Goal: Contribute content: Contribute content

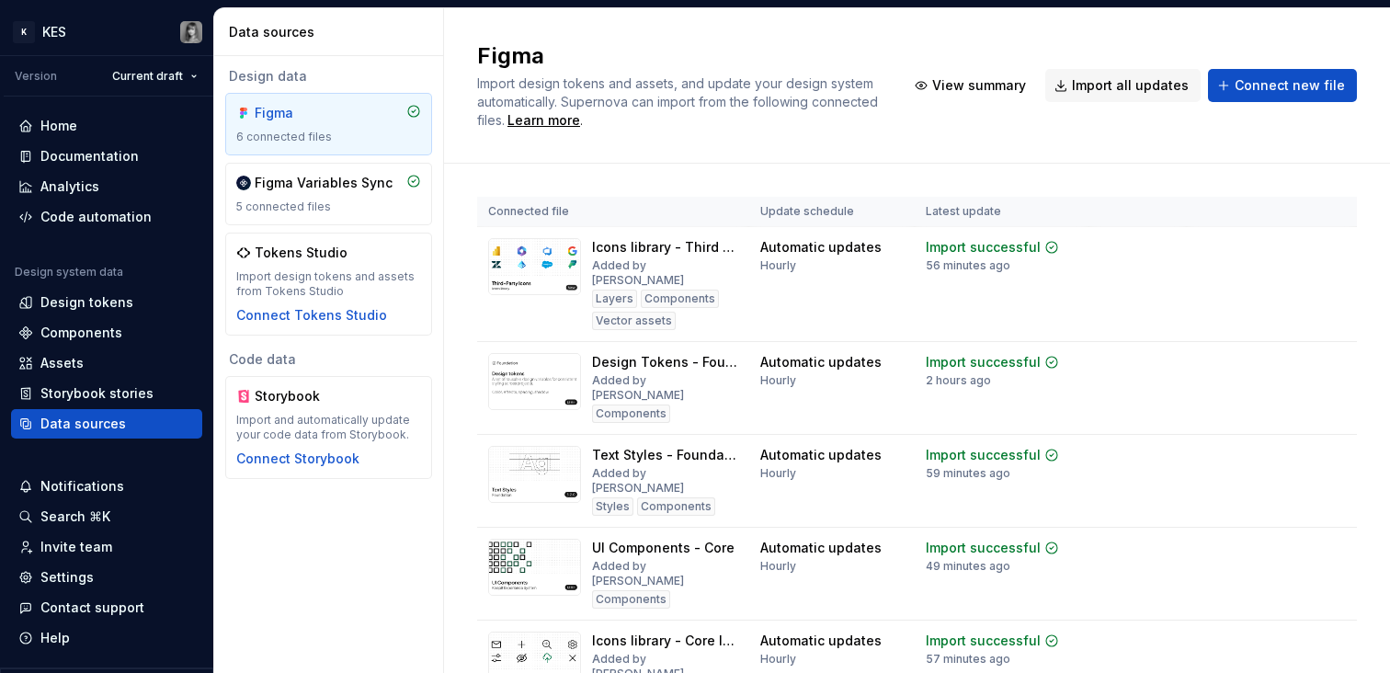
scroll to position [27, 0]
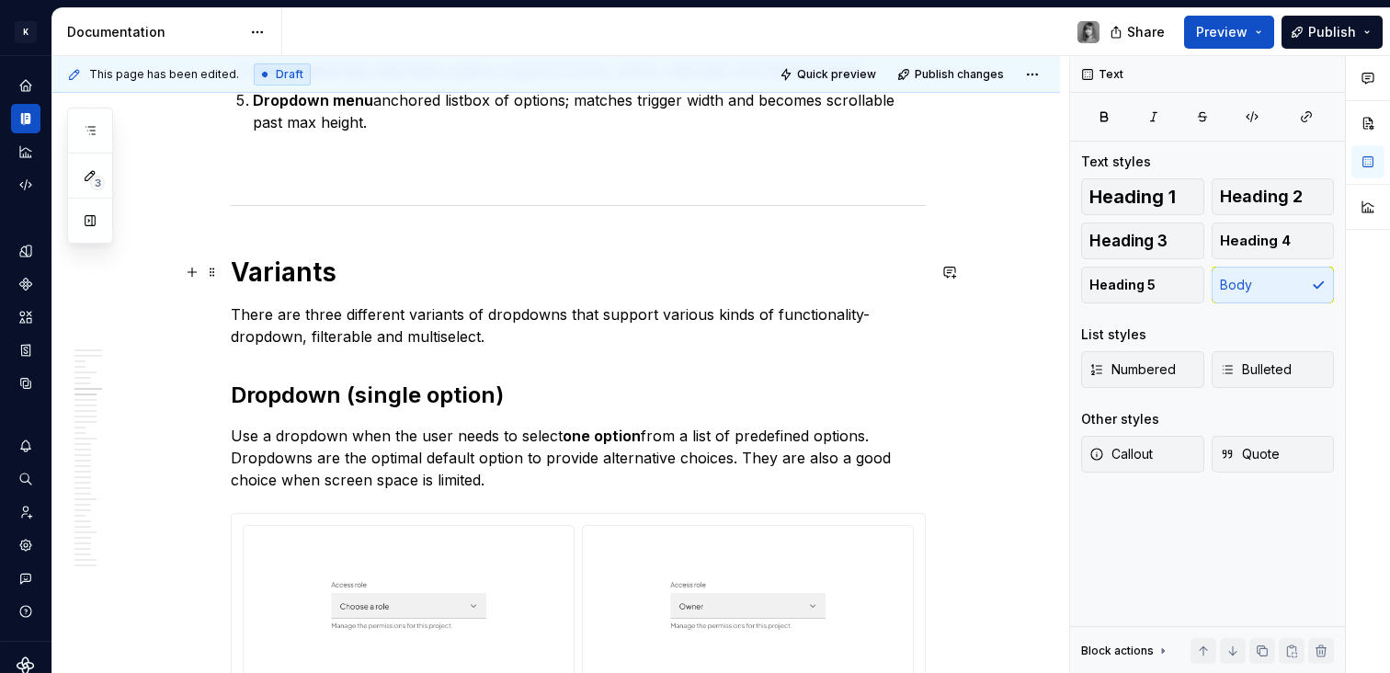
scroll to position [3127, 0]
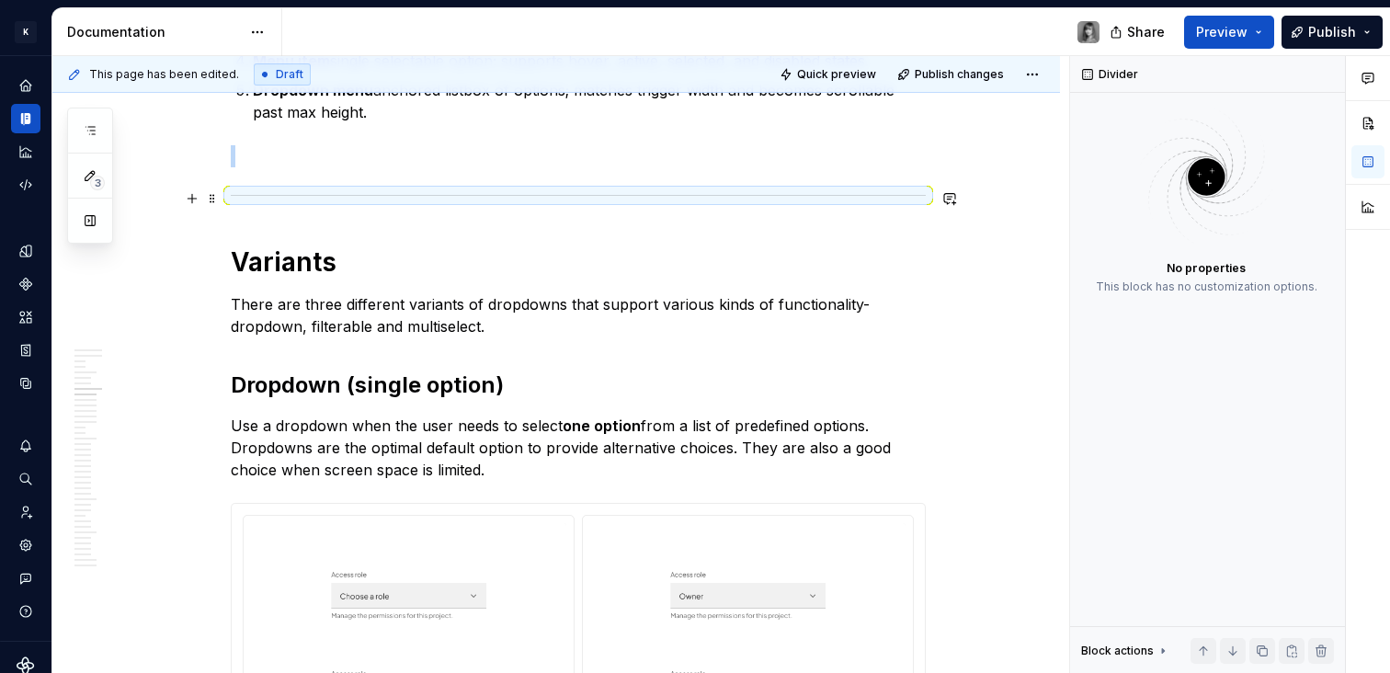
click at [300, 197] on div at bounding box center [578, 195] width 695 height 12
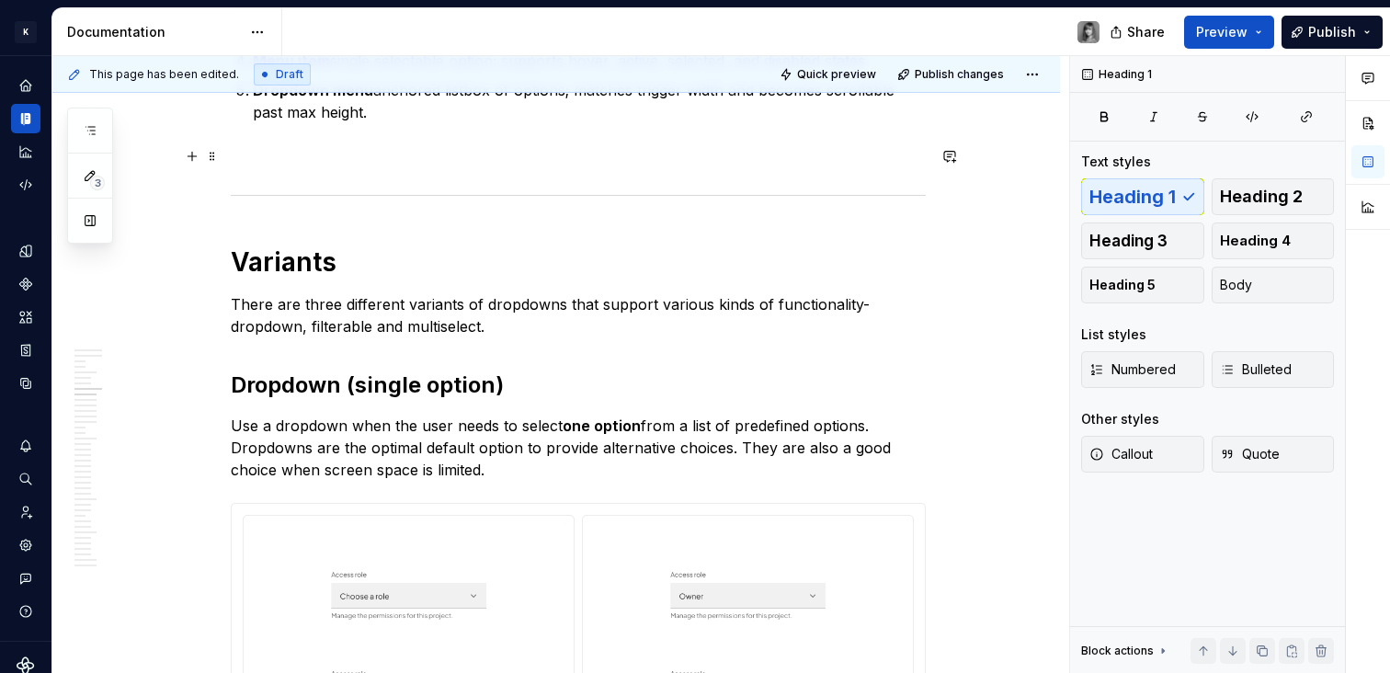
click at [300, 157] on p at bounding box center [578, 156] width 695 height 22
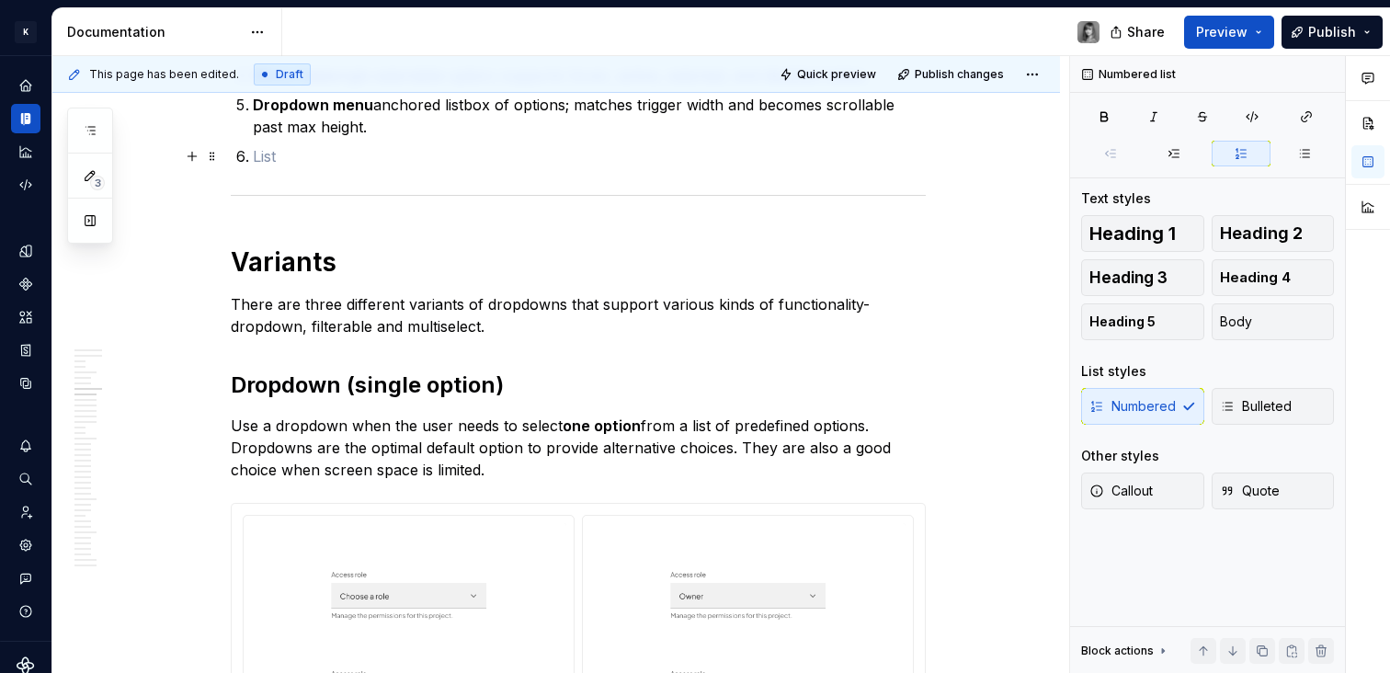
scroll to position [3083, 0]
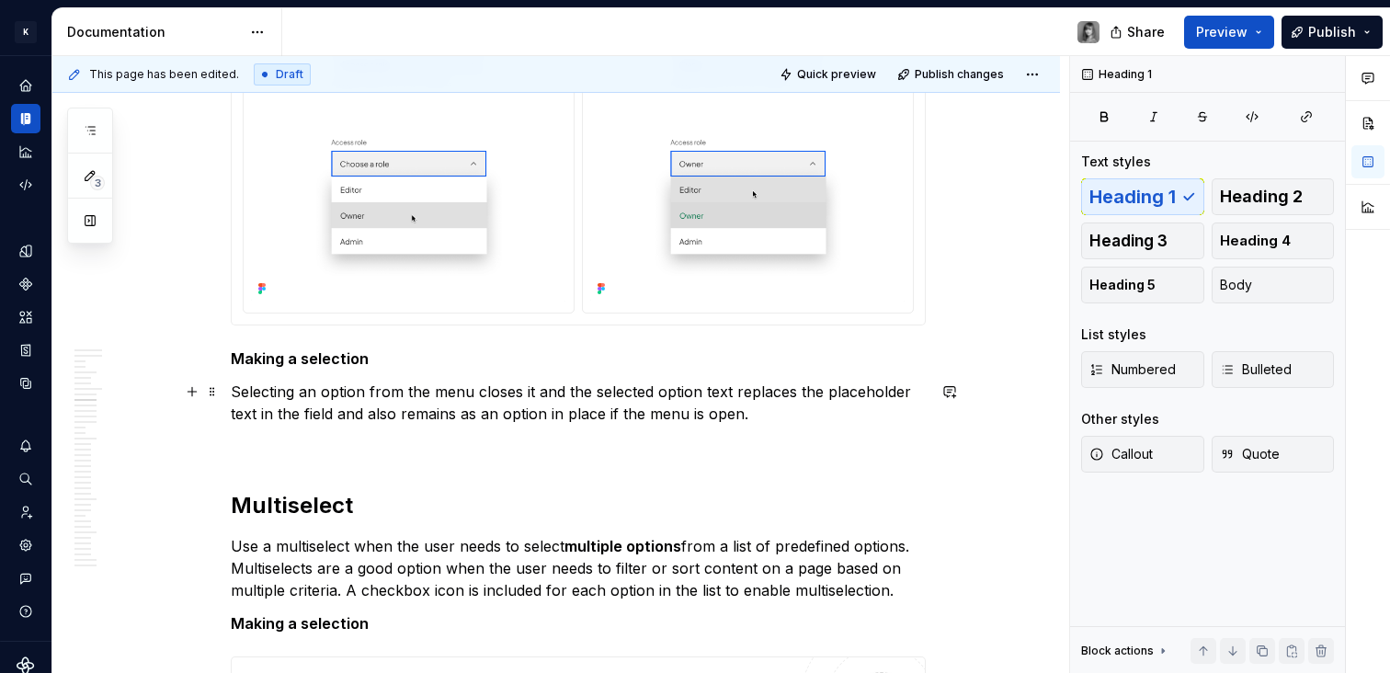
click at [319, 457] on p at bounding box center [578, 447] width 695 height 22
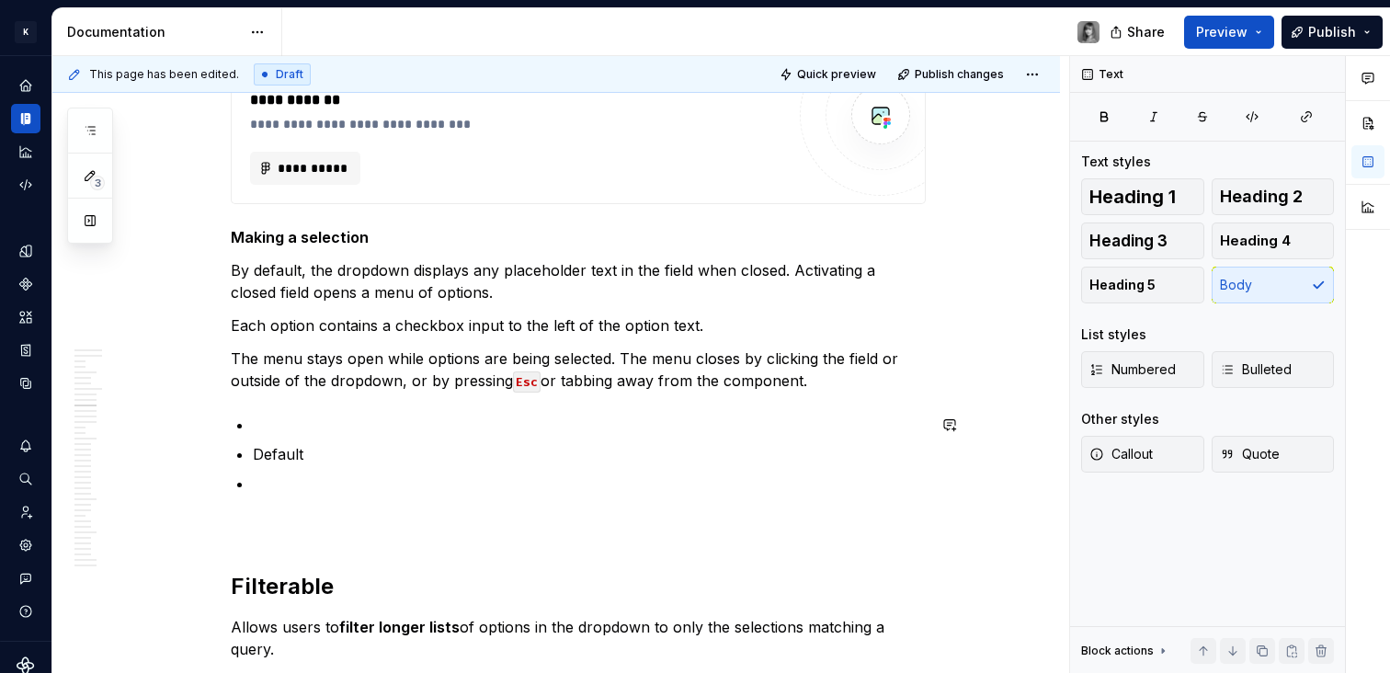
scroll to position [4249, 0]
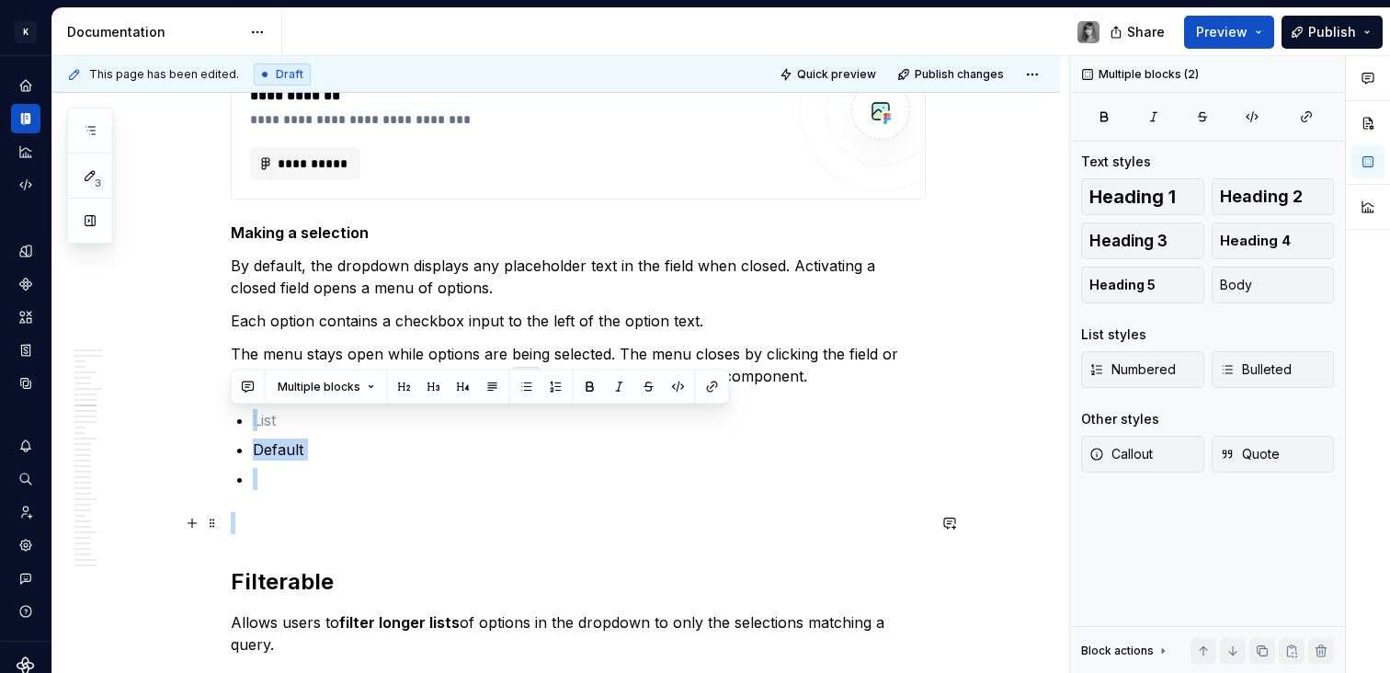
drag, startPoint x: 285, startPoint y: 420, endPoint x: 302, endPoint y: 520, distance: 101.6
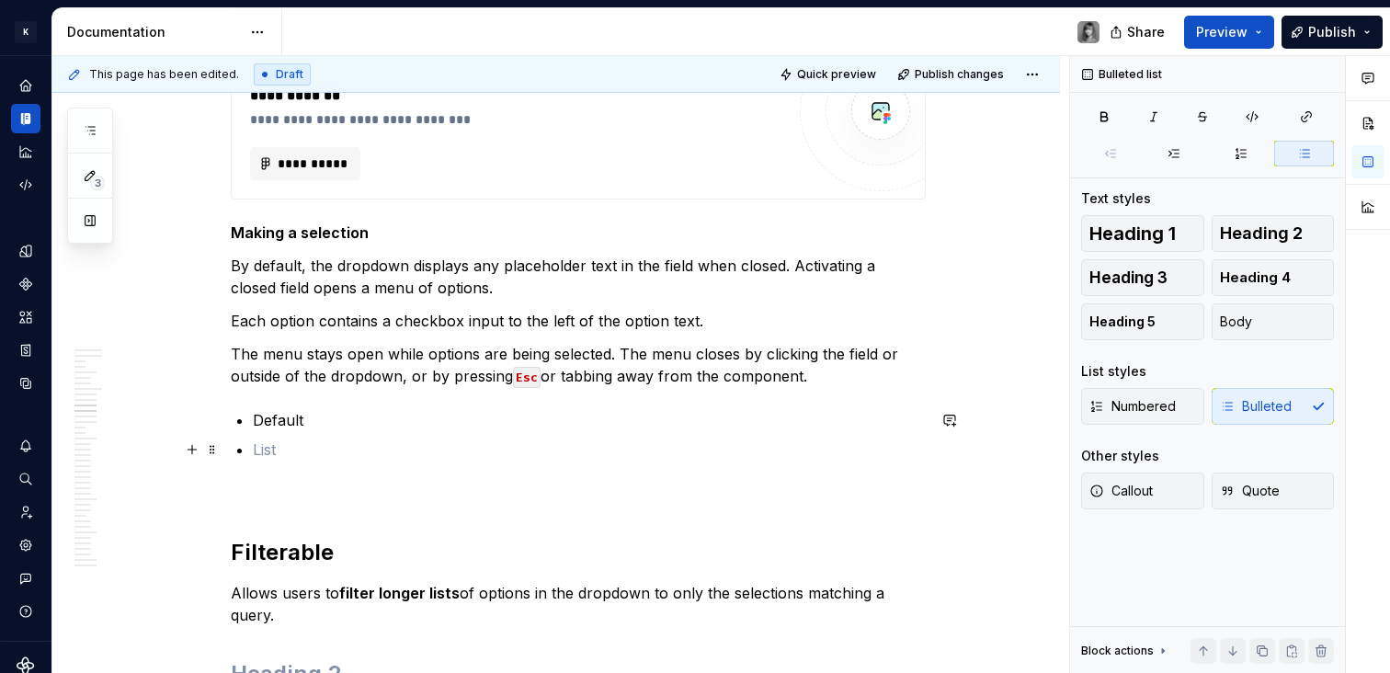
click at [461, 458] on p at bounding box center [589, 450] width 673 height 22
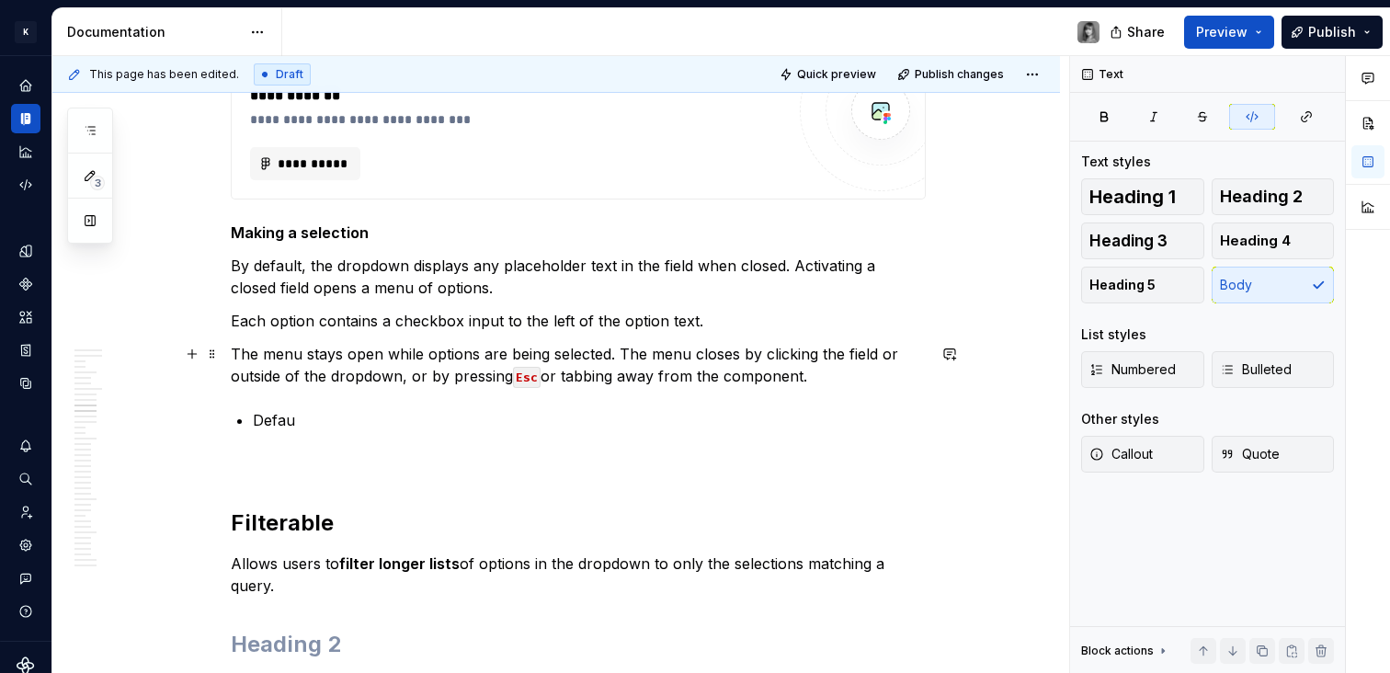
click at [542, 377] on p "The menu stays open while options are being selected. The menu closes by clicki…" at bounding box center [578, 365] width 695 height 44
click at [339, 419] on p "Defau" at bounding box center [589, 420] width 673 height 22
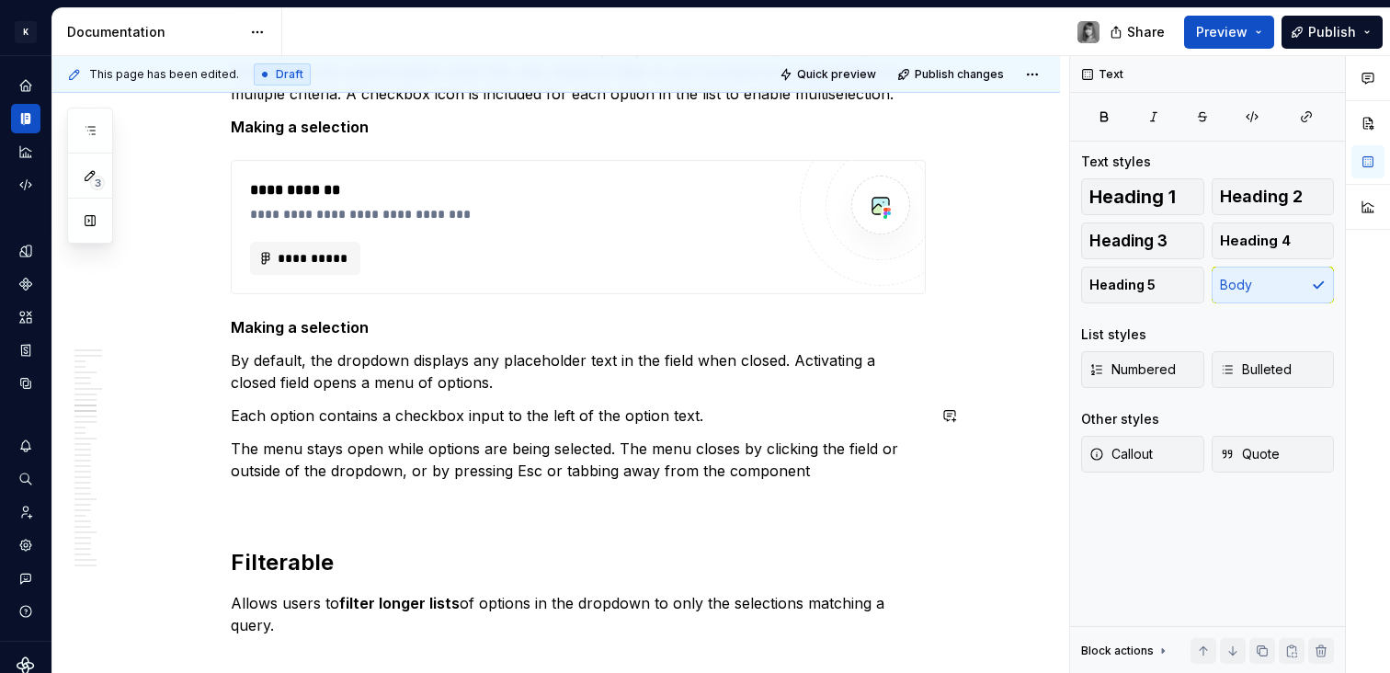
scroll to position [4473, 0]
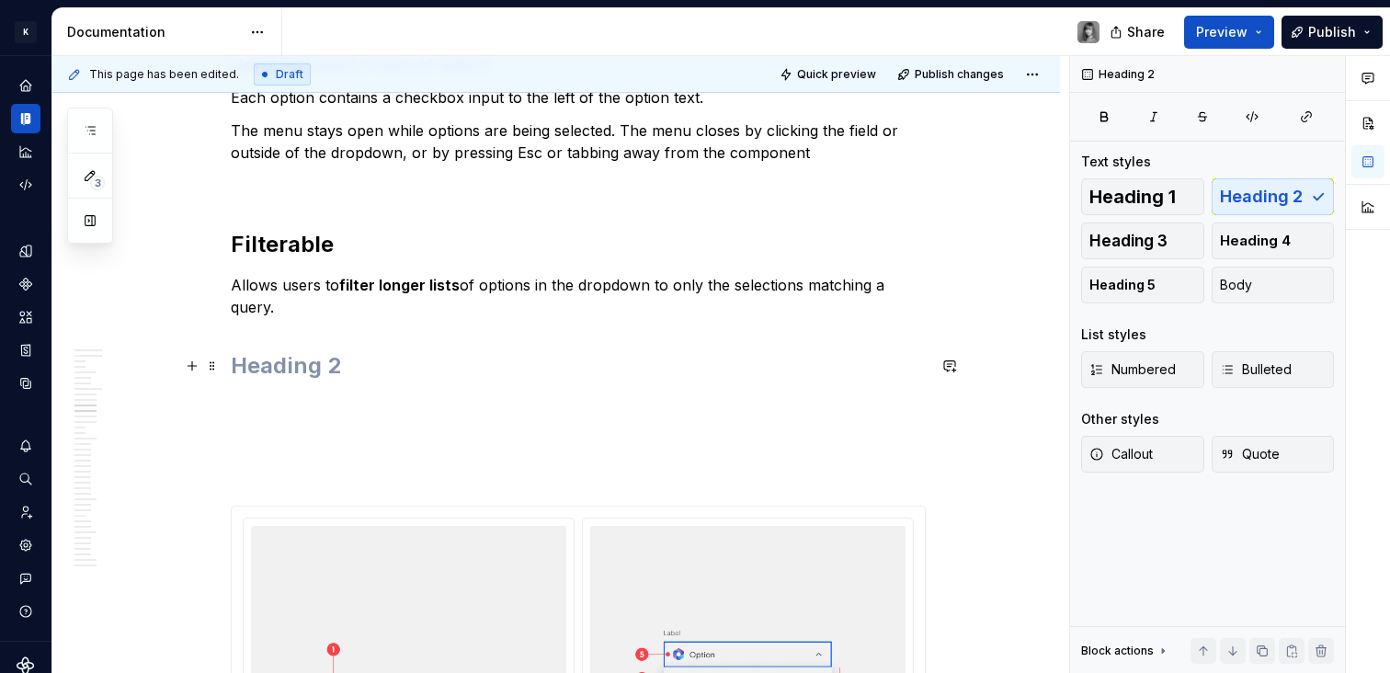
click at [353, 370] on h2 at bounding box center [578, 365] width 695 height 29
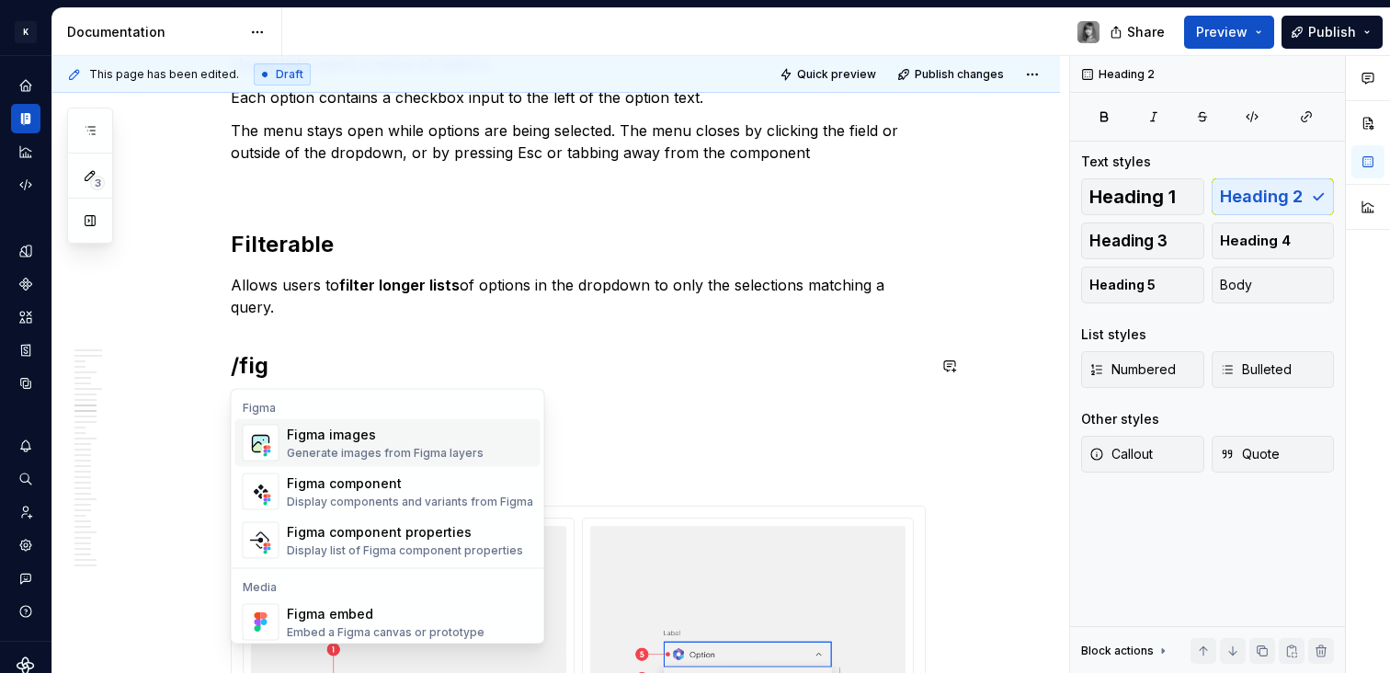
click at [310, 437] on div "Figma images" at bounding box center [385, 435] width 197 height 18
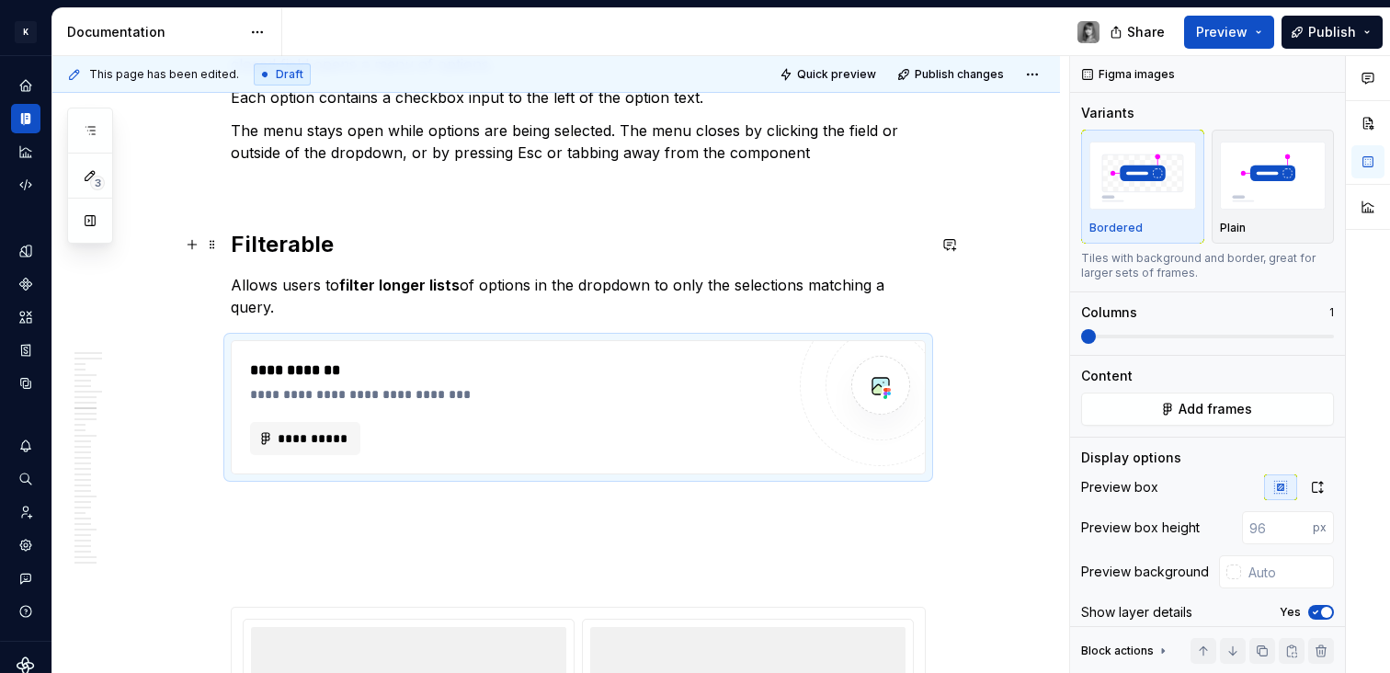
click at [388, 194] on p at bounding box center [578, 186] width 695 height 22
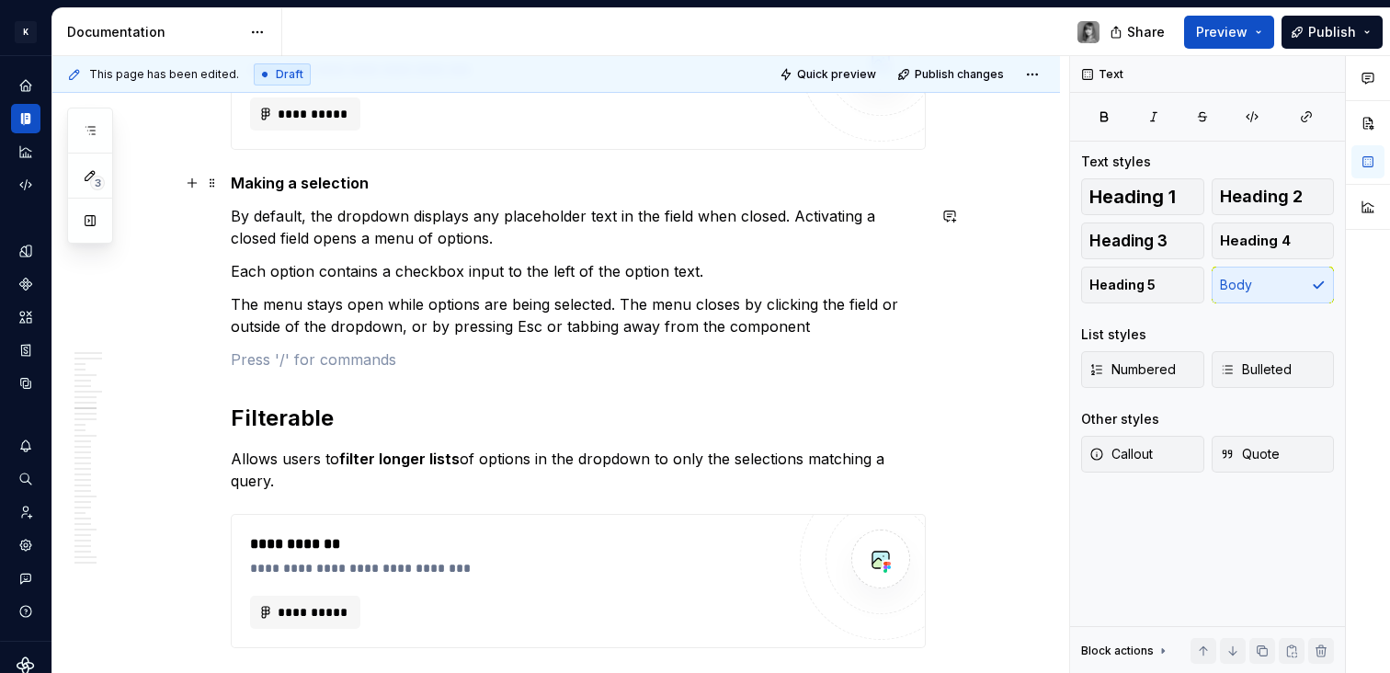
scroll to position [4123, 0]
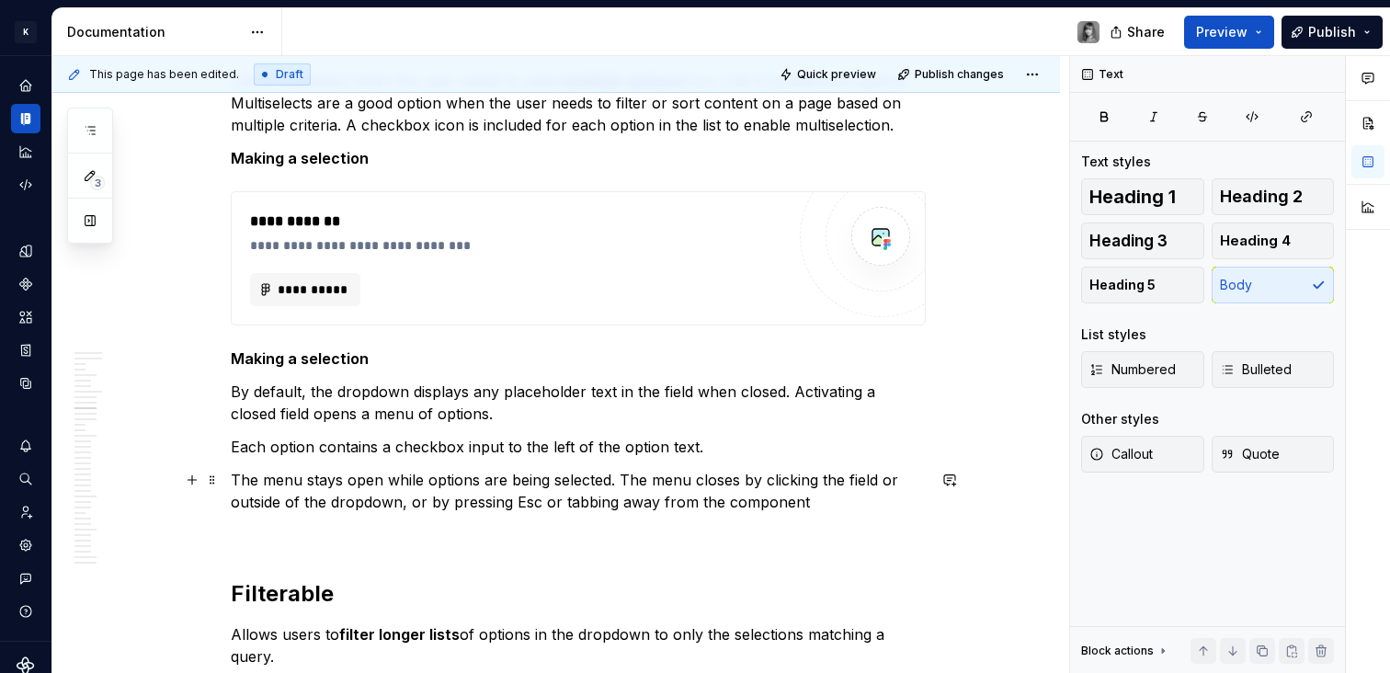
click at [421, 472] on p "The menu stays open while options are being selected. The menu closes by clicki…" at bounding box center [578, 491] width 695 height 44
click at [448, 489] on p "The menu stays open while options are being selected. The menu closes by clicki…" at bounding box center [578, 491] width 695 height 44
click at [779, 504] on p "The menu stays open while options are being selected. The menu closes by clicki…" at bounding box center [578, 491] width 695 height 44
click at [844, 502] on p "The menu stays open while options are being selected. The menu closes by clicki…" at bounding box center [578, 491] width 695 height 44
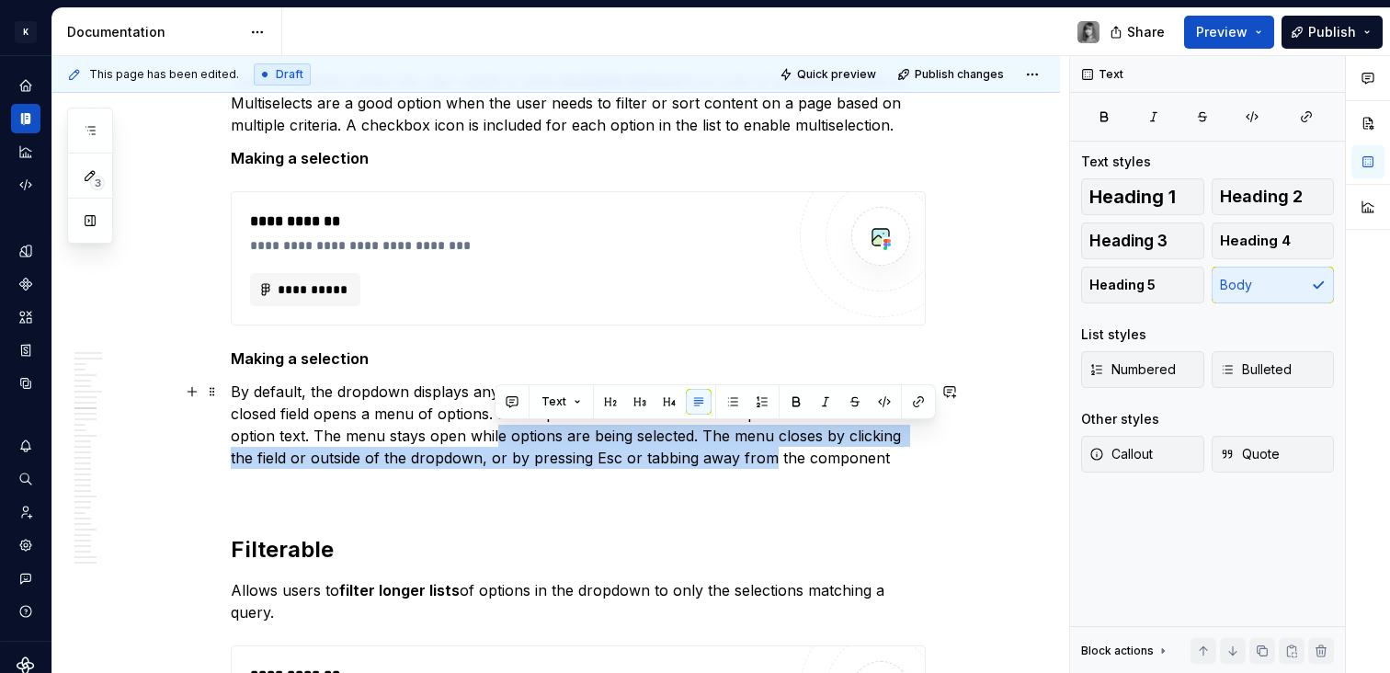
drag, startPoint x: 535, startPoint y: 425, endPoint x: 766, endPoint y: 450, distance: 232.2
click at [767, 450] on p "By default, the dropdown displays any placeholder text in the field when closed…" at bounding box center [578, 425] width 695 height 88
click at [766, 450] on p "By default, the dropdown displays any placeholder text in the field when closed…" at bounding box center [578, 425] width 695 height 88
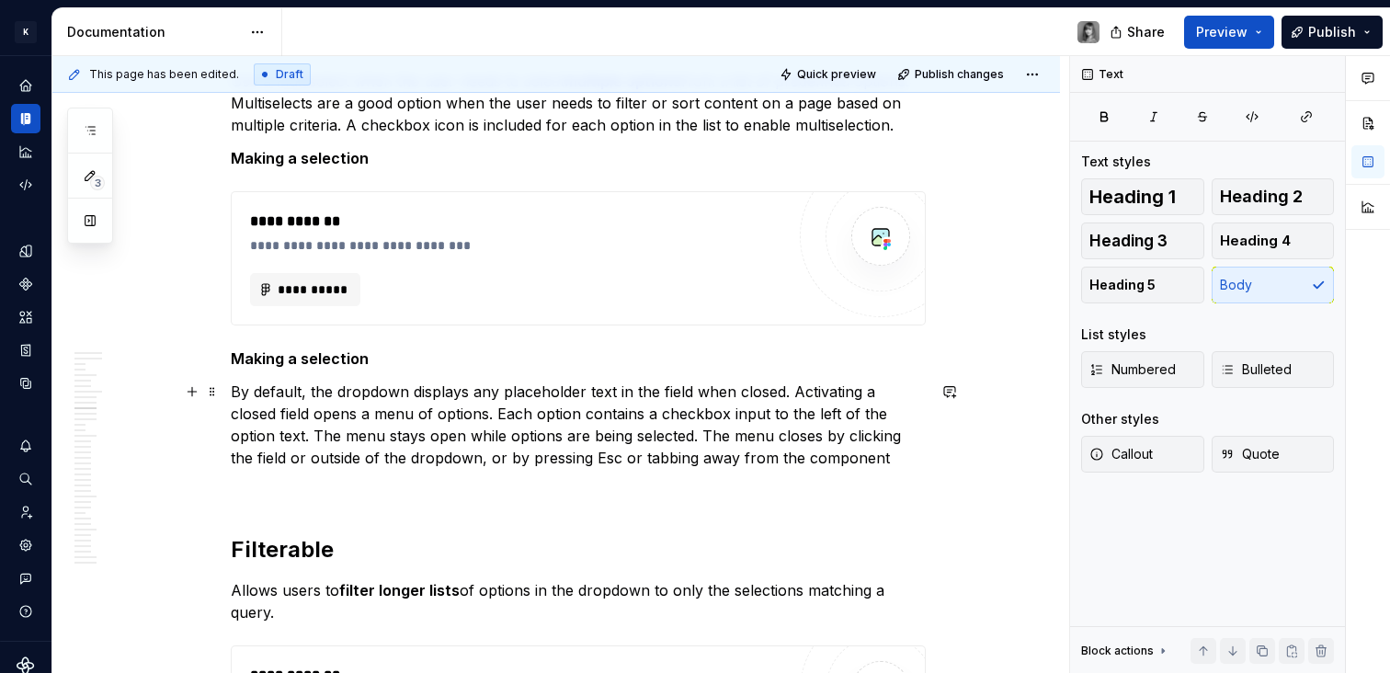
click at [877, 442] on p "By default, the dropdown displays any placeholder text in the field when closed…" at bounding box center [578, 425] width 695 height 88
click at [892, 443] on p "By default, the dropdown displays any placeholder text in the field when closed…" at bounding box center [578, 425] width 695 height 88
click at [895, 456] on p "By default, the dropdown displays any placeholder text in the field when closed…" at bounding box center [578, 425] width 695 height 88
click at [359, 483] on p at bounding box center [578, 491] width 695 height 22
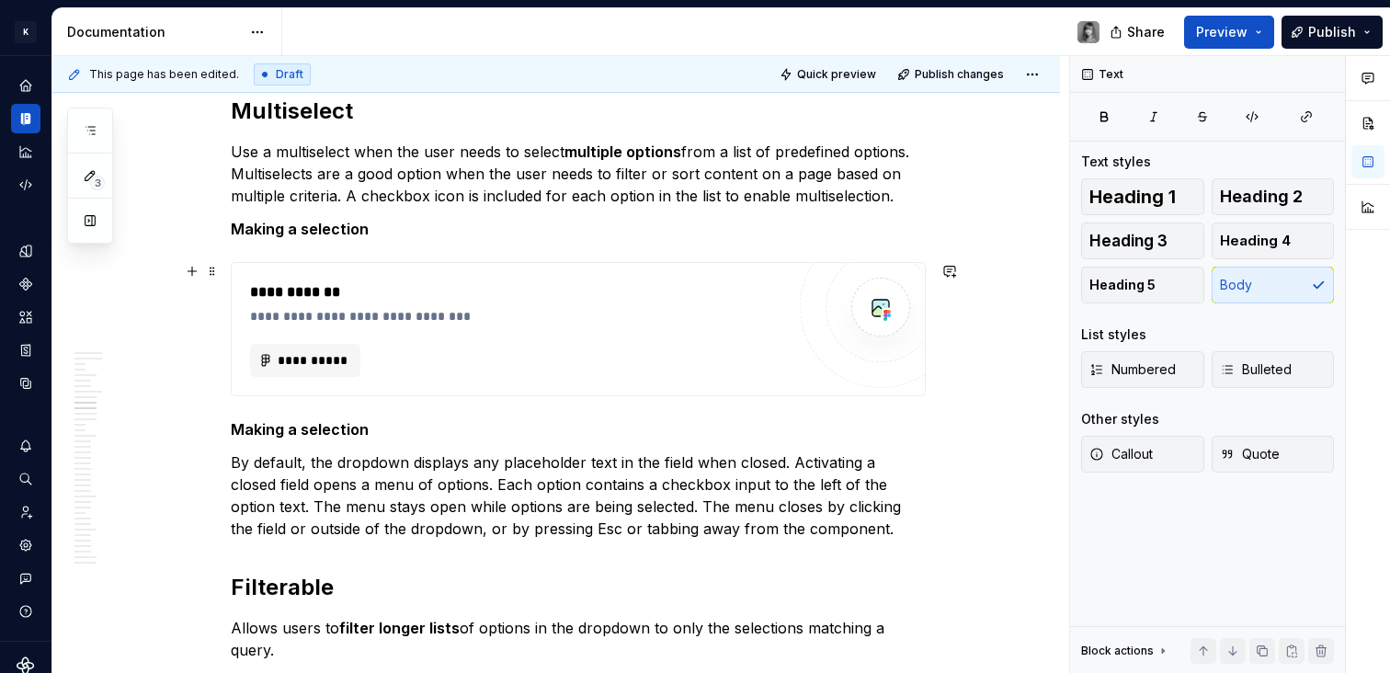
scroll to position [4052, 0]
click at [337, 434] on strong "Making a selection" at bounding box center [300, 430] width 138 height 18
click at [336, 434] on strong "Making a selection" at bounding box center [300, 430] width 138 height 18
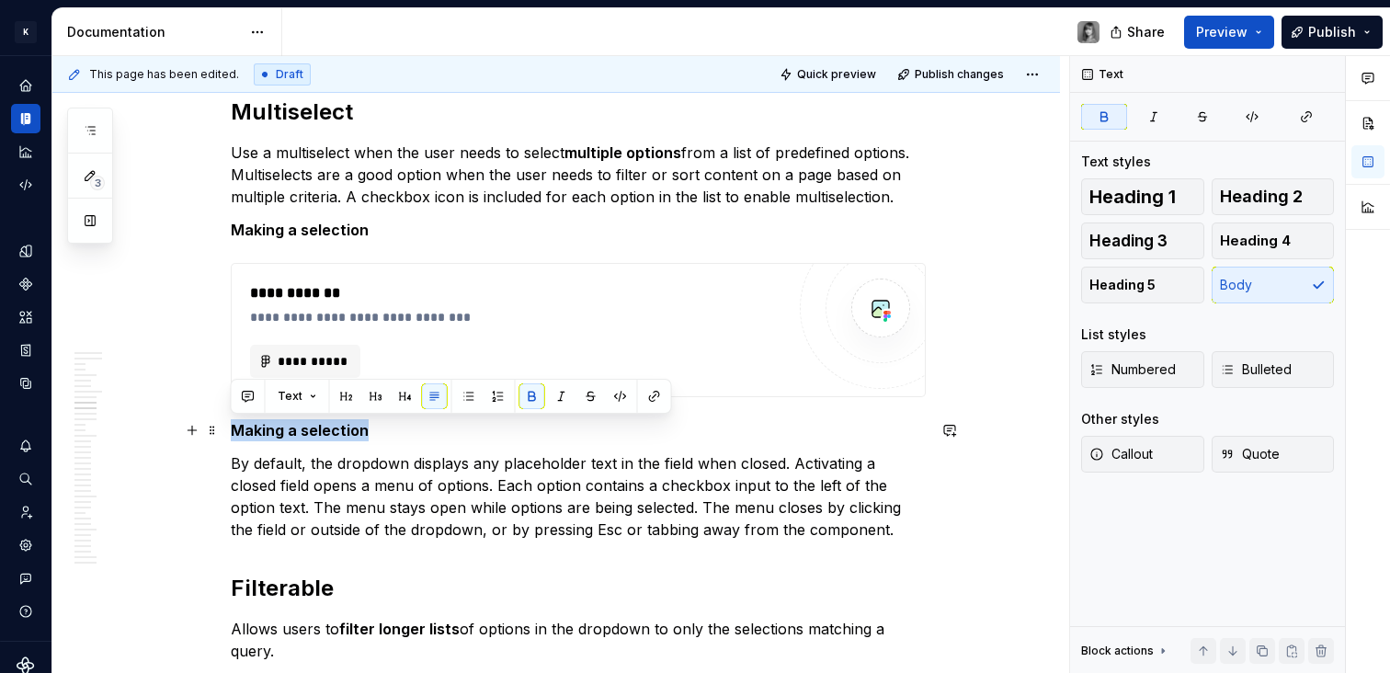
click at [336, 435] on strong "Making a selection" at bounding box center [300, 430] width 138 height 18
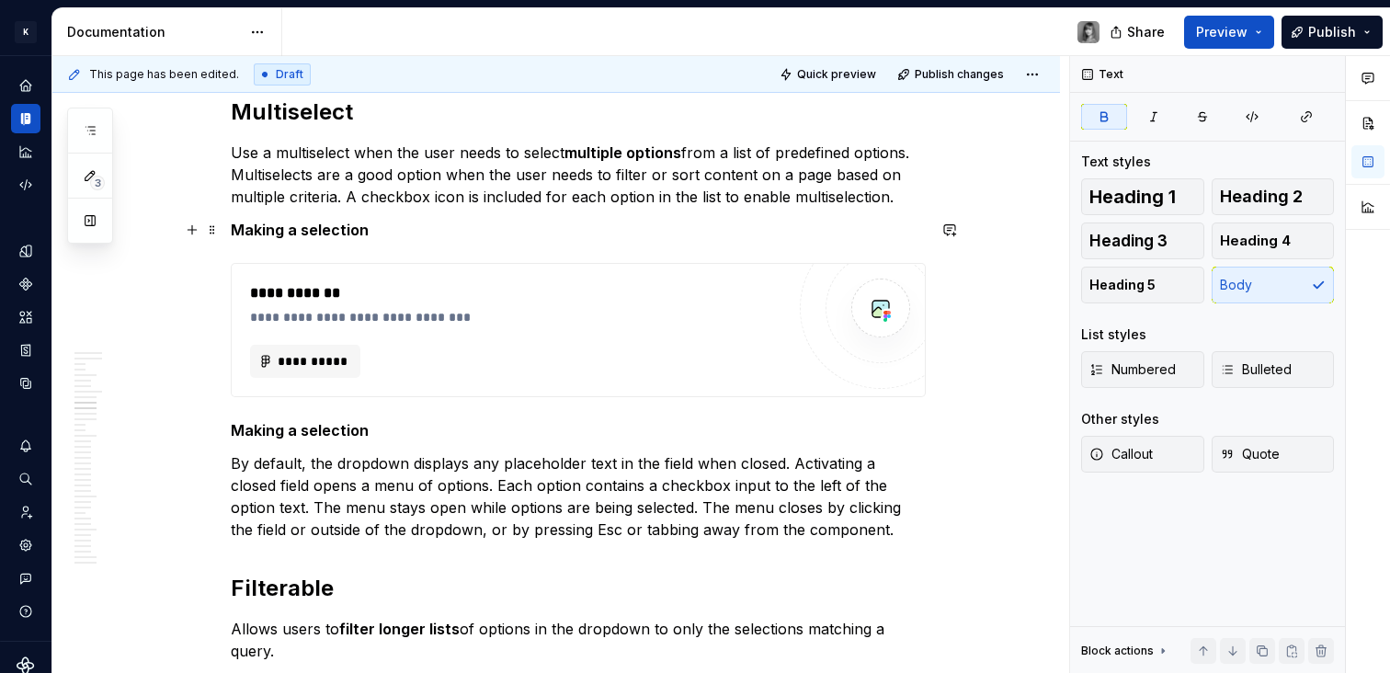
click at [327, 231] on strong "Making a selection" at bounding box center [300, 230] width 138 height 18
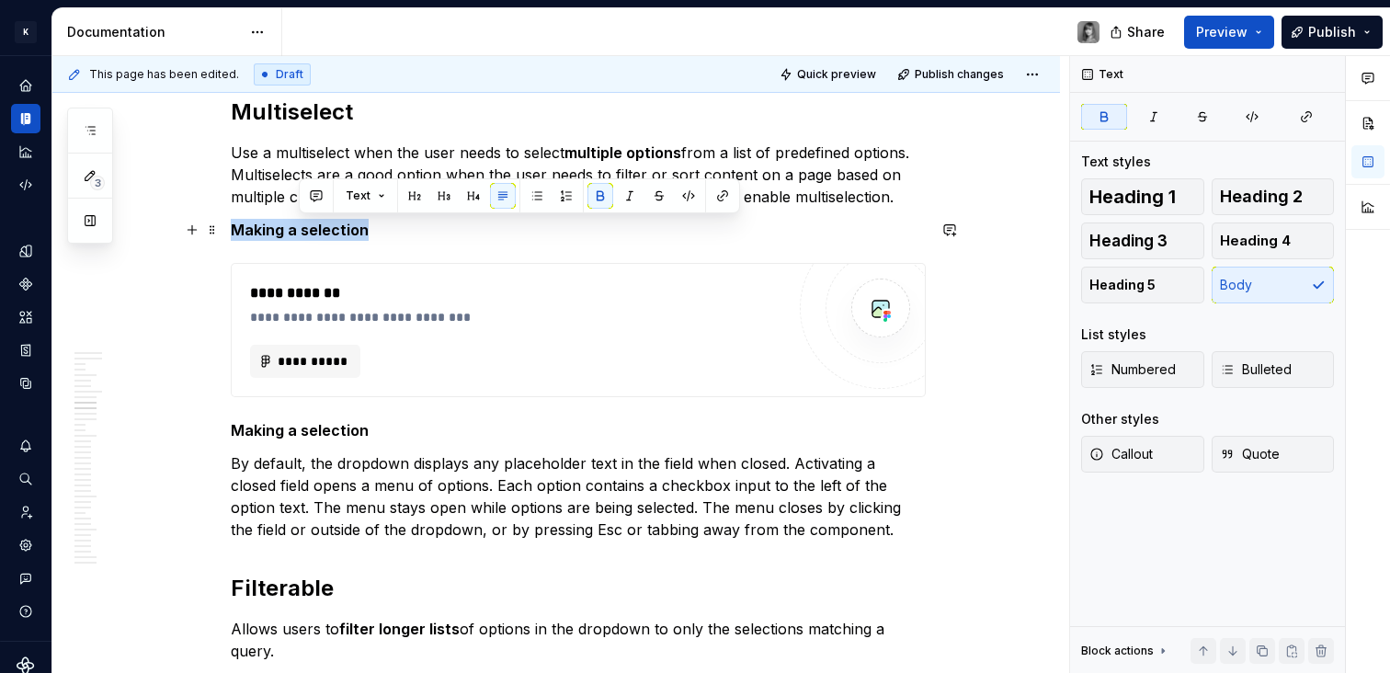
click at [327, 231] on strong "Making a selection" at bounding box center [300, 230] width 138 height 18
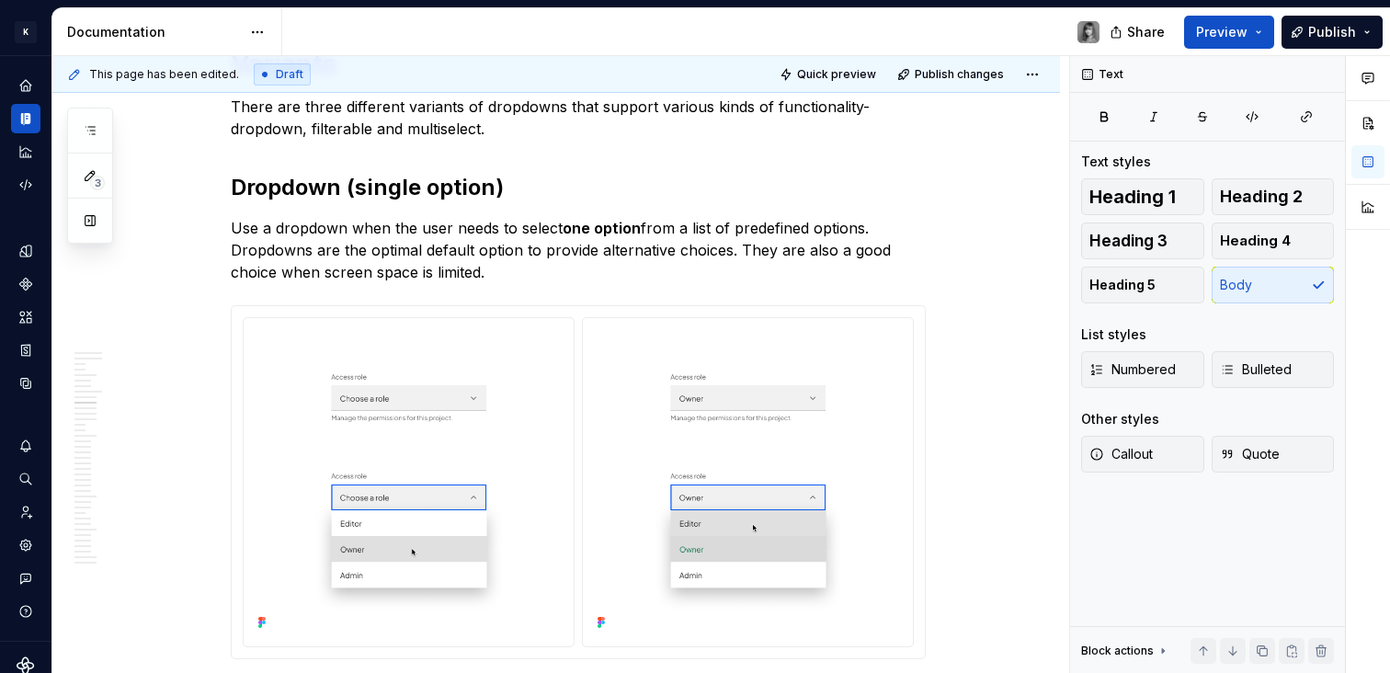
scroll to position [3320, 0]
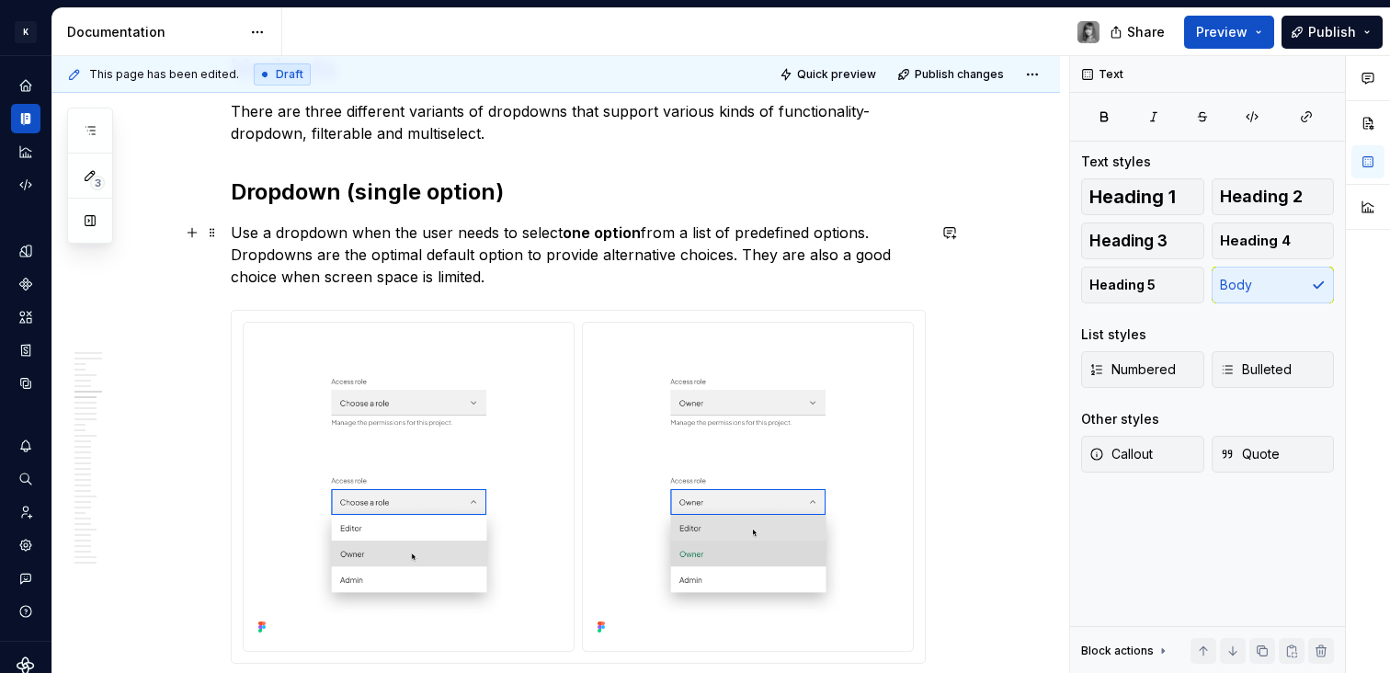
click at [529, 284] on p "Use a dropdown when the user needs to select one option from a list of predefin…" at bounding box center [578, 255] width 695 height 66
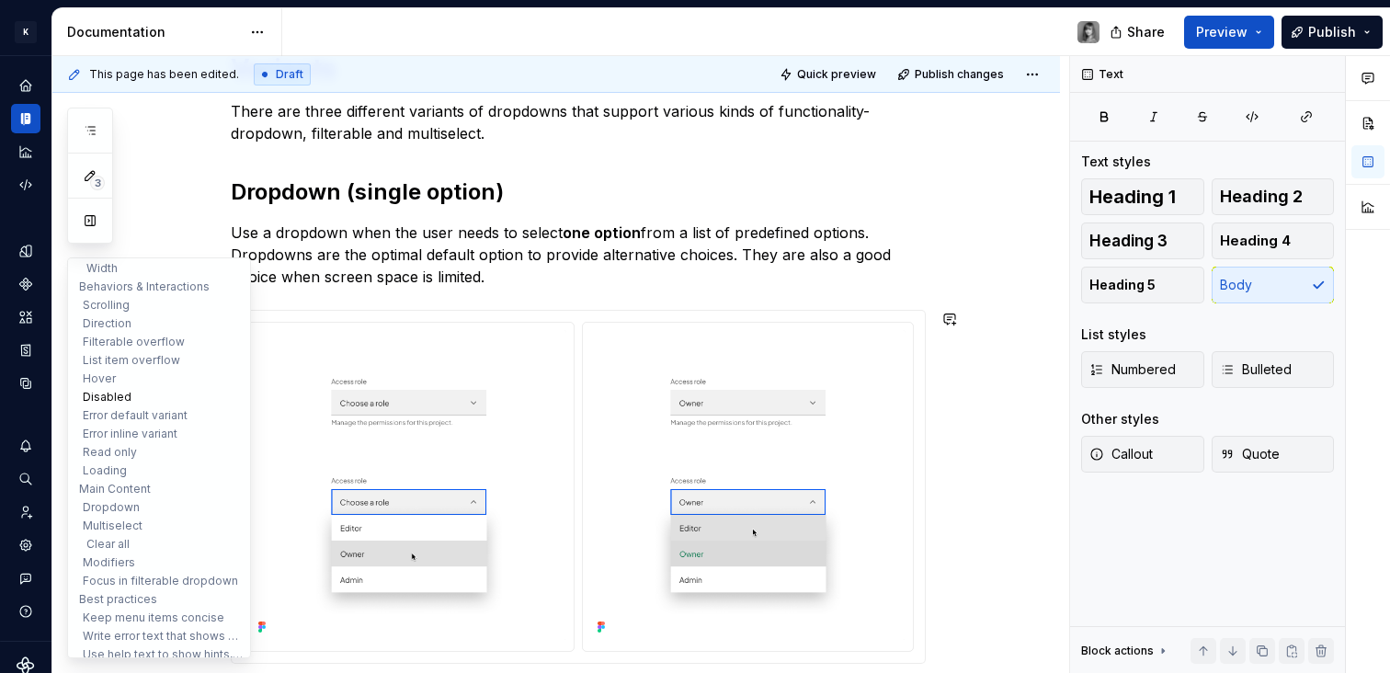
scroll to position [258, 0]
click at [173, 335] on button "Filterable overflow" at bounding box center [159, 344] width 175 height 18
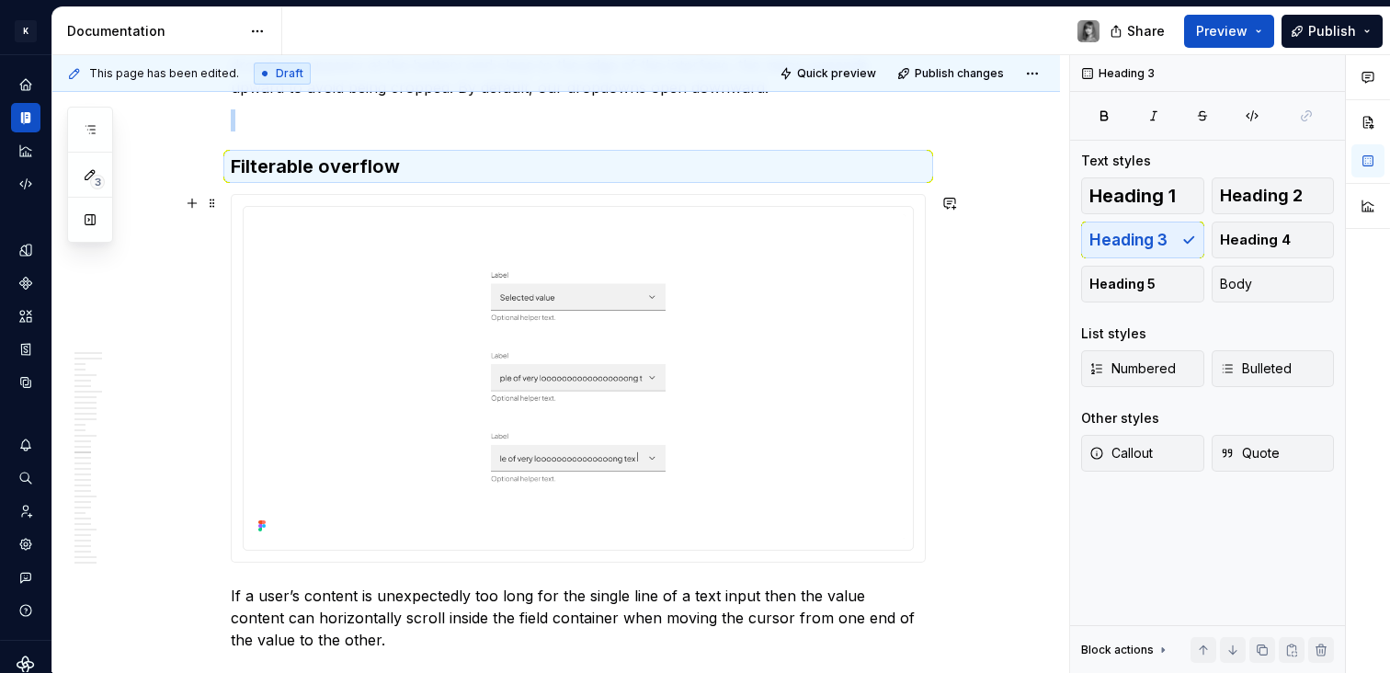
scroll to position [9956, 0]
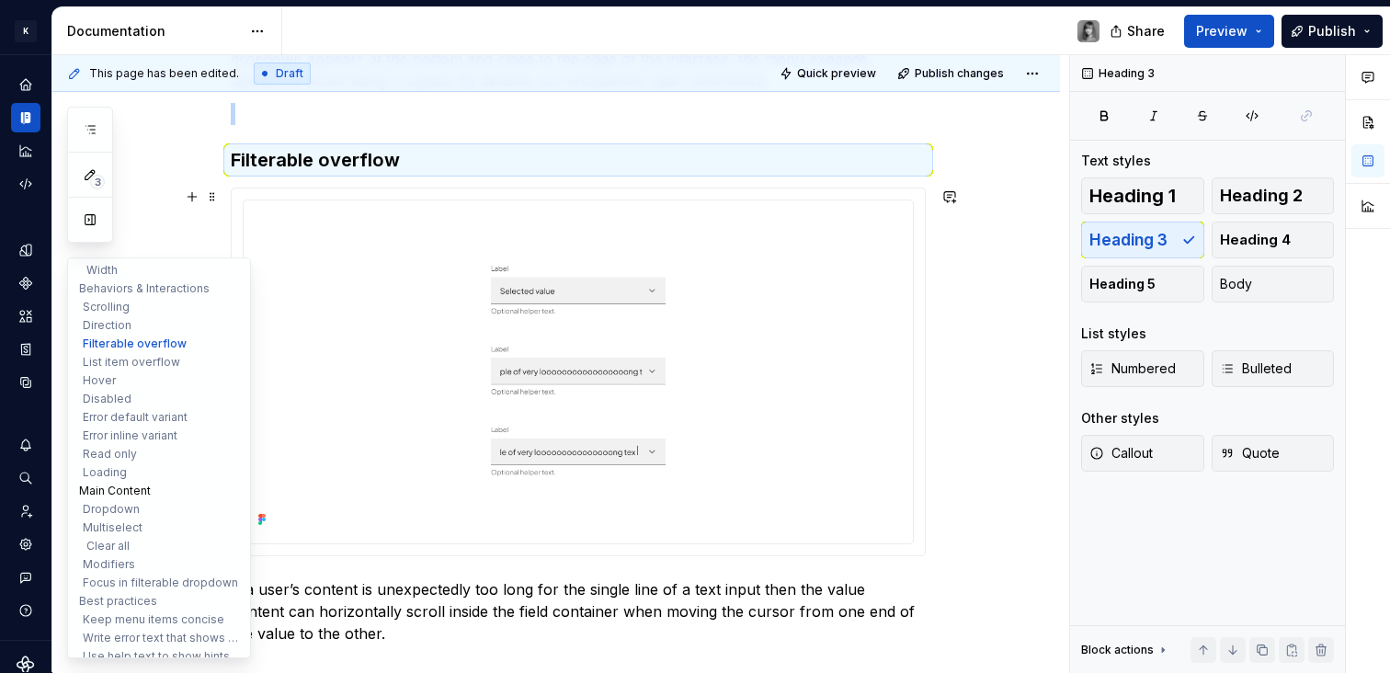
click at [120, 496] on button "Main Content" at bounding box center [159, 491] width 175 height 18
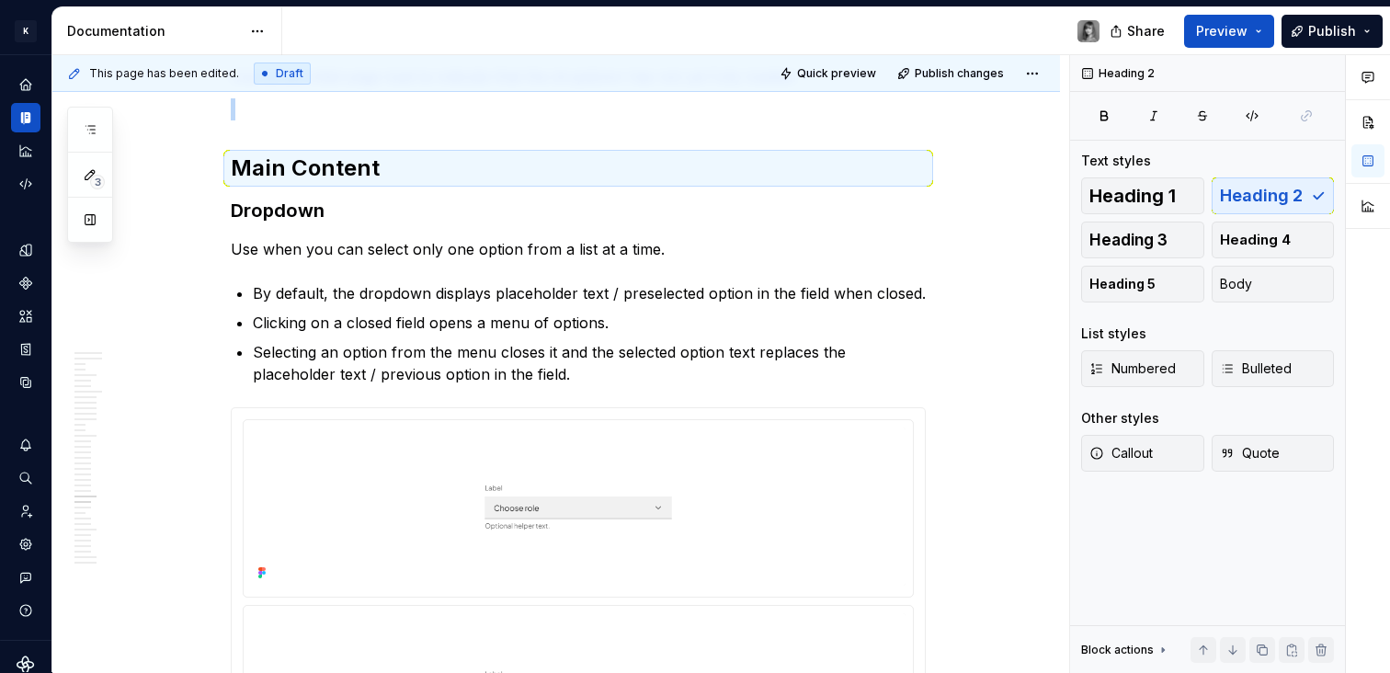
scroll to position [13286, 0]
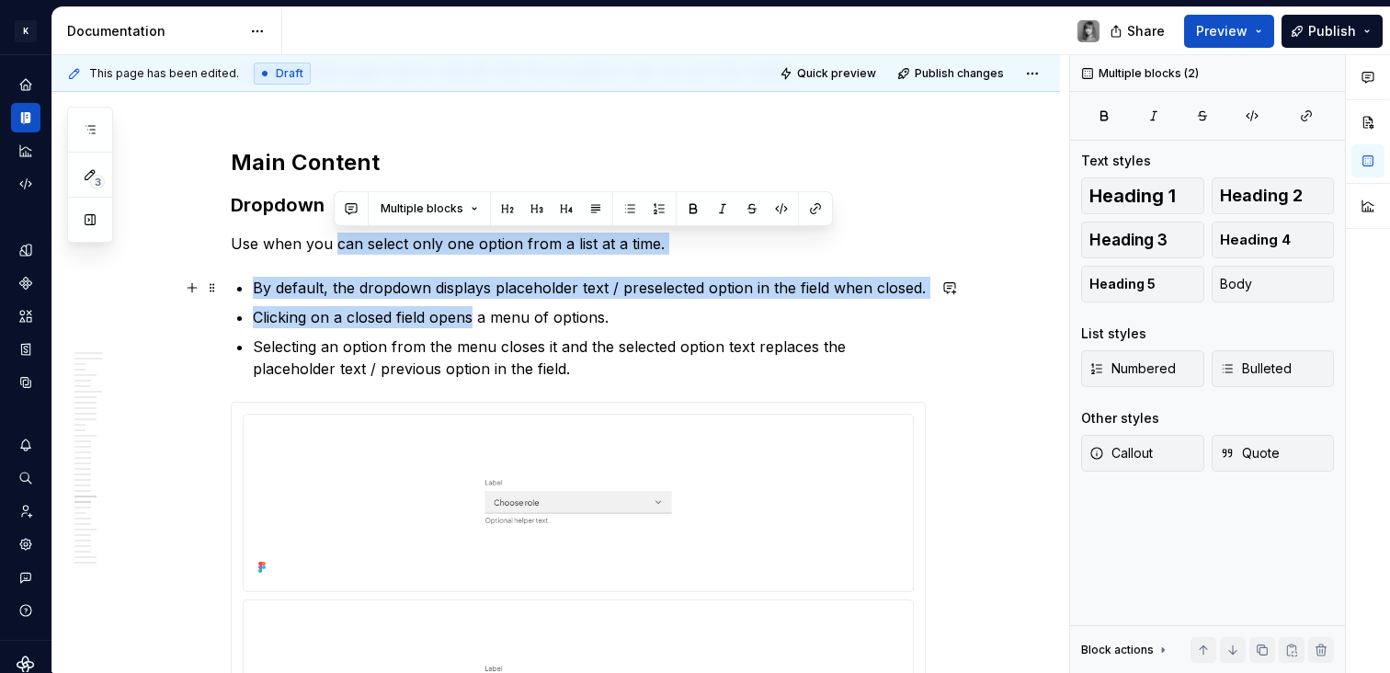
drag, startPoint x: 336, startPoint y: 249, endPoint x: 472, endPoint y: 307, distance: 147.9
click at [472, 307] on p "Clicking on a closed field opens a menu of options." at bounding box center [589, 317] width 673 height 22
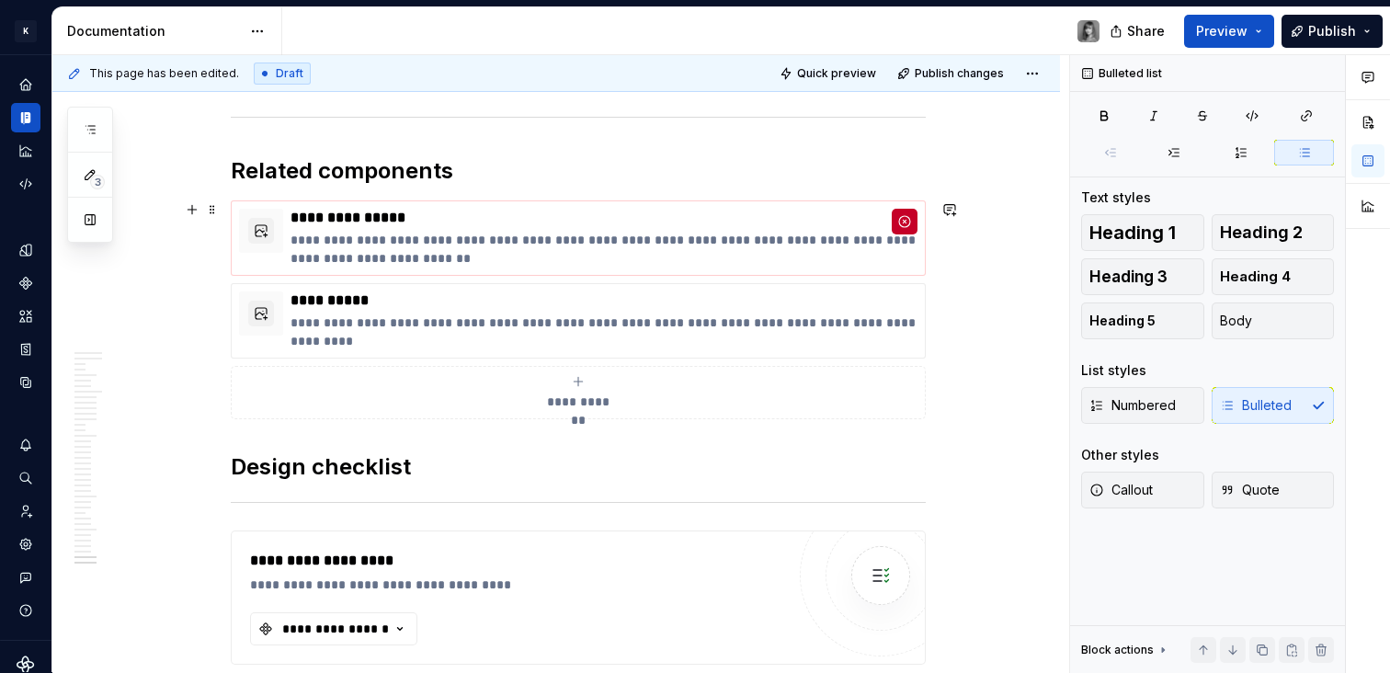
scroll to position [22697, 0]
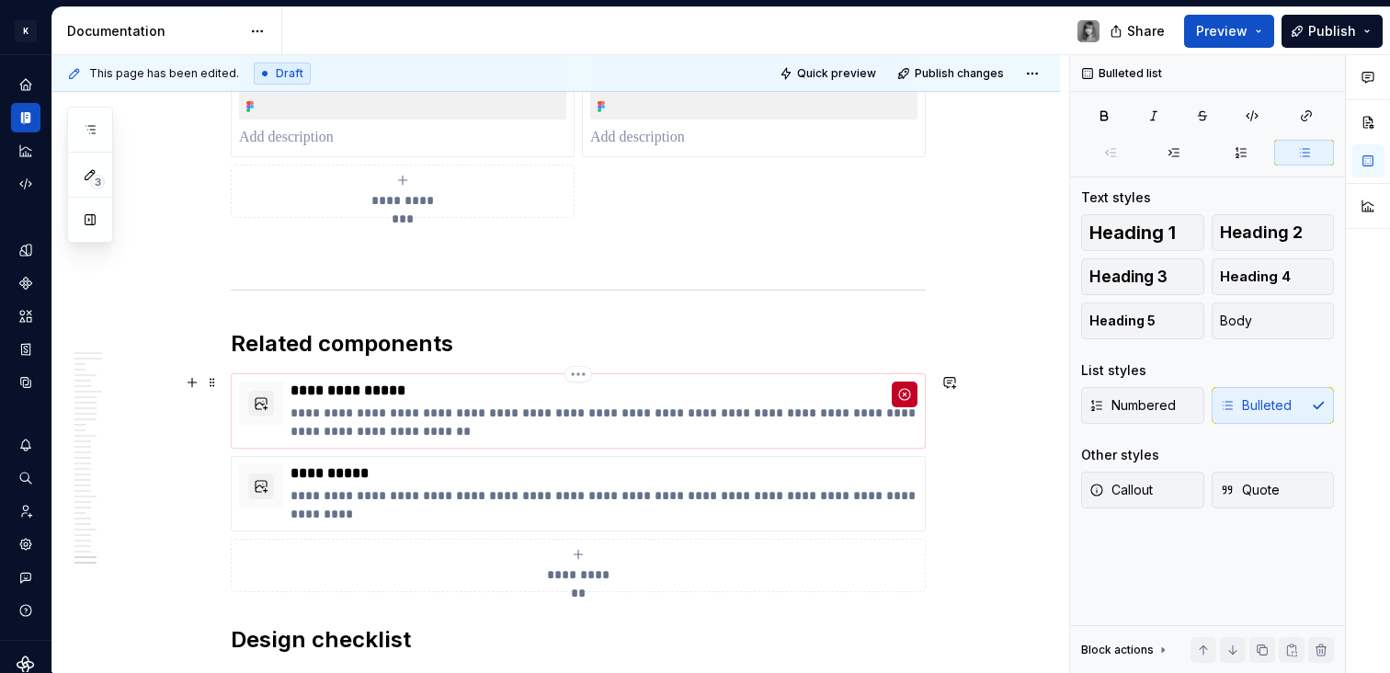
click at [537, 409] on p "**********" at bounding box center [604, 422] width 627 height 37
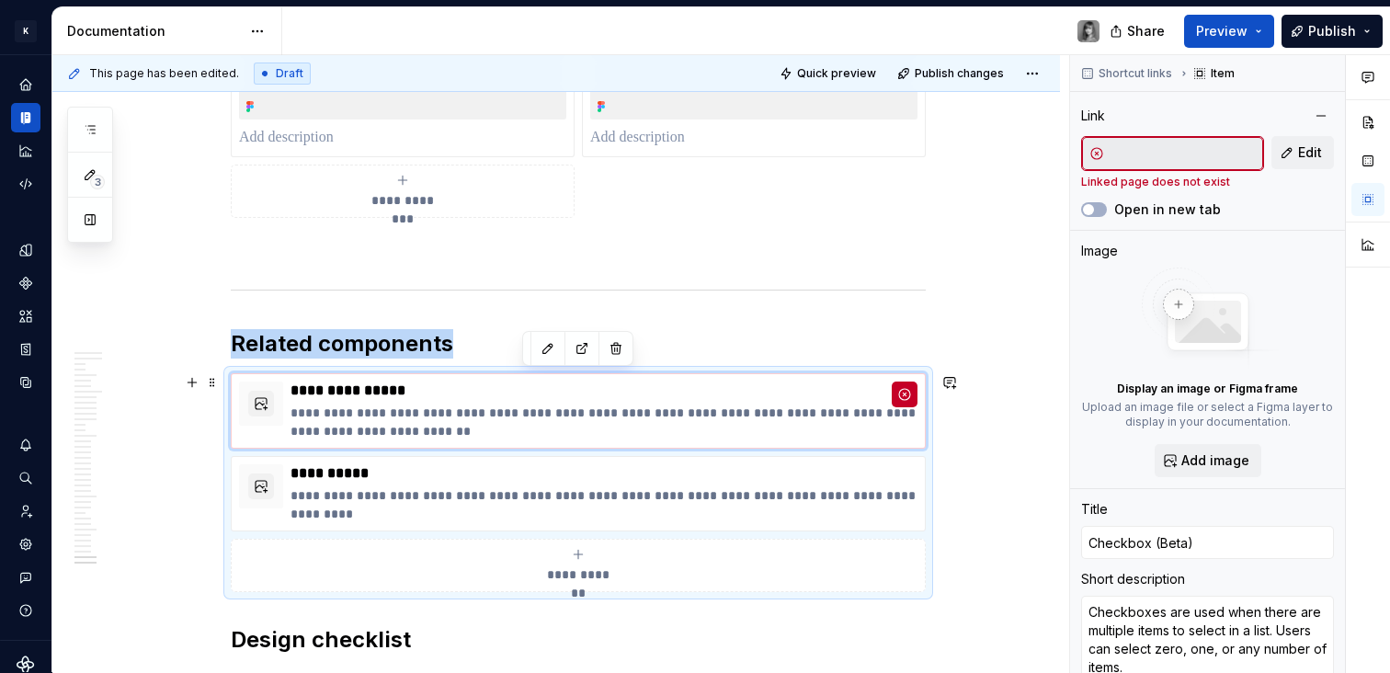
click at [589, 559] on div "**********" at bounding box center [578, 565] width 679 height 37
type textarea "*"
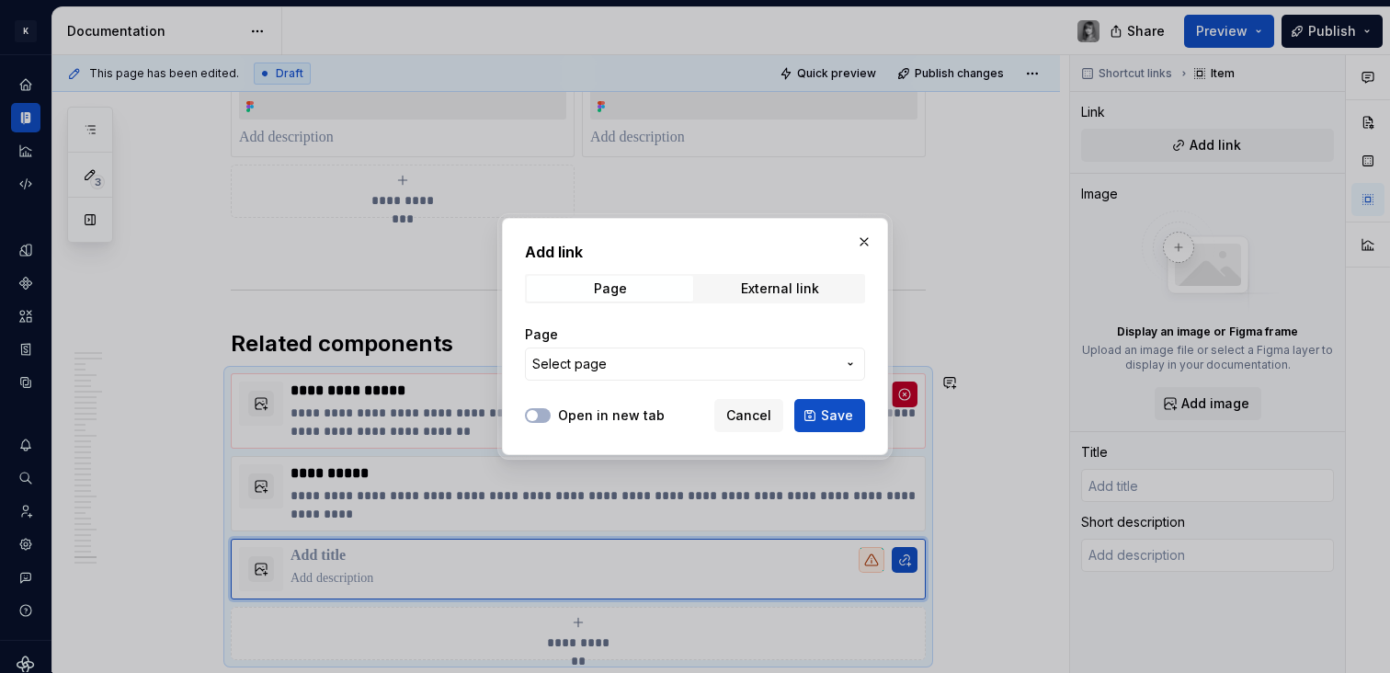
click at [667, 345] on div "Page Select page" at bounding box center [695, 352] width 340 height 55
click at [664, 351] on button "Select page" at bounding box center [695, 364] width 340 height 33
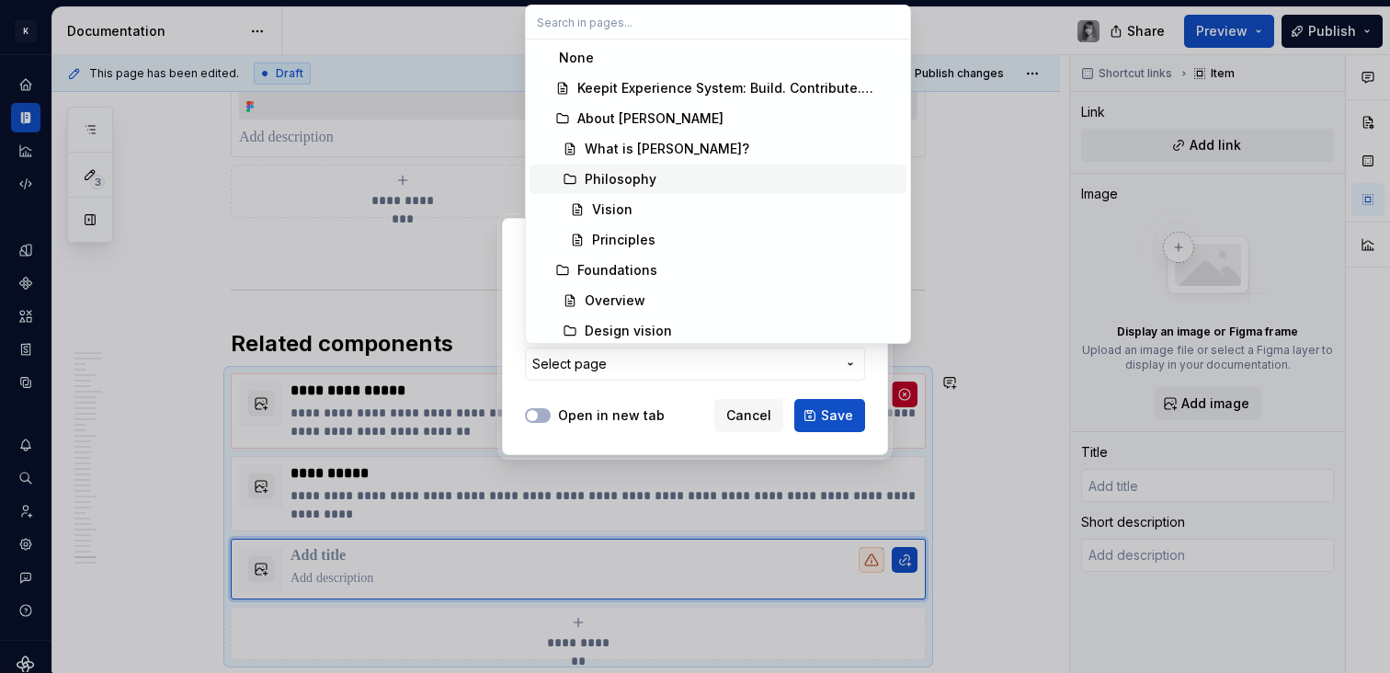
type input "x"
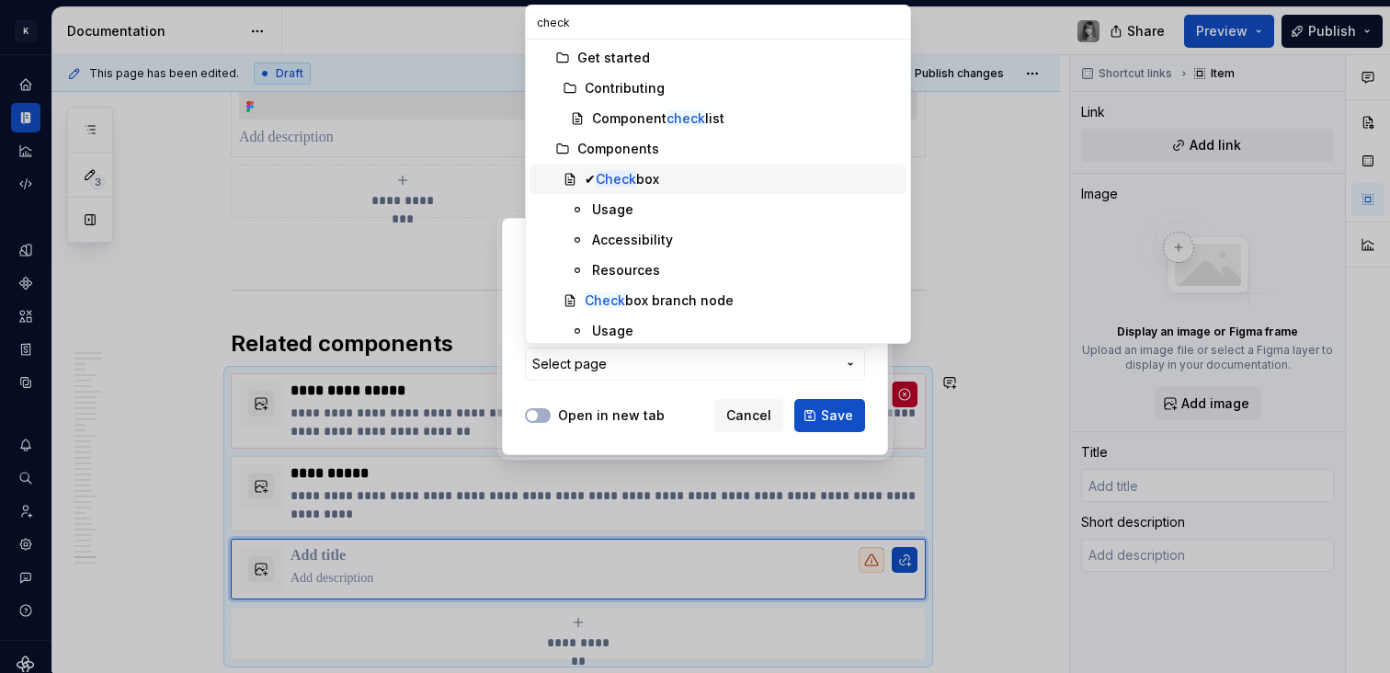
type input "check"
click at [598, 177] on div "✔ Check box" at bounding box center [622, 179] width 74 height 18
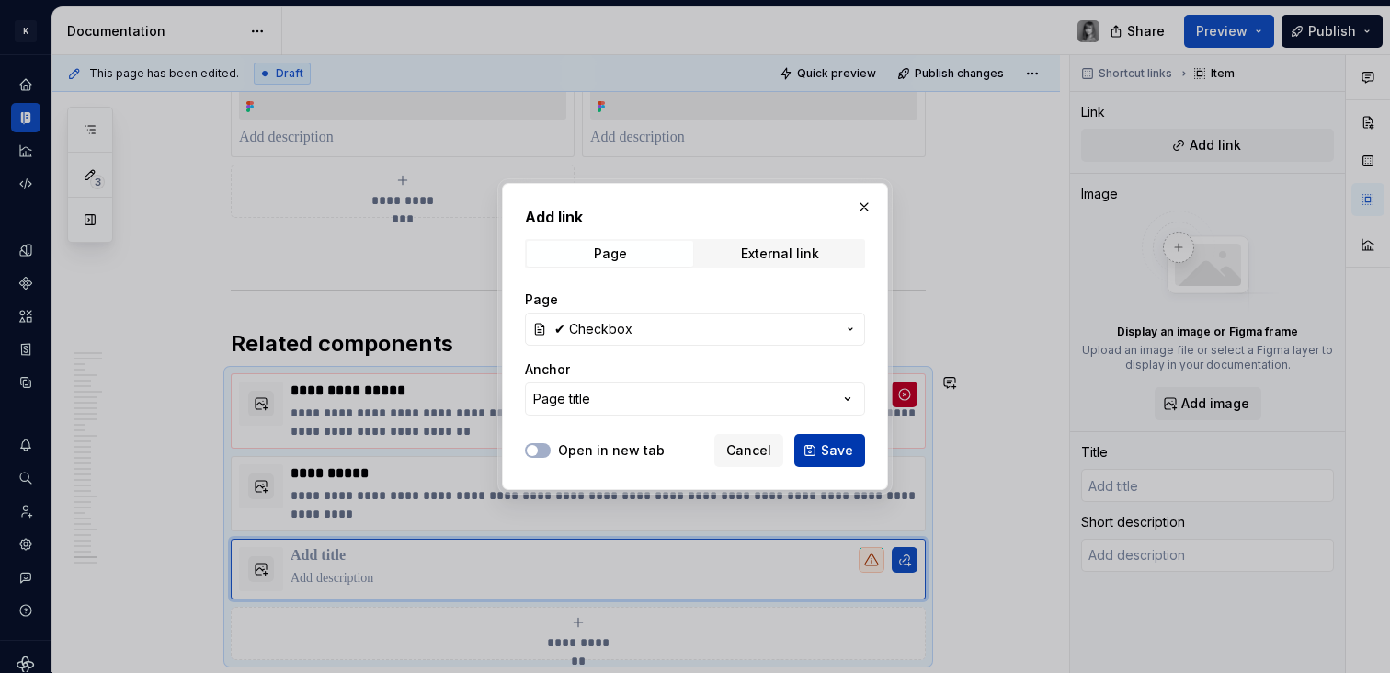
click at [837, 452] on span "Save" at bounding box center [837, 450] width 32 height 18
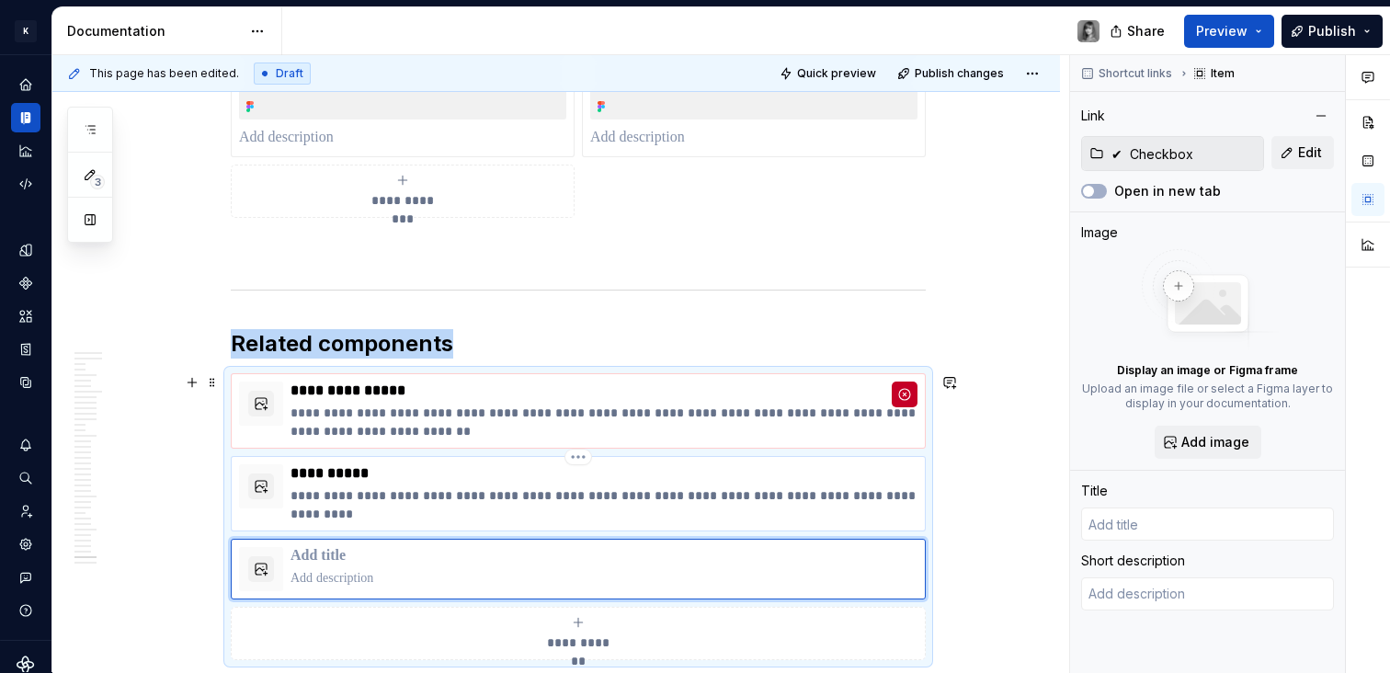
scroll to position [22722, 0]
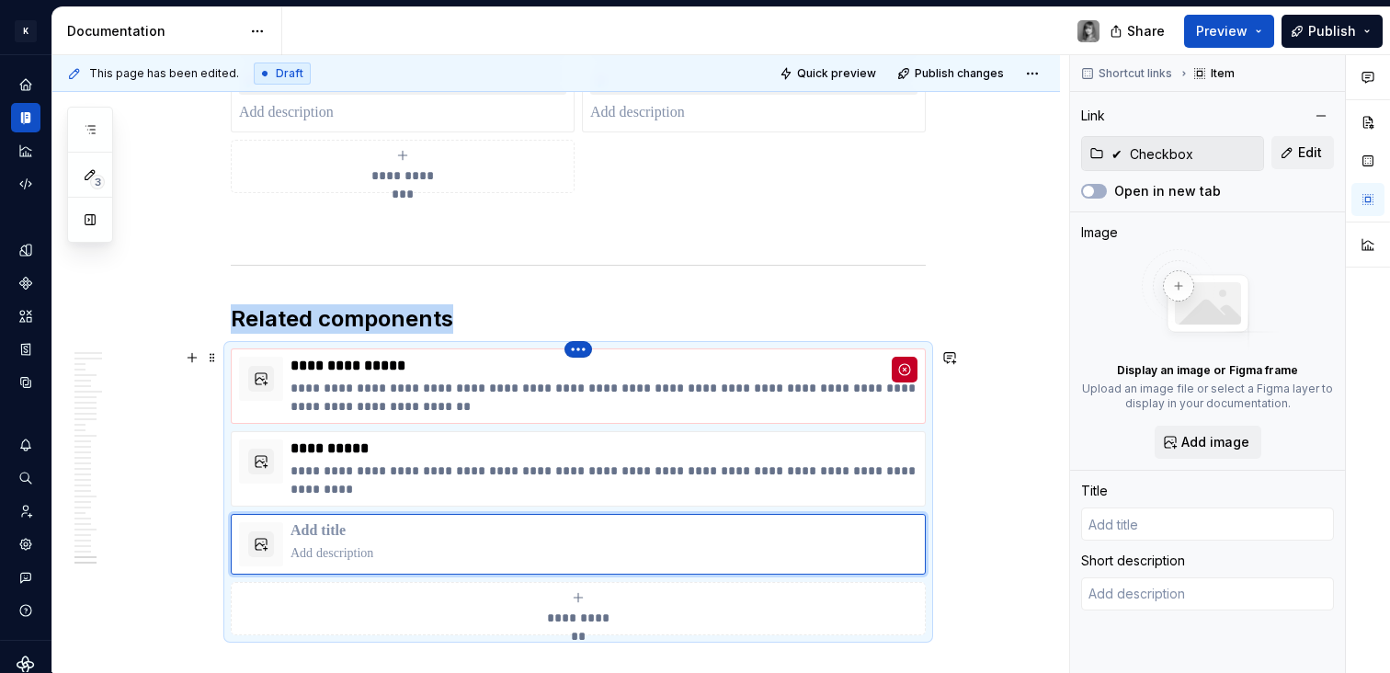
type textarea "*"
type input "Checkbox (Beta)"
type textarea "Checkboxes are used when there are multiple items to select in a list. Users ca…"
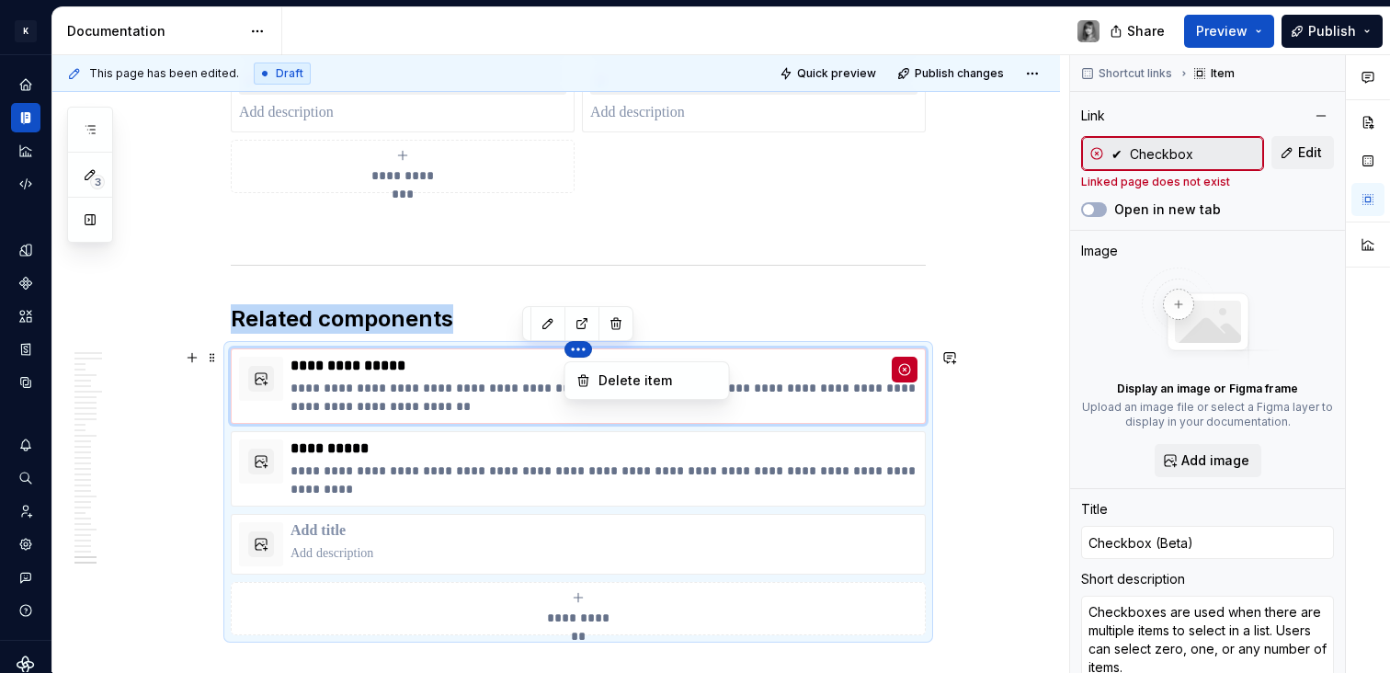
click at [582, 355] on html "K KES Design system data Documentation Share Preview Publish 3 Pages Add Access…" at bounding box center [695, 336] width 1390 height 673
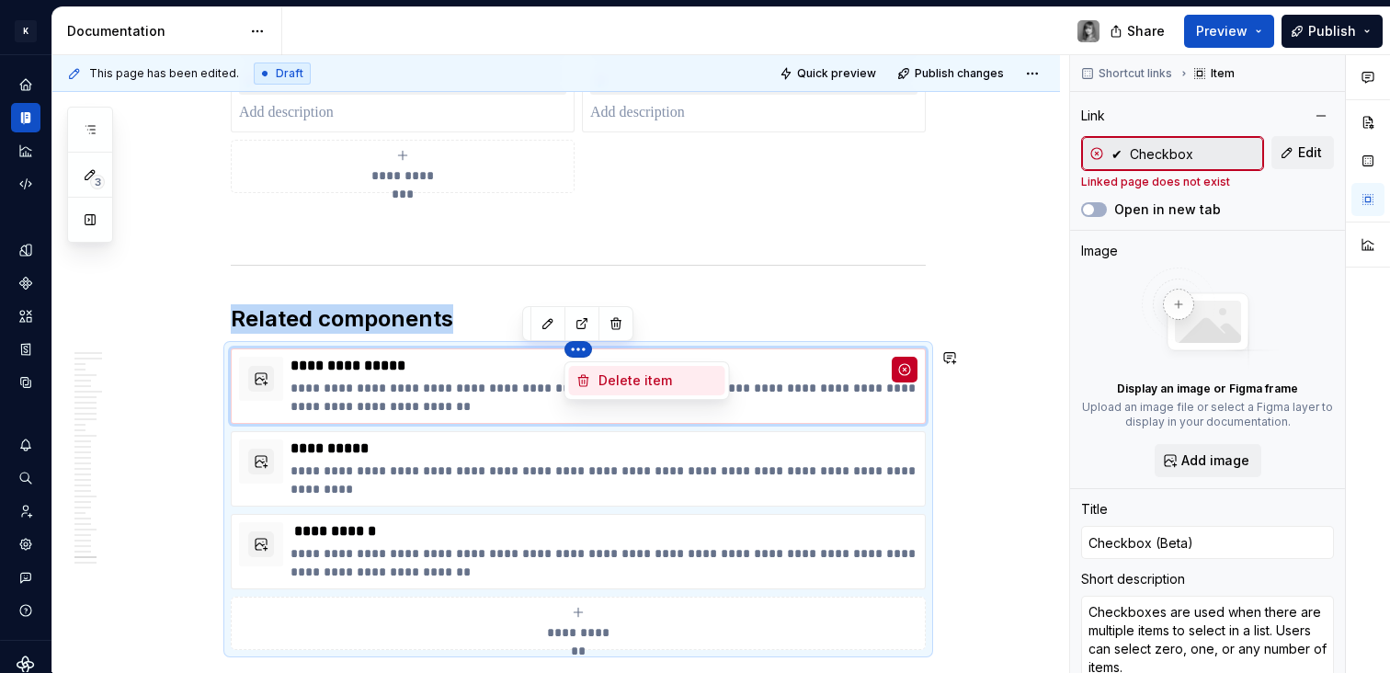
click at [626, 382] on div "Delete item" at bounding box center [659, 380] width 120 height 18
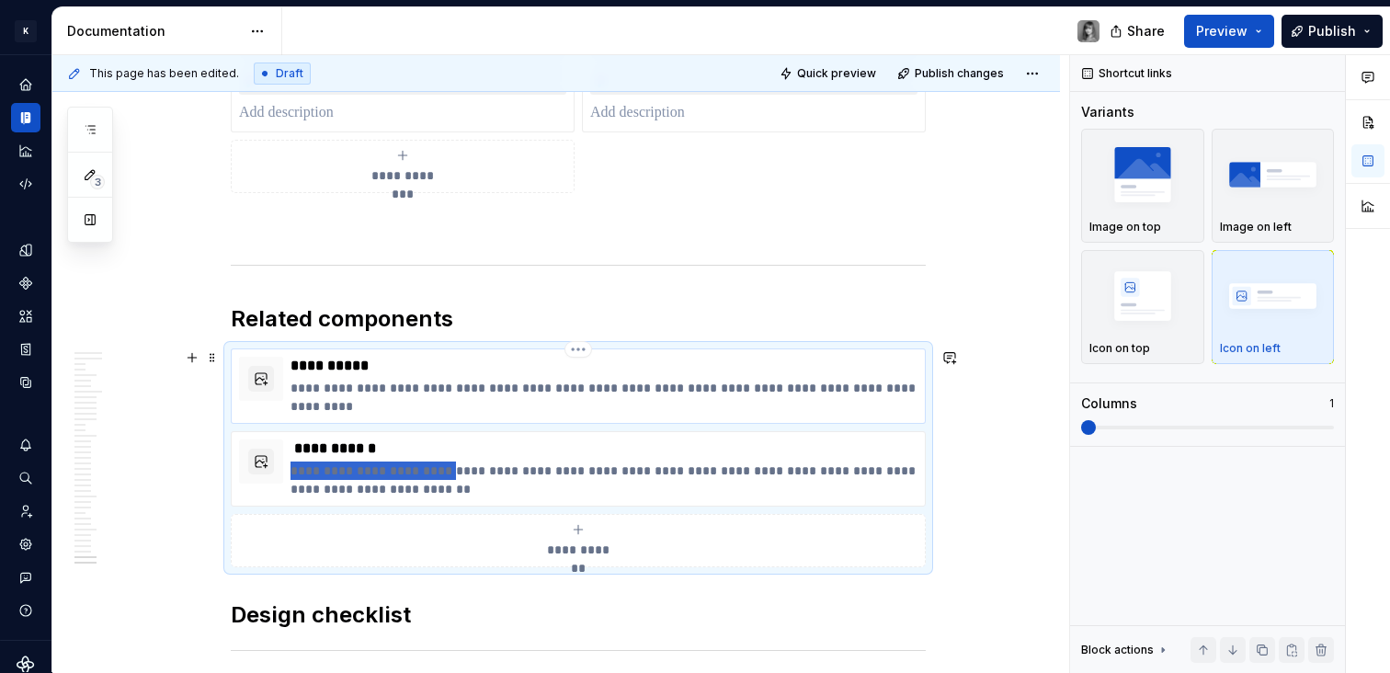
drag, startPoint x: 462, startPoint y: 478, endPoint x: 424, endPoint y: 412, distance: 76.2
click at [449, 393] on div "**********" at bounding box center [578, 457] width 695 height 219
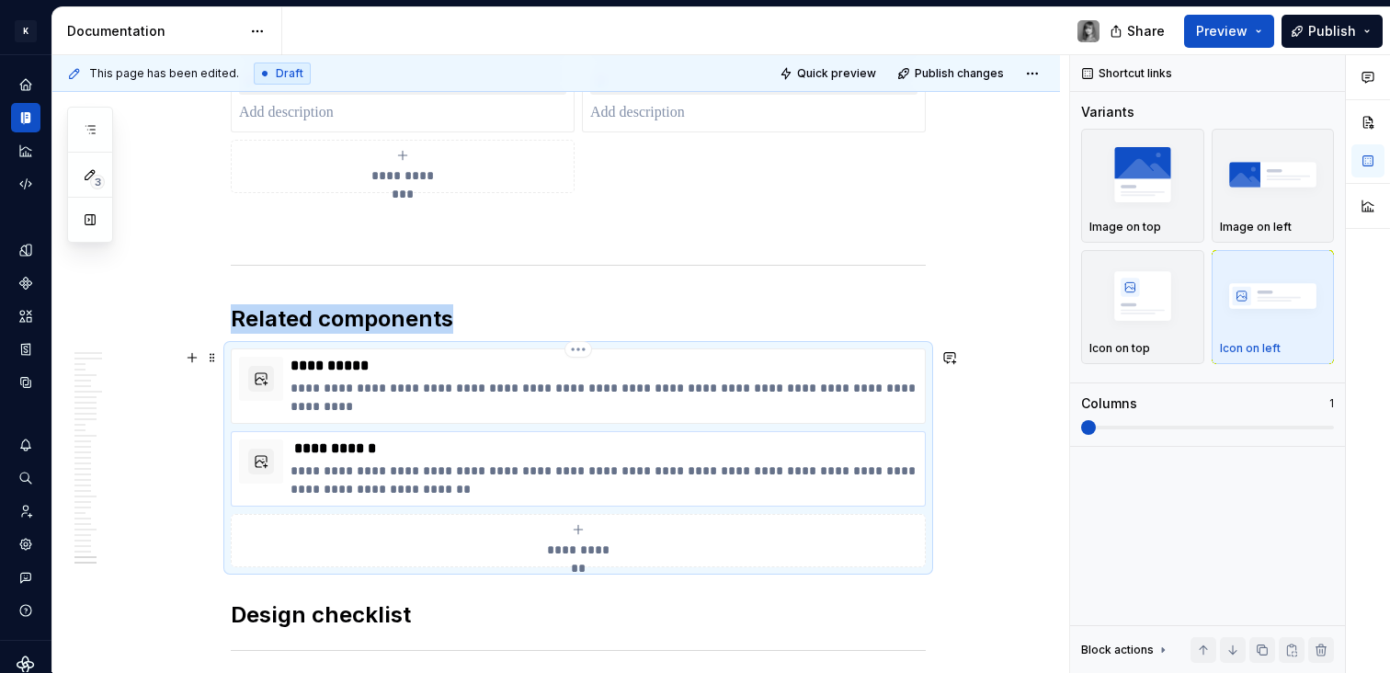
click at [369, 442] on p "**********" at bounding box center [604, 448] width 627 height 18
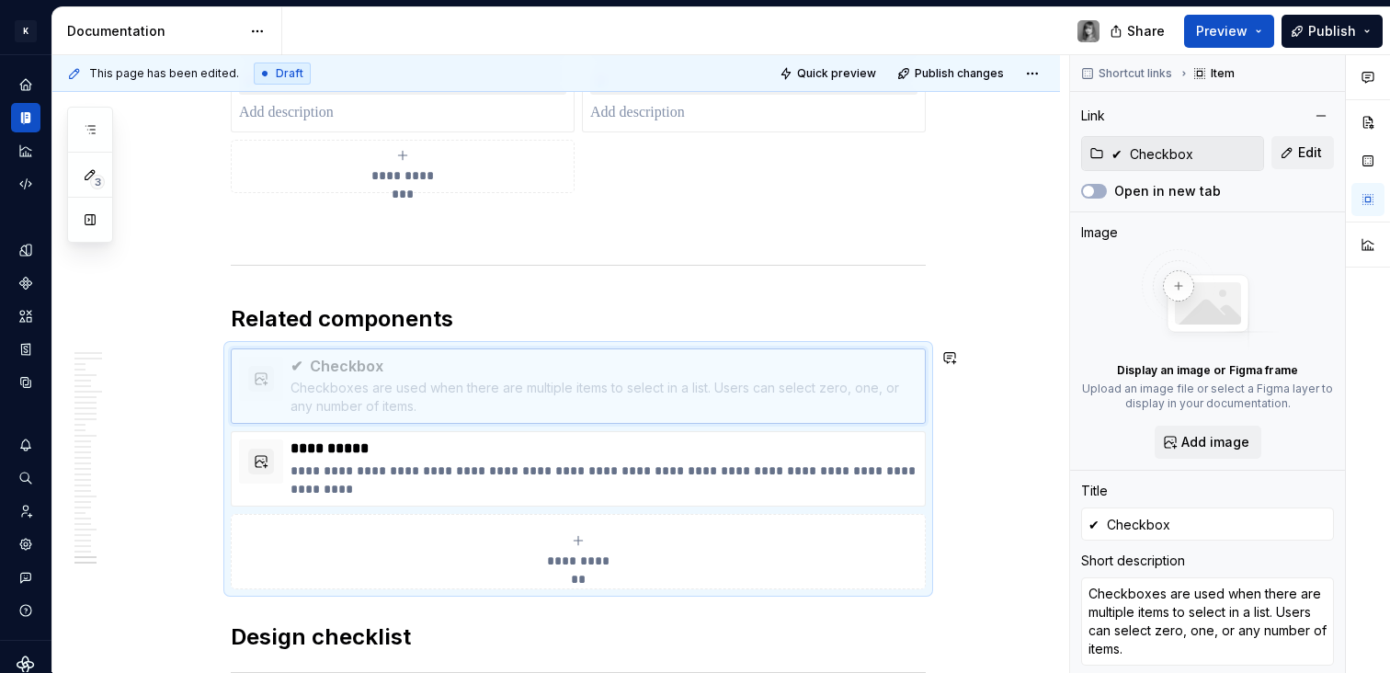
drag, startPoint x: 285, startPoint y: 433, endPoint x: 306, endPoint y: 387, distance: 50.6
click at [282, 369] on body "K KES Design system data Documentation Share Preview Publish 3 Pages Add Access…" at bounding box center [695, 336] width 1390 height 673
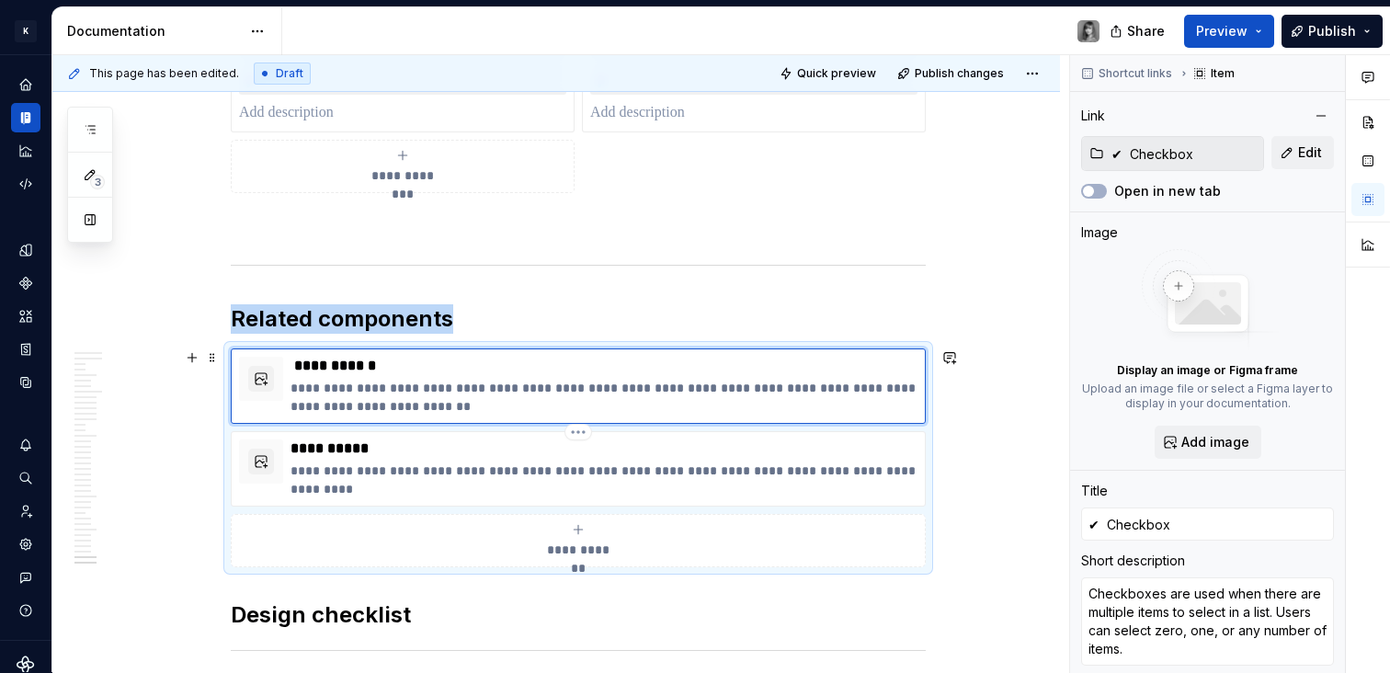
click at [576, 517] on button "**********" at bounding box center [578, 540] width 695 height 53
type textarea "*"
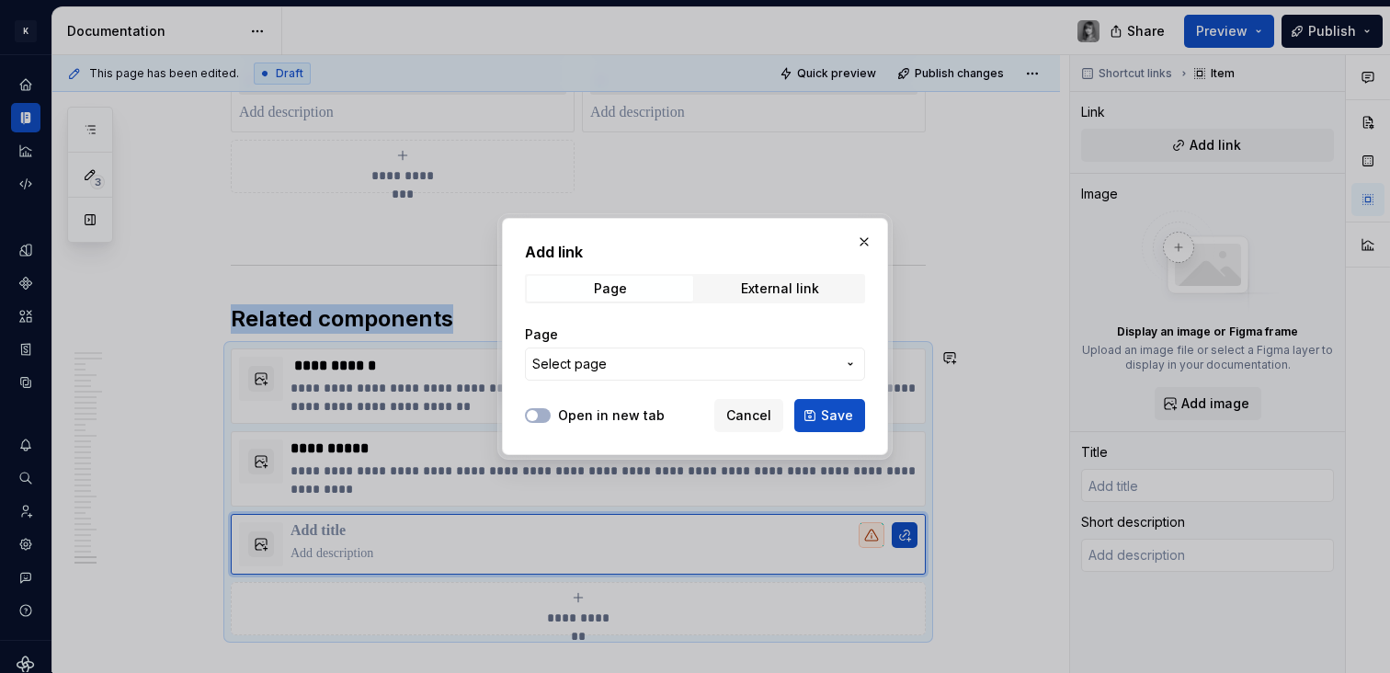
click at [656, 361] on span "Select page" at bounding box center [683, 364] width 303 height 18
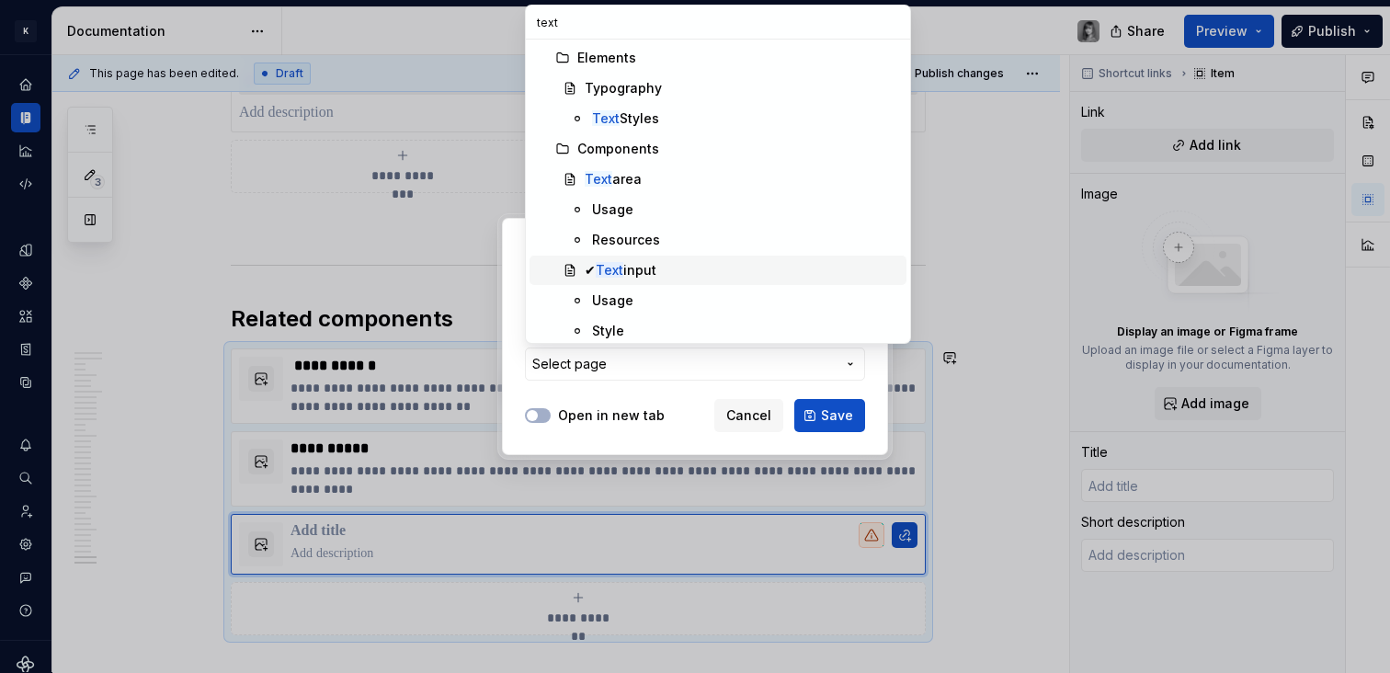
type input "text"
click at [652, 261] on div "✔ Text input" at bounding box center [621, 270] width 72 height 18
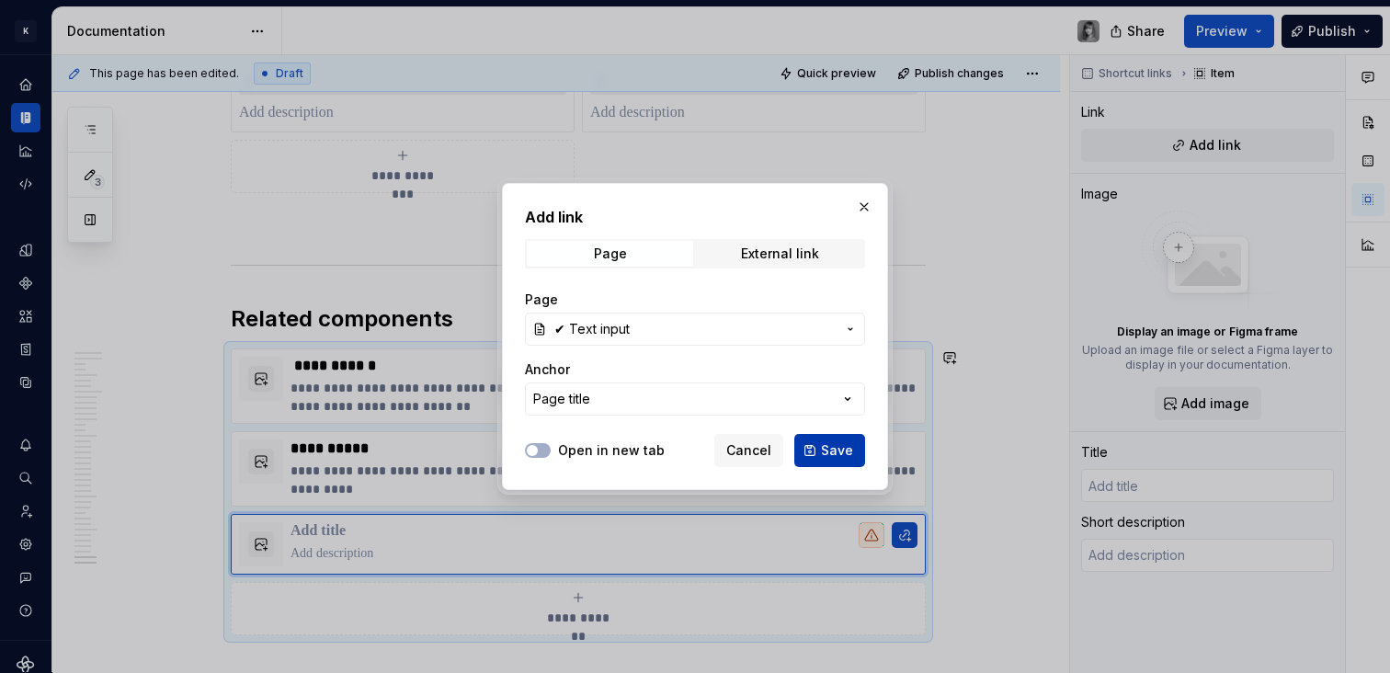
click at [837, 444] on span "Save" at bounding box center [837, 450] width 32 height 18
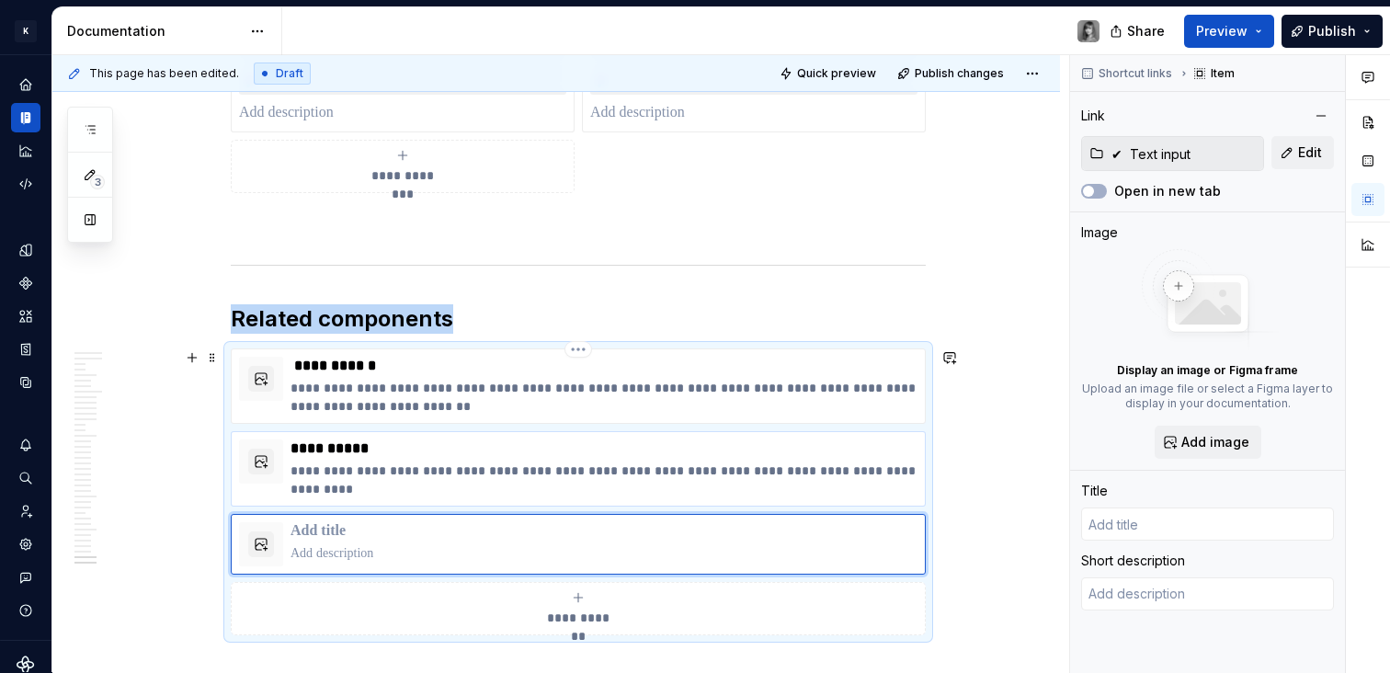
type textarea "*"
type input "✔ Text input"
type textarea "Text fields allow users to input custom text entries with a keyboard."
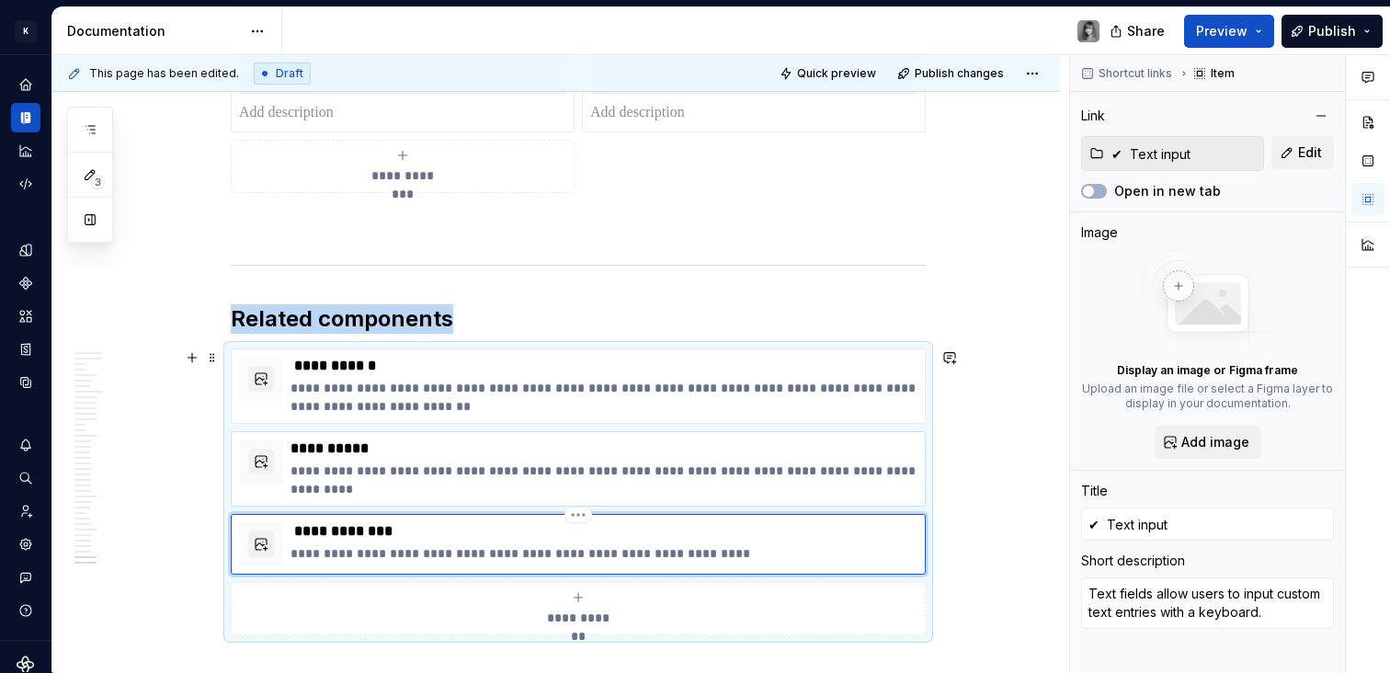
click at [383, 467] on p "**********" at bounding box center [604, 480] width 627 height 37
type textarea "*"
type input "Text input"
type textarea "Text inputs enable users to enter free-form text data. You can use them for lon…"
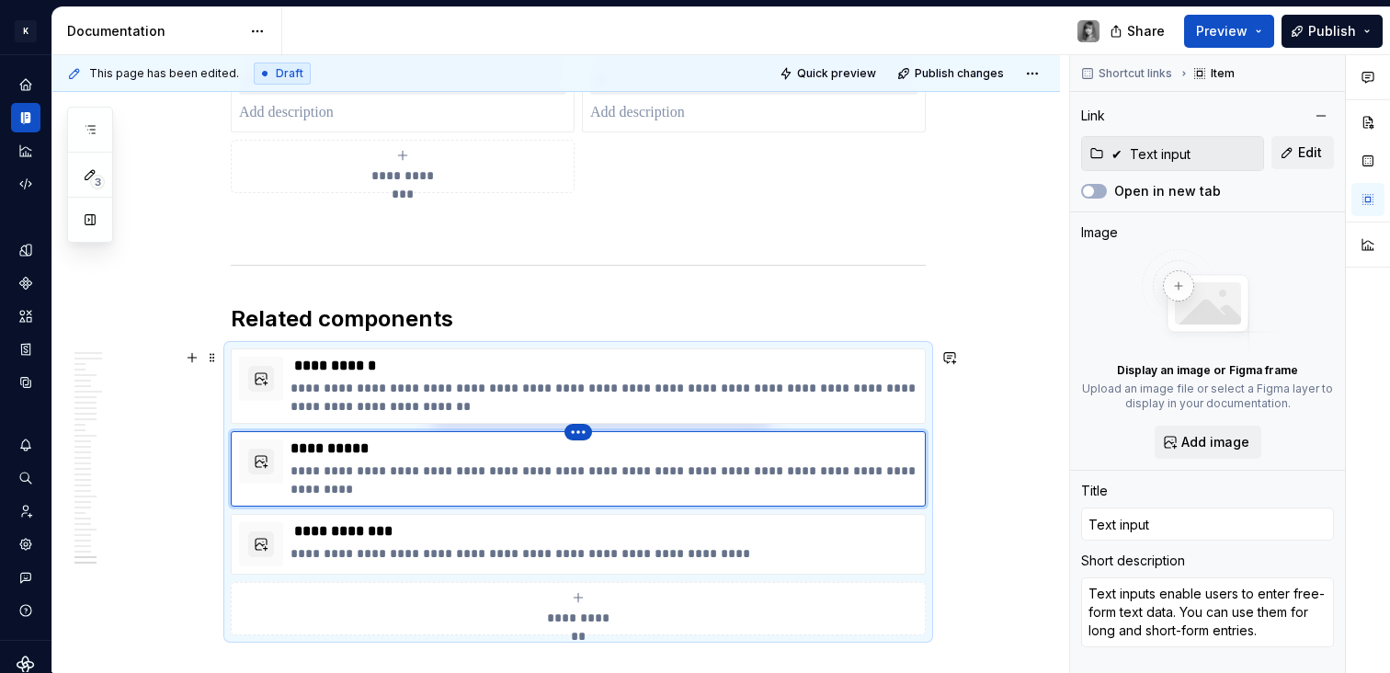
click at [580, 437] on html "K KES Design system data Documentation Share Preview Publish 3 Pages Add Access…" at bounding box center [695, 336] width 1390 height 673
click at [587, 462] on icon at bounding box center [583, 463] width 15 height 15
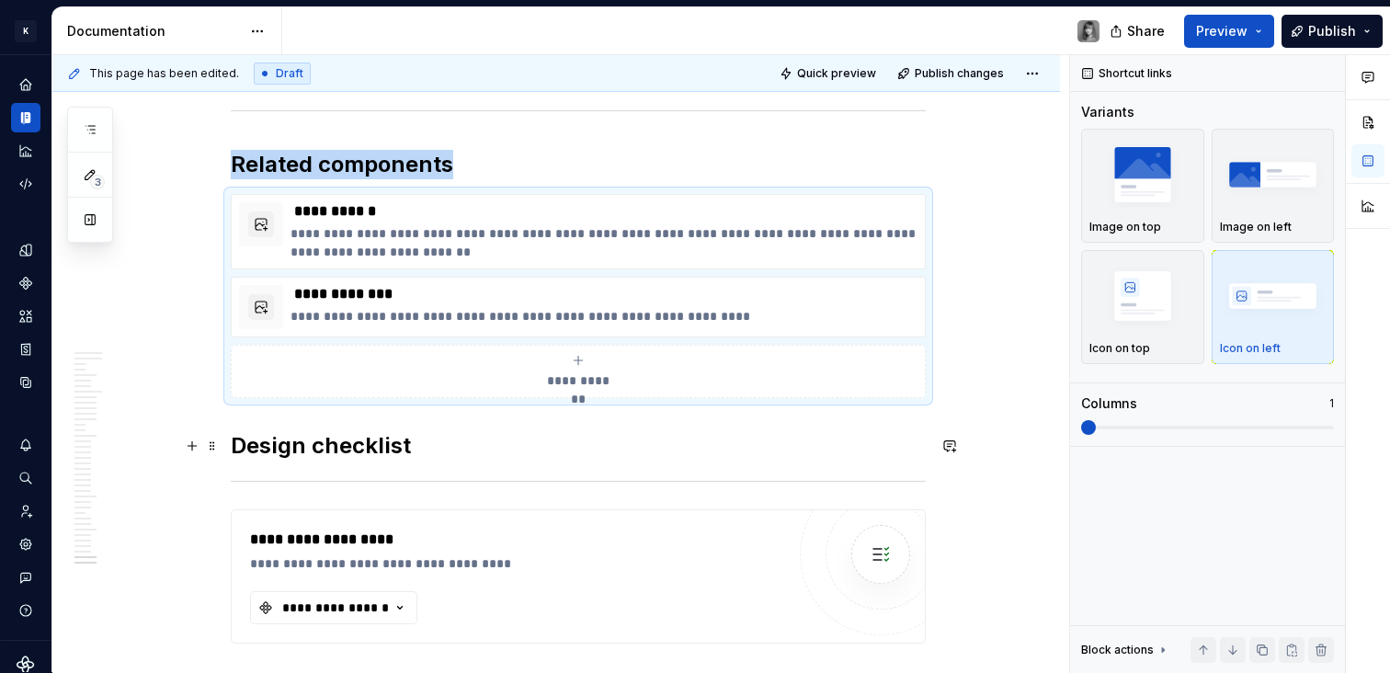
scroll to position [22874, 0]
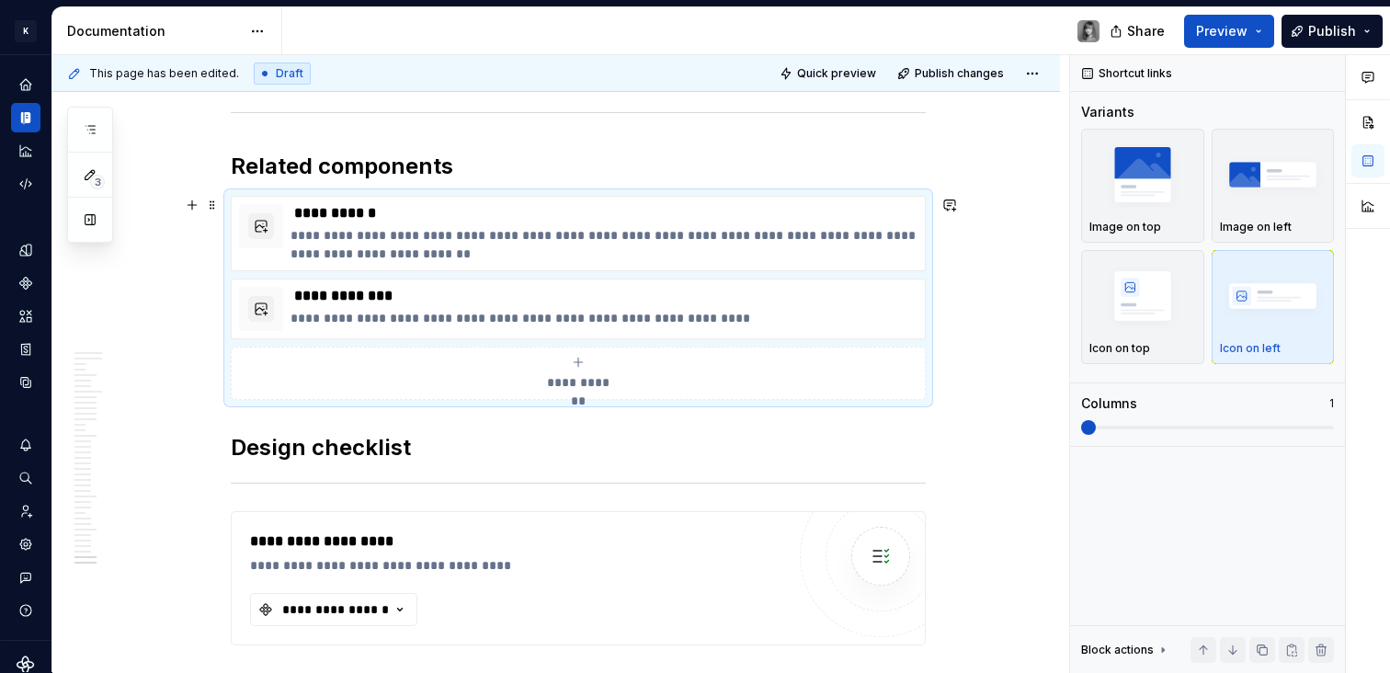
click at [324, 169] on h2 "Related components" at bounding box center [578, 166] width 695 height 29
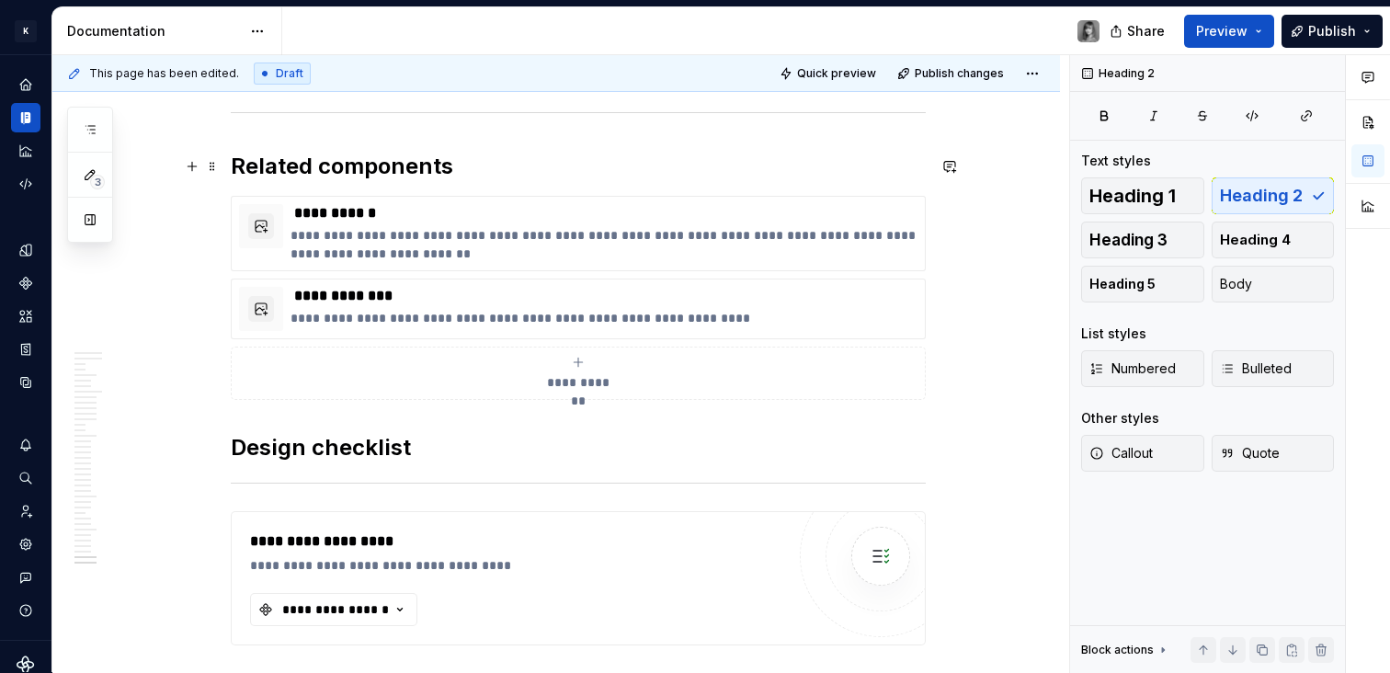
click at [385, 166] on h2 "Related components" at bounding box center [578, 166] width 695 height 29
click at [232, 162] on h2 "Related" at bounding box center [578, 166] width 695 height 29
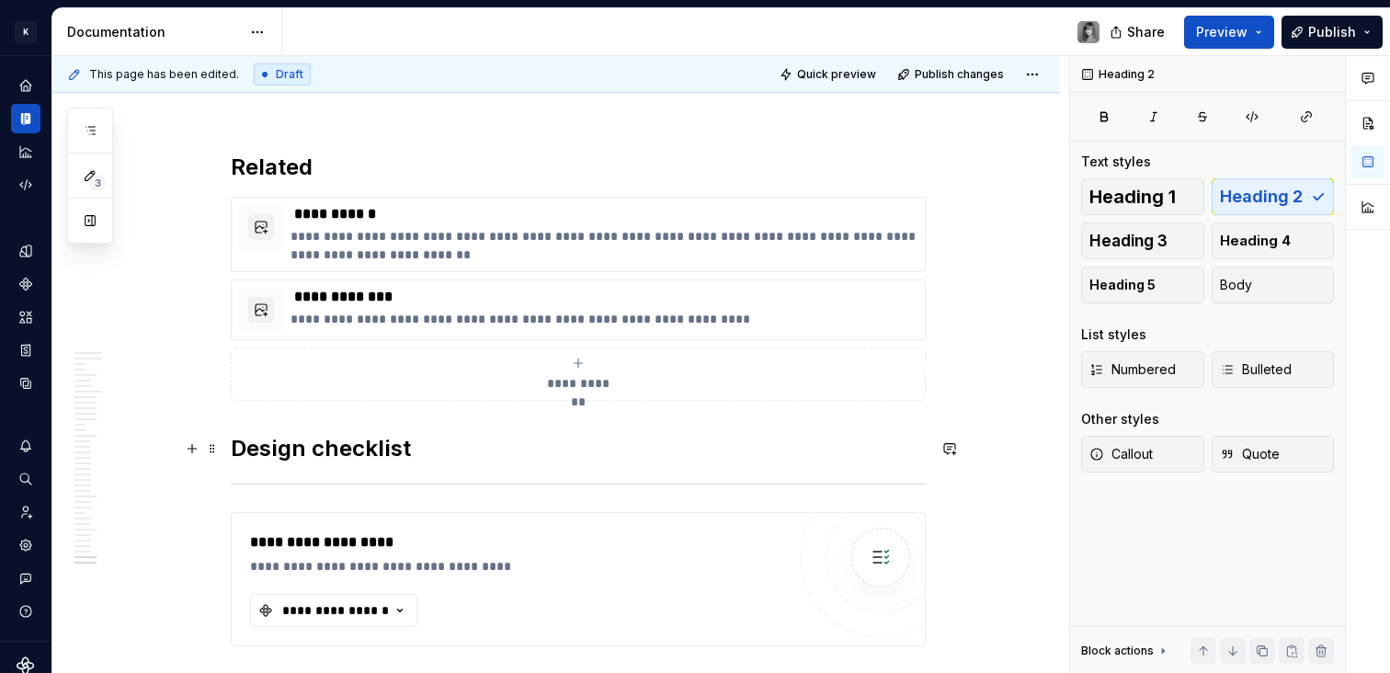
click at [225, 451] on div "**********" at bounding box center [560, 365] width 1017 height 618
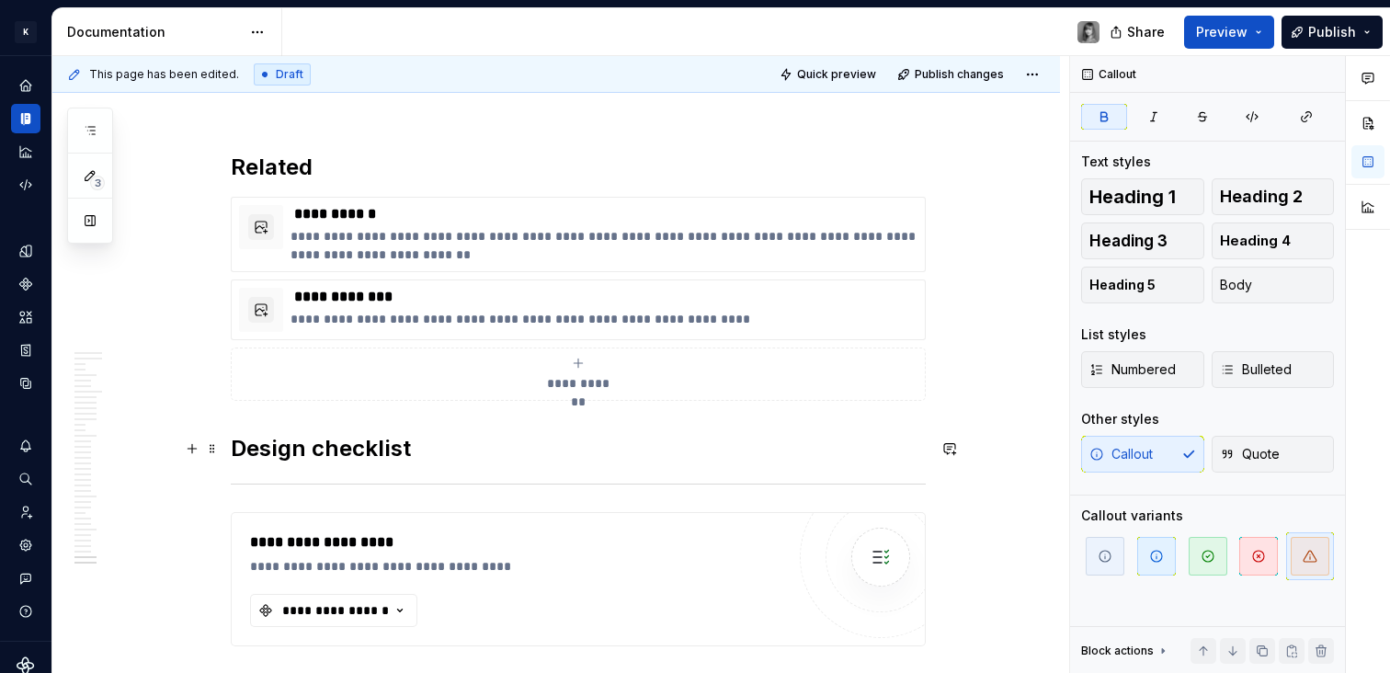
click at [233, 451] on h2 "Design checklist" at bounding box center [578, 448] width 695 height 29
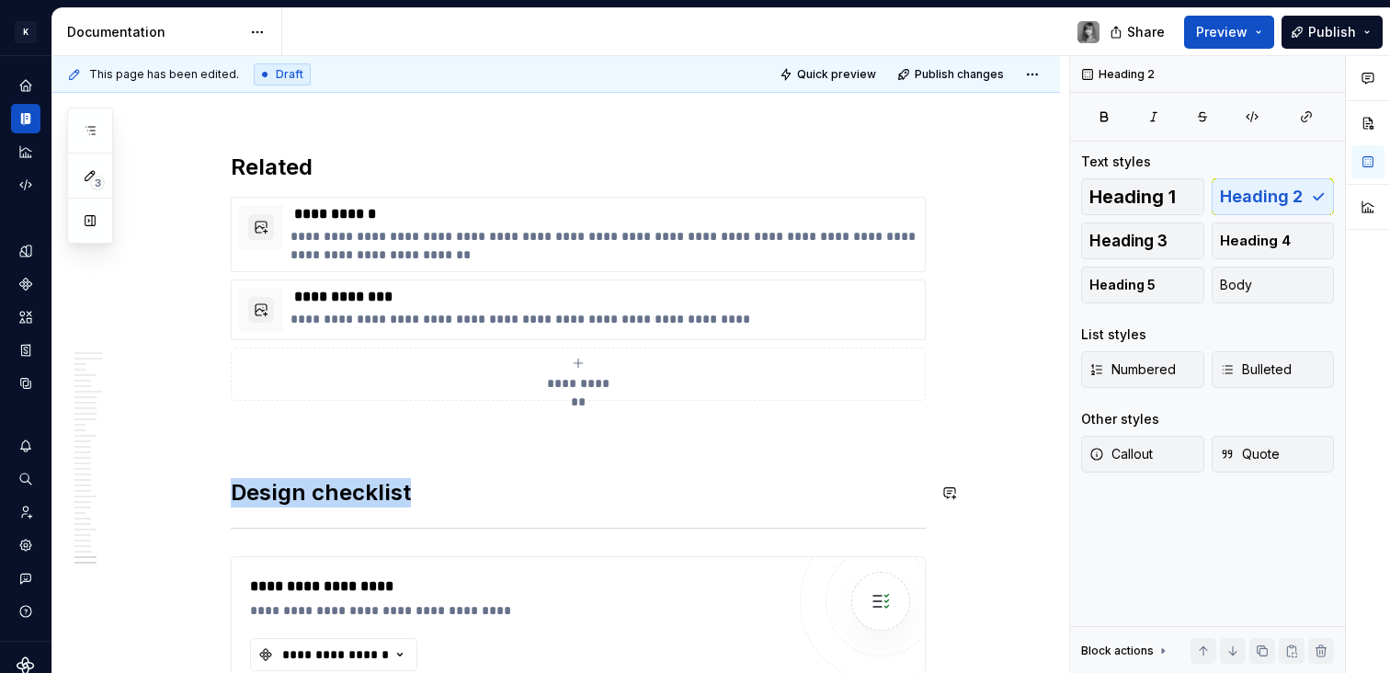
click at [425, 522] on div at bounding box center [578, 528] width 695 height 12
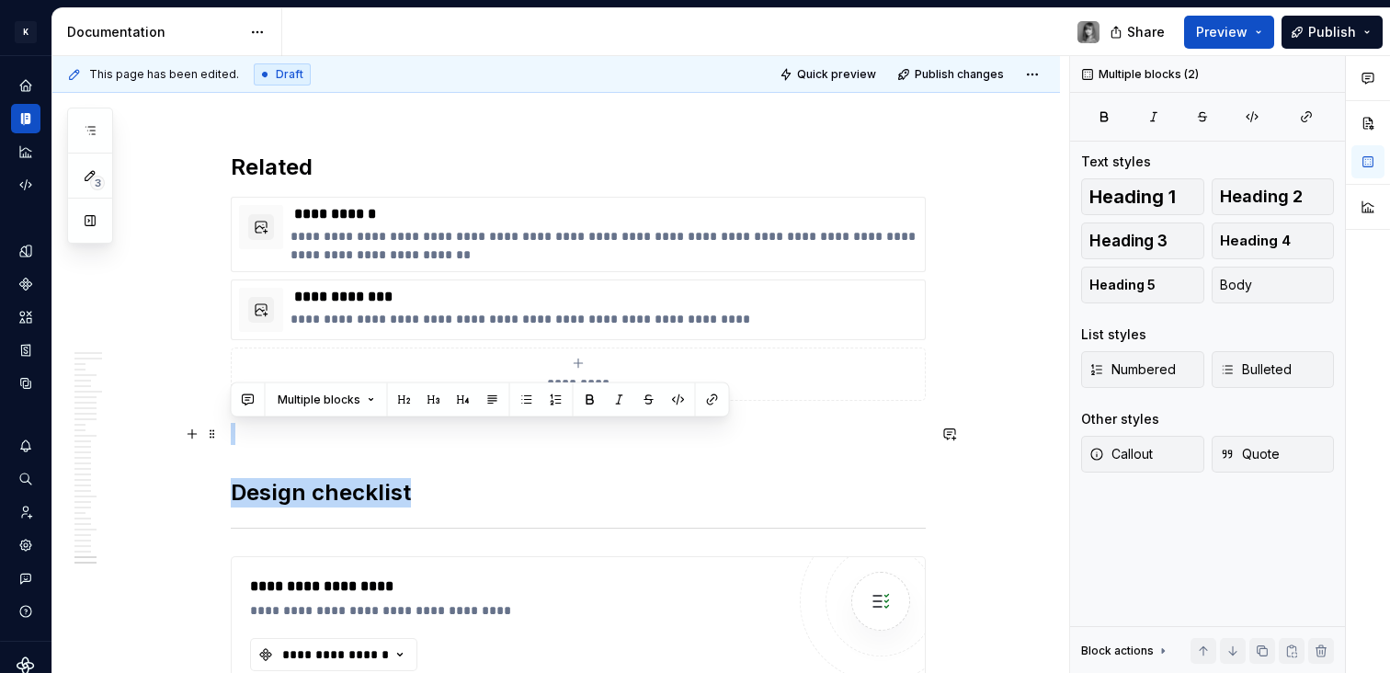
drag, startPoint x: 428, startPoint y: 527, endPoint x: 423, endPoint y: 432, distance: 94.8
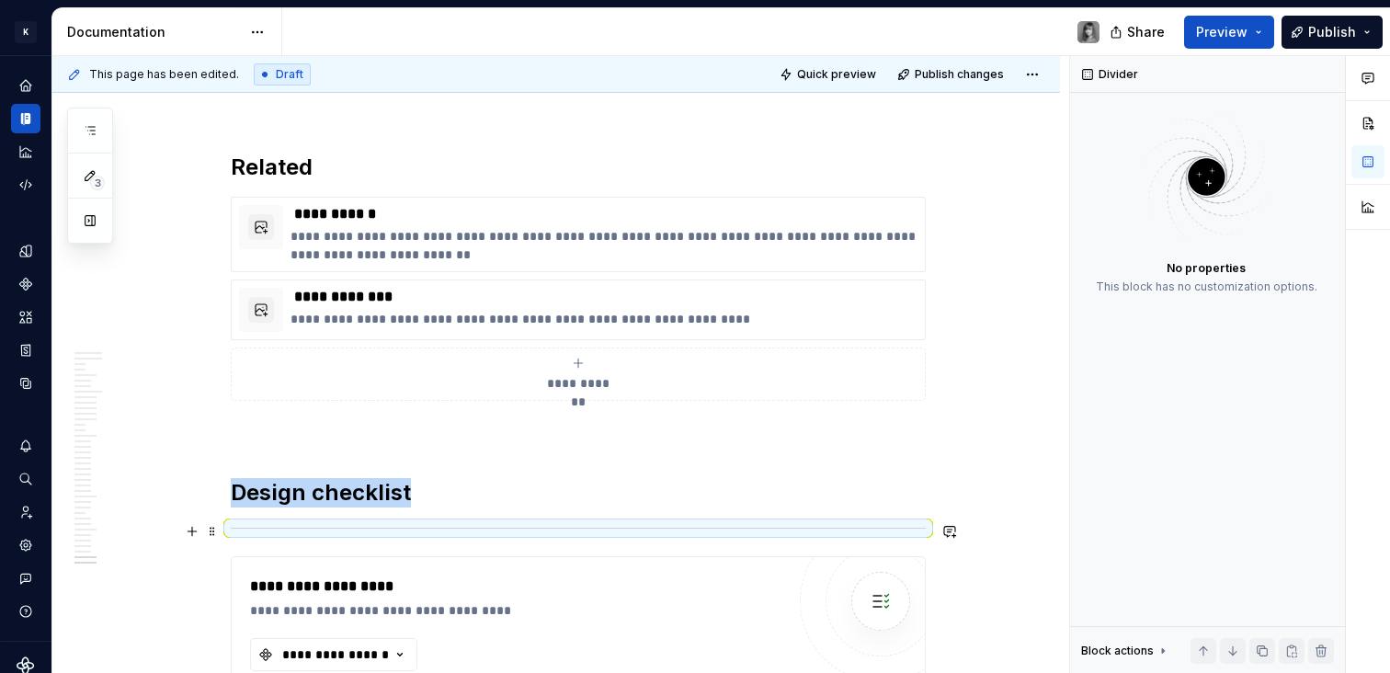
click at [457, 528] on hr at bounding box center [578, 528] width 695 height 1
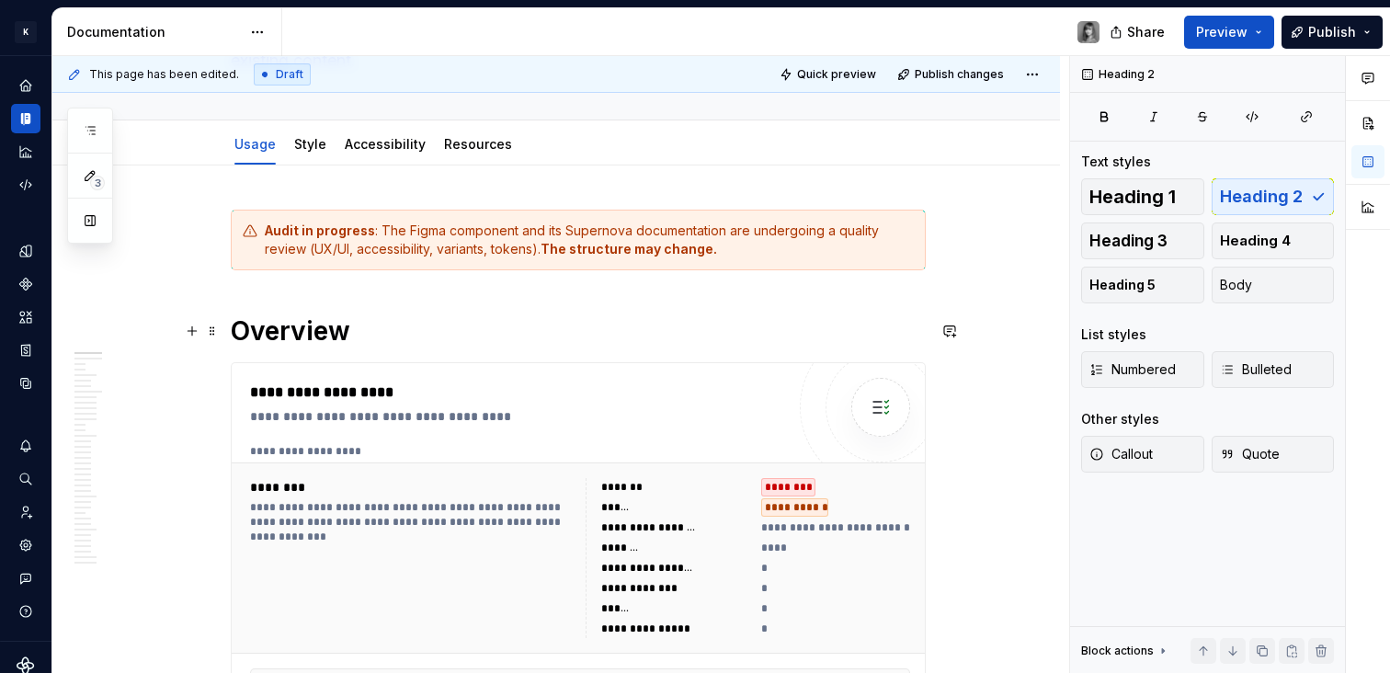
scroll to position [496, 0]
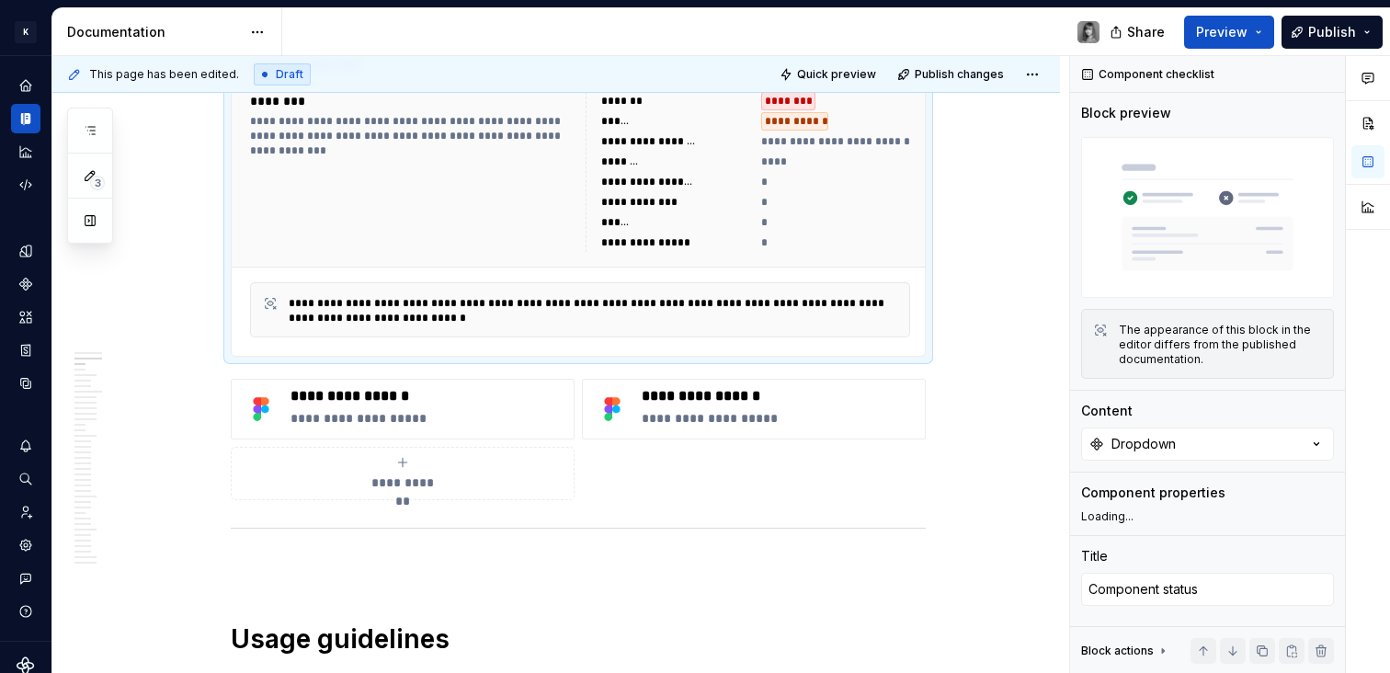
click at [793, 195] on div "*" at bounding box center [835, 202] width 149 height 18
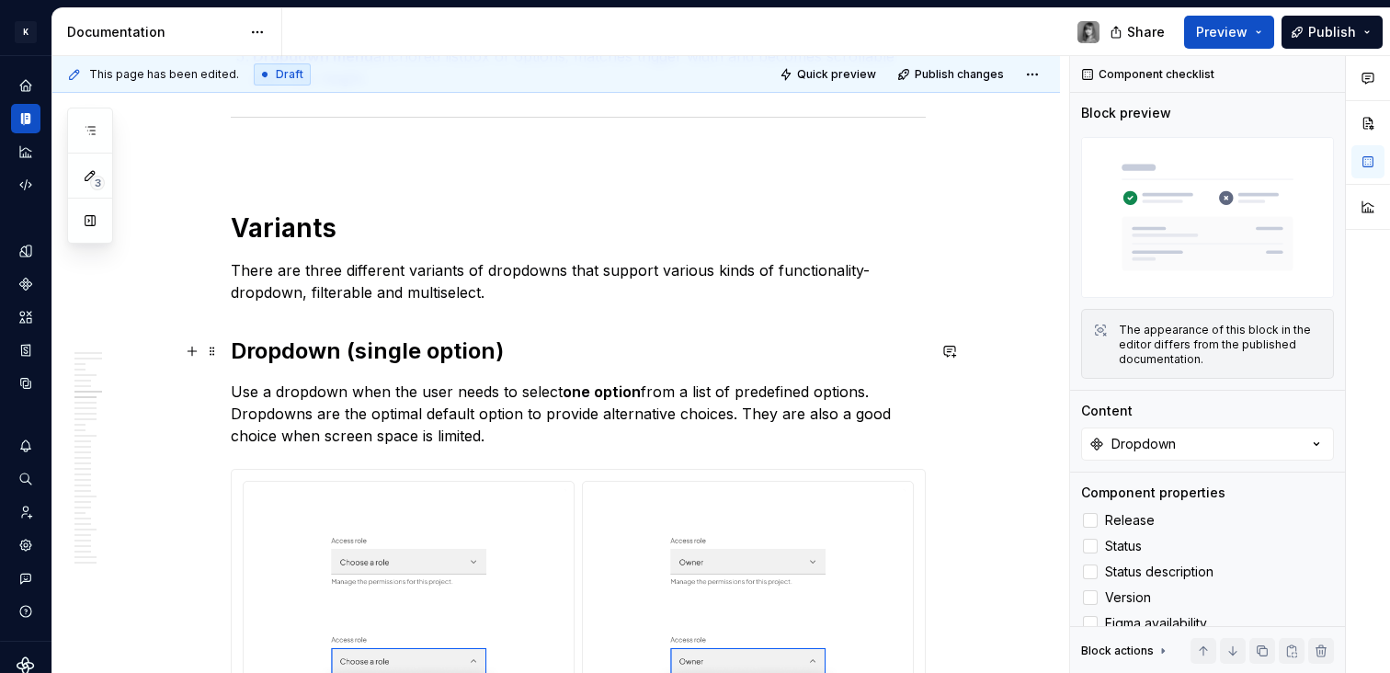
scroll to position [3256, 0]
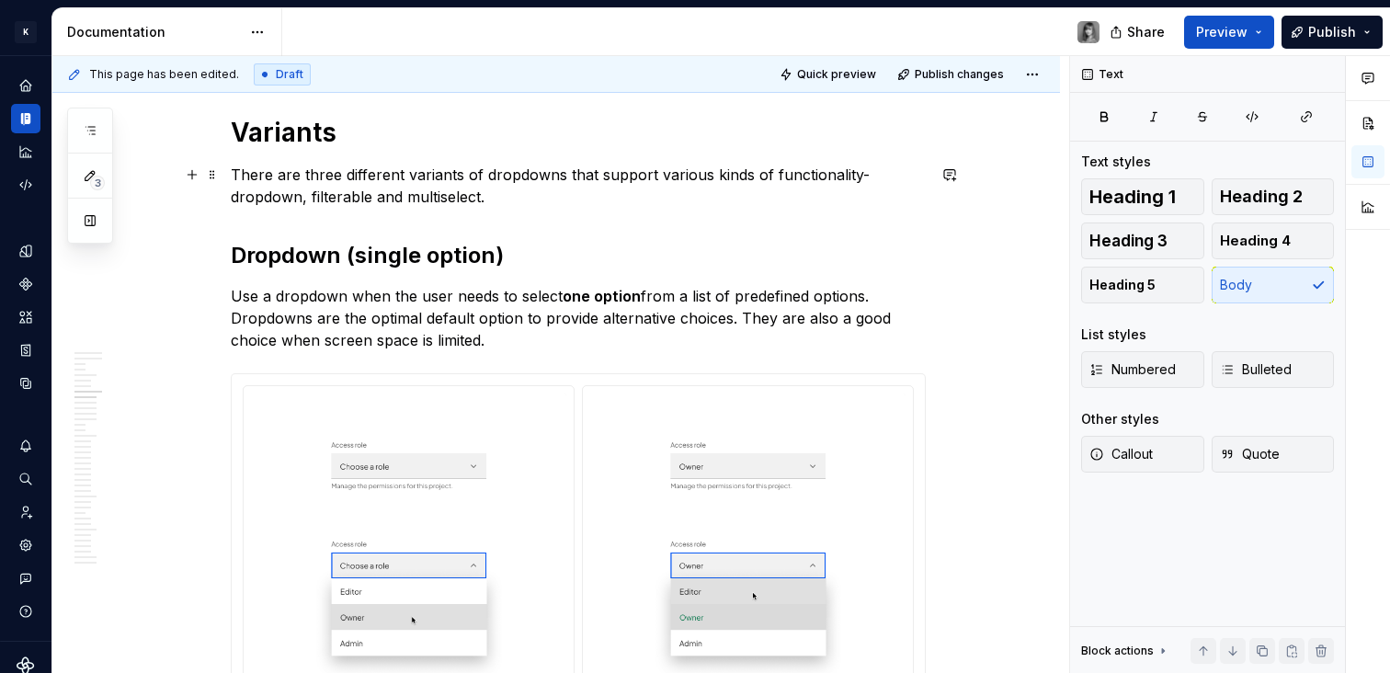
click at [561, 203] on p "There are three different variants of dropdowns that support various kinds of f…" at bounding box center [578, 186] width 695 height 44
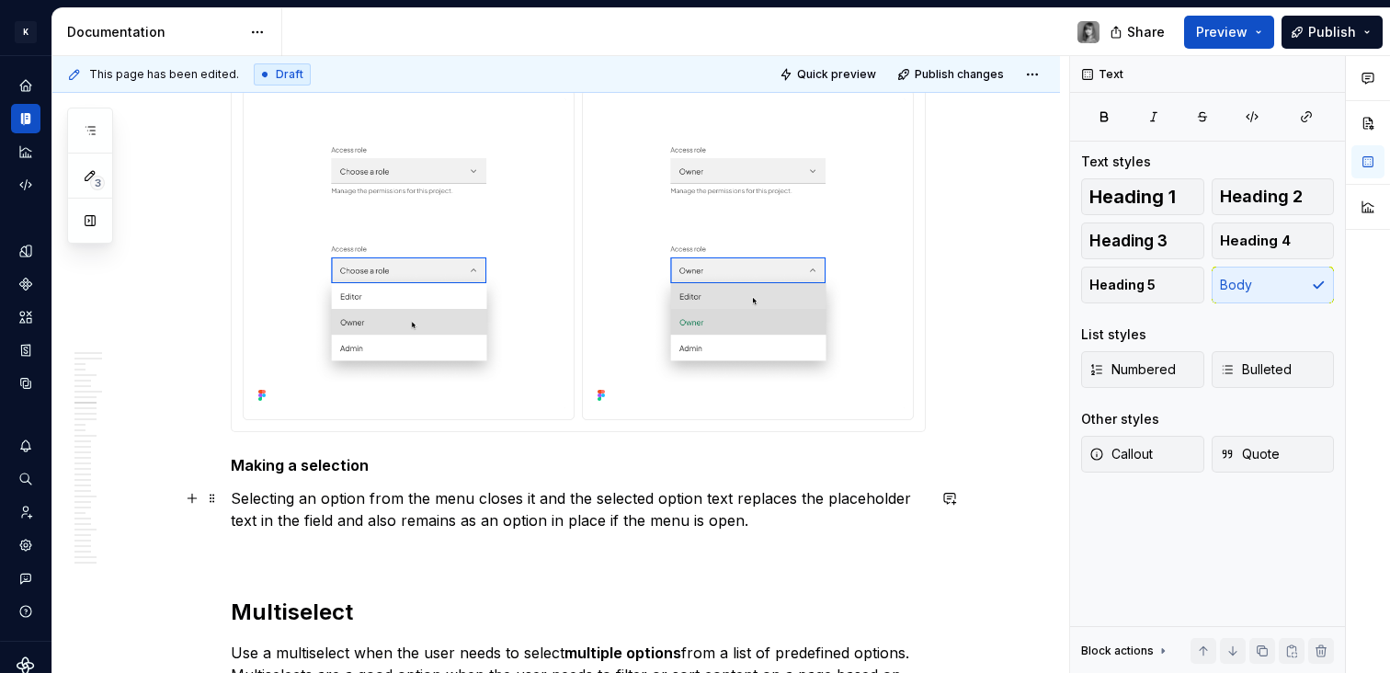
click at [809, 528] on p "Selecting an option from the menu closes it and the selected option text replac…" at bounding box center [578, 509] width 695 height 44
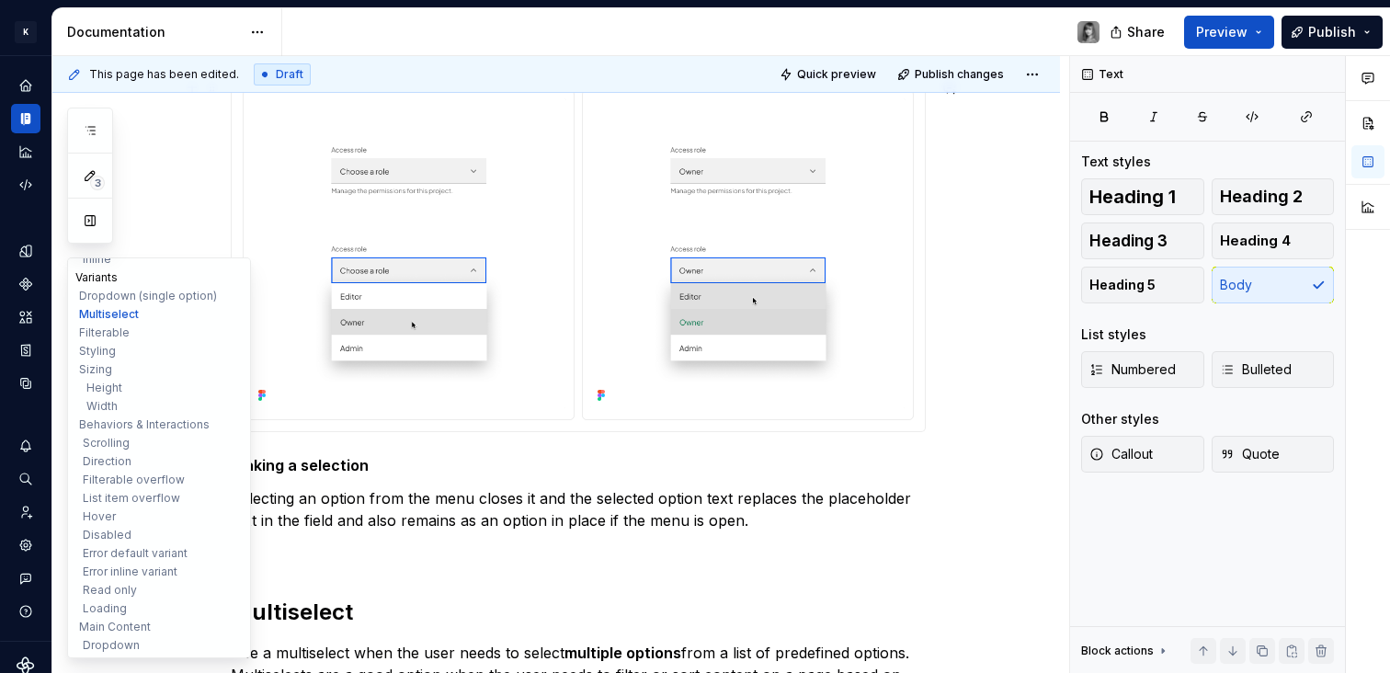
scroll to position [115, 0]
click at [84, 358] on button "Styling" at bounding box center [159, 358] width 175 height 18
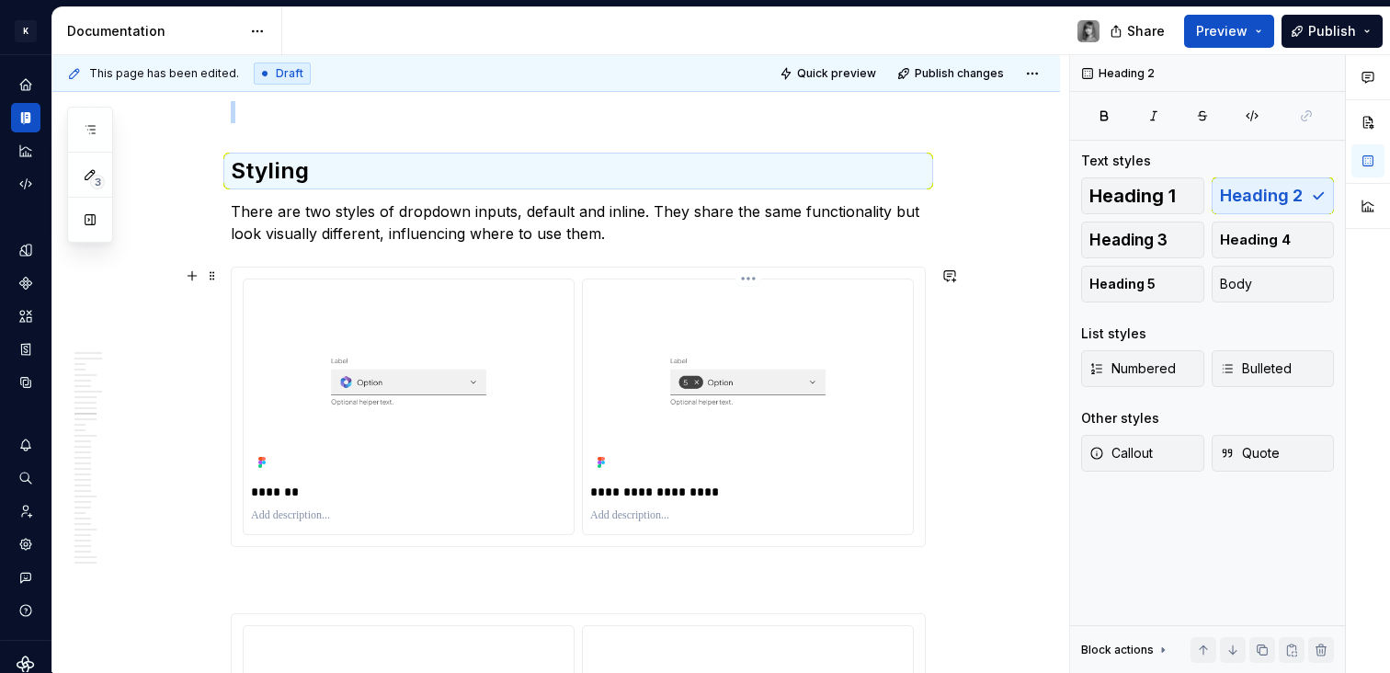
scroll to position [5874, 0]
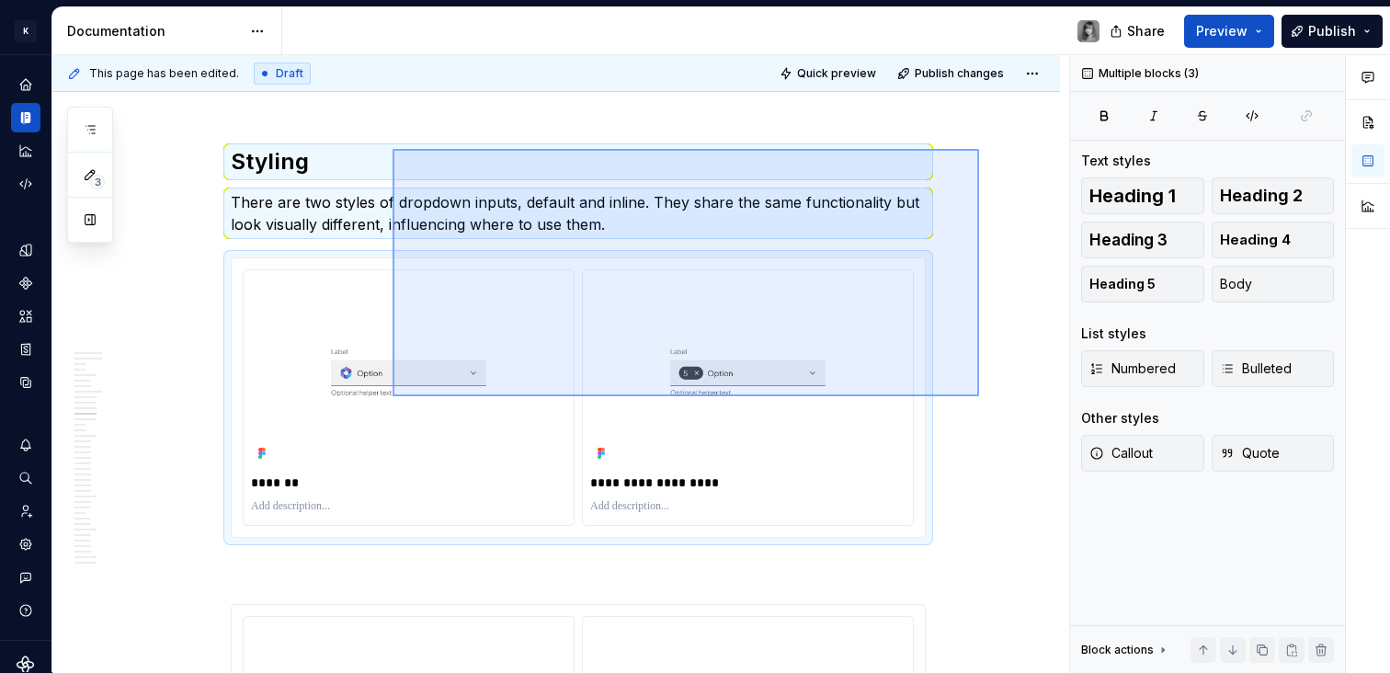
drag, startPoint x: 979, startPoint y: 149, endPoint x: 282, endPoint y: 438, distance: 754.3
click at [282, 438] on div "**********" at bounding box center [560, 364] width 1017 height 618
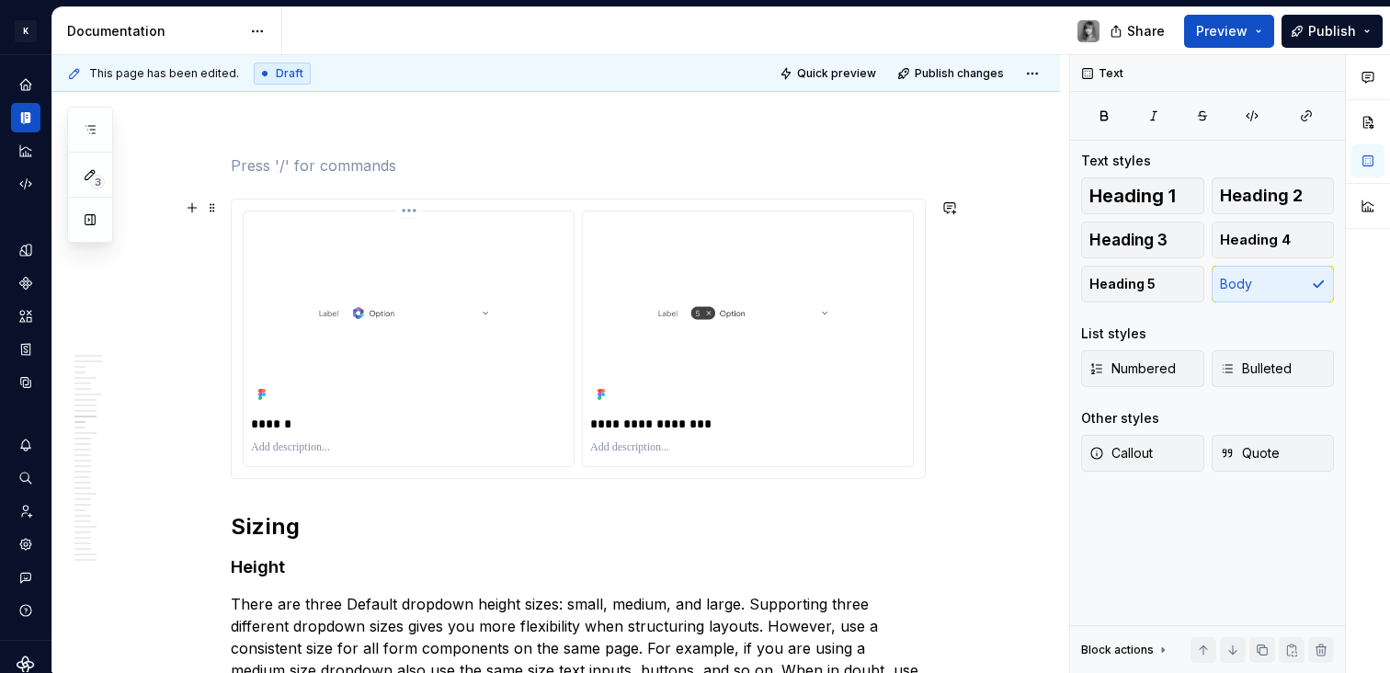
scroll to position [5800, 0]
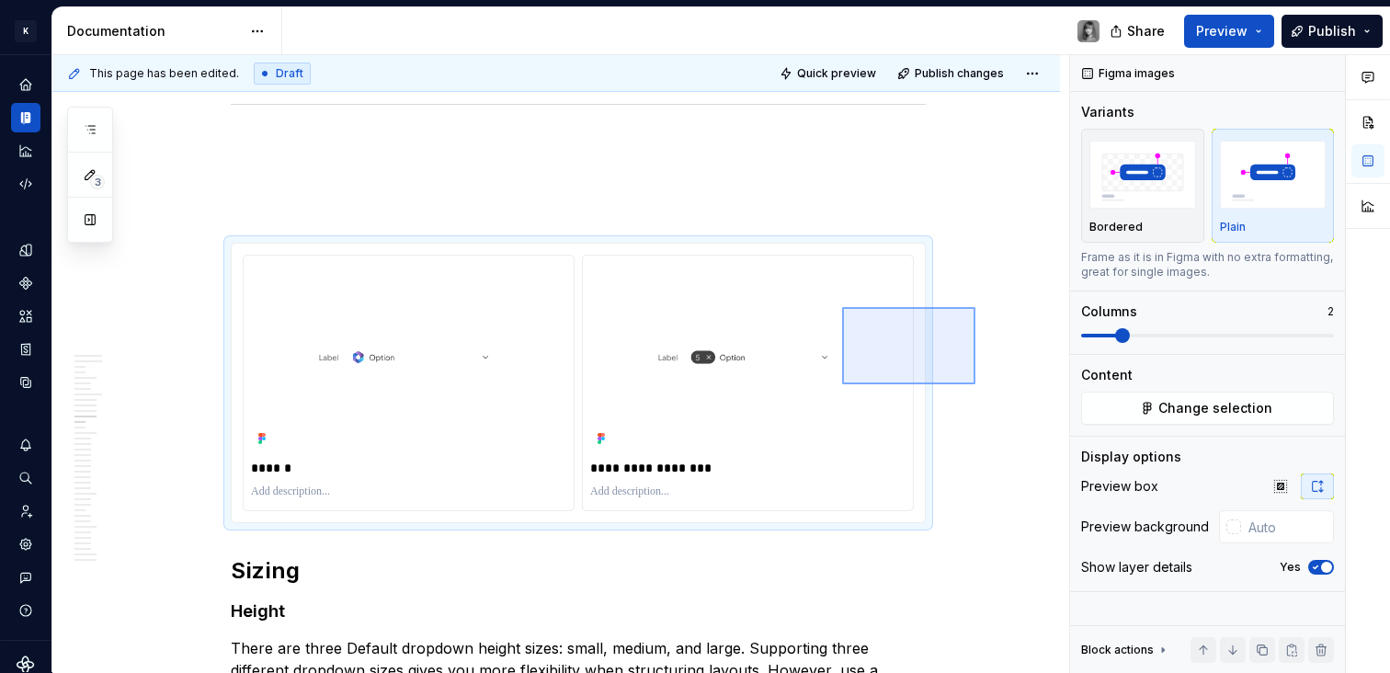
drag, startPoint x: 842, startPoint y: 384, endPoint x: 628, endPoint y: 428, distance: 218.7
click at [628, 428] on div "**********" at bounding box center [560, 364] width 1017 height 618
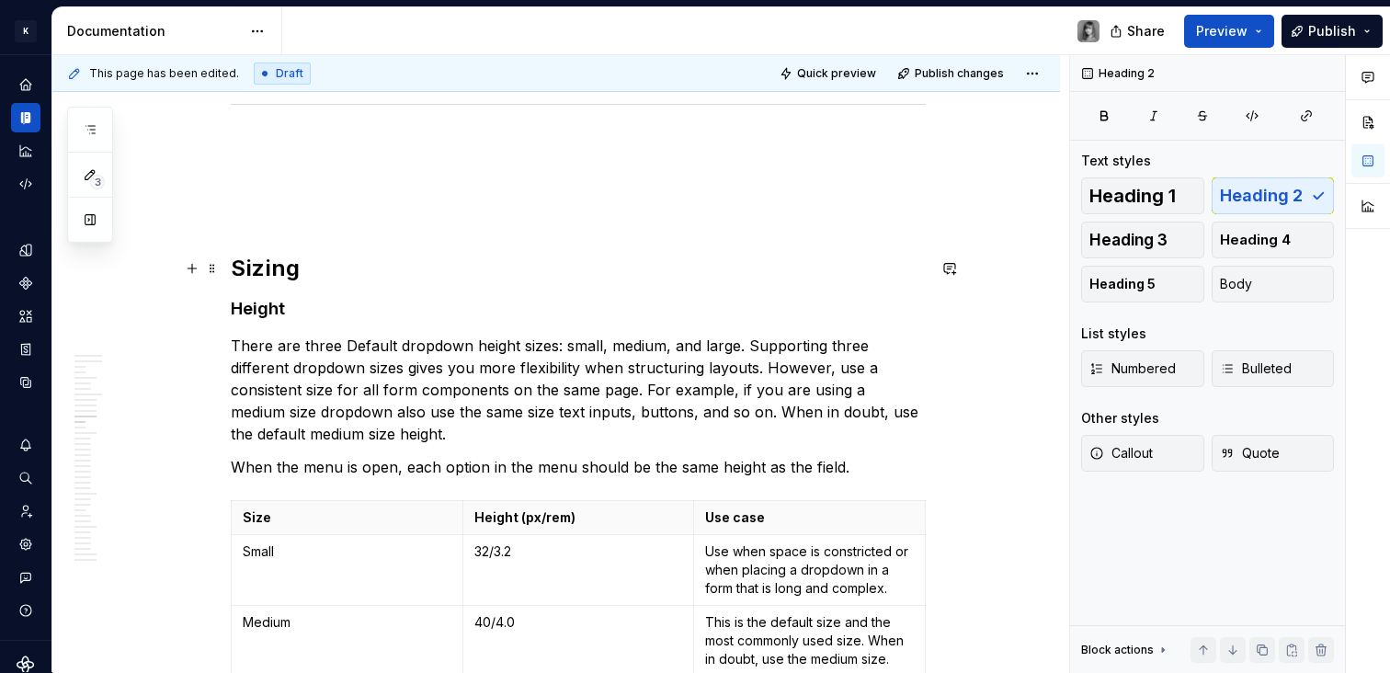
click at [332, 272] on h2 "Sizing" at bounding box center [578, 268] width 695 height 29
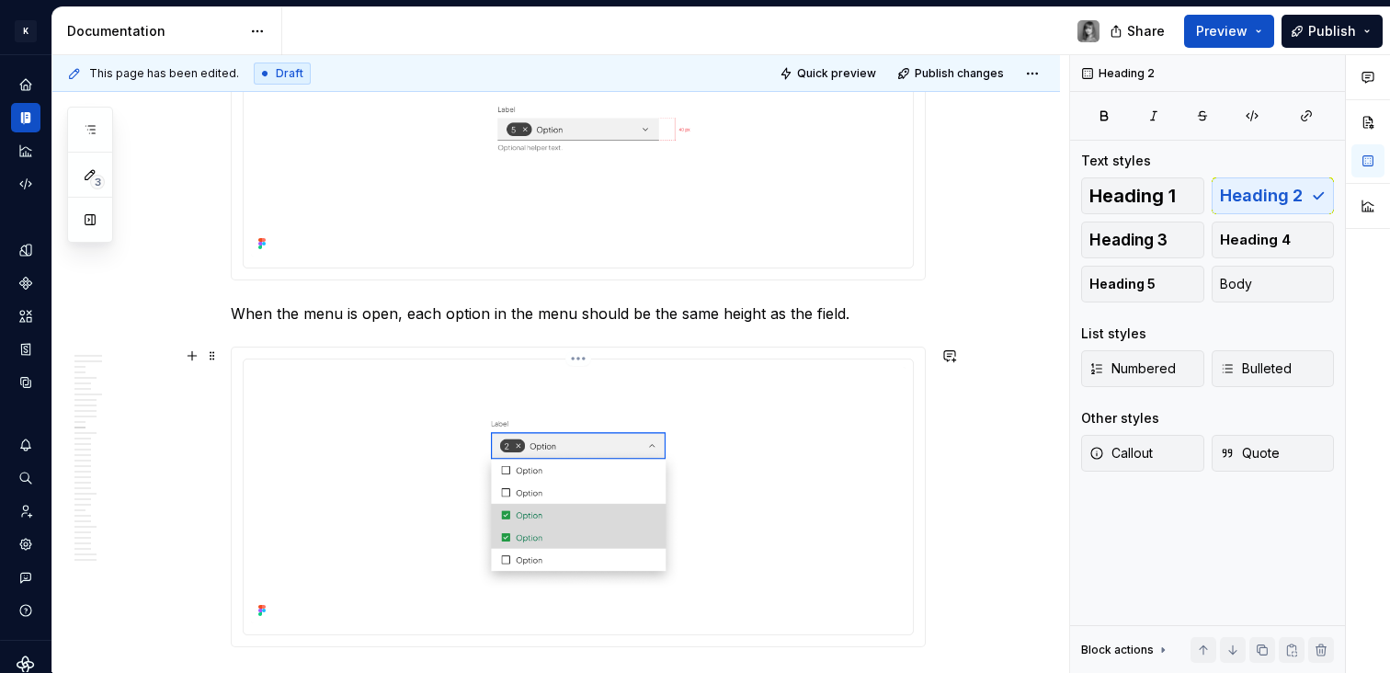
scroll to position [7295, 0]
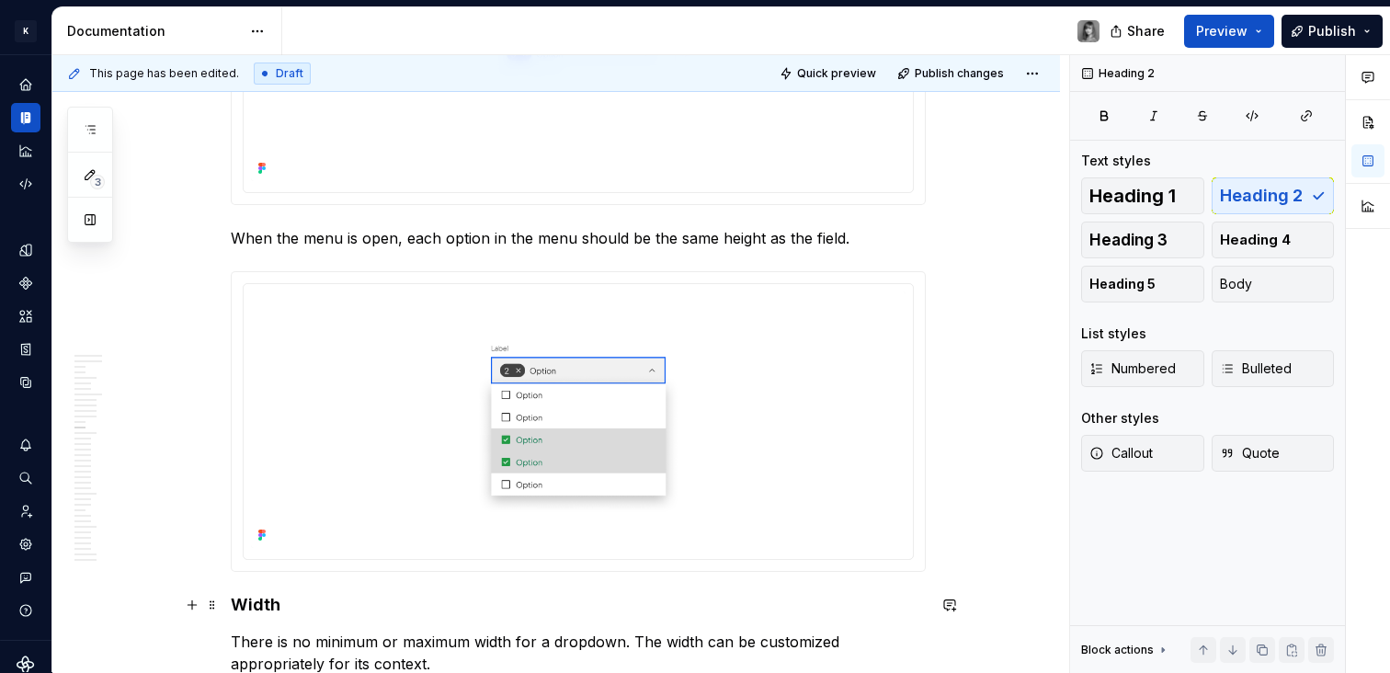
click at [230, 607] on div "**********" at bounding box center [560, 364] width 1017 height 618
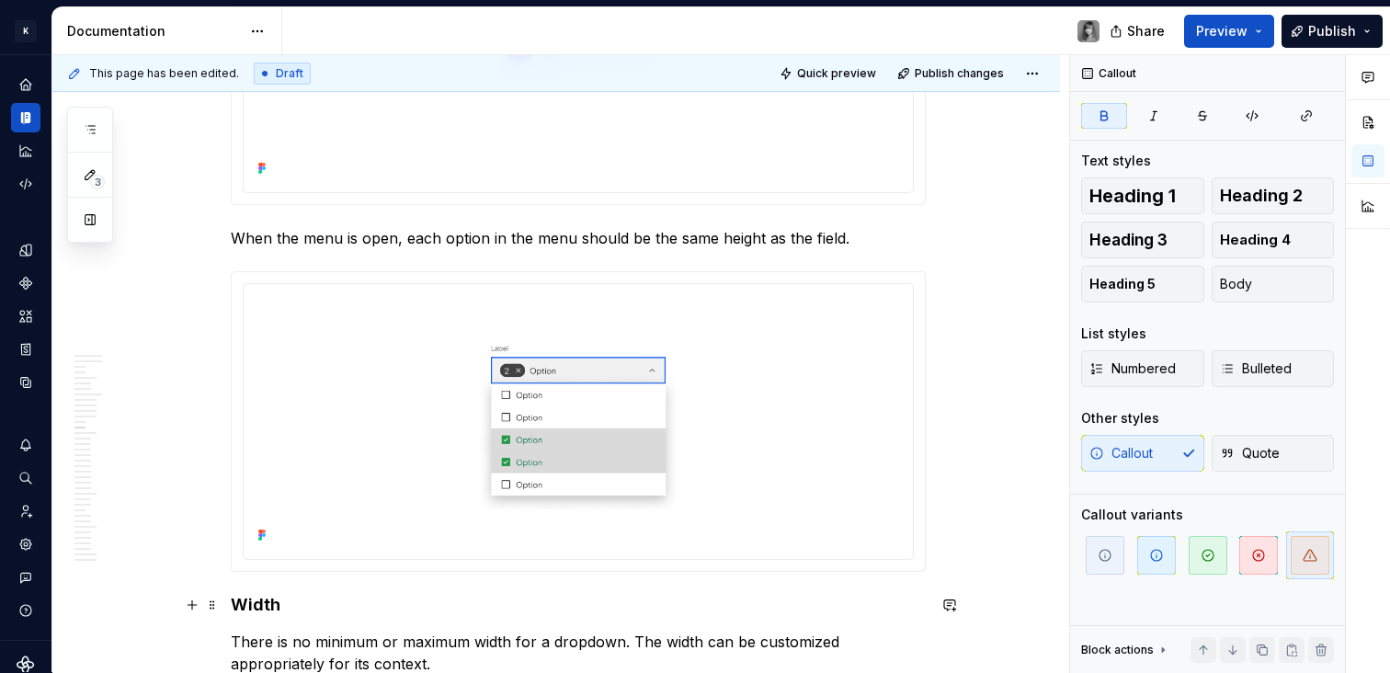
click at [279, 605] on h4 "Width" at bounding box center [578, 605] width 695 height 22
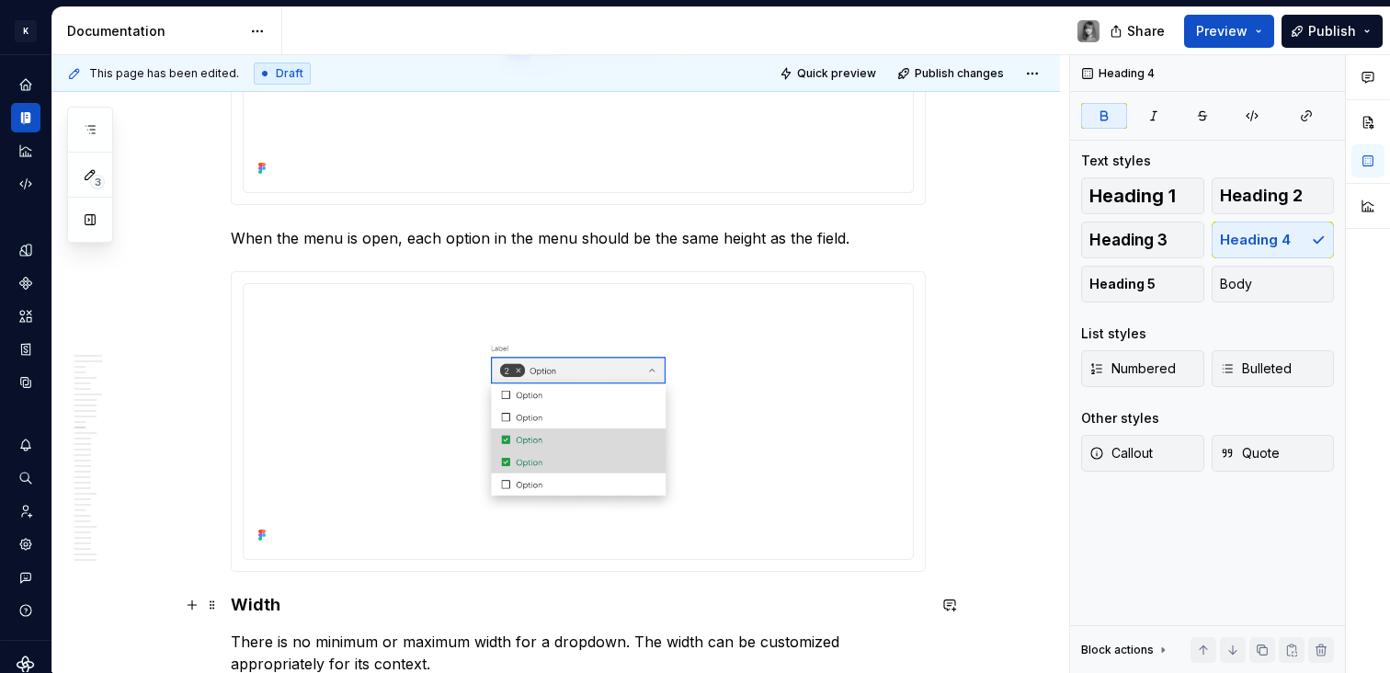
click at [231, 608] on strong "Width" at bounding box center [256, 604] width 50 height 19
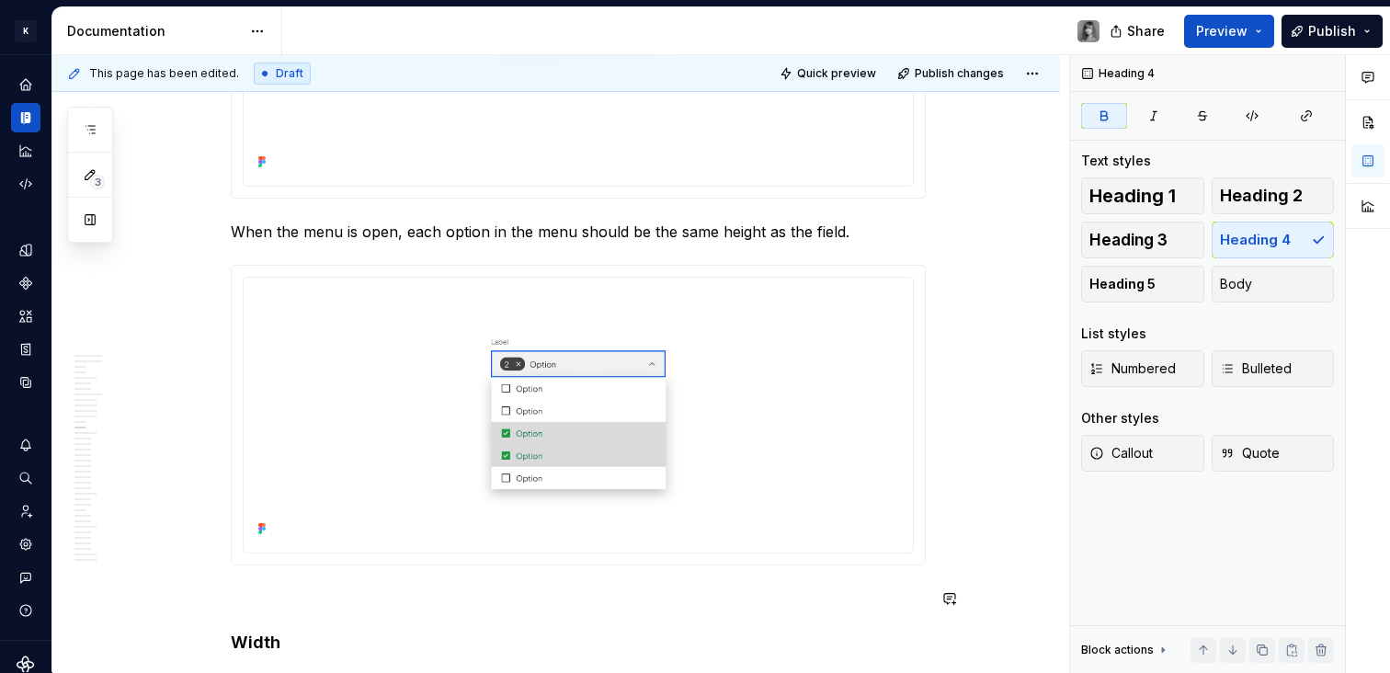
scroll to position [7477, 0]
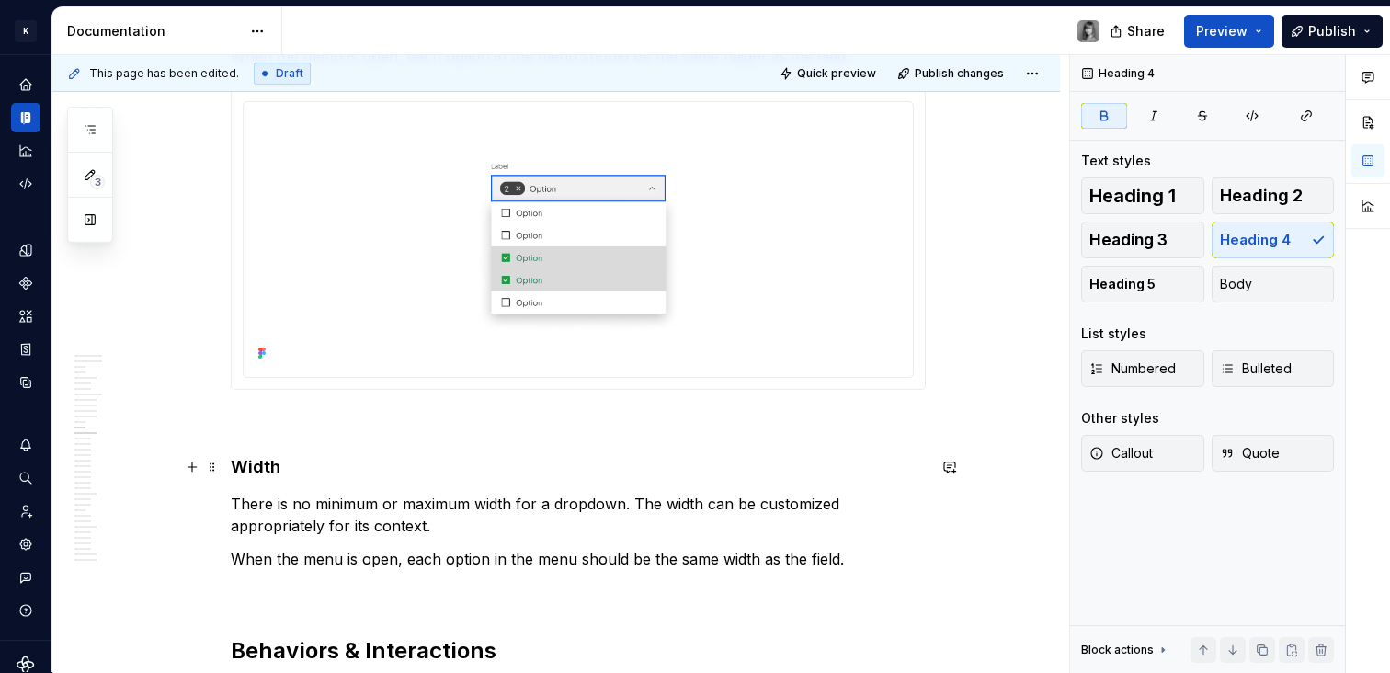
click at [260, 460] on strong "Width" at bounding box center [256, 466] width 50 height 19
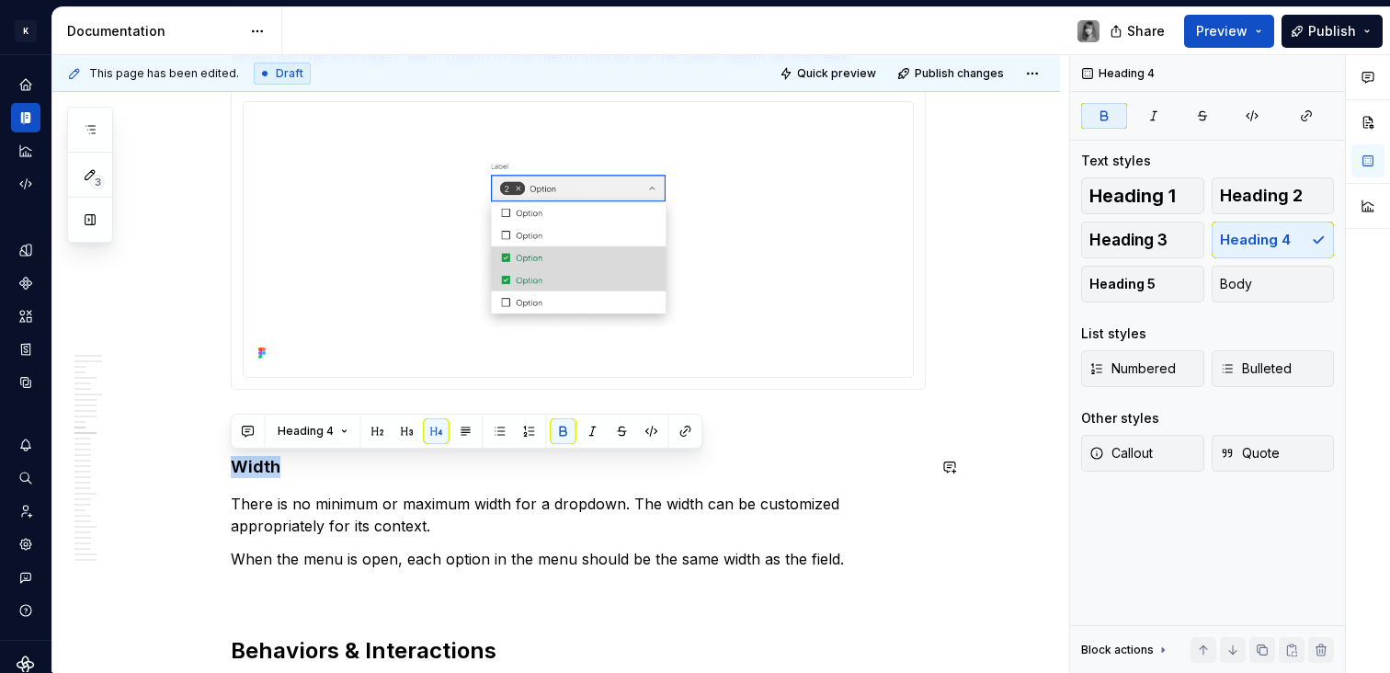
click at [380, 437] on button "button" at bounding box center [378, 431] width 26 height 26
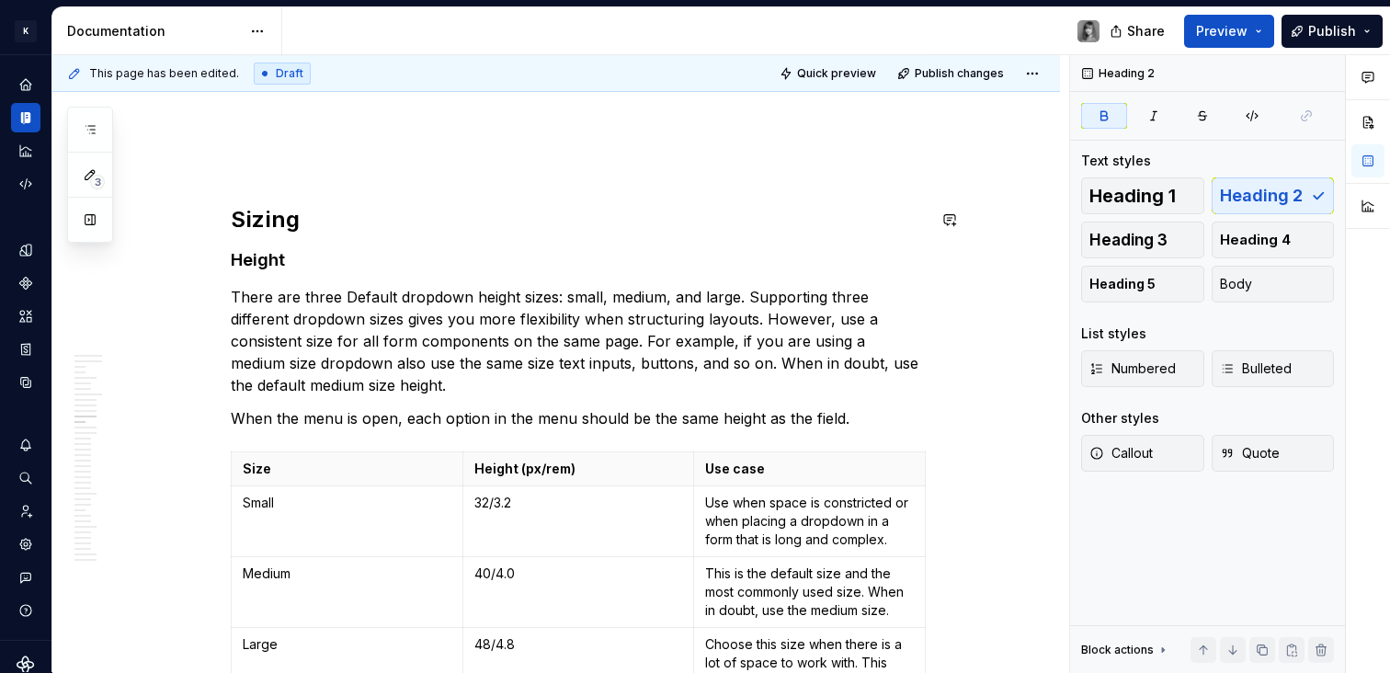
scroll to position [5595, 0]
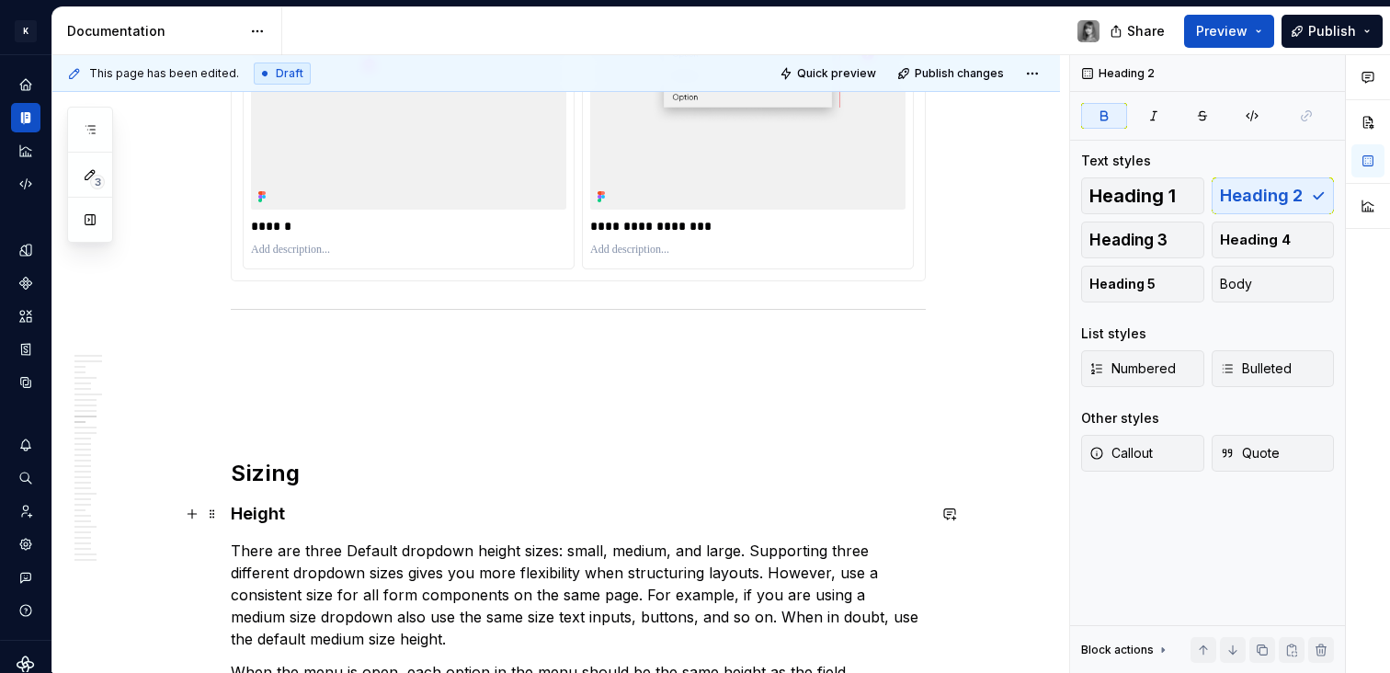
click at [262, 513] on strong "Height" at bounding box center [258, 513] width 54 height 19
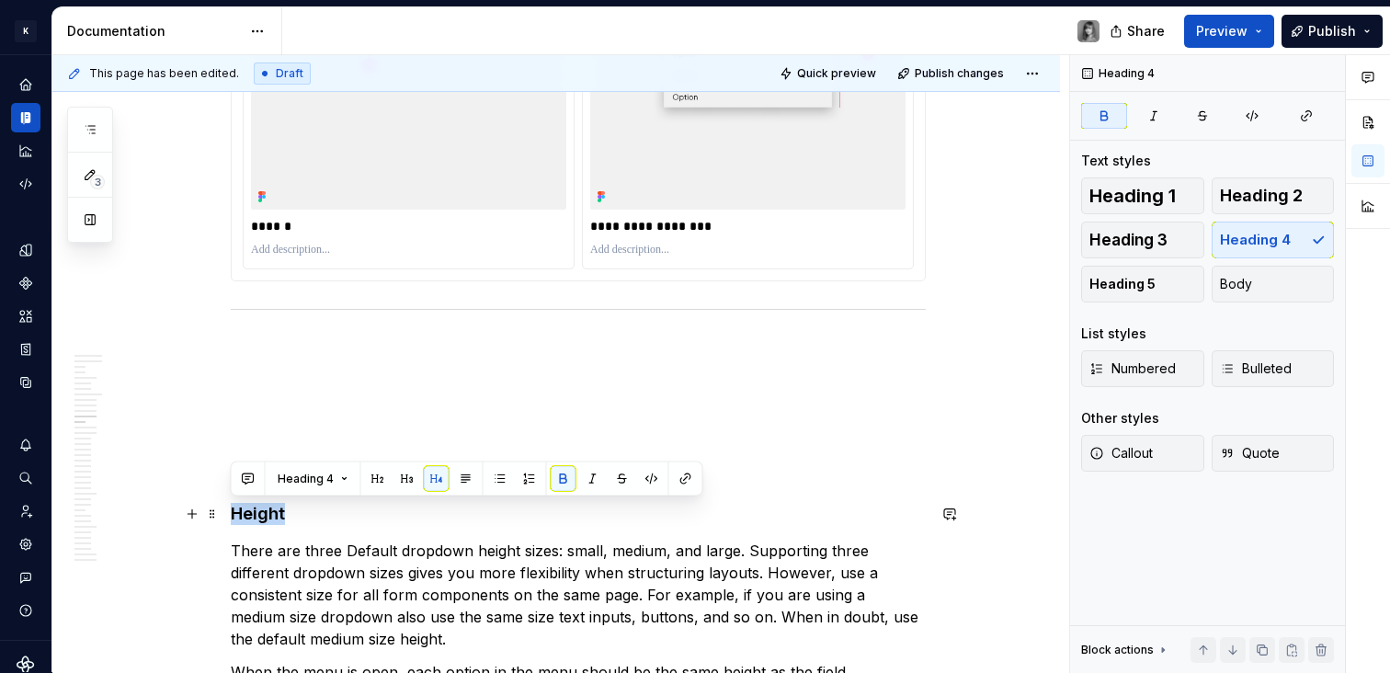
click at [262, 513] on strong "Height" at bounding box center [258, 513] width 54 height 19
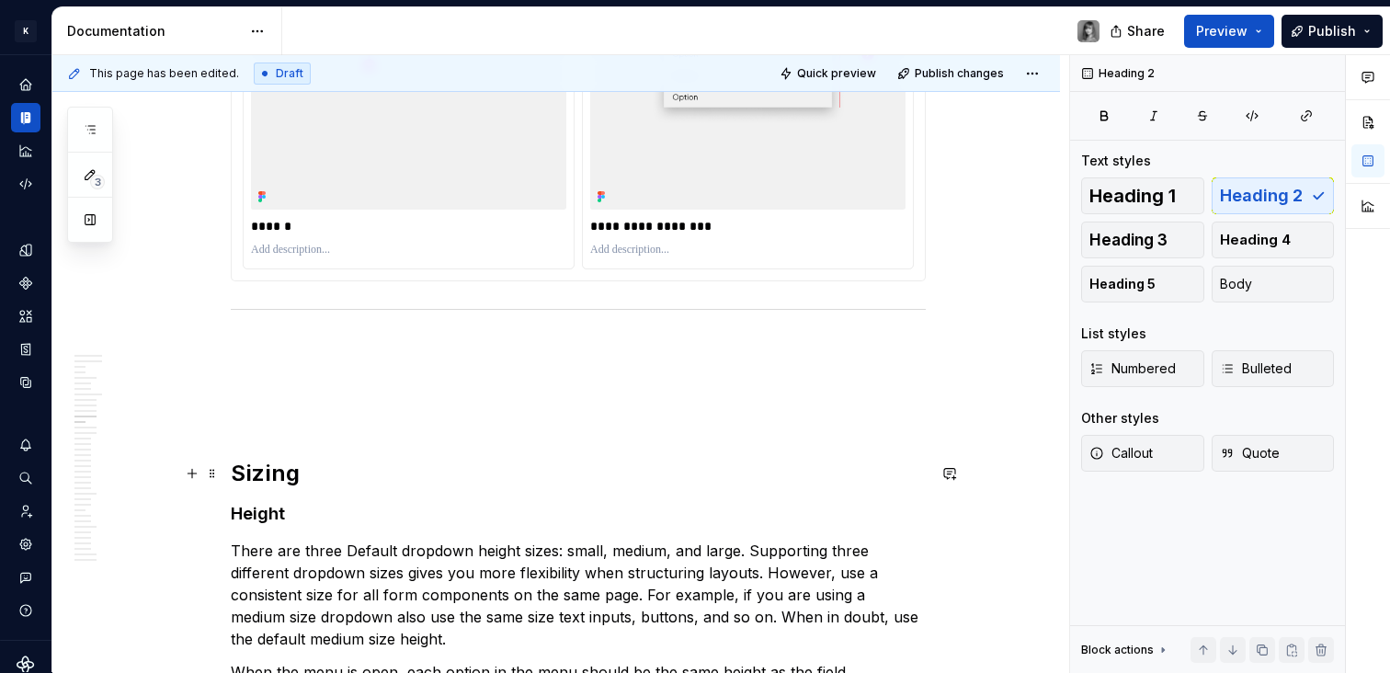
click at [261, 477] on h2 "Sizing" at bounding box center [578, 473] width 695 height 29
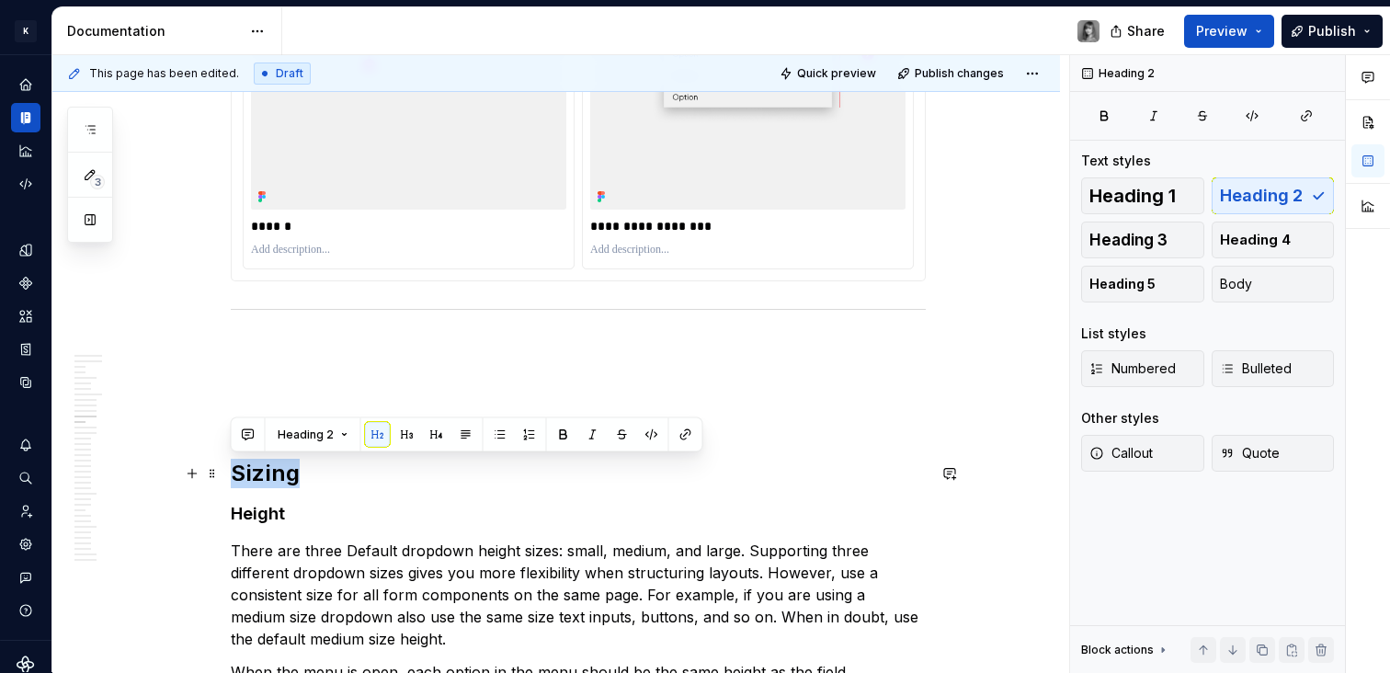
drag, startPoint x: 261, startPoint y: 477, endPoint x: 628, endPoint y: 371, distance: 382.0
click at [261, 477] on h2 "Sizing" at bounding box center [578, 473] width 695 height 29
click at [1133, 197] on span "Heading 1" at bounding box center [1132, 196] width 86 height 18
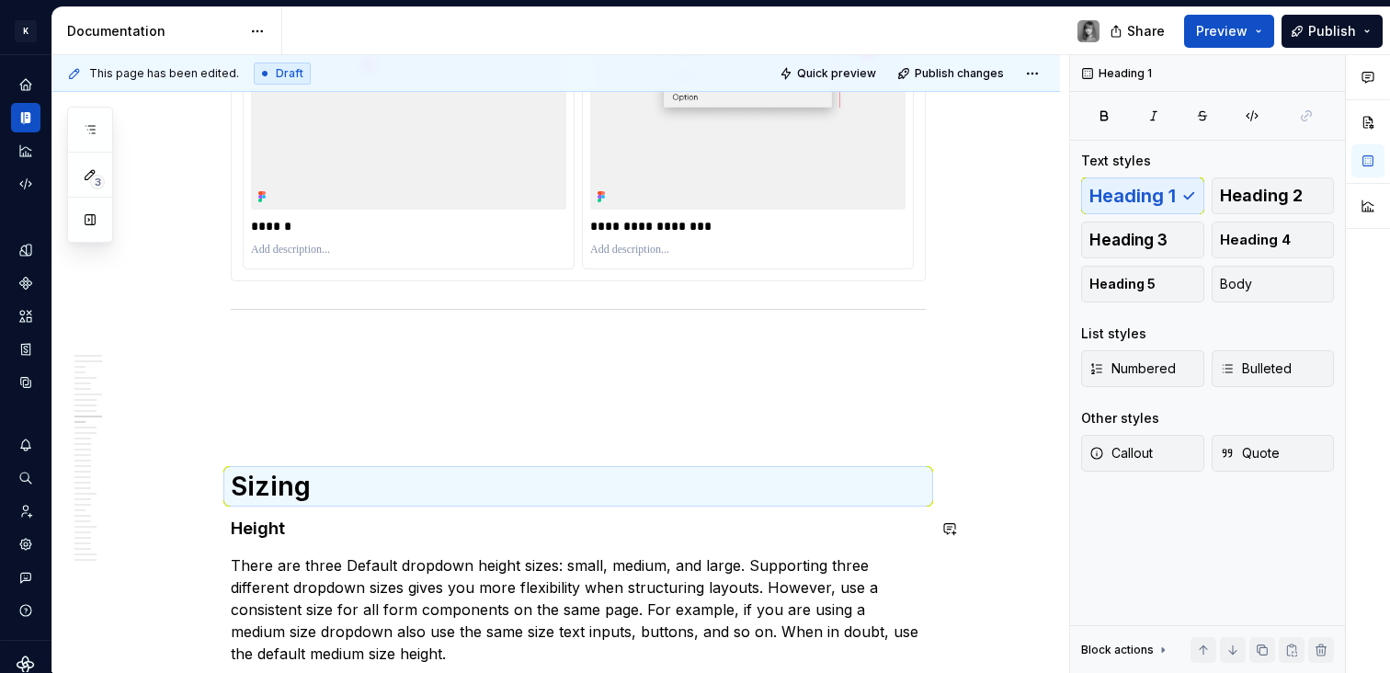
click at [273, 528] on strong "Height" at bounding box center [258, 528] width 54 height 19
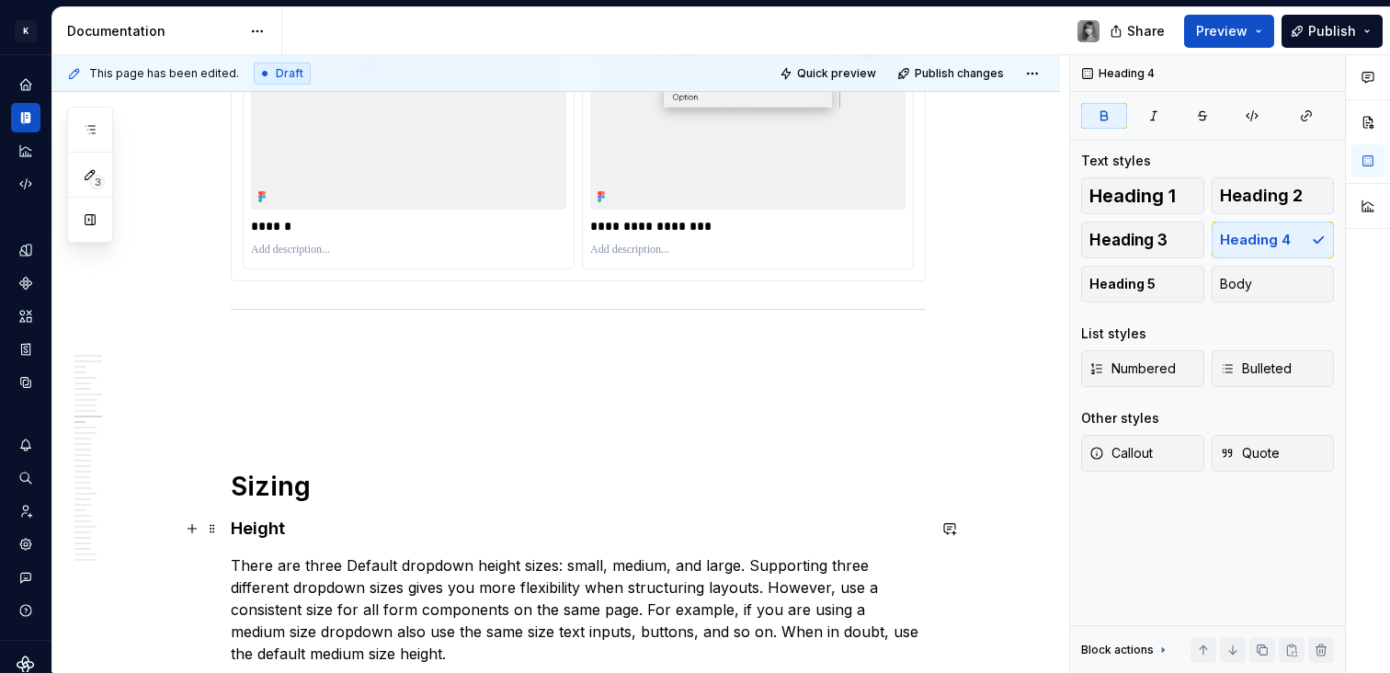
click at [262, 530] on strong "Height" at bounding box center [258, 528] width 54 height 19
click at [261, 530] on strong "Height" at bounding box center [258, 528] width 54 height 19
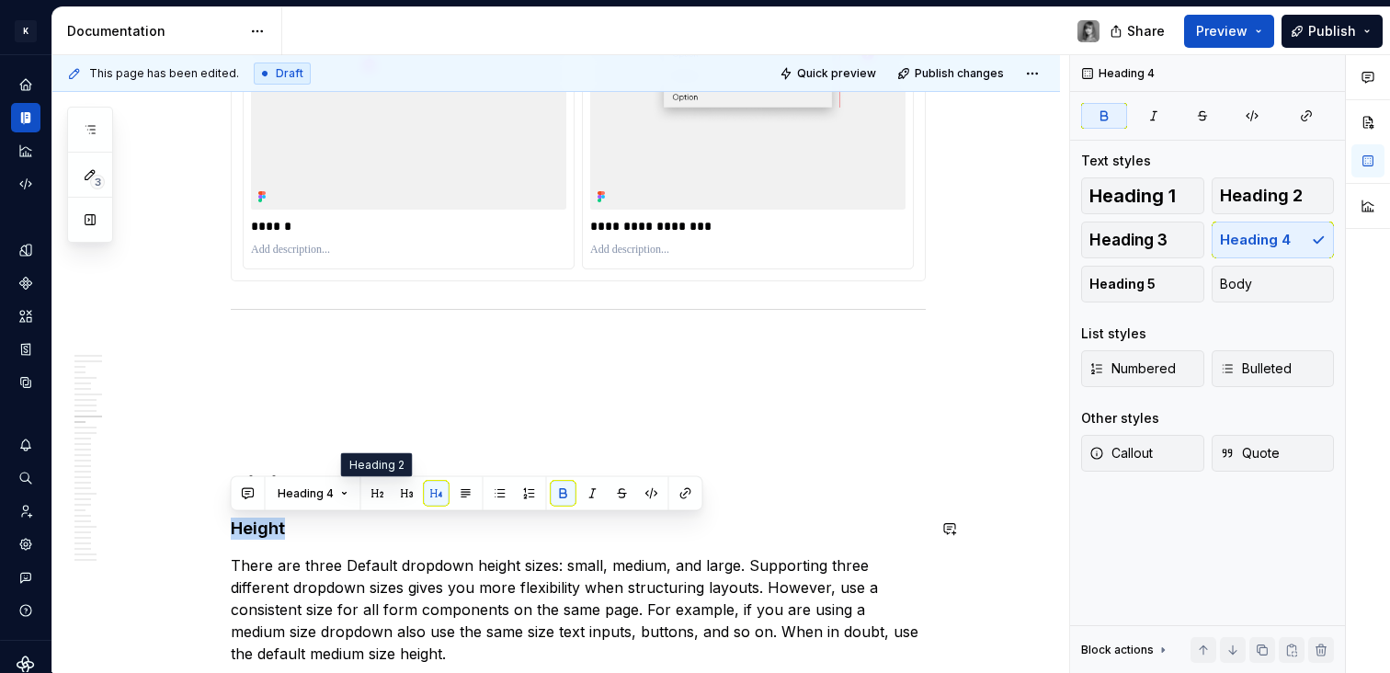
drag, startPoint x: 381, startPoint y: 493, endPoint x: 319, endPoint y: 421, distance: 94.5
click at [382, 493] on button "button" at bounding box center [378, 494] width 26 height 26
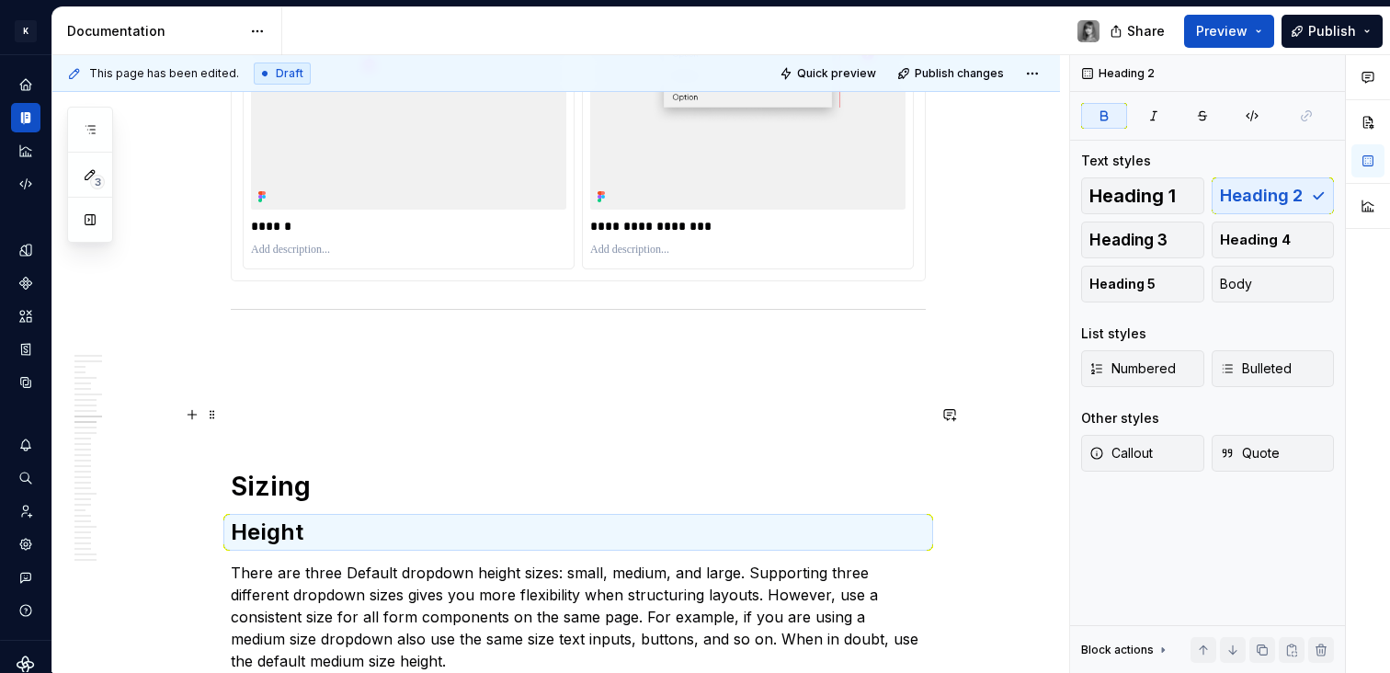
click at [314, 391] on p at bounding box center [578, 382] width 695 height 22
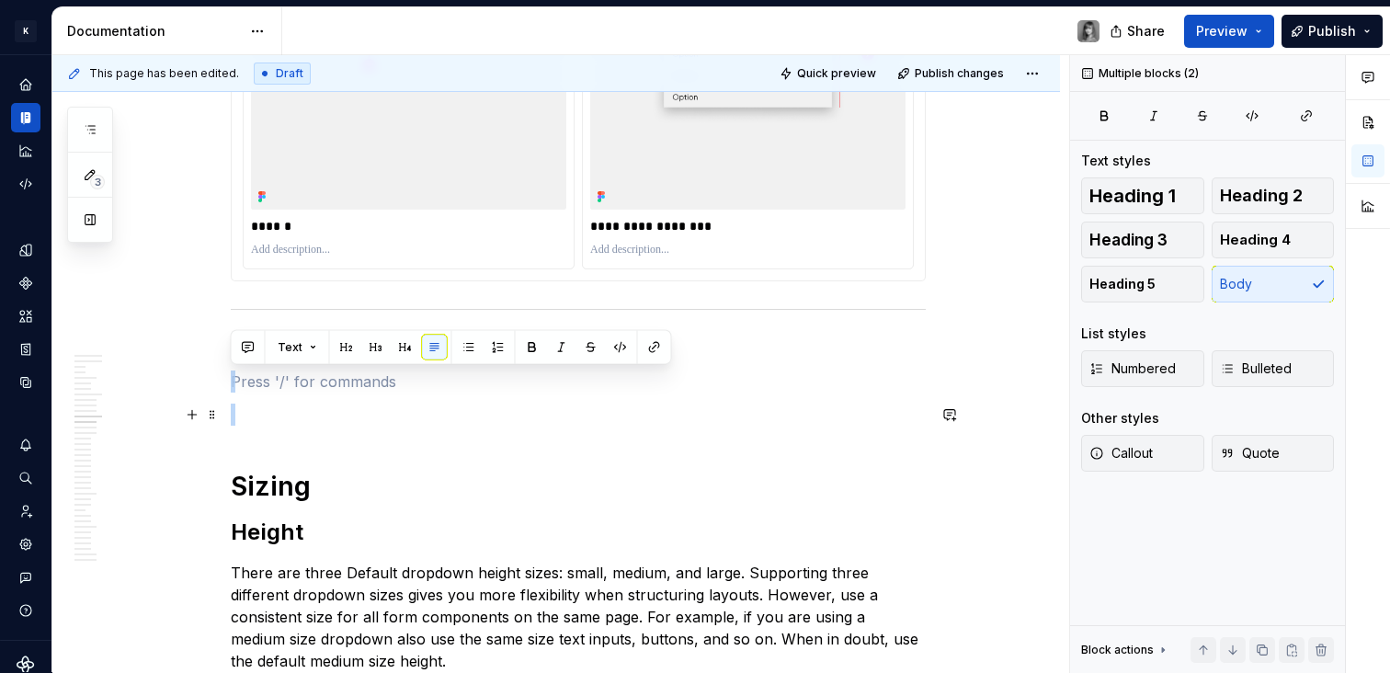
drag, startPoint x: 320, startPoint y: 359, endPoint x: 311, endPoint y: 408, distance: 50.5
click at [308, 416] on p at bounding box center [578, 415] width 695 height 22
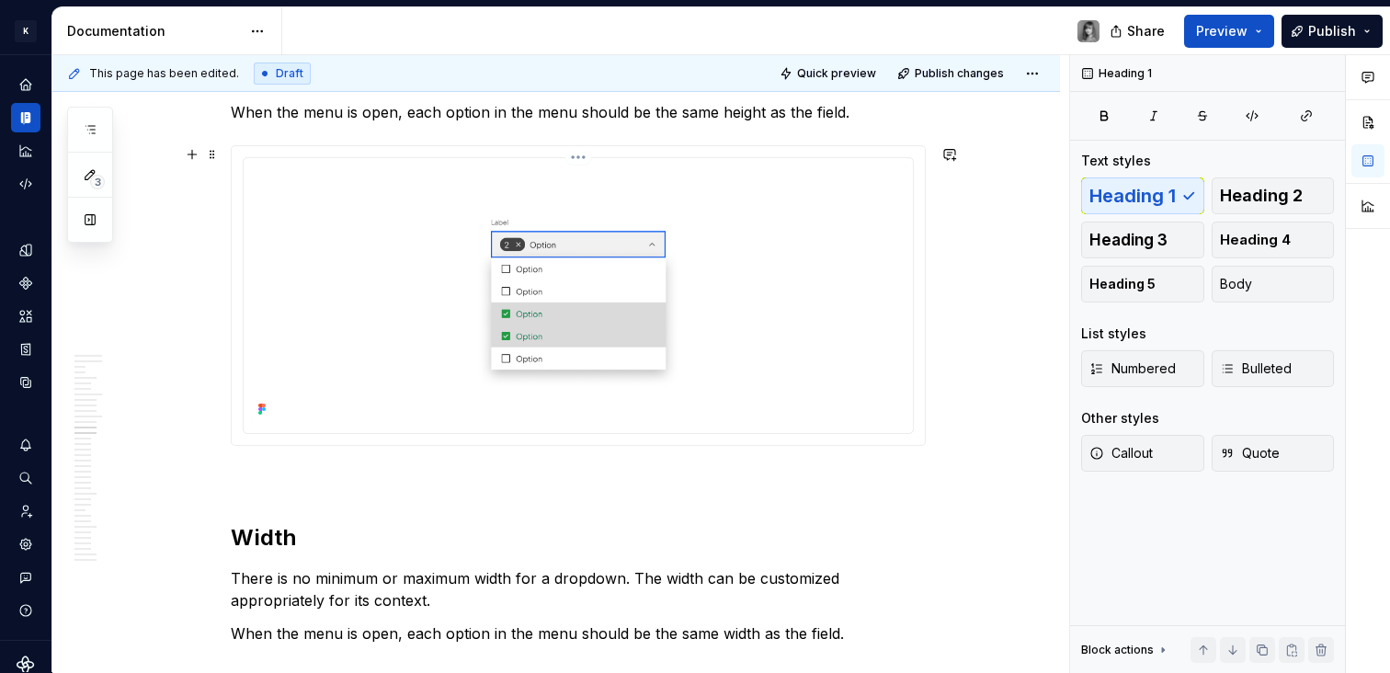
scroll to position [7645, 0]
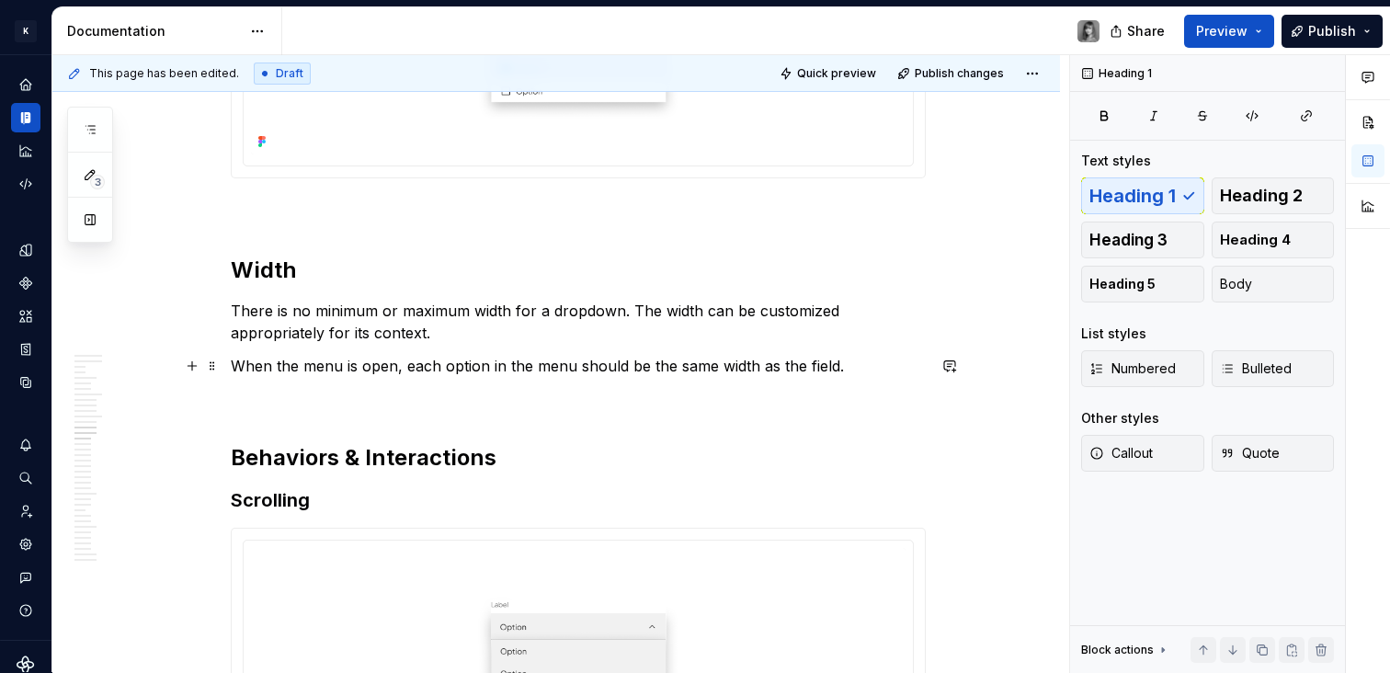
click at [234, 364] on p "When the menu is open, each option in the menu should be the same width as the …" at bounding box center [578, 366] width 695 height 22
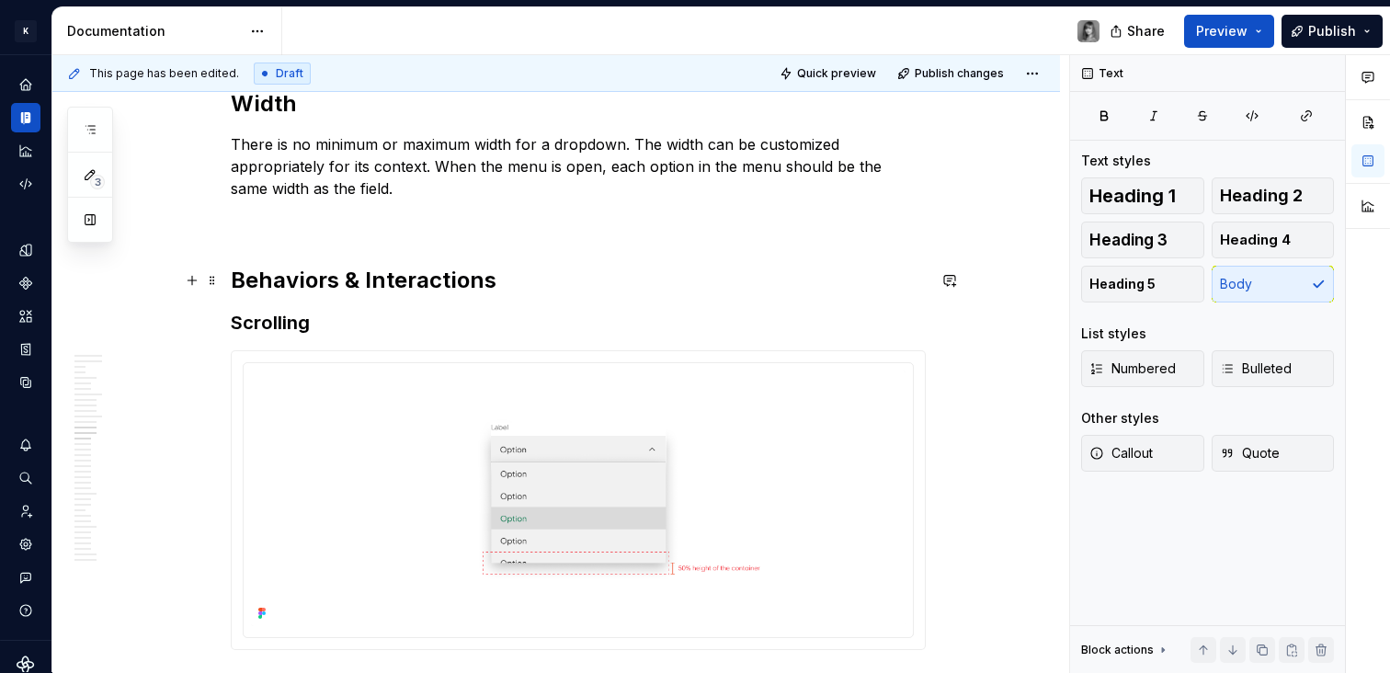
scroll to position [7815, 0]
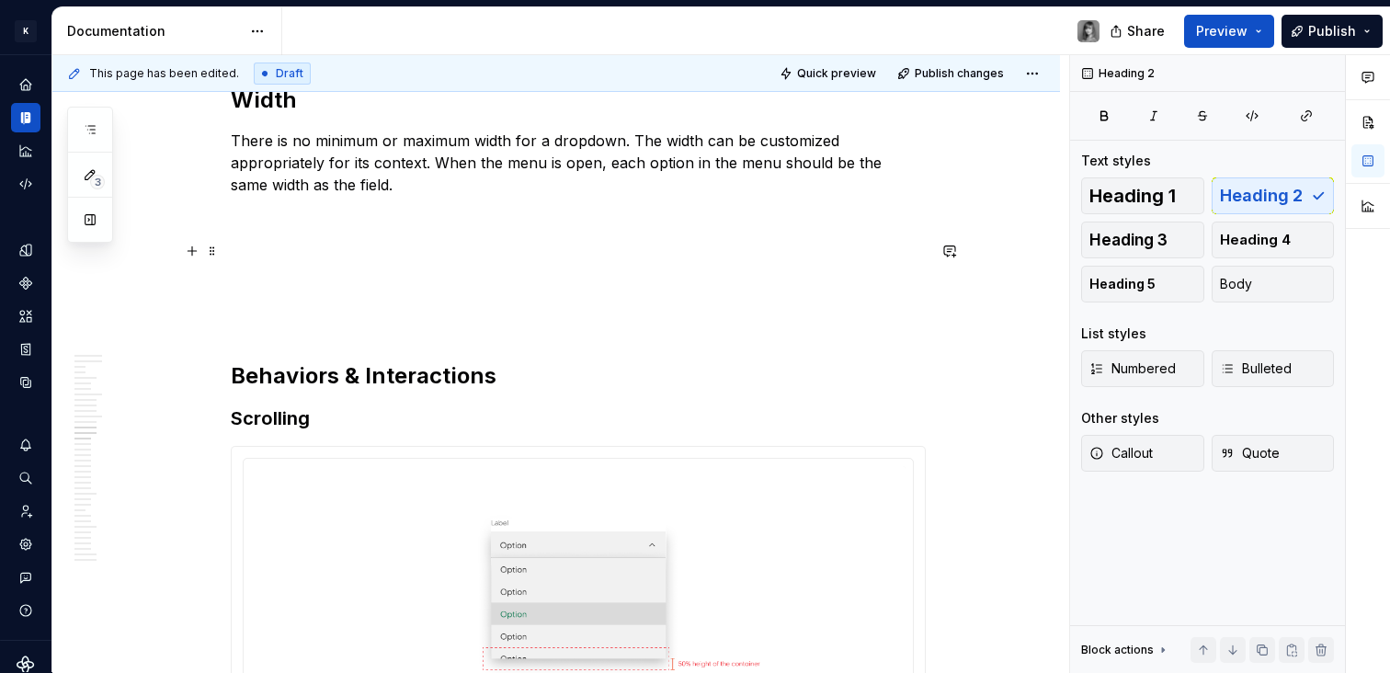
click at [288, 249] on p at bounding box center [578, 251] width 695 height 22
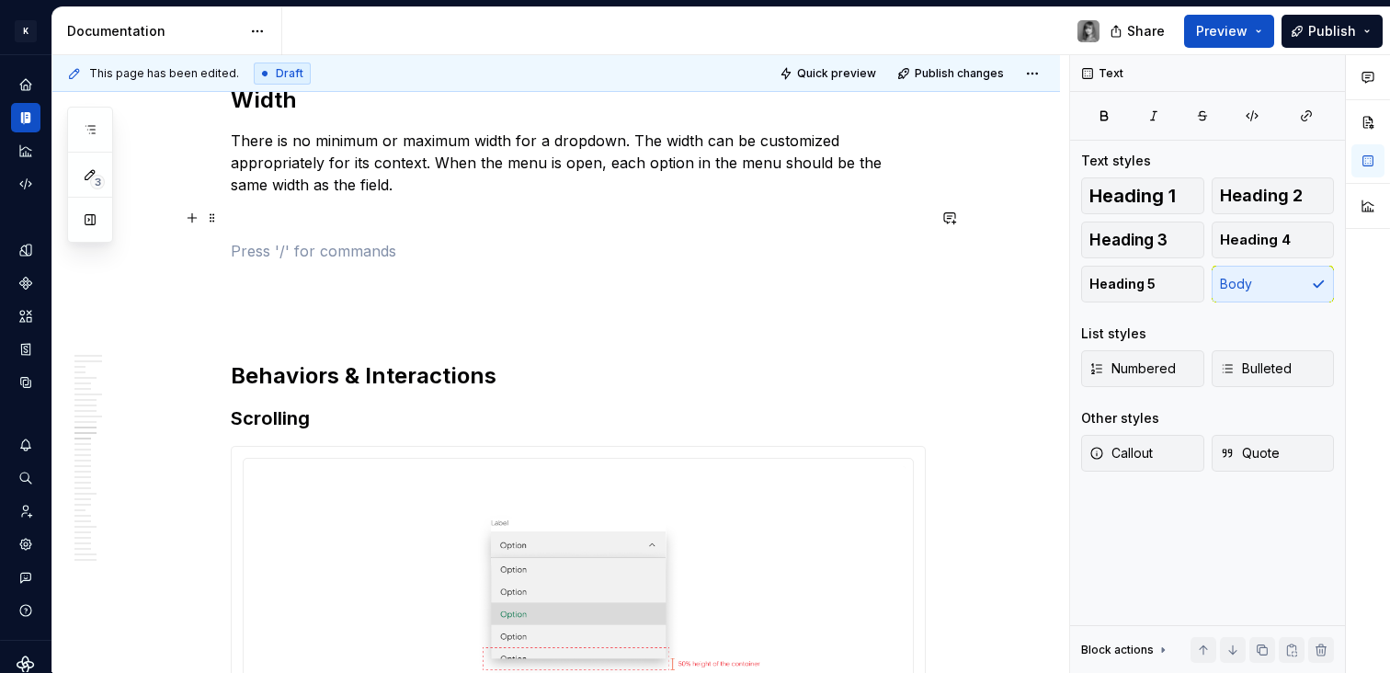
click at [279, 209] on p at bounding box center [578, 218] width 695 height 22
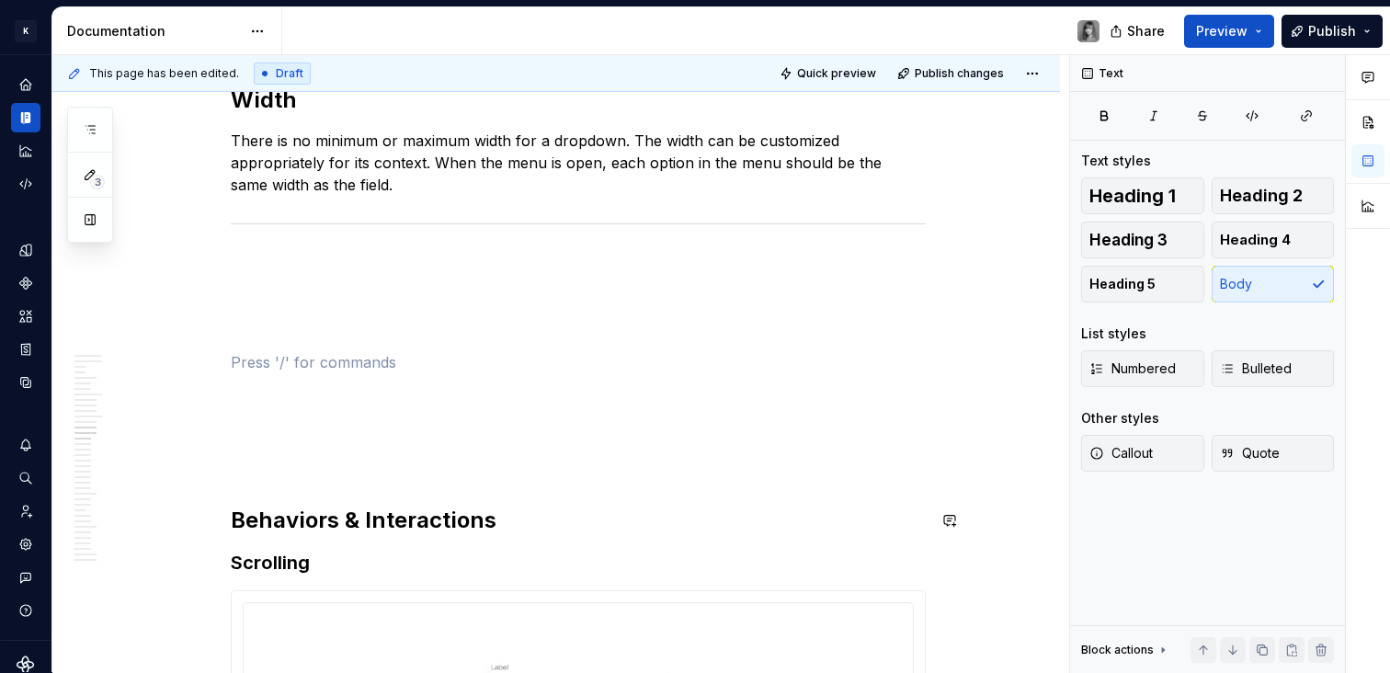
drag, startPoint x: 308, startPoint y: 438, endPoint x: 295, endPoint y: 422, distance: 20.2
click at [308, 438] on p at bounding box center [578, 428] width 695 height 22
click at [257, 334] on p at bounding box center [578, 329] width 695 height 22
click at [274, 286] on p at bounding box center [578, 296] width 695 height 22
click at [269, 292] on p "SPACING" at bounding box center [578, 296] width 695 height 22
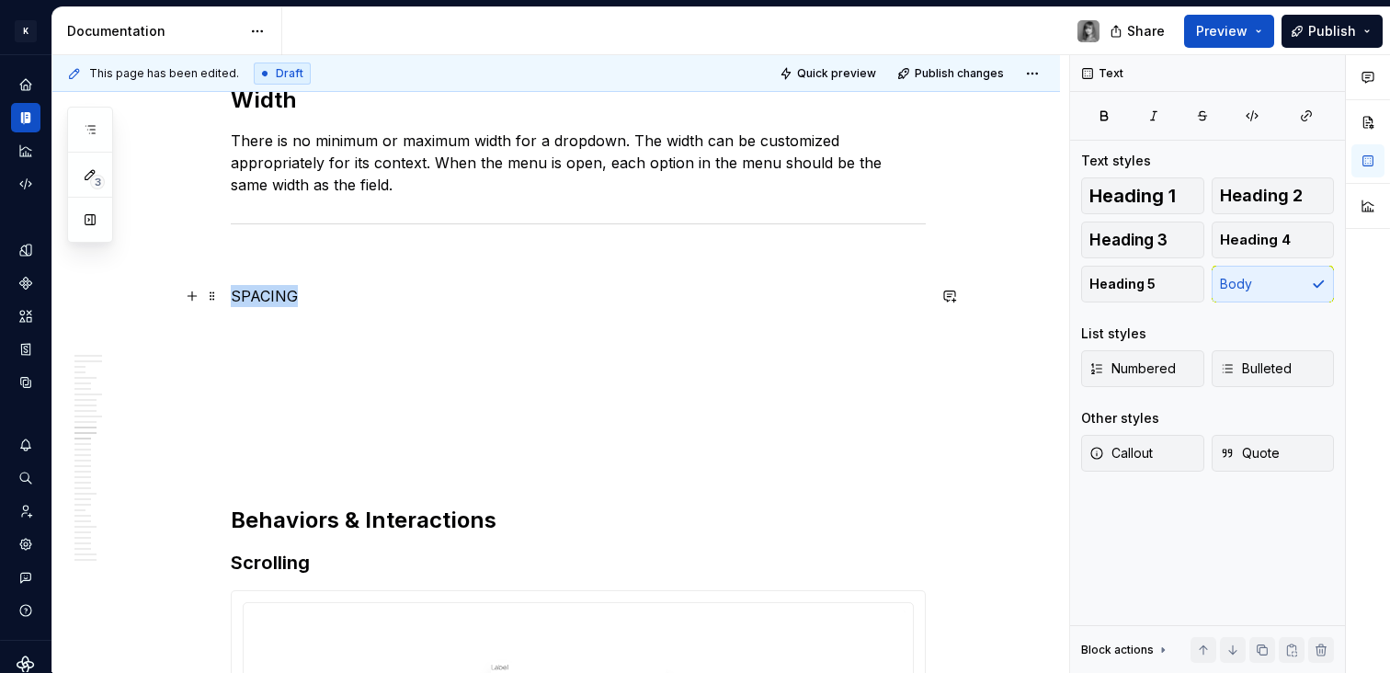
click at [269, 292] on p "SPACING" at bounding box center [578, 296] width 695 height 22
click at [269, 291] on p "Spacing" at bounding box center [578, 296] width 695 height 22
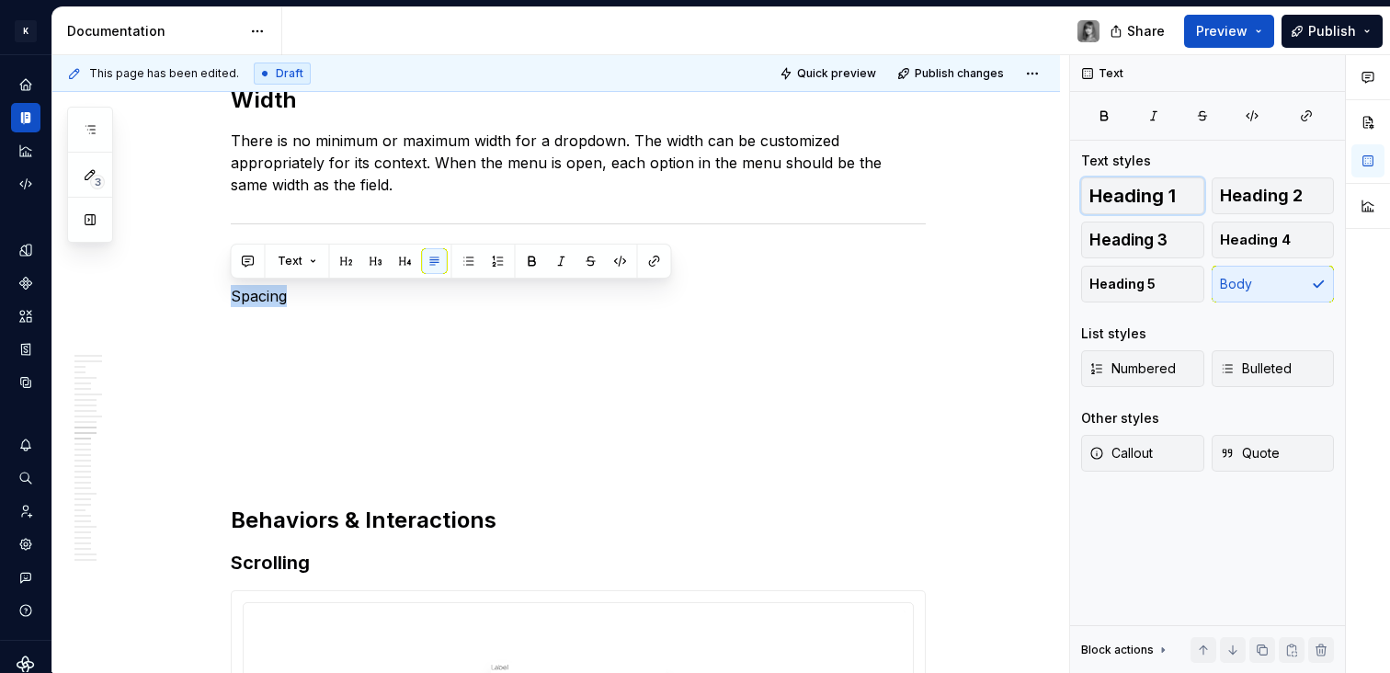
click at [1099, 211] on button "Heading 1" at bounding box center [1142, 195] width 123 height 37
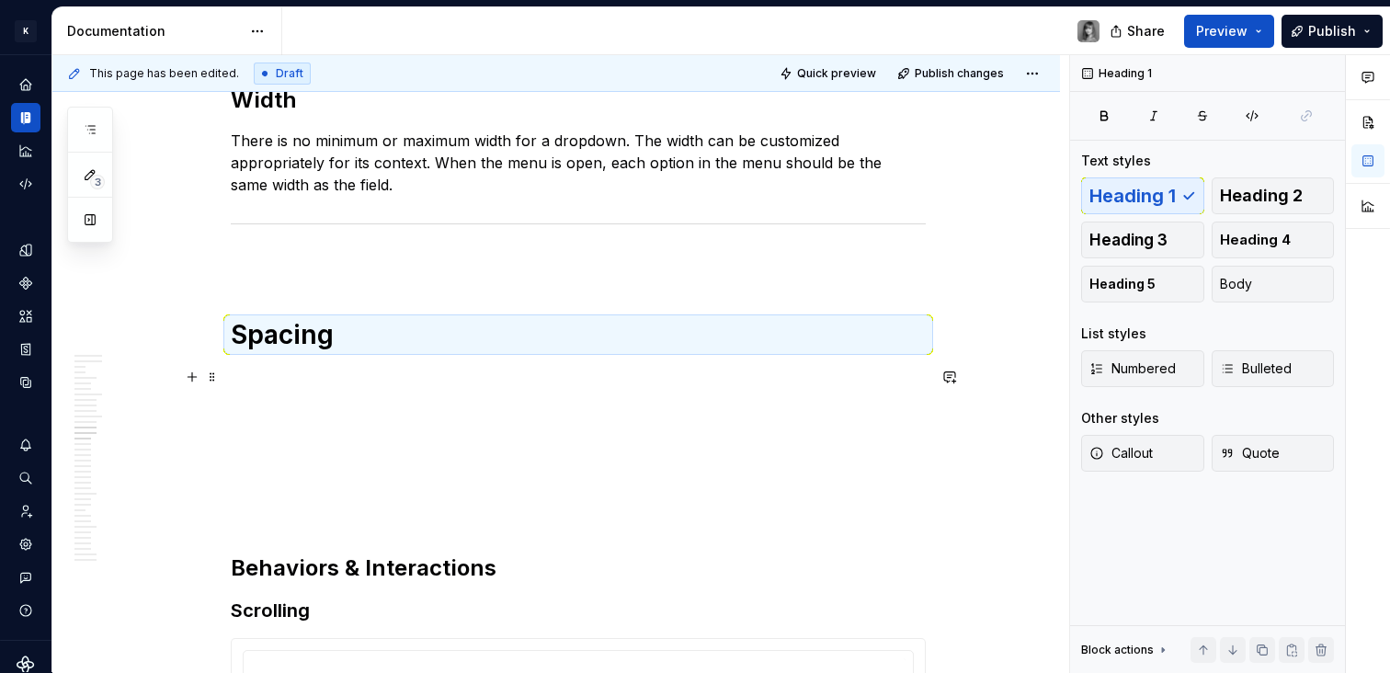
click at [333, 374] on p at bounding box center [578, 377] width 695 height 22
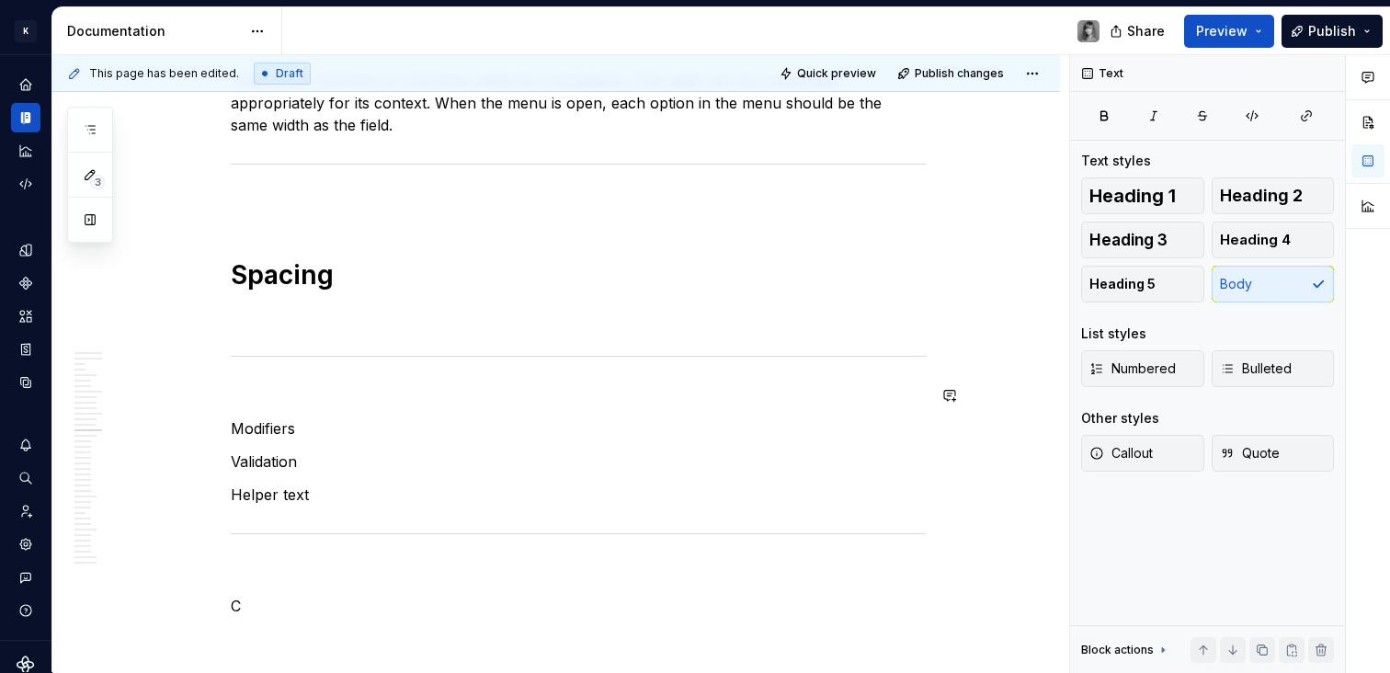
scroll to position [7908, 0]
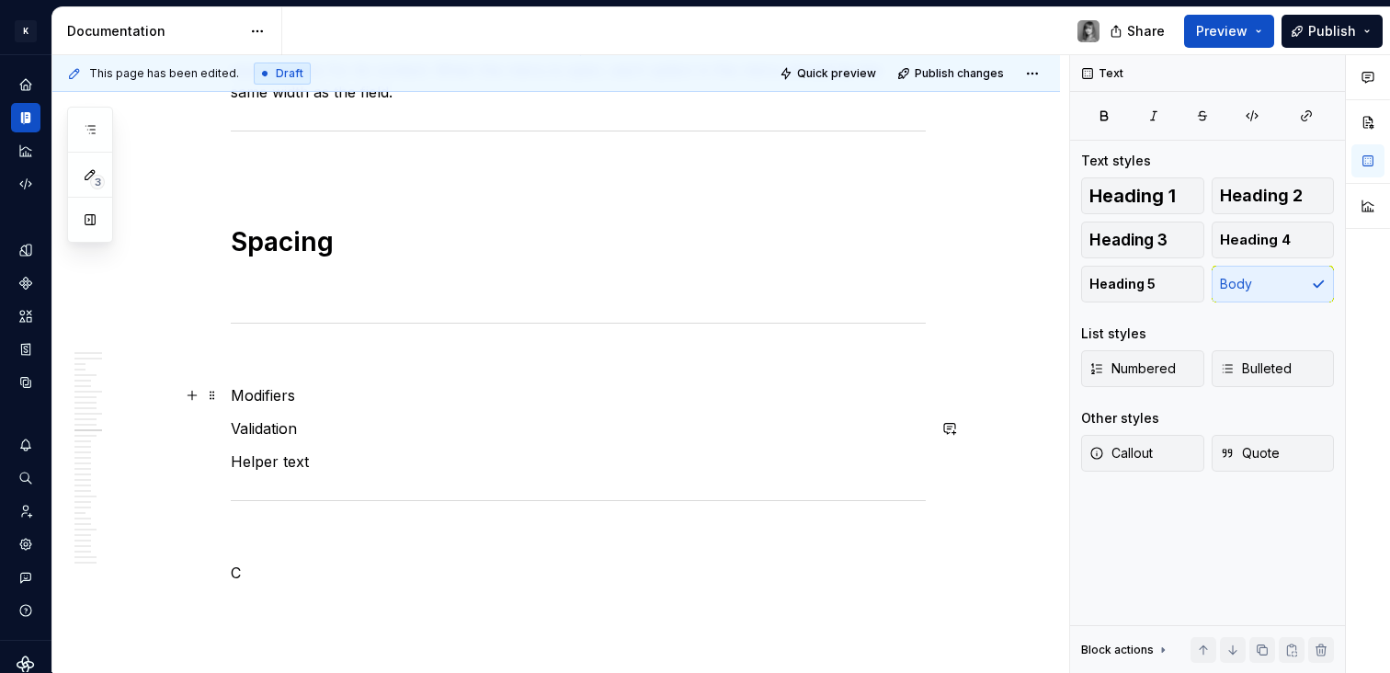
click at [279, 394] on p "Modifiers" at bounding box center [578, 395] width 695 height 22
click at [278, 394] on p "Modifiers" at bounding box center [578, 395] width 695 height 22
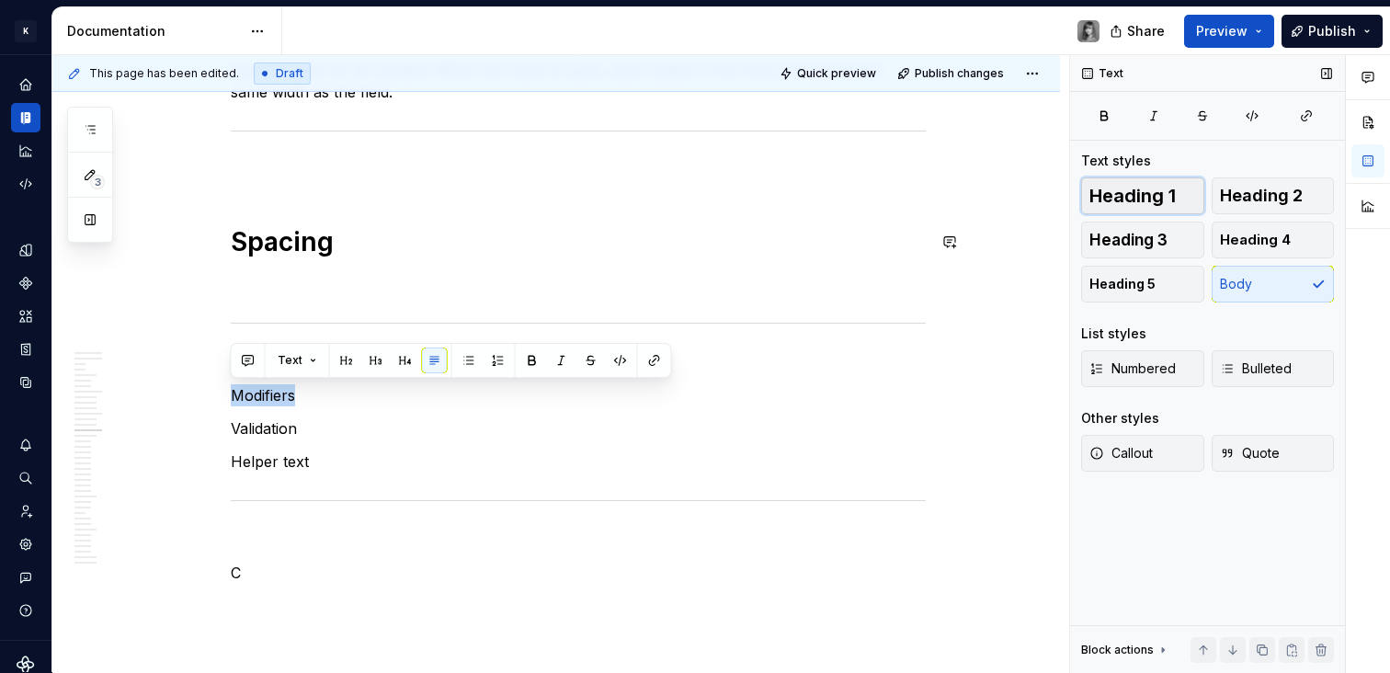
click at [1140, 199] on span "Heading 1" at bounding box center [1132, 196] width 86 height 18
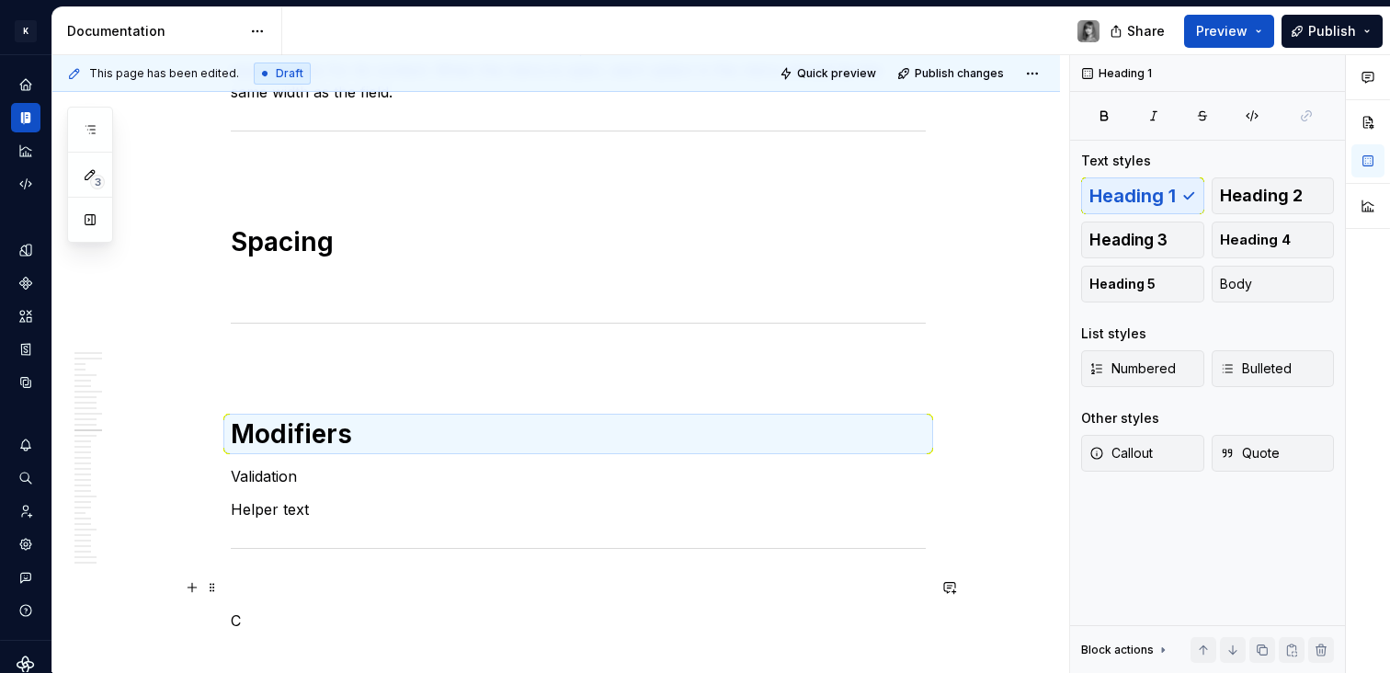
click at [269, 591] on p at bounding box center [578, 587] width 695 height 22
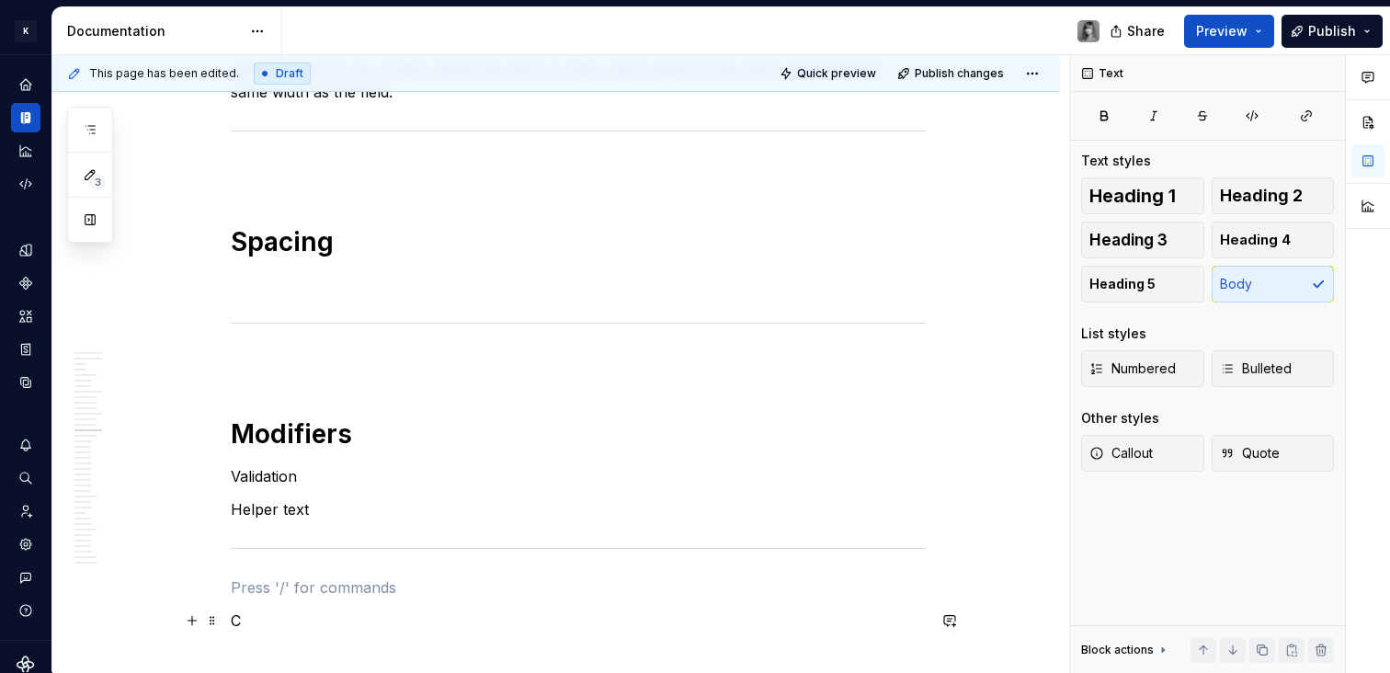
click at [253, 619] on p "C" at bounding box center [578, 621] width 695 height 22
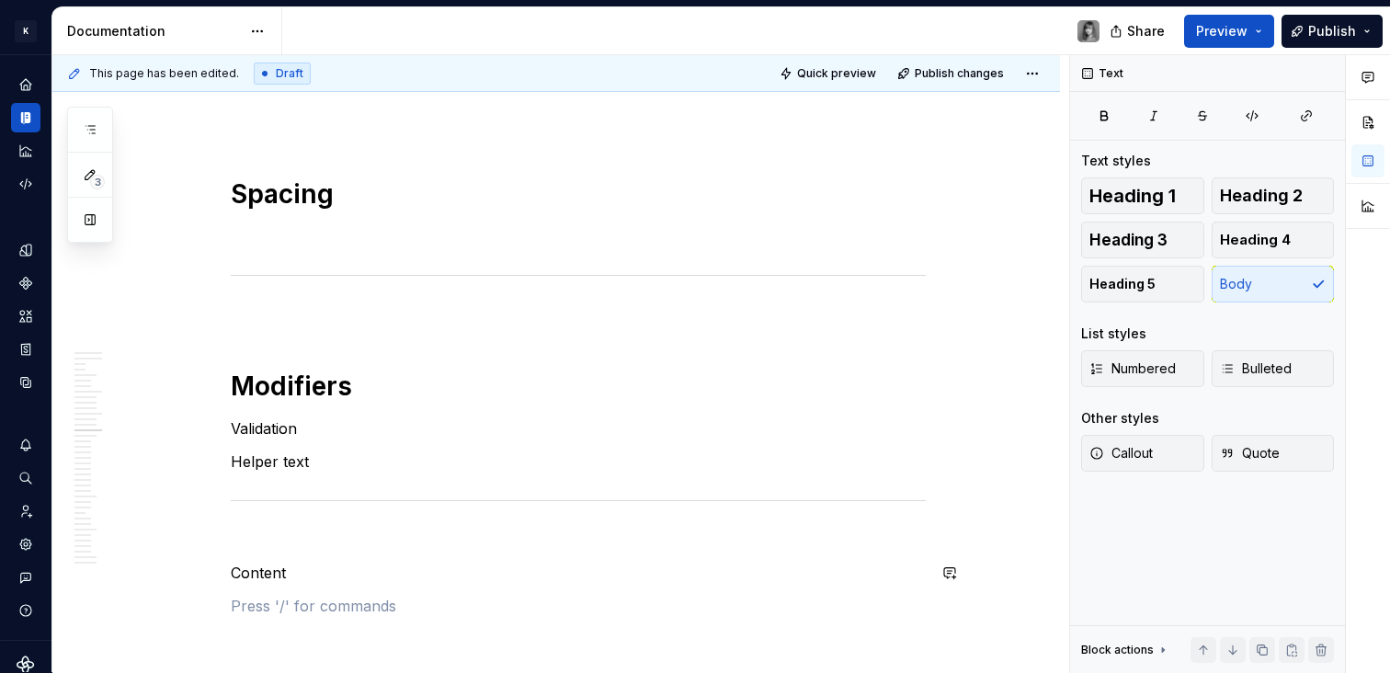
scroll to position [7988, 0]
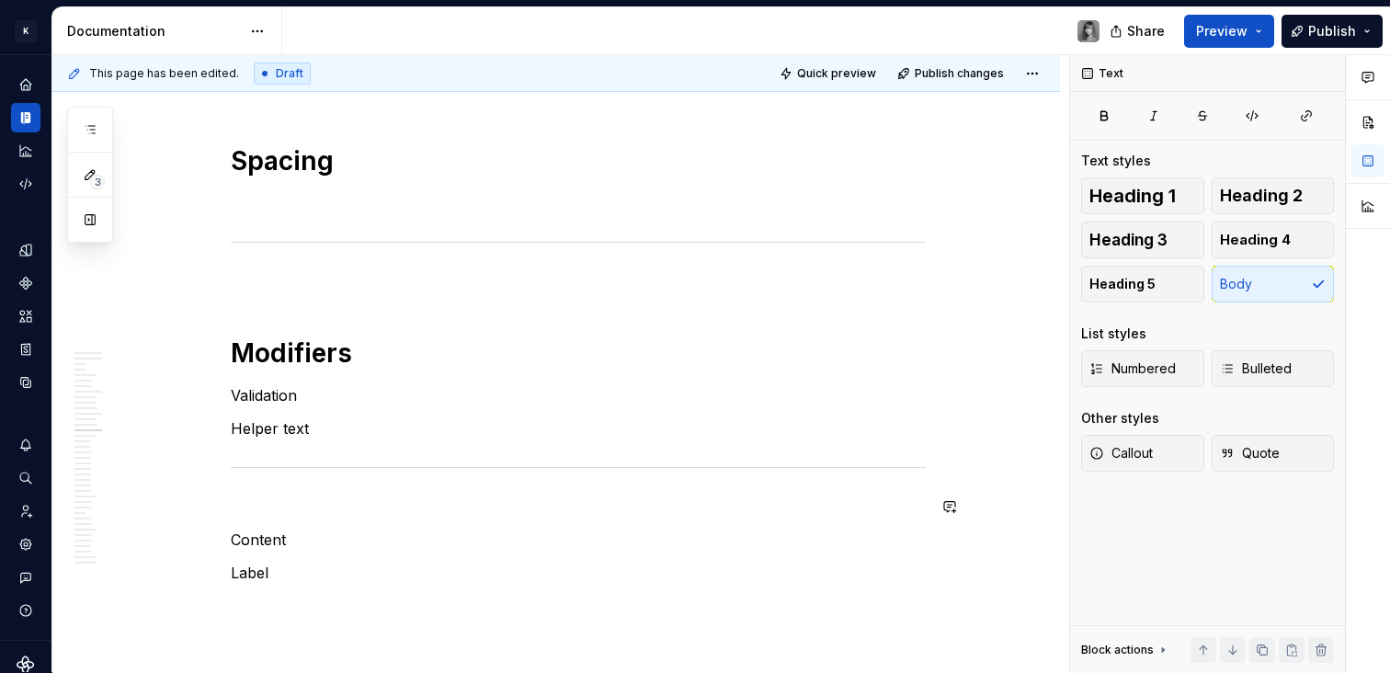
click at [289, 529] on p "Content" at bounding box center [578, 540] width 695 height 22
click at [264, 548] on p "Content" at bounding box center [578, 540] width 695 height 22
click at [263, 543] on p "Content" at bounding box center [578, 540] width 695 height 22
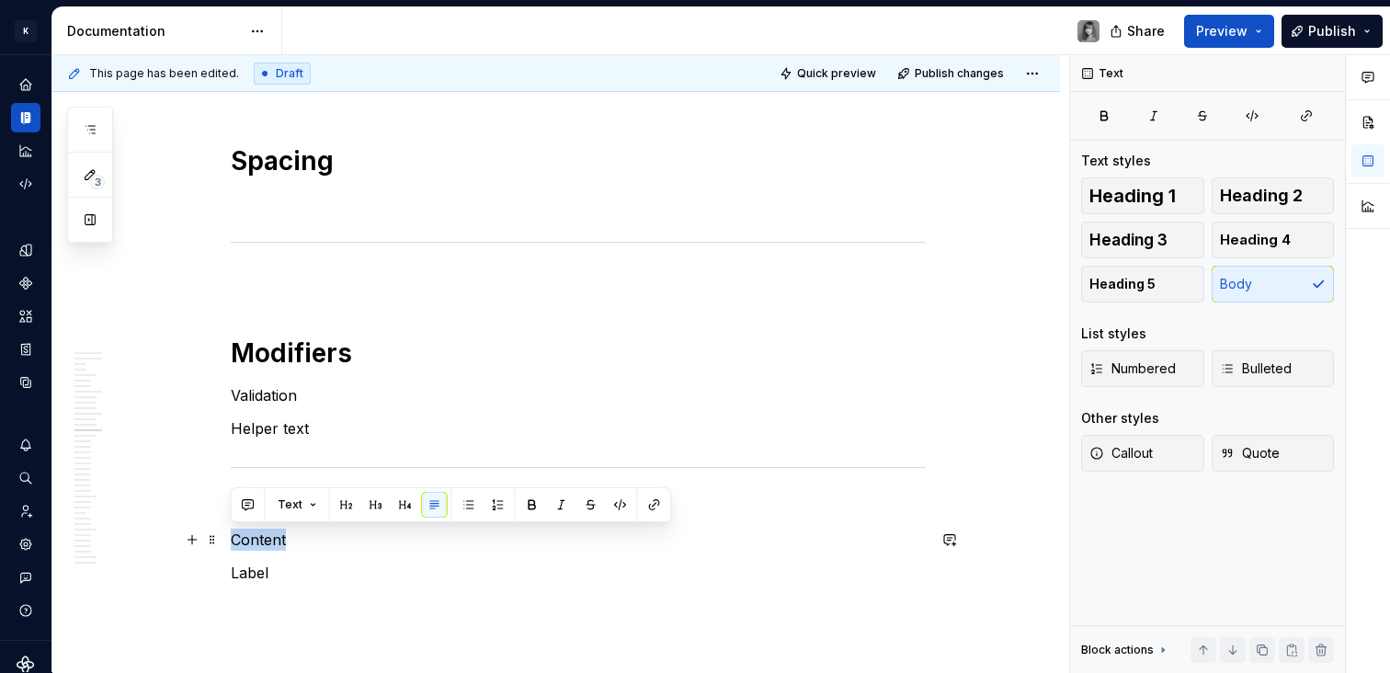
click at [263, 543] on p "Content" at bounding box center [578, 540] width 695 height 22
click at [1144, 179] on button "Heading 1" at bounding box center [1142, 195] width 123 height 37
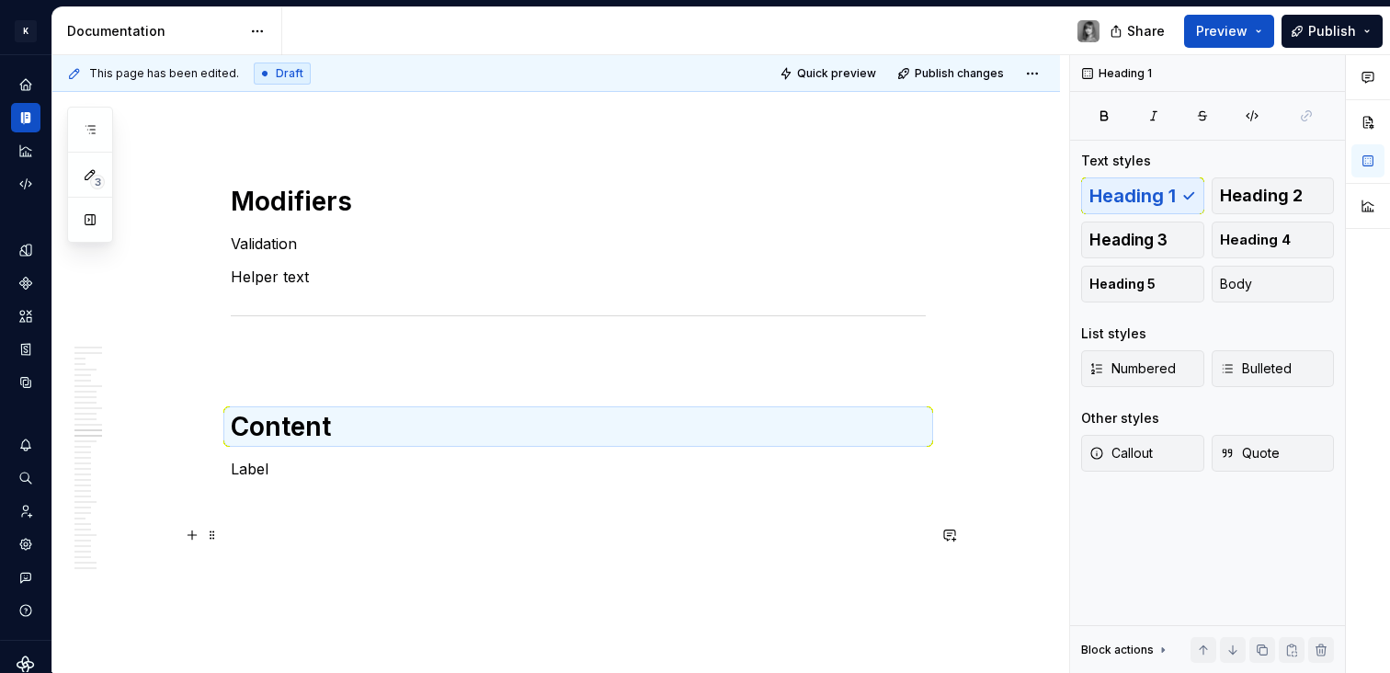
scroll to position [8148, 0]
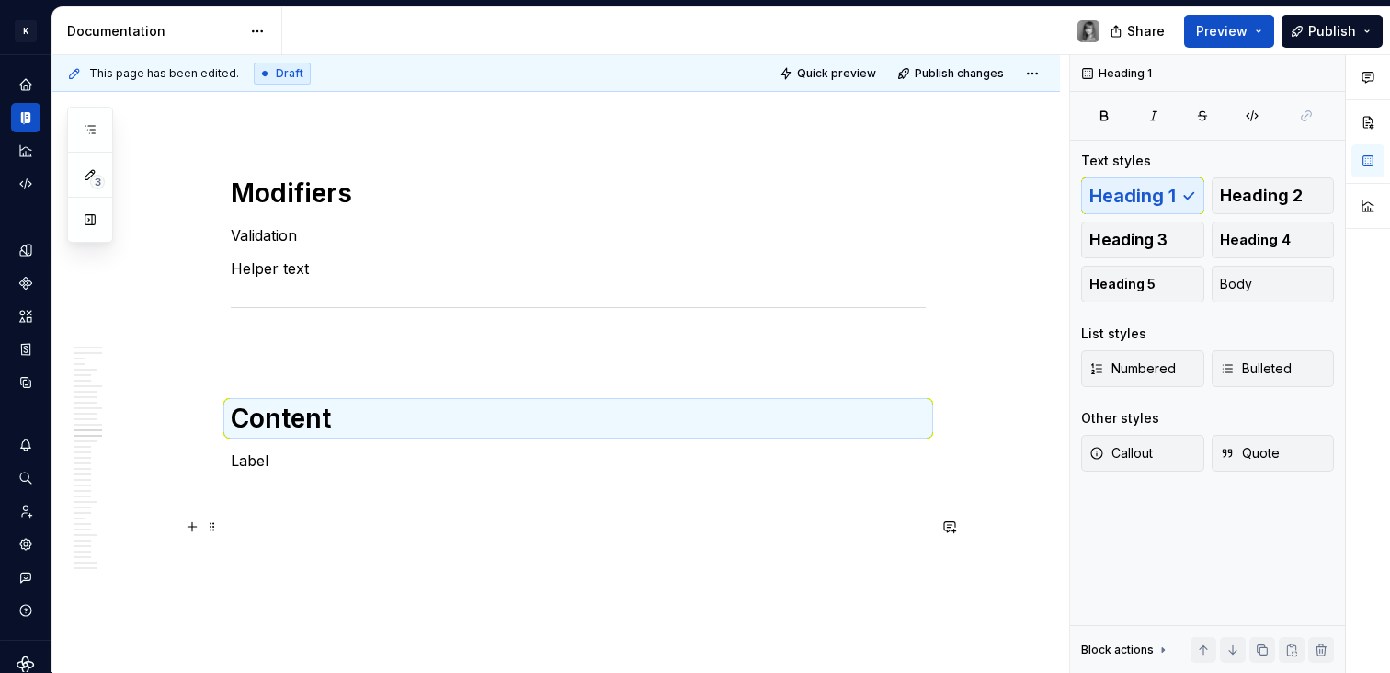
click at [265, 516] on p at bounding box center [578, 527] width 695 height 22
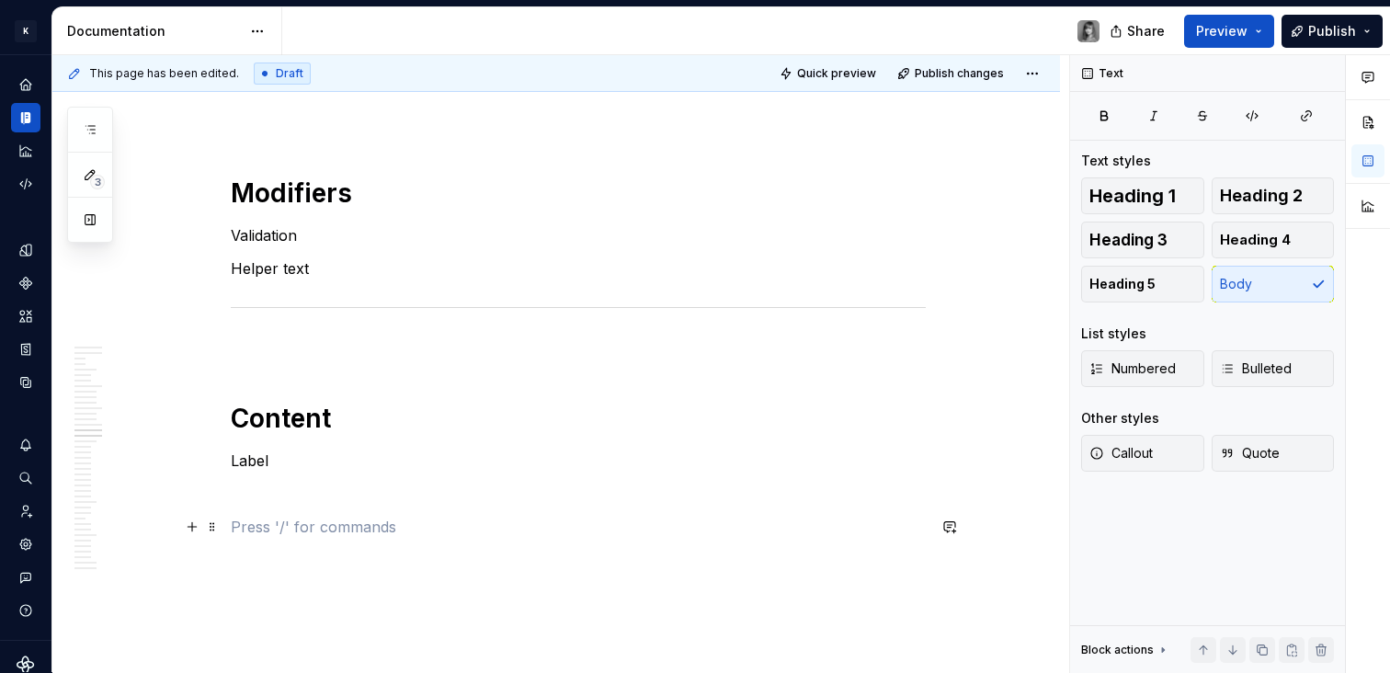
click at [260, 486] on p at bounding box center [578, 494] width 695 height 22
click at [317, 416] on h1 "Content" at bounding box center [578, 418] width 695 height 33
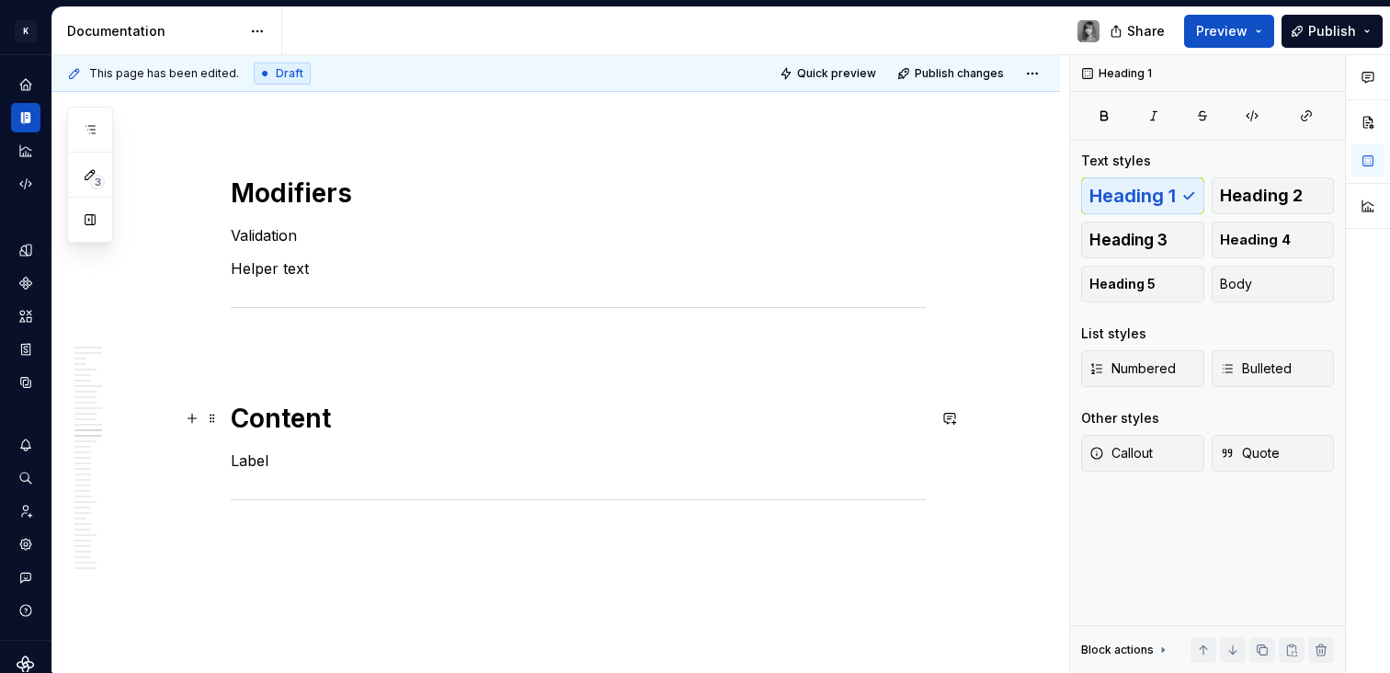
click at [360, 419] on h1 "Content" at bounding box center [578, 418] width 695 height 33
click at [303, 561] on p at bounding box center [578, 572] width 695 height 22
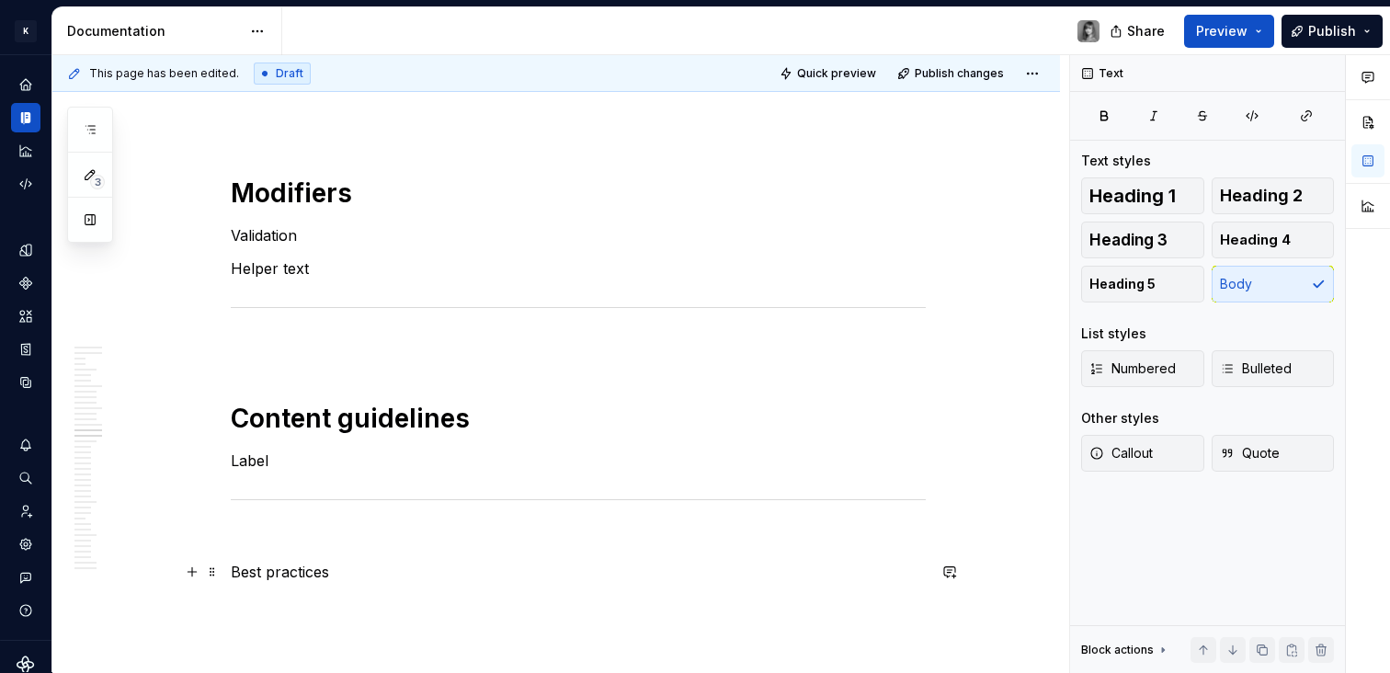
click at [271, 576] on p "Best practices" at bounding box center [578, 572] width 695 height 22
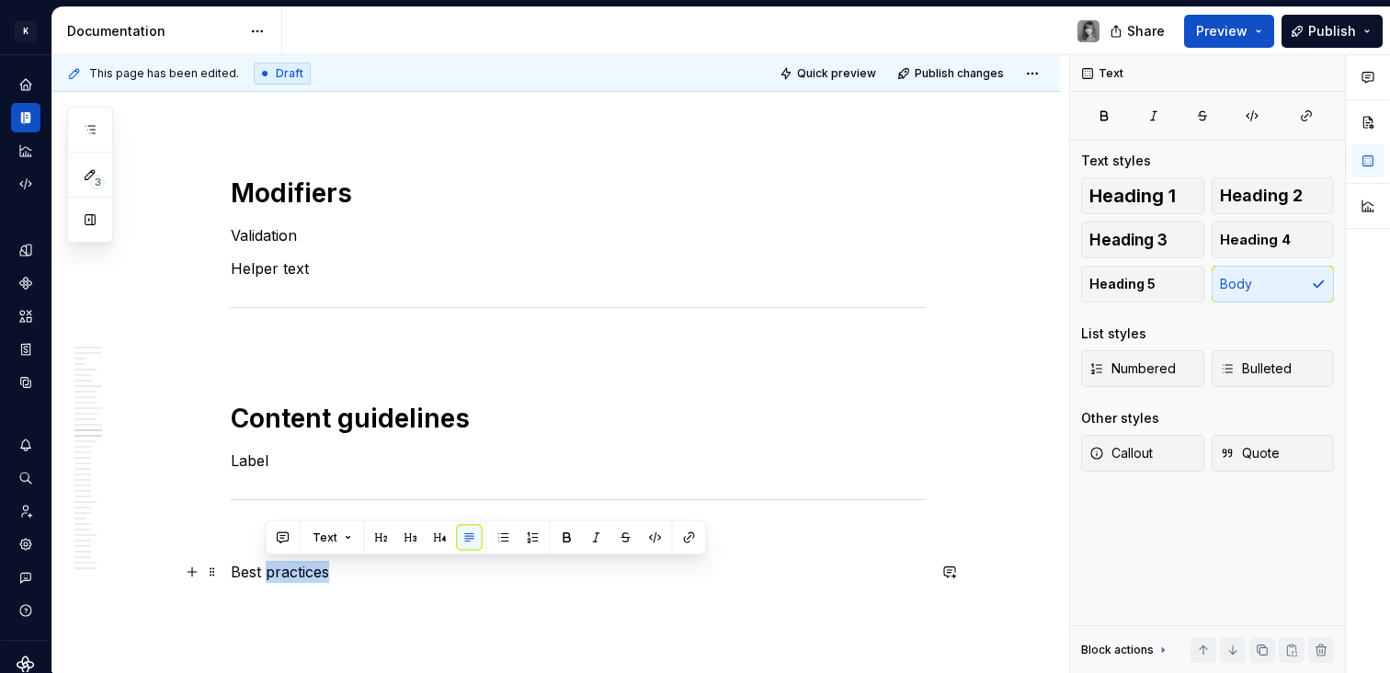
click at [271, 576] on p "Best practices" at bounding box center [578, 572] width 695 height 22
click at [1115, 192] on span "Heading 1" at bounding box center [1132, 196] width 86 height 18
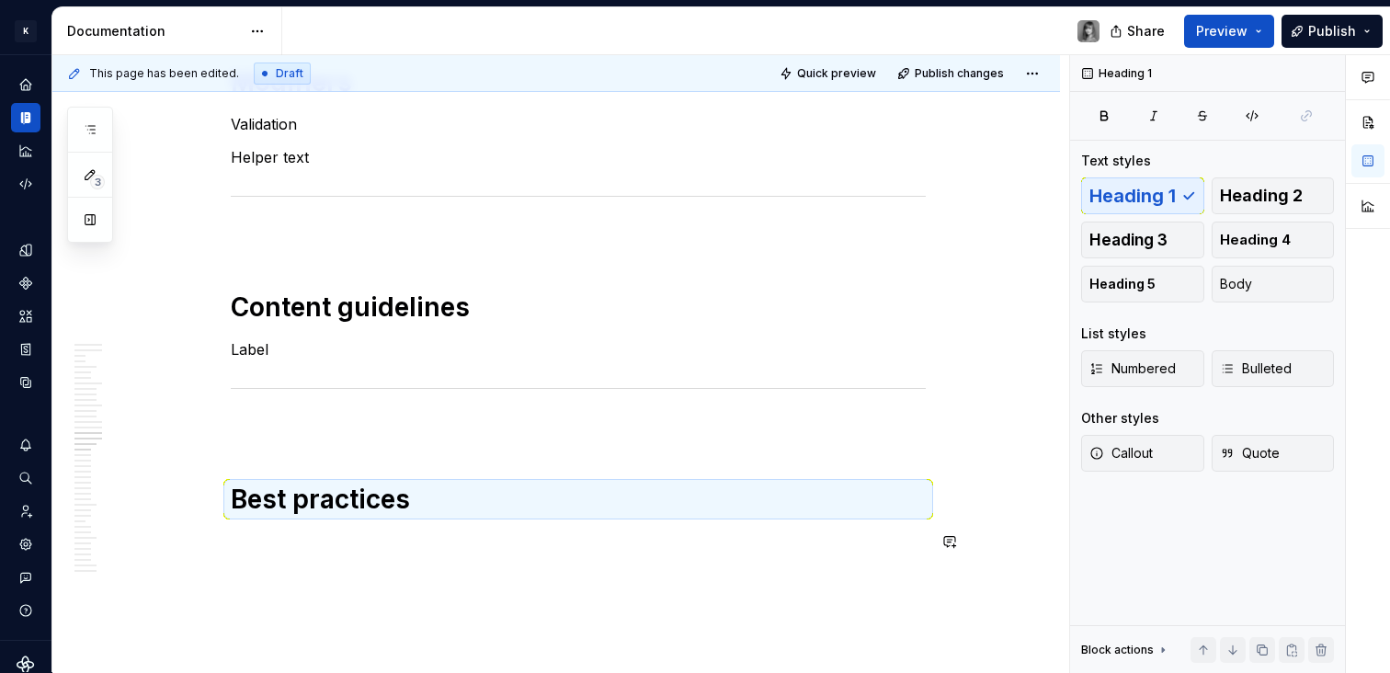
scroll to position [8411, 0]
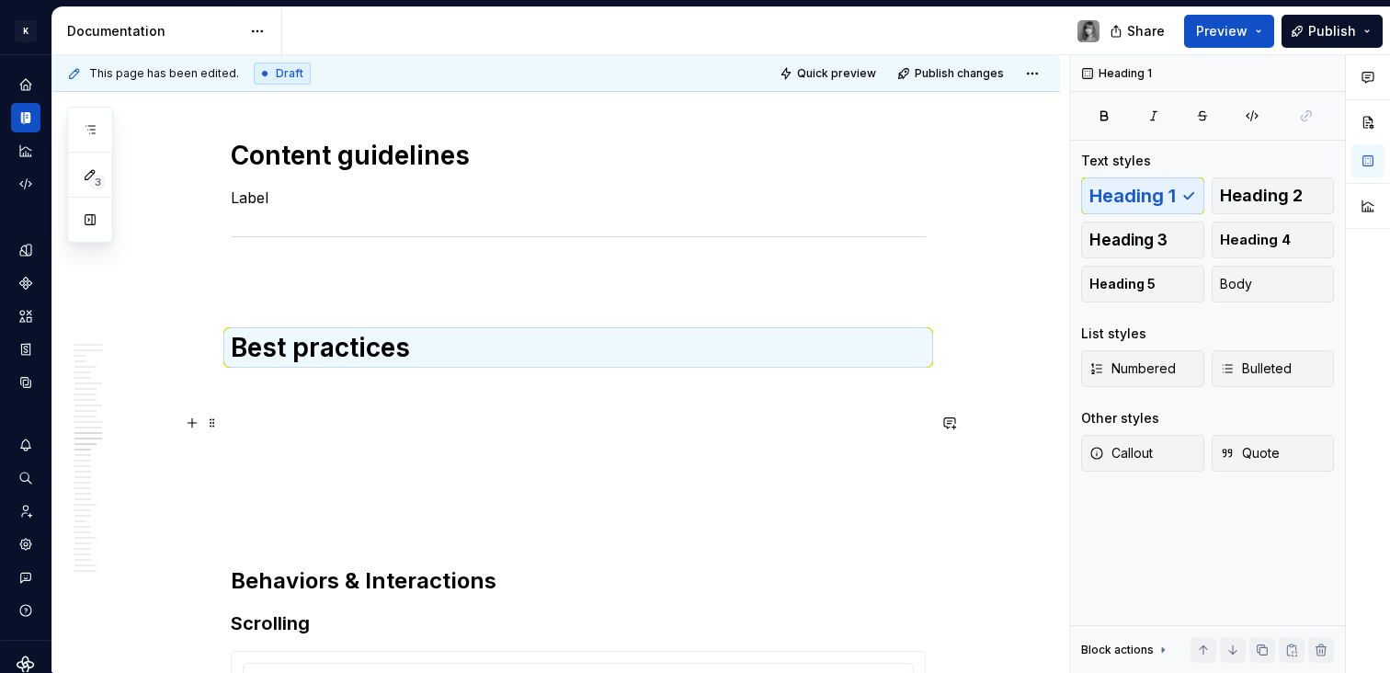
click at [346, 418] on p at bounding box center [578, 423] width 695 height 22
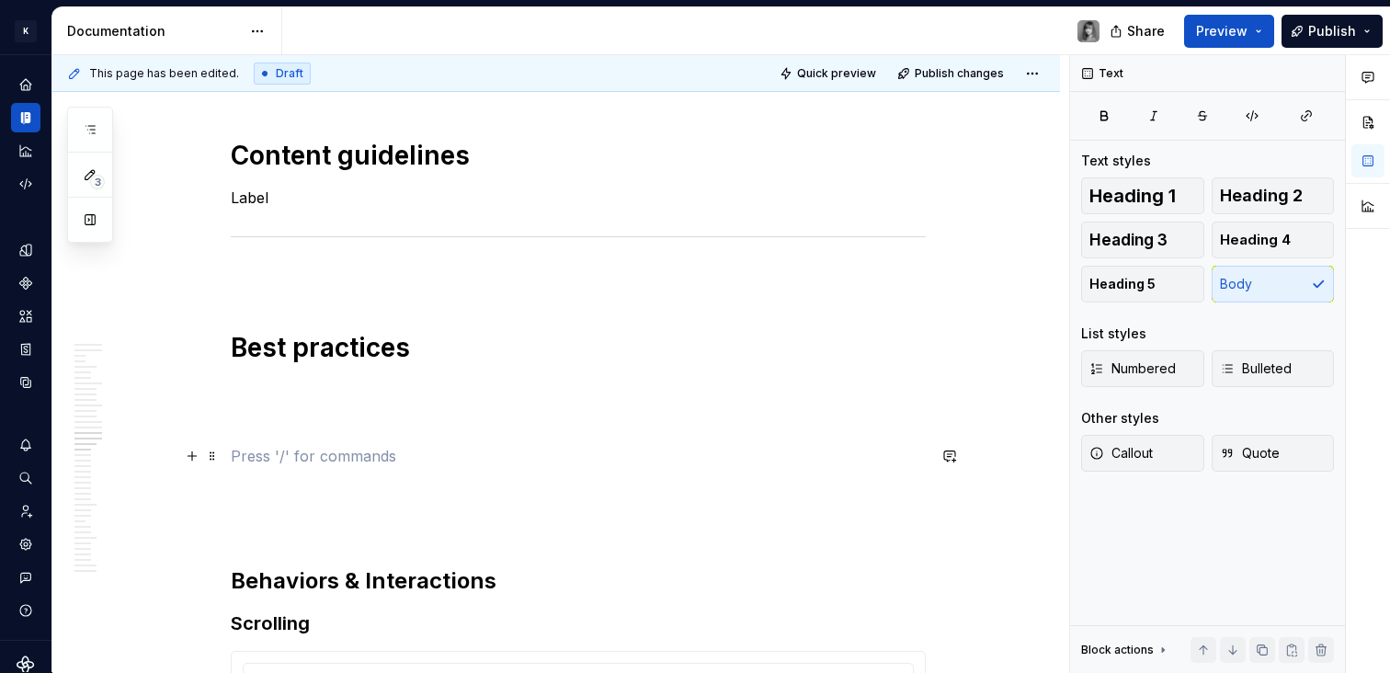
click at [317, 451] on p at bounding box center [578, 456] width 695 height 22
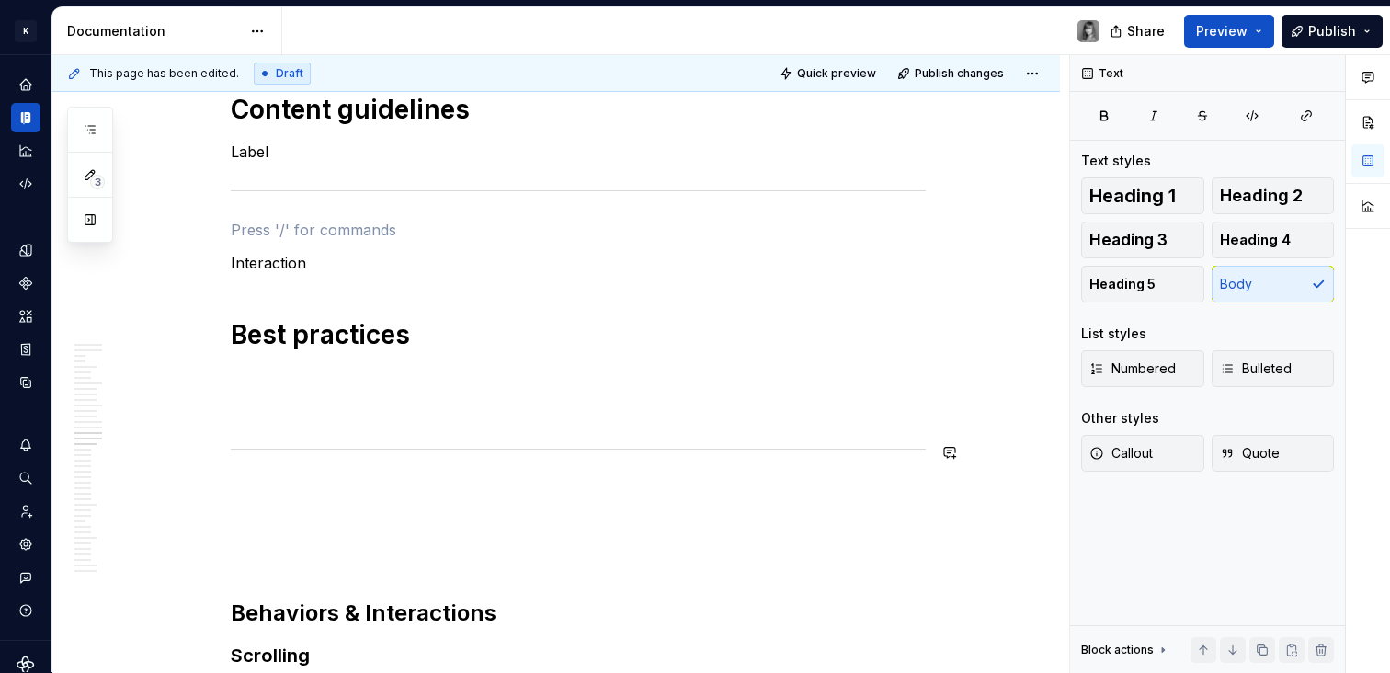
scroll to position [8462, 0]
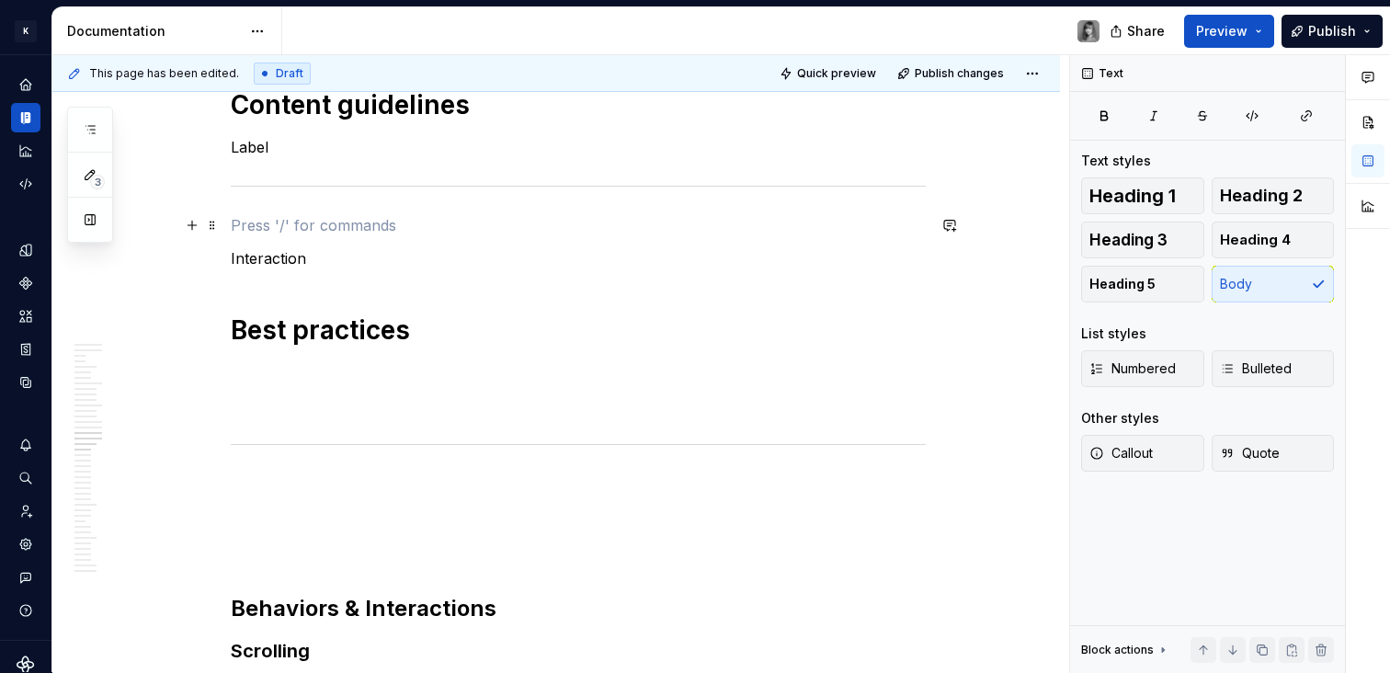
click at [317, 222] on p at bounding box center [578, 225] width 695 height 22
click at [274, 260] on p "Interaction" at bounding box center [578, 258] width 695 height 22
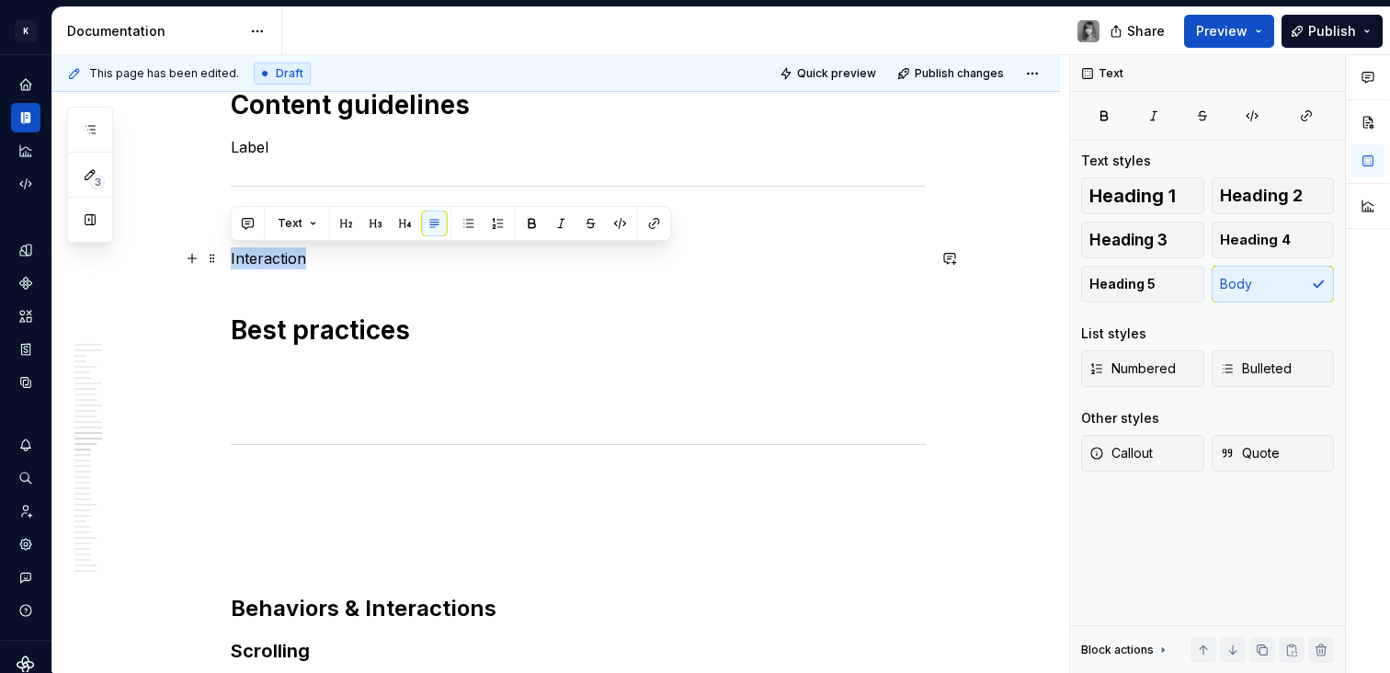
click at [274, 260] on p "Interaction" at bounding box center [578, 258] width 695 height 22
click at [1148, 187] on span "Heading 1" at bounding box center [1132, 196] width 86 height 18
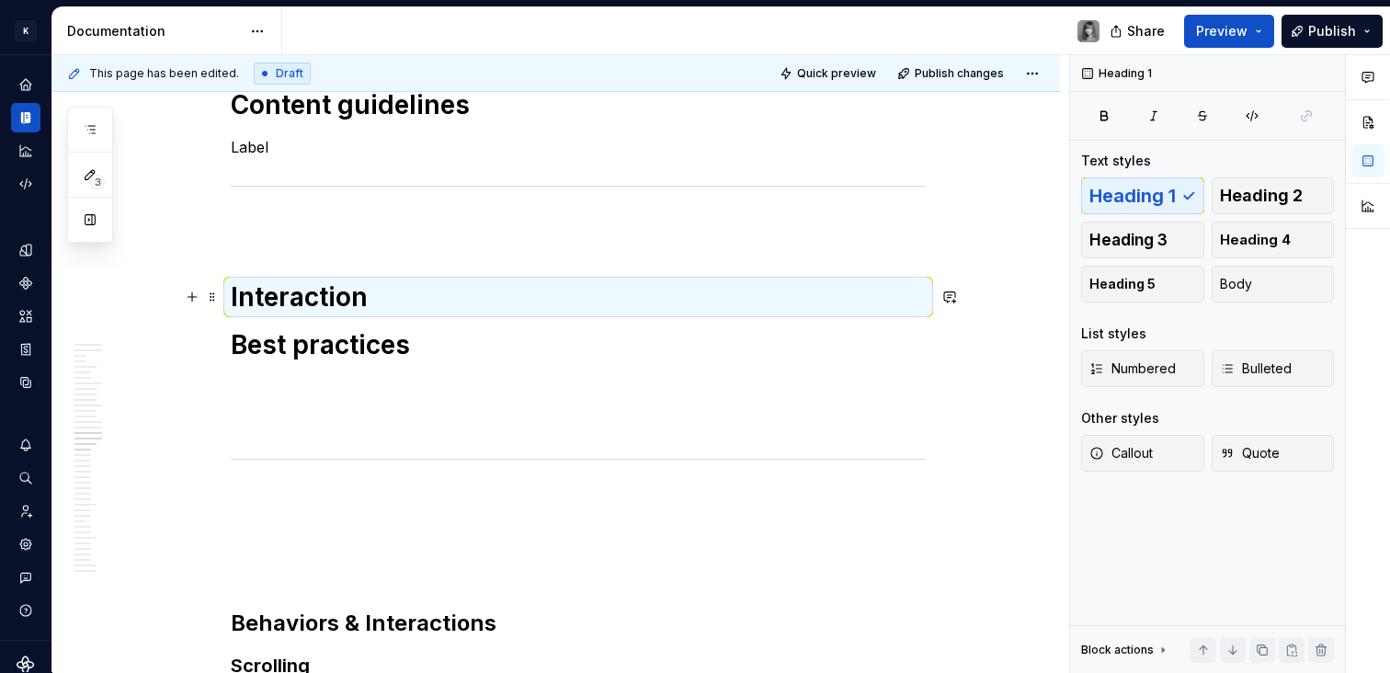
click at [428, 280] on h1 "Interaction" at bounding box center [578, 296] width 695 height 33
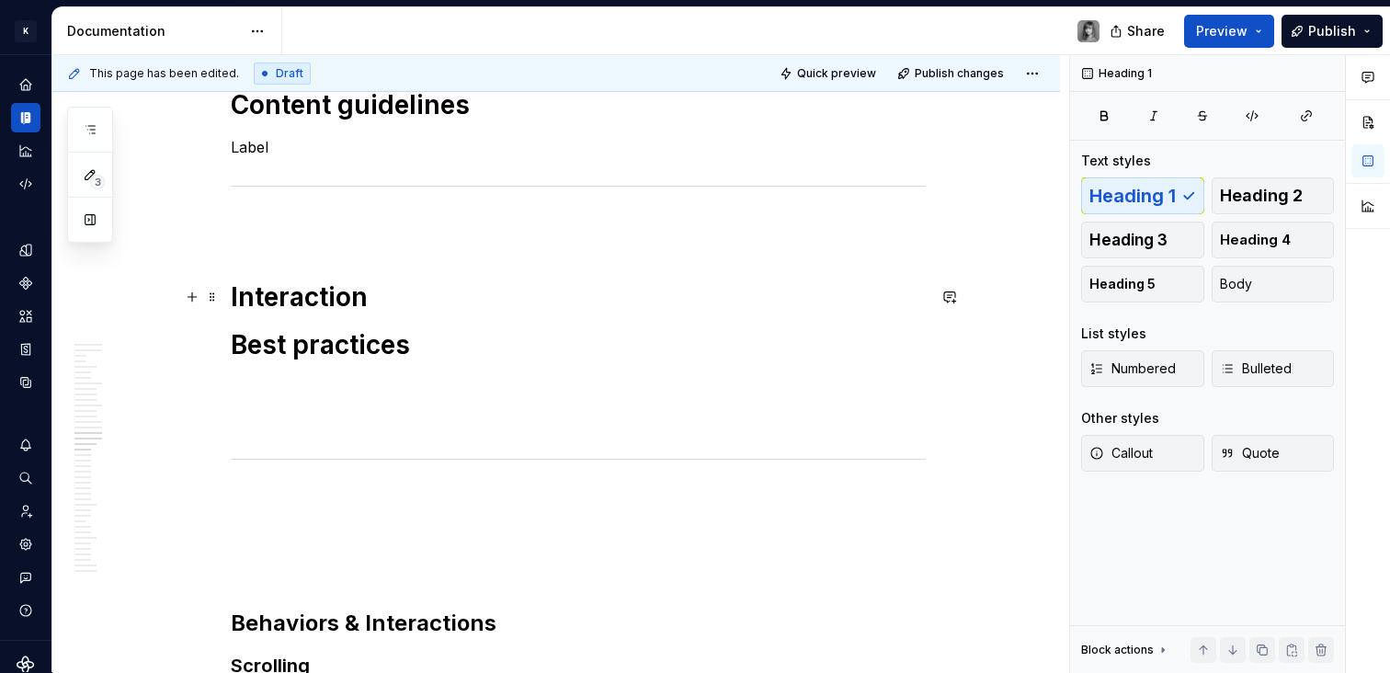
click at [385, 301] on h1 "Interaction" at bounding box center [578, 296] width 695 height 33
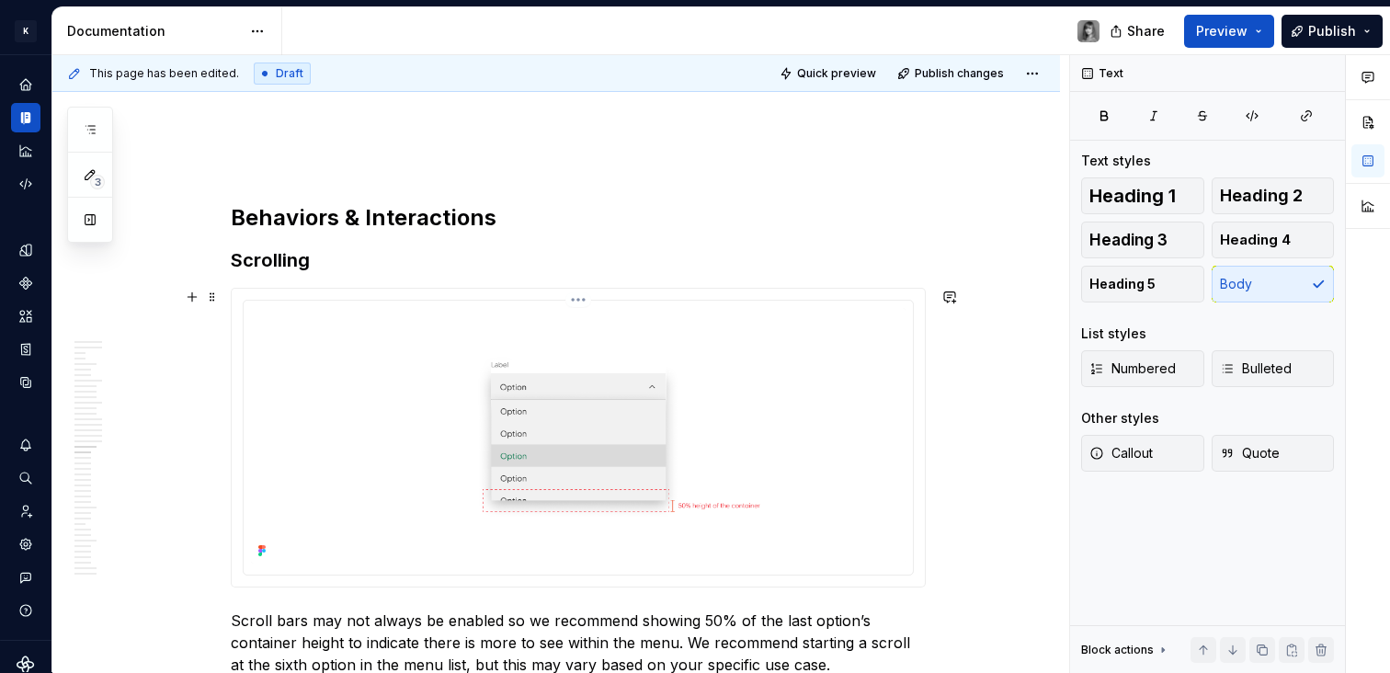
scroll to position [9011, 0]
click at [295, 257] on h3 "Scrolling" at bounding box center [578, 261] width 695 height 26
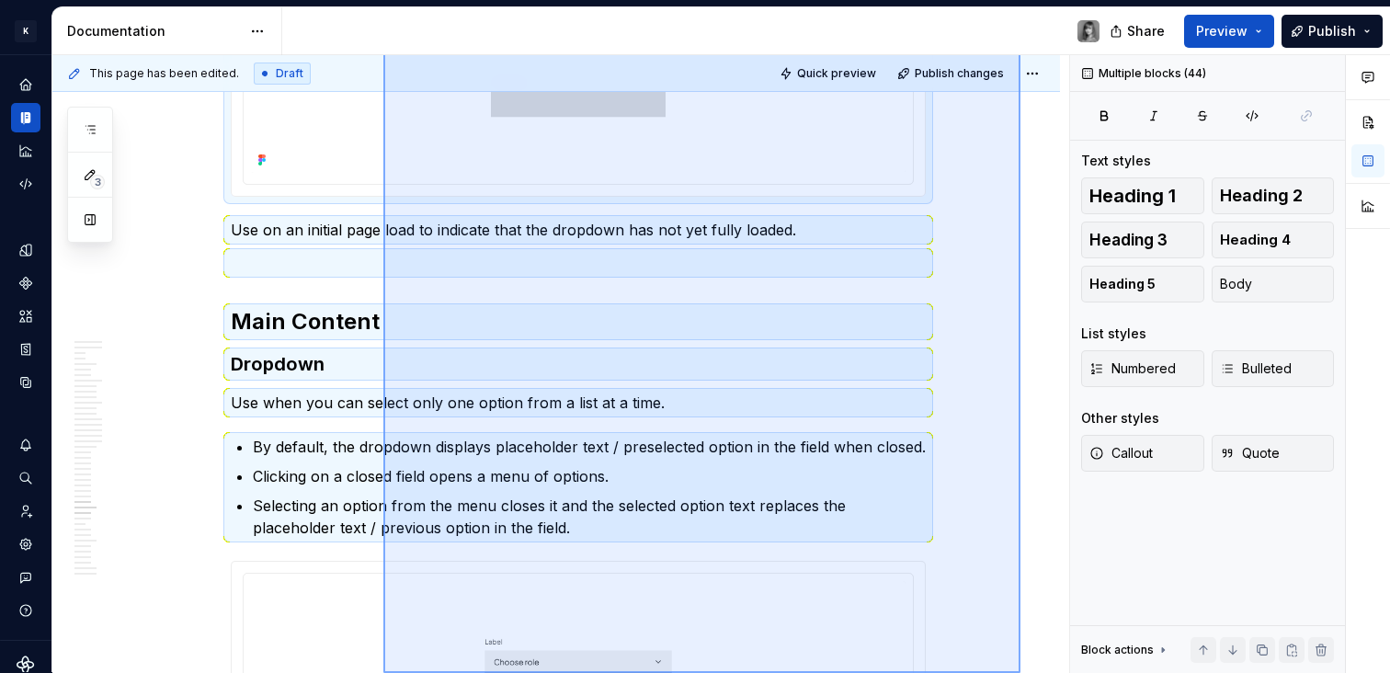
scroll to position [13571, 0]
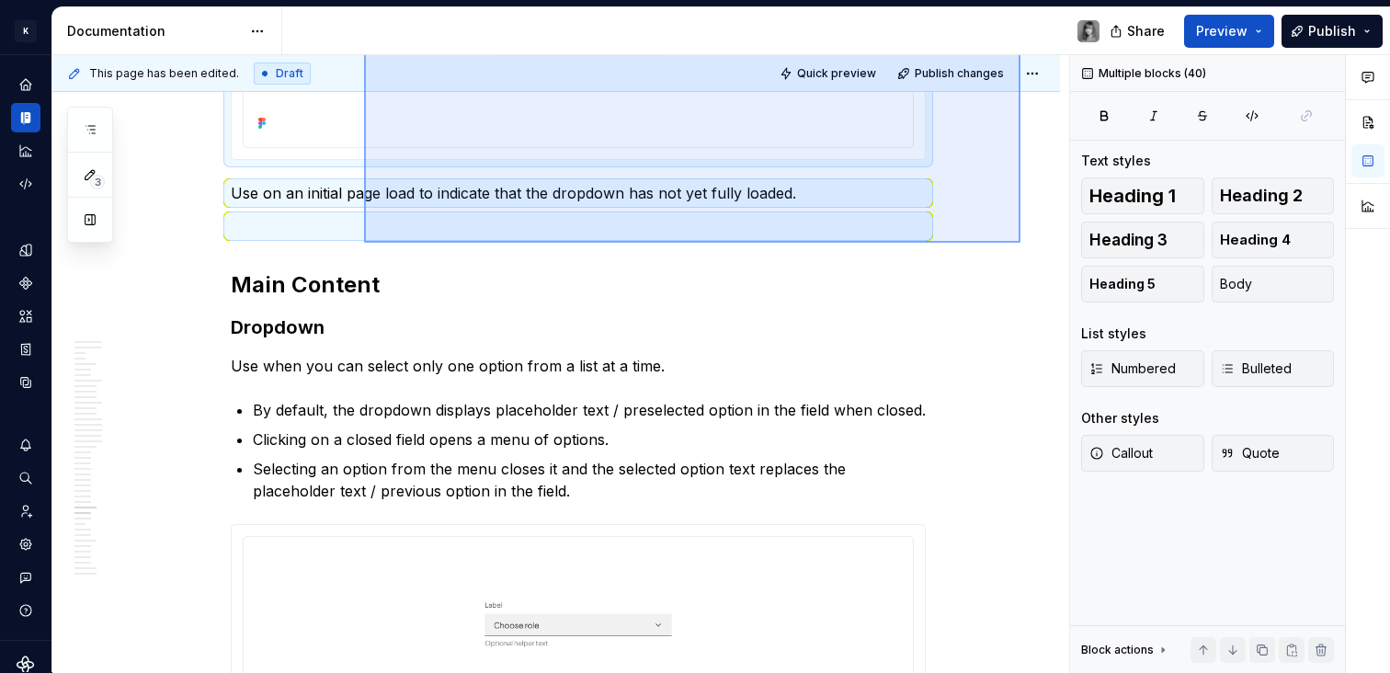
drag, startPoint x: 1021, startPoint y: 257, endPoint x: 364, endPoint y: 243, distance: 656.6
click at [364, 243] on div "This page has been edited. Draft Quick preview Publish changes 🔎 Dropdown Dropd…" at bounding box center [560, 364] width 1017 height 618
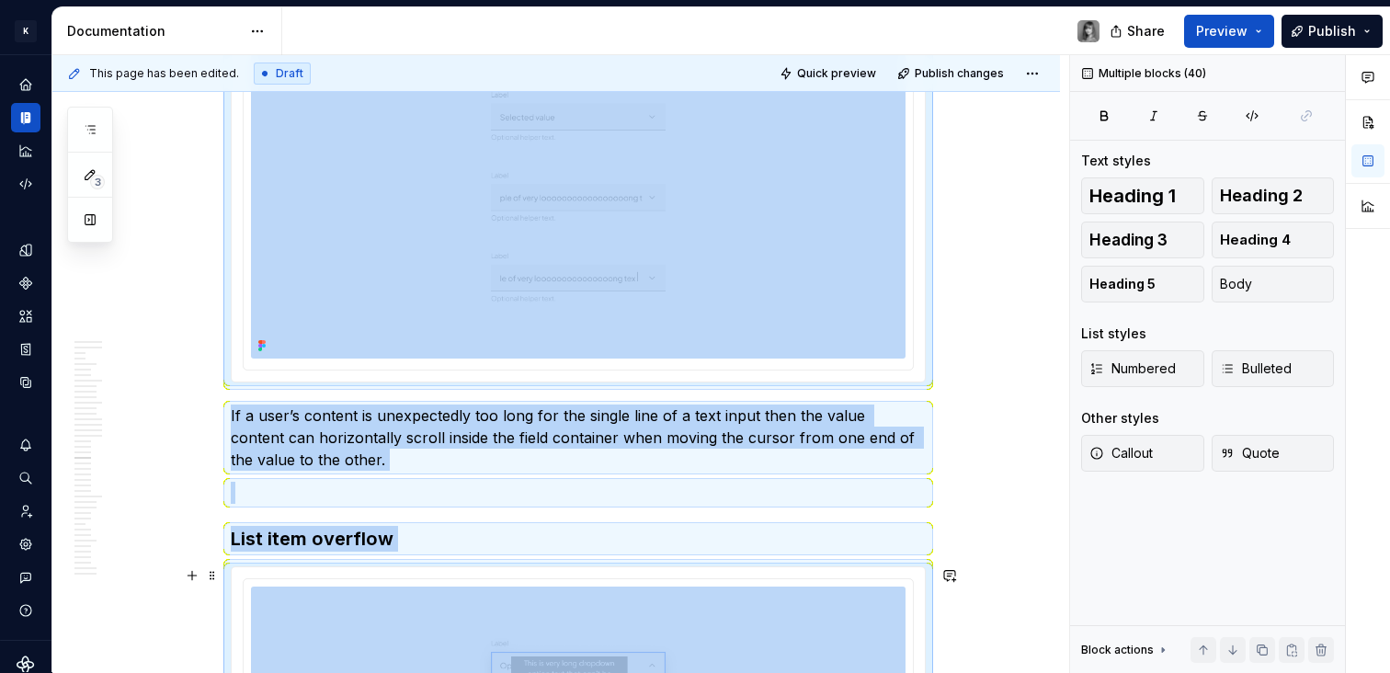
scroll to position [10281, 0]
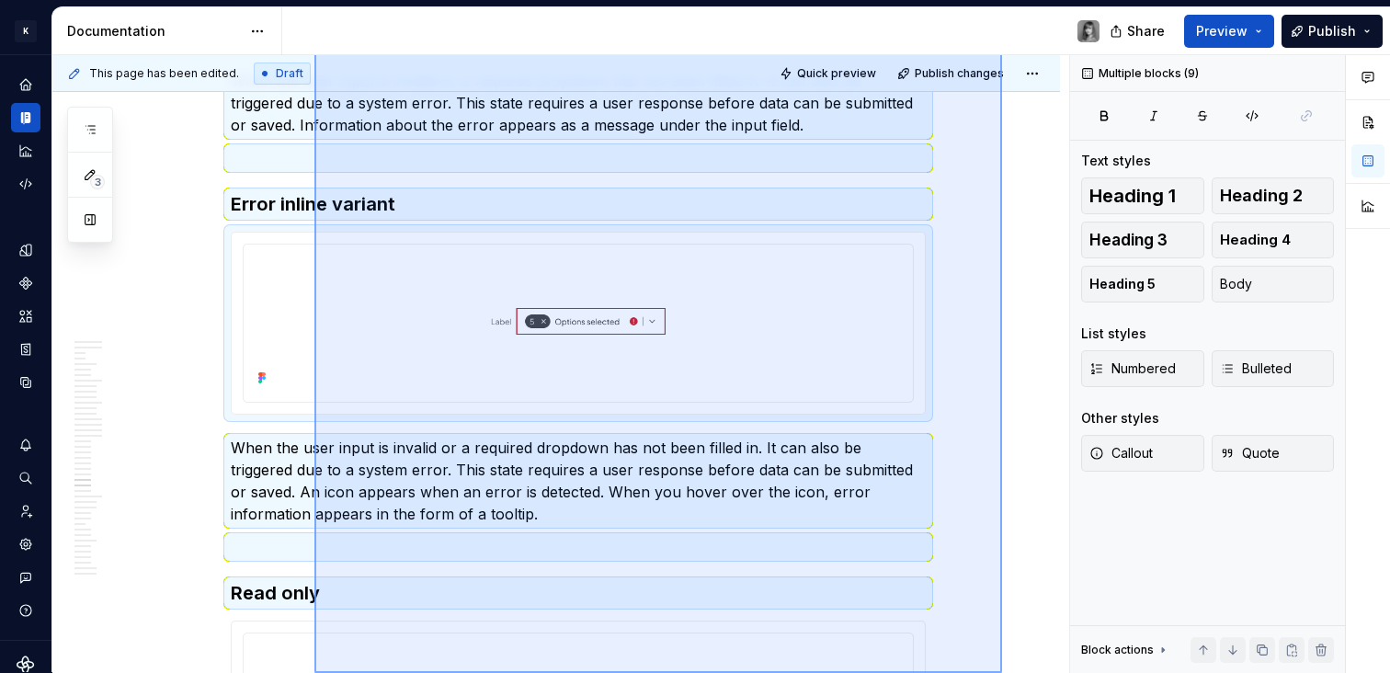
scroll to position [12063, 0]
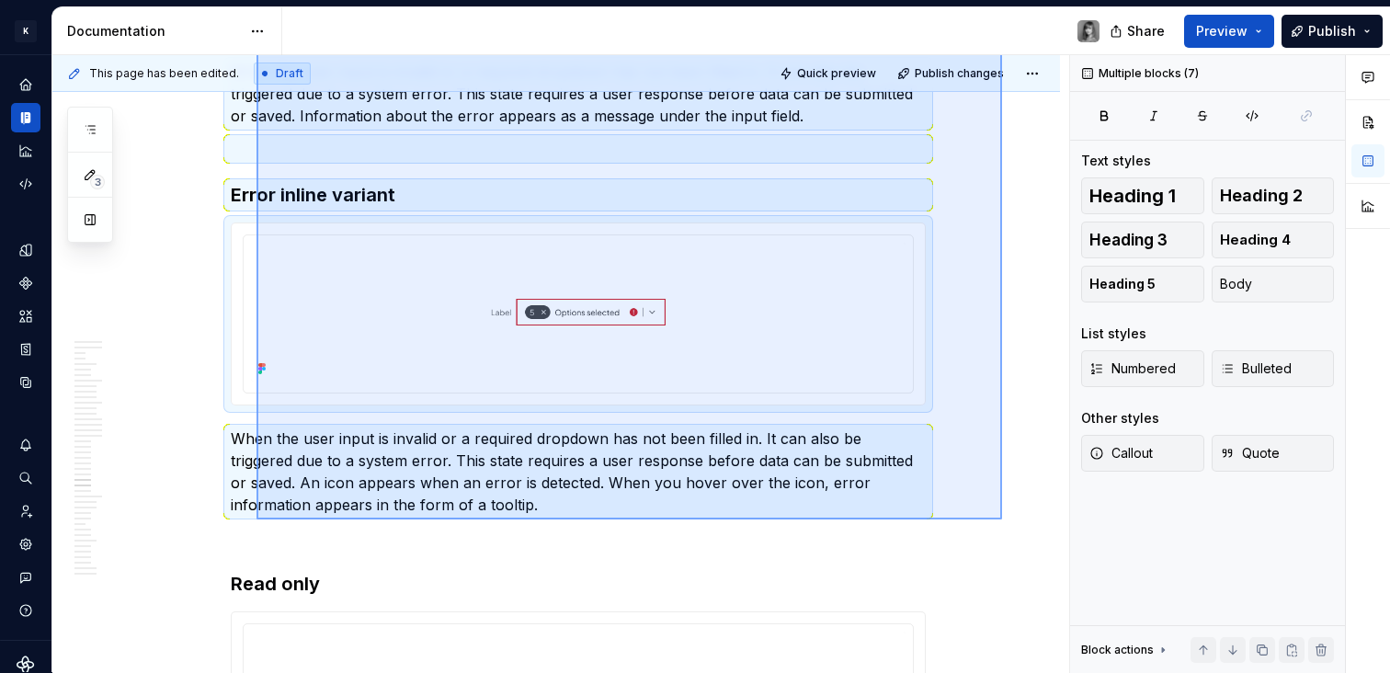
drag, startPoint x: 873, startPoint y: 412, endPoint x: 257, endPoint y: 519, distance: 626.2
click at [257, 519] on div "This page has been edited. Draft Quick preview Publish changes 🔎 Dropdown Dropd…" at bounding box center [560, 364] width 1017 height 618
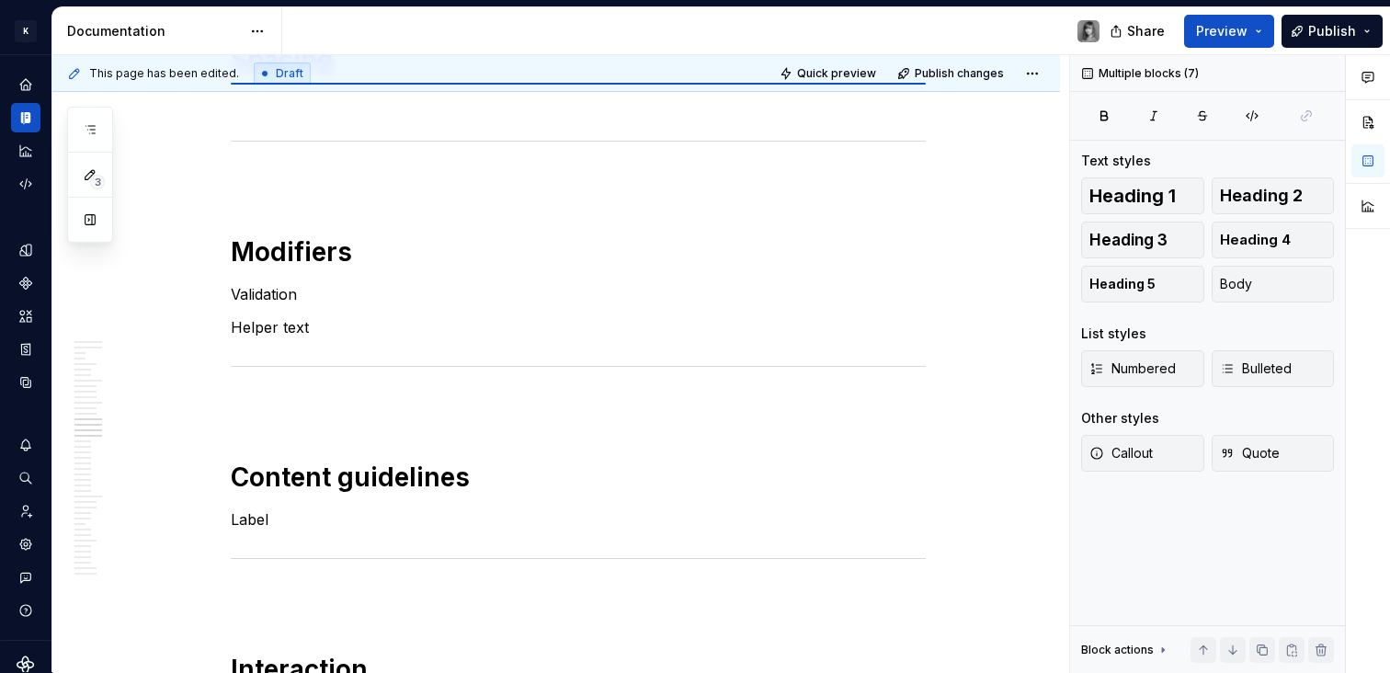
scroll to position [8080, 0]
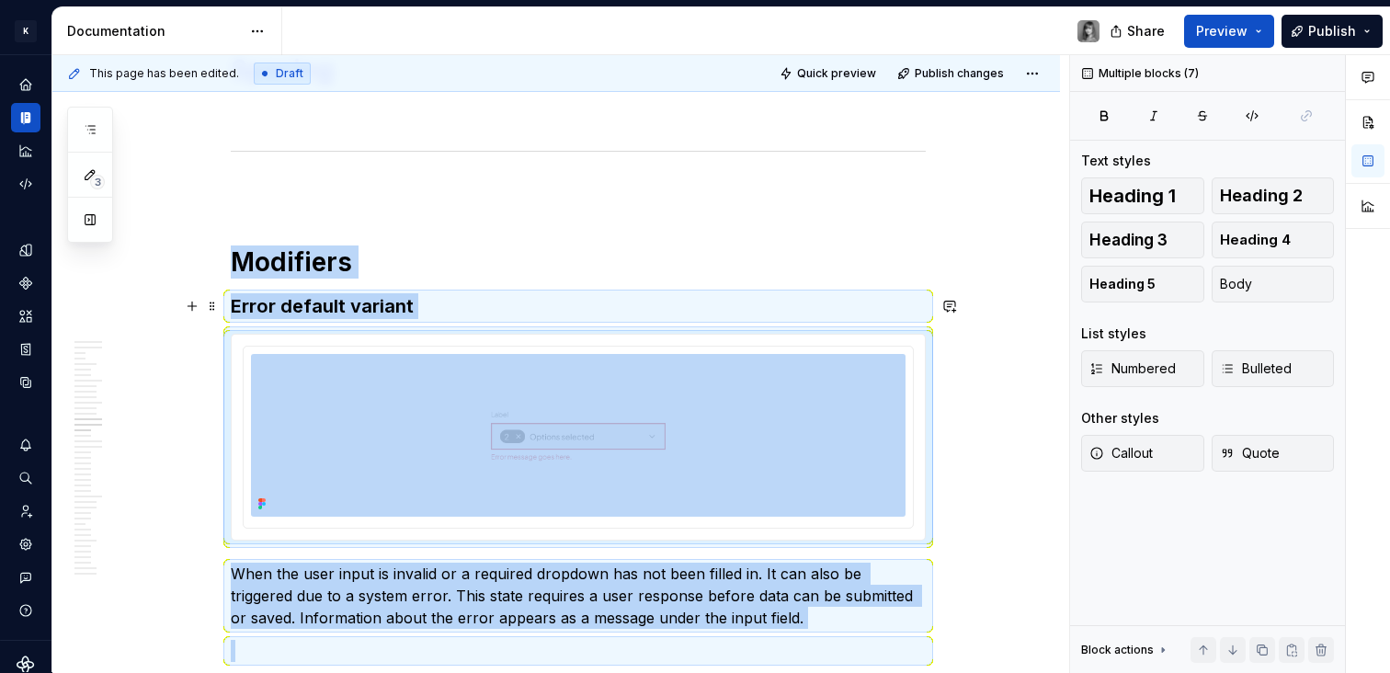
click at [619, 308] on h3 "Error default variant" at bounding box center [578, 306] width 695 height 26
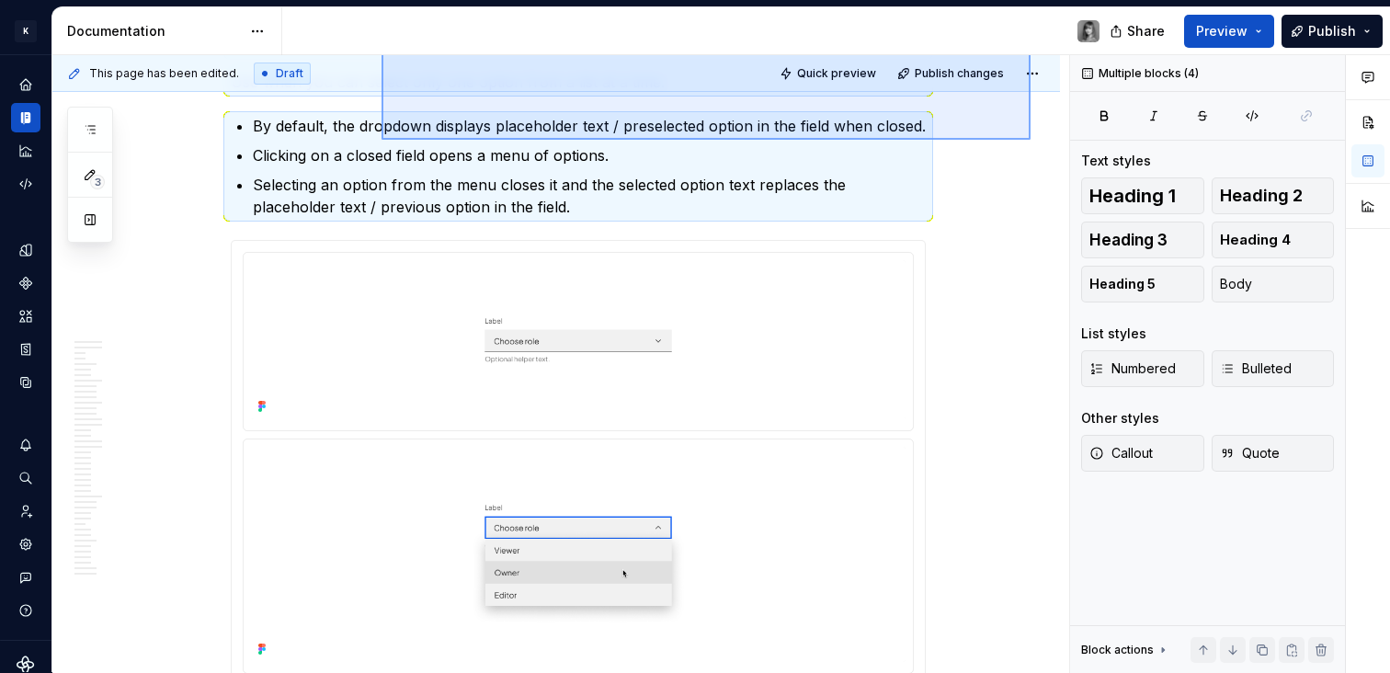
scroll to position [13674, 0]
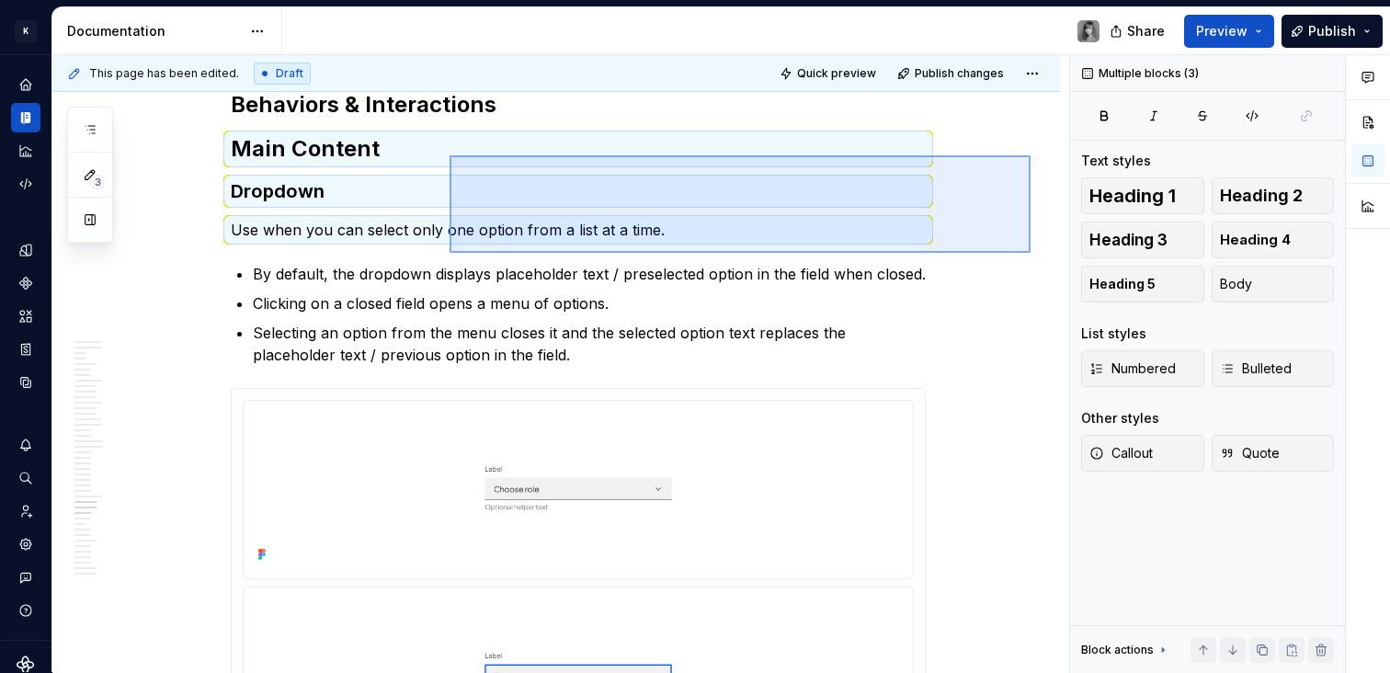
drag, startPoint x: 991, startPoint y: 276, endPoint x: 467, endPoint y: 291, distance: 524.3
click at [462, 289] on div "This page has been edited. Draft Quick preview Publish changes 🔎 Dropdown Dropd…" at bounding box center [560, 364] width 1017 height 618
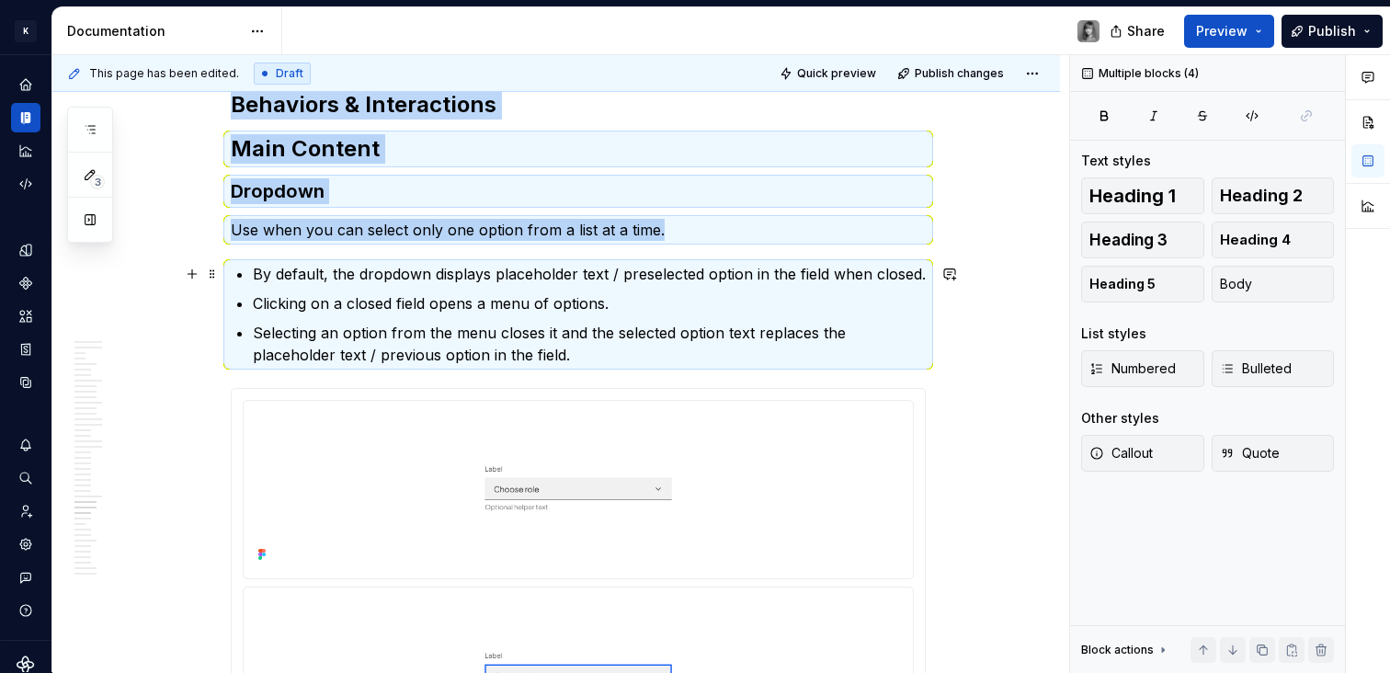
click at [564, 272] on p "By default, the dropdown displays placeholder text / preselected option in the …" at bounding box center [589, 274] width 673 height 22
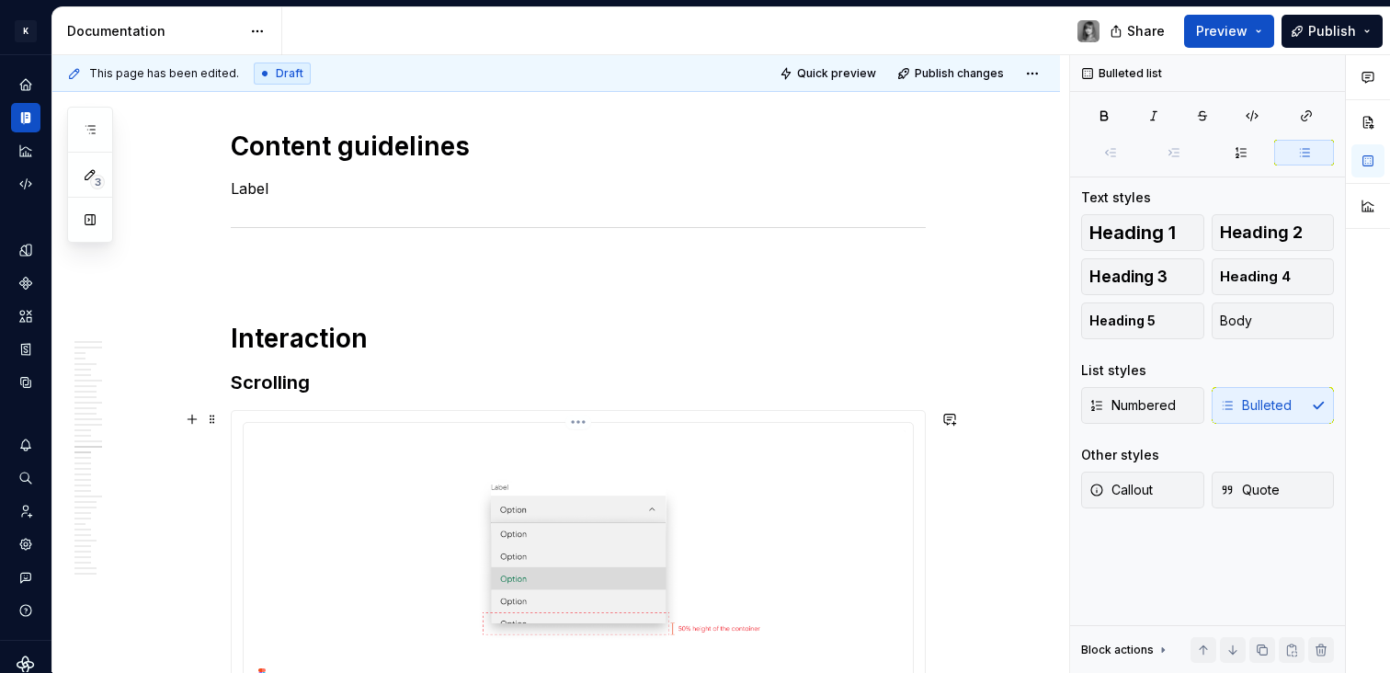
scroll to position [9286, 0]
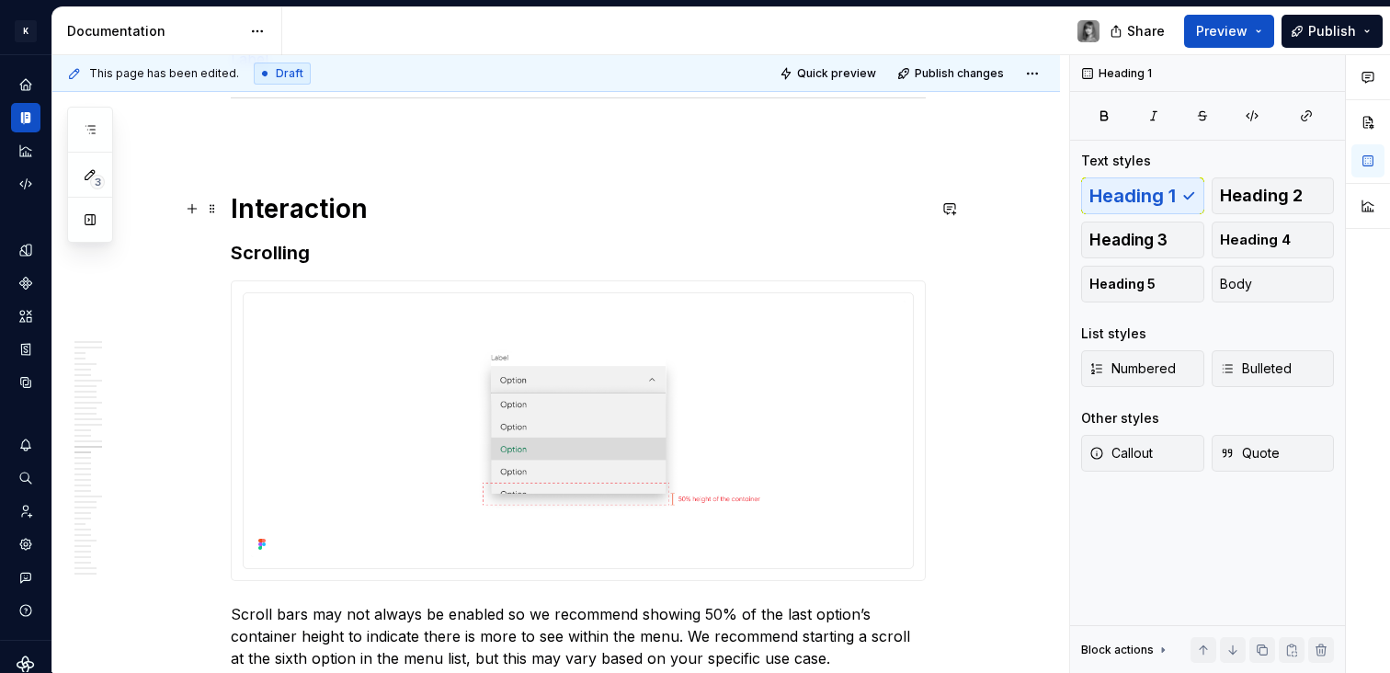
click at [405, 209] on h1 "Interaction" at bounding box center [578, 208] width 695 height 33
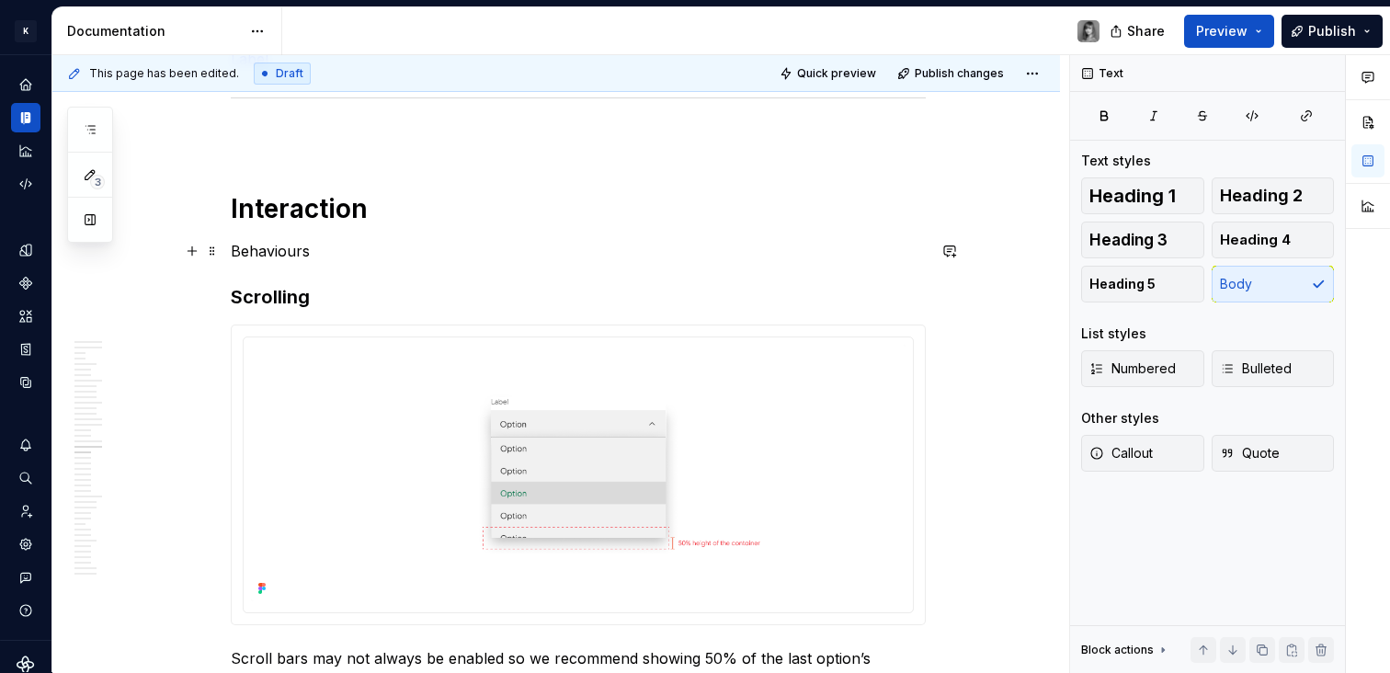
click at [272, 245] on p "Behaviours" at bounding box center [578, 251] width 695 height 22
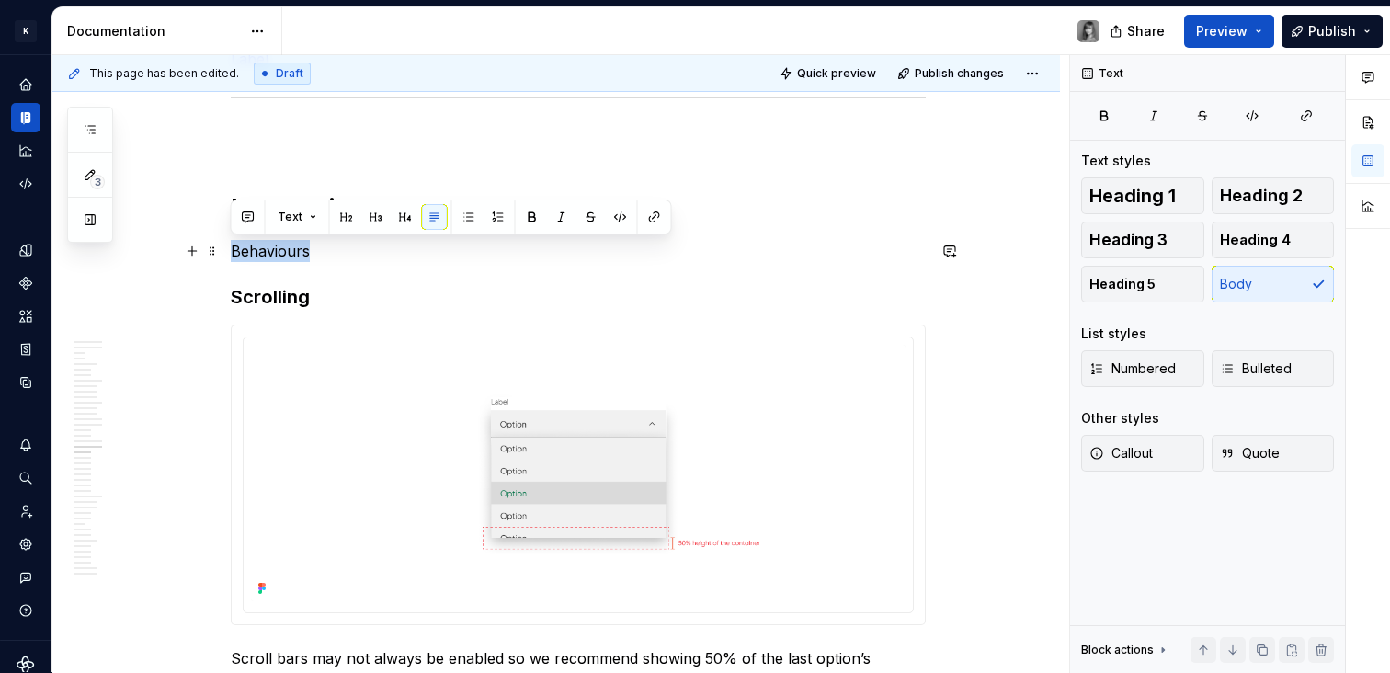
click at [272, 245] on p "Behaviours" at bounding box center [578, 251] width 695 height 22
click at [340, 216] on button "button" at bounding box center [347, 217] width 26 height 26
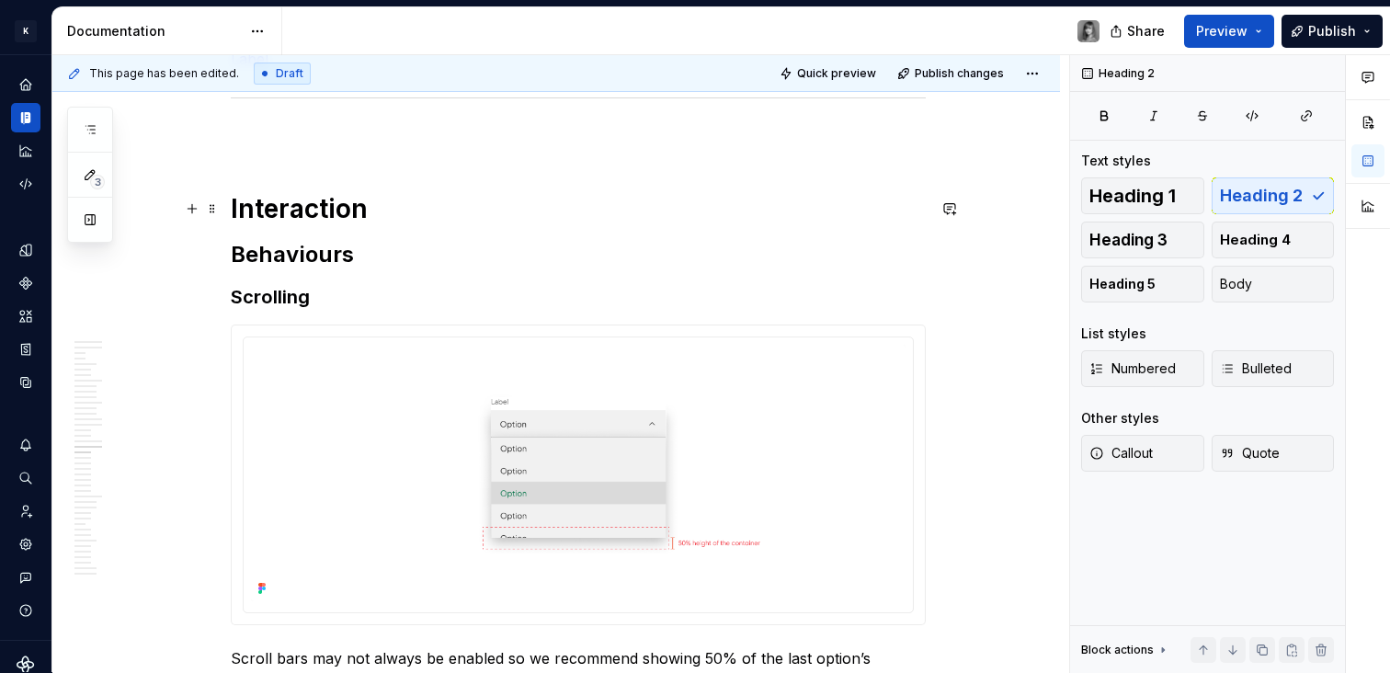
click at [414, 211] on h1 "Interaction" at bounding box center [578, 208] width 695 height 33
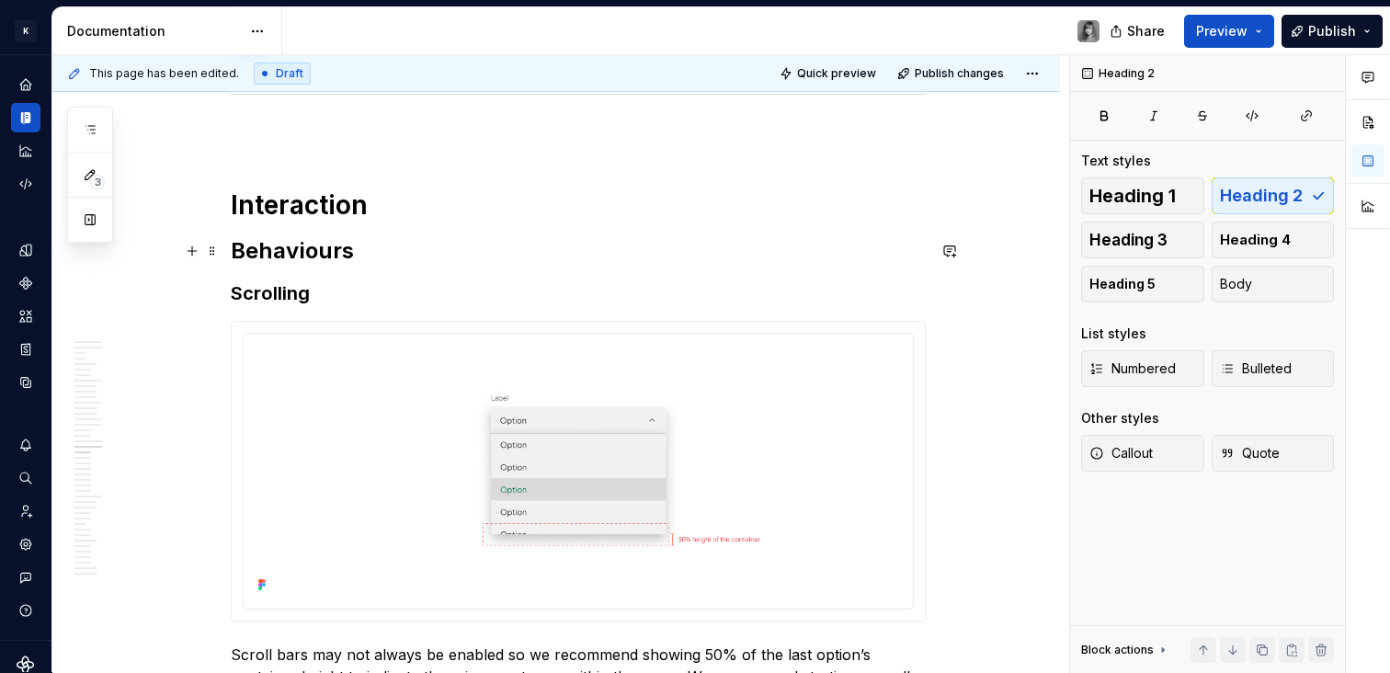
click at [299, 260] on h2 "Behaviours" at bounding box center [578, 250] width 695 height 29
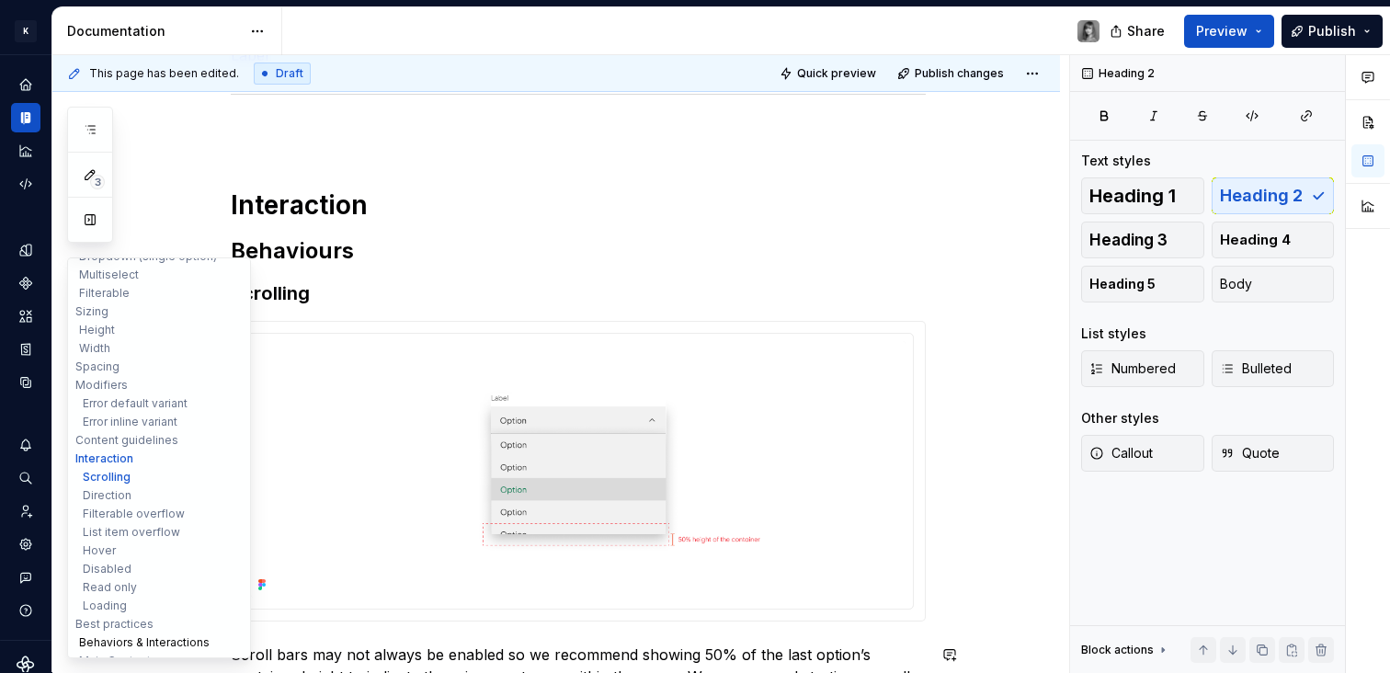
scroll to position [165, 0]
click at [136, 637] on button "Behaviors & Interactions" at bounding box center [159, 639] width 175 height 18
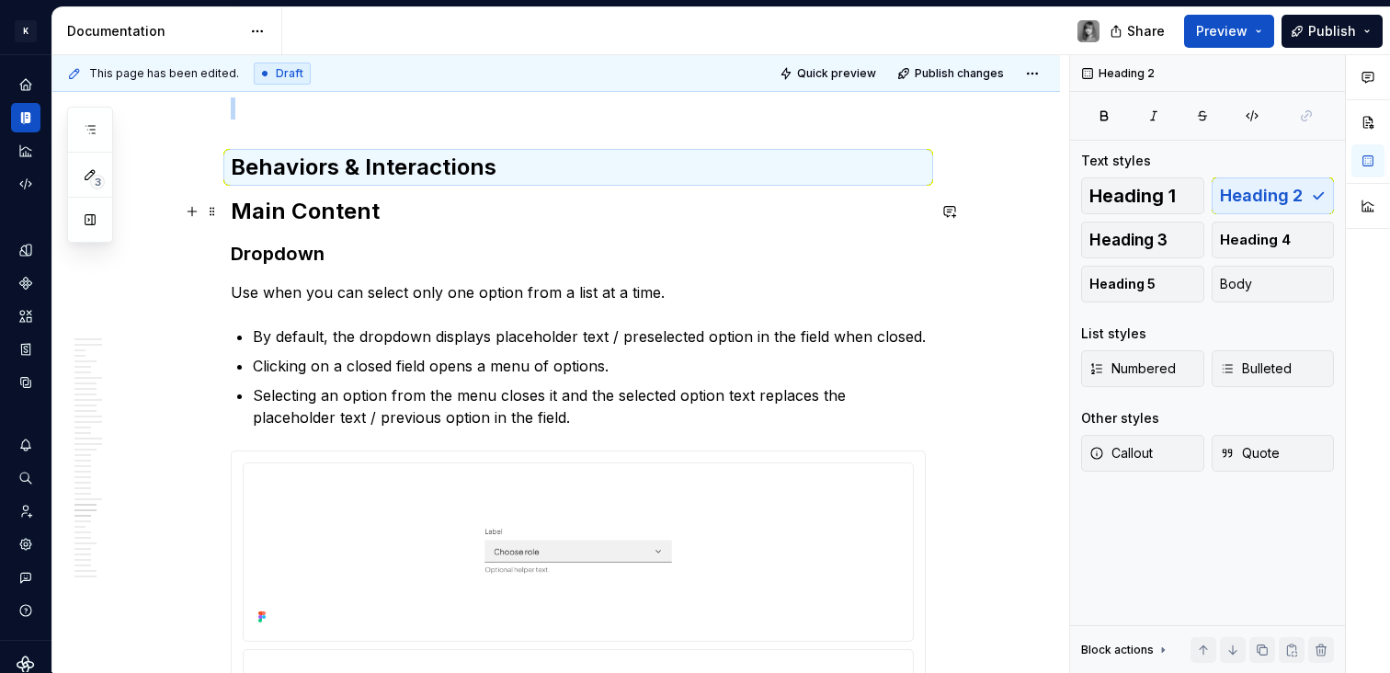
scroll to position [13661, 0]
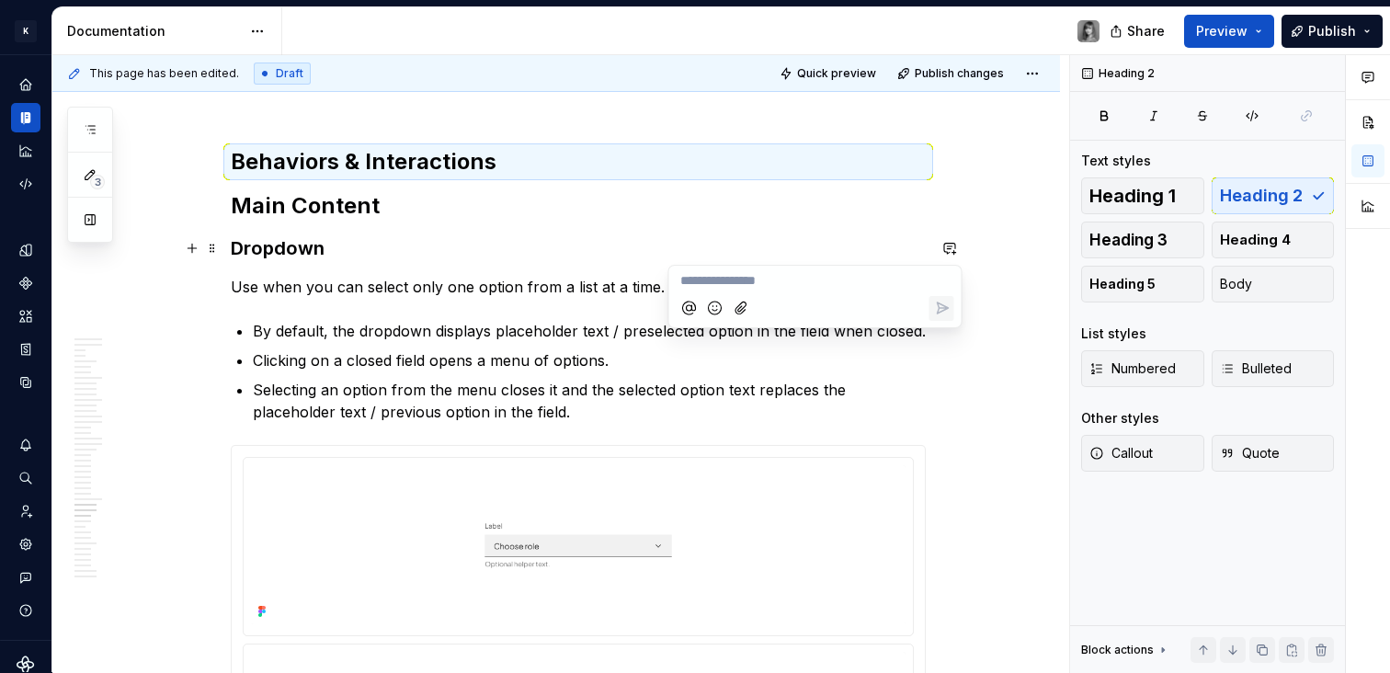
click at [998, 197] on div "This page has been edited. Draft Quick preview Publish changes 🔎 Dropdown Dropd…" at bounding box center [560, 364] width 1017 height 618
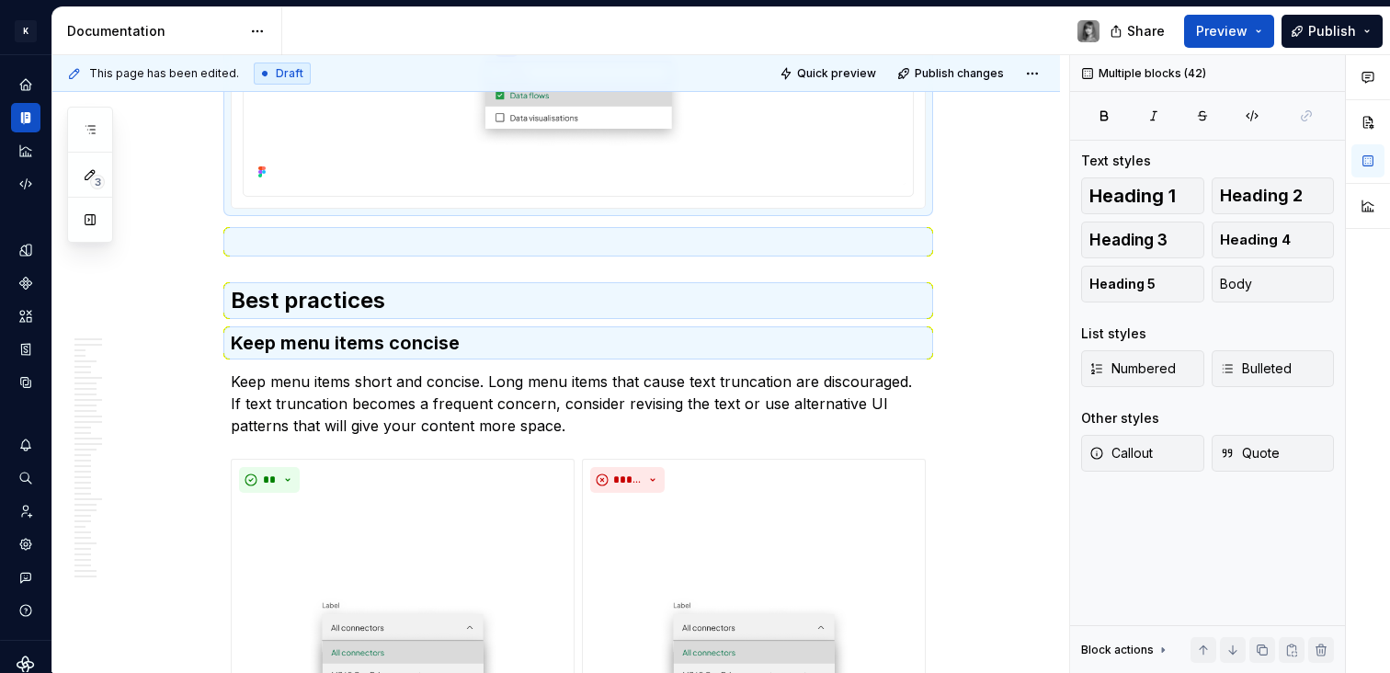
scroll to position [20016, 0]
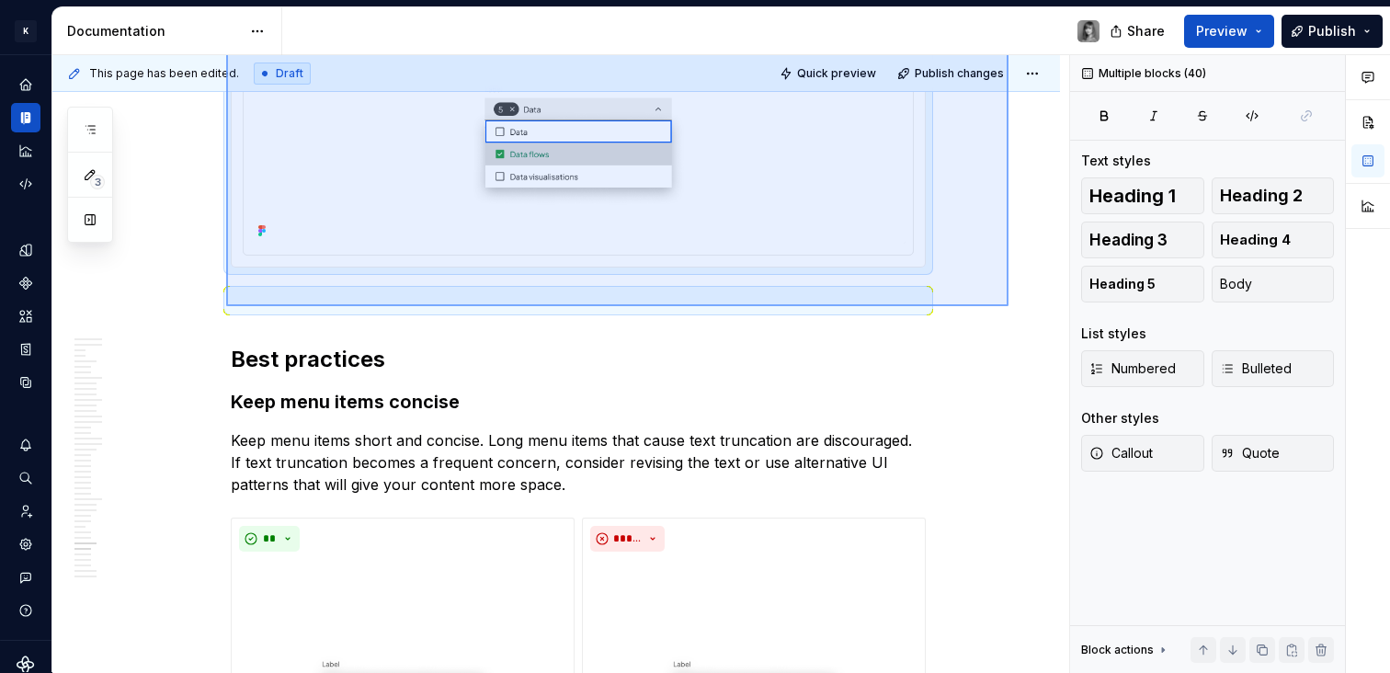
drag, startPoint x: 934, startPoint y: 232, endPoint x: 276, endPoint y: 287, distance: 660.6
click at [227, 307] on div "This page has been edited. Draft Quick preview Publish changes 🔎 Dropdown Dropd…" at bounding box center [560, 364] width 1017 height 618
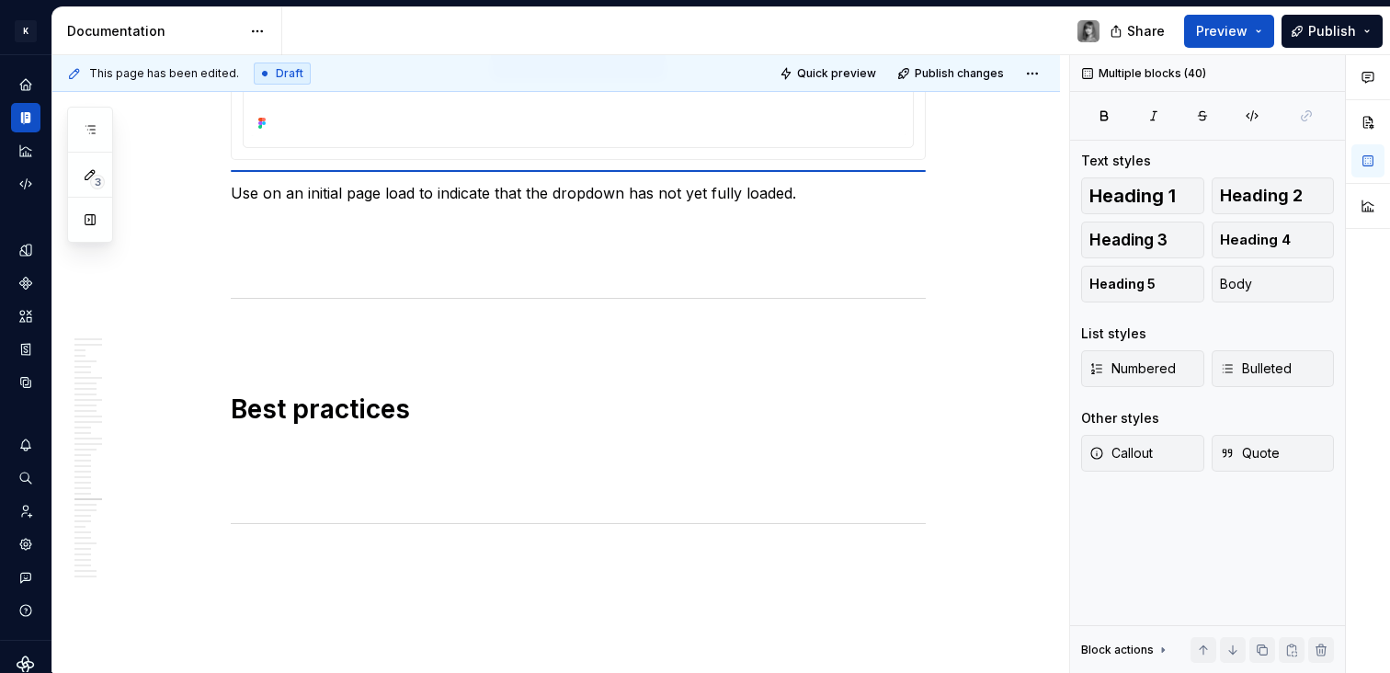
scroll to position [13122, 0]
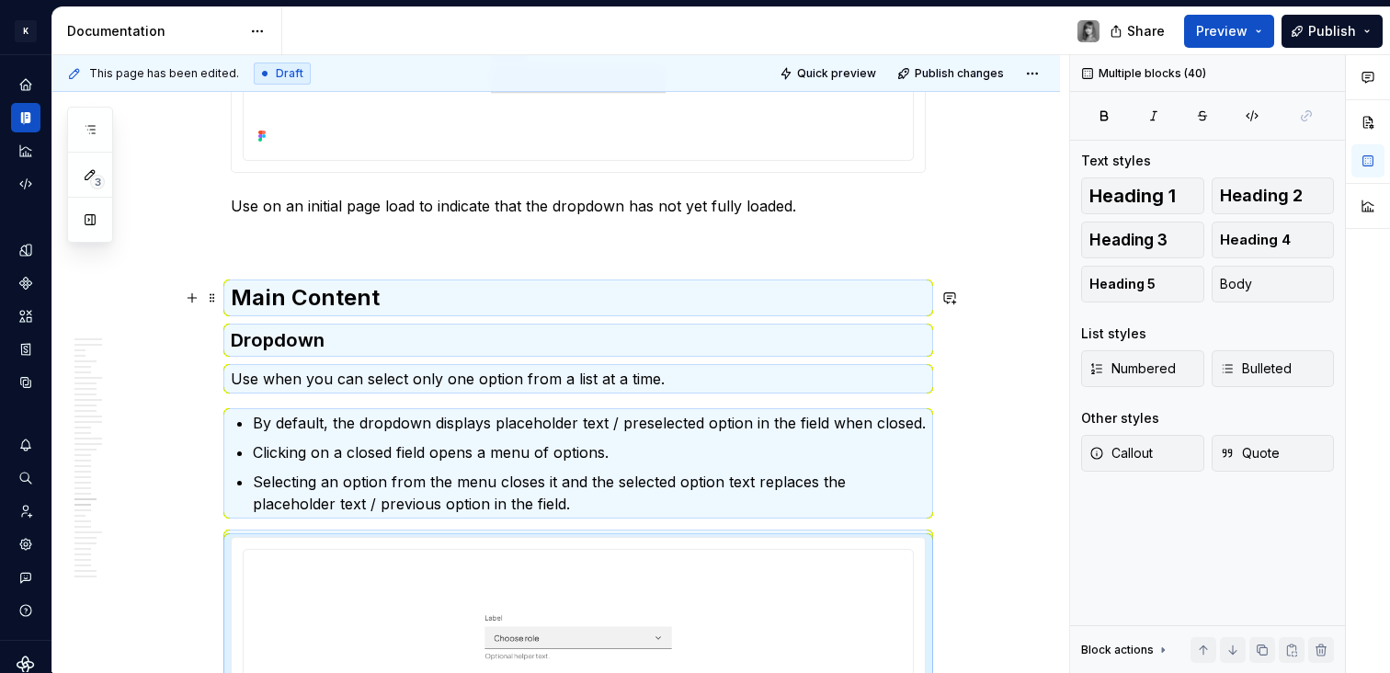
click at [358, 295] on h2 "Main Content" at bounding box center [578, 297] width 695 height 29
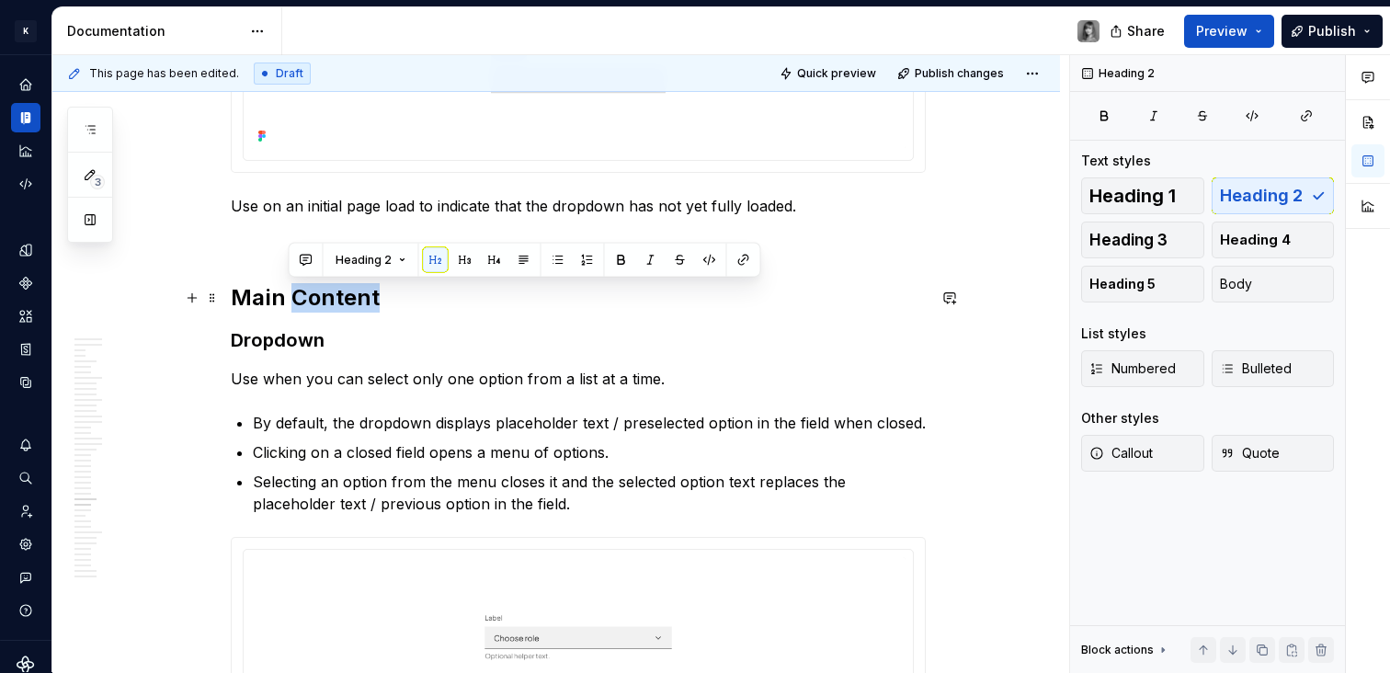
click at [358, 295] on h2 "Main Content" at bounding box center [578, 297] width 695 height 29
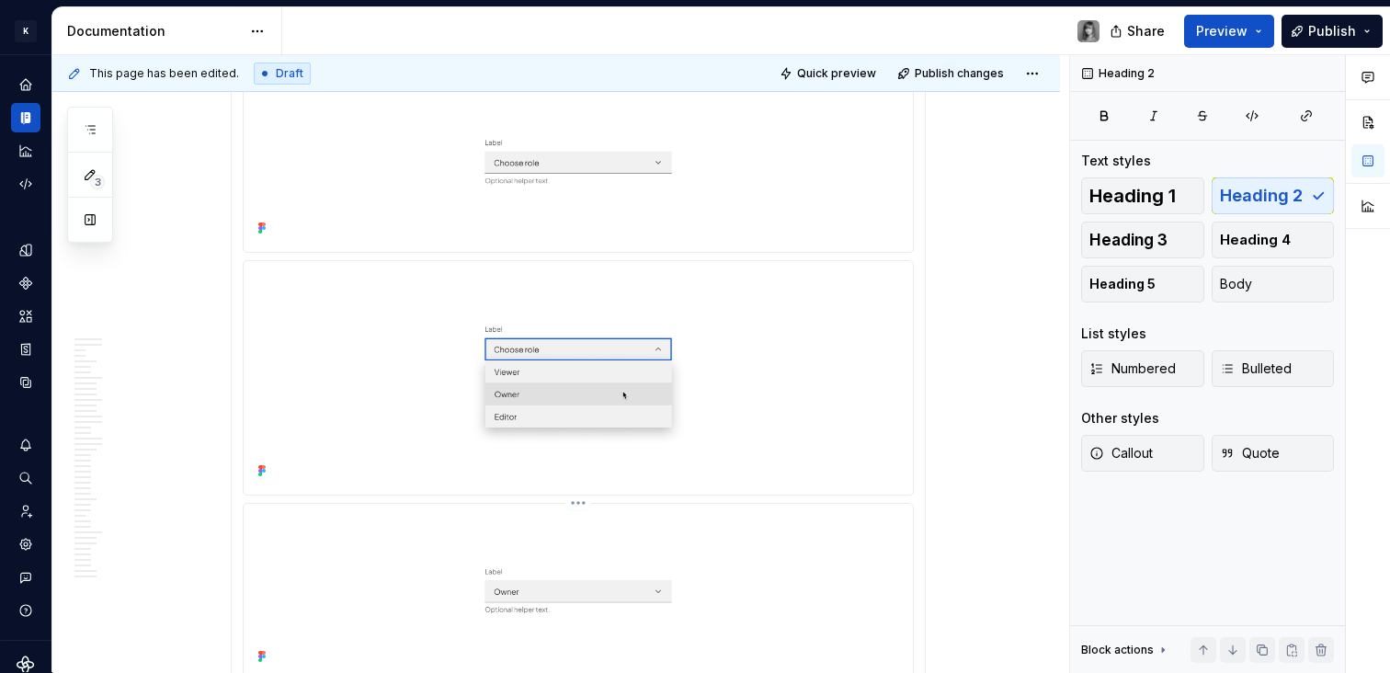
scroll to position [13053, 0]
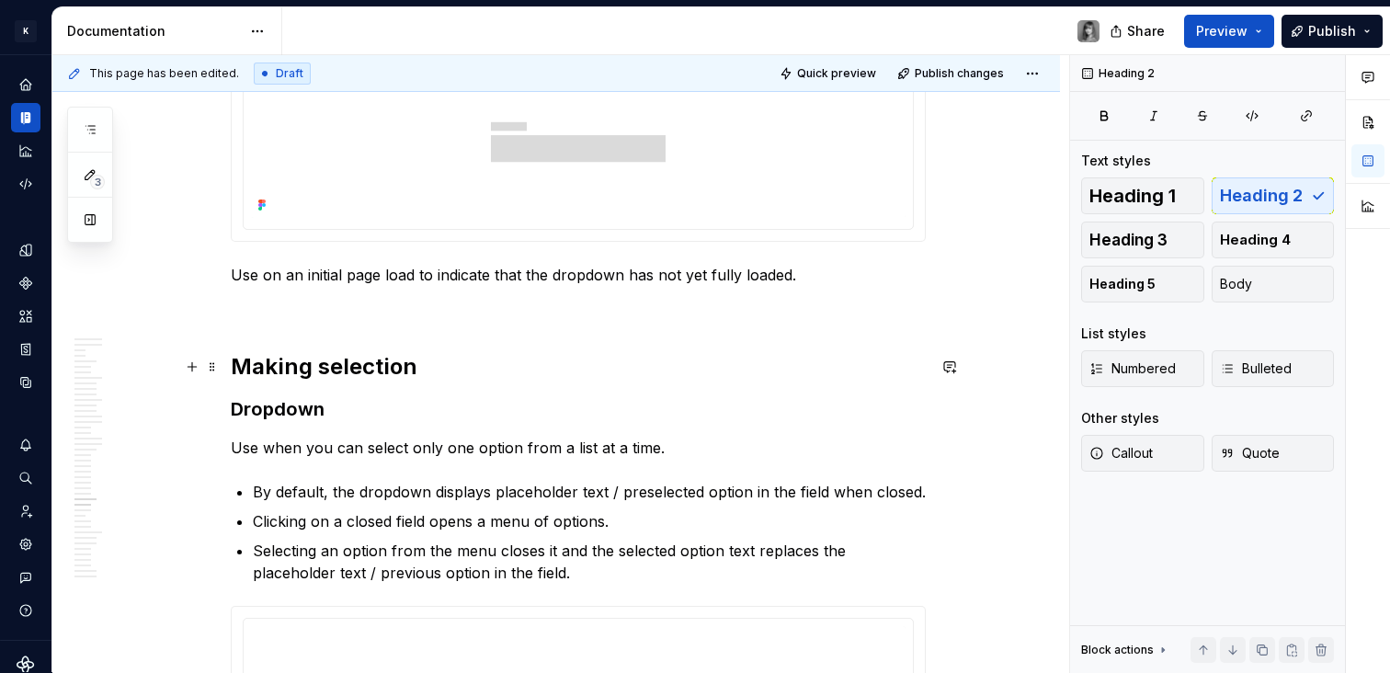
click at [355, 369] on h2 "Making selection" at bounding box center [578, 366] width 695 height 29
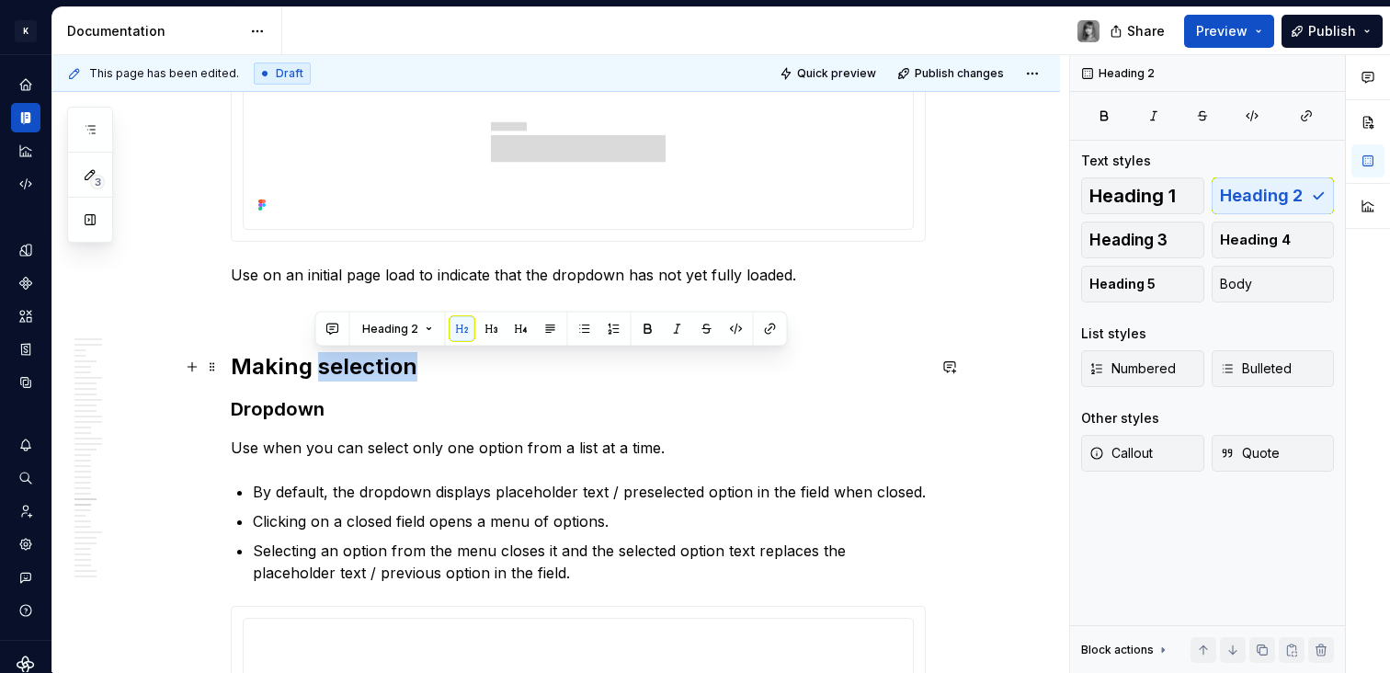
click at [355, 369] on h2 "Making selection" at bounding box center [578, 366] width 695 height 29
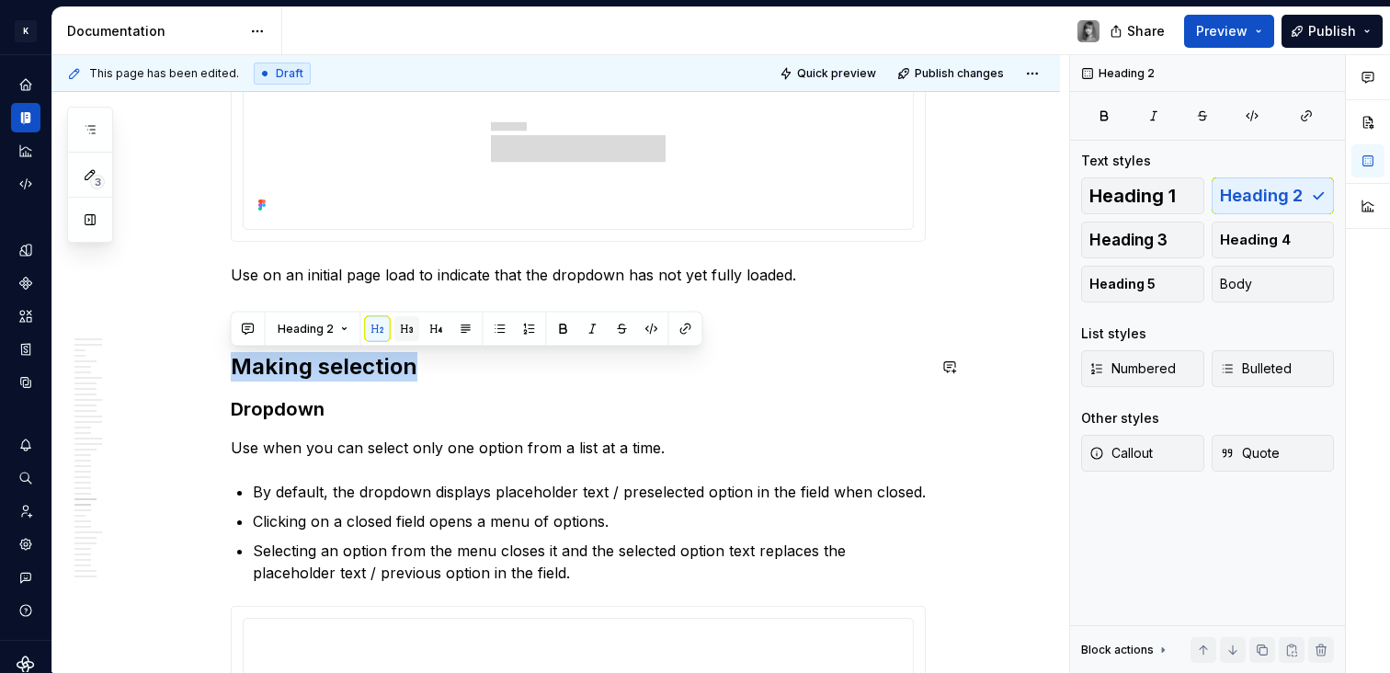
click at [403, 331] on button "button" at bounding box center [407, 329] width 26 height 26
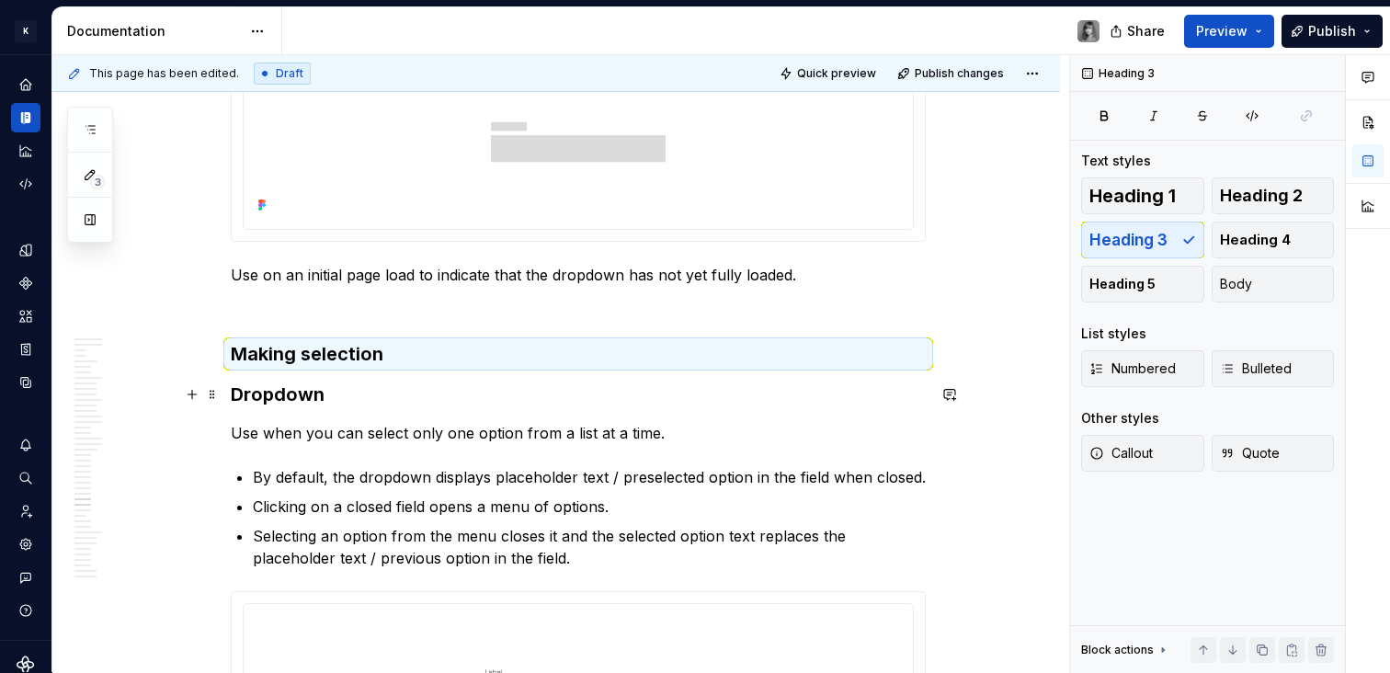
click at [288, 391] on h3 "Dropdown" at bounding box center [578, 395] width 695 height 26
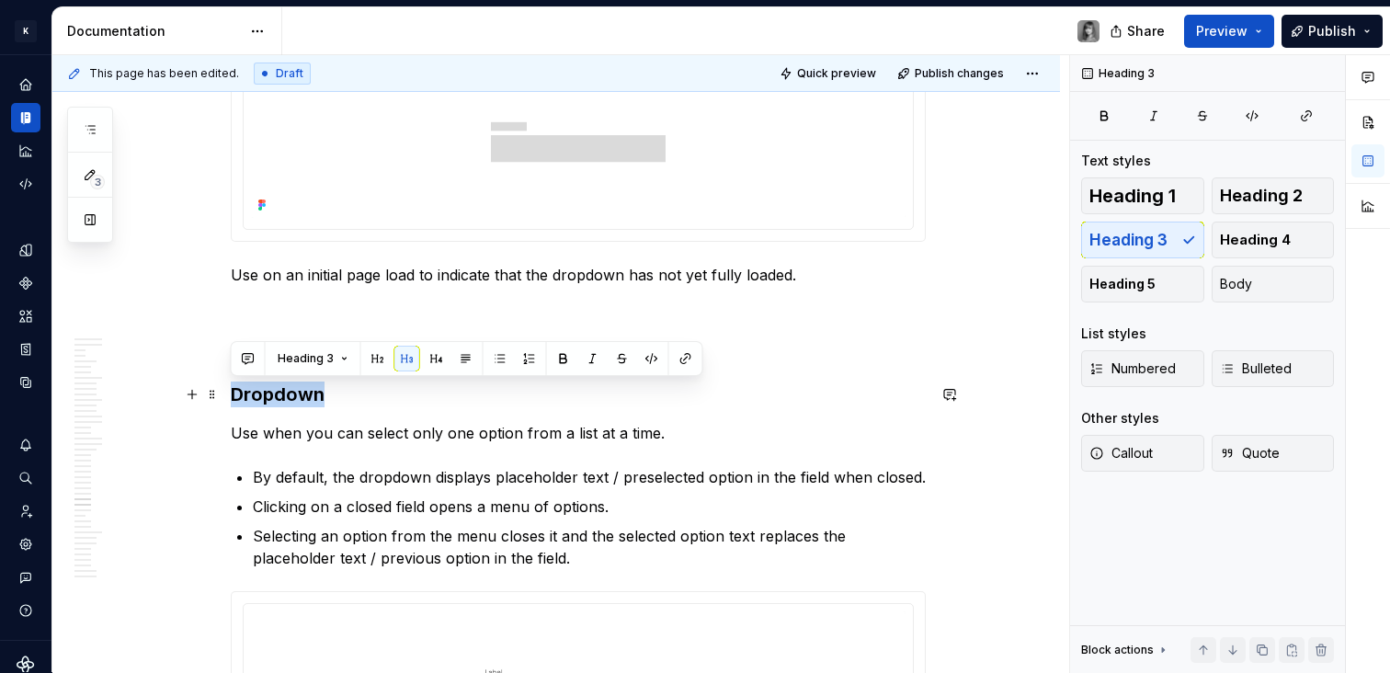
click at [288, 391] on h3 "Dropdown" at bounding box center [578, 395] width 695 height 26
click at [428, 359] on button "button" at bounding box center [437, 359] width 26 height 26
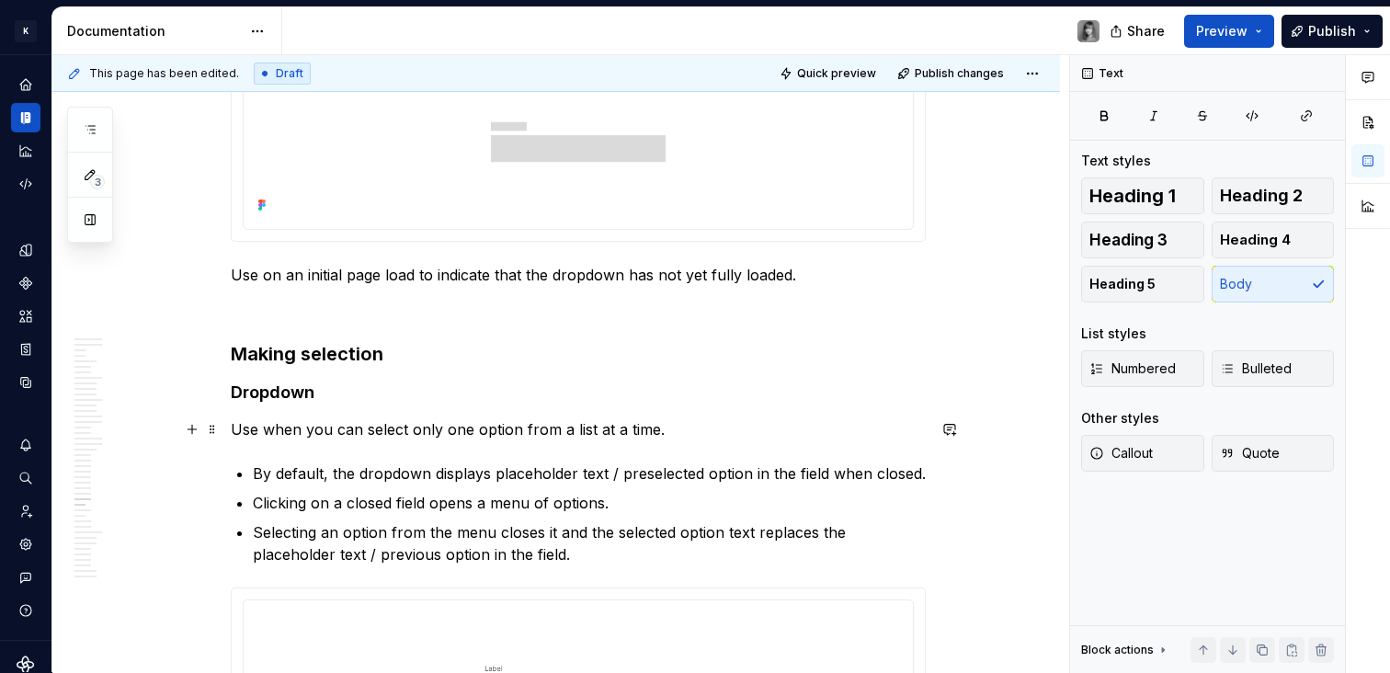
click at [330, 424] on p "Use when you can select only one option from a list at a time." at bounding box center [578, 429] width 695 height 22
click at [464, 383] on h4 "Dropdown" at bounding box center [578, 393] width 695 height 22
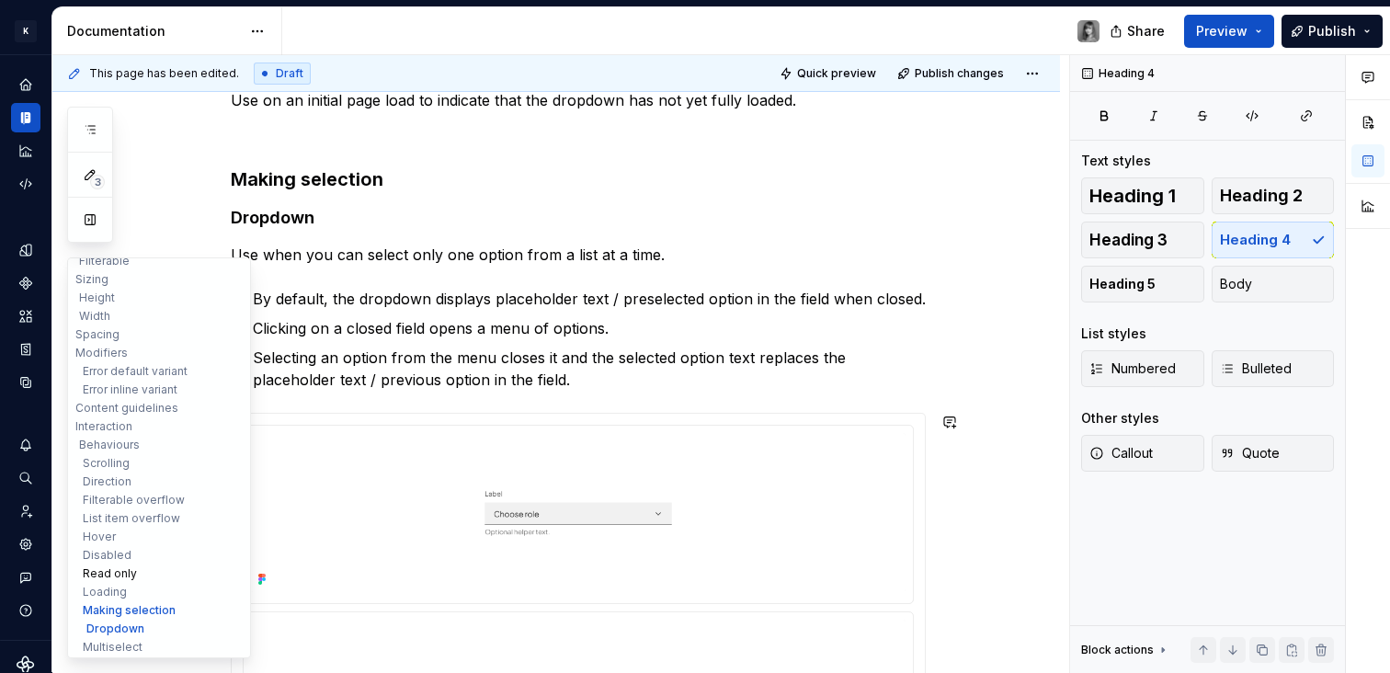
scroll to position [207, 0]
click at [134, 599] on button "Making selection" at bounding box center [159, 597] width 175 height 18
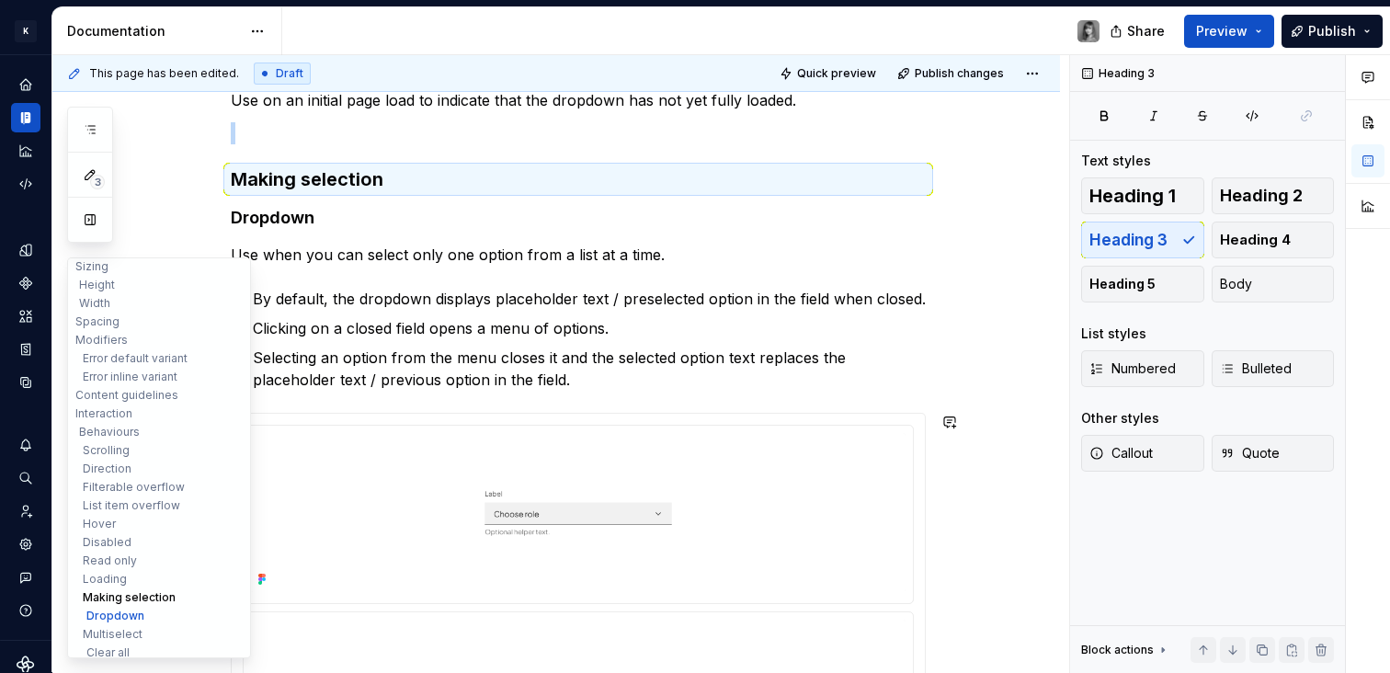
scroll to position [13247, 0]
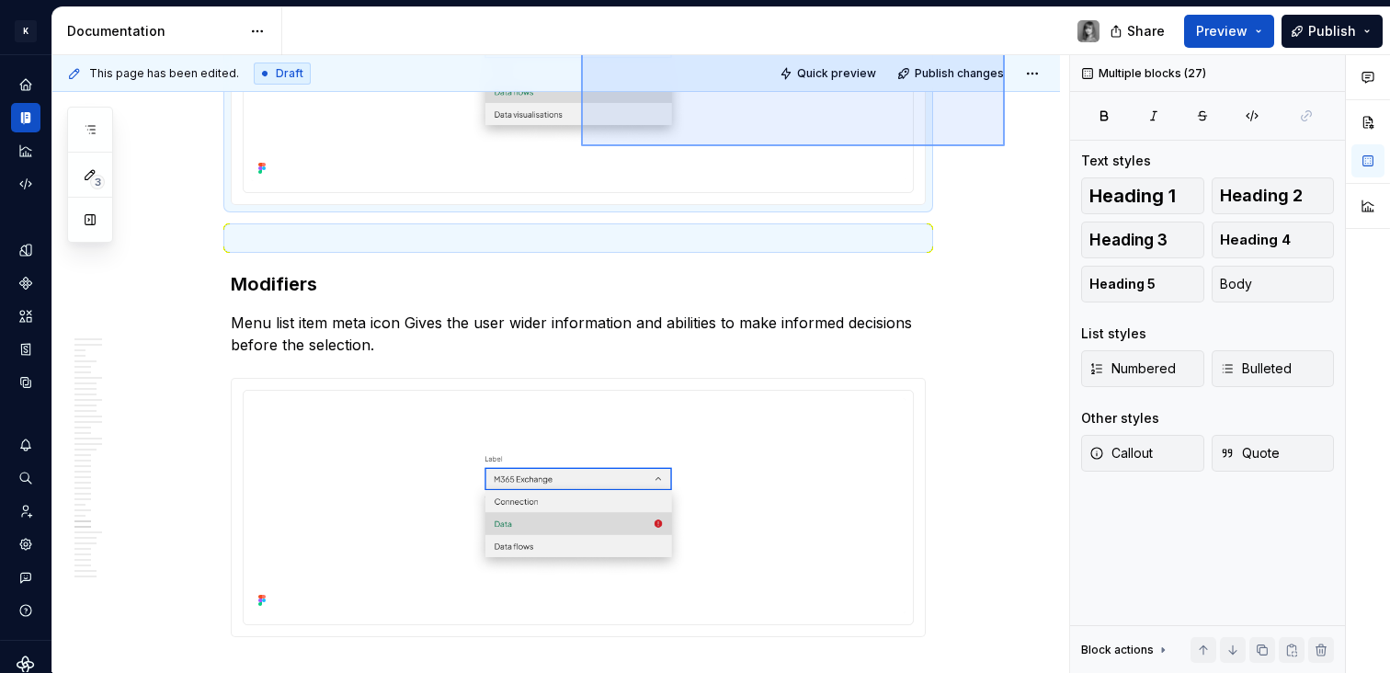
drag, startPoint x: 1005, startPoint y: 154, endPoint x: 588, endPoint y: 104, distance: 419.5
click at [589, 98] on div "This page has been edited. Draft Quick preview Publish changes 🔎 Dropdown Dropd…" at bounding box center [560, 364] width 1017 height 618
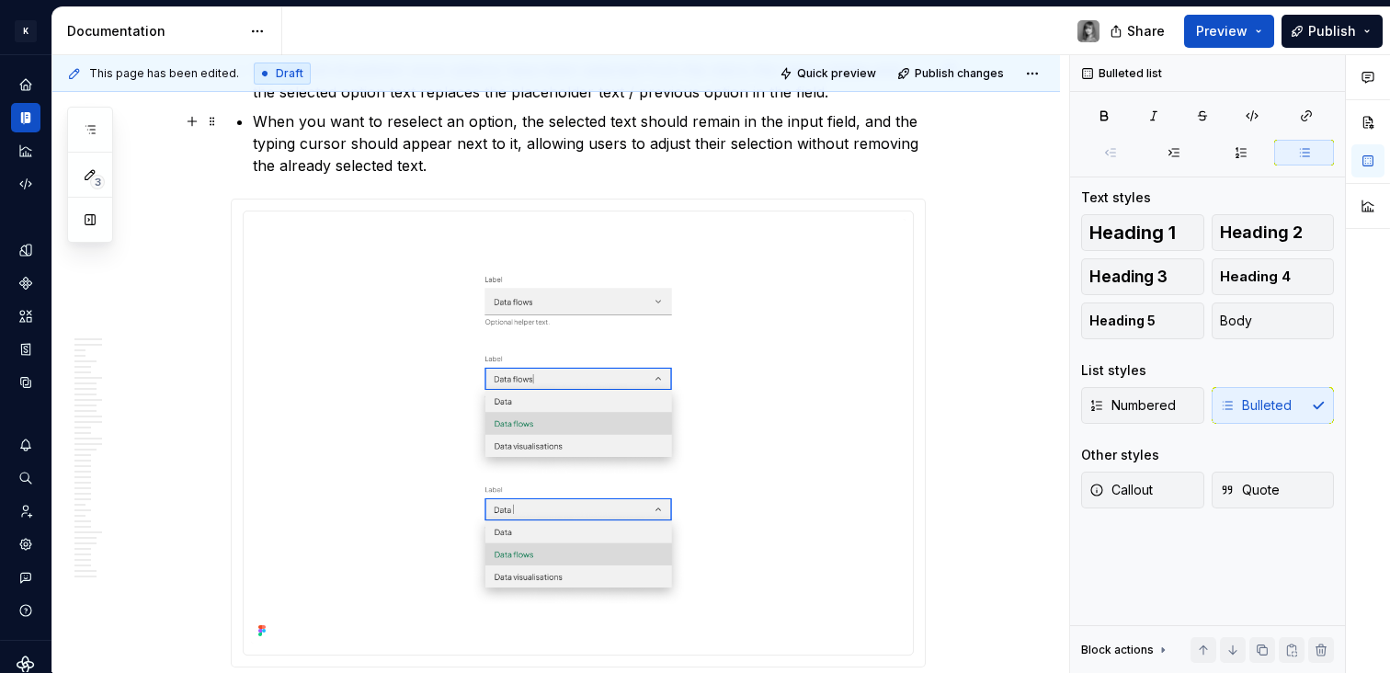
click at [429, 116] on p "When you want to reselect an option, the selected text should remain in the inp…" at bounding box center [589, 143] width 673 height 66
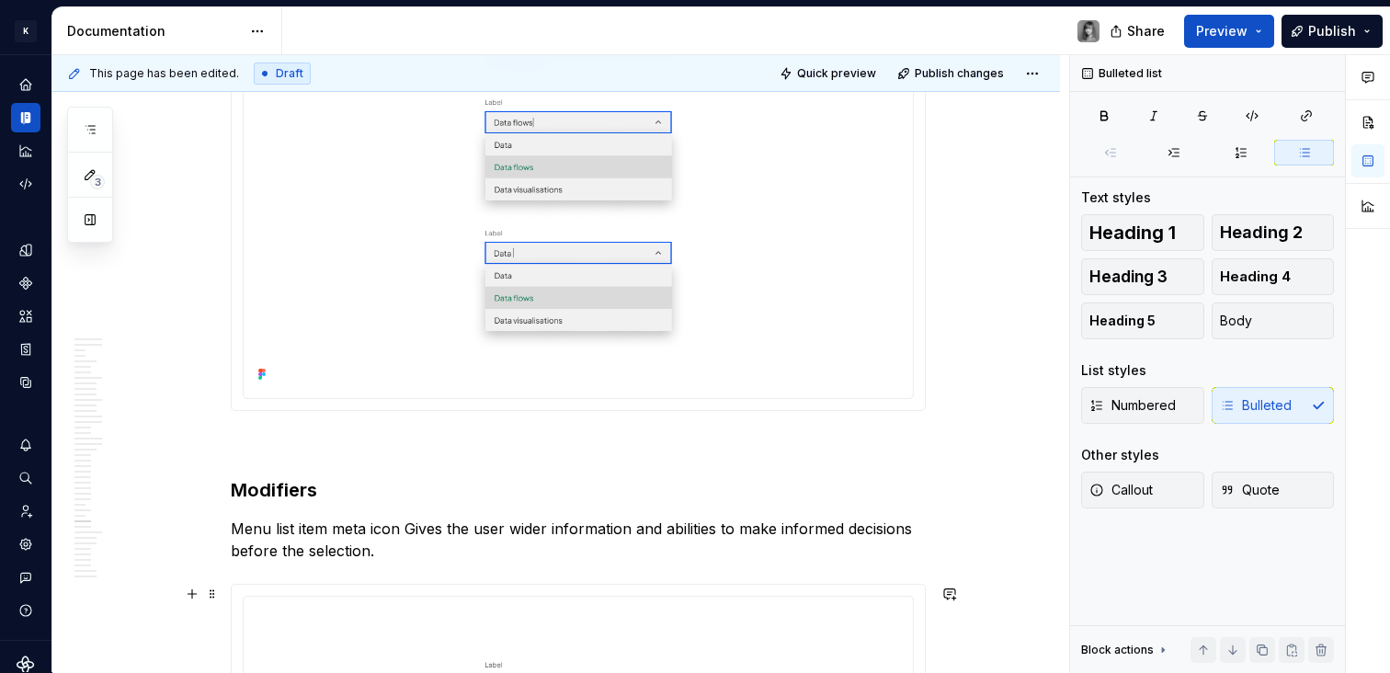
scroll to position [17775, 0]
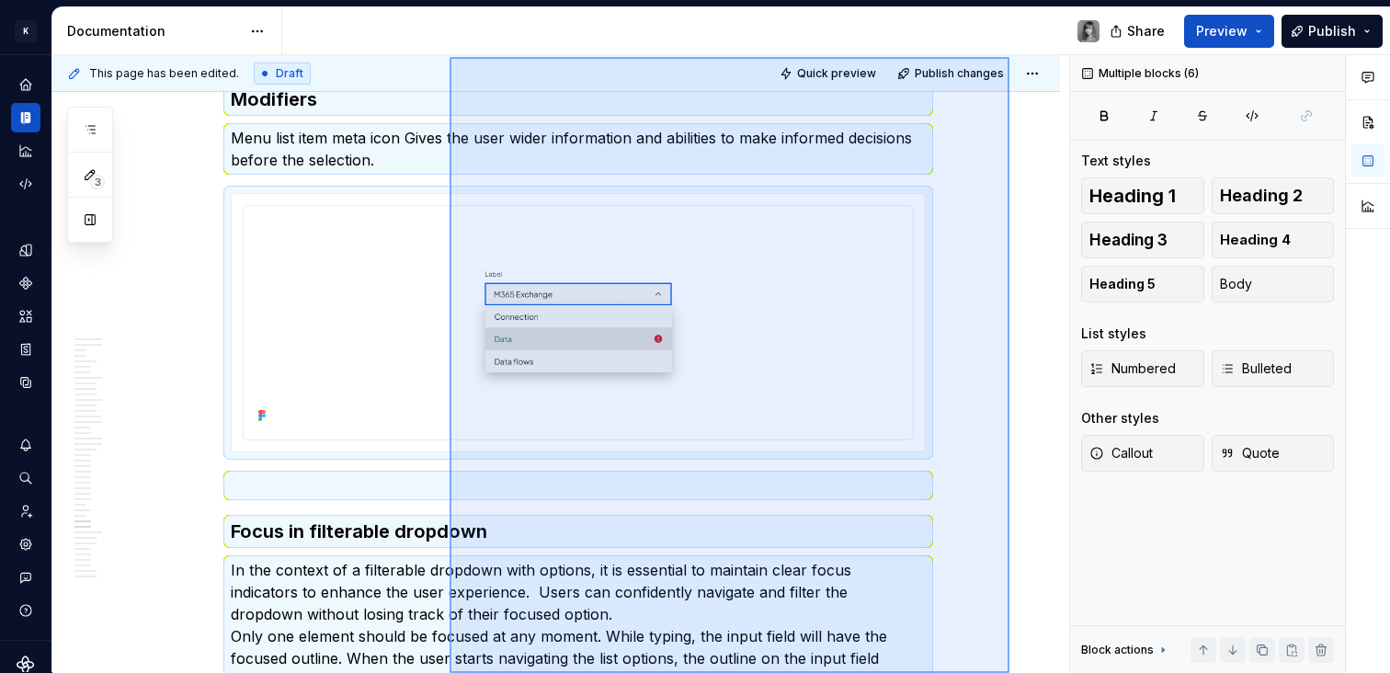
scroll to position [18220, 0]
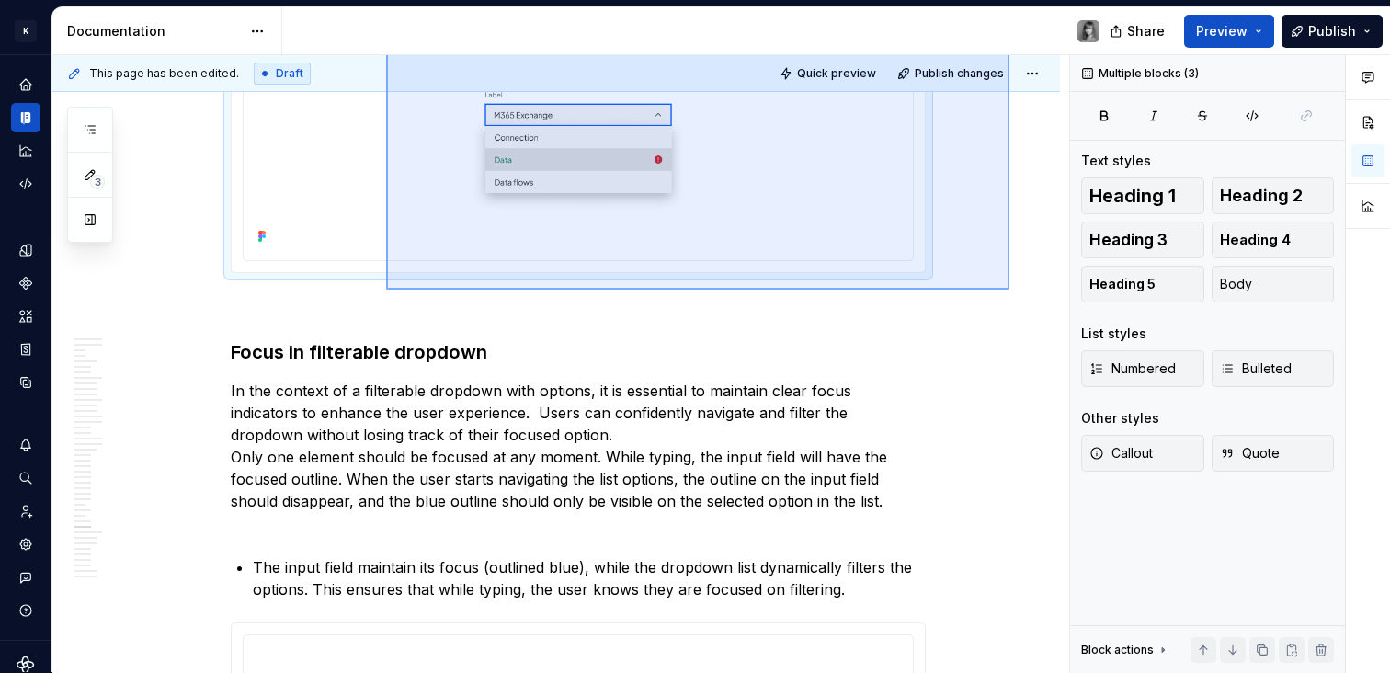
drag, startPoint x: 1009, startPoint y: 355, endPoint x: 386, endPoint y: 290, distance: 626.7
click at [386, 290] on div "This page has been edited. Draft Quick preview Publish changes 🔎 Dropdown Dropd…" at bounding box center [560, 364] width 1017 height 618
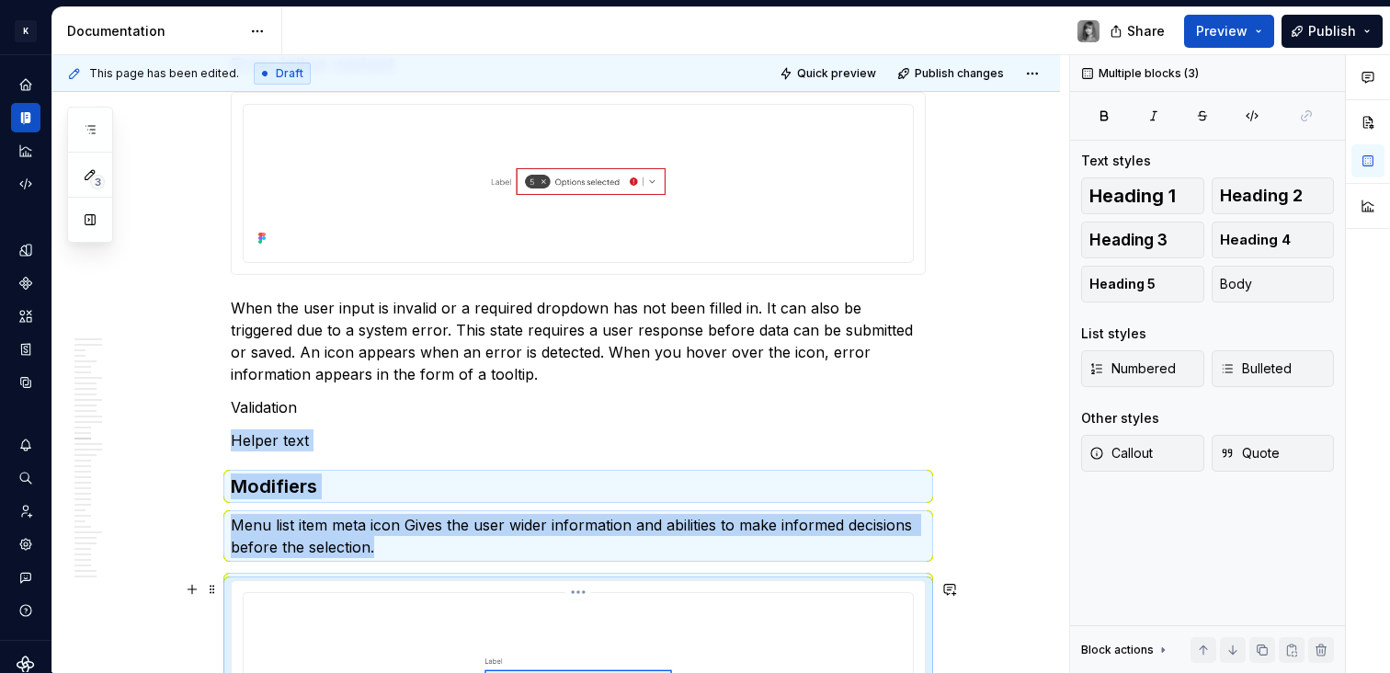
scroll to position [8967, 0]
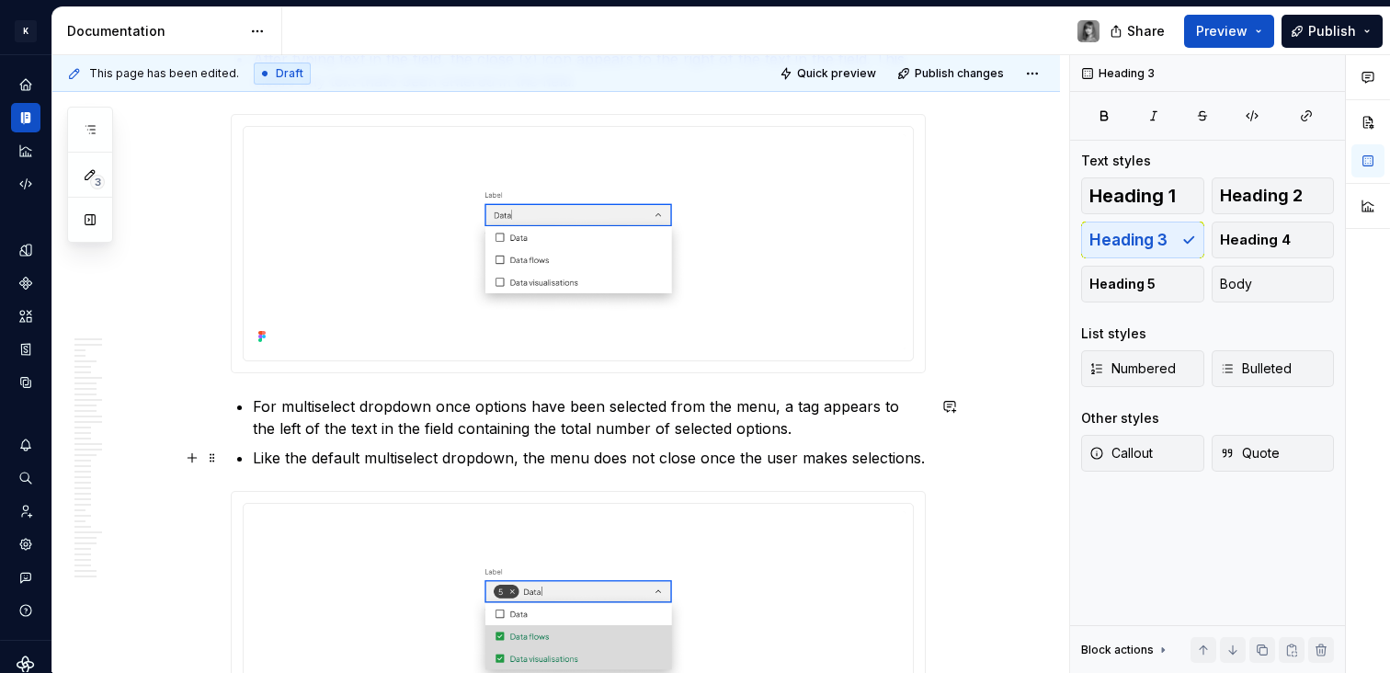
scroll to position [18424, 0]
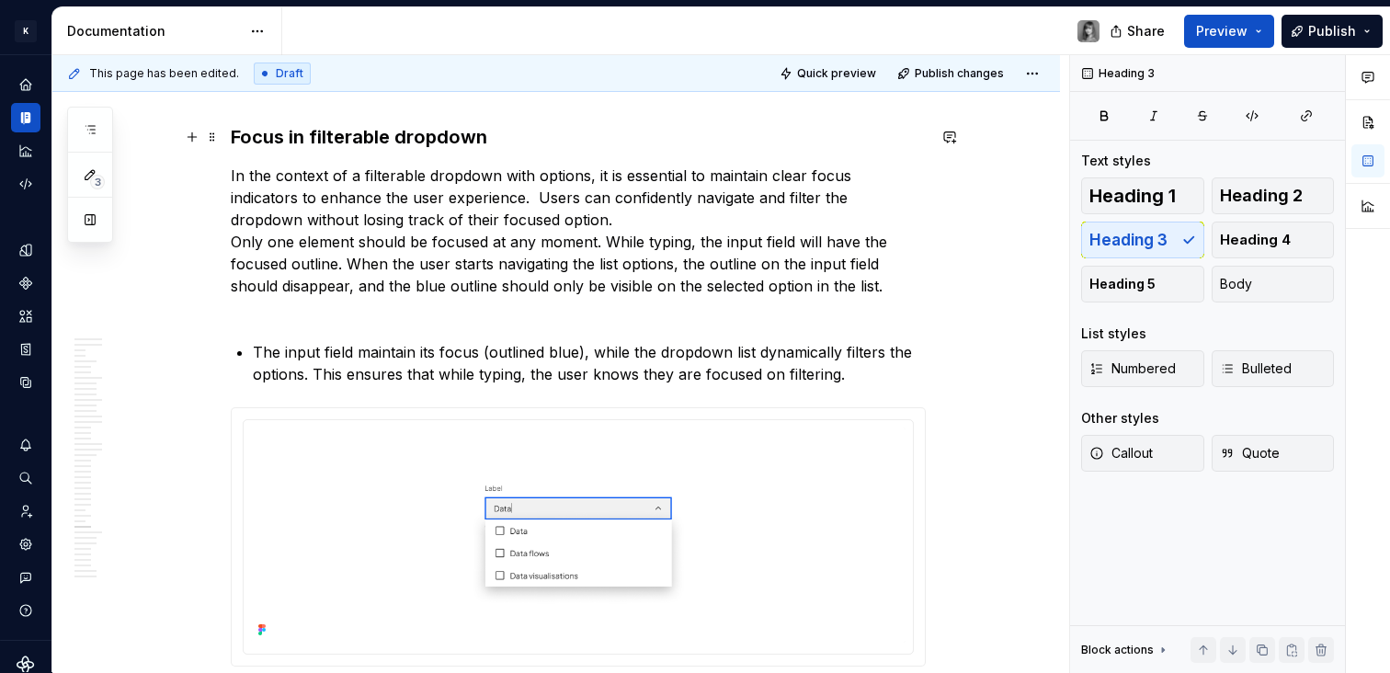
click at [377, 145] on h3 "Focus in filterable dropdown" at bounding box center [578, 137] width 695 height 26
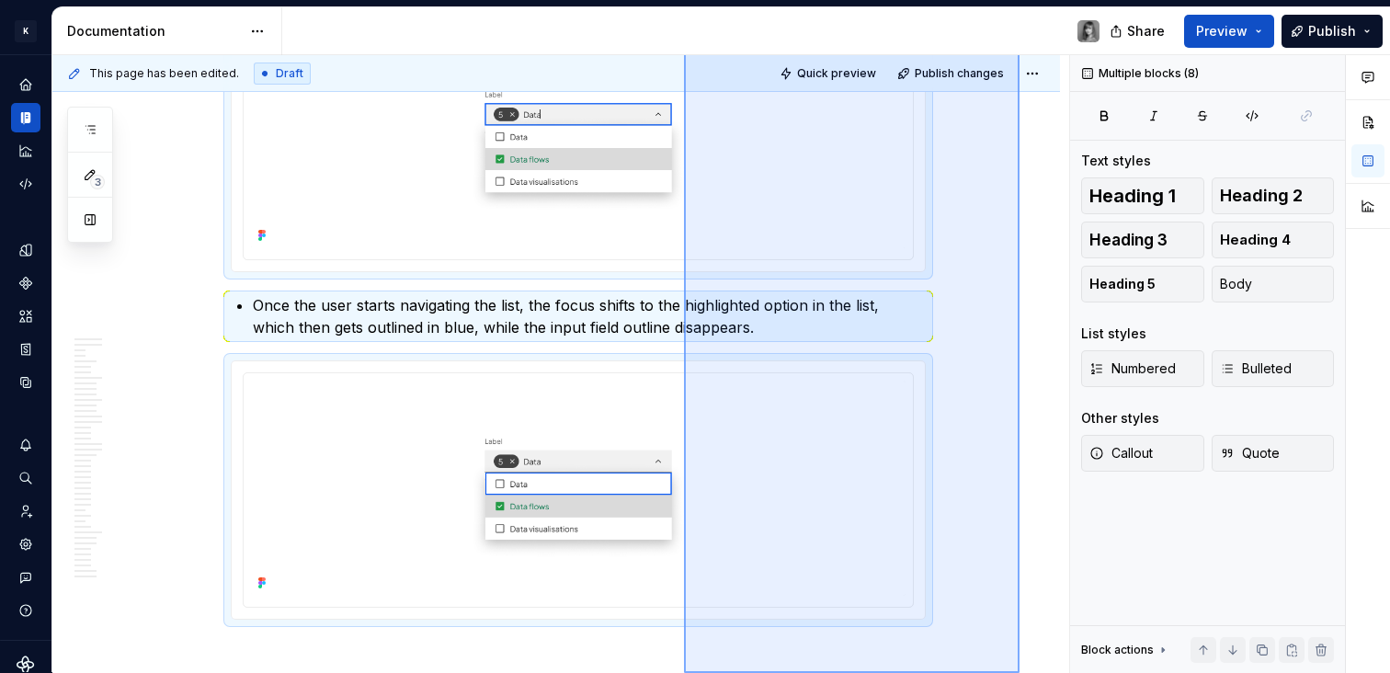
scroll to position [19263, 0]
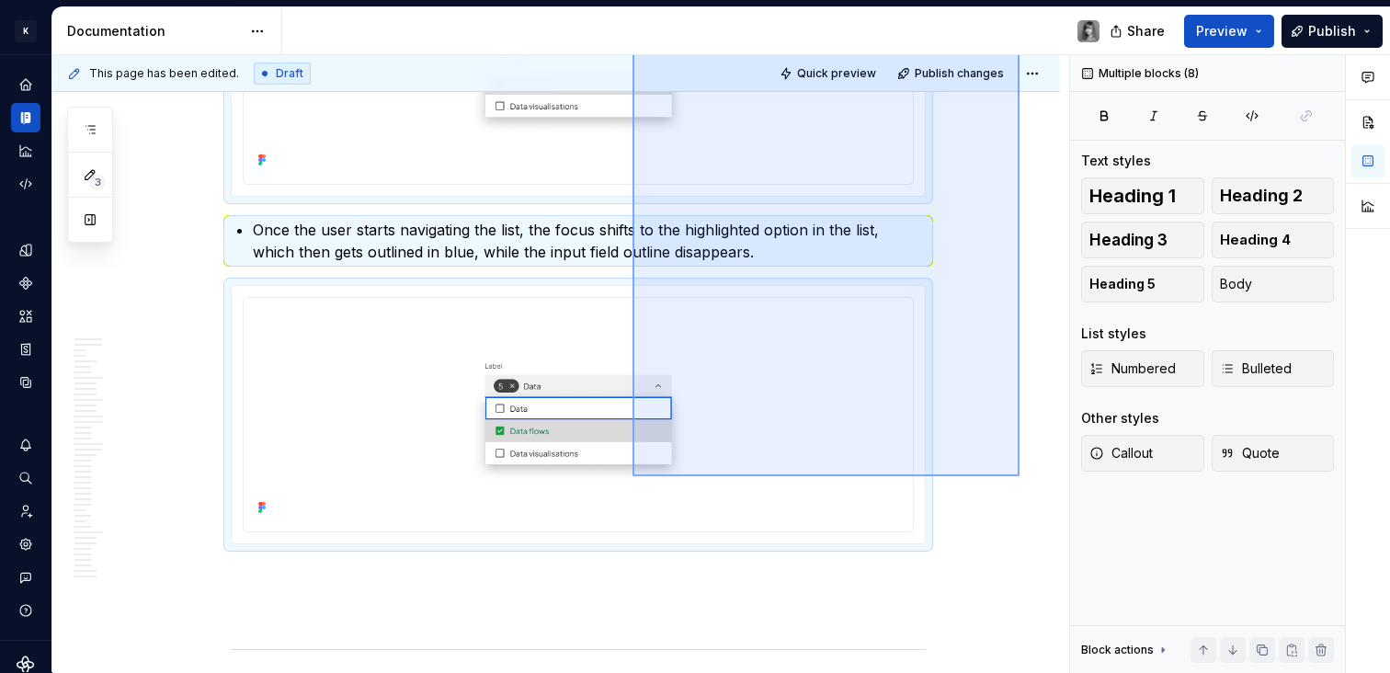
drag, startPoint x: 1014, startPoint y: 140, endPoint x: 465, endPoint y: 527, distance: 671.6
click at [465, 527] on div "This page has been edited. Draft Quick preview Publish changes 🔎 Dropdown Dropd…" at bounding box center [560, 364] width 1017 height 618
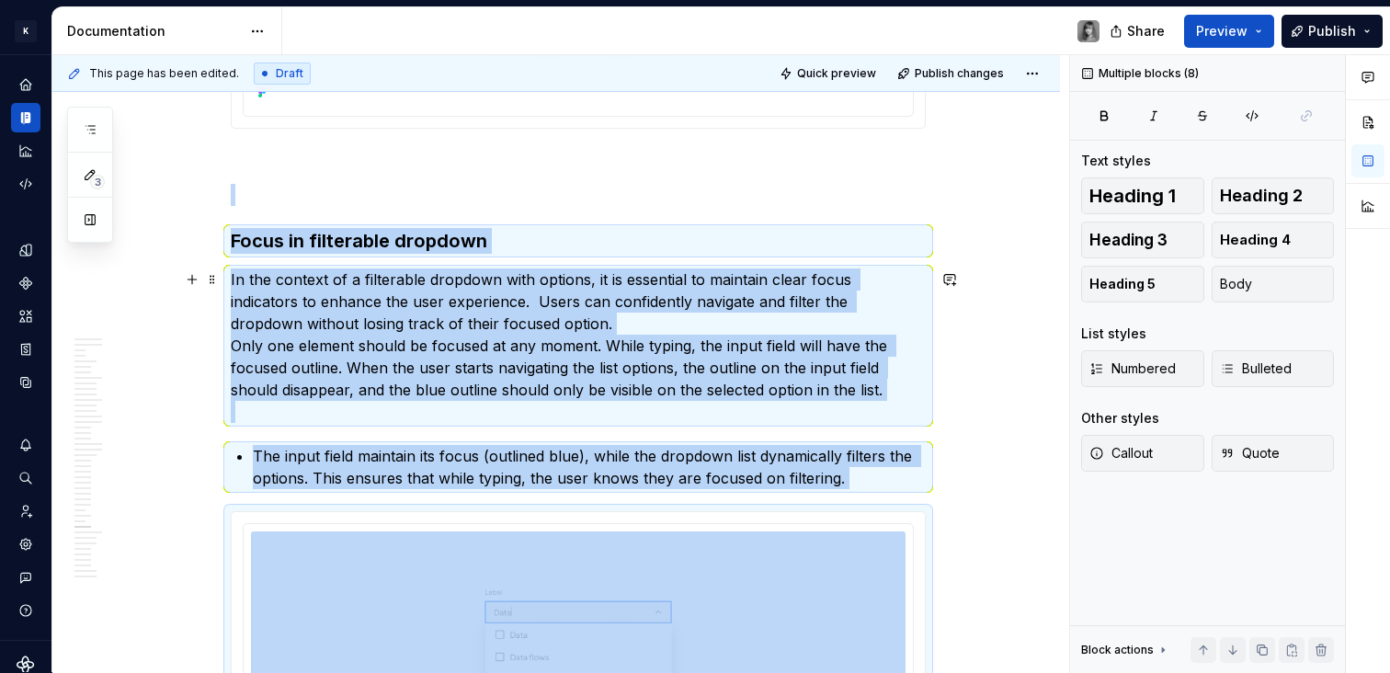
scroll to position [18275, 0]
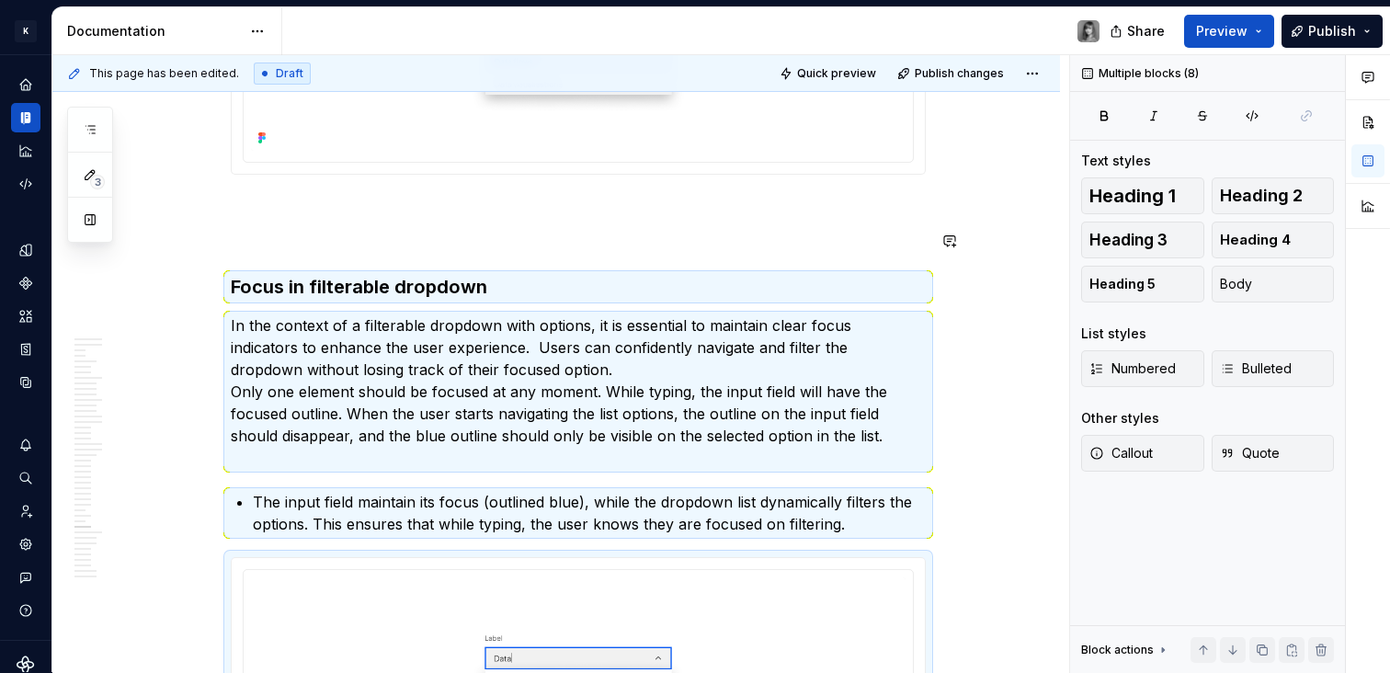
click at [359, 207] on p at bounding box center [578, 208] width 695 height 22
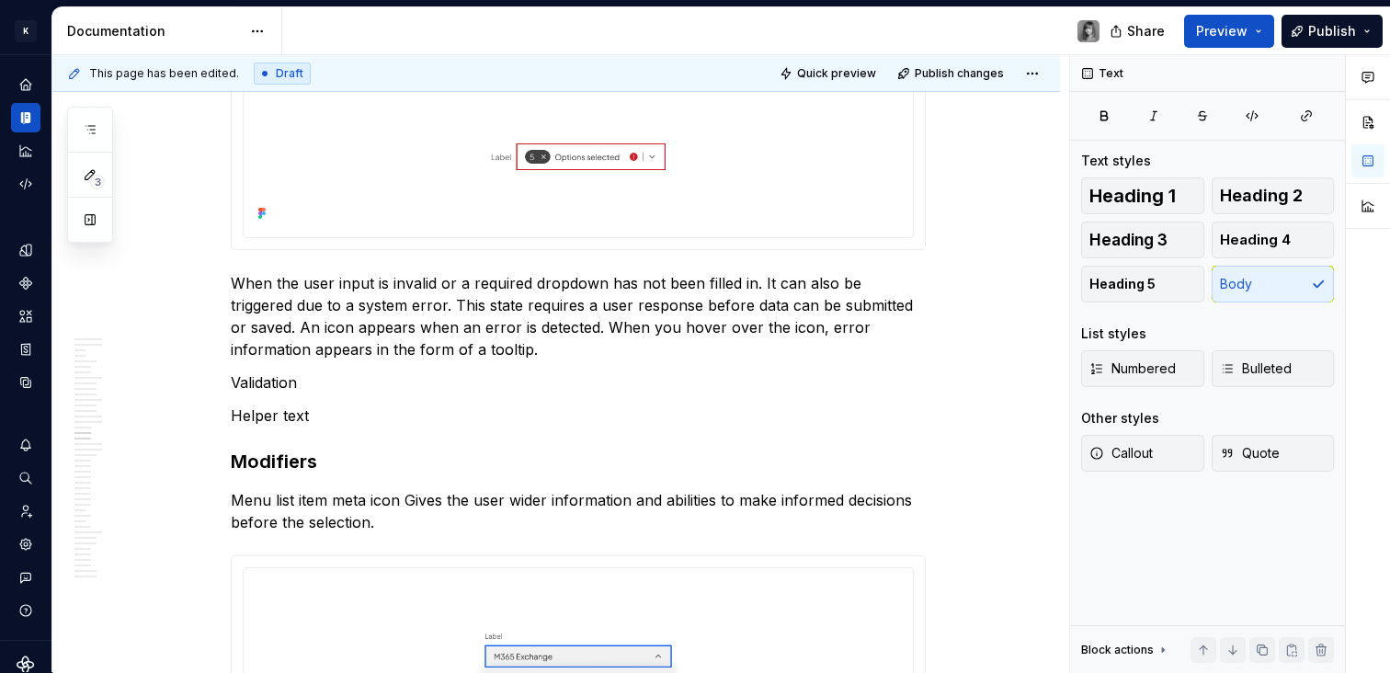
scroll to position [8727, 0]
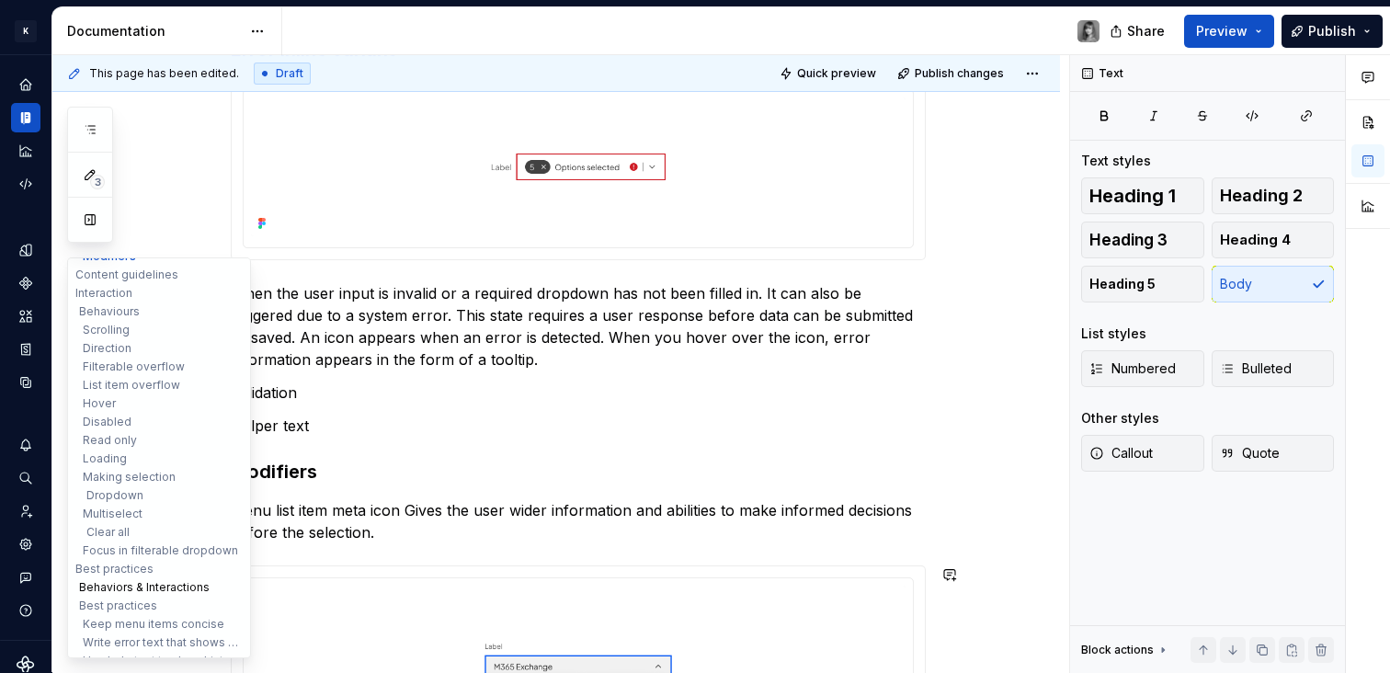
click at [131, 584] on button "Behaviors & Interactions" at bounding box center [159, 587] width 175 height 18
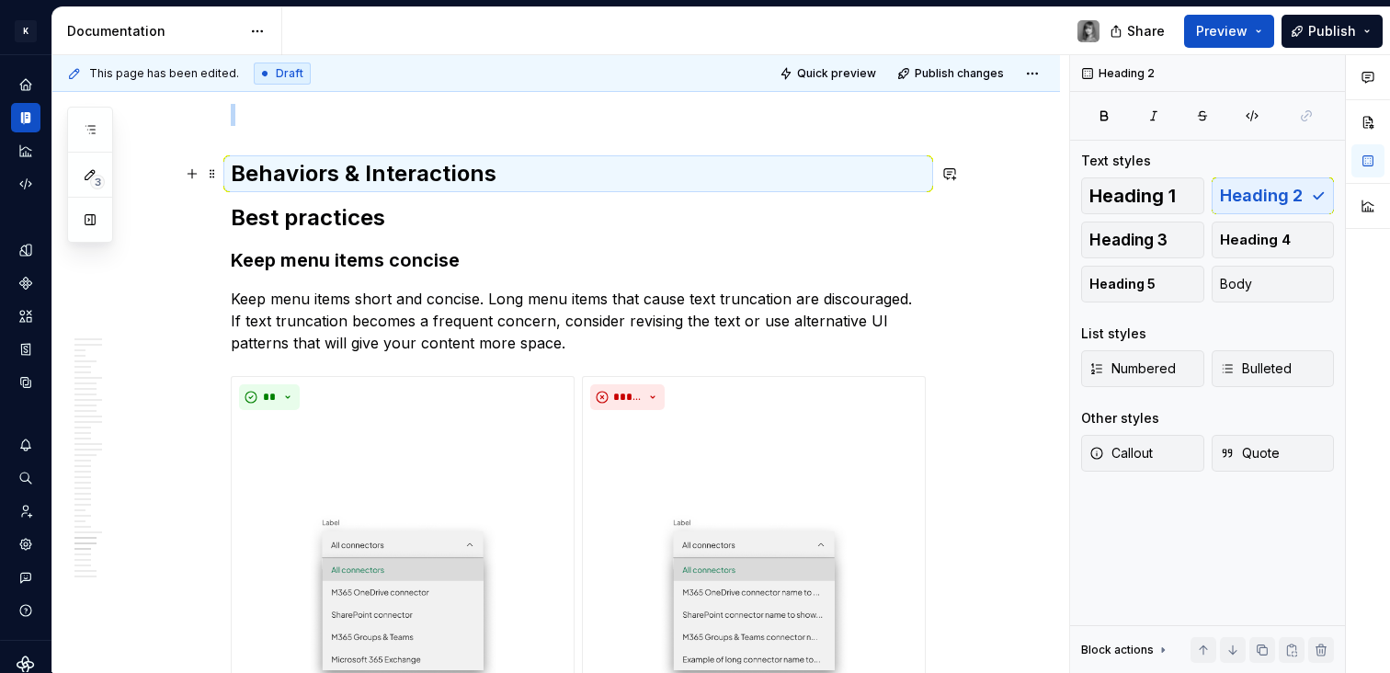
scroll to position [20140, 0]
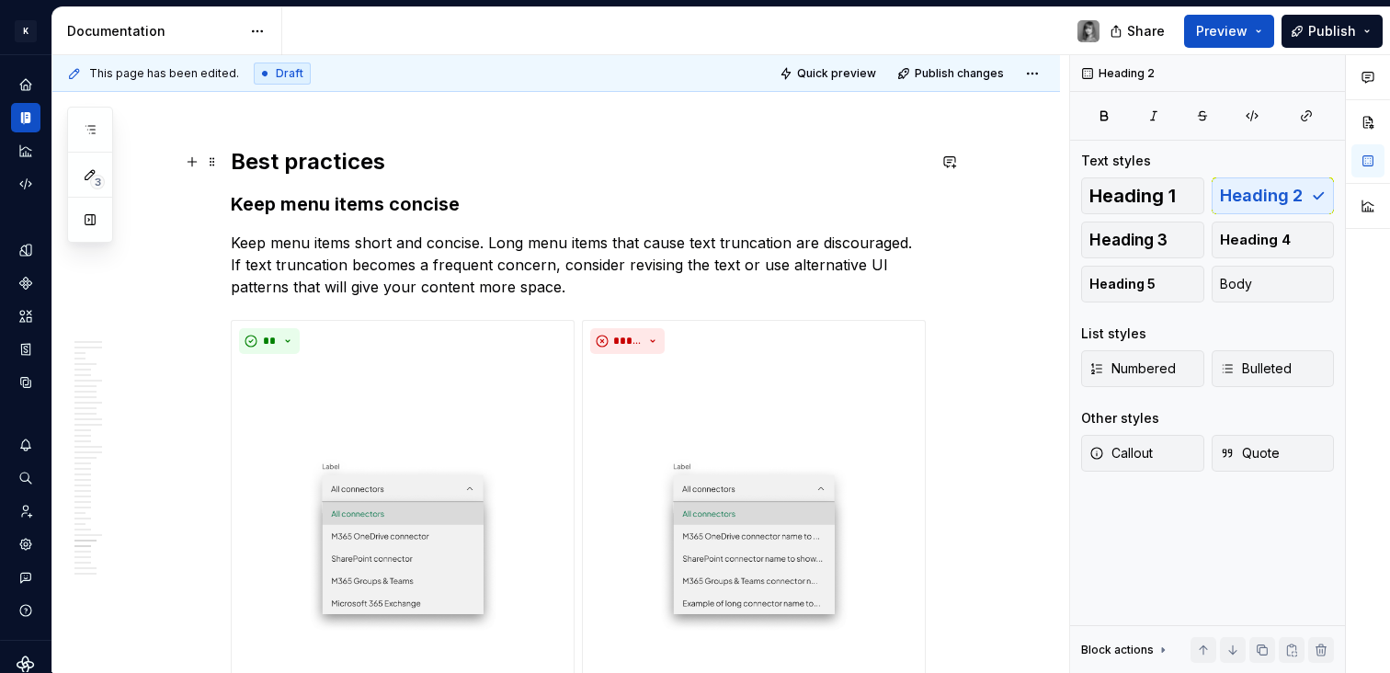
click at [298, 165] on h2 "Best practices" at bounding box center [578, 161] width 695 height 29
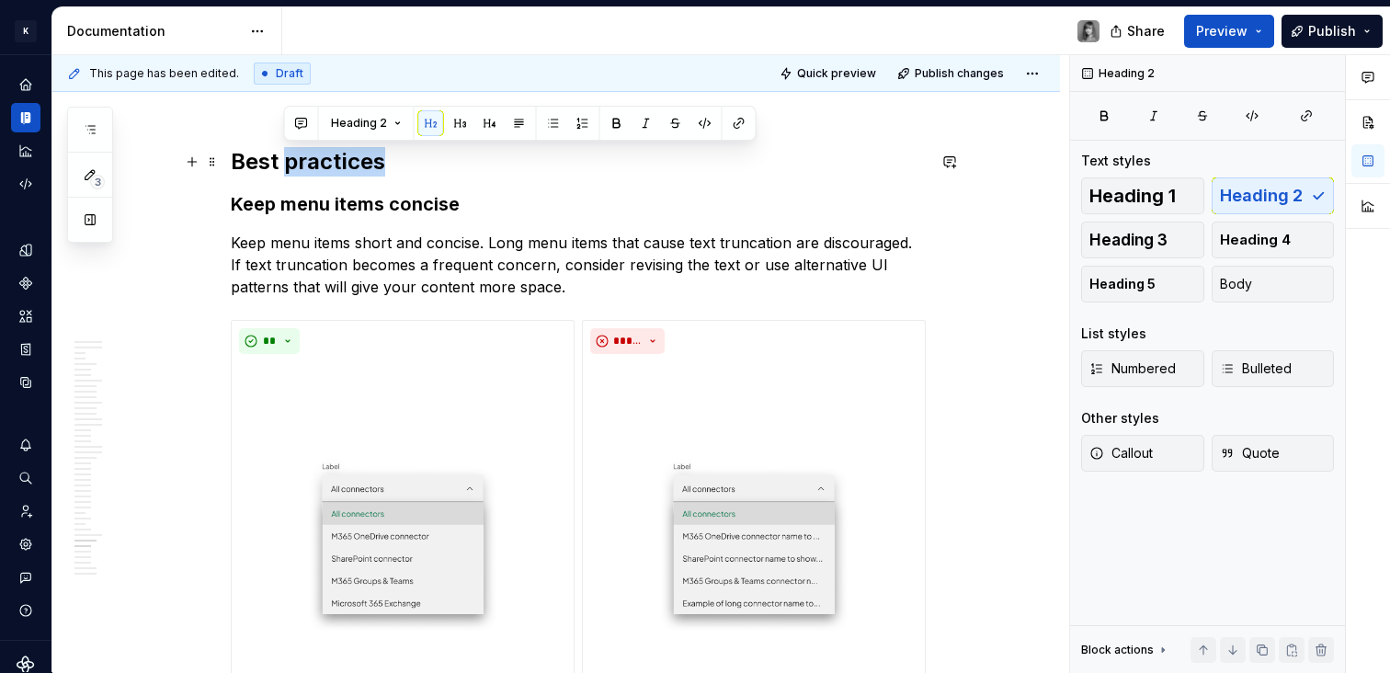
click at [298, 165] on h2 "Best practices" at bounding box center [578, 161] width 695 height 29
click at [1117, 187] on span "Heading 1" at bounding box center [1132, 196] width 86 height 18
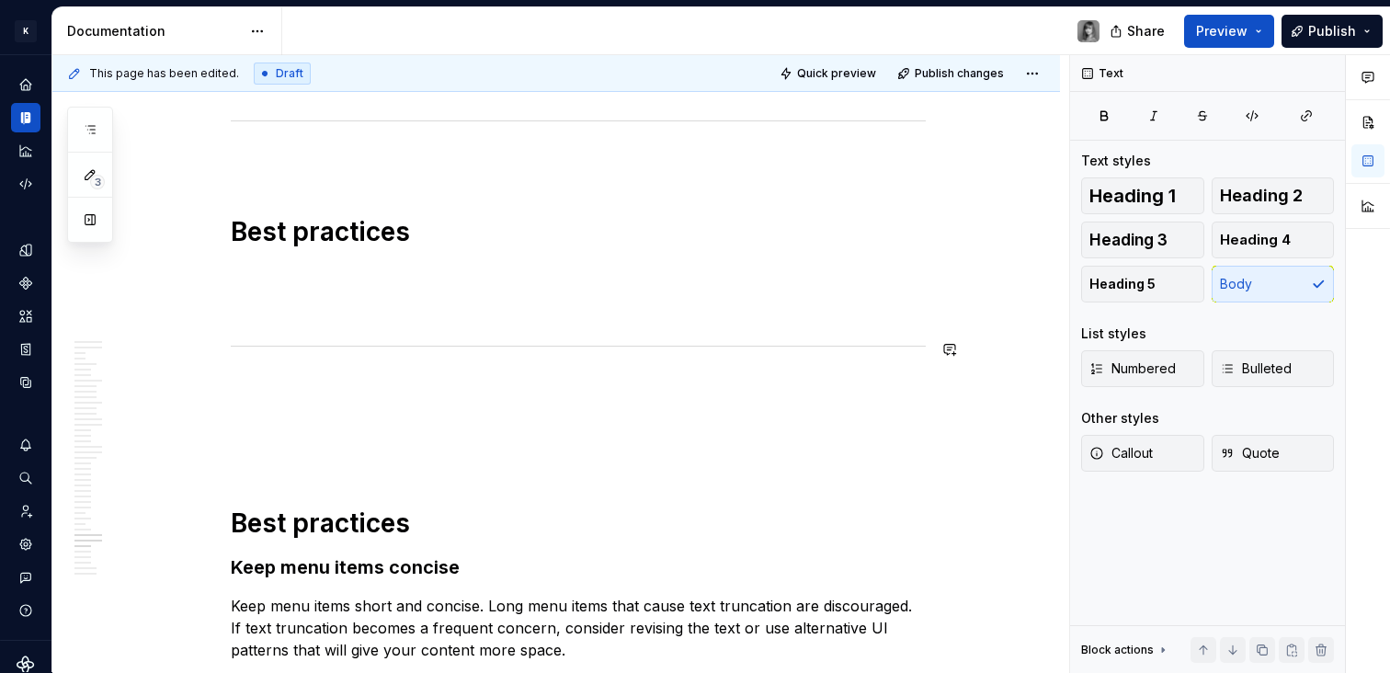
scroll to position [19790, 0]
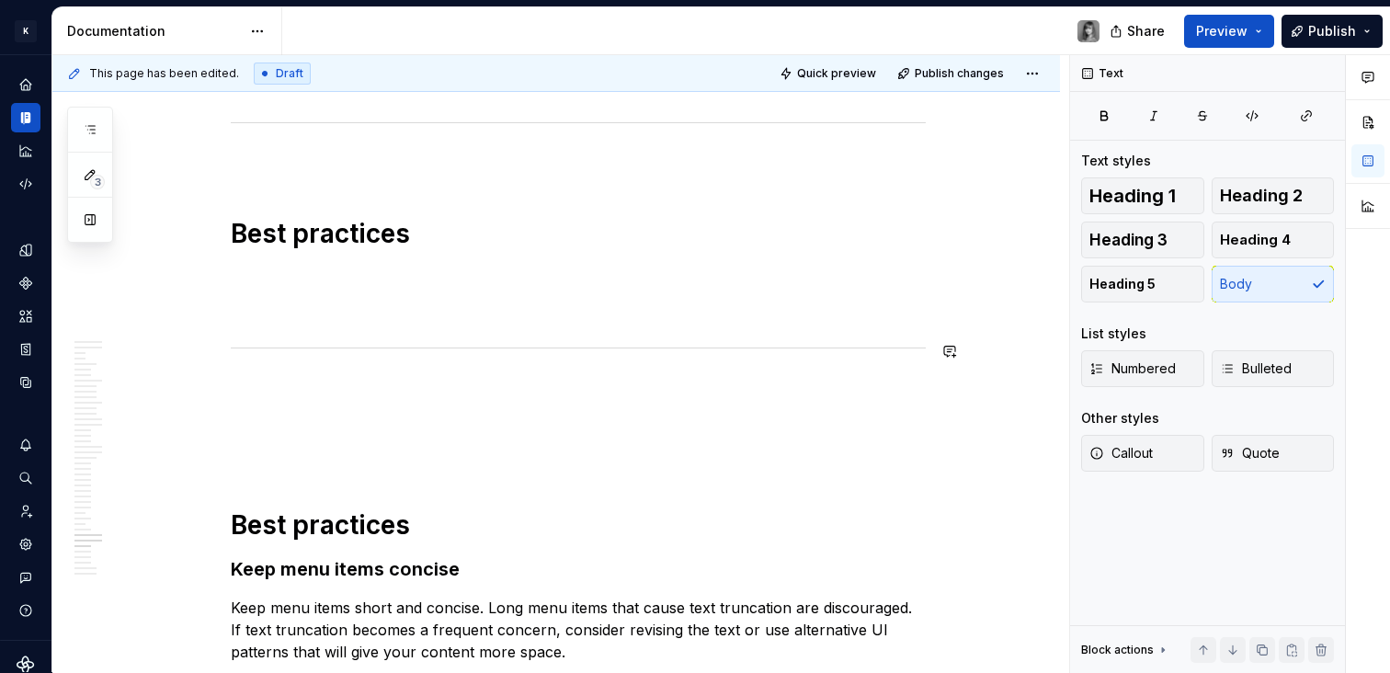
click at [363, 348] on hr at bounding box center [578, 348] width 695 height 1
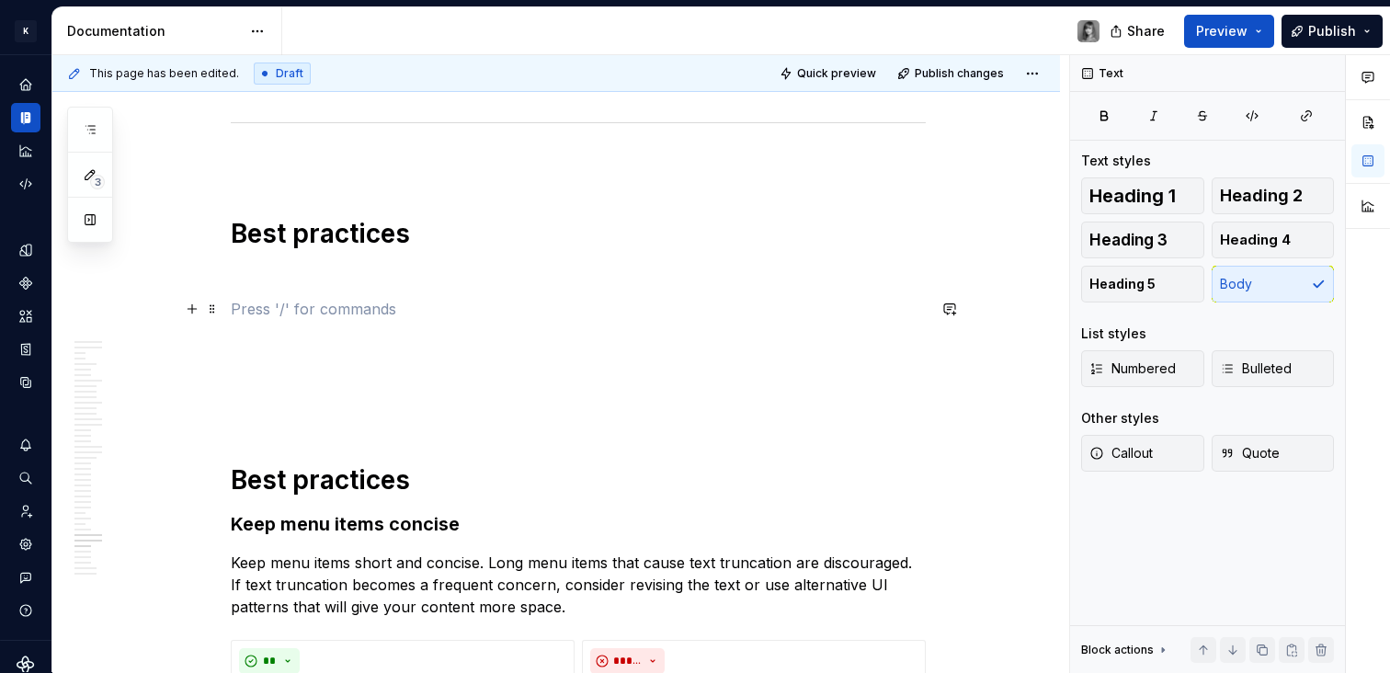
click at [350, 310] on p at bounding box center [578, 309] width 695 height 22
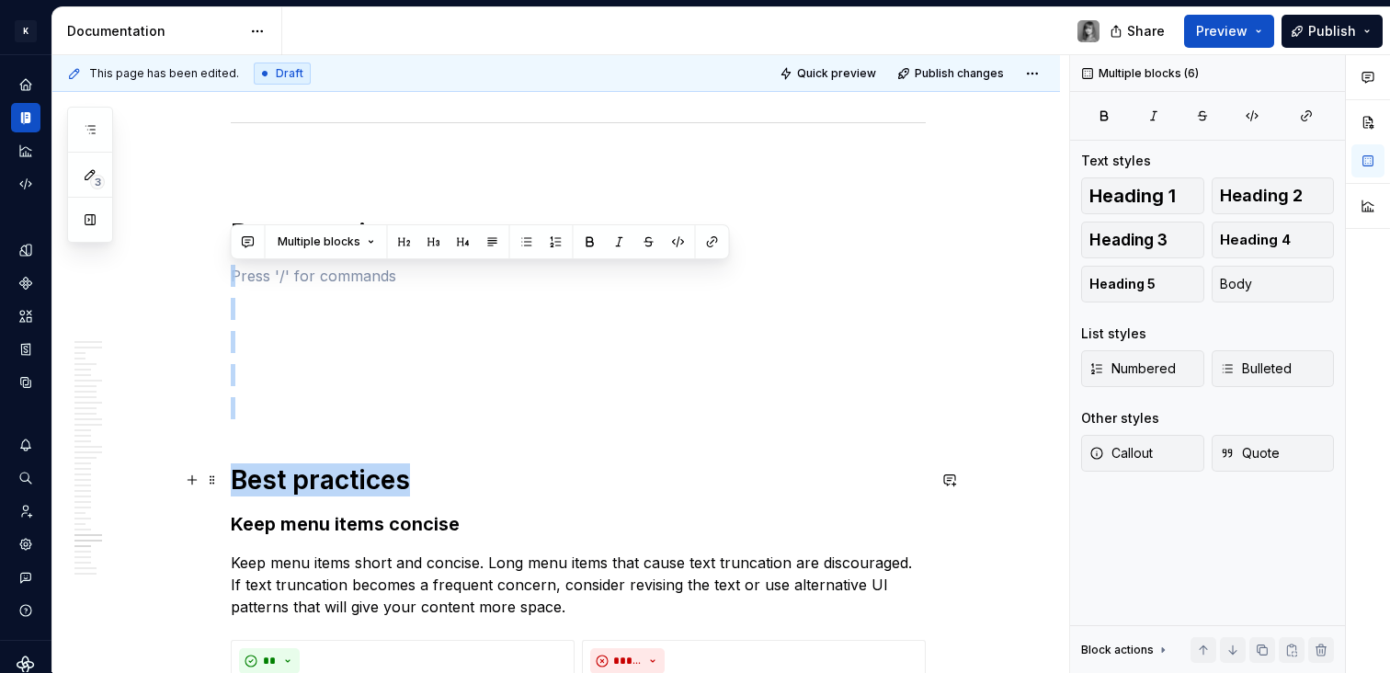
drag, startPoint x: 342, startPoint y: 283, endPoint x: 455, endPoint y: 482, distance: 228.5
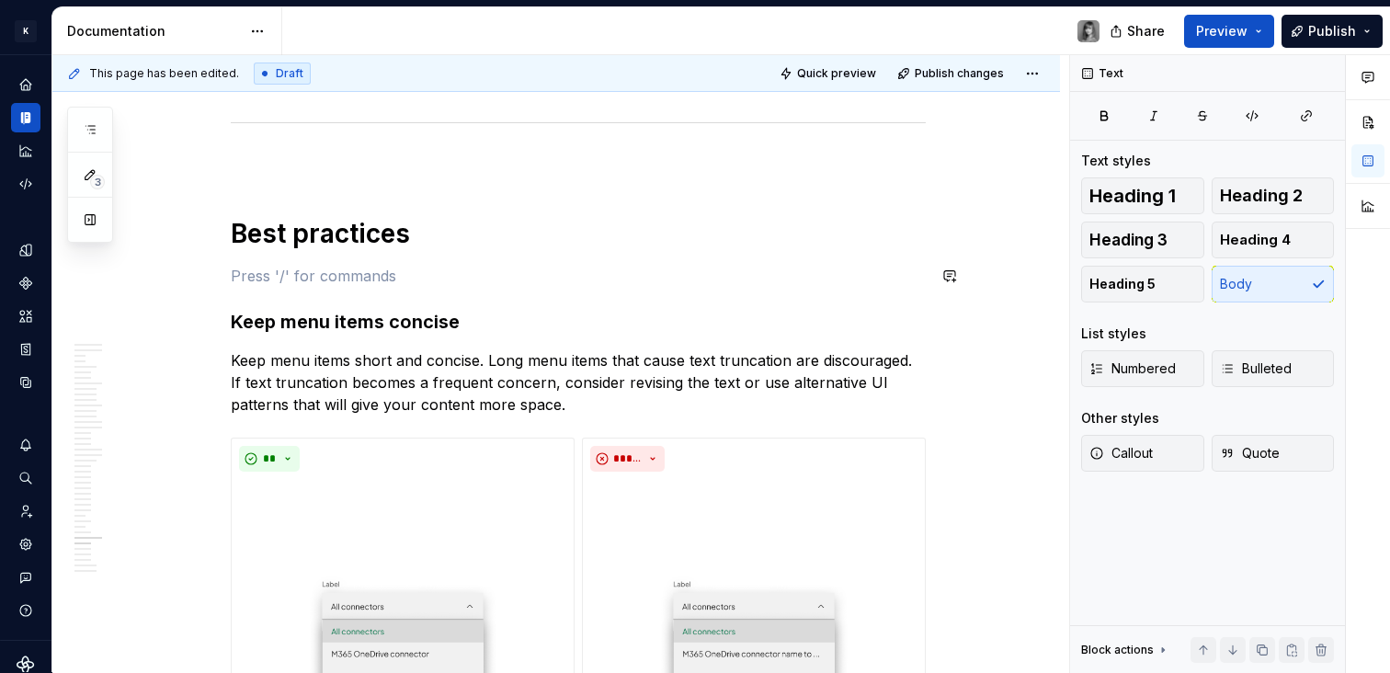
click at [302, 275] on p at bounding box center [578, 276] width 695 height 22
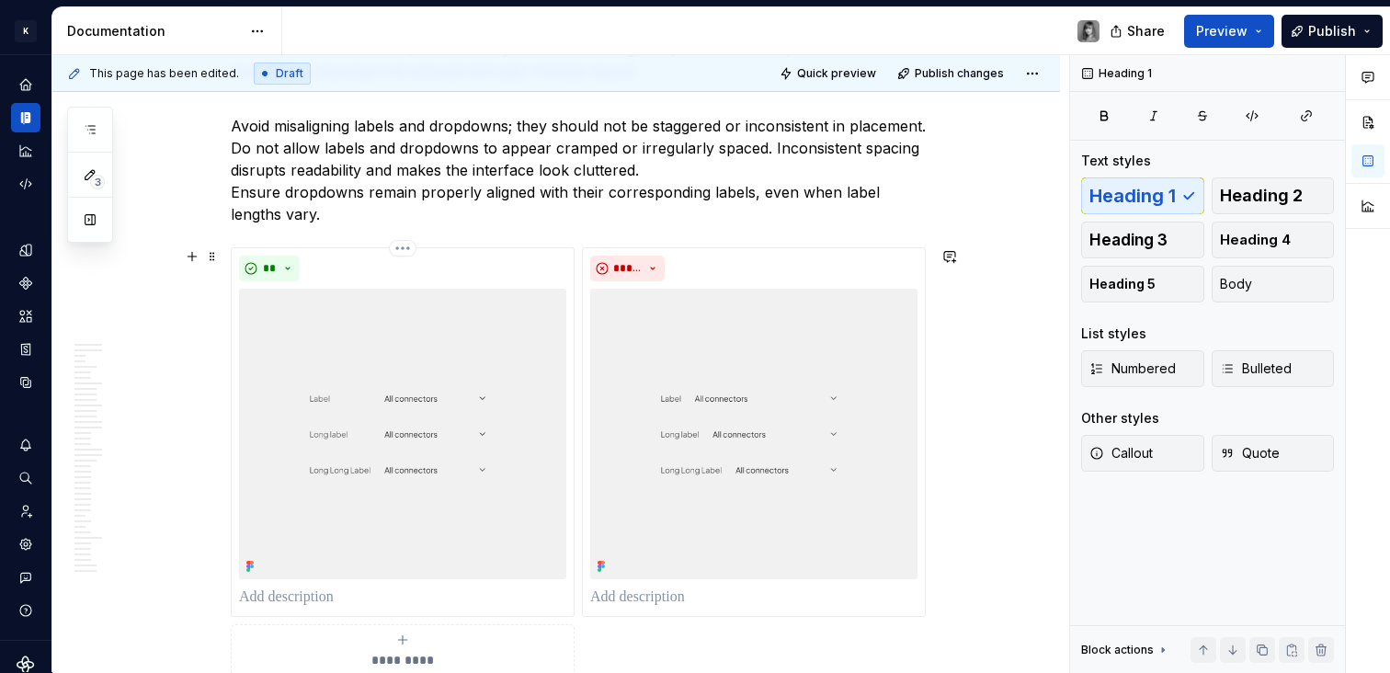
scroll to position [22616, 0]
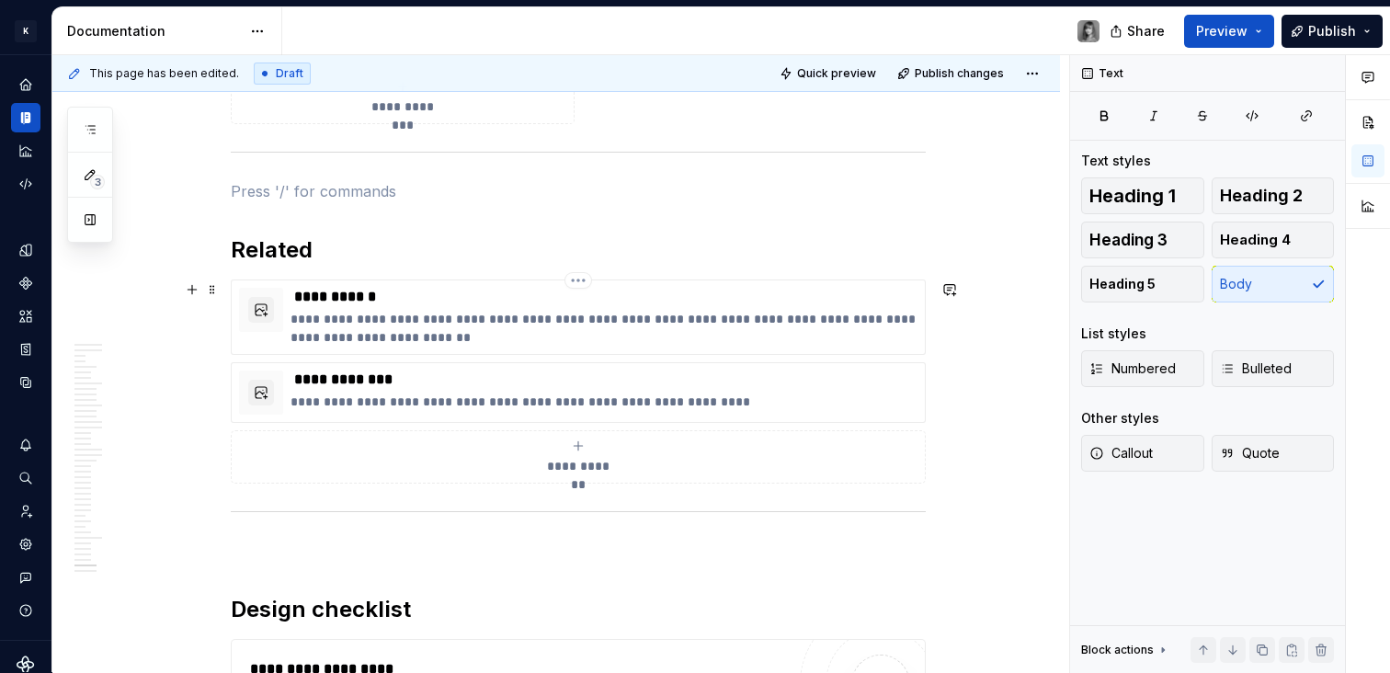
scroll to position [23090, 0]
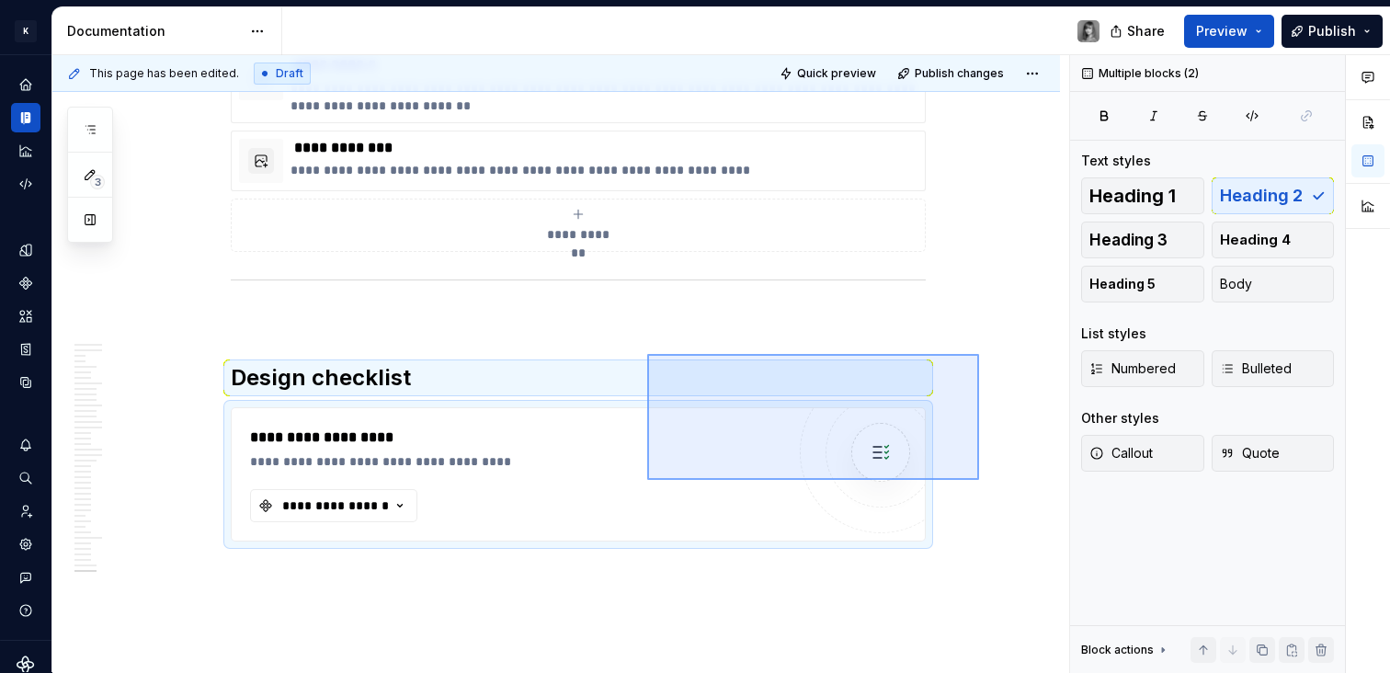
drag, startPoint x: 979, startPoint y: 354, endPoint x: 647, endPoint y: 480, distance: 355.0
click at [647, 480] on div "This page has been edited. Draft Quick preview Publish changes 🔎 Dropdown Dropd…" at bounding box center [560, 364] width 1017 height 618
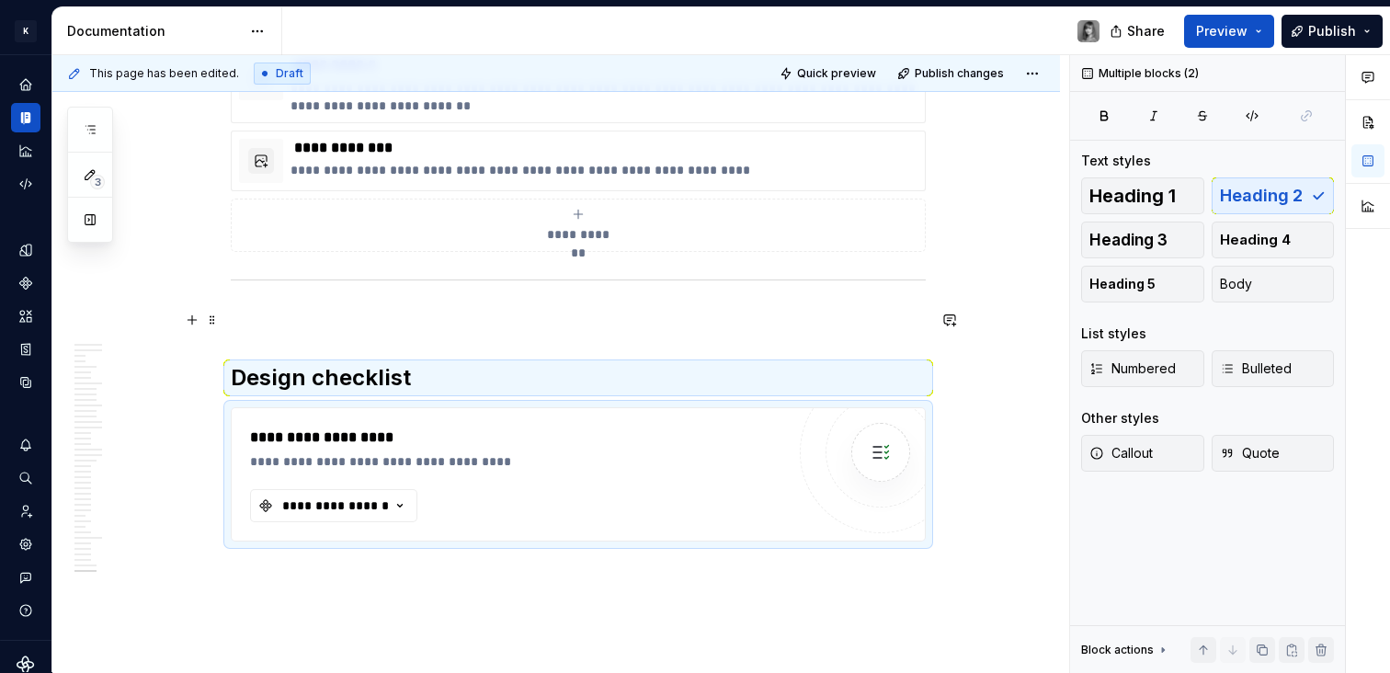
click at [292, 408] on div "**********" at bounding box center [578, 474] width 693 height 132
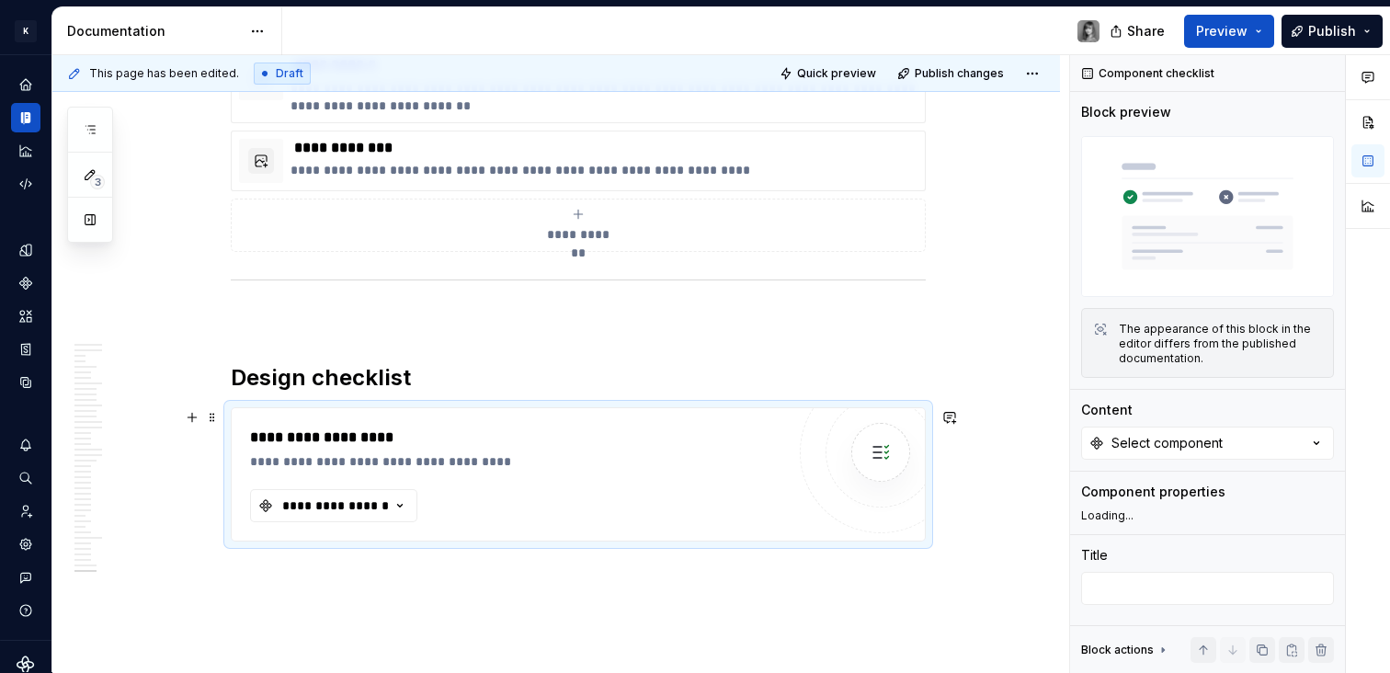
type textarea "*"
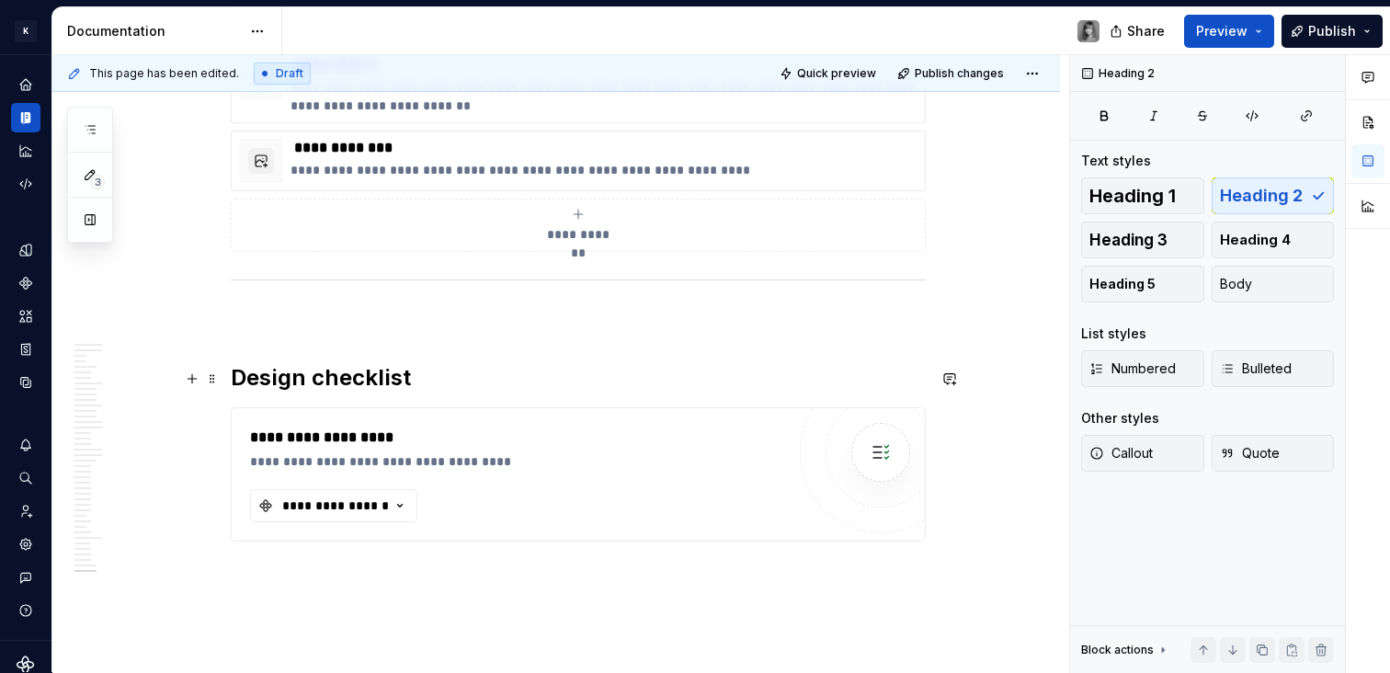
click at [277, 391] on h2 "Design checklist" at bounding box center [578, 377] width 695 height 29
click at [277, 390] on h2 "Design checklist" at bounding box center [578, 377] width 695 height 29
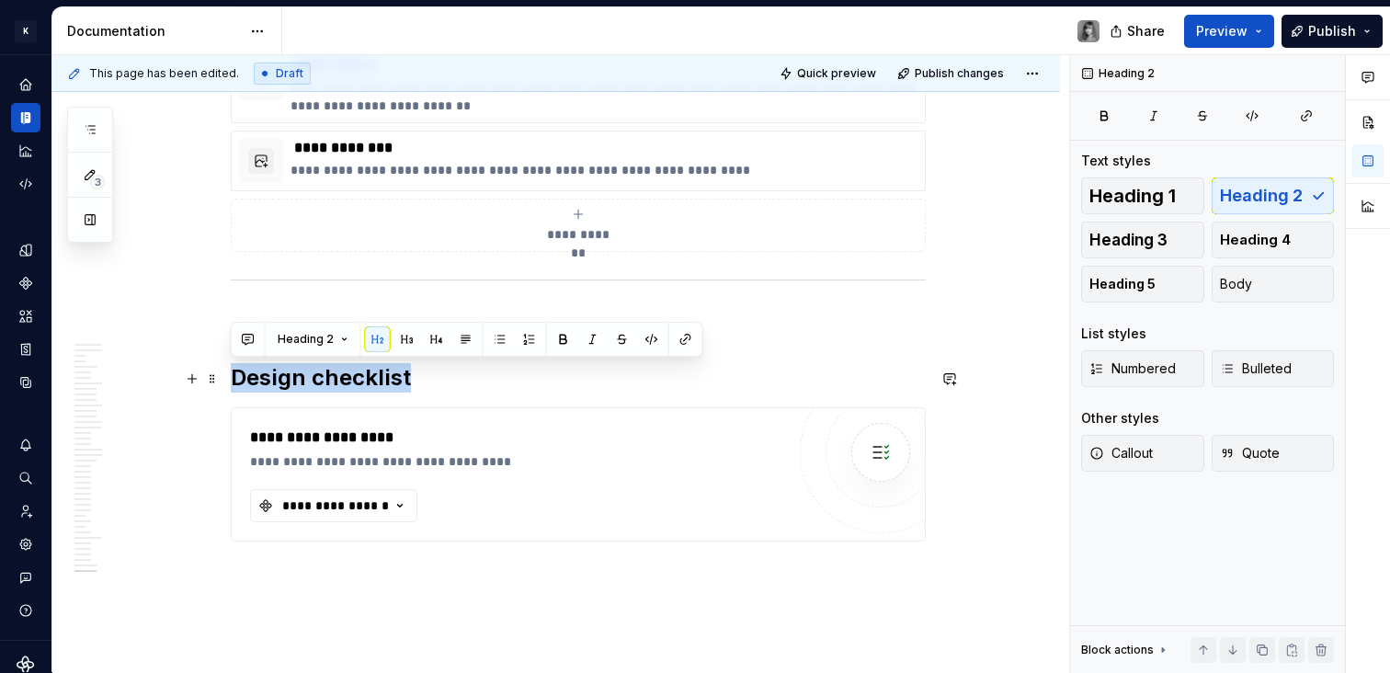
click at [277, 390] on h2 "Design checklist" at bounding box center [578, 377] width 695 height 29
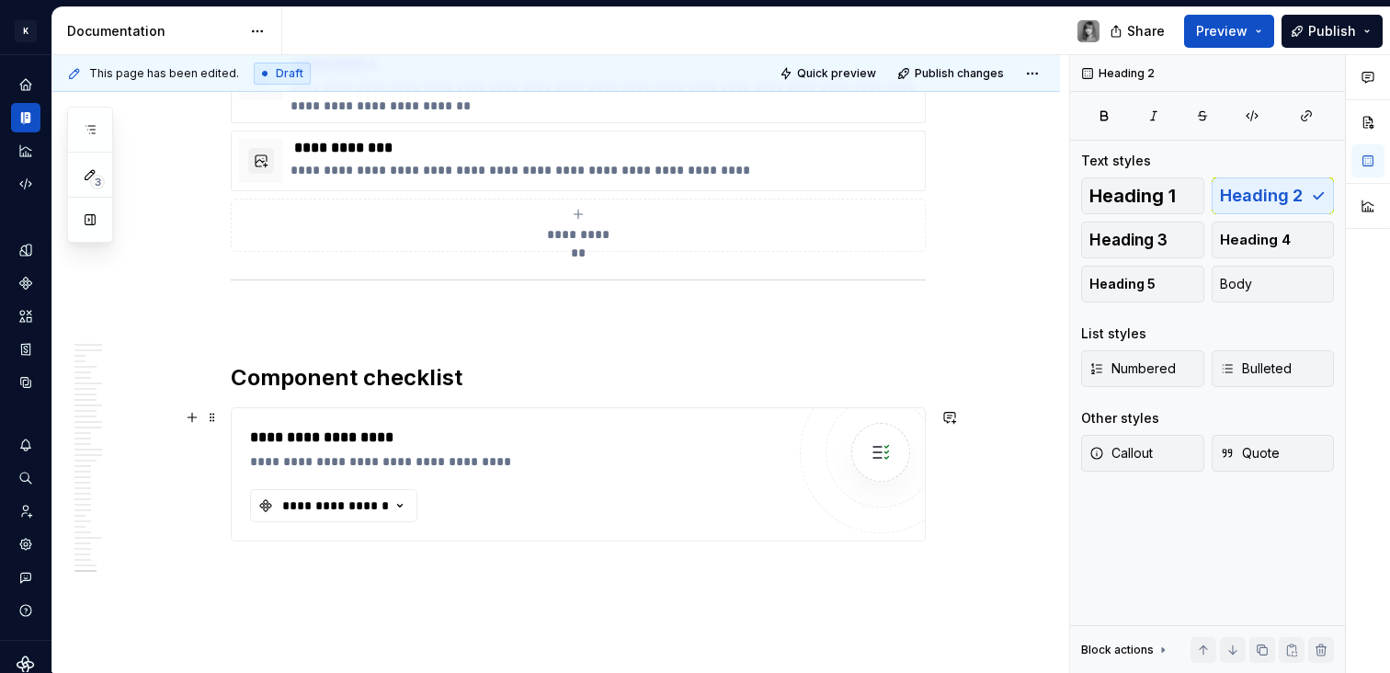
click at [439, 463] on div "**********" at bounding box center [517, 461] width 535 height 18
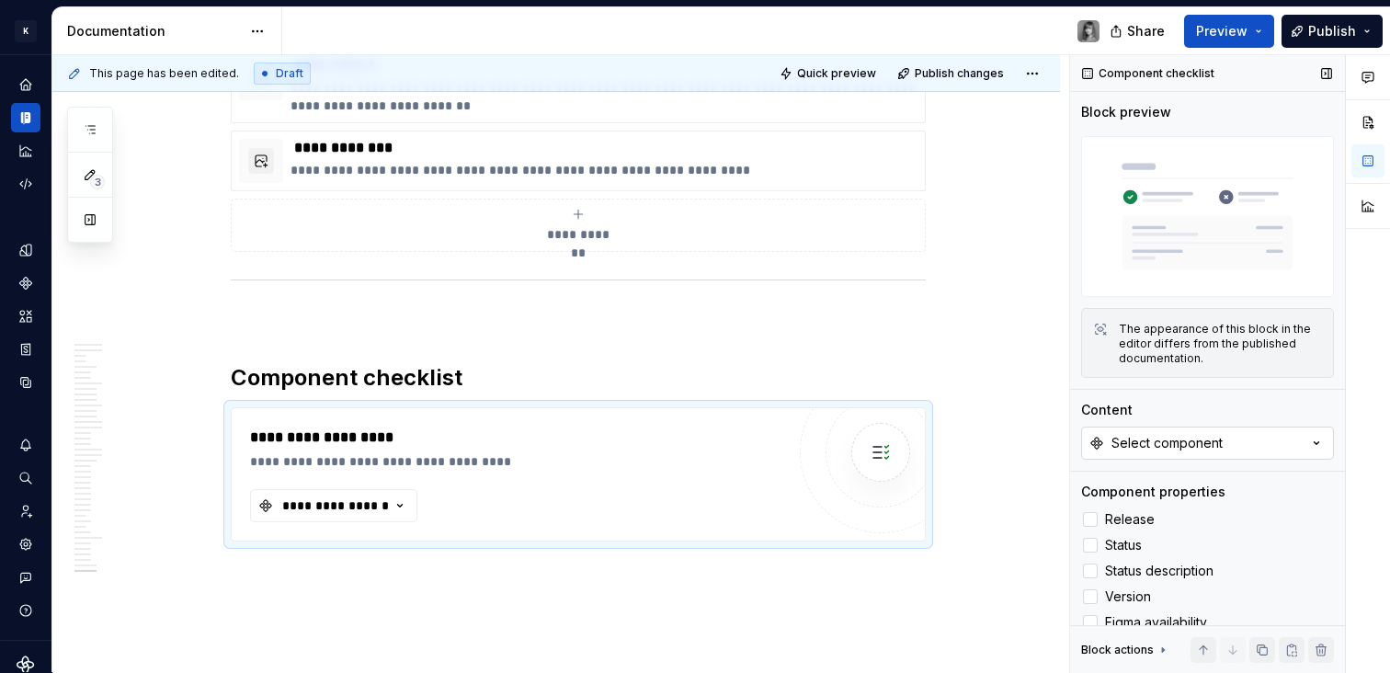
click at [1207, 439] on div "Select component" at bounding box center [1167, 443] width 111 height 18
type input "drop"
click at [1128, 512] on div "Dropdown" at bounding box center [1115, 511] width 66 height 18
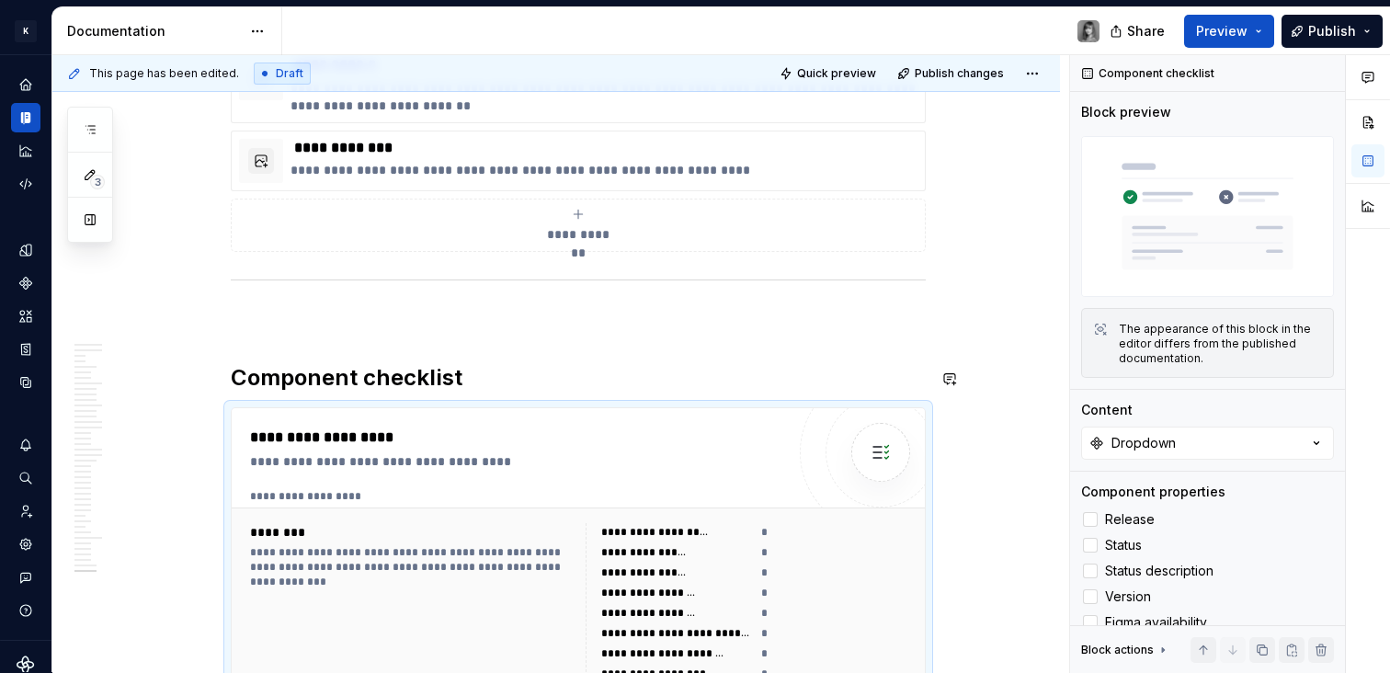
click at [447, 322] on p at bounding box center [578, 319] width 695 height 22
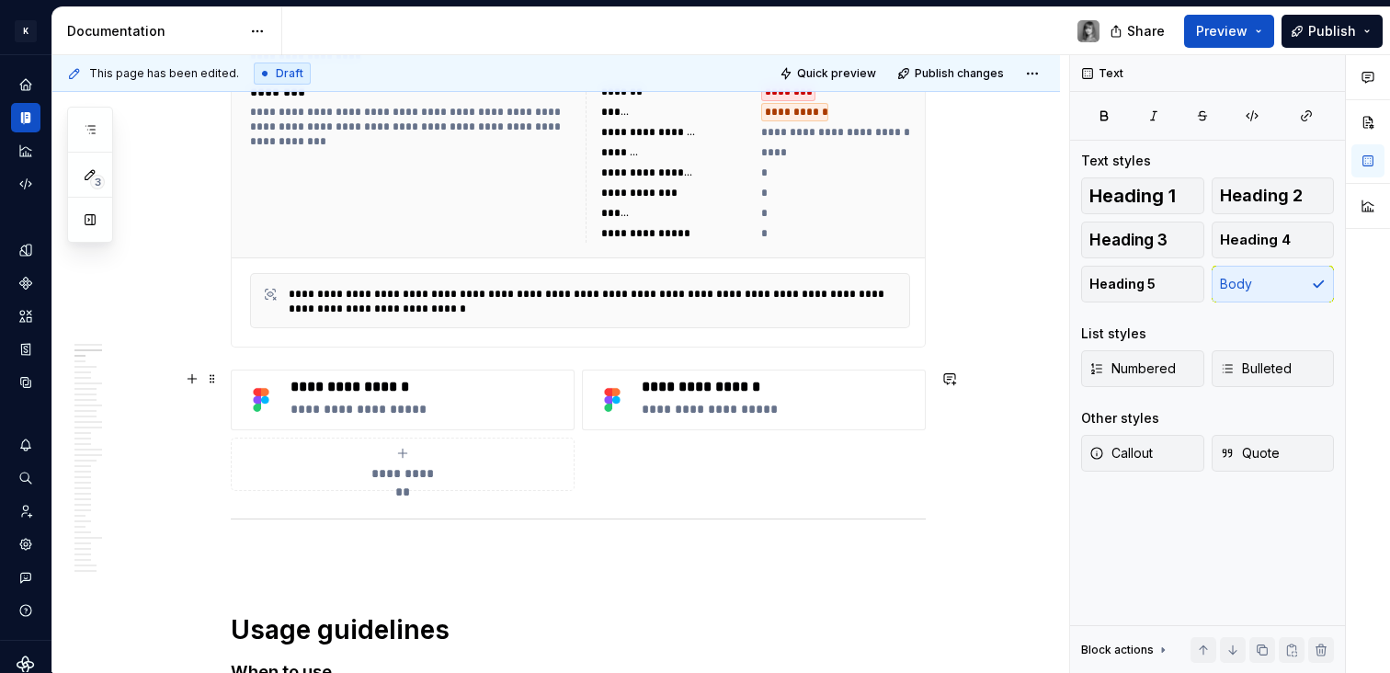
scroll to position [593, 0]
type textarea "*"
click at [688, 395] on div "**********" at bounding box center [780, 399] width 276 height 44
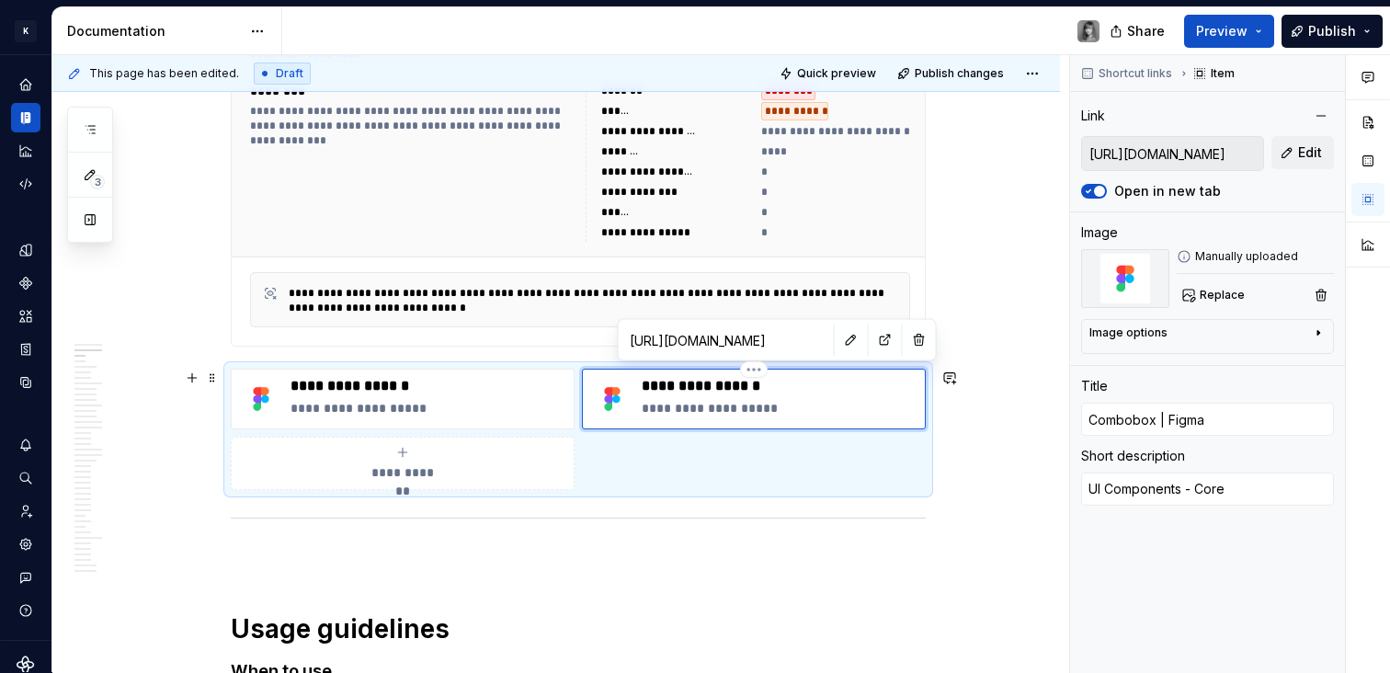
click at [684, 389] on p "**********" at bounding box center [780, 386] width 276 height 18
type textarea "*"
type input "D | Figma"
type textarea "*"
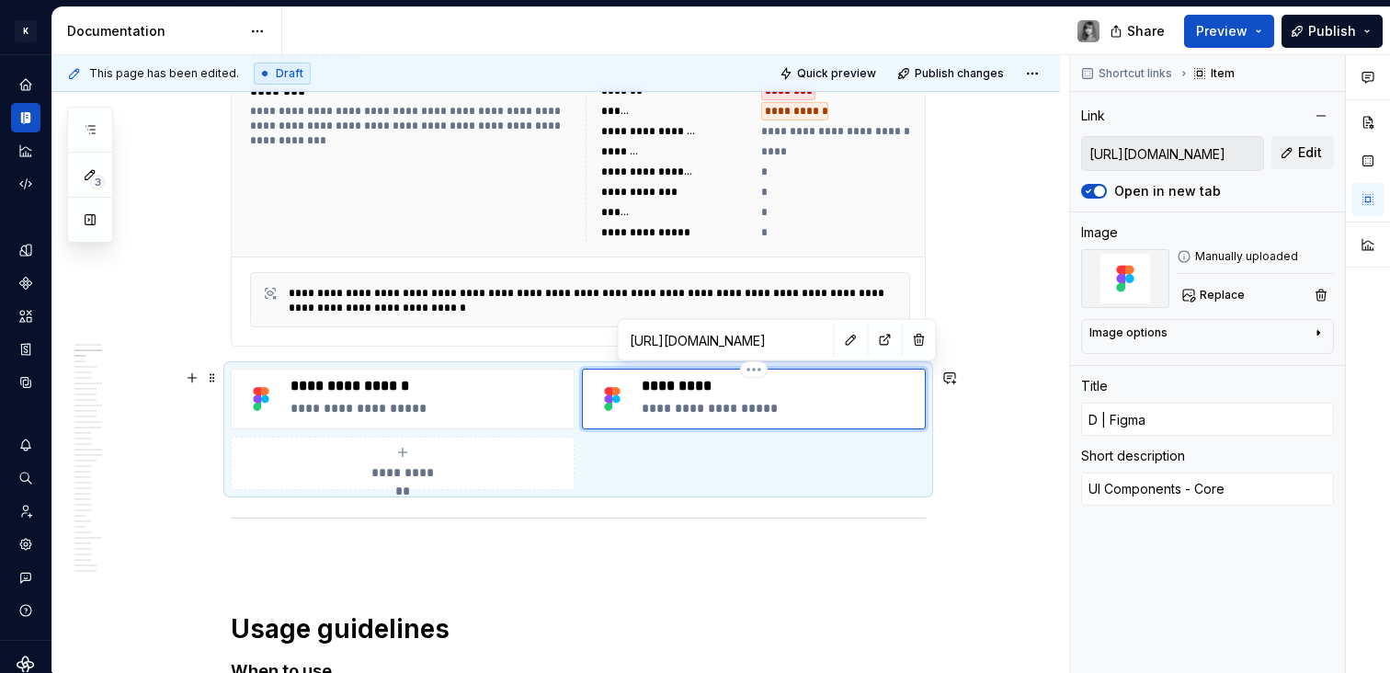
type input "Dro | Figma"
type textarea "*"
type input "Drop | Figma"
type textarea "*"
type input "Dropd | Figma"
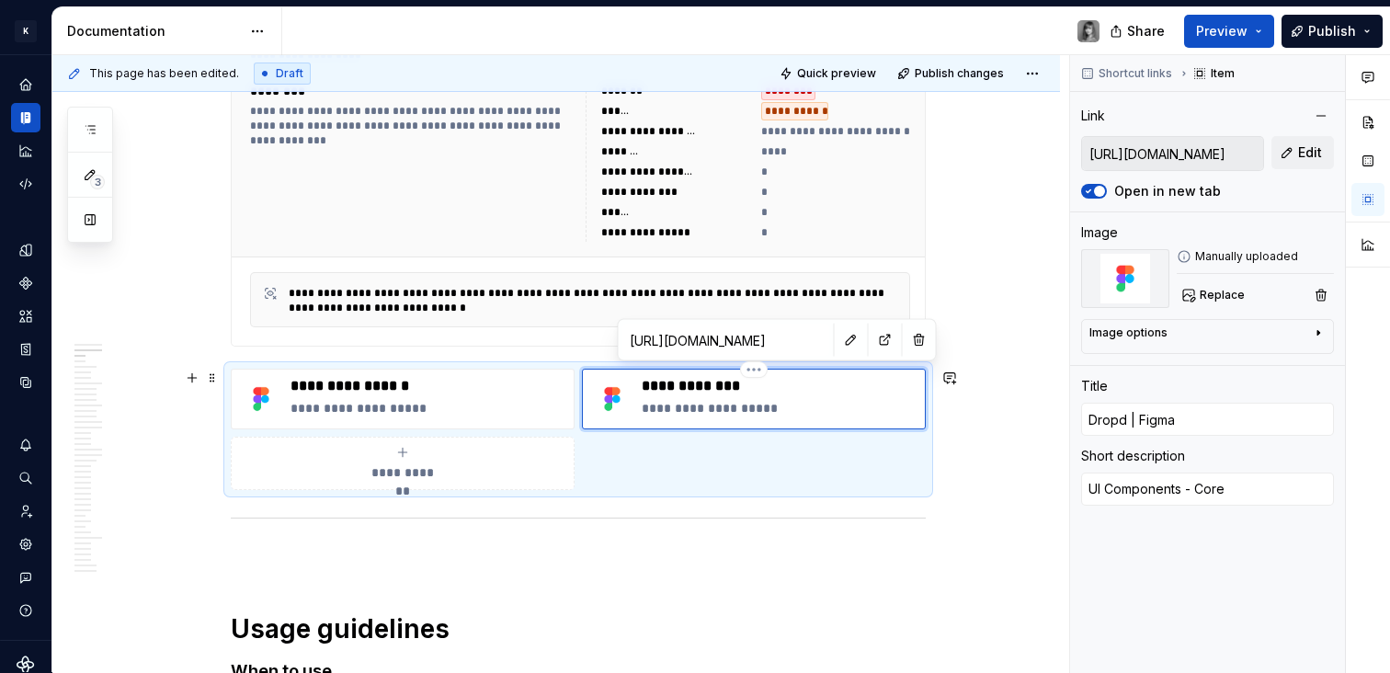
type textarea "*"
type input "Dropdo | Figma"
type textarea "*"
type input "Dropdow | Figma"
type textarea "*"
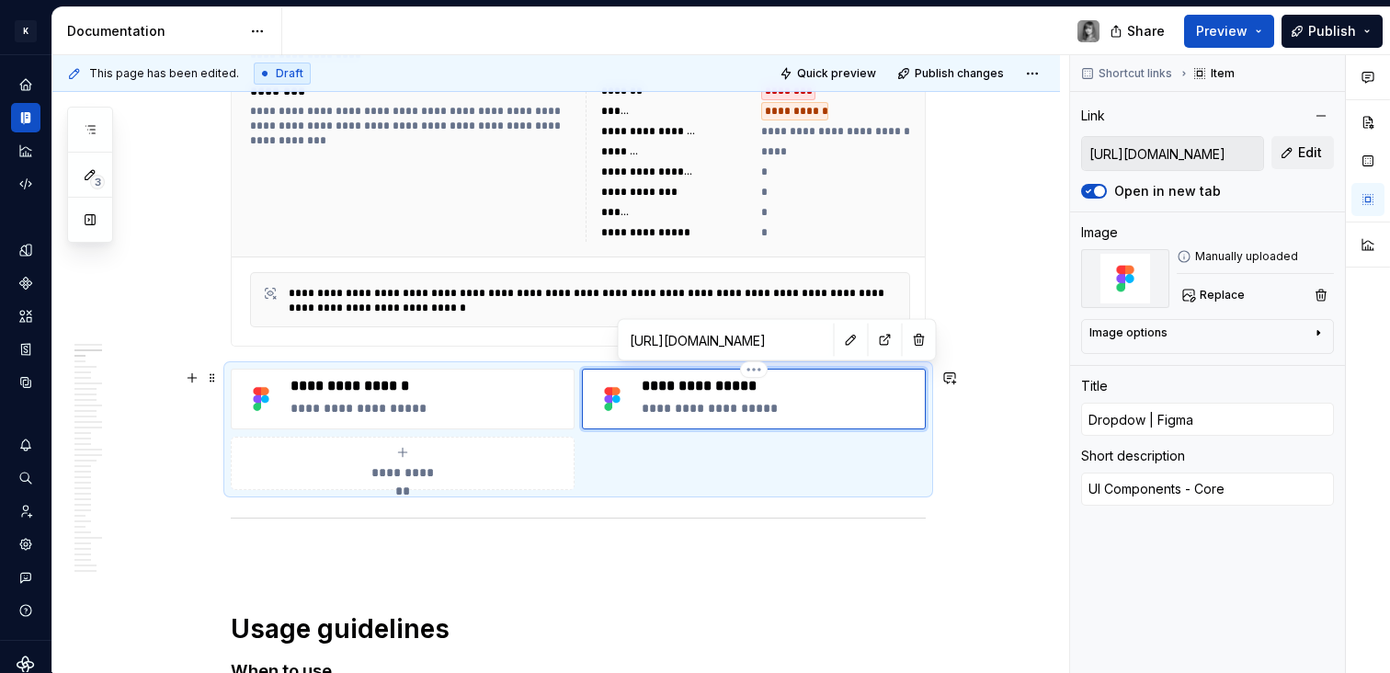
type input "Dropdown | Figma"
type textarea "*"
type input "Dropdown | Figma"
type textarea "*"
type input "Dropdown l | Figma"
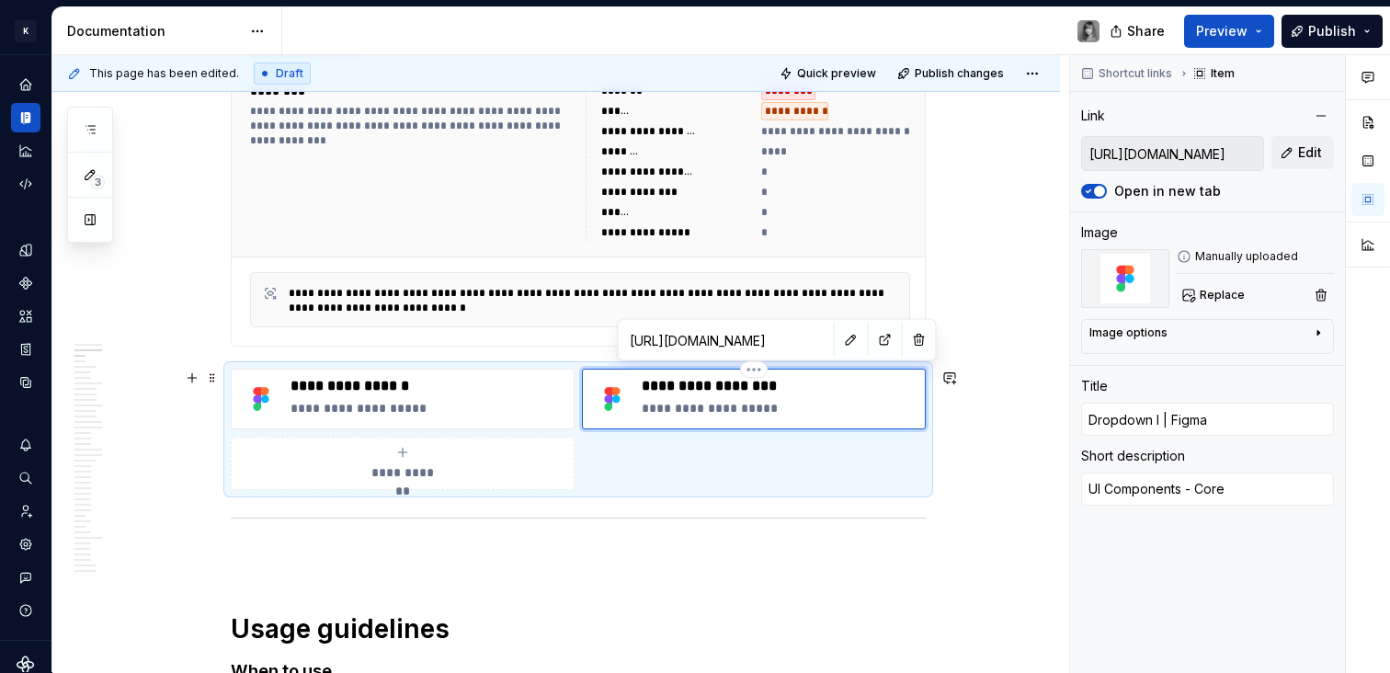
type textarea "*"
type input "Dropdown li | Figma"
type textarea "*"
type input "Dropdown lis | Figma"
type textarea "*"
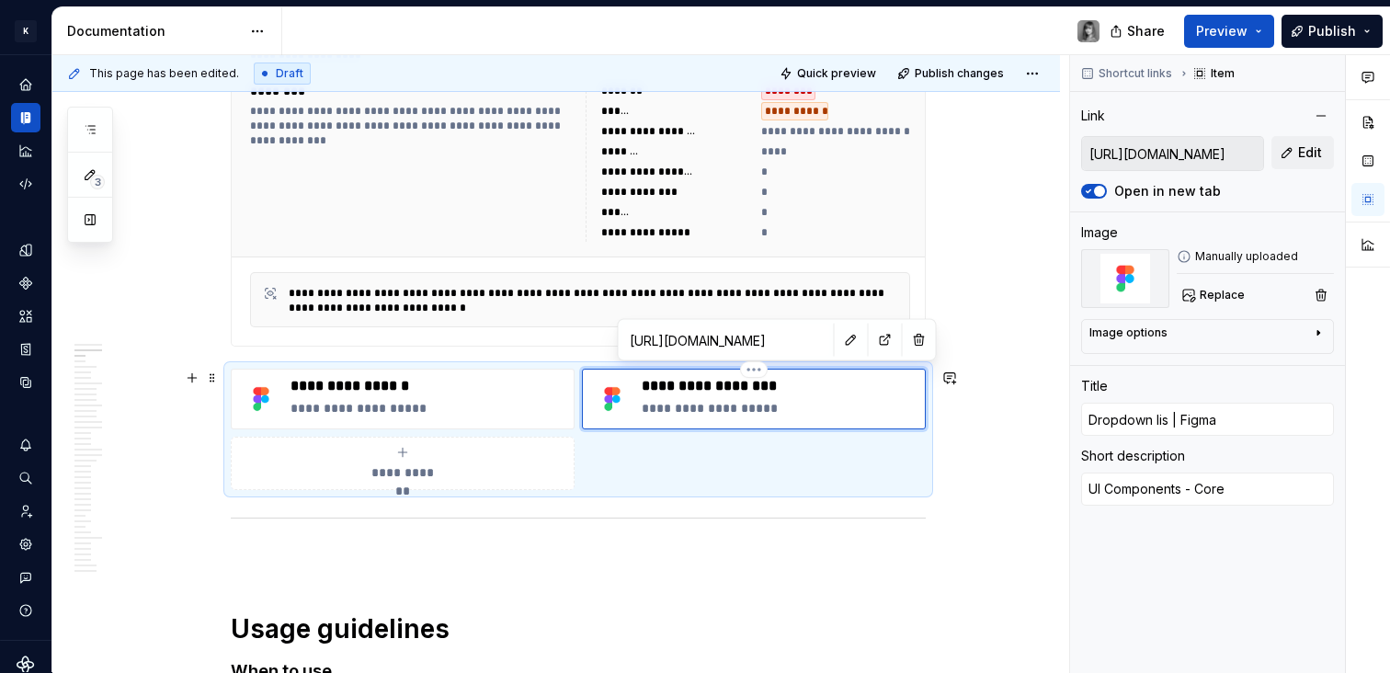
type input "Dropdown list | Figma"
type textarea "*"
type input "Dropdown list | Figma"
type textarea "*"
type input "Dropdown list i | Figma"
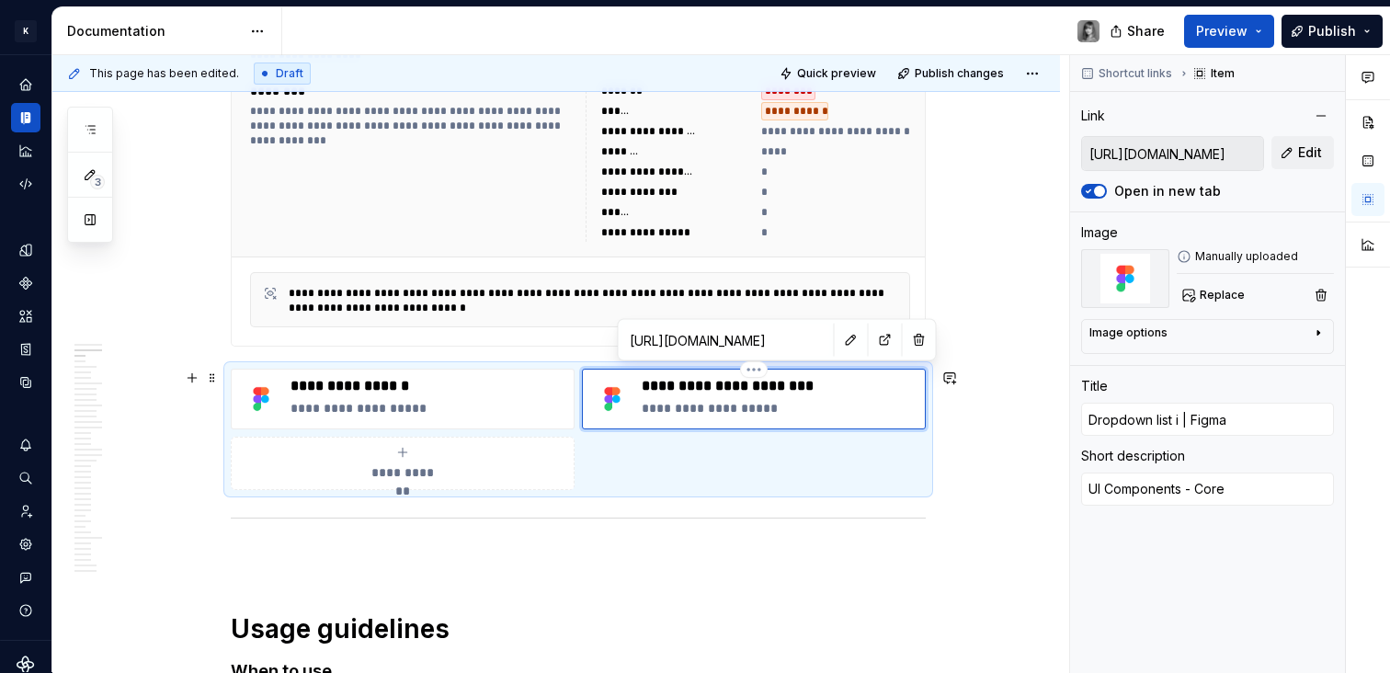
type textarea "*"
type input "Dropdown list it | Figma"
type textarea "*"
type input "Dropdown list ite | Figma"
type textarea "*"
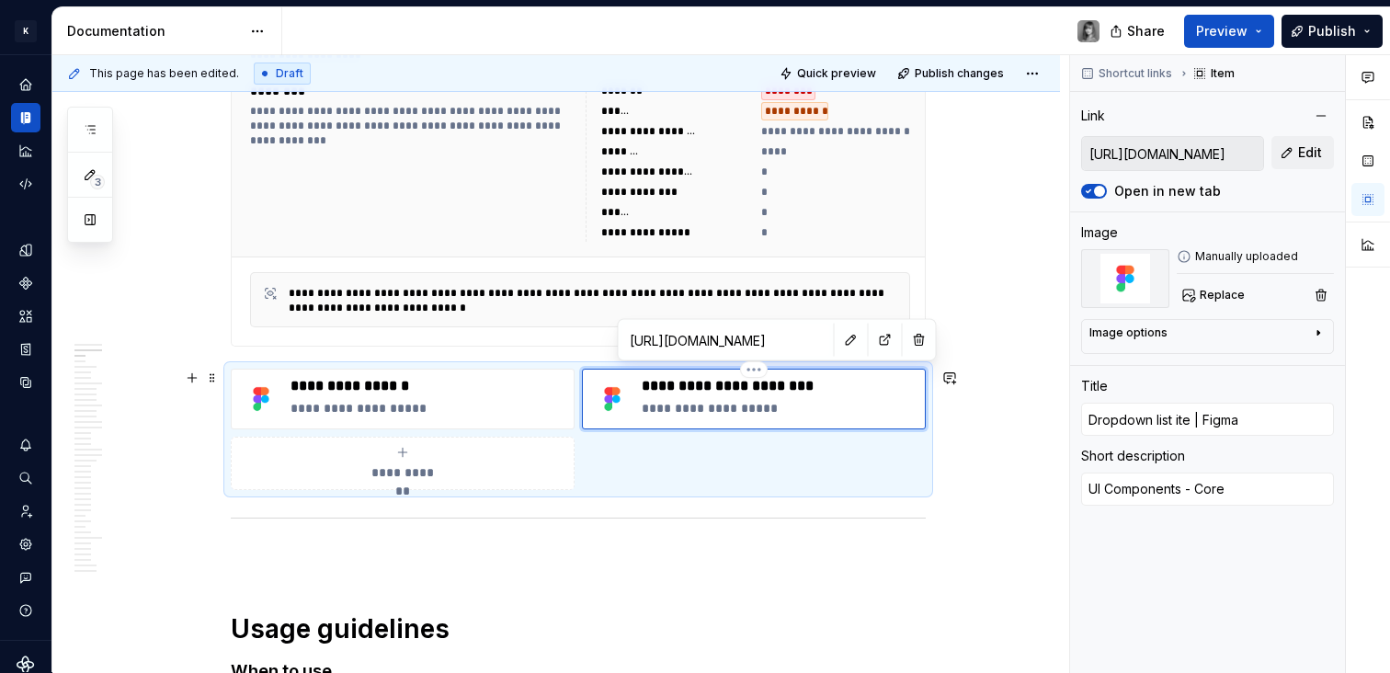
type input "Dropdown list item | Figma"
click at [667, 549] on p at bounding box center [578, 557] width 695 height 22
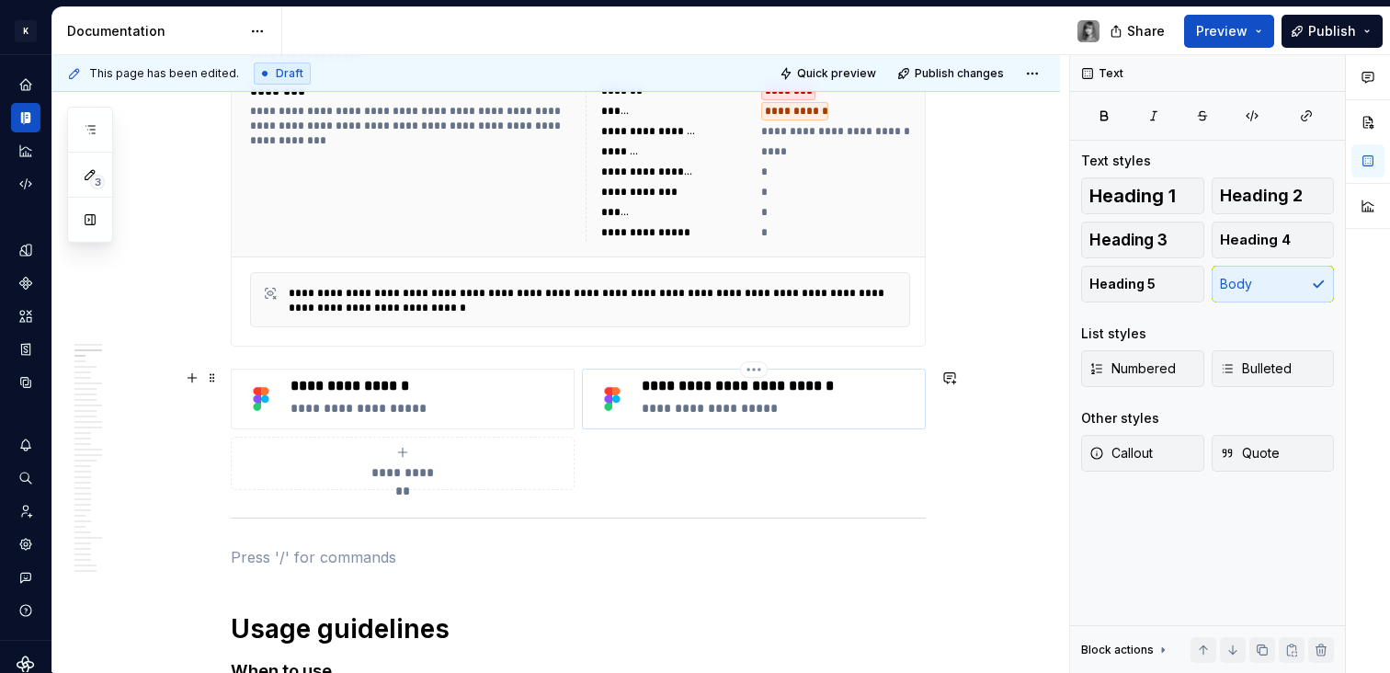
click at [715, 394] on p "**********" at bounding box center [780, 386] width 276 height 18
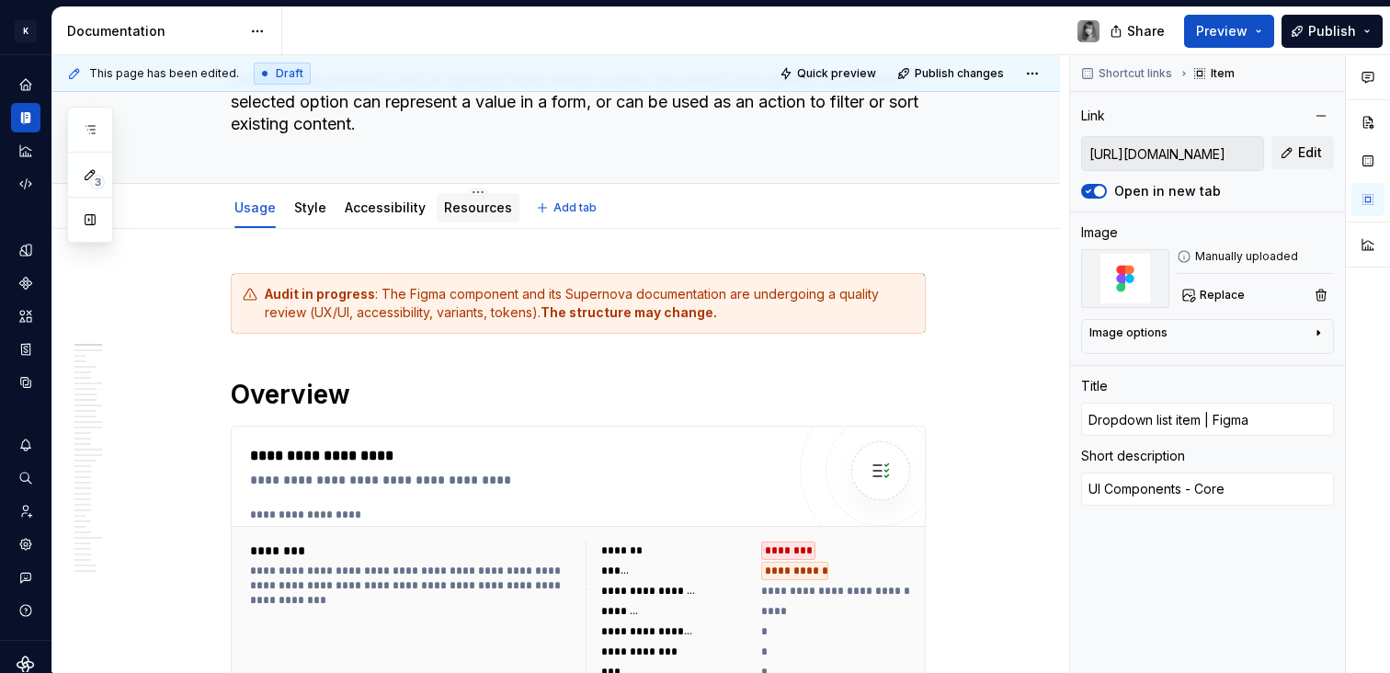
scroll to position [0, 0]
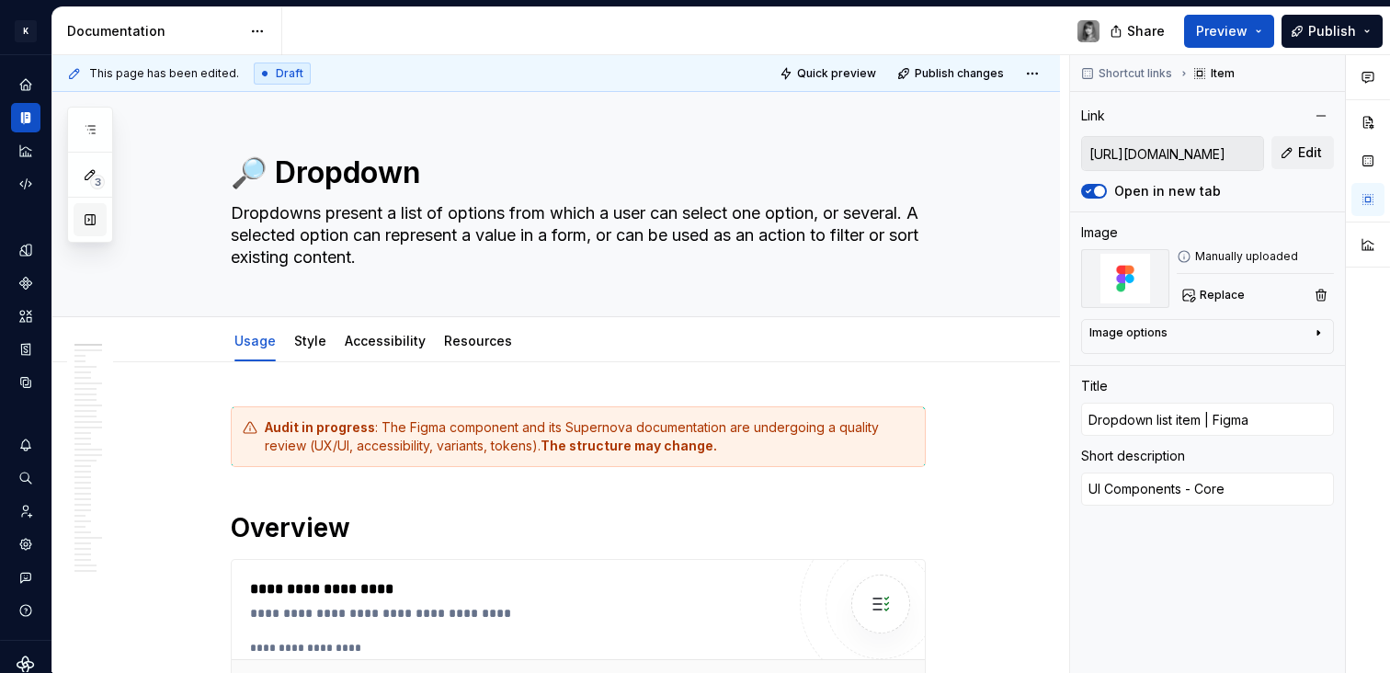
click at [87, 222] on button "button" at bounding box center [90, 219] width 33 height 33
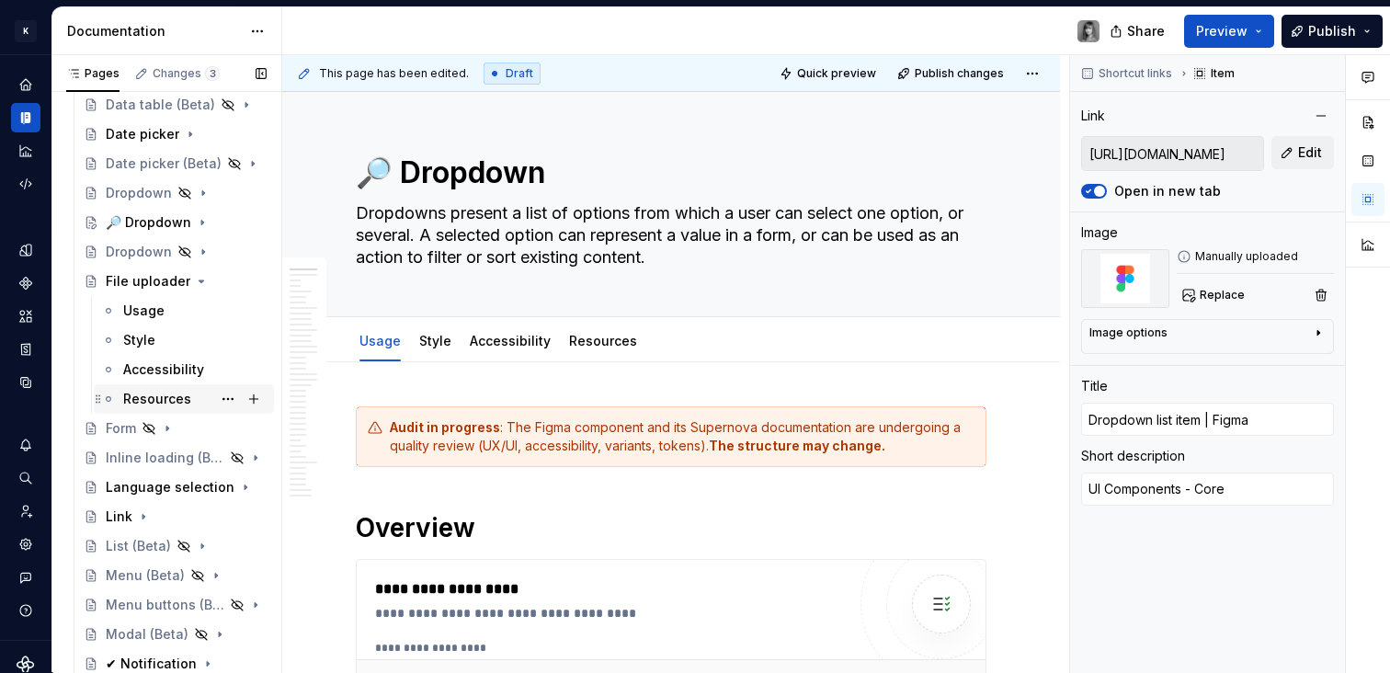
scroll to position [1158, 0]
click at [0, 0] on button "Page tree" at bounding box center [0, 0] width 0 height 0
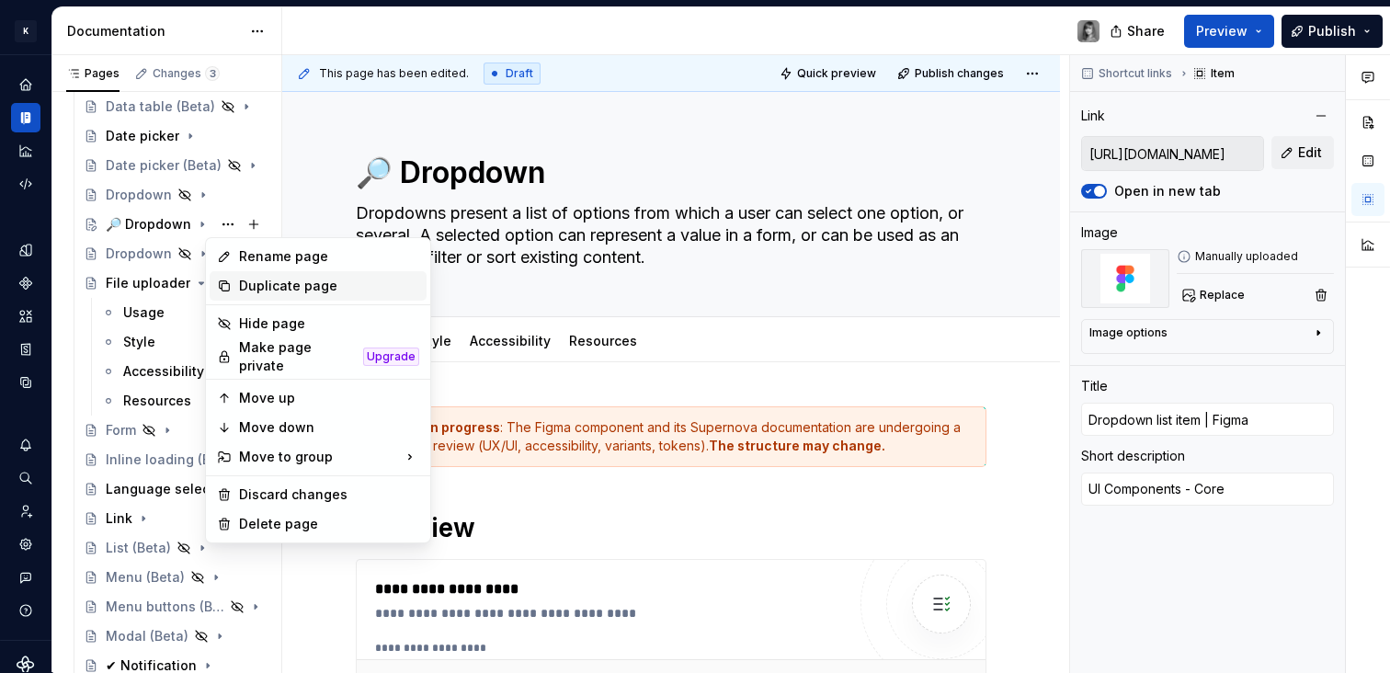
click at [282, 282] on div "Duplicate page" at bounding box center [329, 286] width 180 height 18
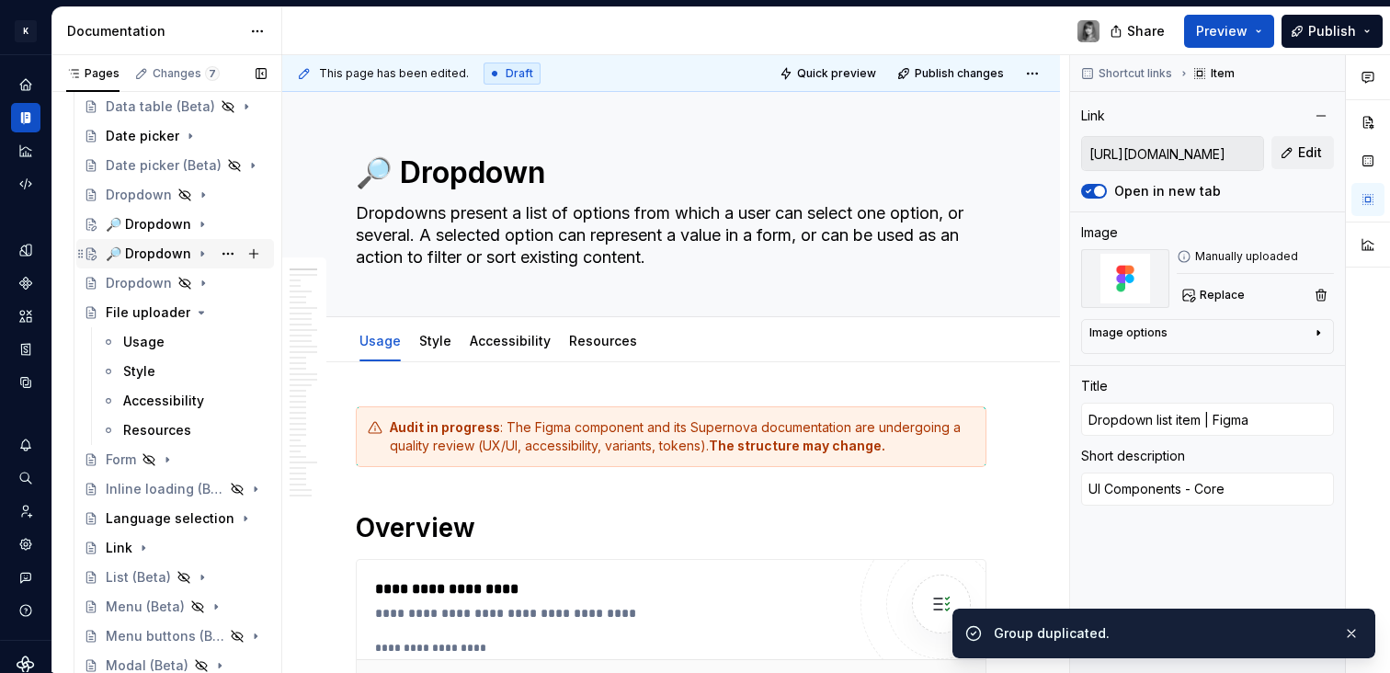
click at [133, 253] on div "🔎 Dropdown" at bounding box center [149, 254] width 86 height 18
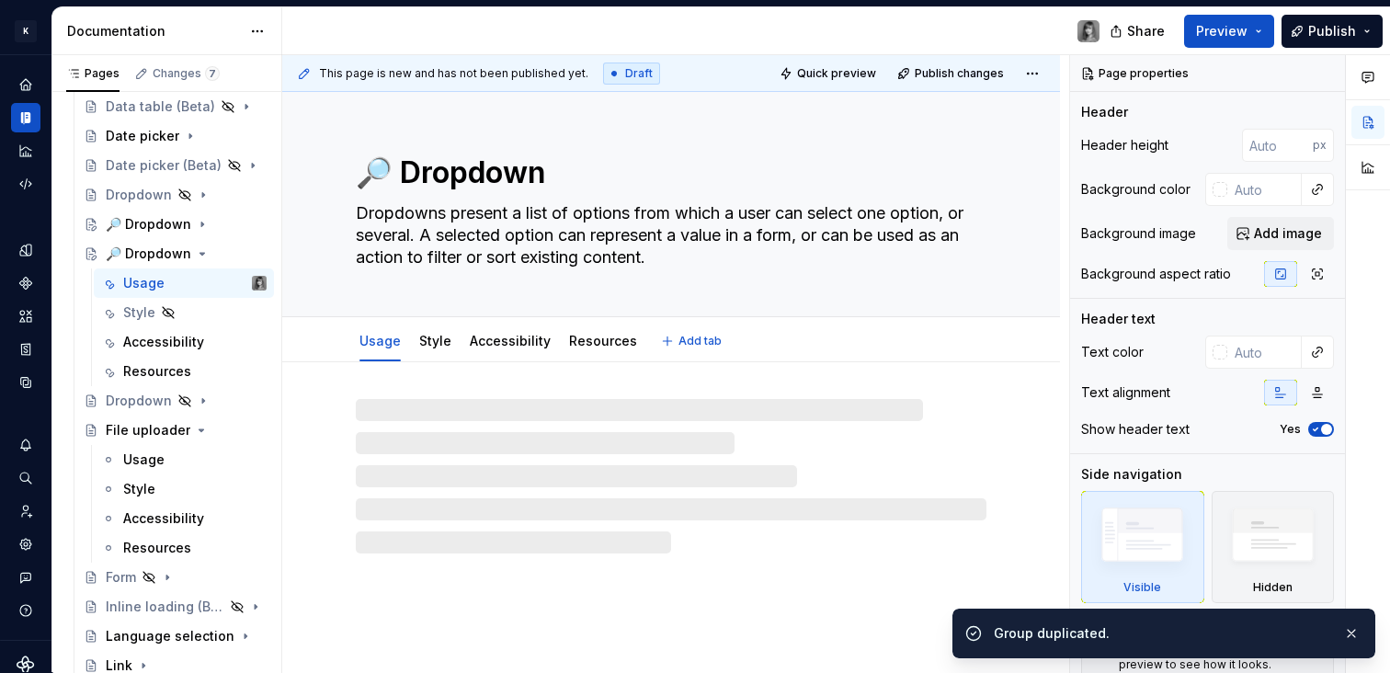
click at [564, 177] on textarea "🔎 Dropdown" at bounding box center [667, 173] width 631 height 44
click at [516, 178] on textarea "🔎 Dropdown" at bounding box center [667, 173] width 631 height 44
click at [504, 173] on textarea "🔎 Dropdown" at bounding box center [667, 173] width 631 height 44
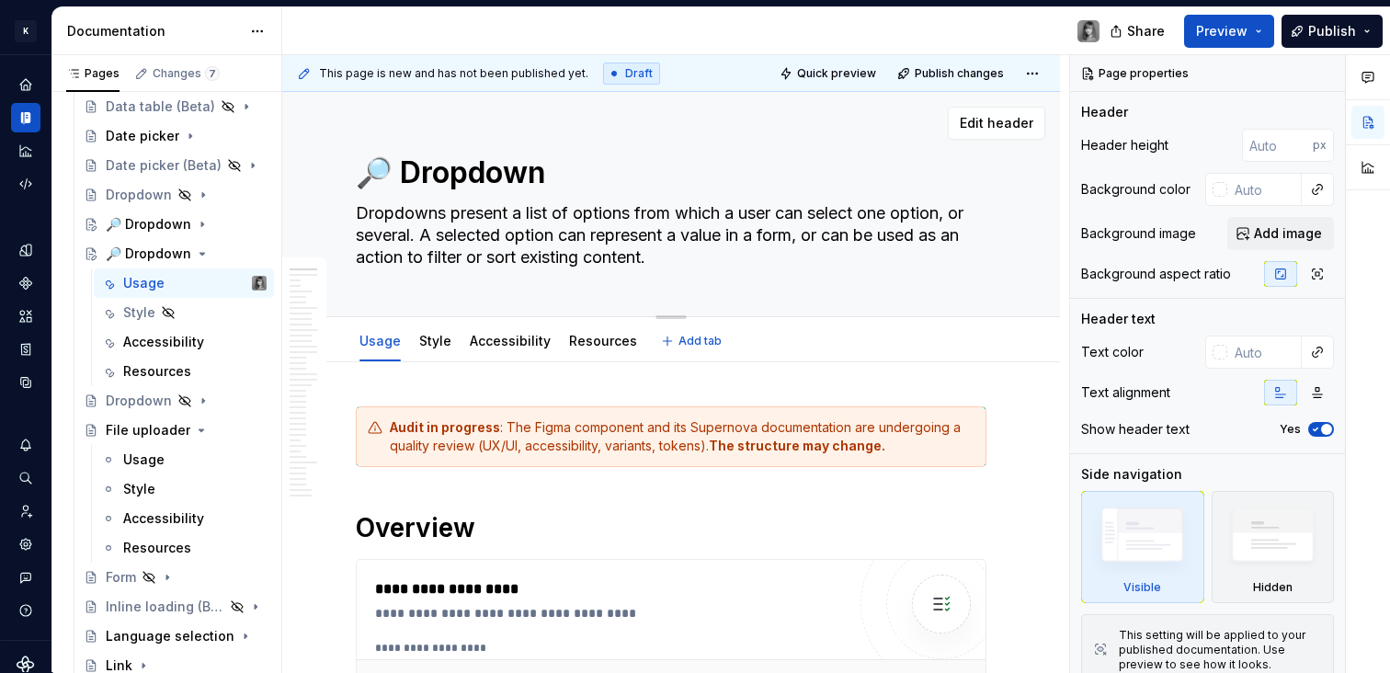
click at [542, 175] on textarea "🔎 Dropdown" at bounding box center [667, 173] width 631 height 44
type textarea "*"
type textarea "🔎 Dropdown"
type textarea "*"
type textarea "🔎 Dropdown l"
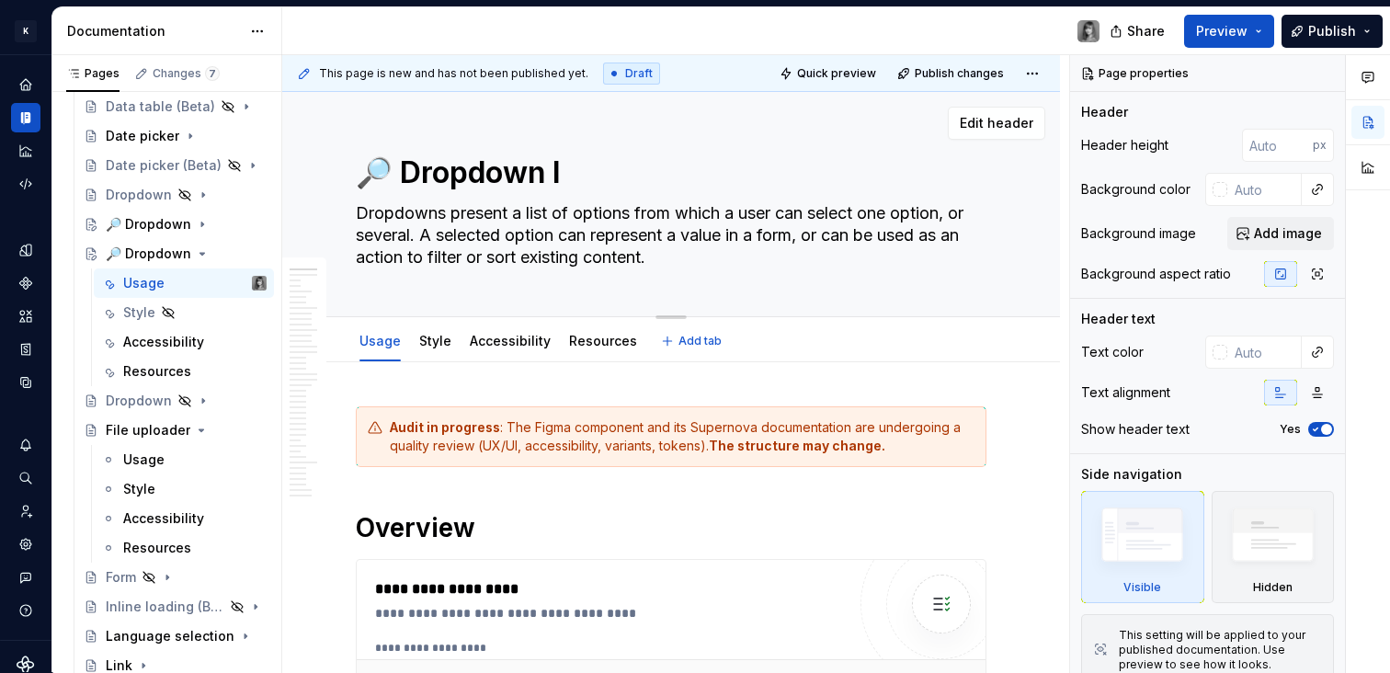
type textarea "*"
type textarea "🔎 Dropdown li"
type textarea "*"
type textarea "🔎 Dropdown lis"
type textarea "*"
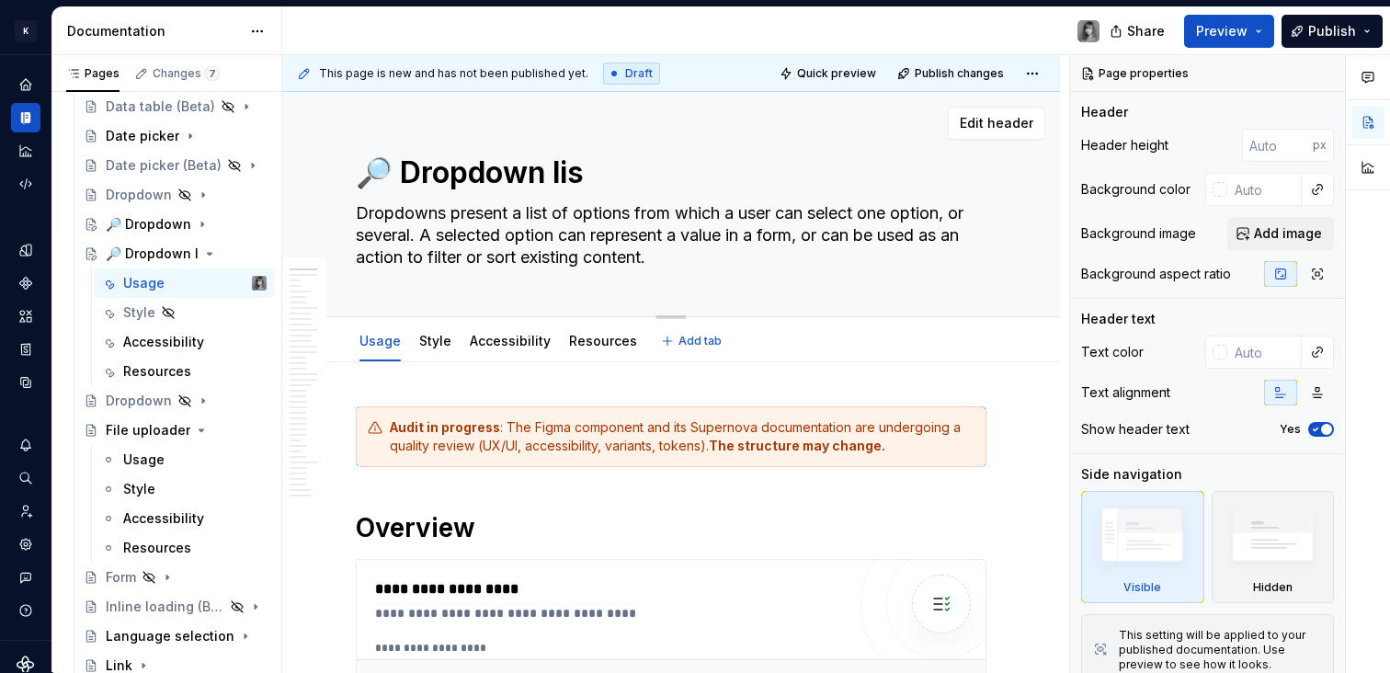
type textarea "🔎 Dropdown list"
type textarea "*"
type textarea "🔎 Dropdown list"
type textarea "*"
type textarea "🔎 Dropdown list i"
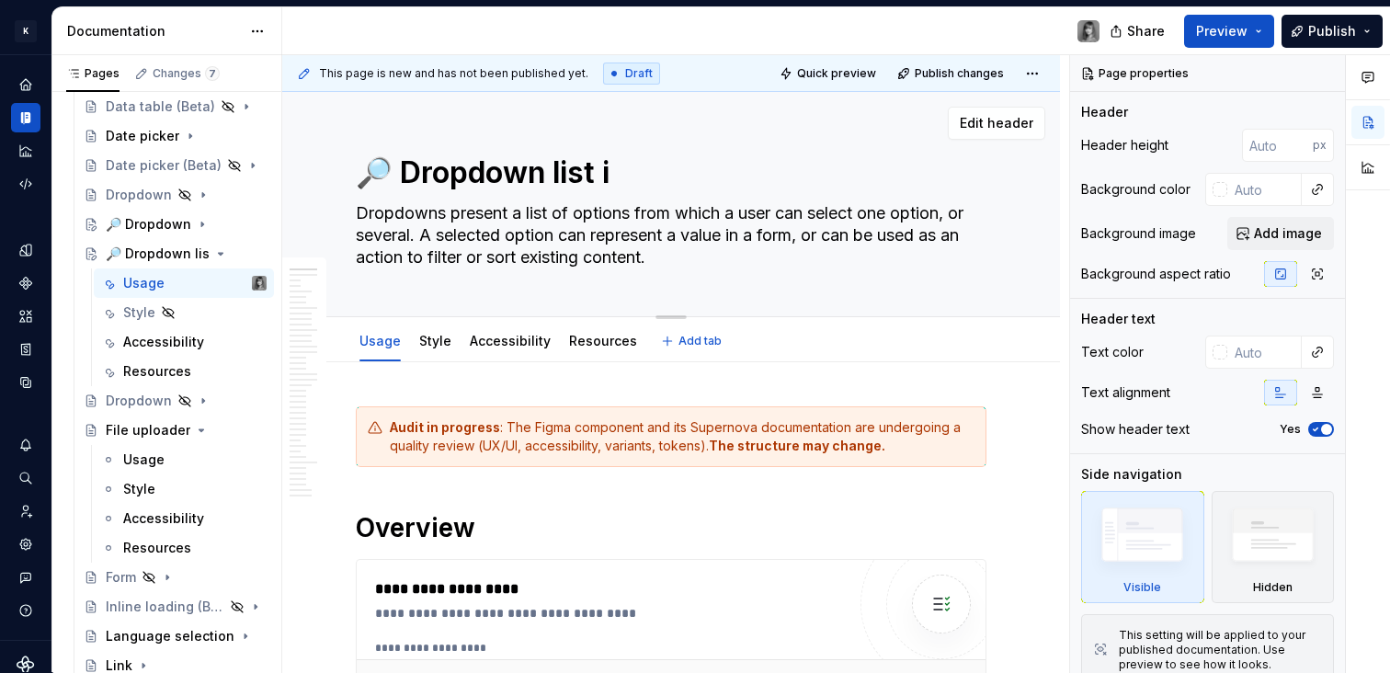
type textarea "*"
type textarea "🔎 Dropdown list it"
type textarea "*"
type textarea "🔎 Dropdown list item"
type textarea "*"
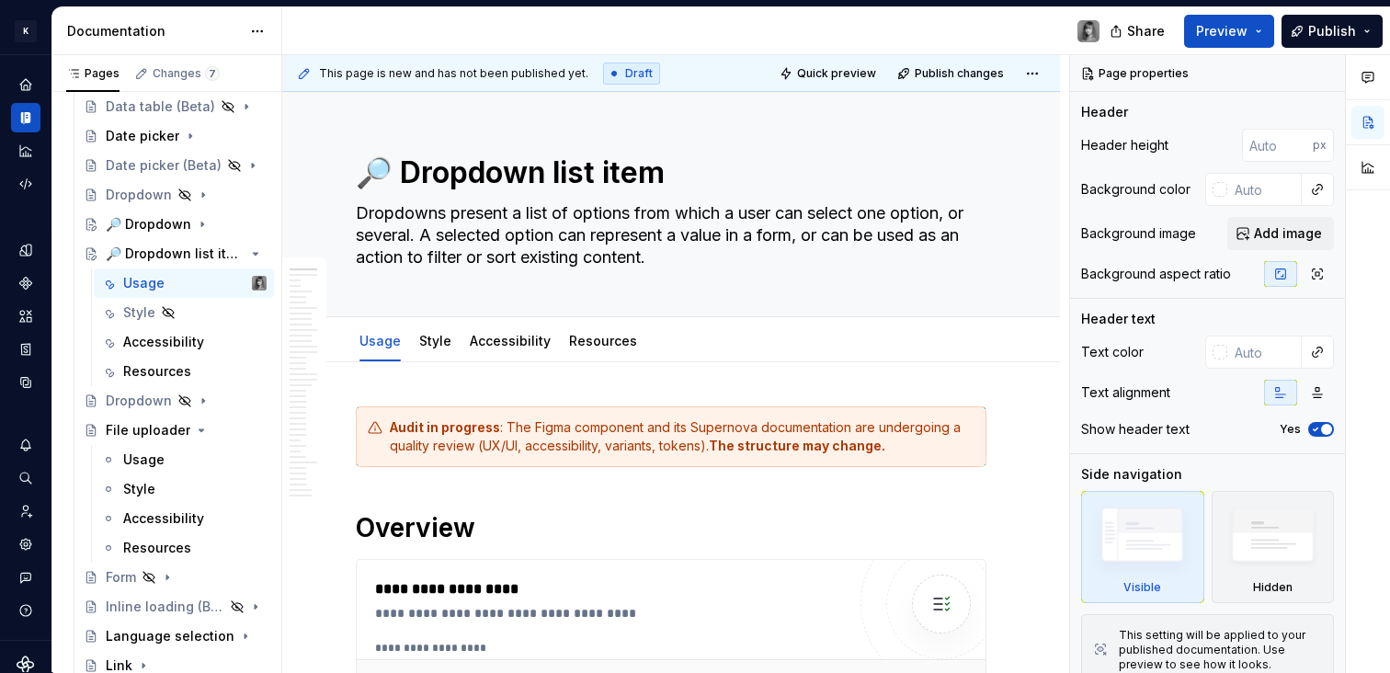
type textarea "🔎 Dropdown list item"
click at [577, 208] on textarea "Dropdowns present a list of options from which a user can select one option, or…" at bounding box center [667, 236] width 631 height 74
paste textarea "Represents a single selectable option in the dropdown list; supports states (de…"
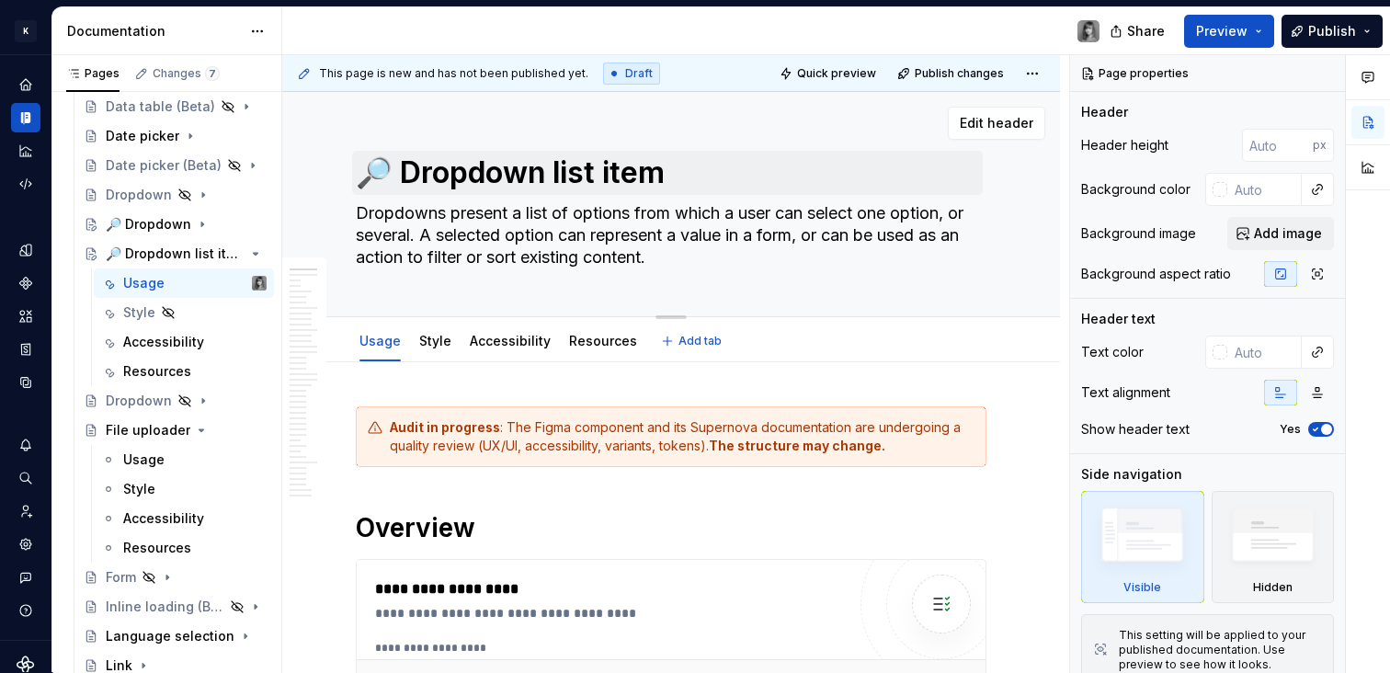
type textarea "*"
type textarea "Represents a single selectable option in the dropdown list; supports states (de…"
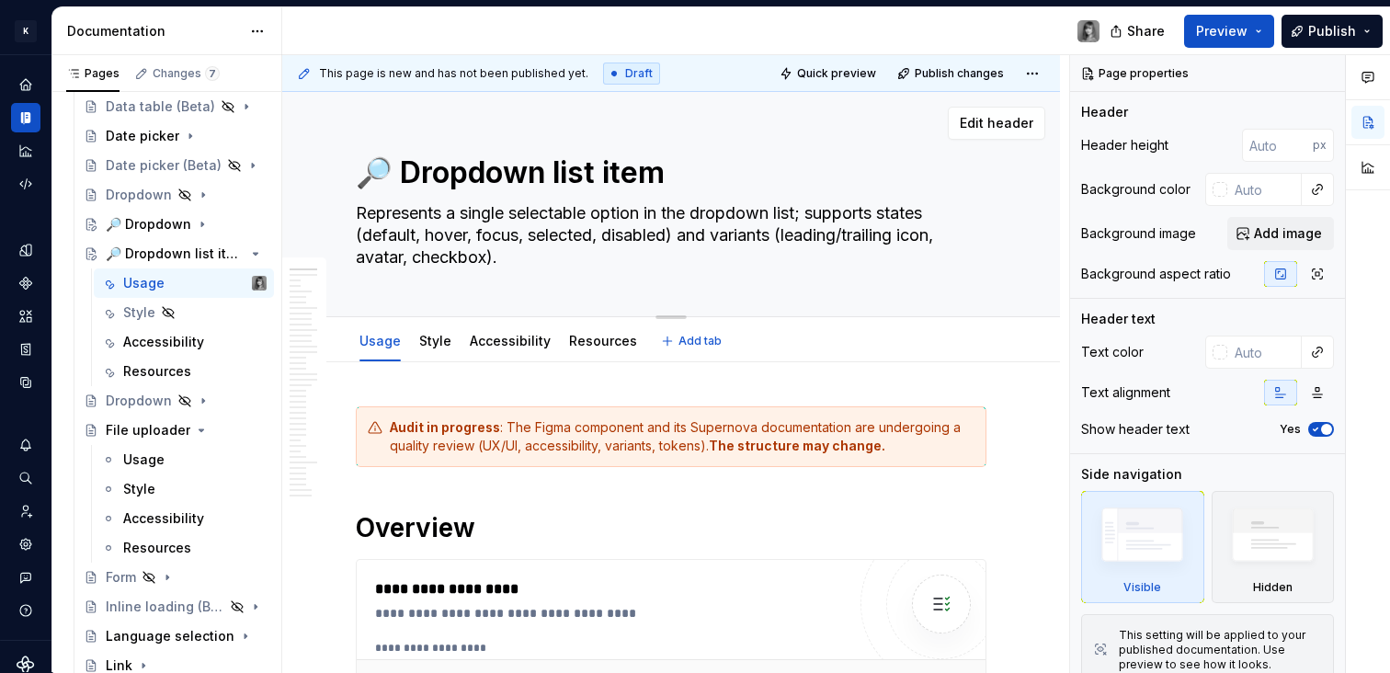
drag, startPoint x: 774, startPoint y: 253, endPoint x: 806, endPoint y: 215, distance: 49.6
click at [806, 215] on textarea "Represents a single selectable option in the dropdown list; supports states (de…" at bounding box center [667, 236] width 631 height 74
type textarea "*"
type textarea "Represents a single selectable option in the dropdown list"
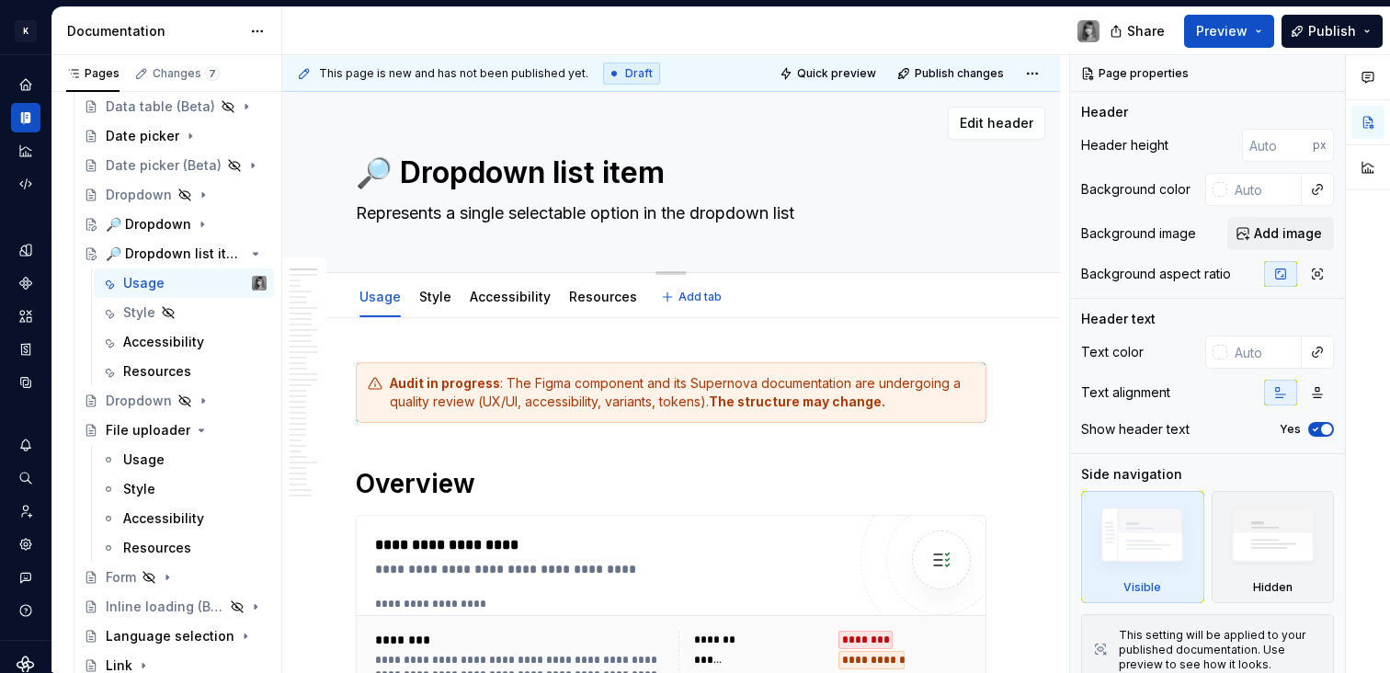
type textarea "*"
type textarea "Represents a single selectable option in the dropdown list."
type textarea "*"
type textarea "Represents a single selectable option in the dropdown list."
click at [687, 382] on div "Audit in progress : The Figma component and its Supernova documentation are und…" at bounding box center [682, 392] width 585 height 37
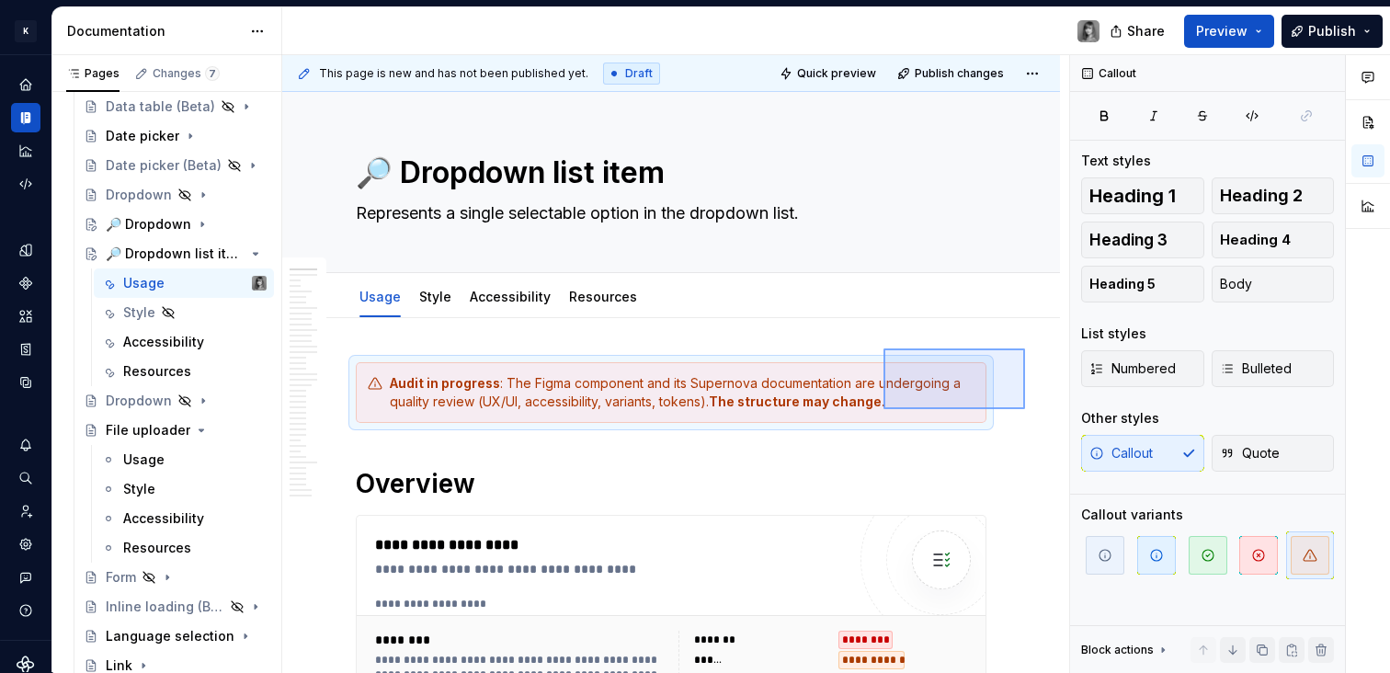
drag, startPoint x: 1025, startPoint y: 348, endPoint x: 884, endPoint y: 409, distance: 154.0
click at [884, 409] on div "This page is new and has not been published yet. Draft Quick preview Publish ch…" at bounding box center [675, 364] width 787 height 618
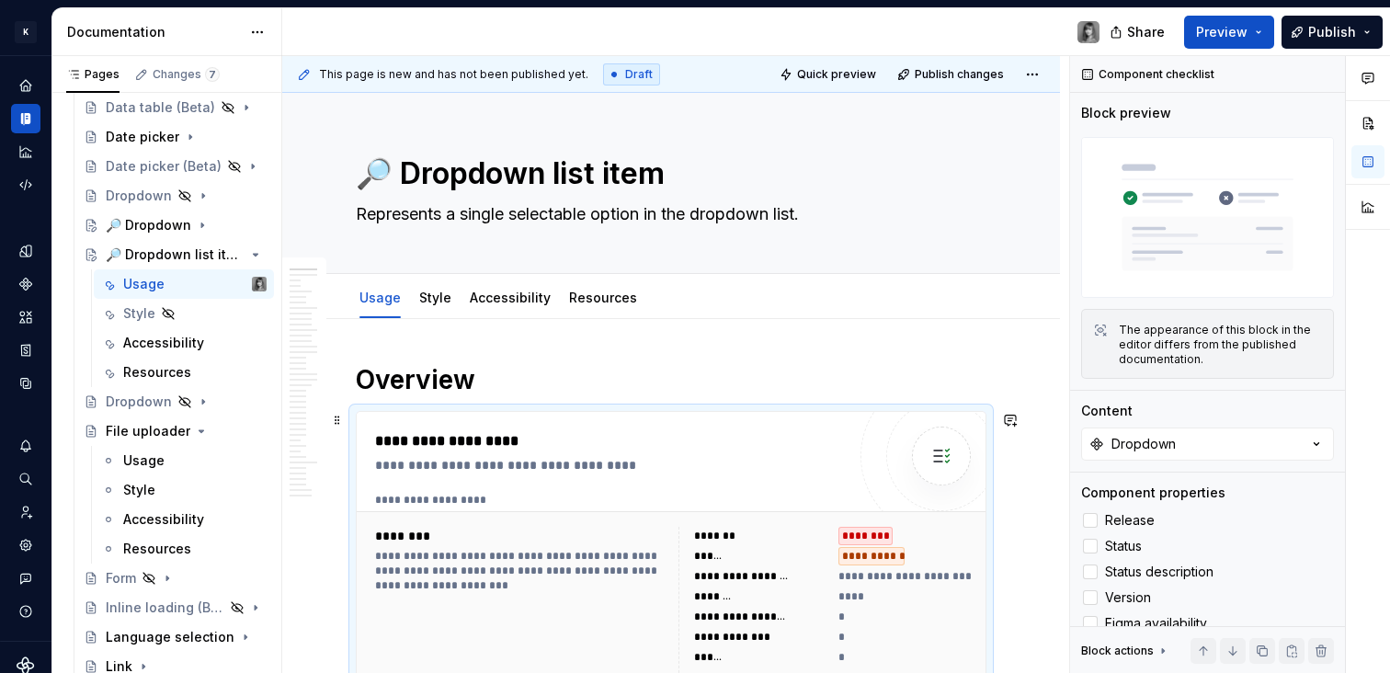
click at [604, 474] on div "**********" at bounding box center [610, 601] width 471 height 342
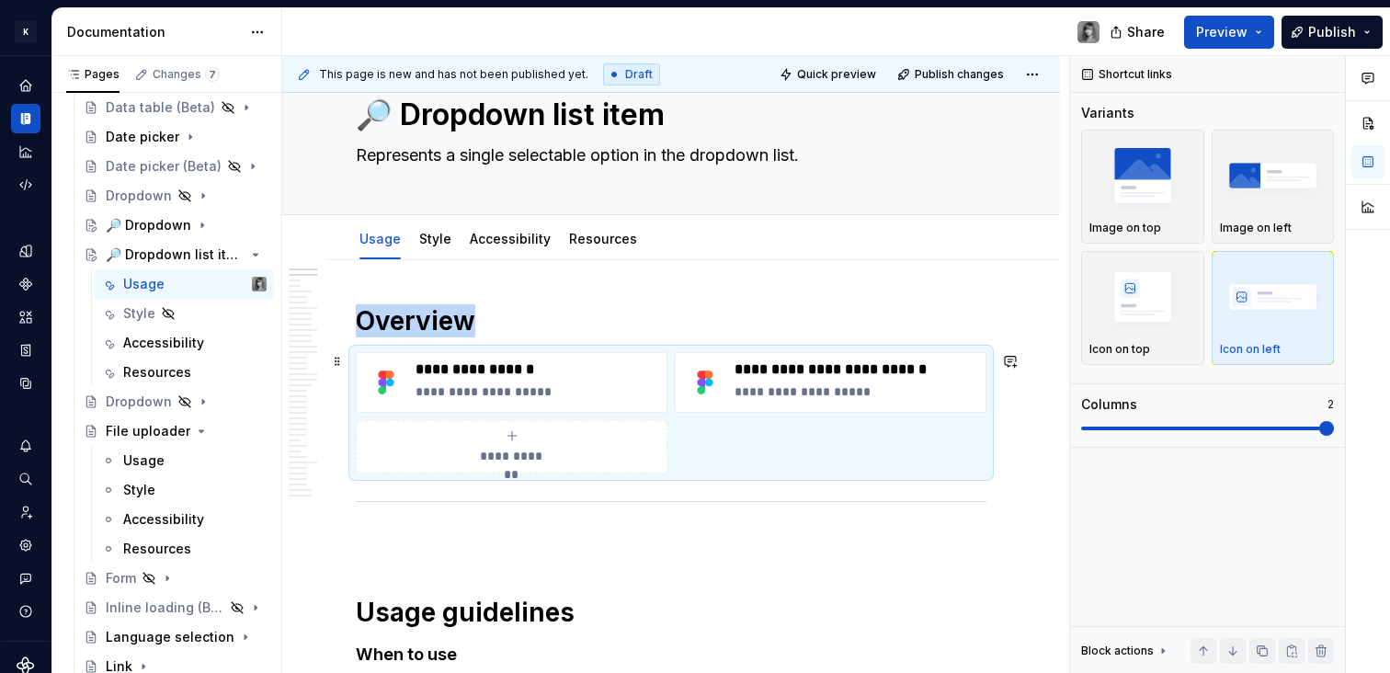
scroll to position [62, 0]
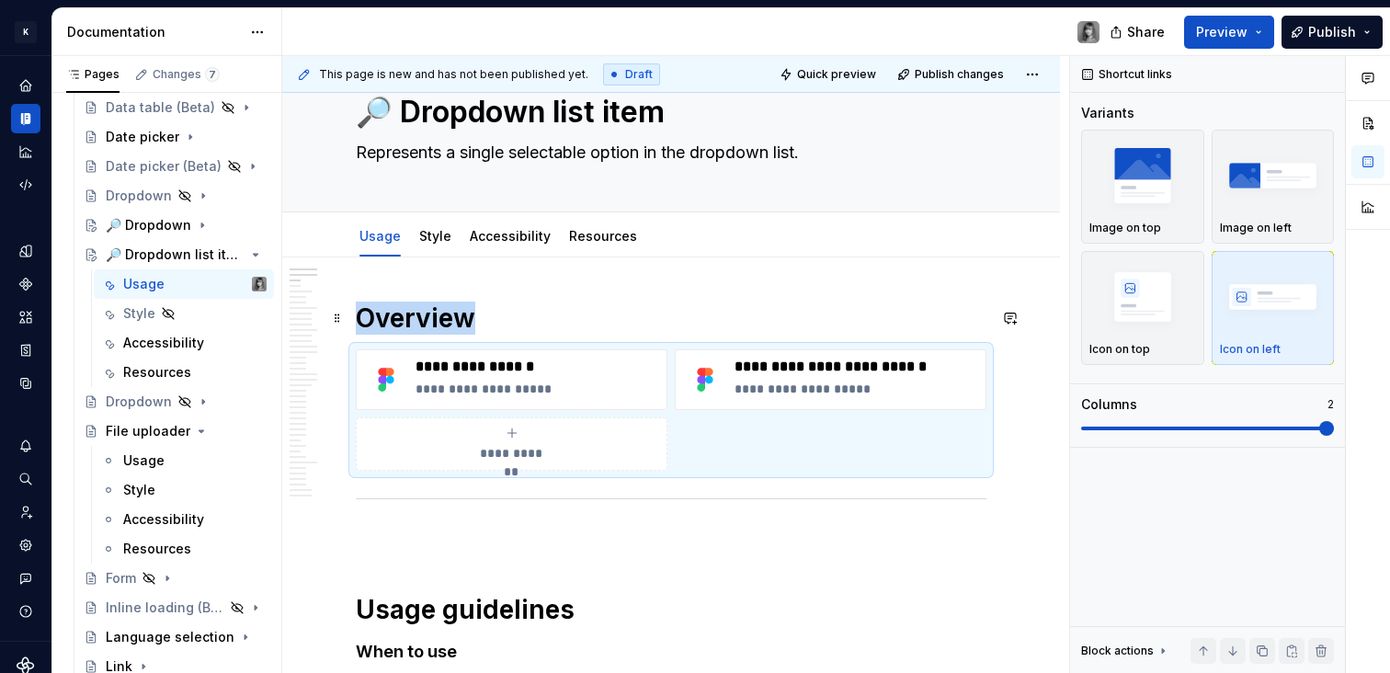
click at [515, 320] on h1 "Overview" at bounding box center [671, 318] width 631 height 33
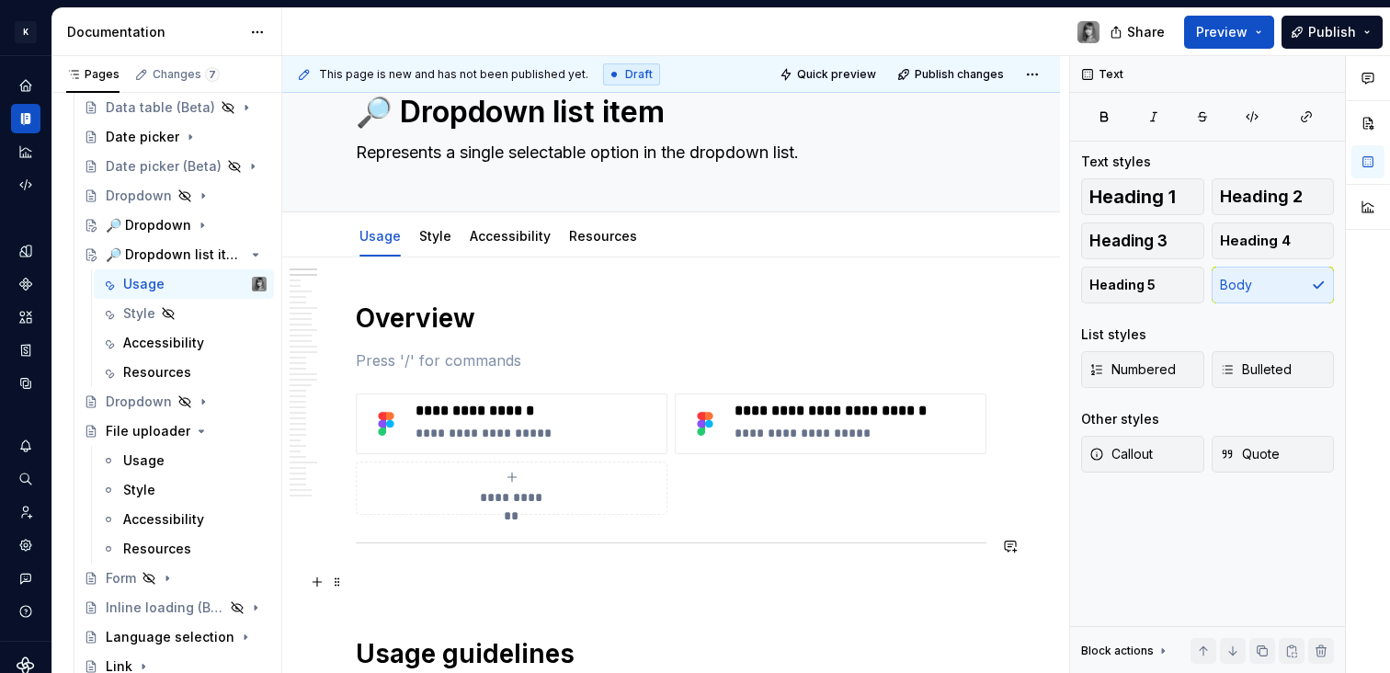
click at [887, 579] on p at bounding box center [671, 582] width 631 height 22
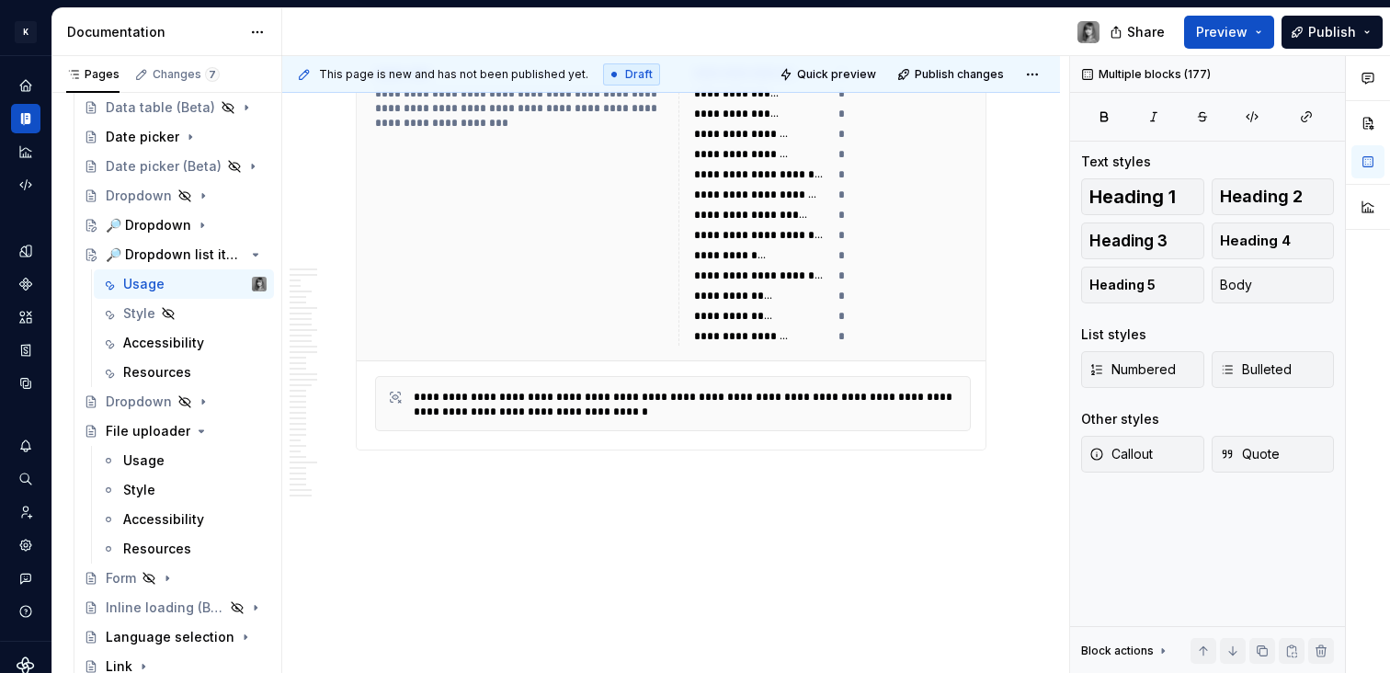
drag, startPoint x: 955, startPoint y: 586, endPoint x: 542, endPoint y: 756, distance: 447.3
click at [542, 672] on html "K KES Design system data Documentation Share Preview Publish Pages Changes 7 Ad…" at bounding box center [695, 336] width 1390 height 673
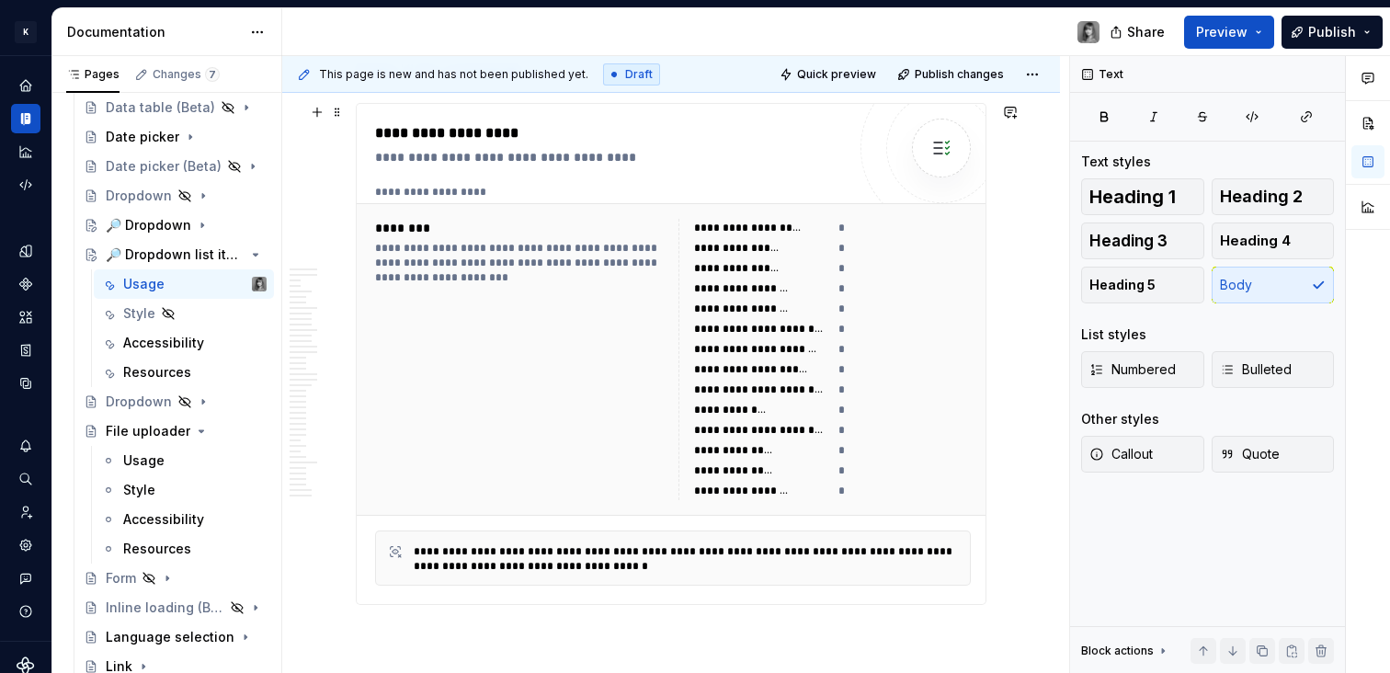
click at [770, 389] on div "**********" at bounding box center [760, 389] width 132 height 15
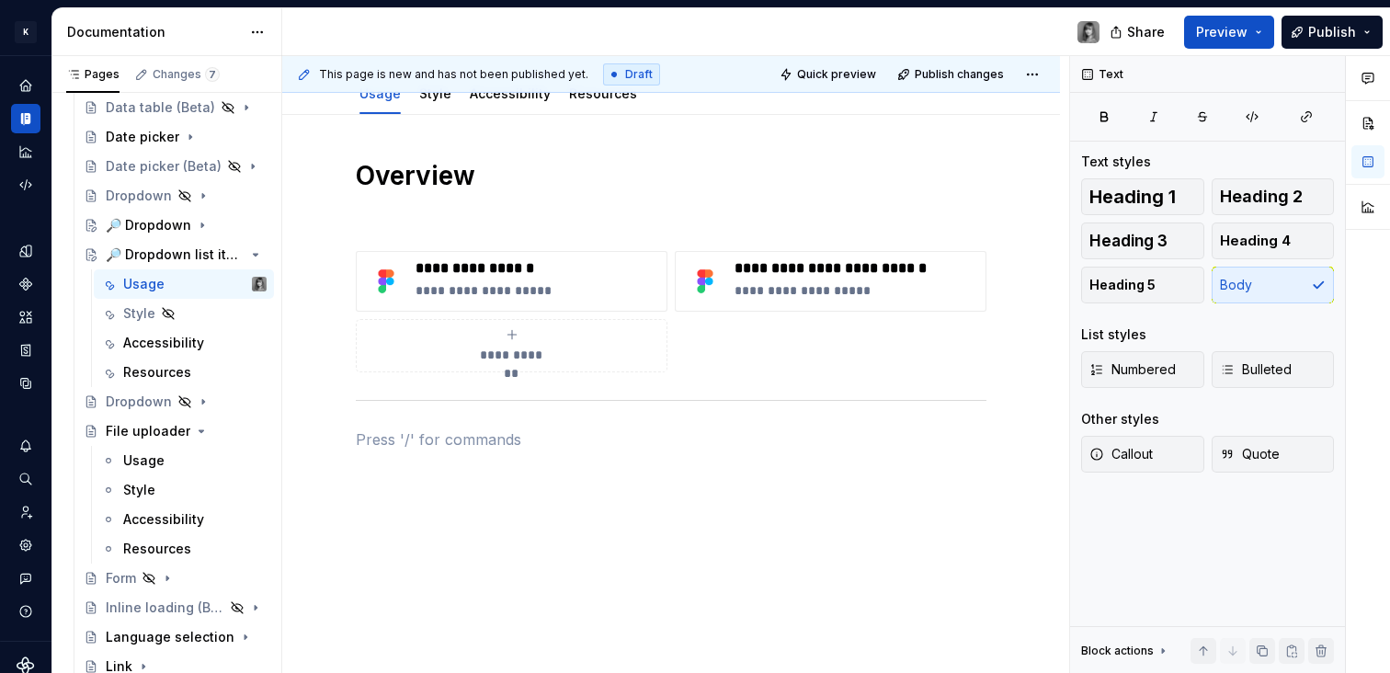
scroll to position [0, 0]
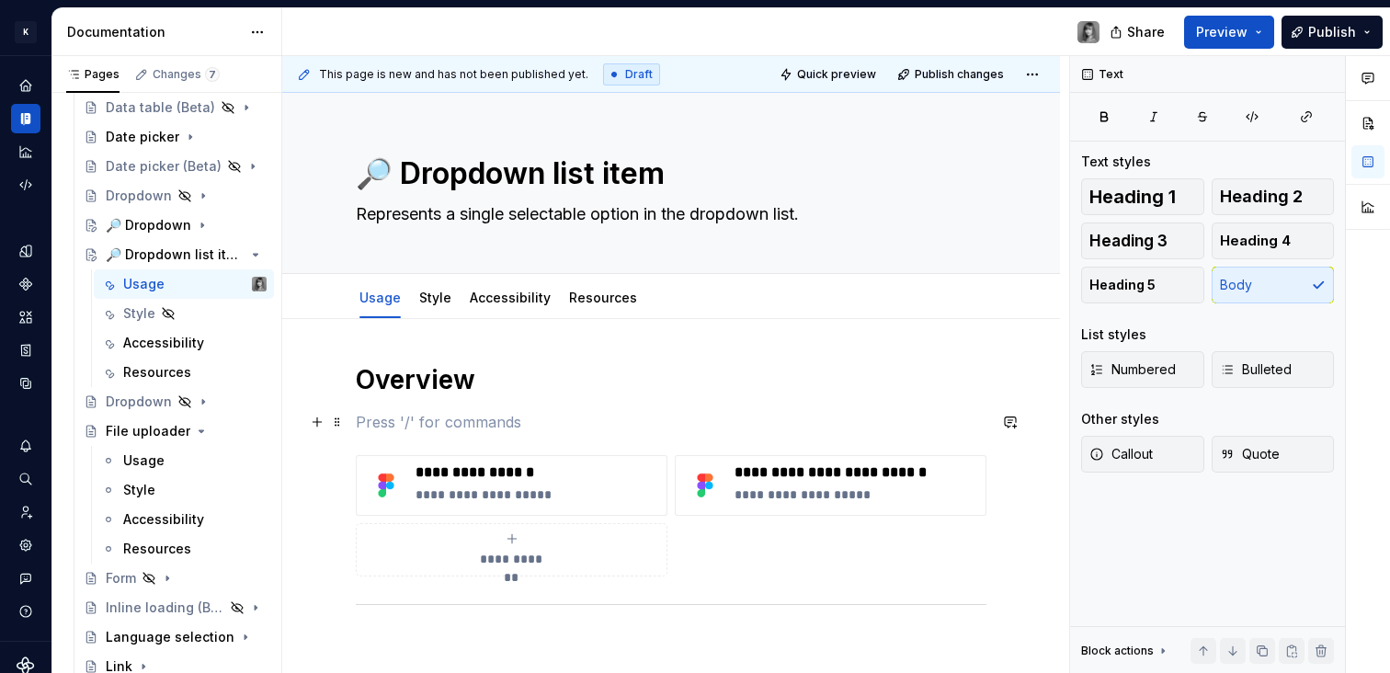
click at [496, 420] on p at bounding box center [671, 422] width 631 height 22
type textarea "*"
click at [454, 407] on div "**********" at bounding box center [671, 508] width 631 height 291
paste div
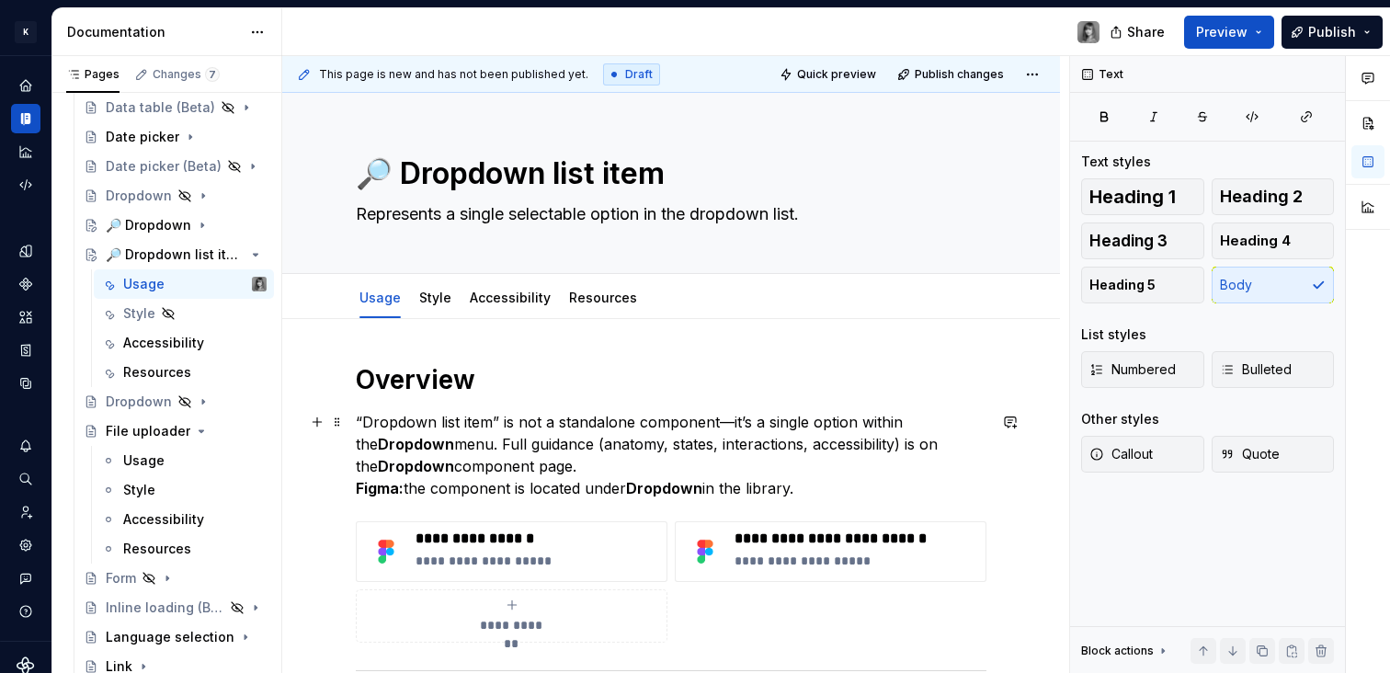
click at [496, 419] on p "“Dropdown list item” is not a standalone component—it’s a single option within …" at bounding box center [671, 455] width 631 height 88
drag, startPoint x: 362, startPoint y: 422, endPoint x: 342, endPoint y: 424, distance: 20.3
click at [356, 424] on div "**********" at bounding box center [671, 553] width 631 height 380
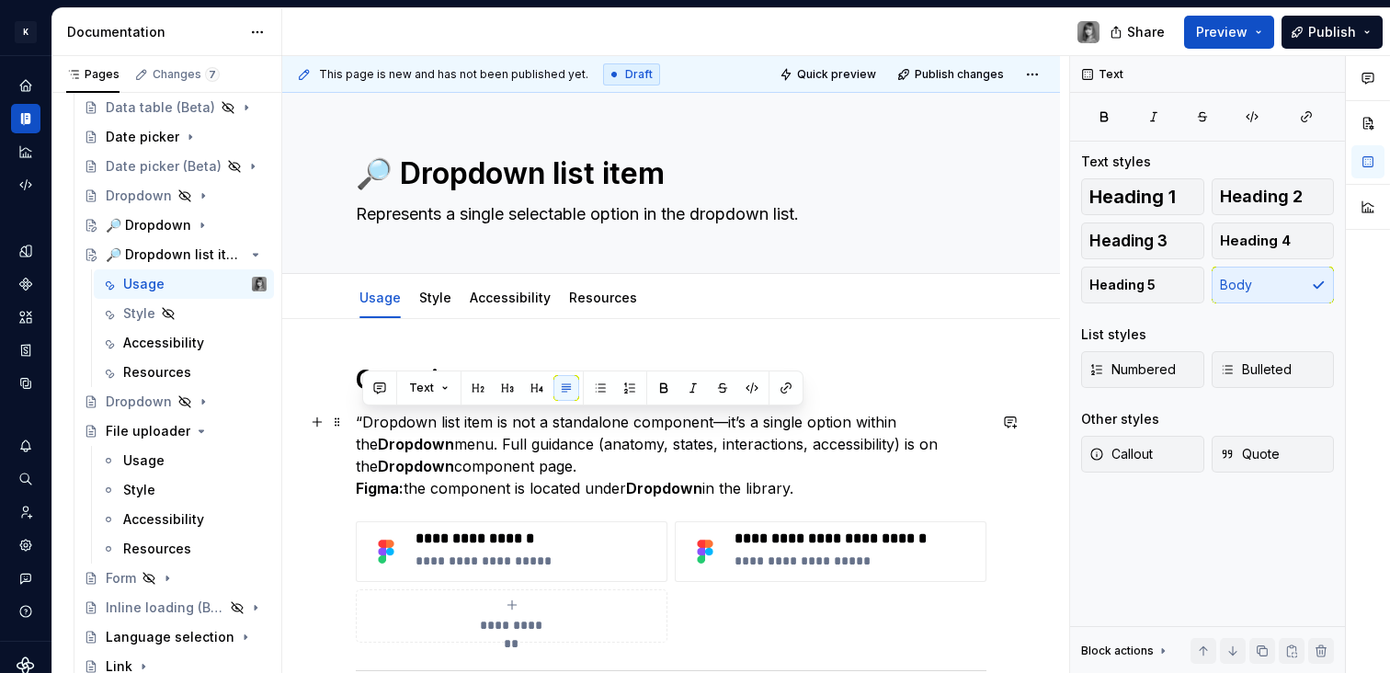
click at [363, 426] on p "“Dropdown list item is not a standalone component—it’s a single option within t…" at bounding box center [671, 455] width 631 height 88
drag, startPoint x: 365, startPoint y: 419, endPoint x: 397, endPoint y: 417, distance: 32.2
click at [356, 419] on p "“Dropdown list item is not a standalone component—it’s a single option within t…" at bounding box center [671, 455] width 631 height 88
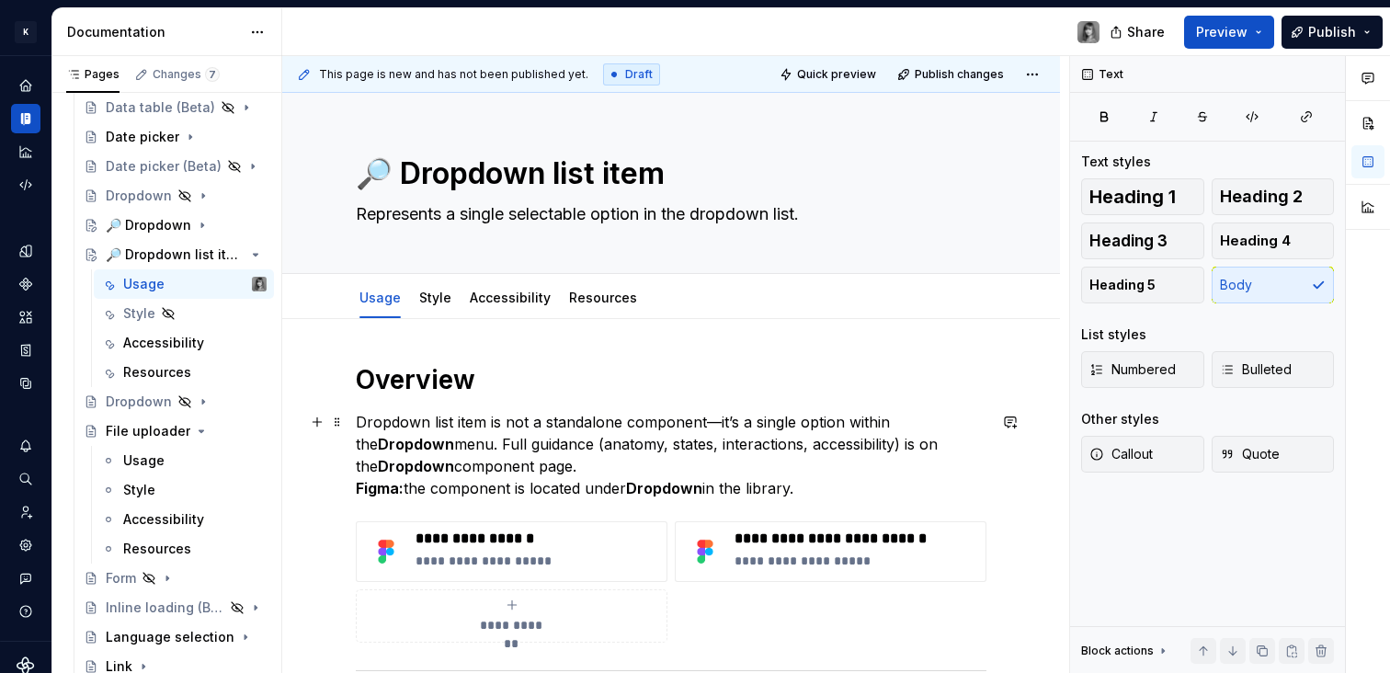
click at [713, 424] on p "Dropdown list item is not a standalone component—it’s a single option within th…" at bounding box center [671, 455] width 631 height 88
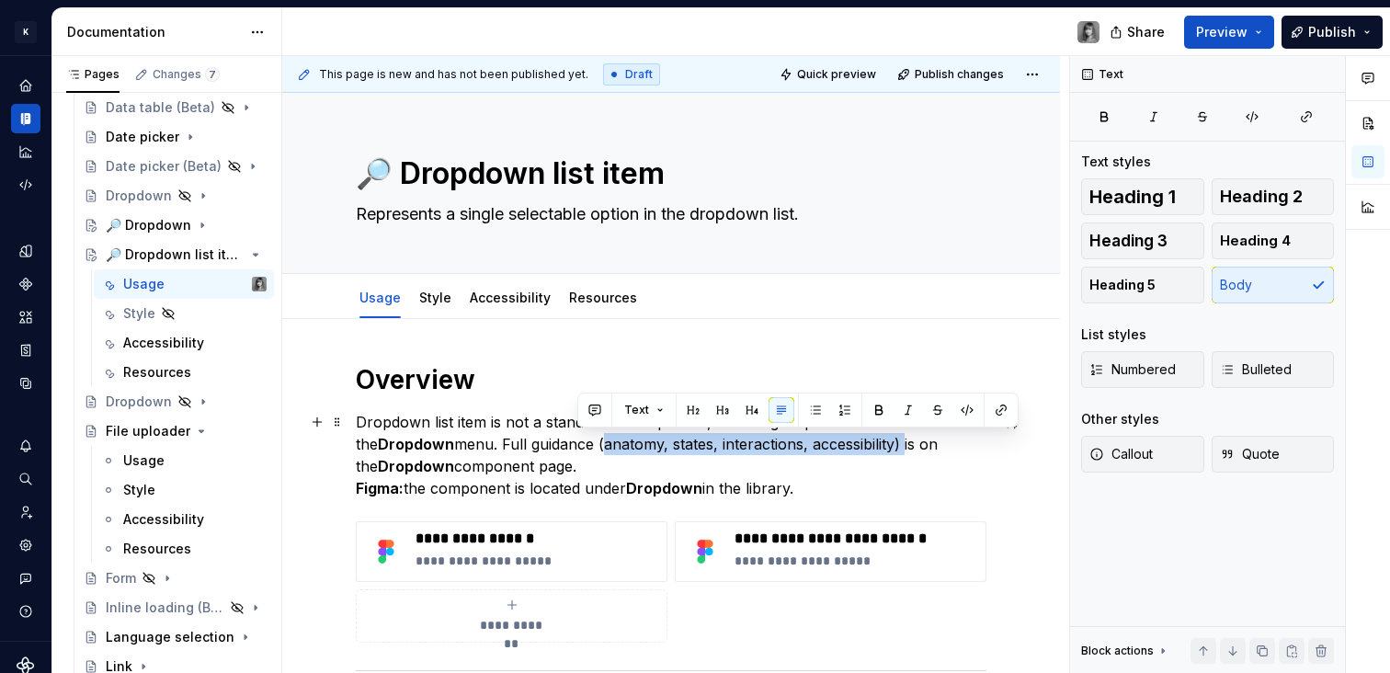
drag, startPoint x: 576, startPoint y: 446, endPoint x: 881, endPoint y: 439, distance: 304.4
click at [881, 439] on p "Dropdown list item is not a standalone component, it’s a single option within t…" at bounding box center [671, 455] width 631 height 88
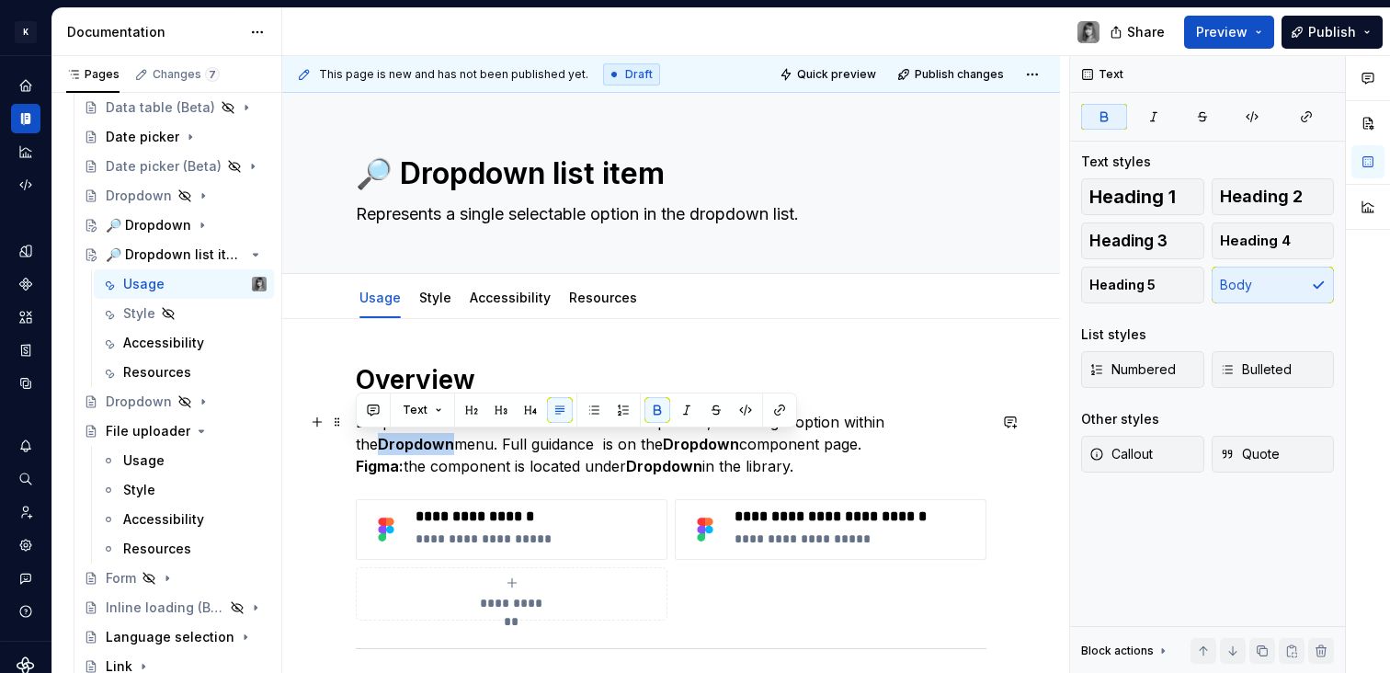
drag, startPoint x: 428, startPoint y: 444, endPoint x: 336, endPoint y: 449, distance: 92.1
click at [336, 449] on div "**********" at bounding box center [671, 621] width 778 height 604
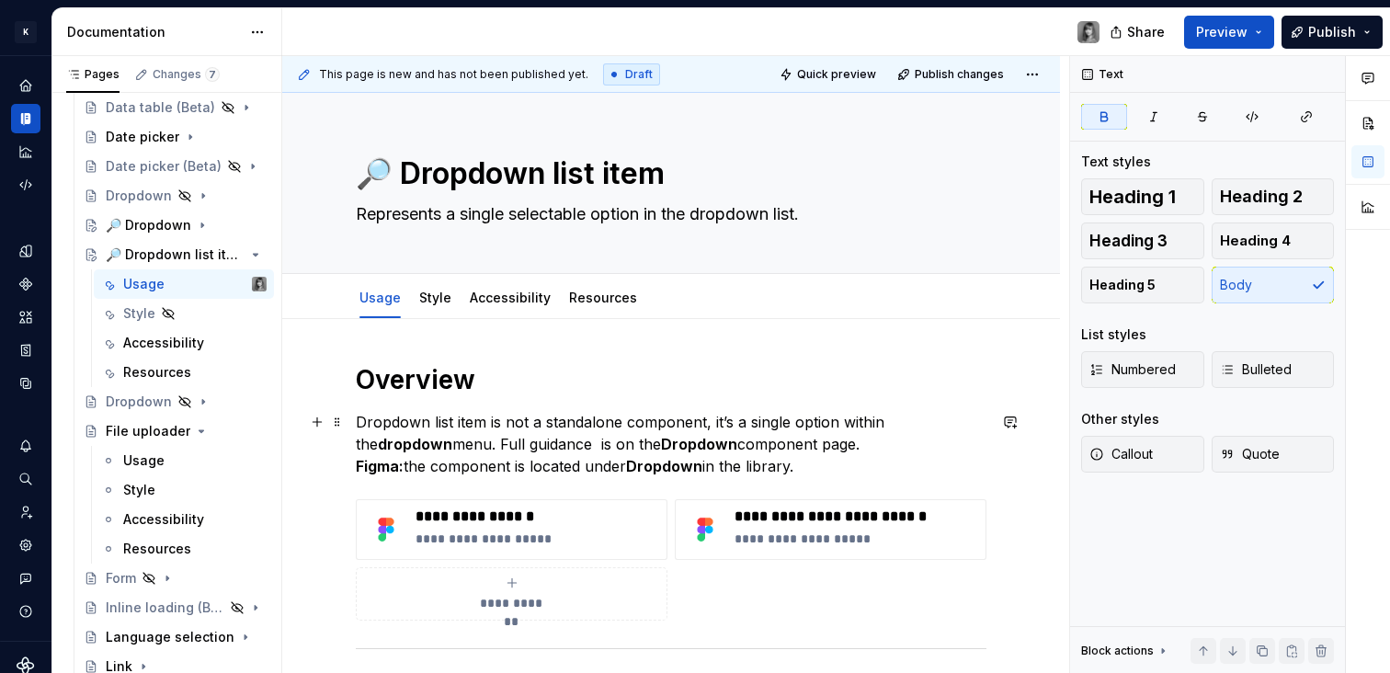
click at [395, 447] on strong "dropdown" at bounding box center [415, 444] width 74 height 18
click at [505, 449] on p "Dropdown list item is not a standalone component, it’s a single option within t…" at bounding box center [671, 444] width 631 height 66
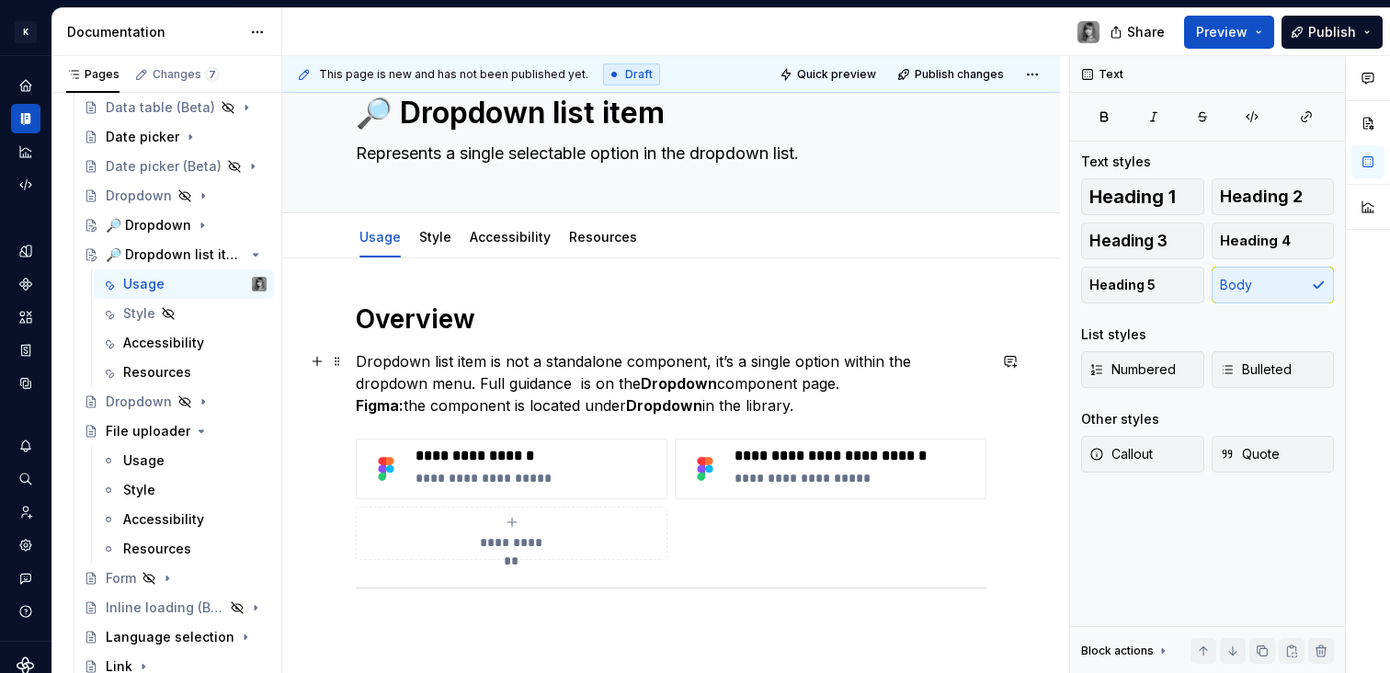
scroll to position [73, 0]
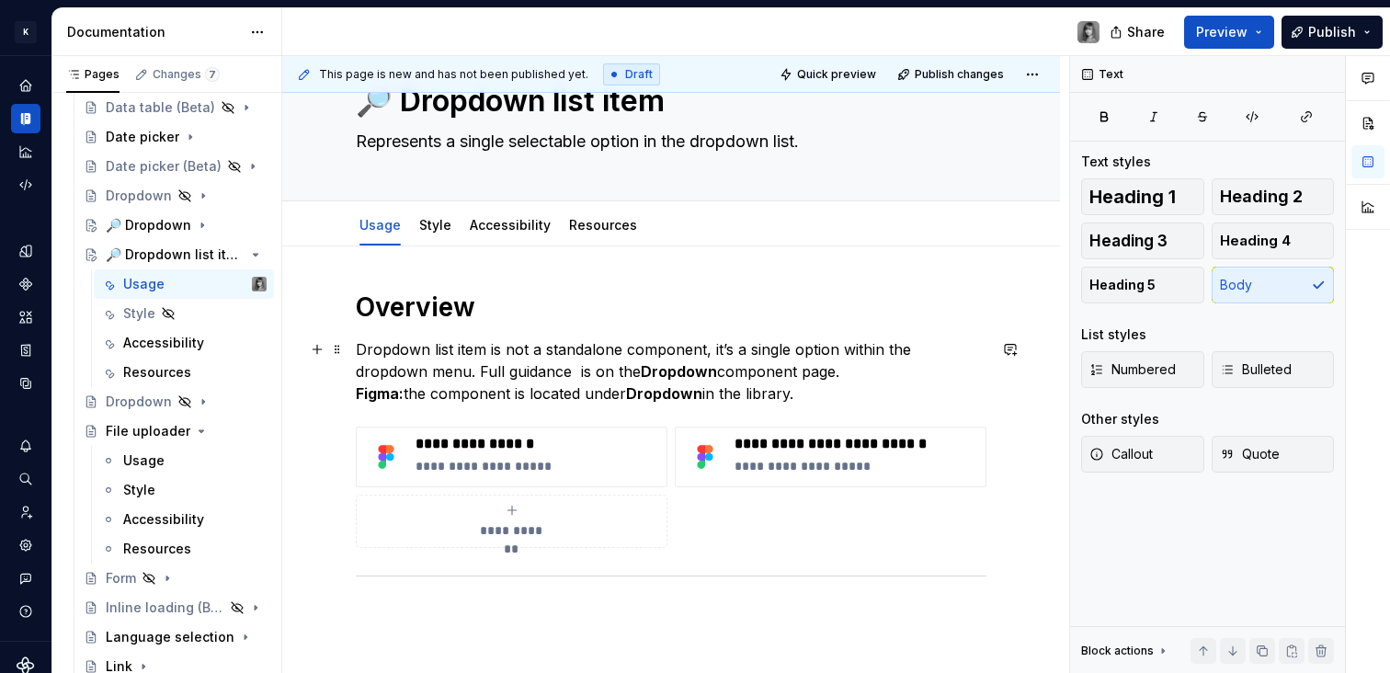
click at [827, 393] on p "Dropdown list item is not a standalone component, it’s a single option within t…" at bounding box center [671, 371] width 631 height 66
click at [354, 391] on div "**********" at bounding box center [671, 548] width 778 height 604
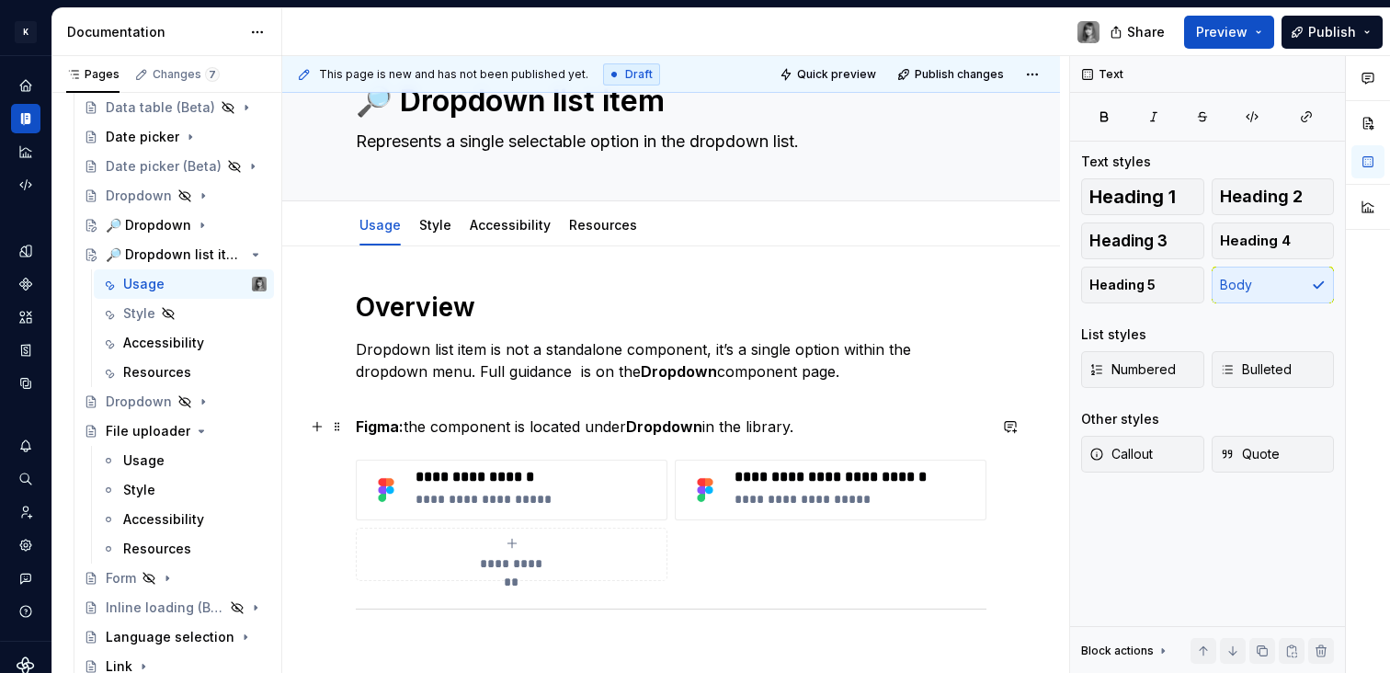
click at [757, 416] on p "Figma: the component is located under Dropdown in the library." at bounding box center [671, 427] width 631 height 22
click at [830, 413] on div "**********" at bounding box center [671, 475] width 631 height 369
click at [832, 377] on p "Dropdown list item is not a standalone component, it’s a single option within t…" at bounding box center [671, 371] width 631 height 66
click at [867, 368] on p "Dropdown list item is not a standalone component, it’s a single option within t…" at bounding box center [671, 371] width 631 height 66
click at [683, 392] on p "Dropdown list item is not a standalone component, it’s a single option within t…" at bounding box center [671, 371] width 631 height 66
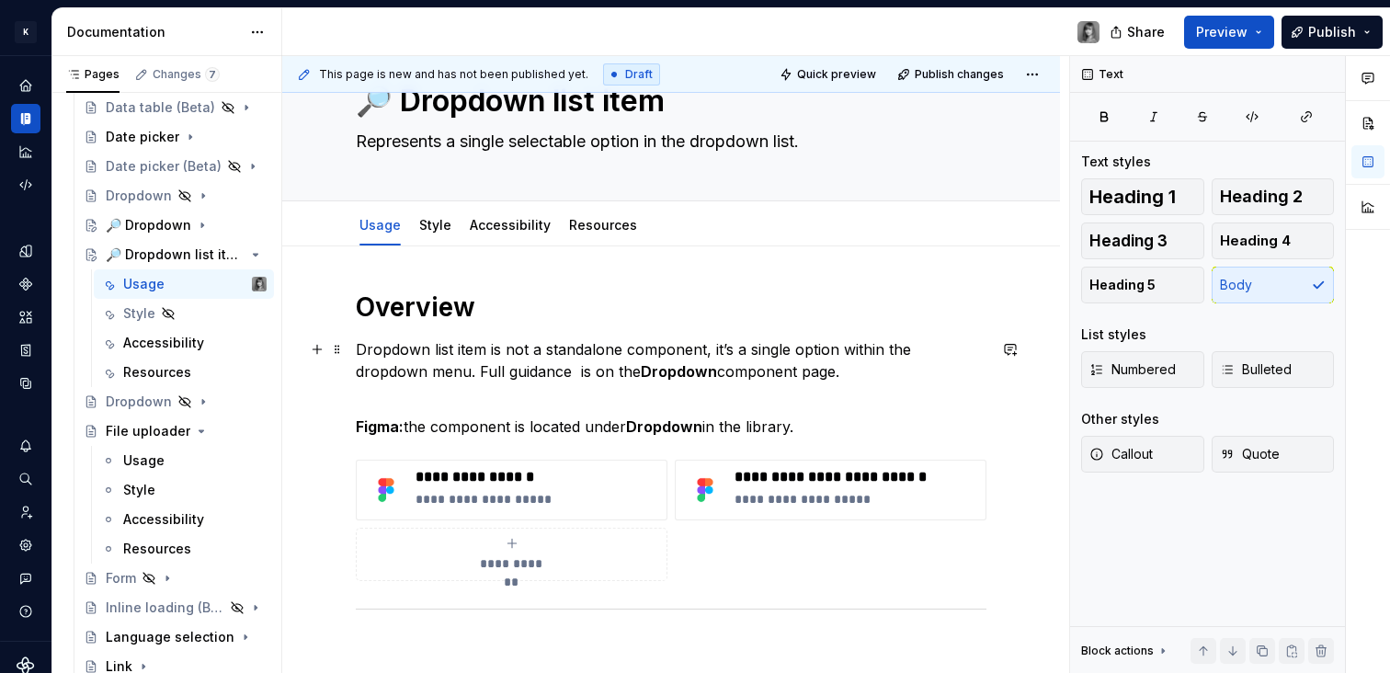
click at [685, 371] on strong "Dropdown" at bounding box center [679, 371] width 76 height 18
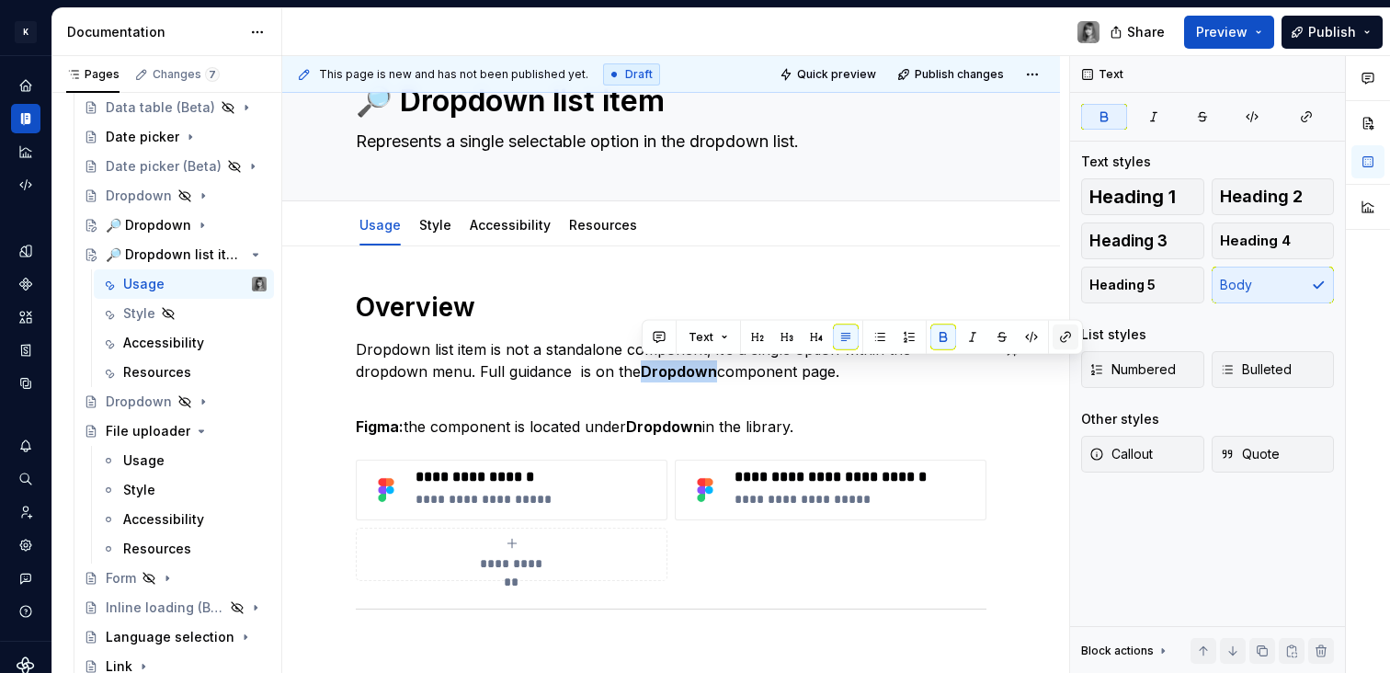
click at [1055, 336] on button "button" at bounding box center [1066, 338] width 26 height 26
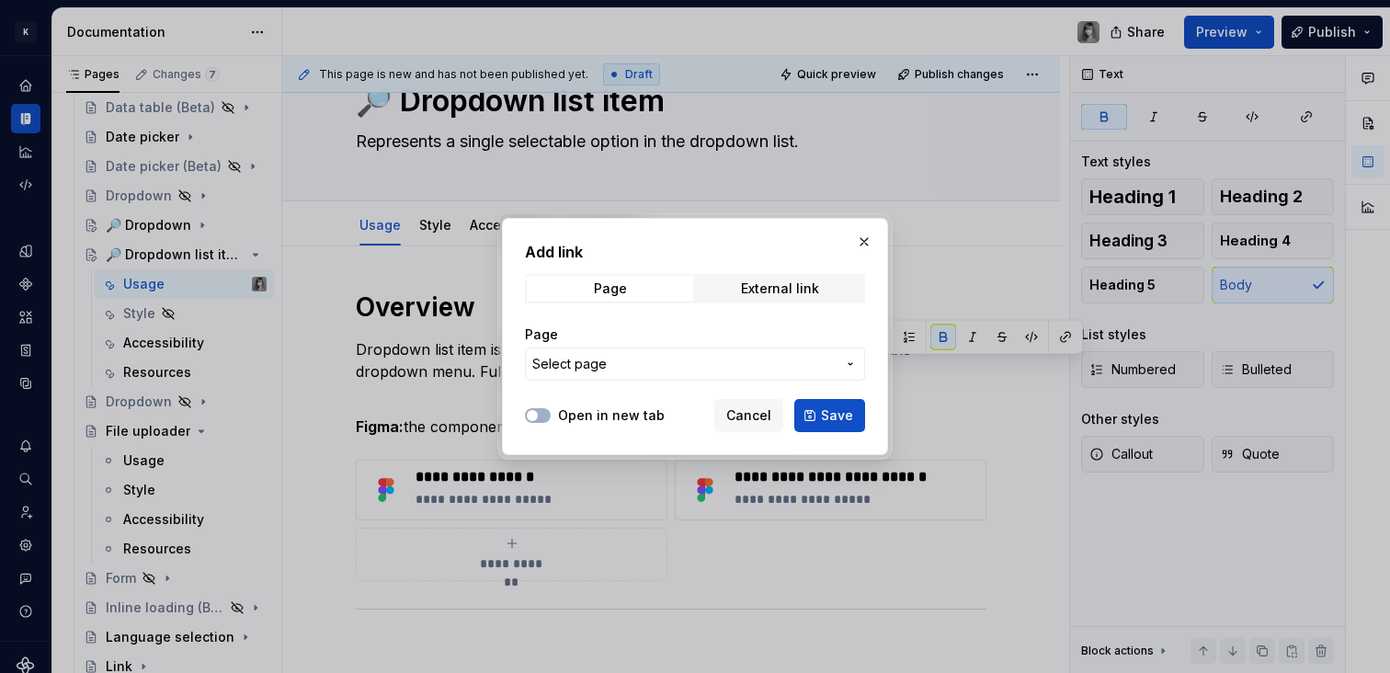
click at [618, 365] on span "Select page" at bounding box center [683, 364] width 303 height 18
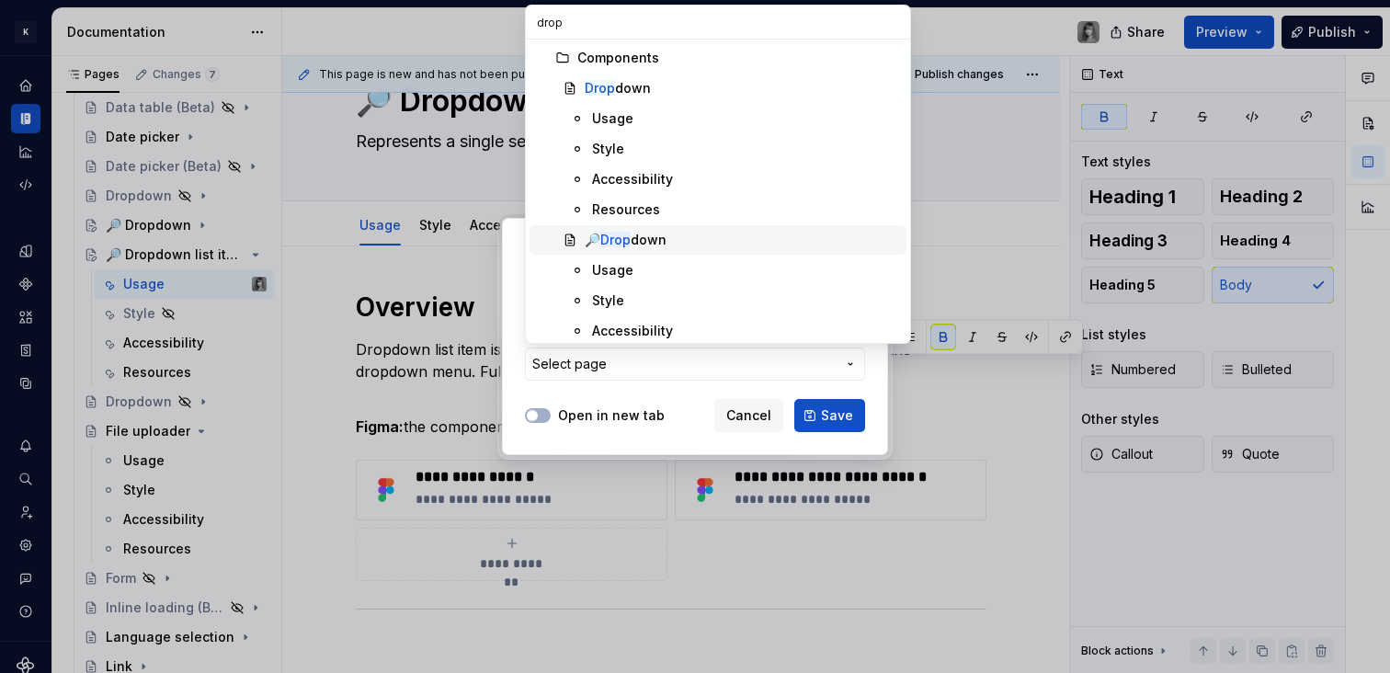
type input "drop"
click at [631, 251] on span "🔎 Drop down" at bounding box center [718, 239] width 377 height 29
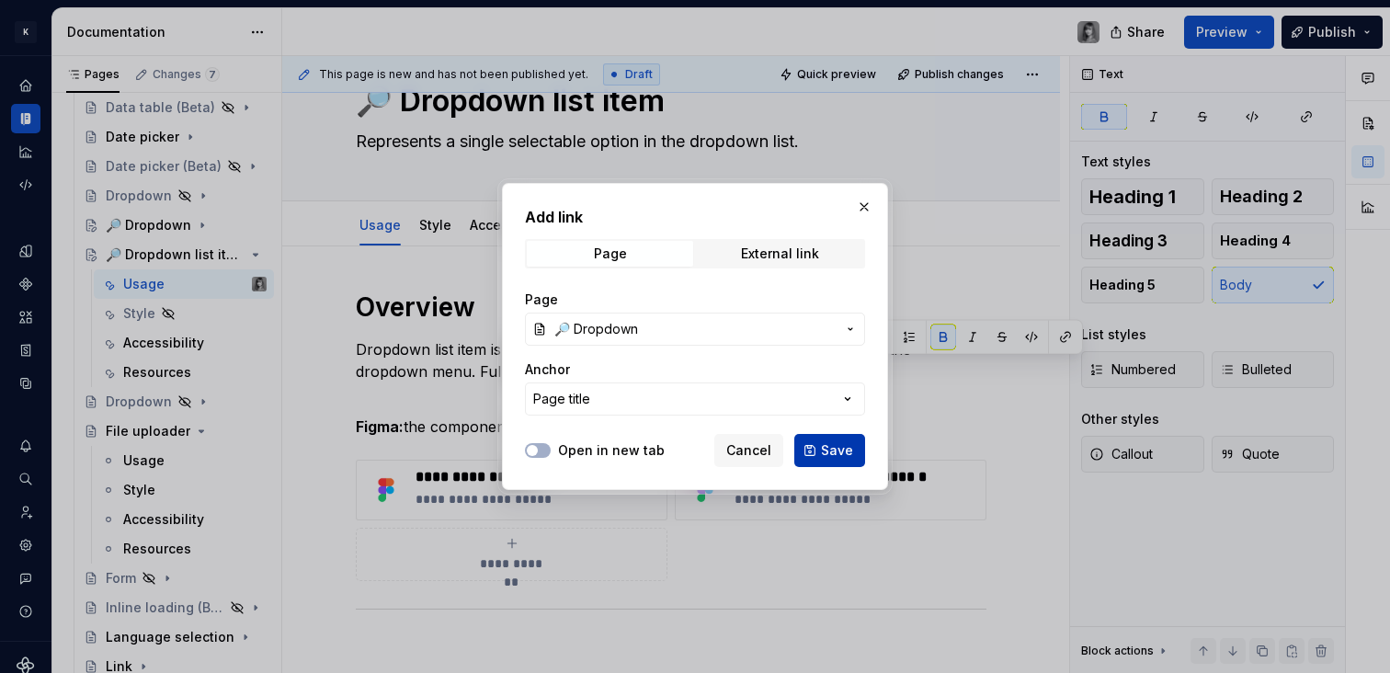
click at [834, 458] on span "Save" at bounding box center [837, 450] width 32 height 18
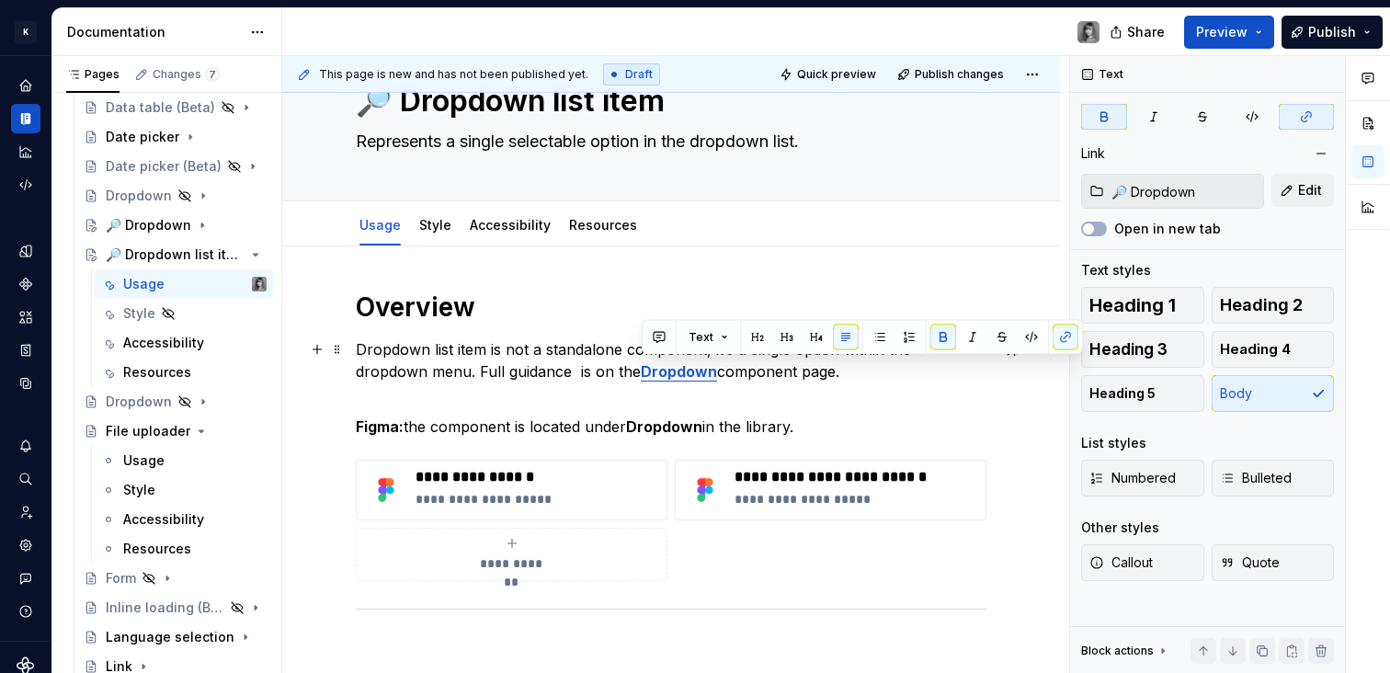
click at [630, 387] on p "Dropdown list item is not a standalone component, it’s a single option within t…" at bounding box center [671, 371] width 631 height 66
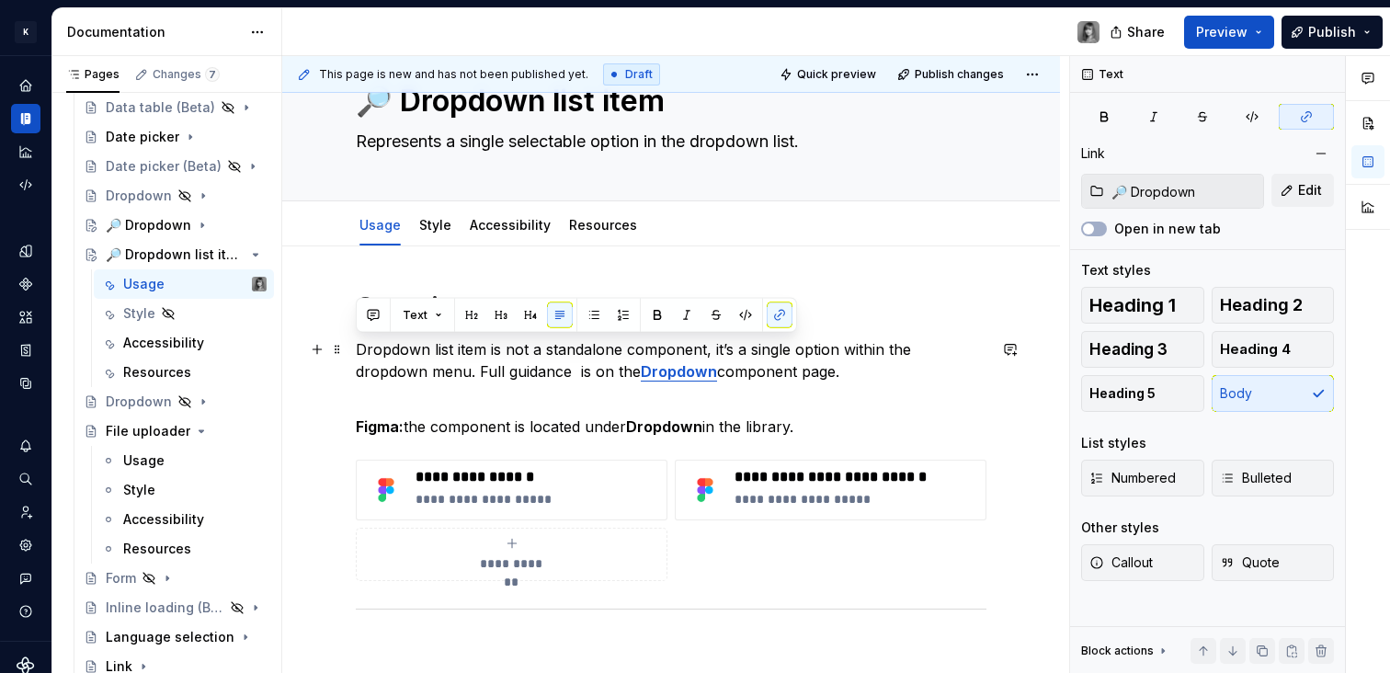
drag, startPoint x: 845, startPoint y: 376, endPoint x: 365, endPoint y: 354, distance: 480.4
click at [357, 354] on p "Dropdown list item is not a standalone component, it’s a single option within t…" at bounding box center [671, 371] width 631 height 66
click at [1149, 564] on span "Callout" at bounding box center [1120, 562] width 63 height 18
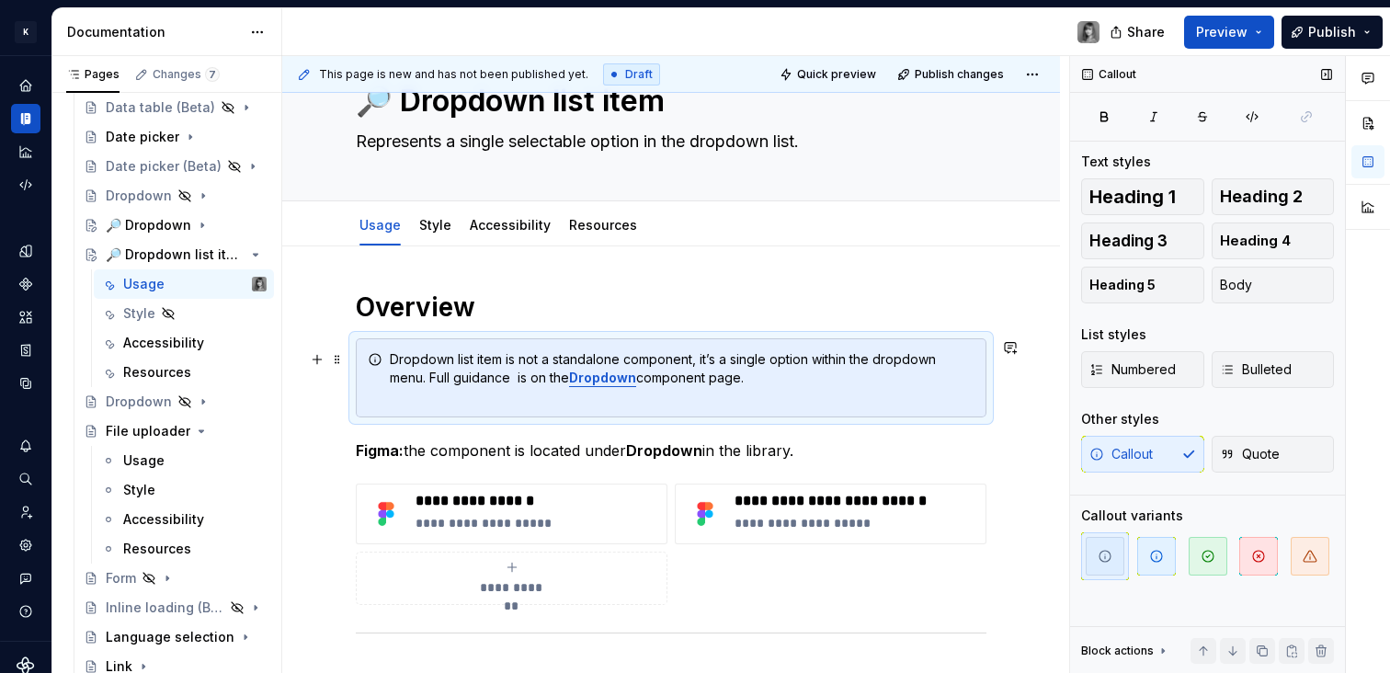
click at [519, 395] on div "Dropdown list item is not a standalone component, it’s a single option within t…" at bounding box center [682, 377] width 585 height 55
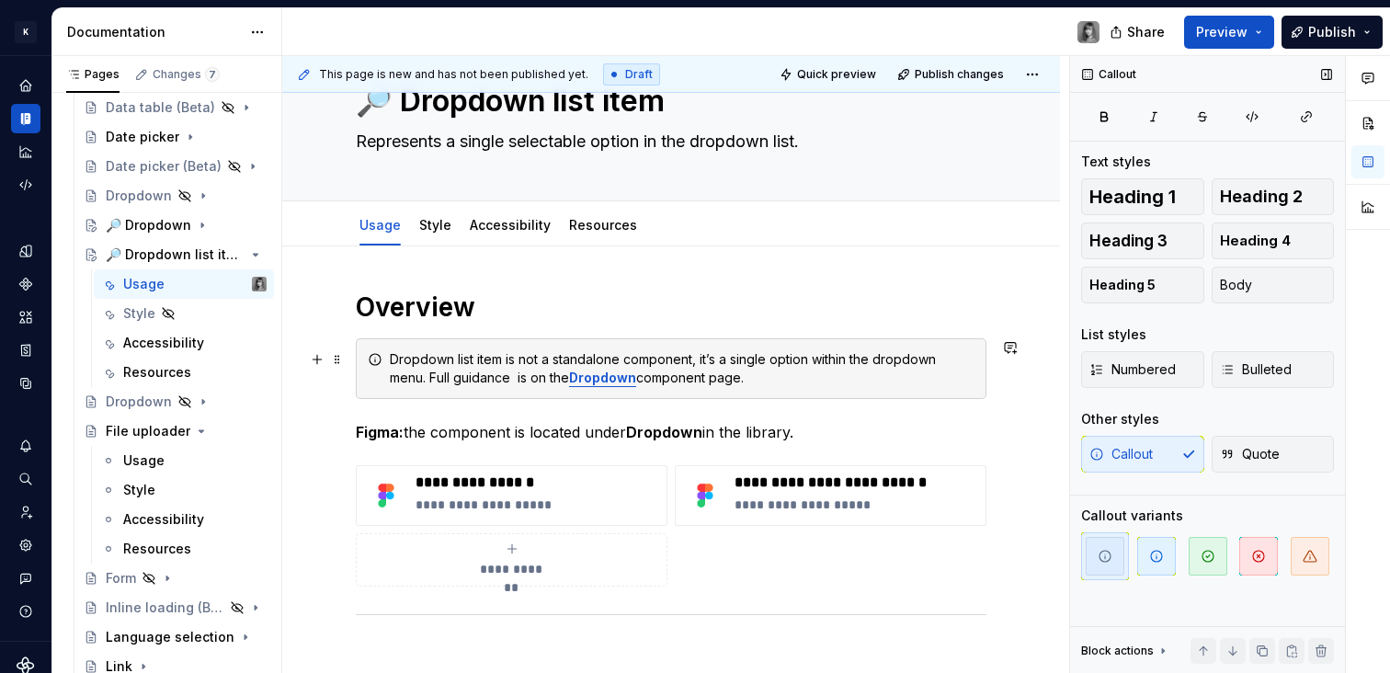
click at [416, 369] on div "Dropdown list item is not a standalone component, it’s a single option within t…" at bounding box center [682, 368] width 585 height 37
click at [1149, 553] on icon "button" at bounding box center [1156, 556] width 15 height 15
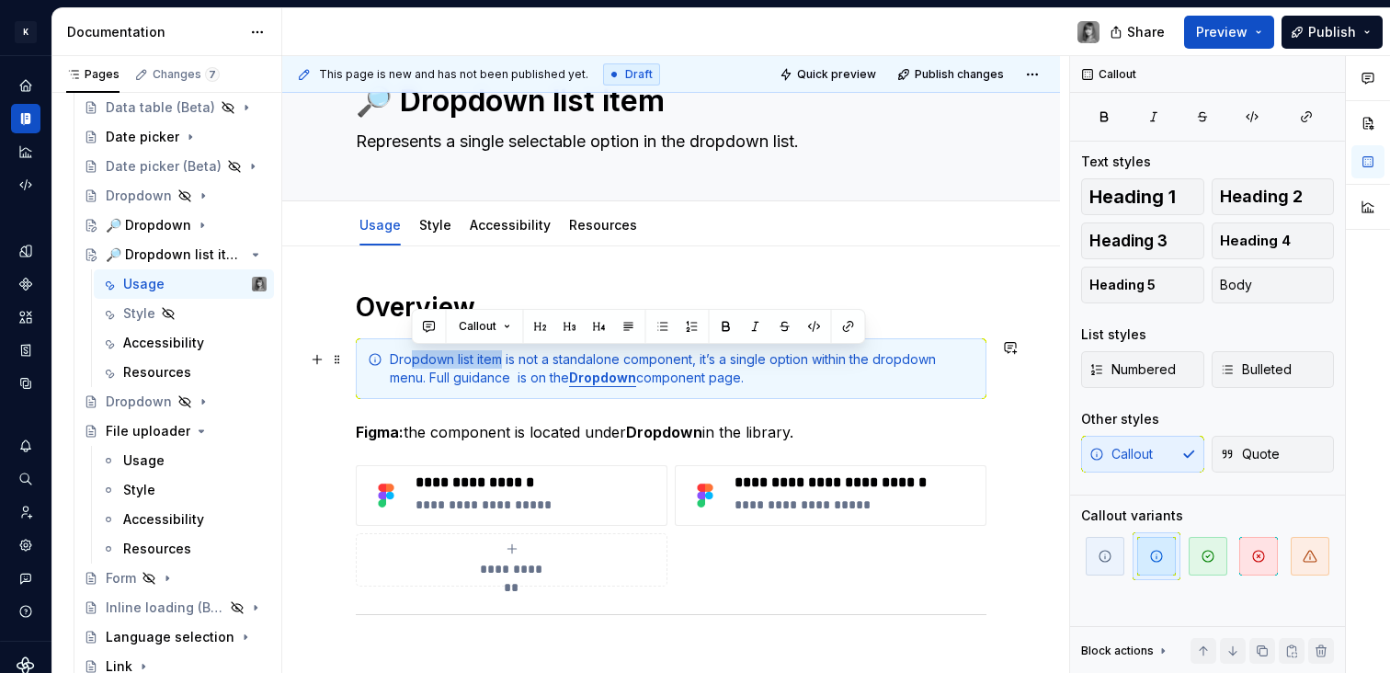
drag, startPoint x: 500, startPoint y: 359, endPoint x: 412, endPoint y: 361, distance: 88.3
click at [412, 361] on div "Dropdown list item is not a standalone component, it’s a single option within t…" at bounding box center [682, 368] width 585 height 37
click at [475, 371] on div "Dropdown list item is not a standalone component, it’s a single option within t…" at bounding box center [682, 368] width 585 height 37
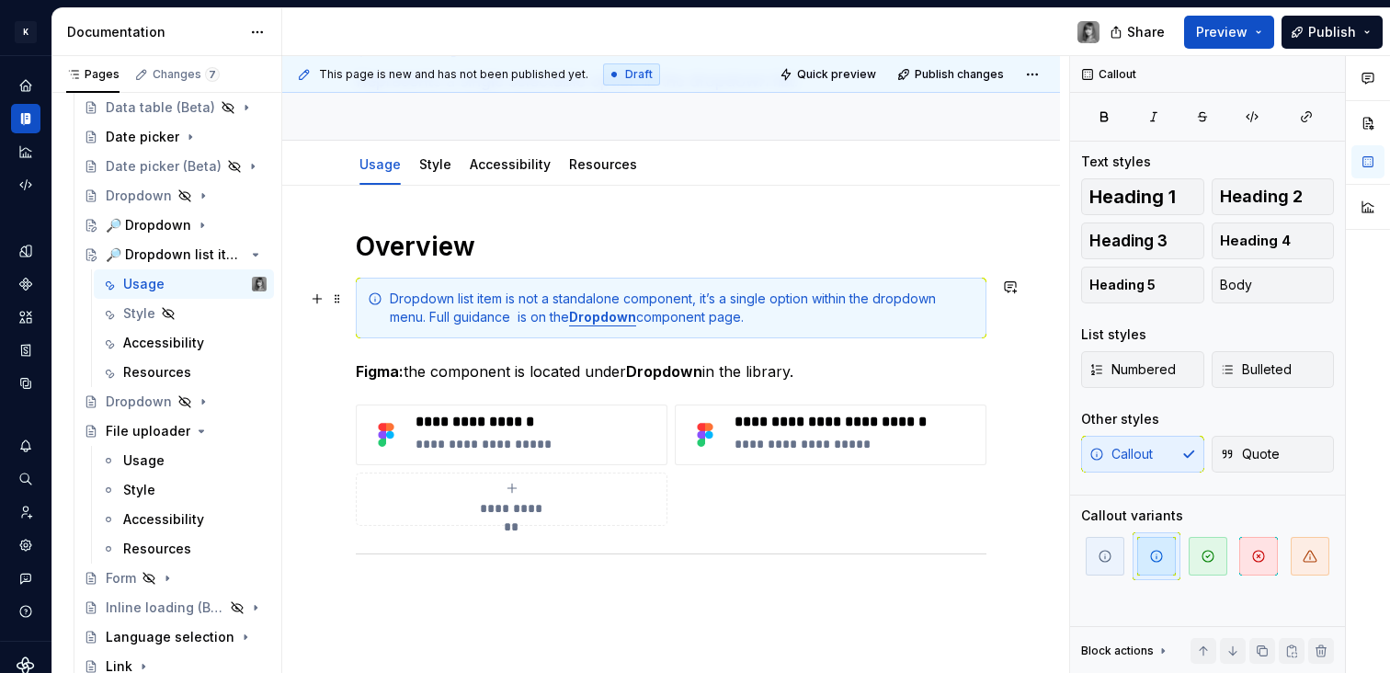
scroll to position [165, 0]
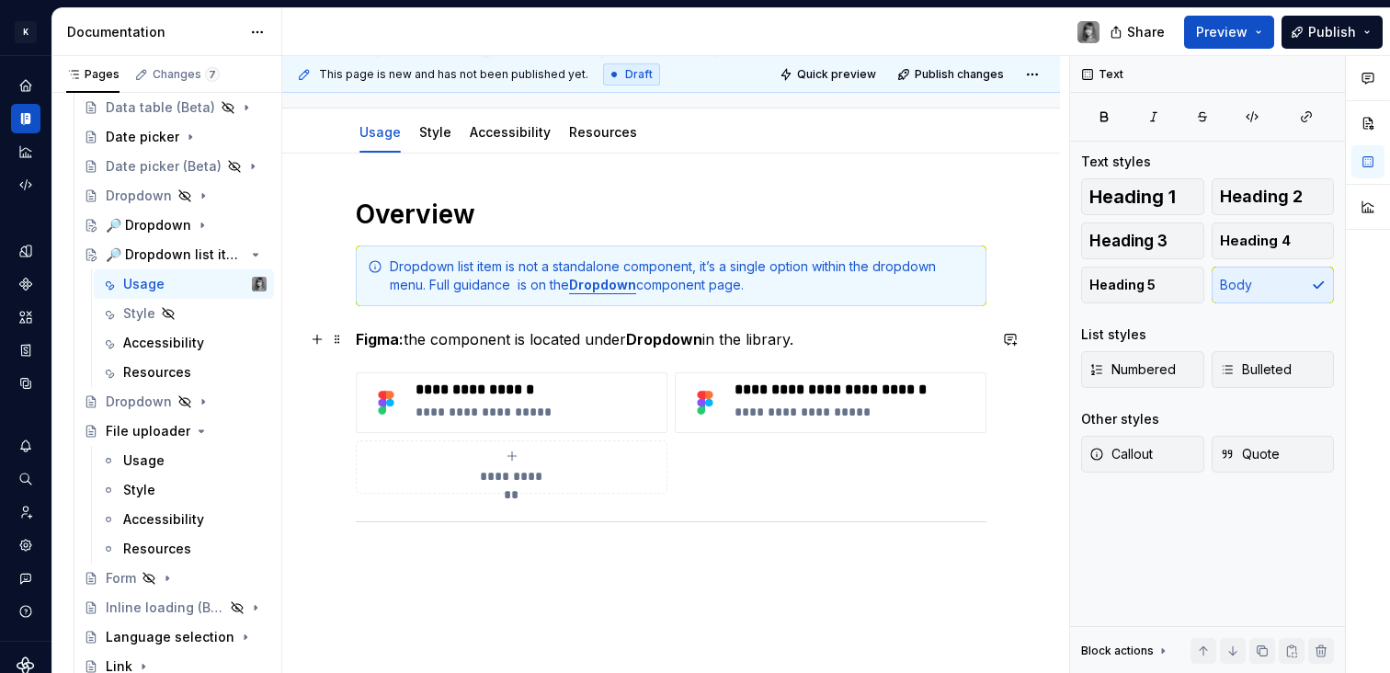
click at [413, 340] on p "Figma: the component is located under Dropdown in the library." at bounding box center [671, 339] width 631 height 22
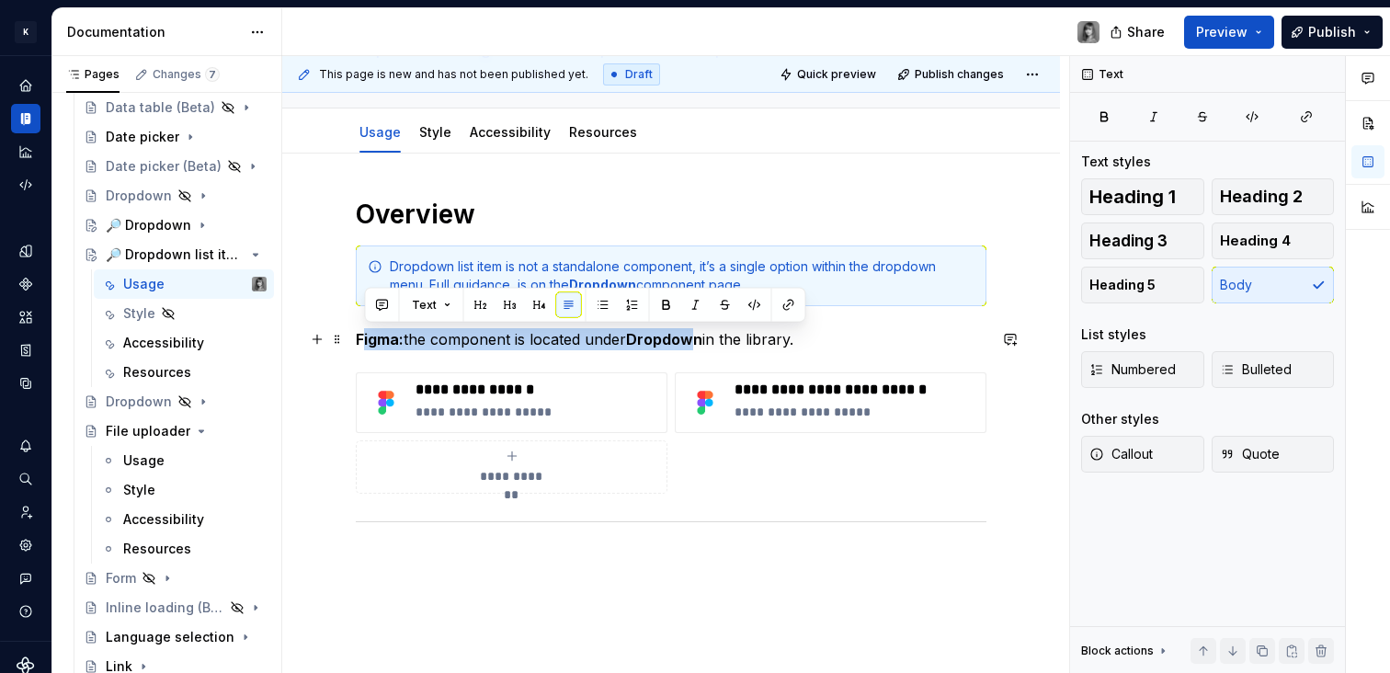
drag, startPoint x: 445, startPoint y: 339, endPoint x: 693, endPoint y: 336, distance: 248.3
click at [693, 336] on p "Figma: the component is located under Dropdown in the library." at bounding box center [671, 339] width 631 height 22
click at [693, 336] on strong "Dropdown" at bounding box center [664, 339] width 76 height 18
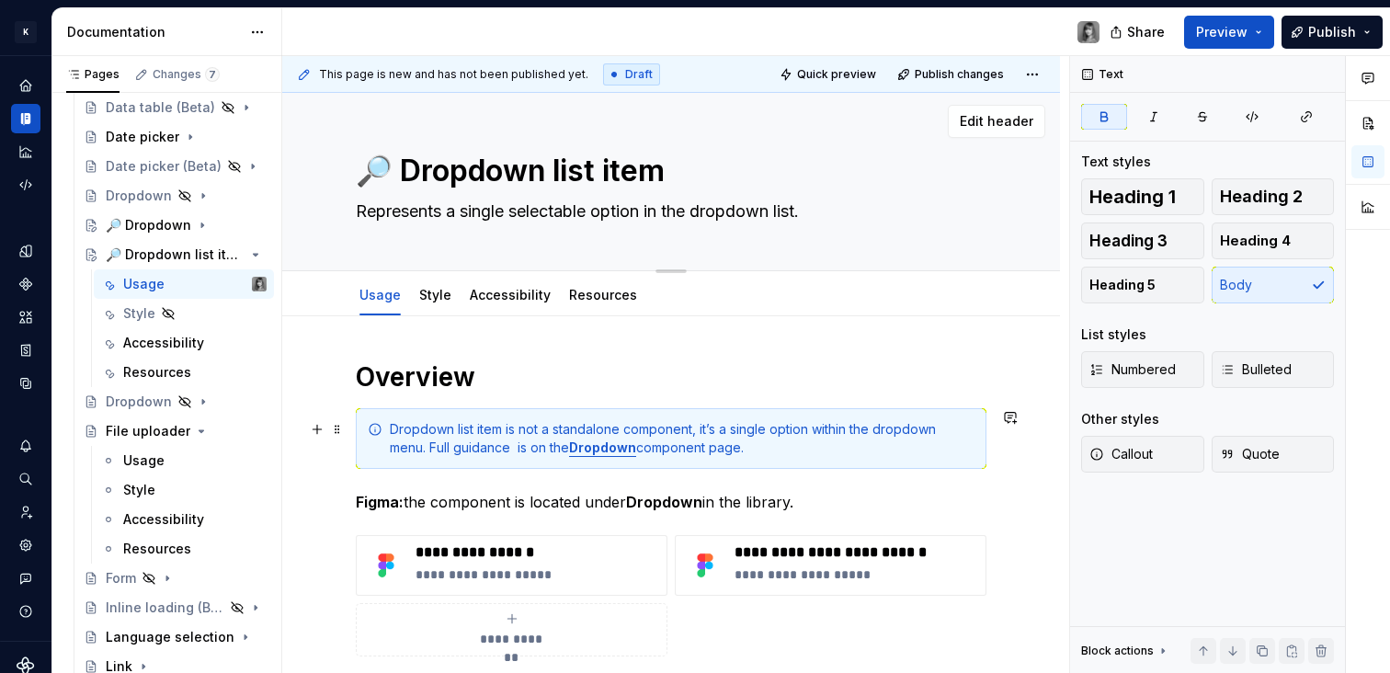
scroll to position [0, 0]
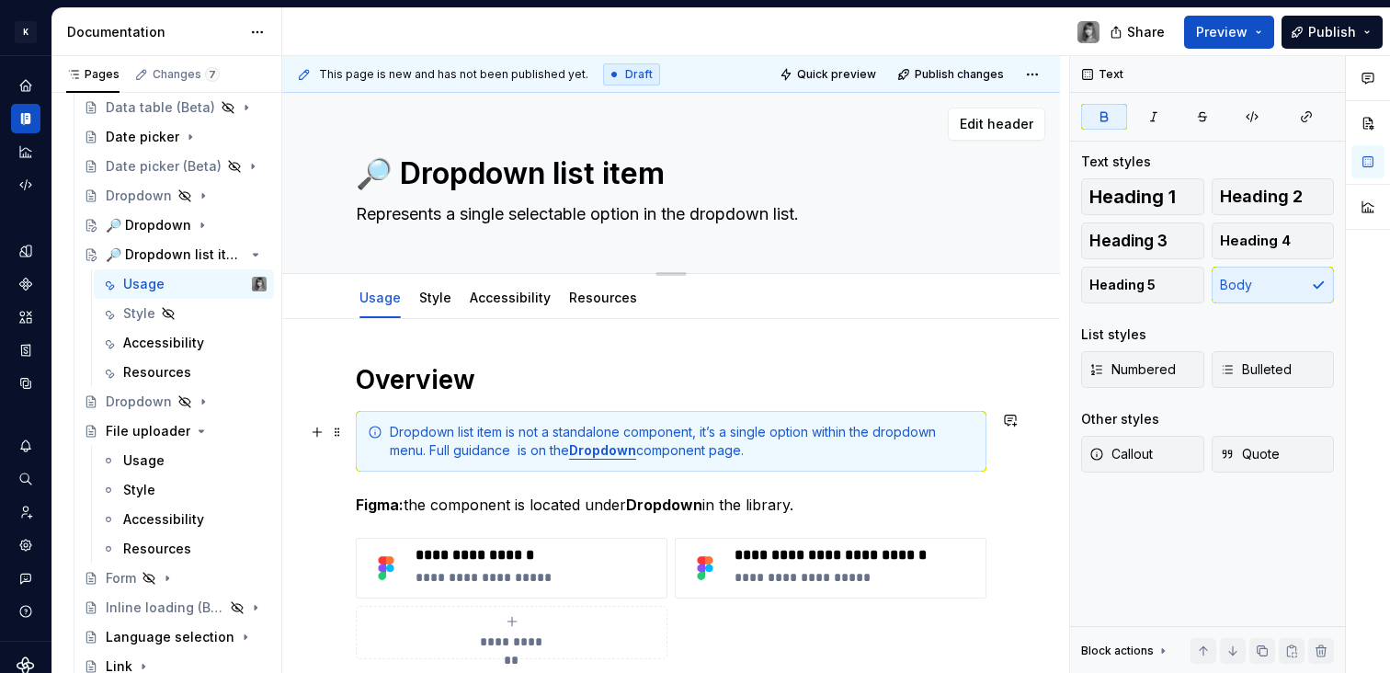
type textarea "*"
click at [391, 175] on textarea "🔎 Dropdown list item" at bounding box center [667, 174] width 631 height 44
type textarea "Dropdown list item"
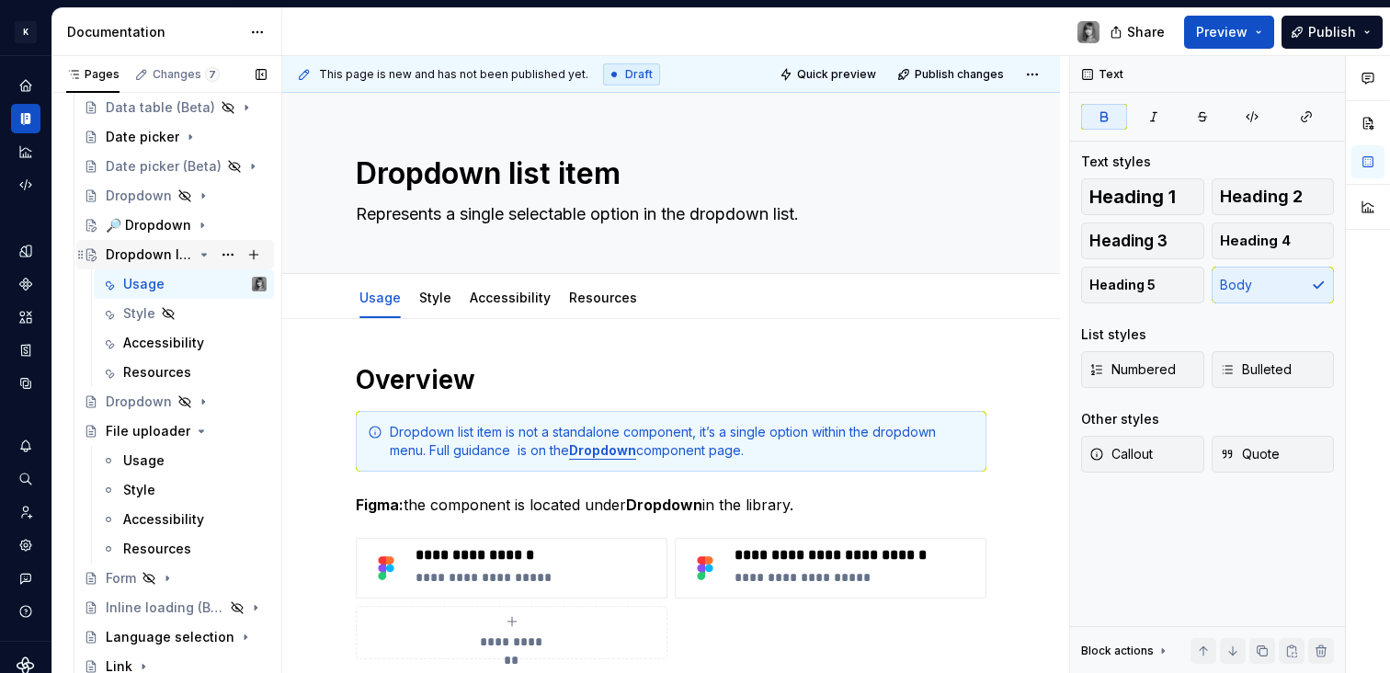
type textarea "*"
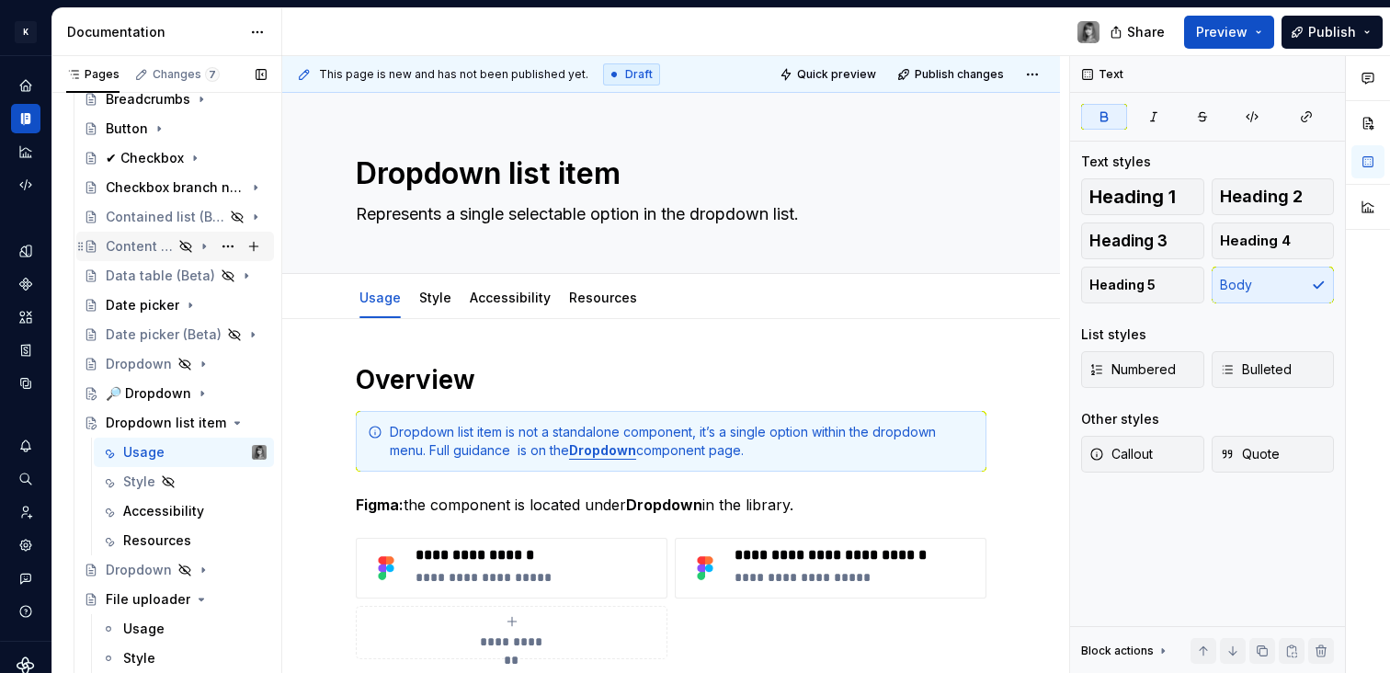
scroll to position [987, 0]
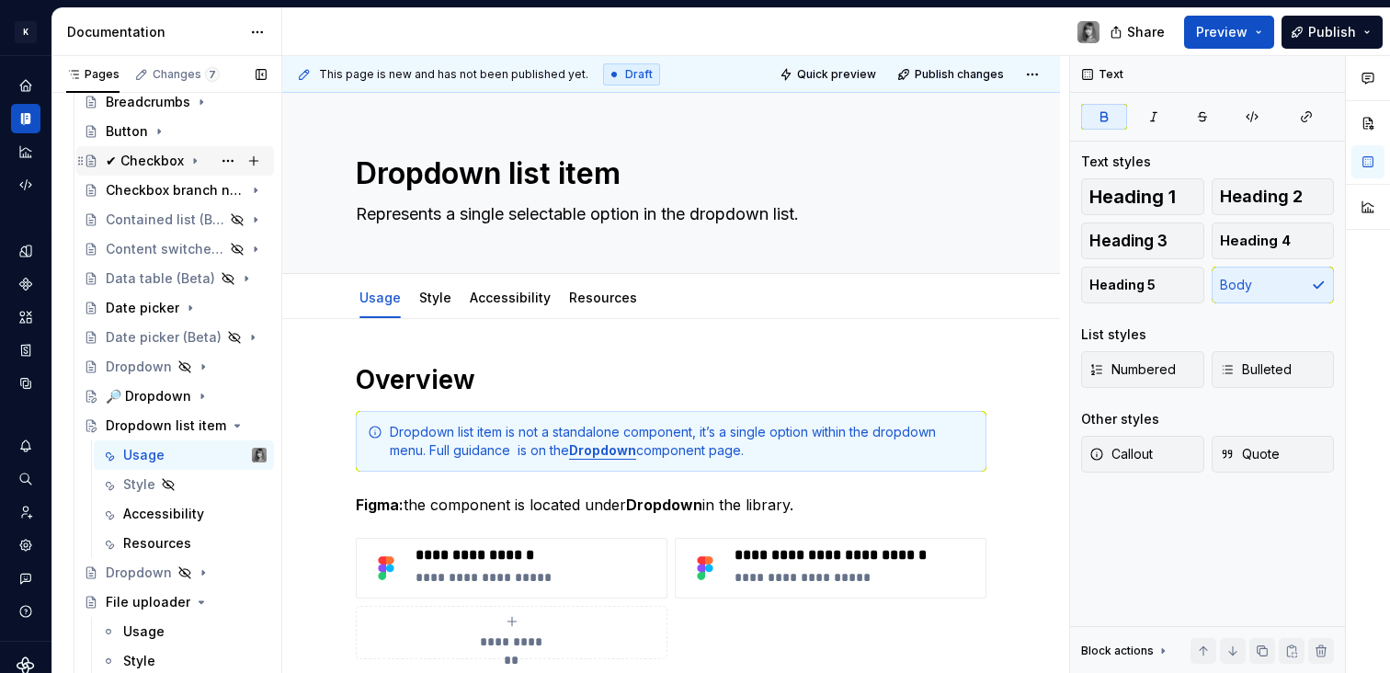
type textarea "Dropdown list item"
click at [139, 165] on div "✔ Checkbox" at bounding box center [145, 161] width 78 height 18
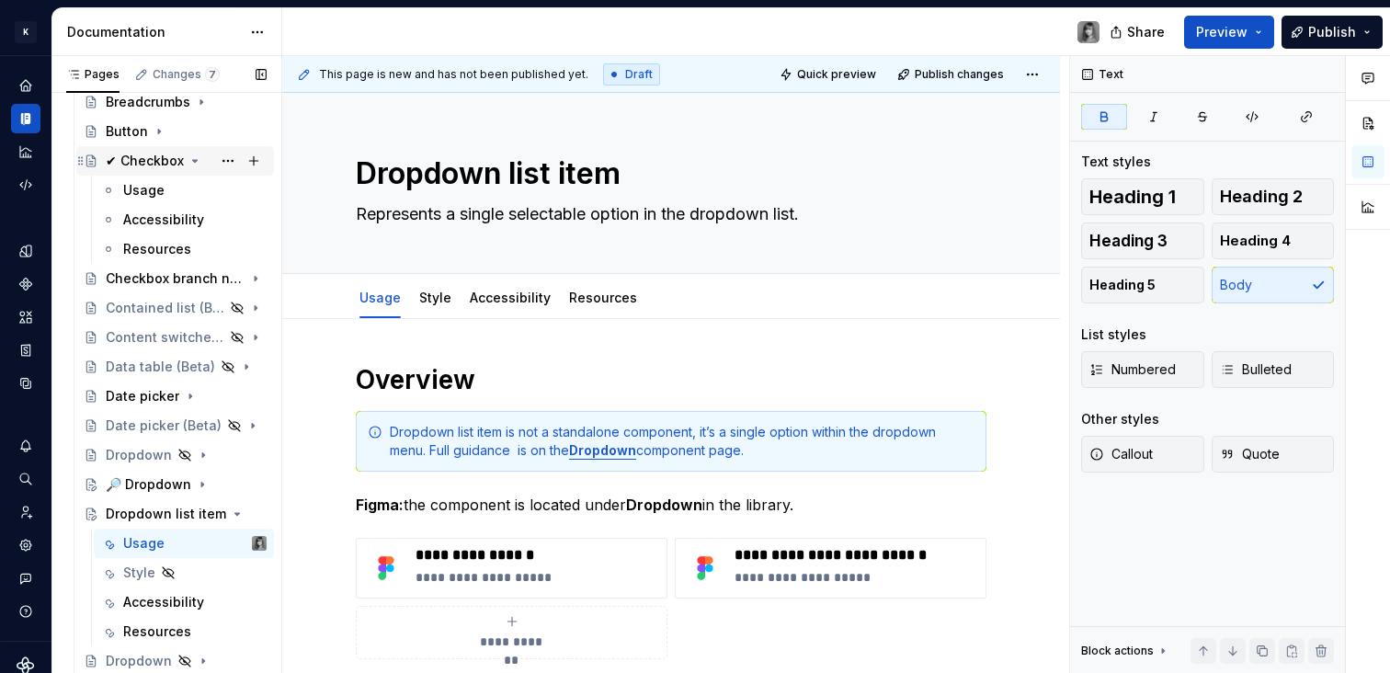
click at [140, 165] on div "✔ Checkbox" at bounding box center [145, 161] width 78 height 18
click at [119, 157] on div "✔ Checkbox" at bounding box center [145, 161] width 78 height 18
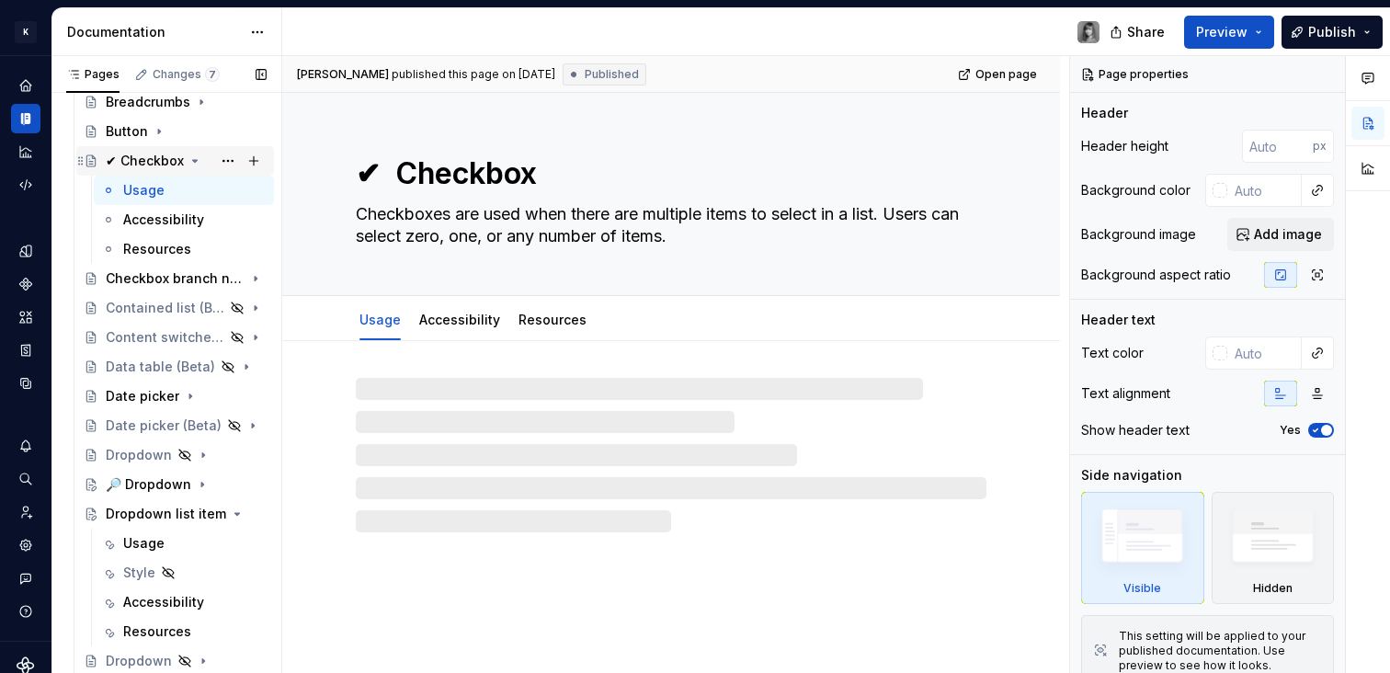
click at [119, 157] on div "✔ Checkbox" at bounding box center [145, 161] width 78 height 18
click at [115, 158] on div "✔ Checkbox" at bounding box center [145, 161] width 78 height 18
click at [378, 177] on textarea "✔ Checkbox" at bounding box center [667, 174] width 631 height 44
click at [394, 177] on textarea "✔ Checkbox" at bounding box center [667, 174] width 631 height 44
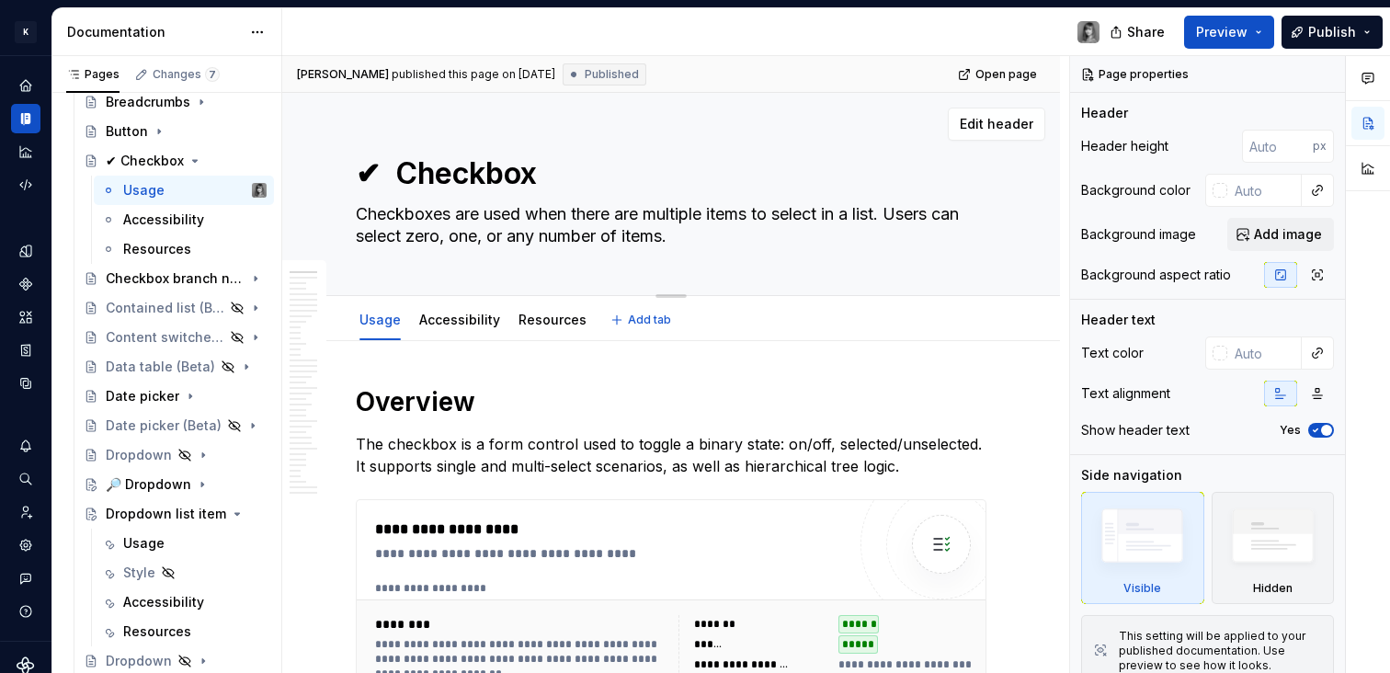
drag, startPoint x: 404, startPoint y: 175, endPoint x: 329, endPoint y: 170, distance: 74.6
click at [329, 170] on div "✔ Checkbox Checkboxes are used when there are multiple items to select in a lis…" at bounding box center [671, 194] width 778 height 203
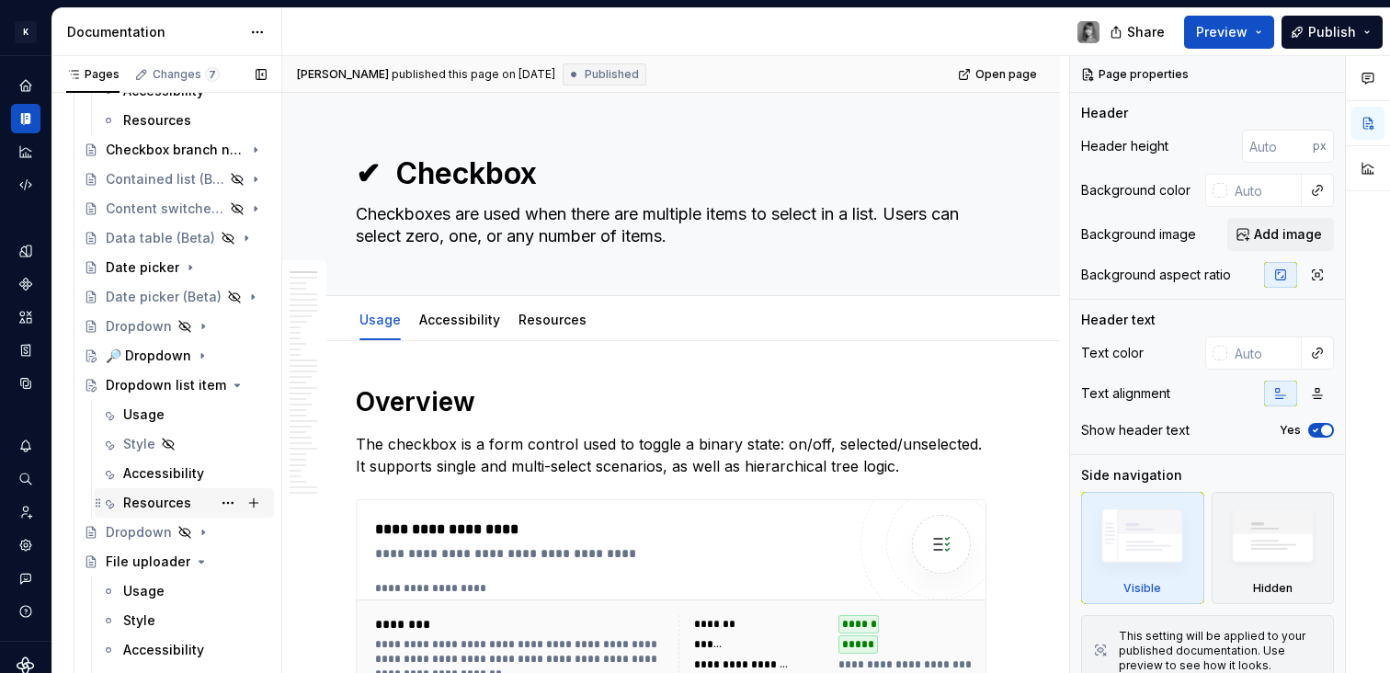
scroll to position [1125, 0]
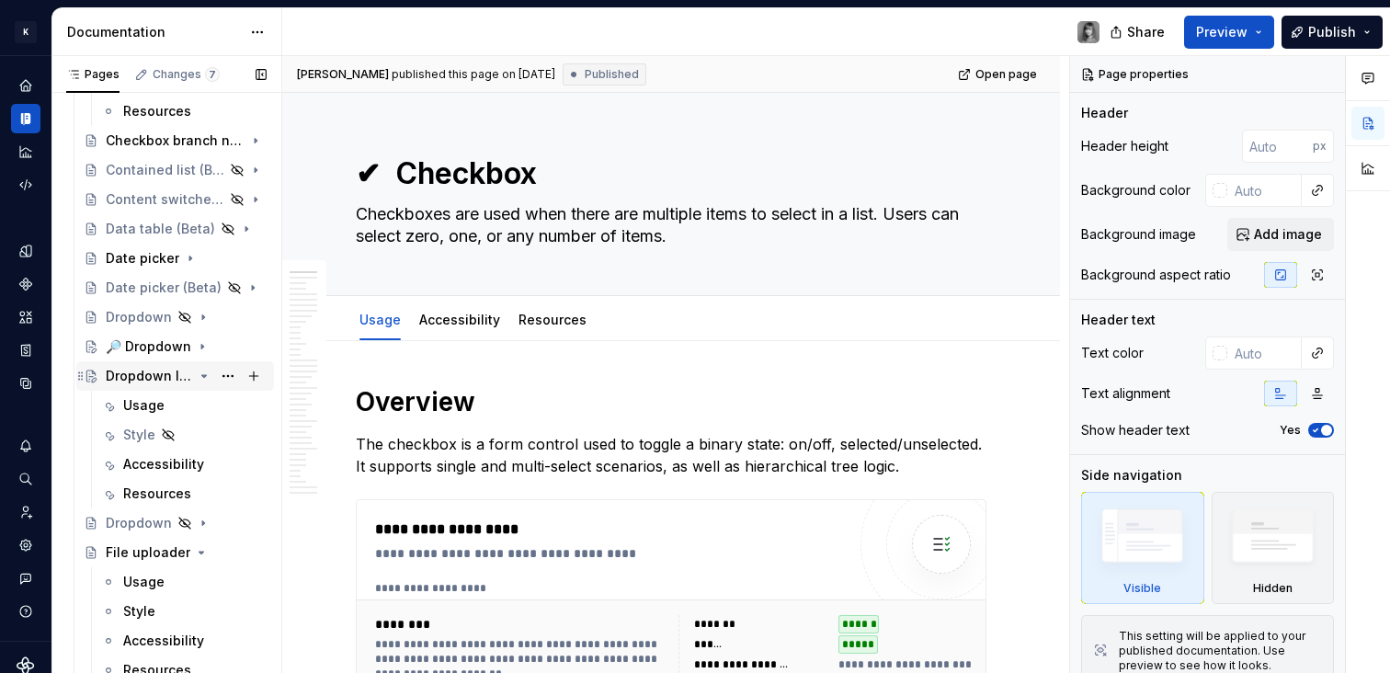
click at [144, 376] on div "Dropdown list item" at bounding box center [149, 376] width 87 height 18
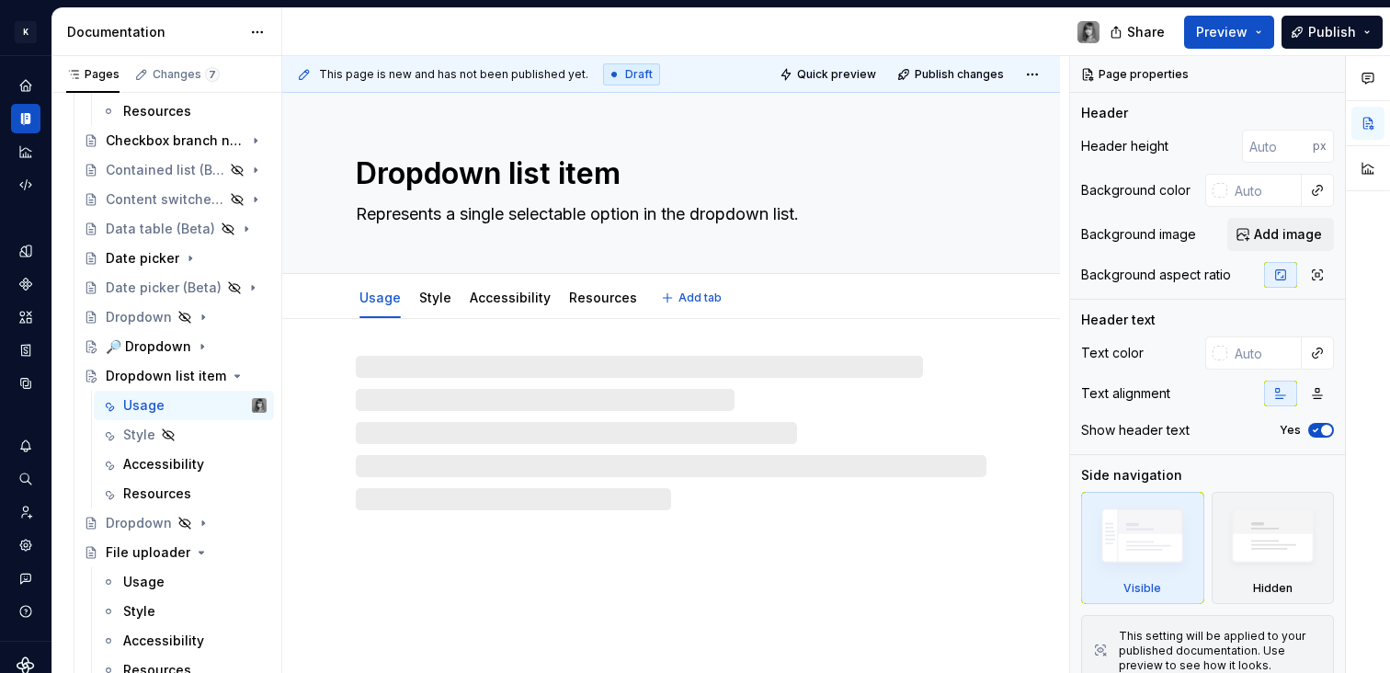
click at [349, 179] on div "Dropdown list item Represents a single selectable option in the dropdown list." at bounding box center [671, 183] width 778 height 181
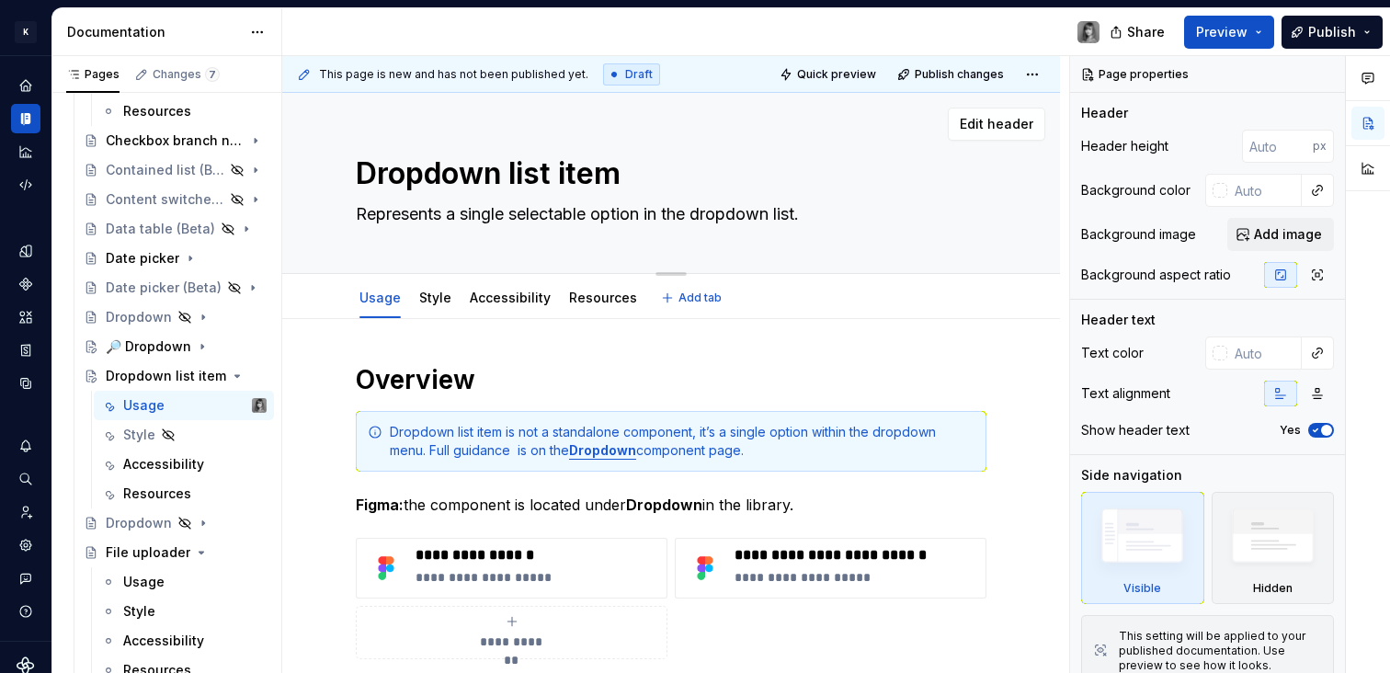
click at [362, 178] on textarea "Dropdown list item" at bounding box center [667, 174] width 631 height 44
paste textarea "✔"
type textarea "*"
type textarea "✔ Dropdown list item"
type textarea "*"
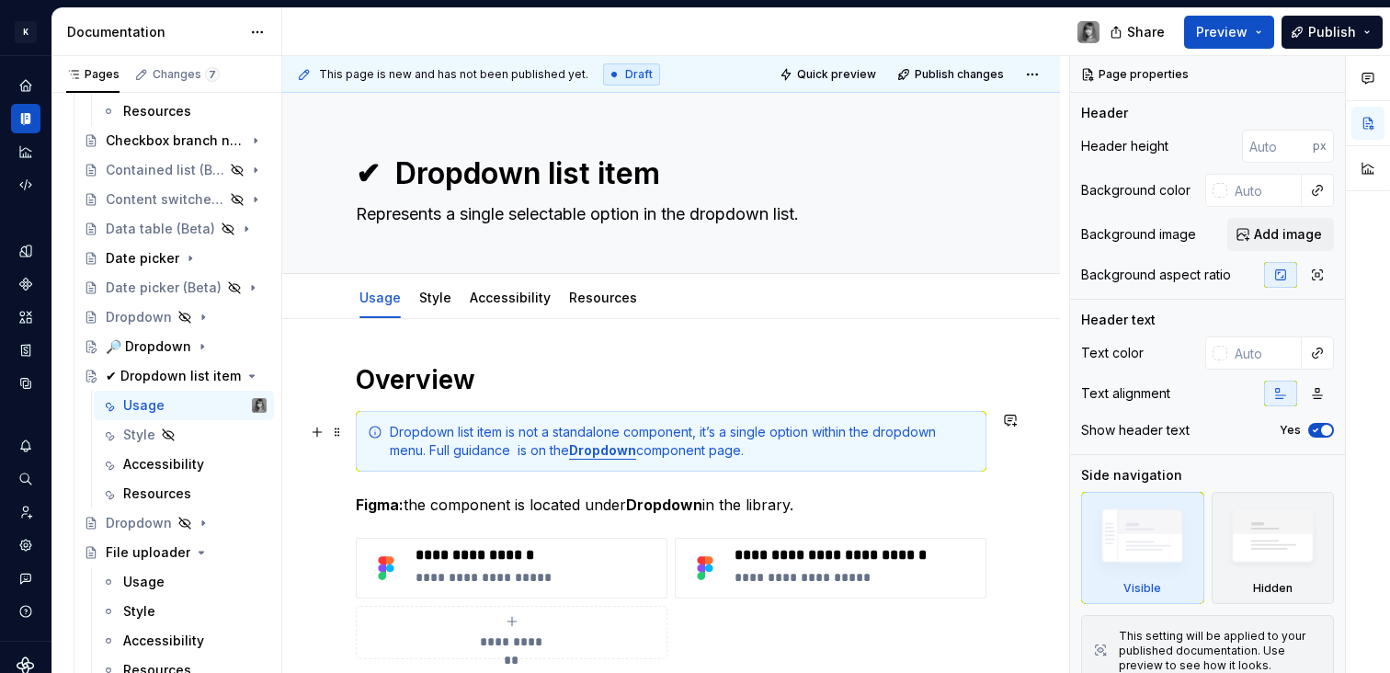
type textarea "✔ Dropdown list item"
click at [1021, 460] on div "**********" at bounding box center [671, 640] width 778 height 643
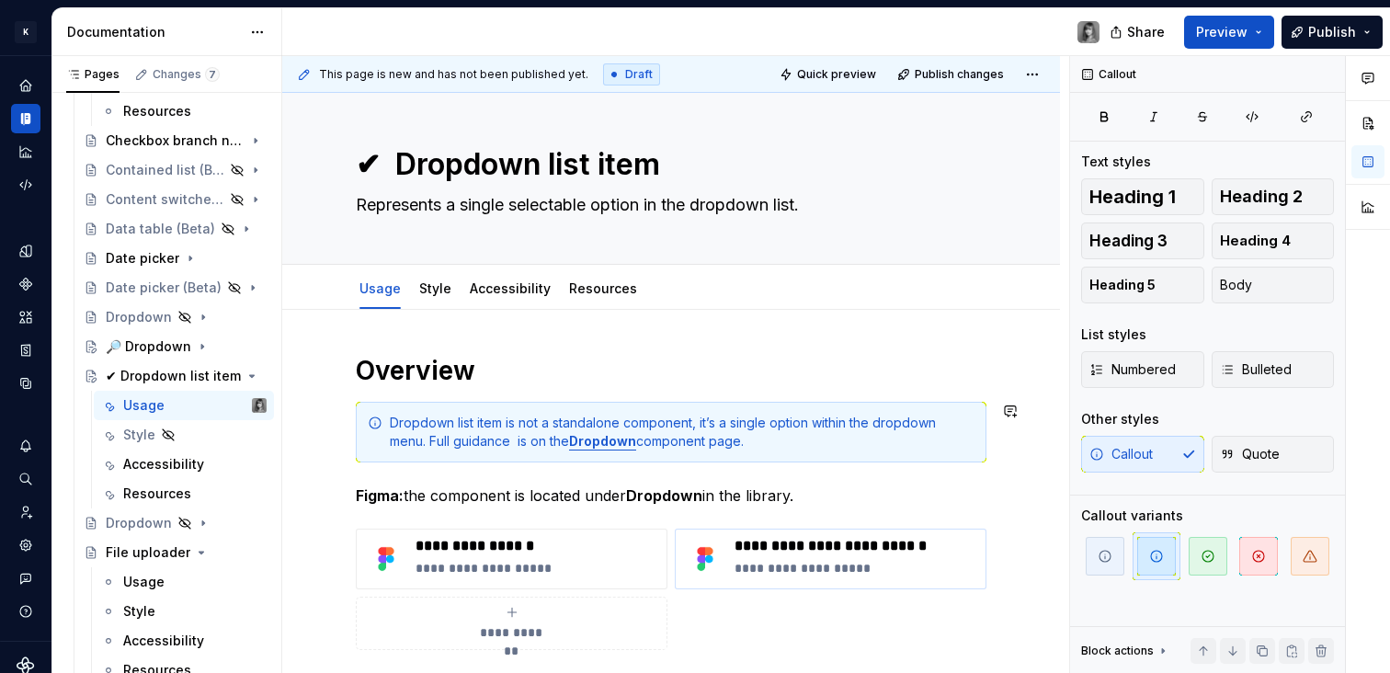
scroll to position [174, 0]
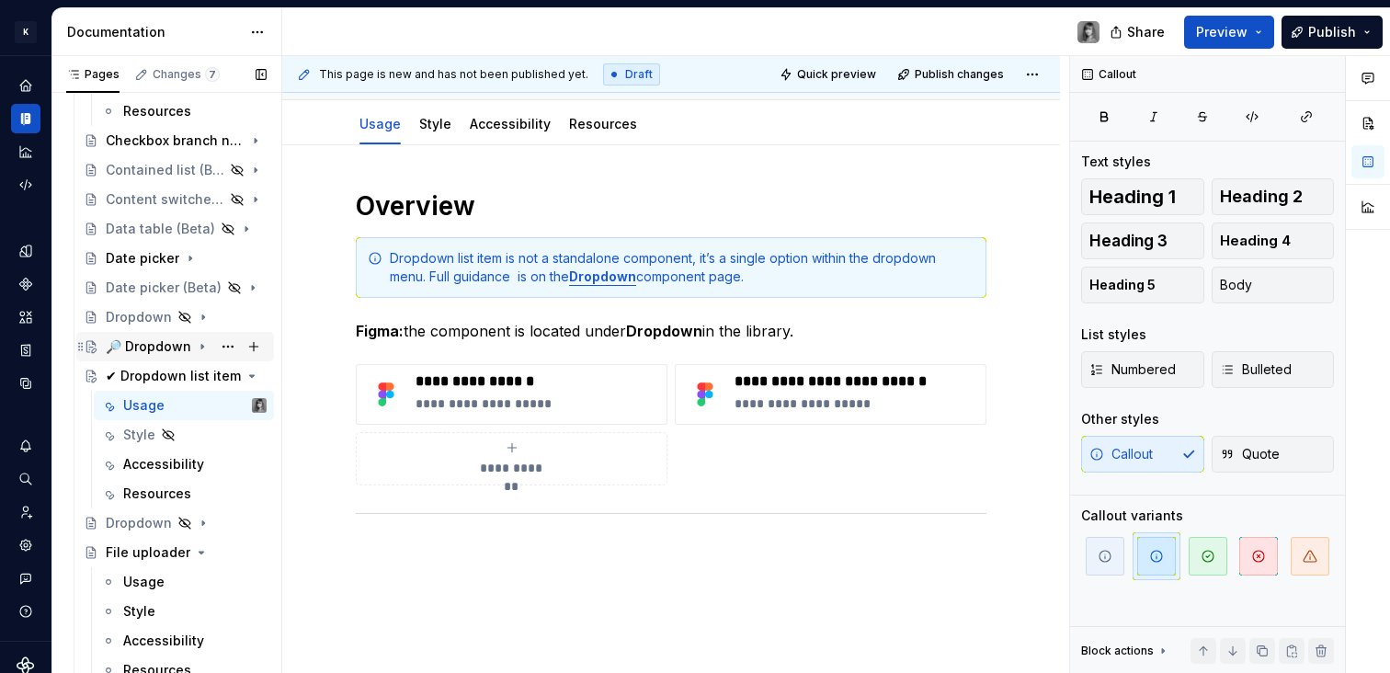
click at [150, 353] on div "🔎 Dropdown" at bounding box center [149, 346] width 86 height 18
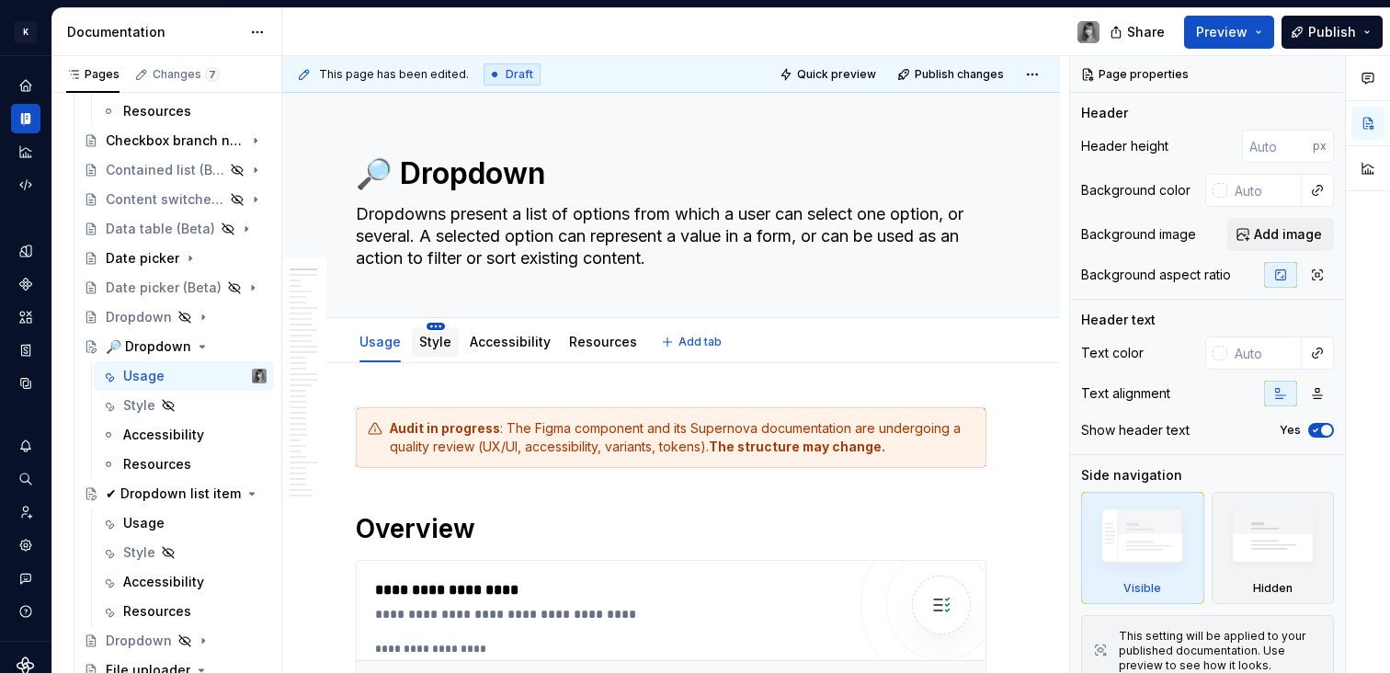
click at [434, 329] on html "K KES Design system data Documentation Share Preview Publish Pages Changes 7 Ad…" at bounding box center [695, 336] width 1390 height 673
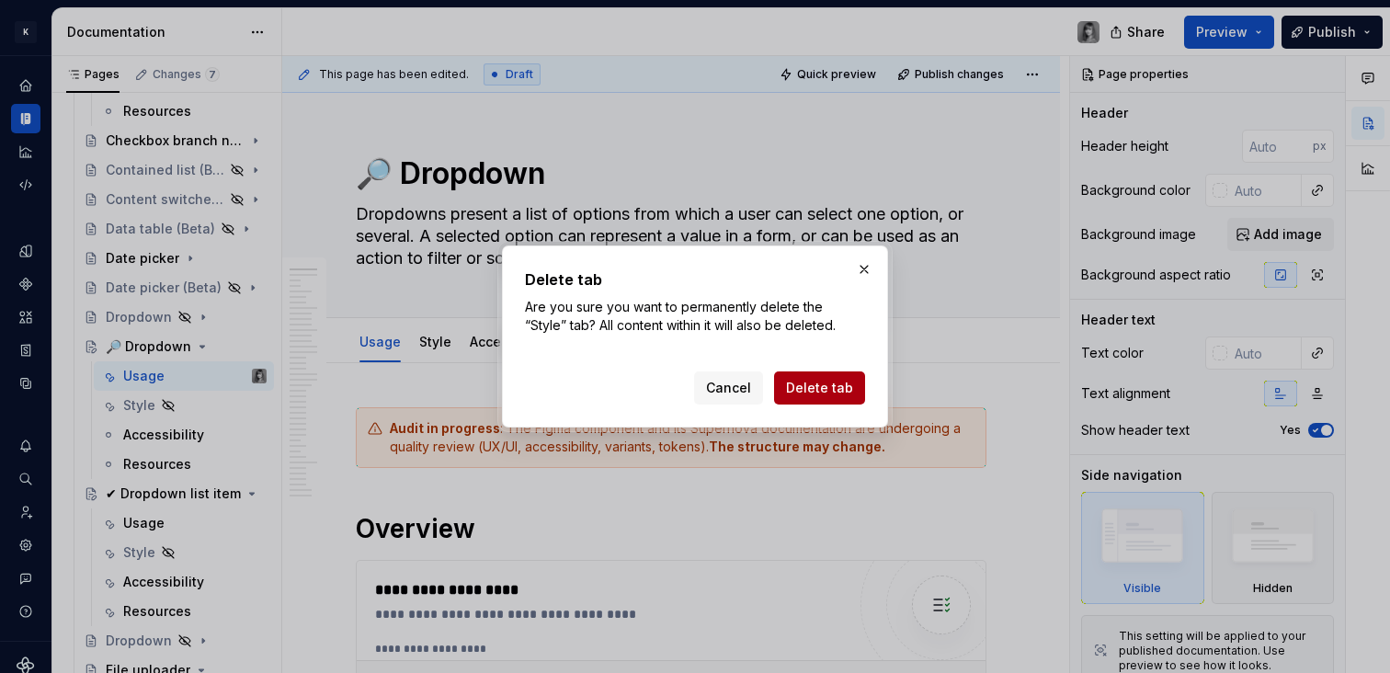
click at [802, 393] on span "Delete tab" at bounding box center [819, 388] width 67 height 18
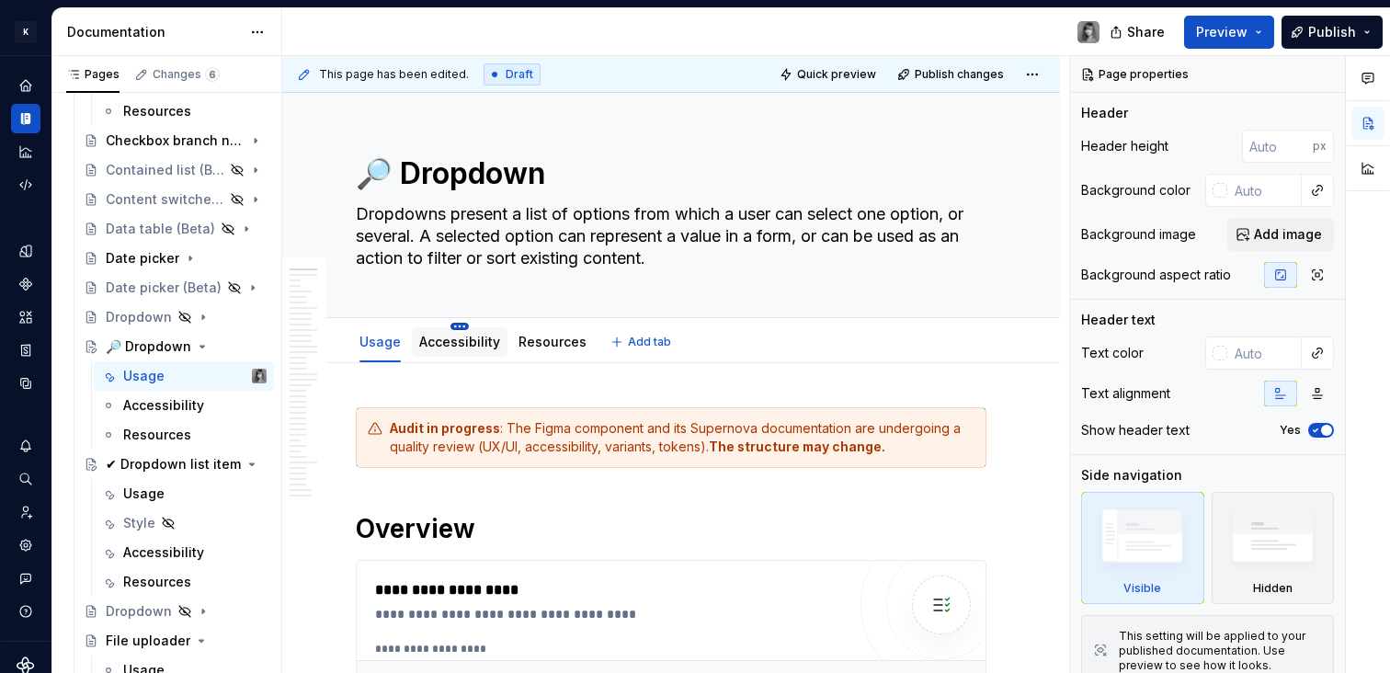
click at [459, 327] on html "K KES Design system data Documentation Share Preview Publish Pages Changes 6 Ad…" at bounding box center [695, 336] width 1390 height 673
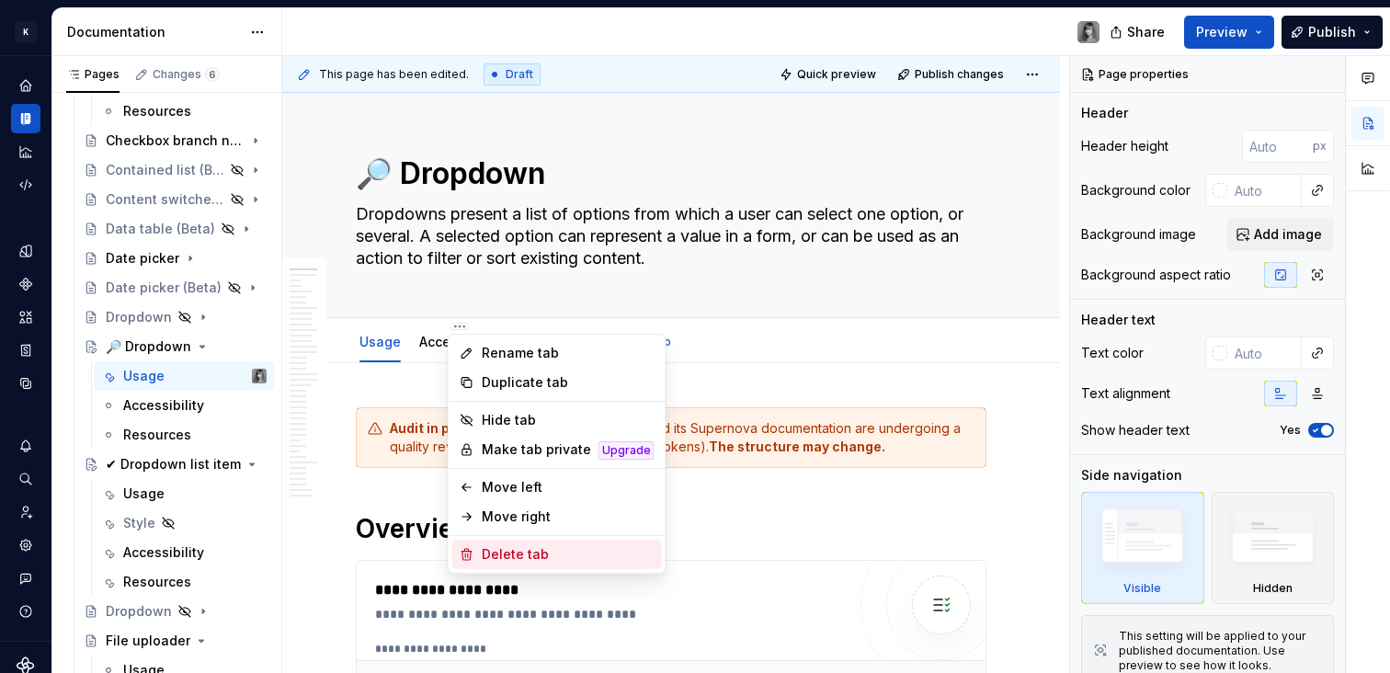
click at [536, 540] on div "Delete tab" at bounding box center [557, 554] width 210 height 29
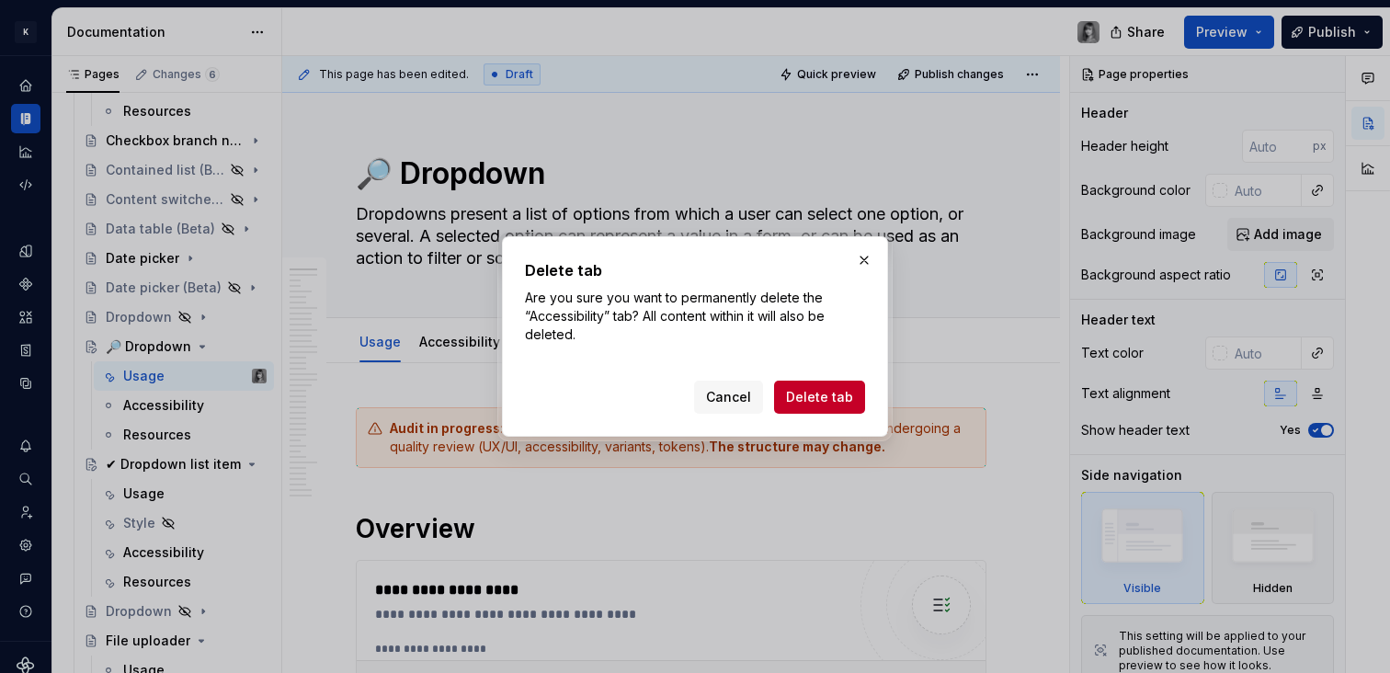
drag, startPoint x: 825, startPoint y: 398, endPoint x: 403, endPoint y: 384, distance: 422.2
click at [825, 398] on span "Delete tab" at bounding box center [819, 397] width 67 height 18
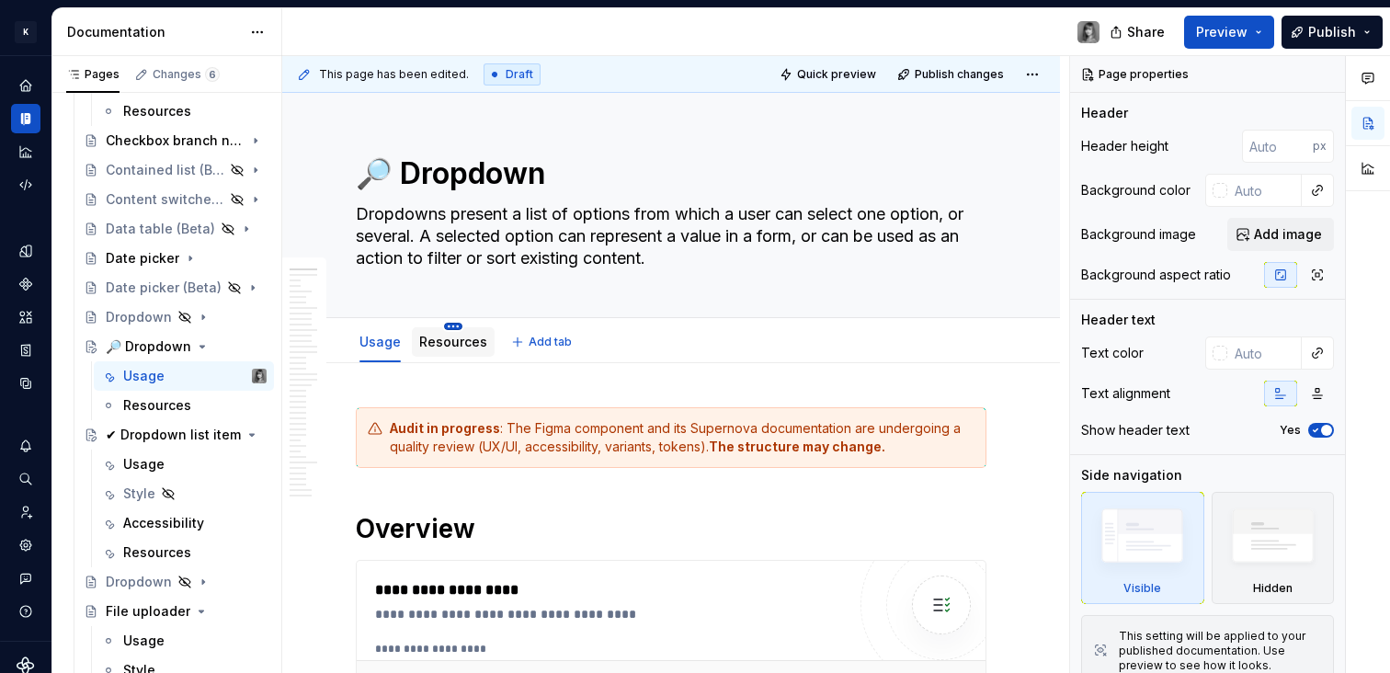
click at [446, 325] on html "K KES Design system data Documentation Share Preview Publish Pages Changes 6 Ad…" at bounding box center [695, 336] width 1390 height 673
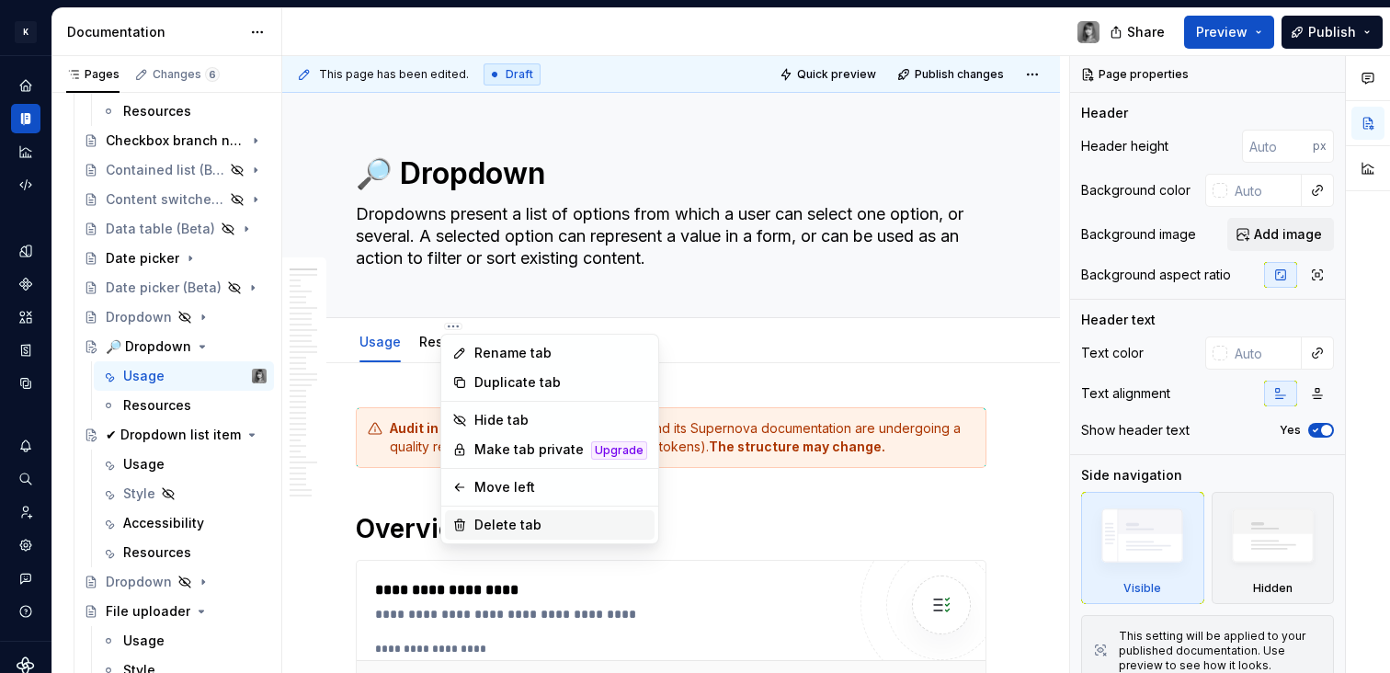
click at [507, 531] on div "Delete tab" at bounding box center [560, 525] width 173 height 18
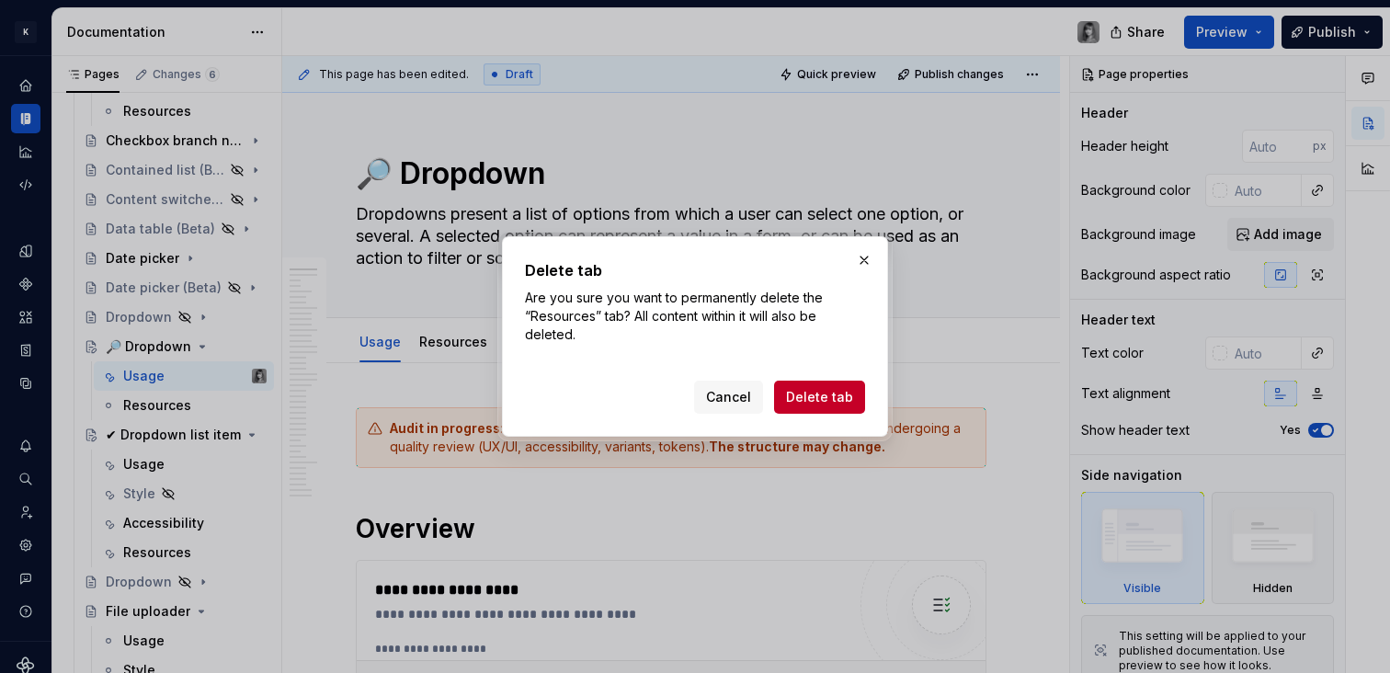
click at [795, 405] on span "Delete tab" at bounding box center [819, 397] width 67 height 18
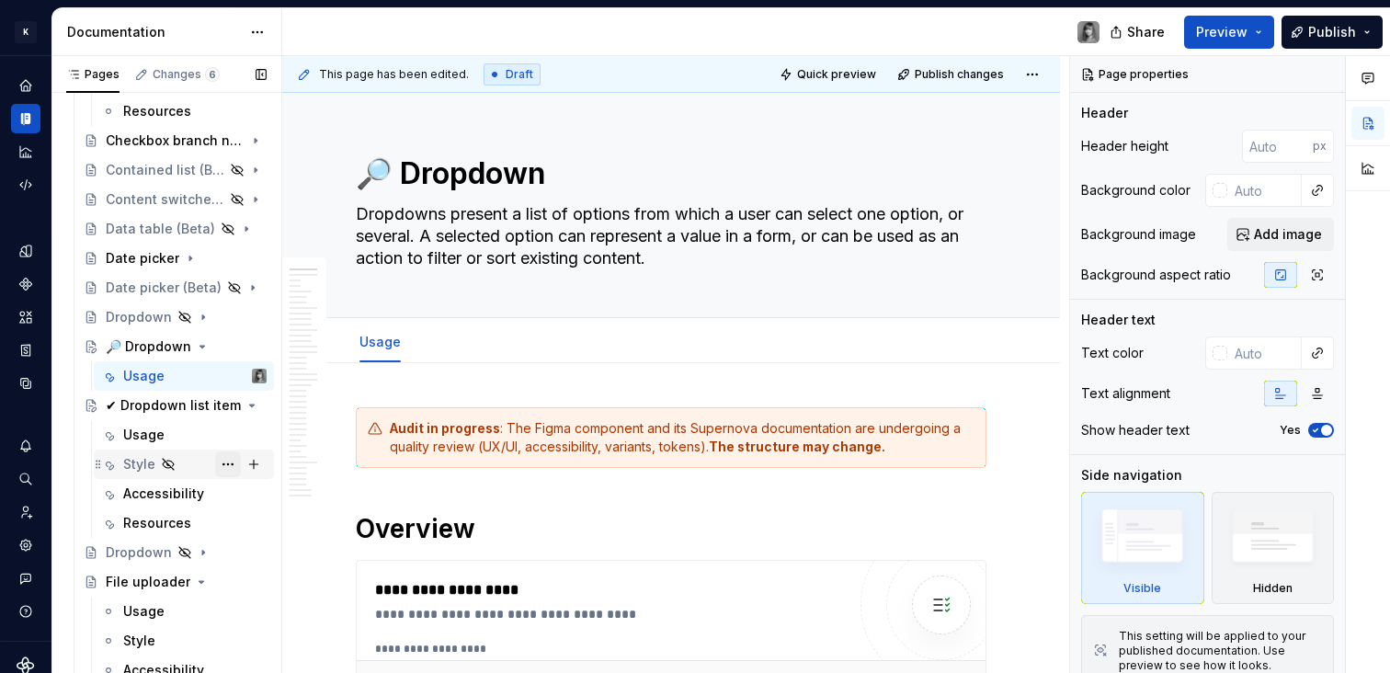
click at [224, 464] on button "Page tree" at bounding box center [228, 464] width 26 height 26
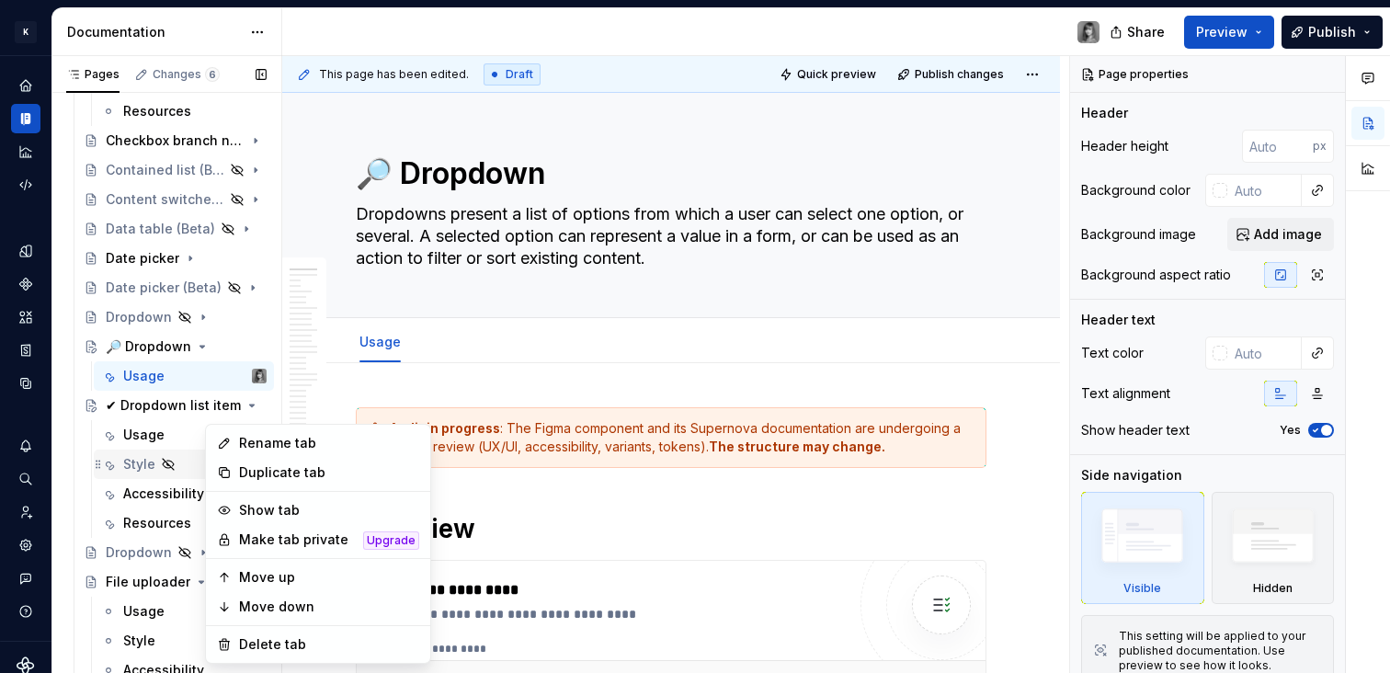
click at [175, 466] on div "Pages Changes 6 Add Accessibility guide for tree Page tree. Navigate the tree w…" at bounding box center [166, 368] width 230 height 625
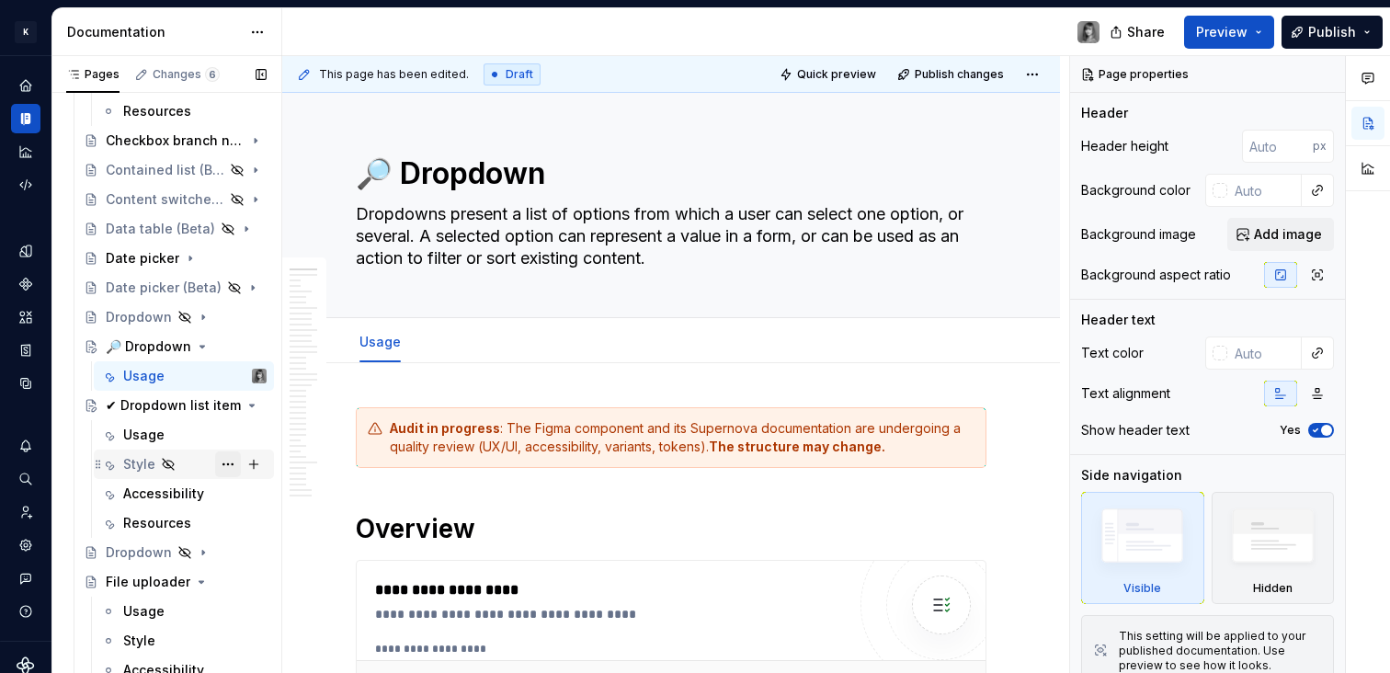
click at [215, 464] on button "Page tree" at bounding box center [228, 464] width 26 height 26
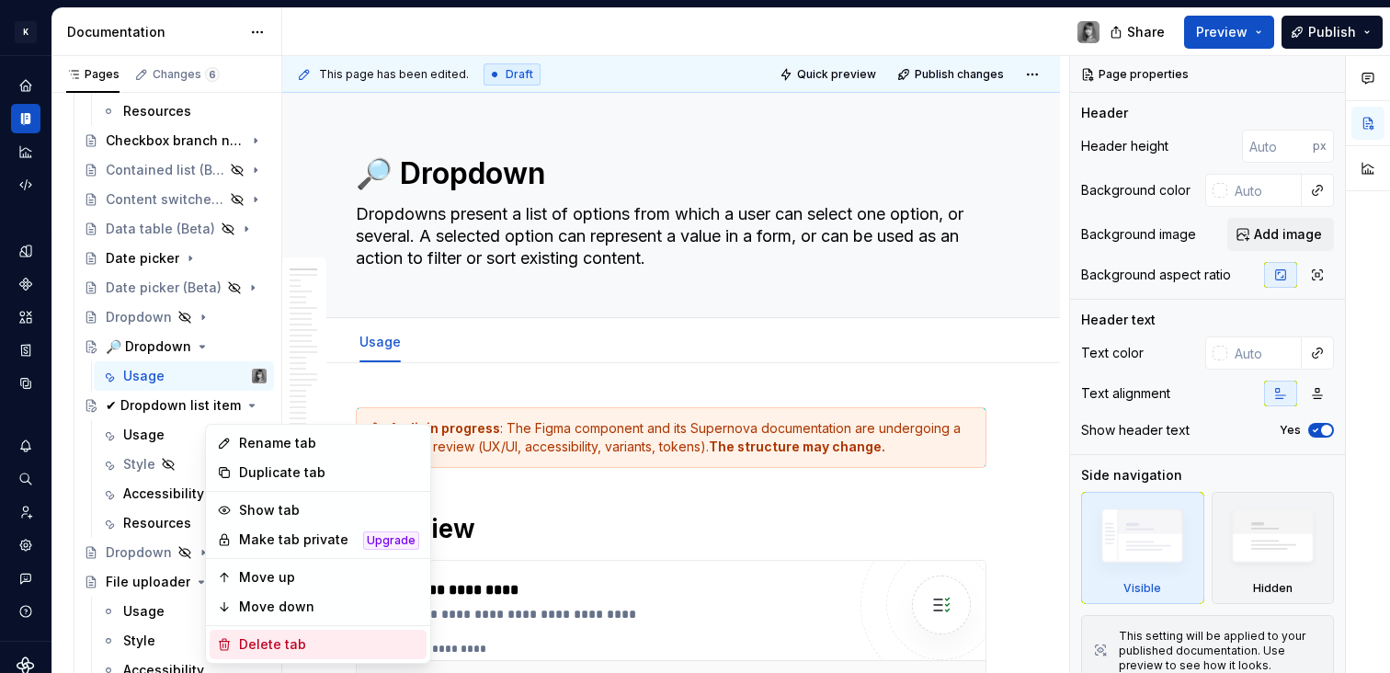
click at [303, 636] on div "Delete tab" at bounding box center [329, 644] width 180 height 18
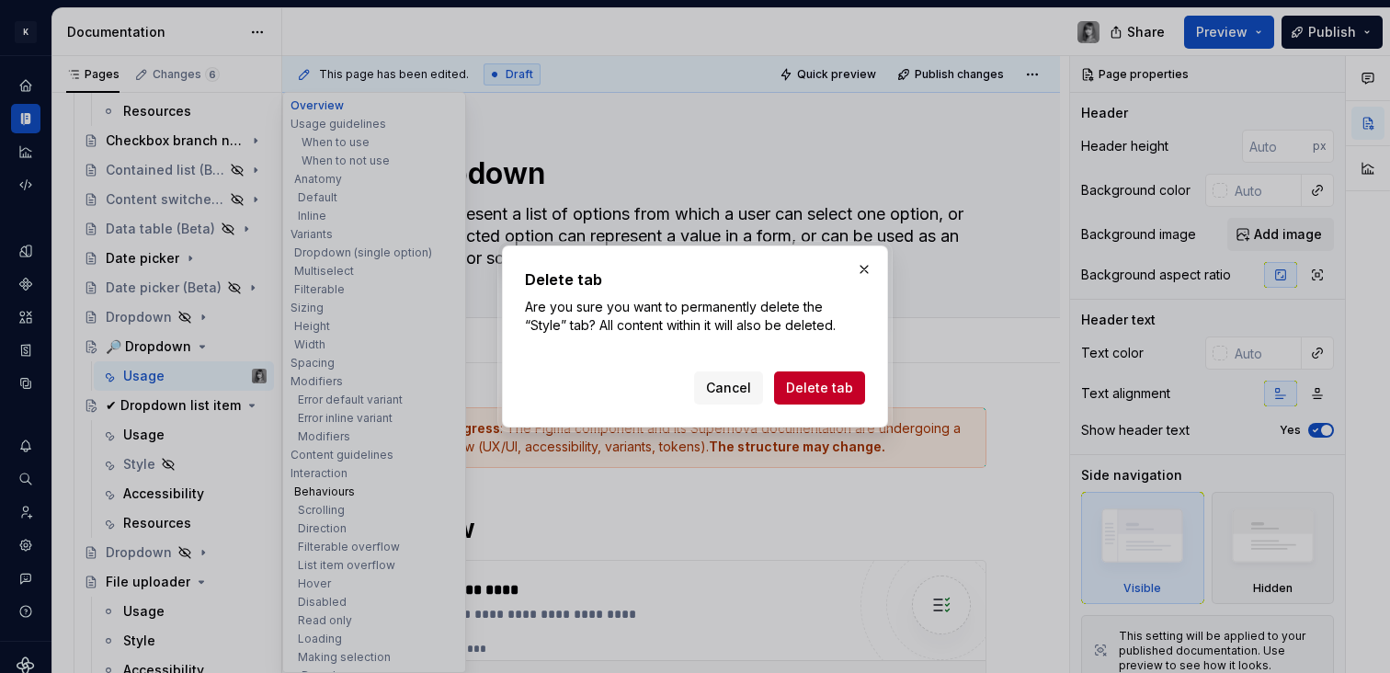
click at [797, 390] on span "Delete tab" at bounding box center [819, 388] width 67 height 18
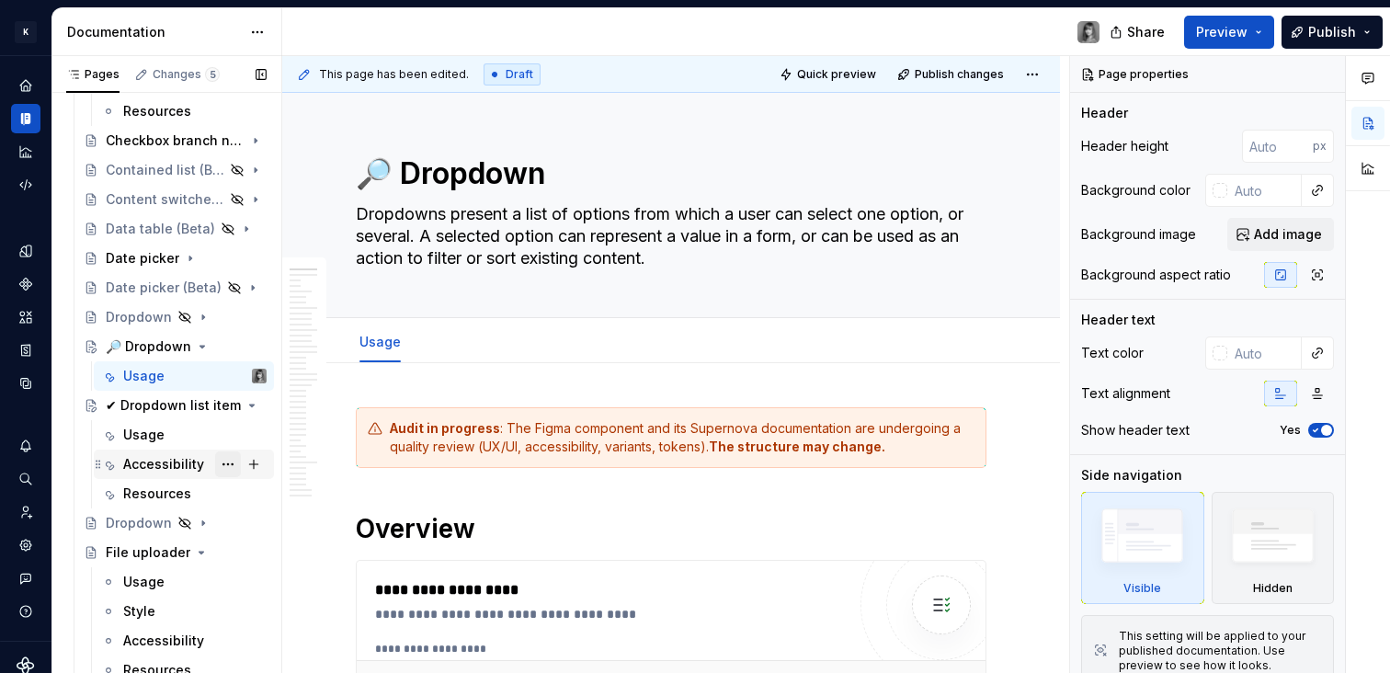
click at [219, 461] on button "Page tree" at bounding box center [228, 464] width 26 height 26
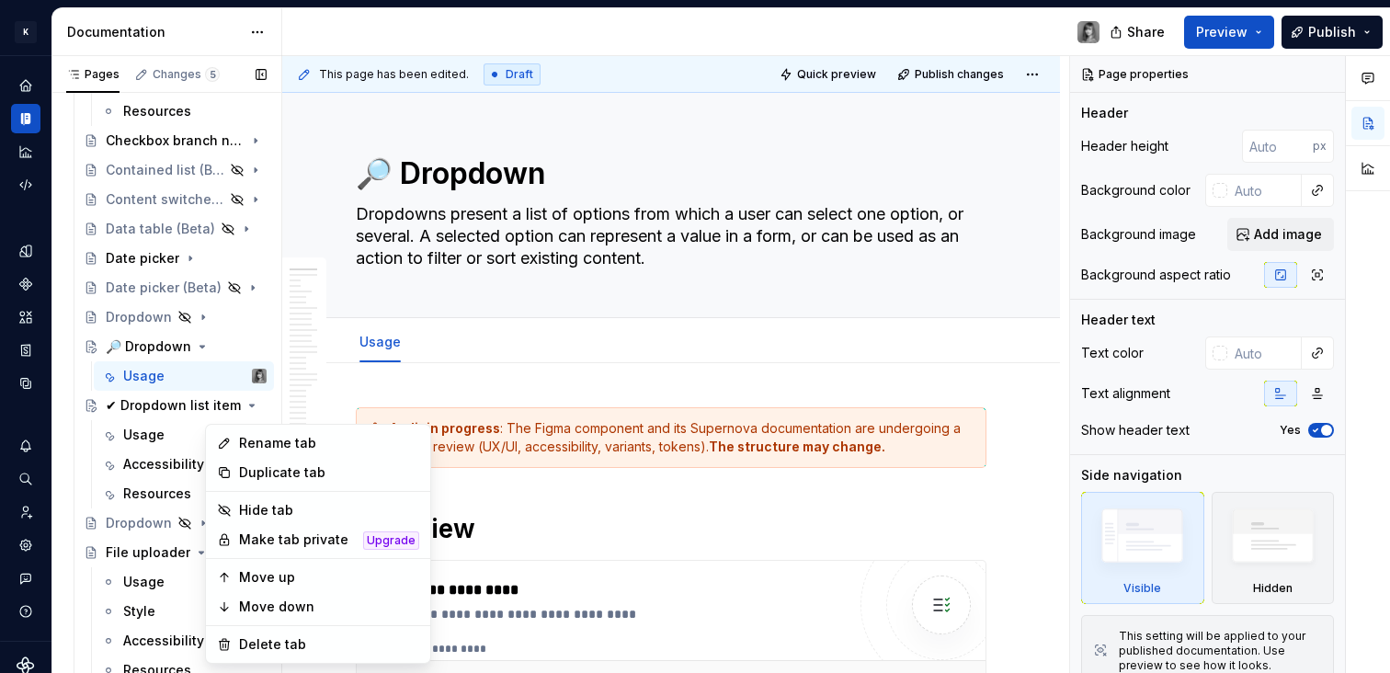
click at [144, 321] on div "Pages Changes 5 Add Accessibility guide for tree Page tree. Navigate the tree w…" at bounding box center [166, 368] width 230 height 625
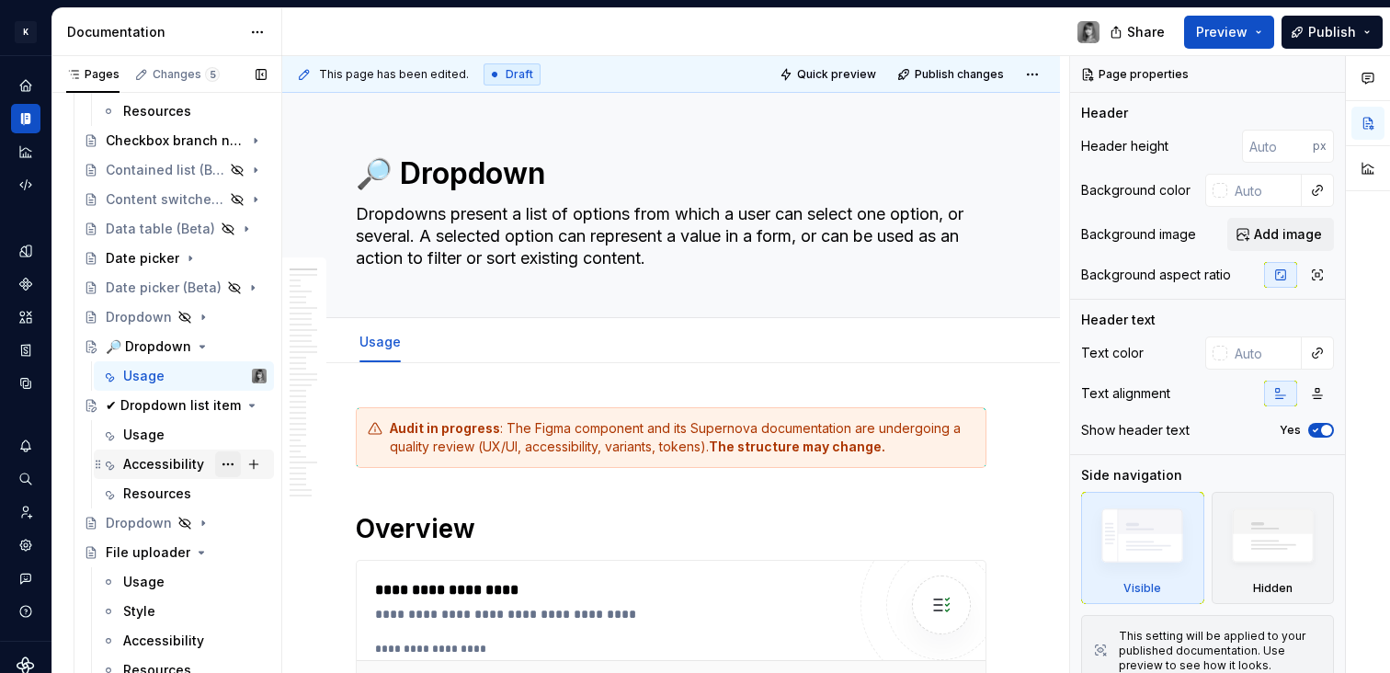
click at [219, 463] on button "Page tree" at bounding box center [228, 464] width 26 height 26
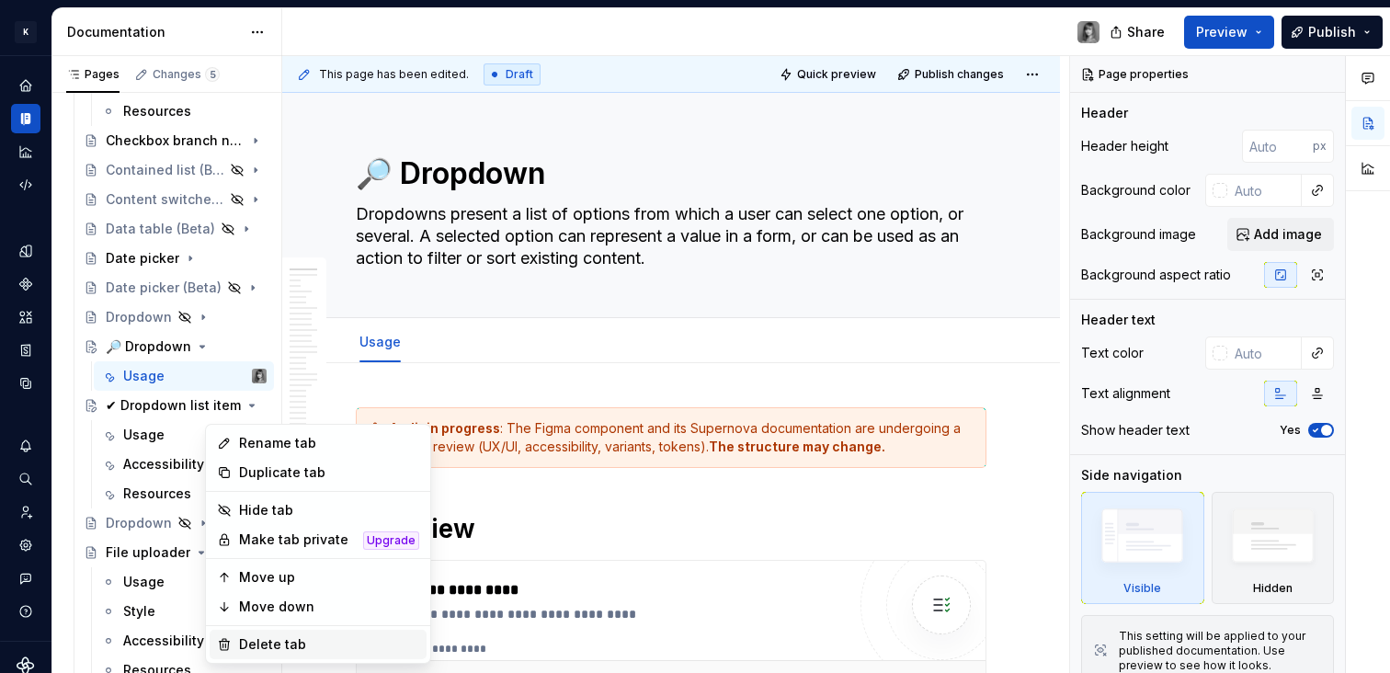
click at [303, 639] on div "Delete tab" at bounding box center [329, 644] width 180 height 18
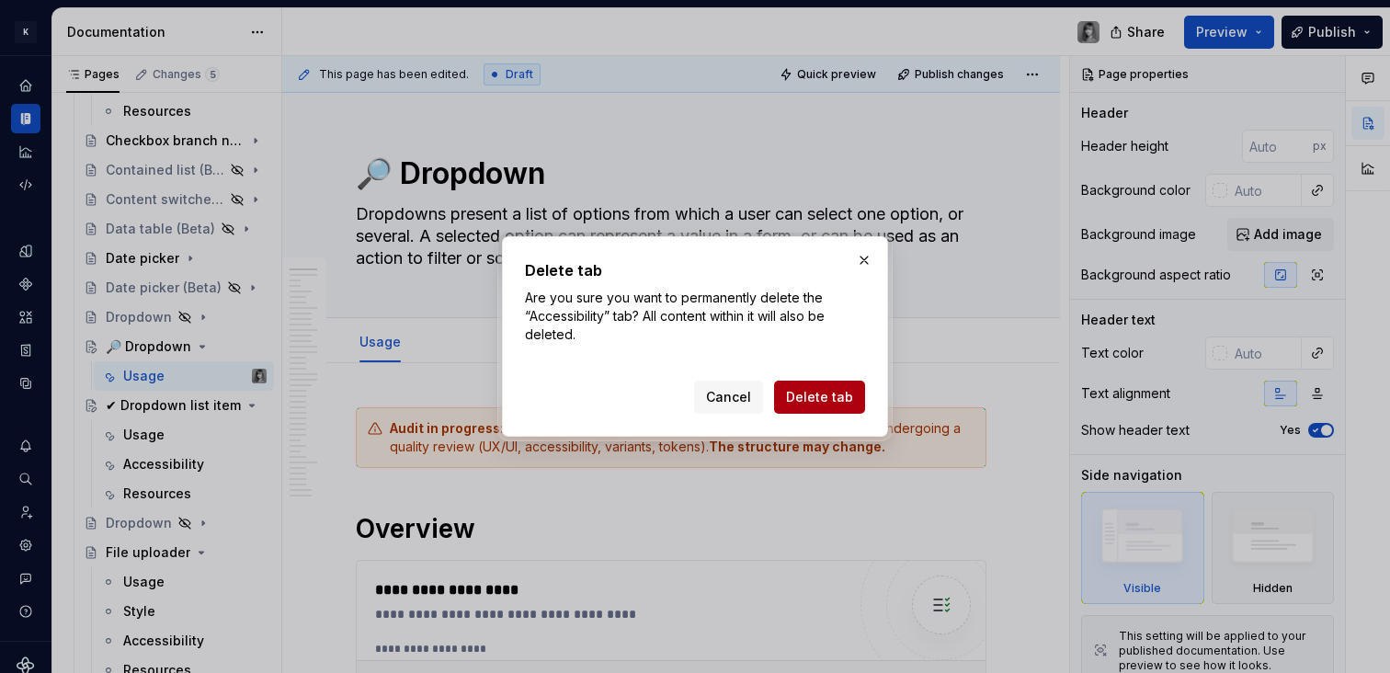
click at [807, 405] on span "Delete tab" at bounding box center [819, 397] width 67 height 18
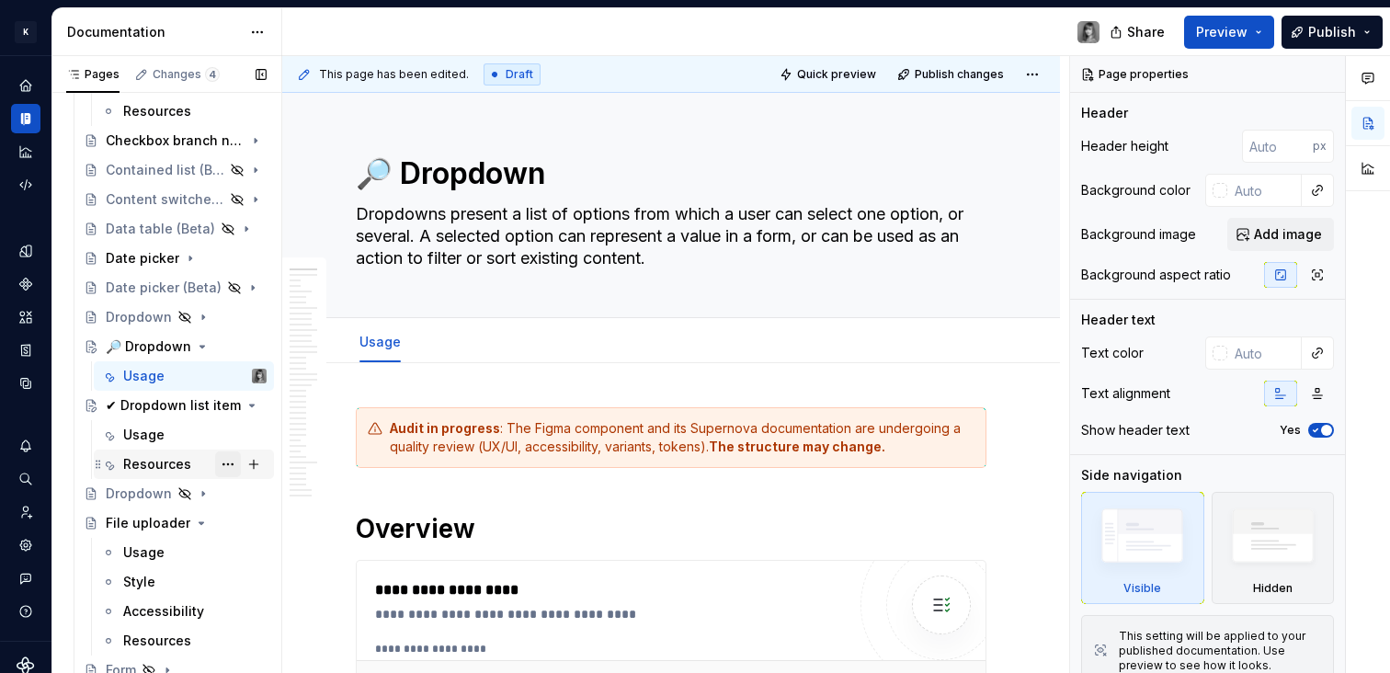
click at [216, 462] on button "Page tree" at bounding box center [228, 464] width 26 height 26
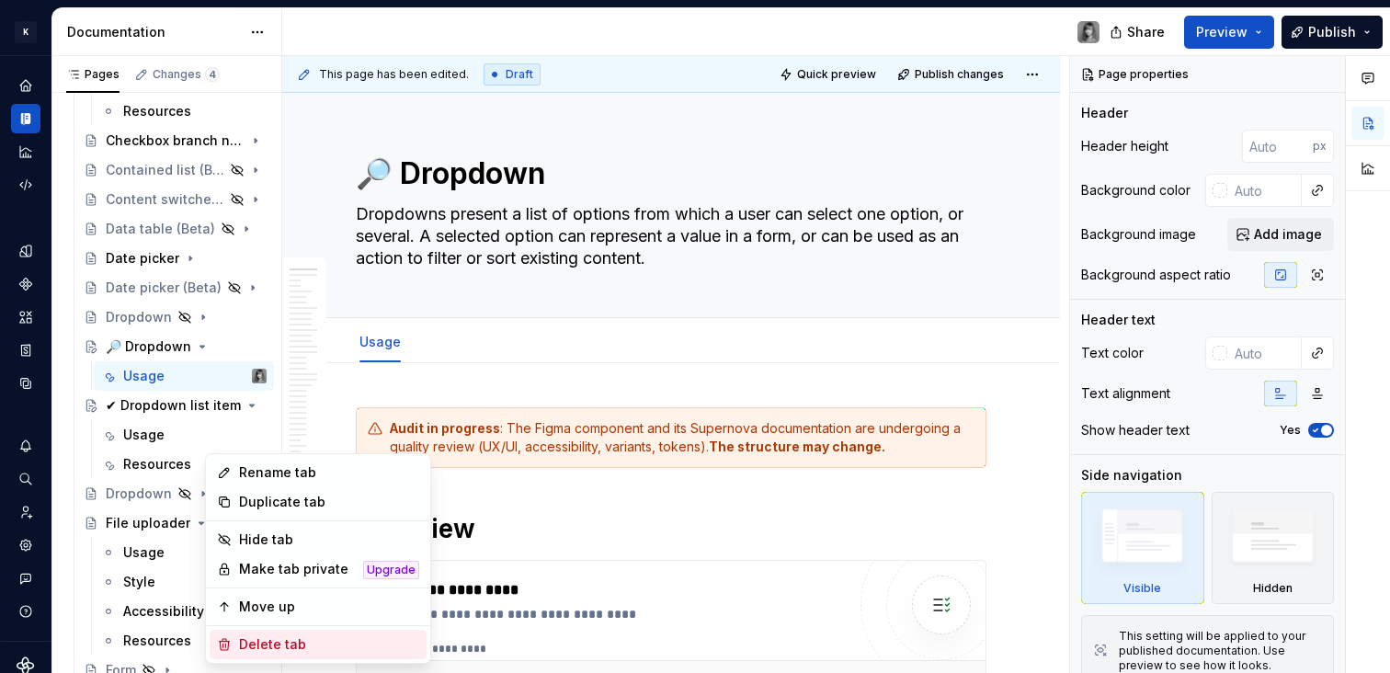
click at [299, 639] on div "Delete tab" at bounding box center [329, 644] width 180 height 18
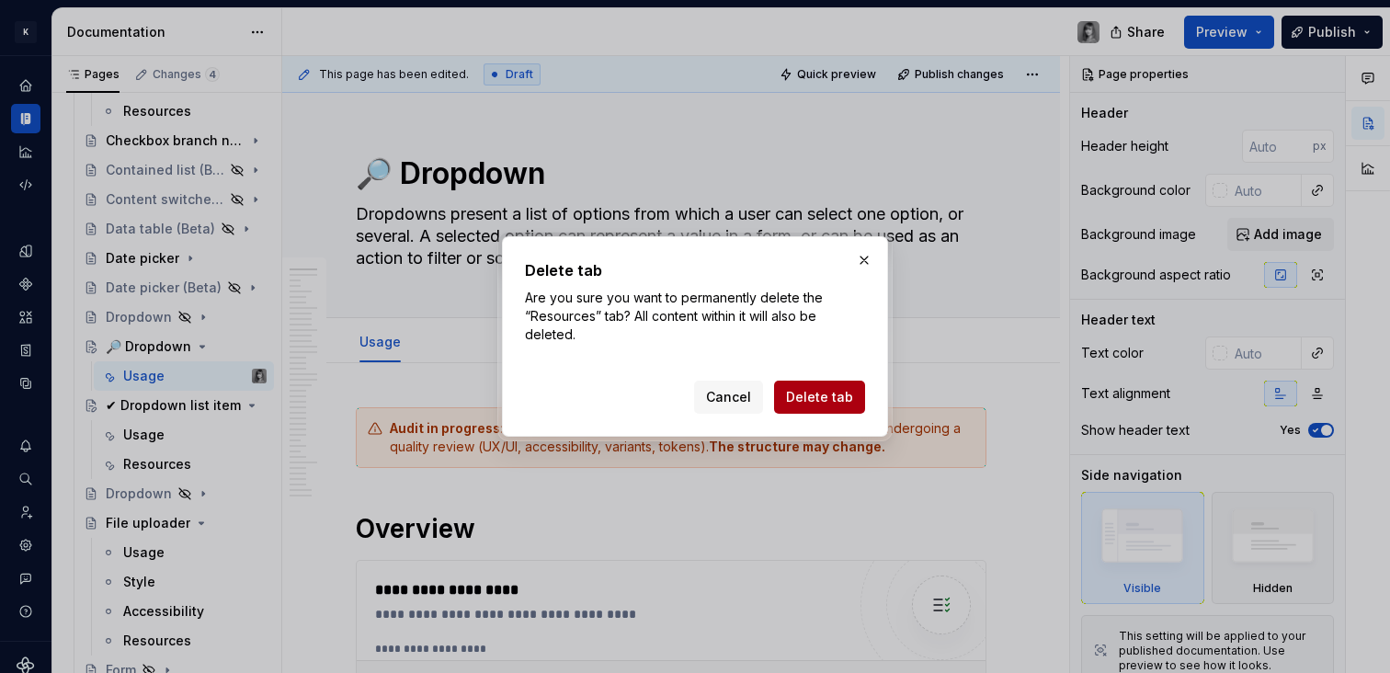
click at [829, 393] on span "Delete tab" at bounding box center [819, 397] width 67 height 18
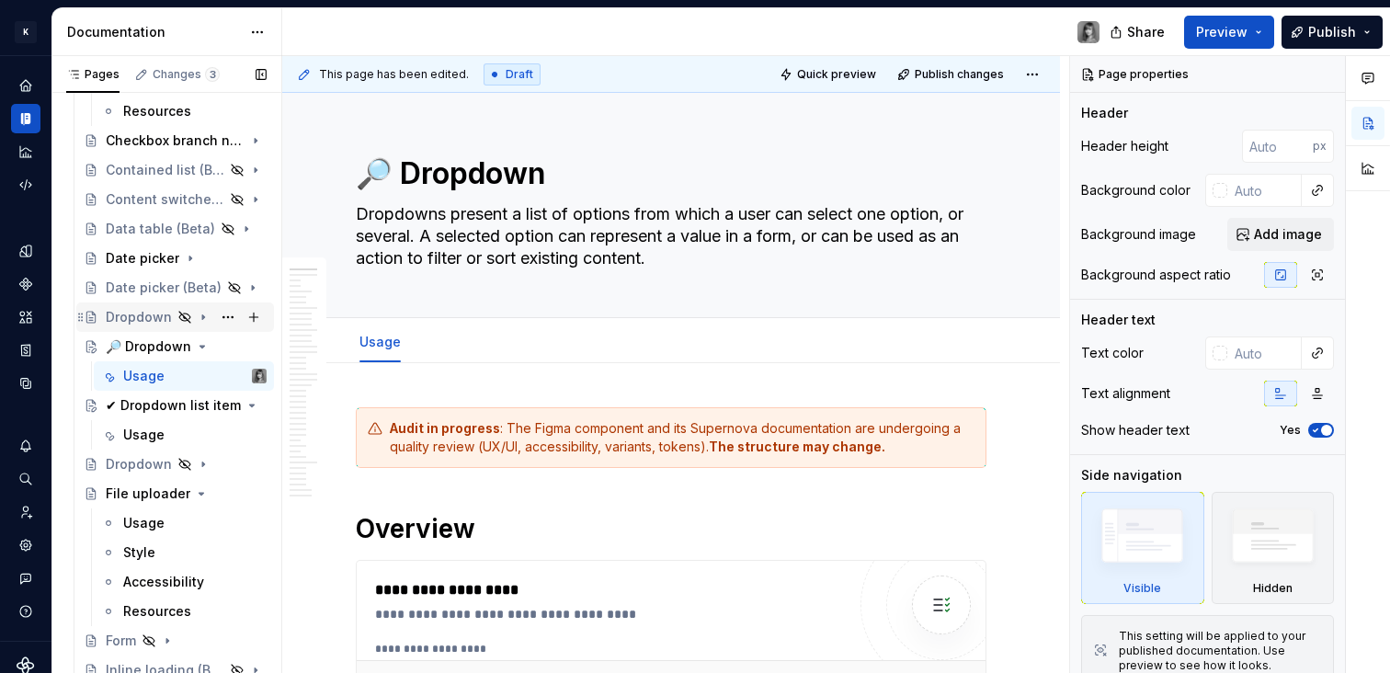
click at [196, 314] on icon "Page tree" at bounding box center [203, 317] width 15 height 15
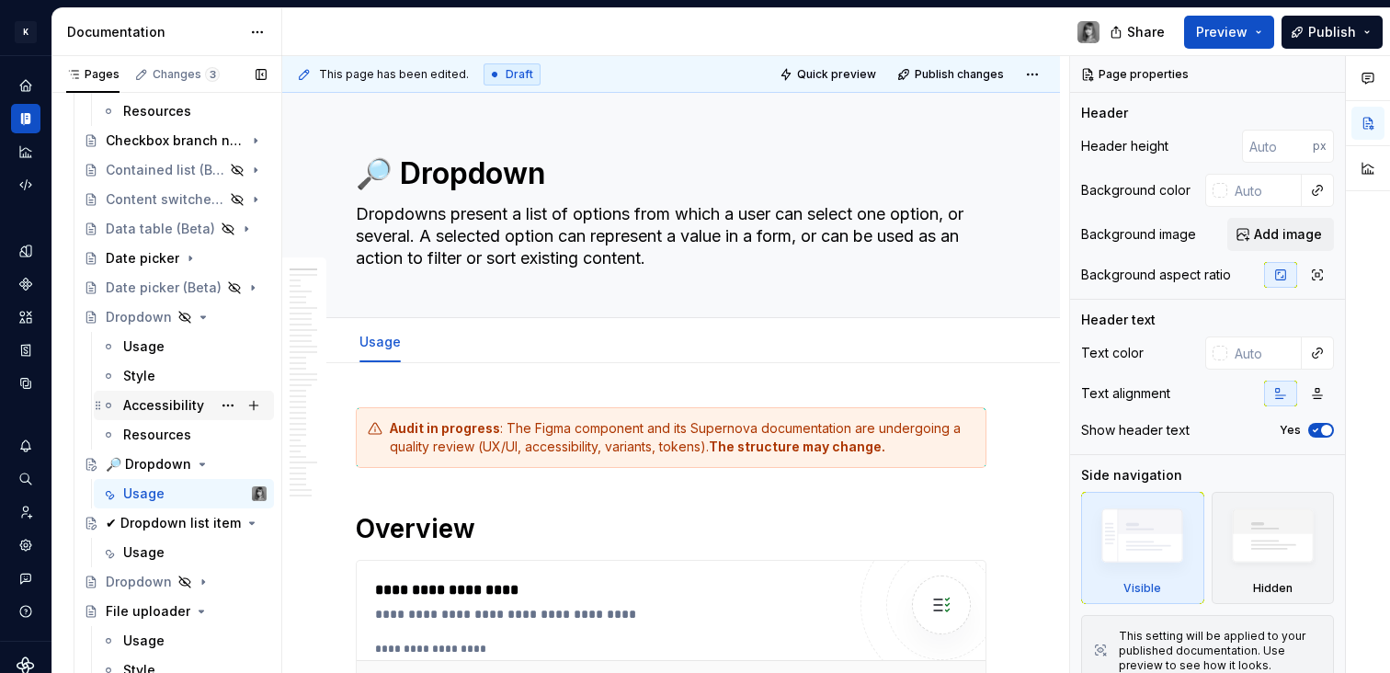
click at [172, 407] on div "Accessibility" at bounding box center [163, 405] width 81 height 18
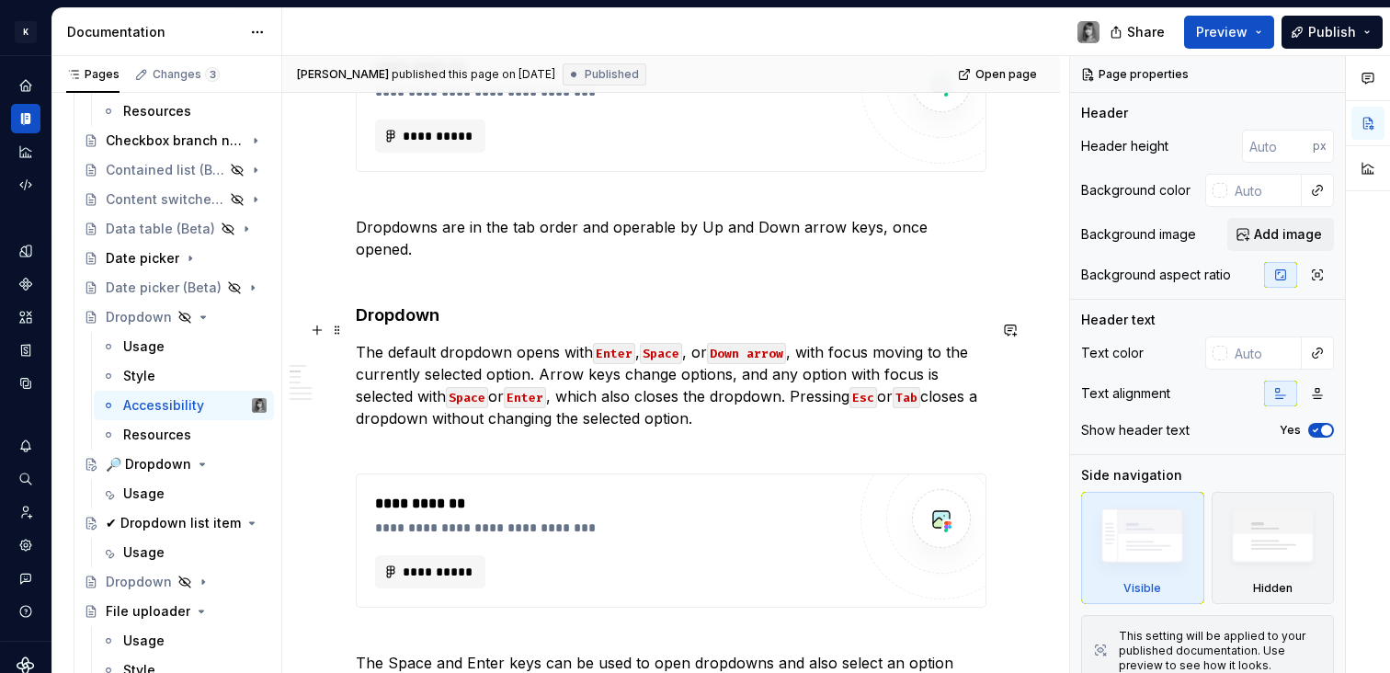
scroll to position [857, 0]
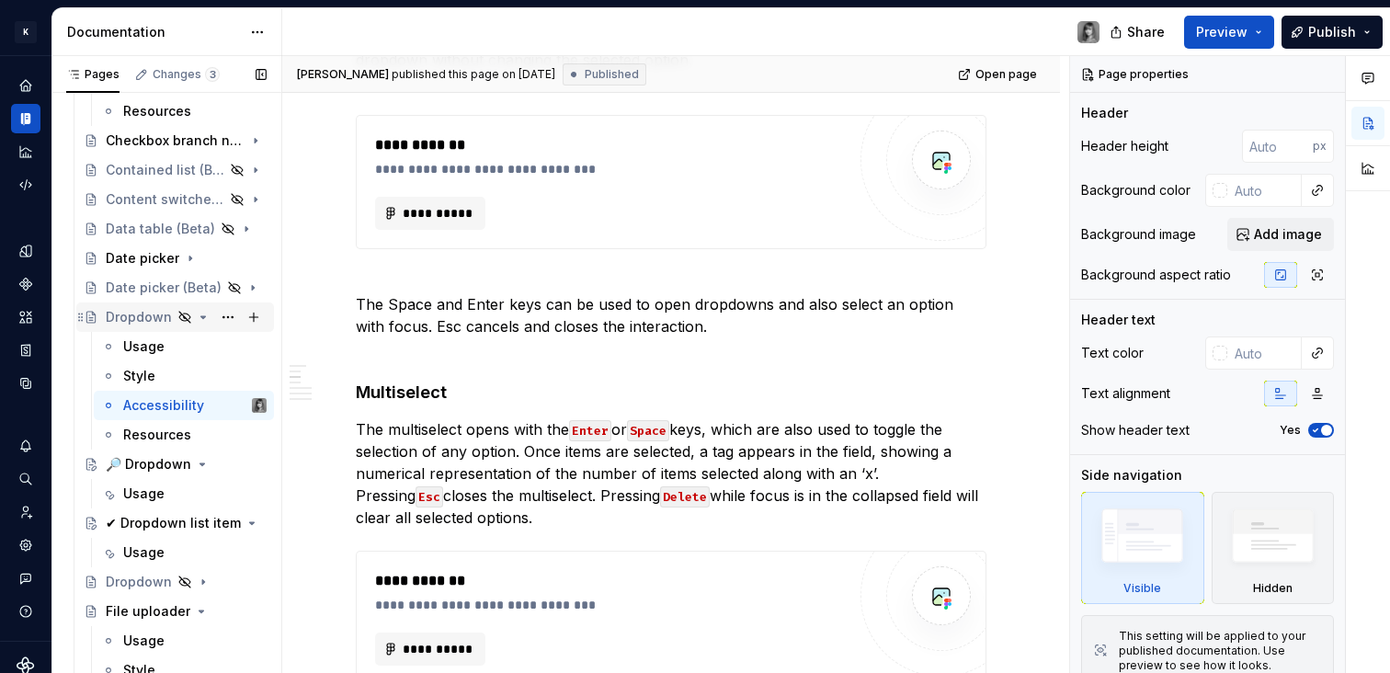
click at [197, 315] on icon "Page tree" at bounding box center [203, 317] width 15 height 15
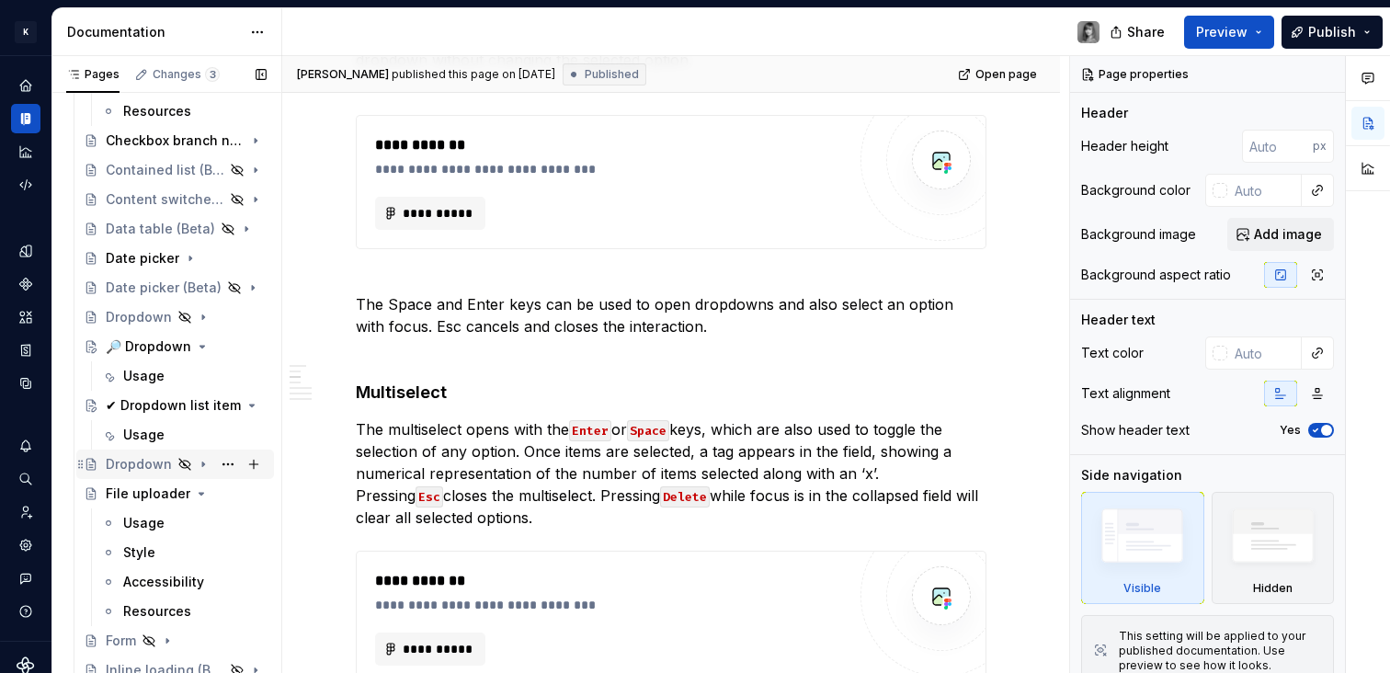
click at [131, 458] on div "Dropdown" at bounding box center [139, 464] width 66 height 18
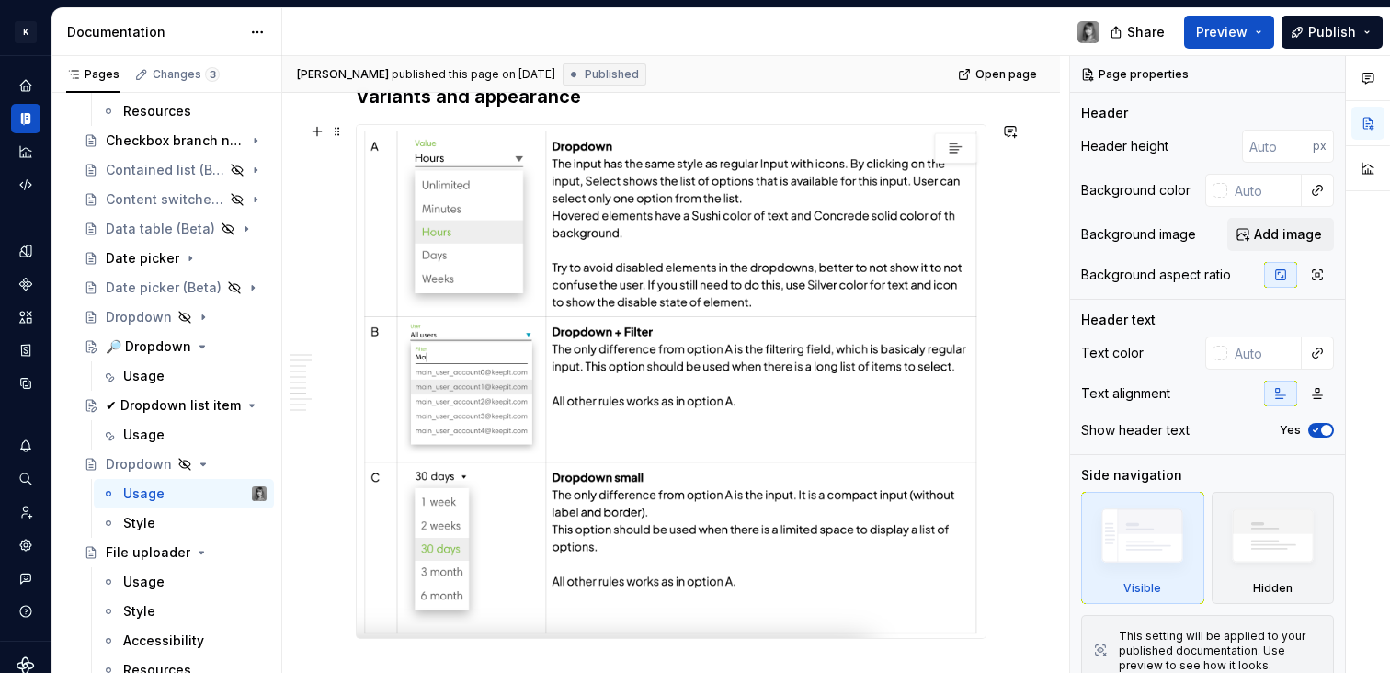
scroll to position [3082, 0]
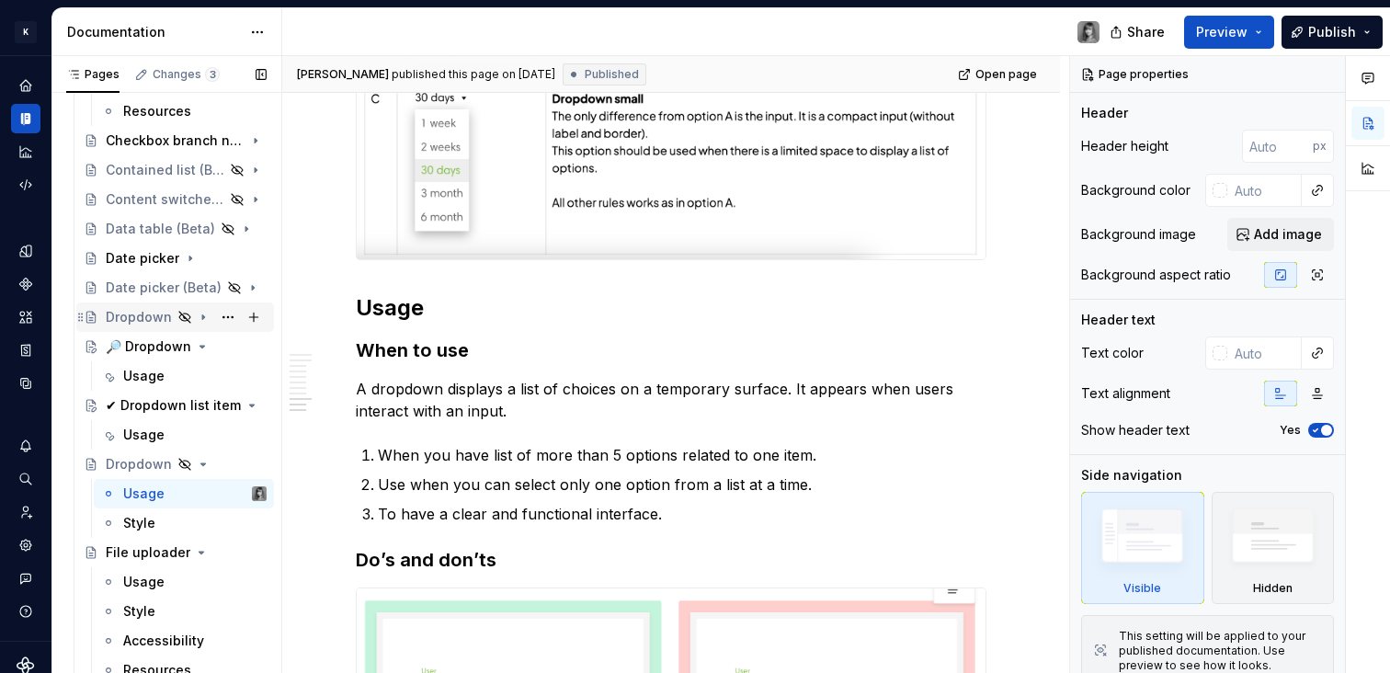
click at [143, 324] on div "Dropdown" at bounding box center [139, 317] width 66 height 18
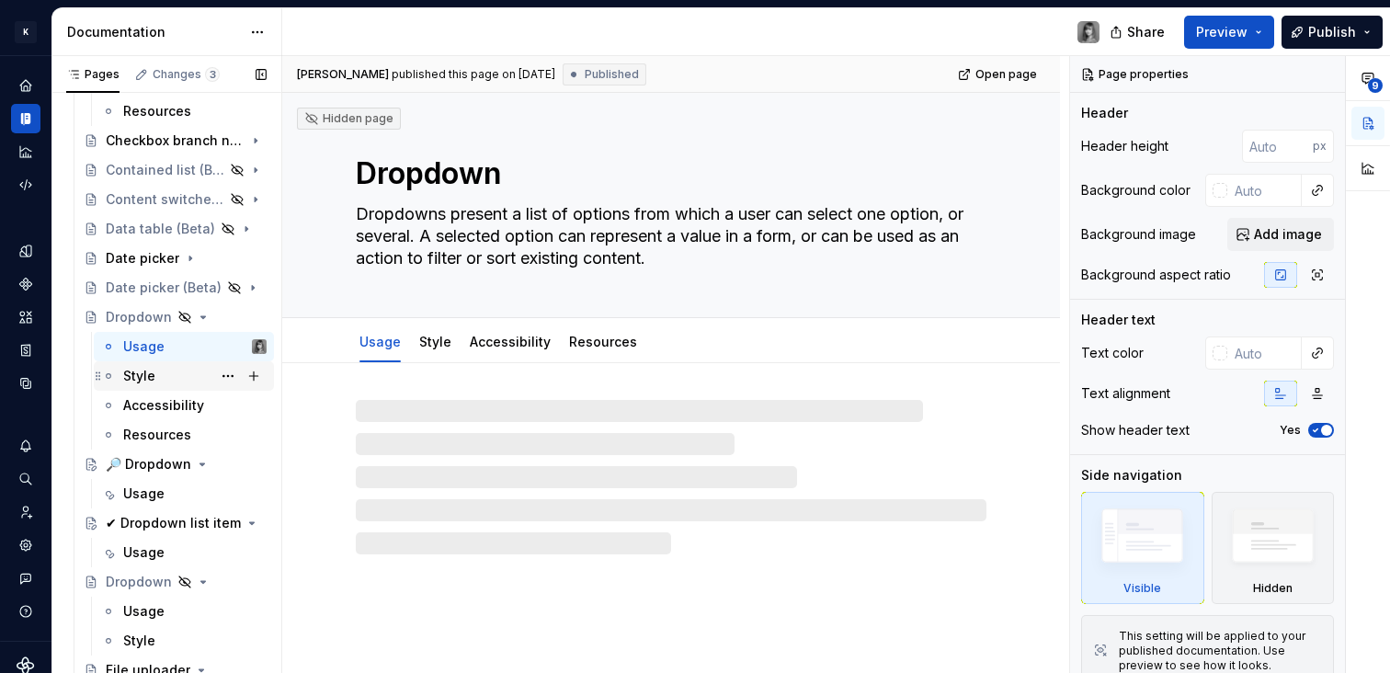
click at [171, 382] on div "Style" at bounding box center [194, 376] width 143 height 26
click at [165, 393] on div "Accessibility" at bounding box center [194, 406] width 143 height 26
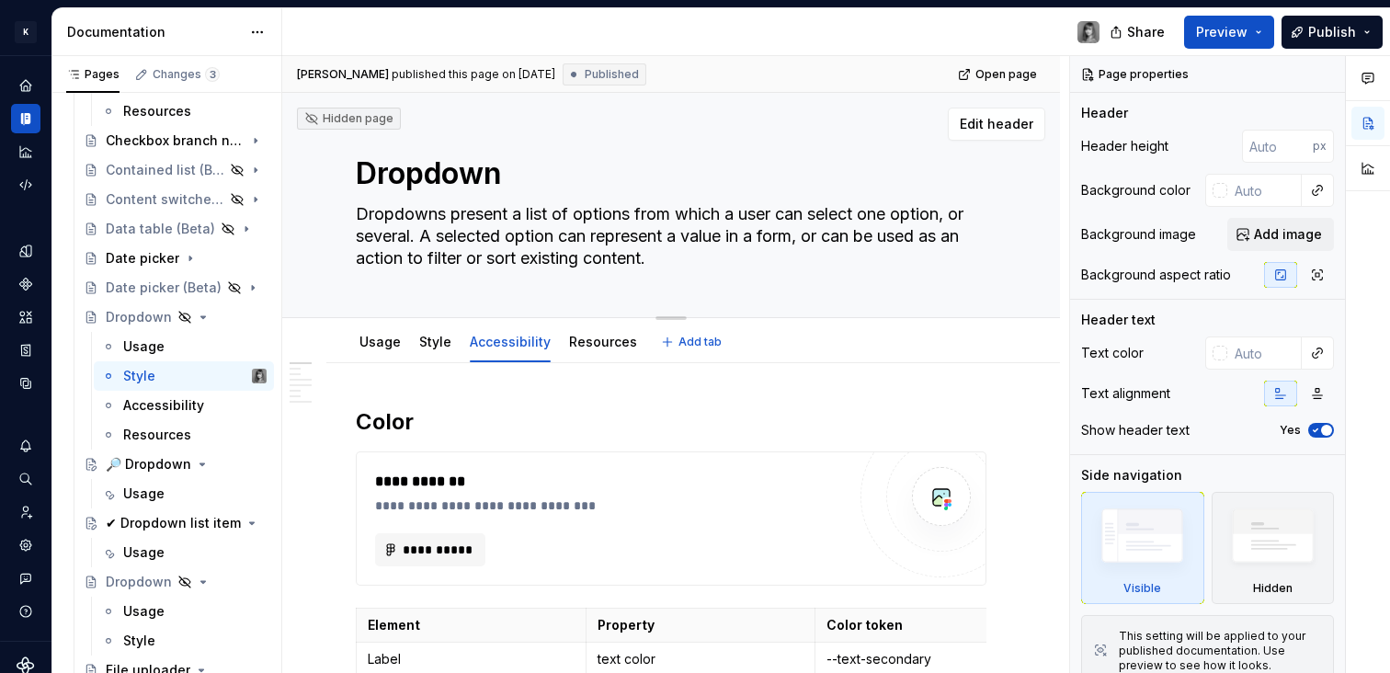
click at [794, 221] on textarea "Dropdowns present a list of options from which a user can select one option, or…" at bounding box center [667, 237] width 631 height 74
click at [794, 222] on textarea "Dropdowns present a list of options from which a user can select one option, or…" at bounding box center [667, 237] width 631 height 74
click at [436, 347] on link "Style" at bounding box center [435, 342] width 32 height 16
click at [502, 352] on div "Accessibility" at bounding box center [510, 341] width 96 height 29
click at [521, 344] on link "Accessibility" at bounding box center [510, 342] width 81 height 16
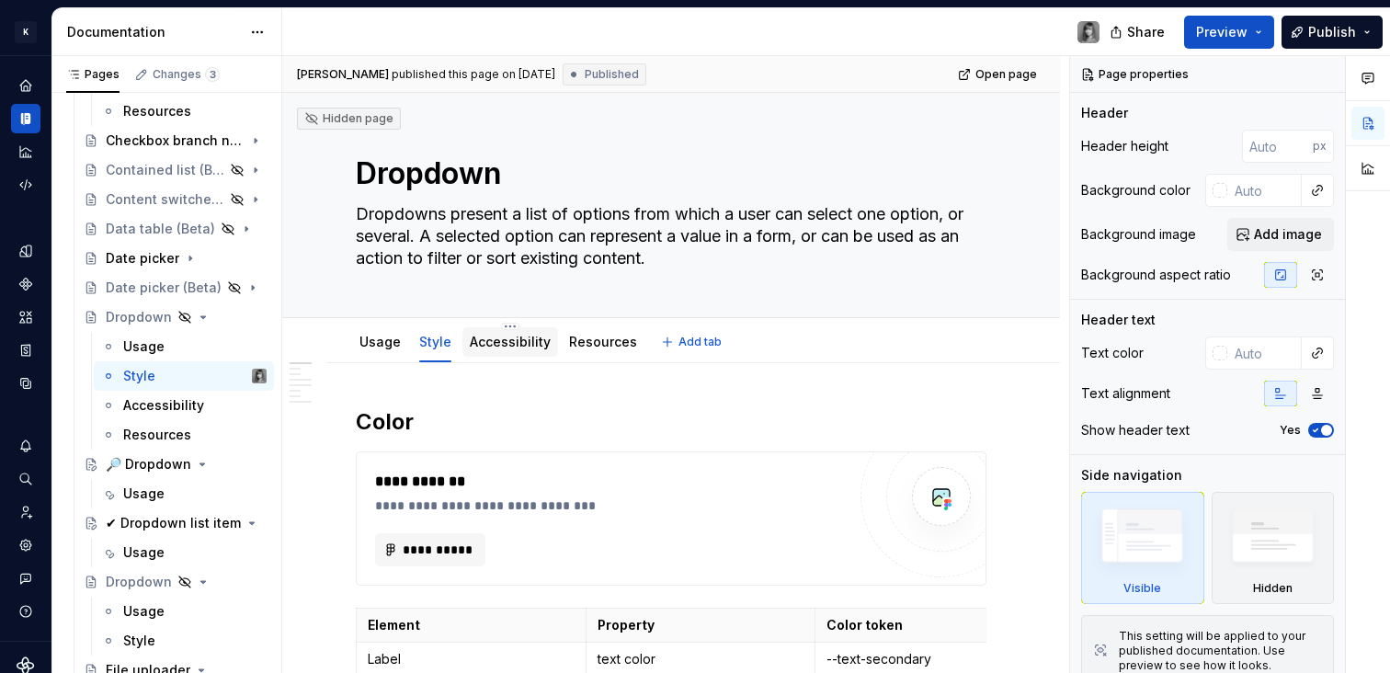
click at [521, 344] on link "Accessibility" at bounding box center [510, 342] width 81 height 16
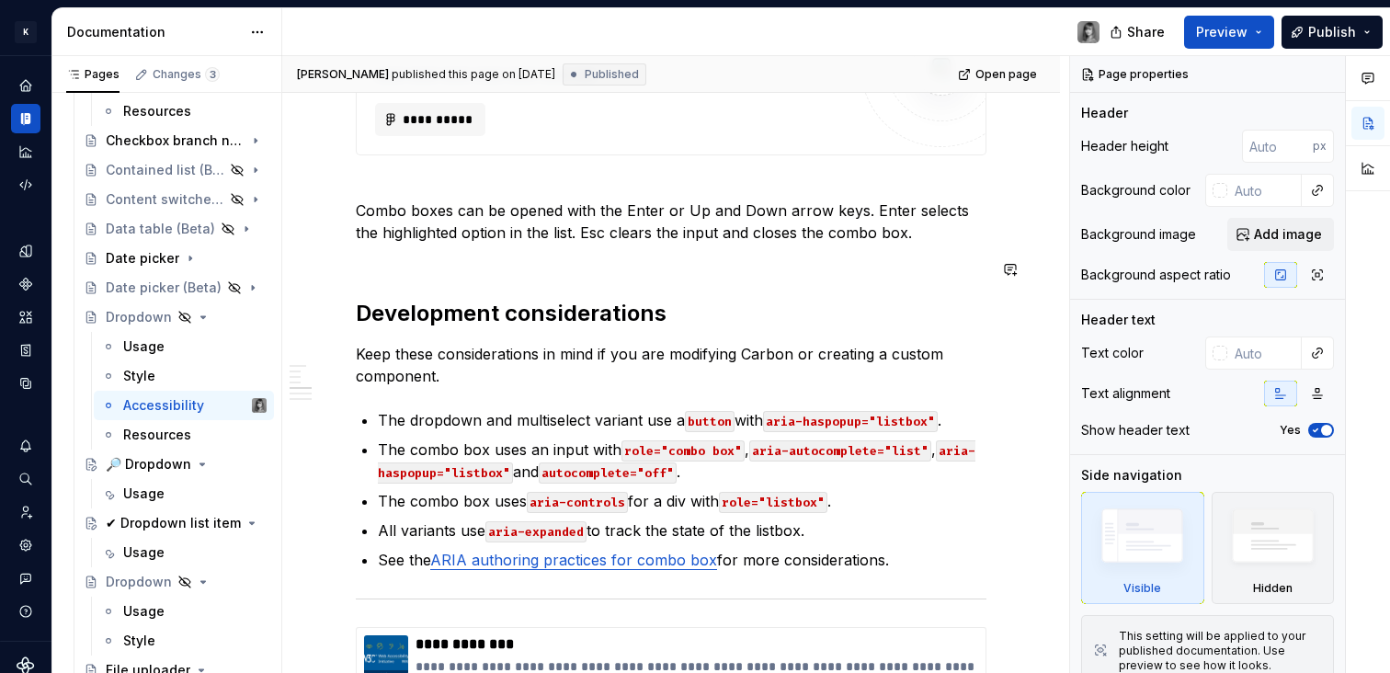
scroll to position [2001, 0]
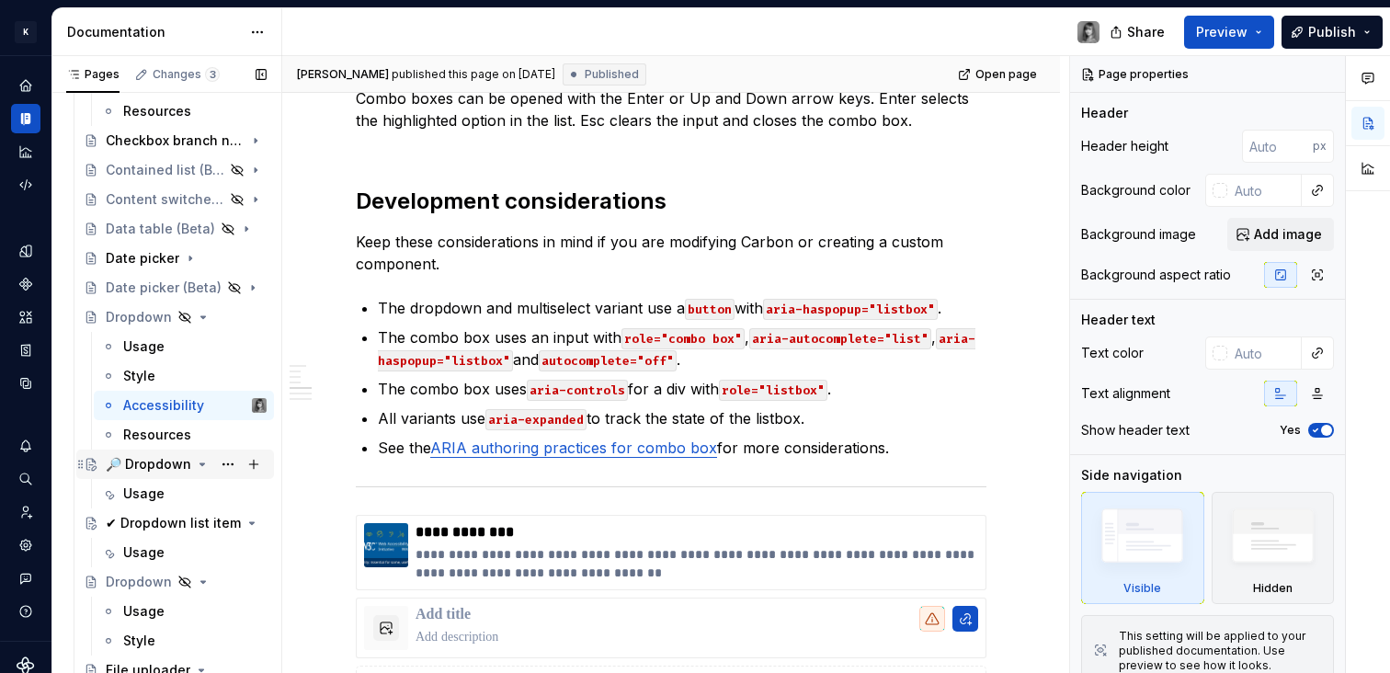
click at [143, 476] on div "🔎 Dropdown" at bounding box center [186, 464] width 161 height 26
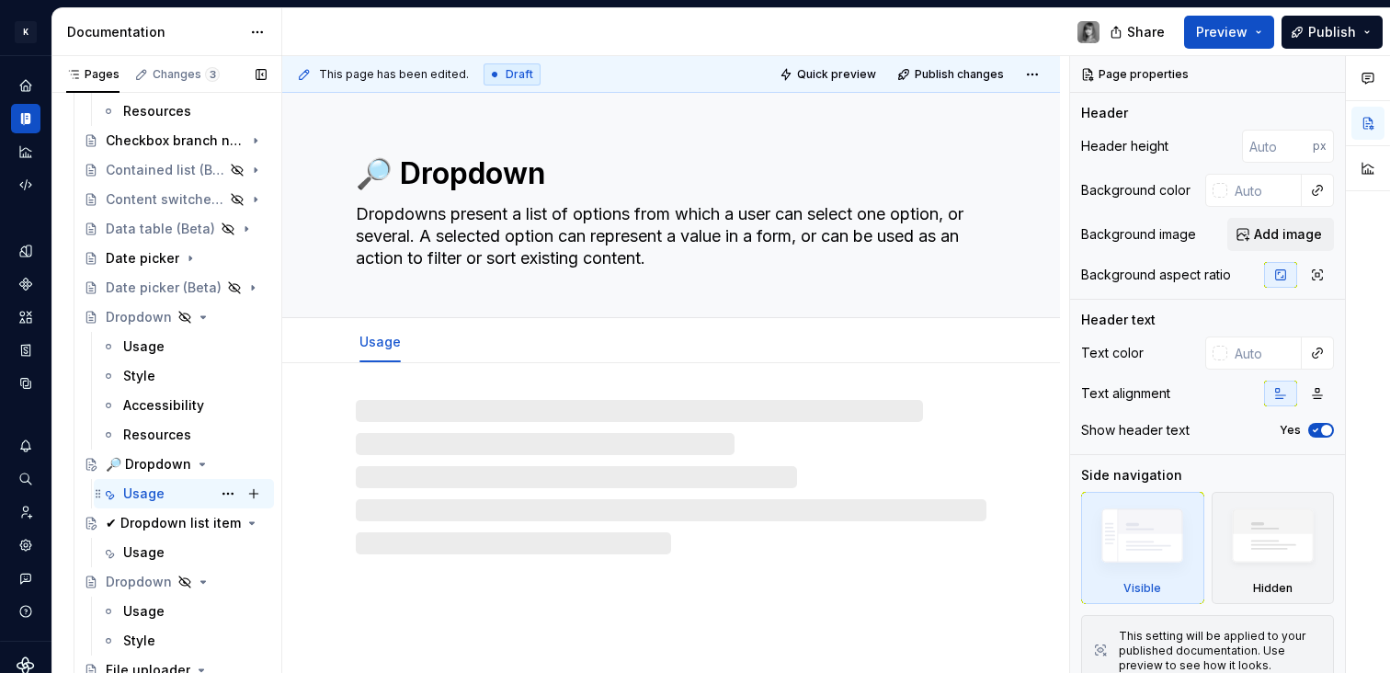
click at [143, 499] on div "Usage" at bounding box center [143, 494] width 41 height 18
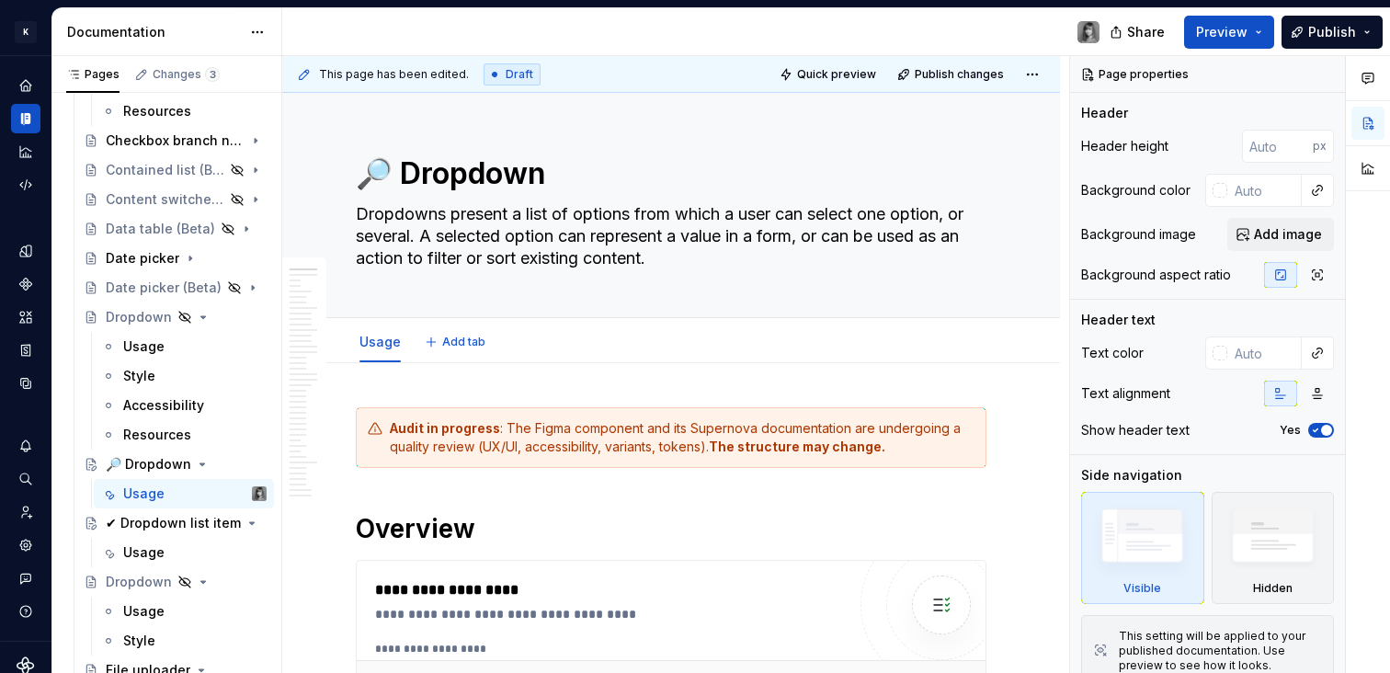
type textarea "*"
